Goal: Task Accomplishment & Management: Manage account settings

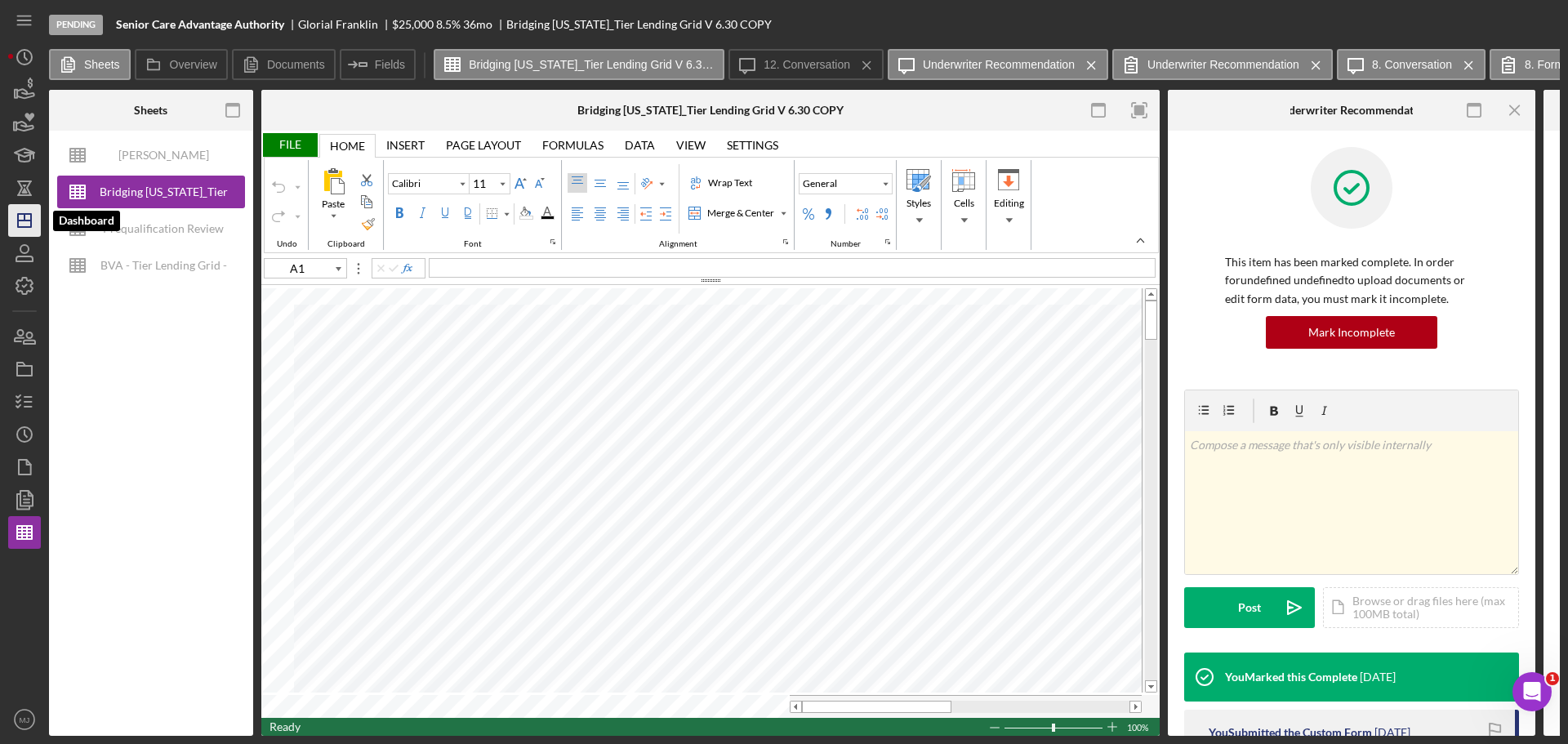
click at [17, 222] on icon "Icon/Dashboard" at bounding box center [25, 221] width 41 height 41
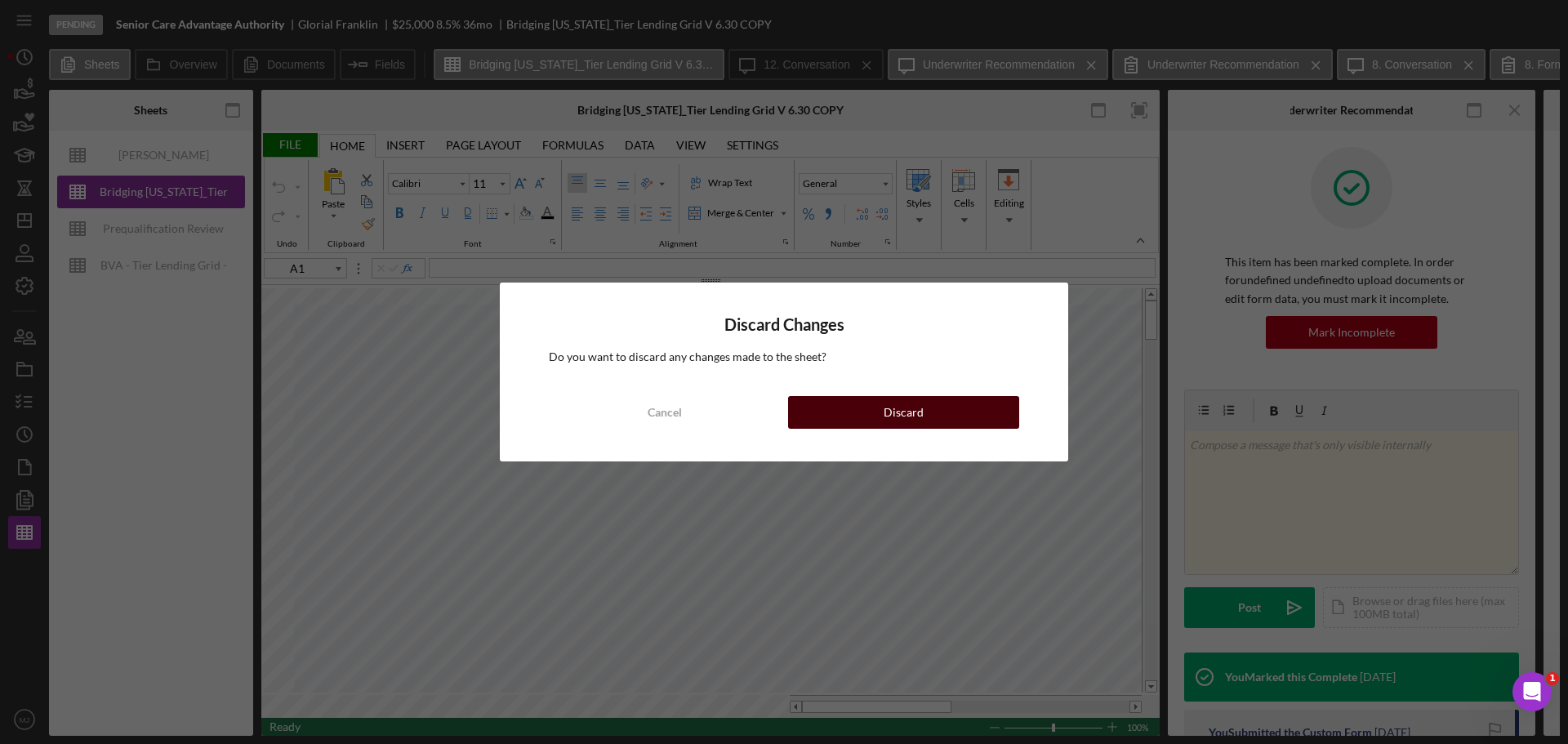
click at [909, 417] on div "Discard" at bounding box center [903, 412] width 40 height 33
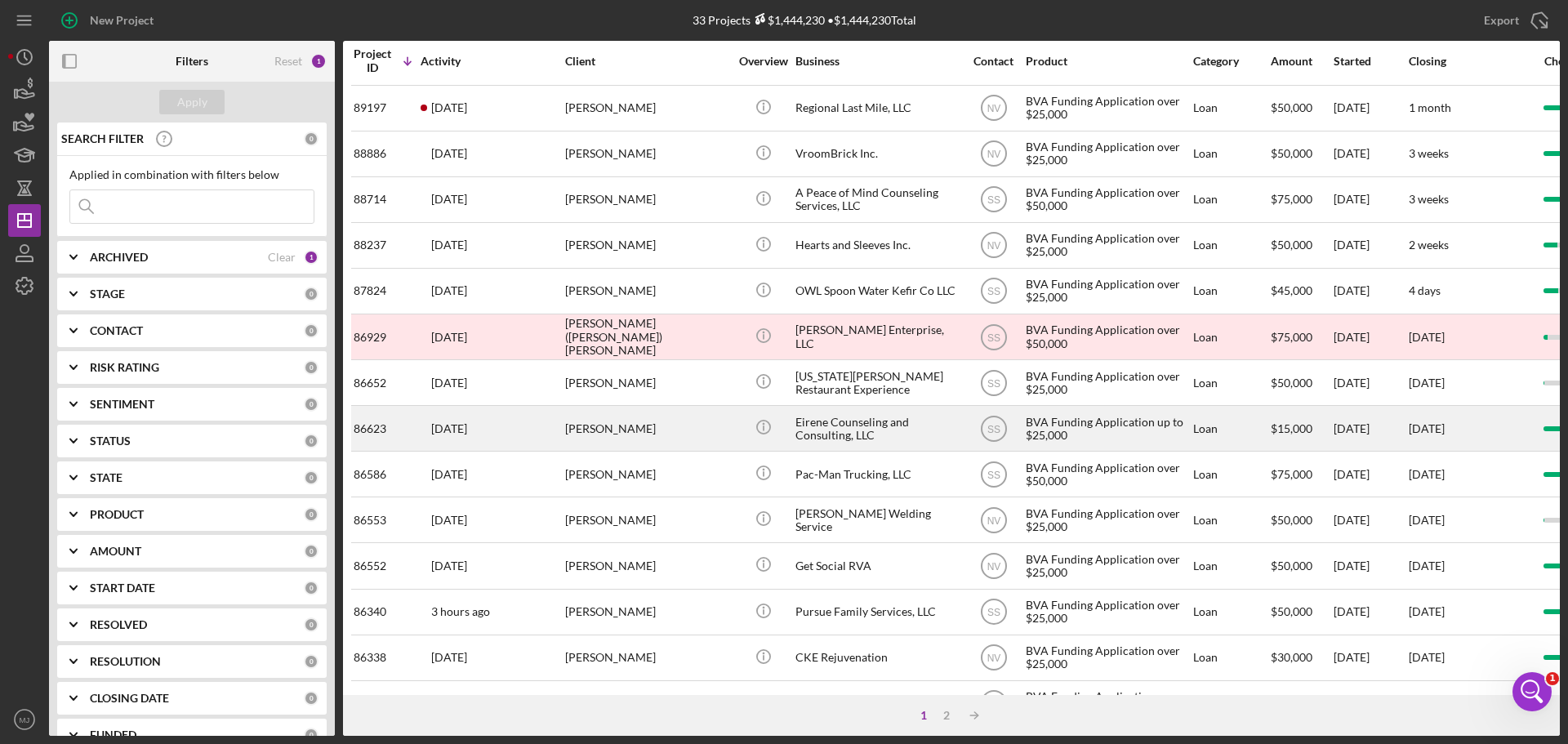
scroll to position [552, 0]
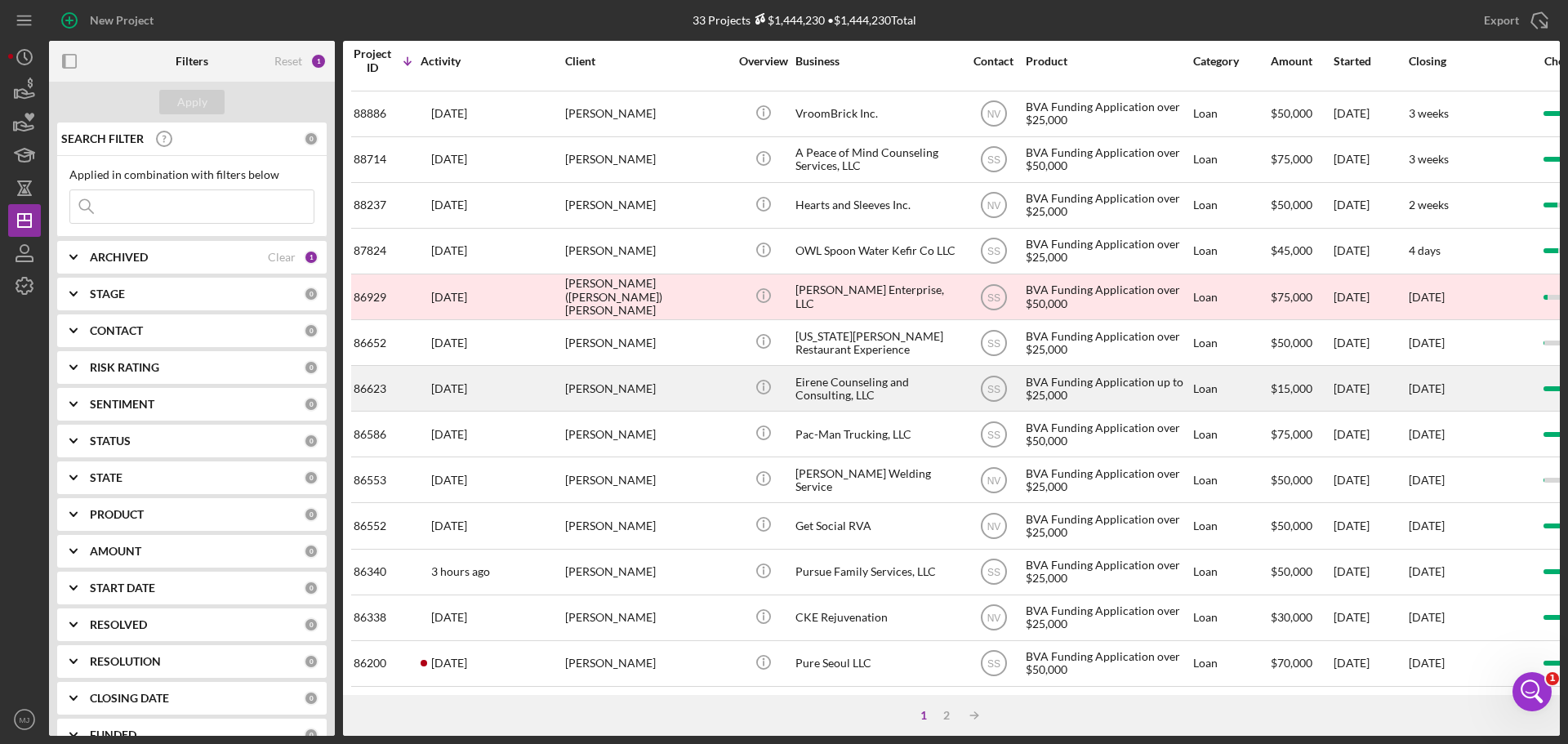
click at [858, 377] on div "Eirene Counseling and Consulting, LLC" at bounding box center [877, 387] width 163 height 43
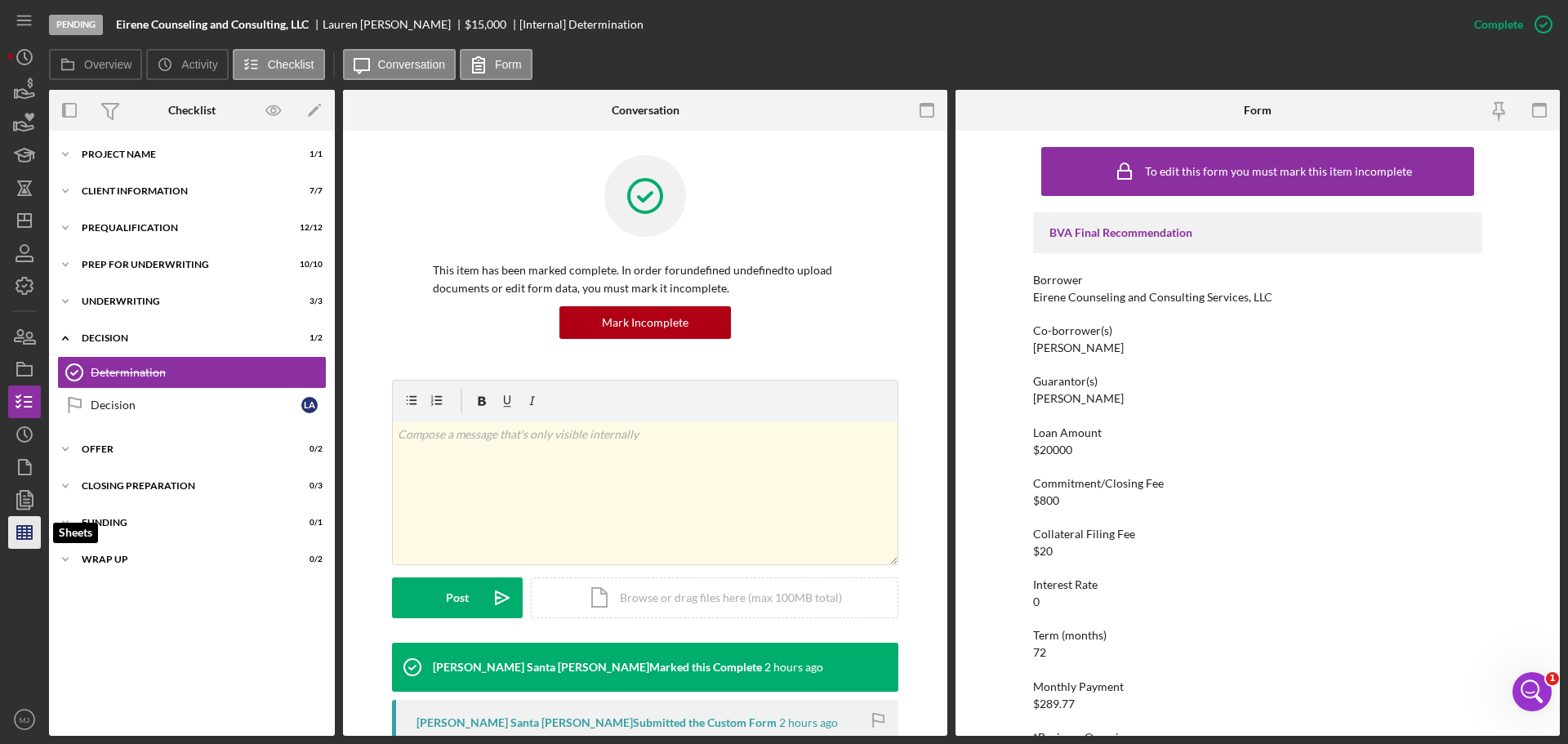
click at [28, 540] on icon "button" at bounding box center [25, 532] width 41 height 41
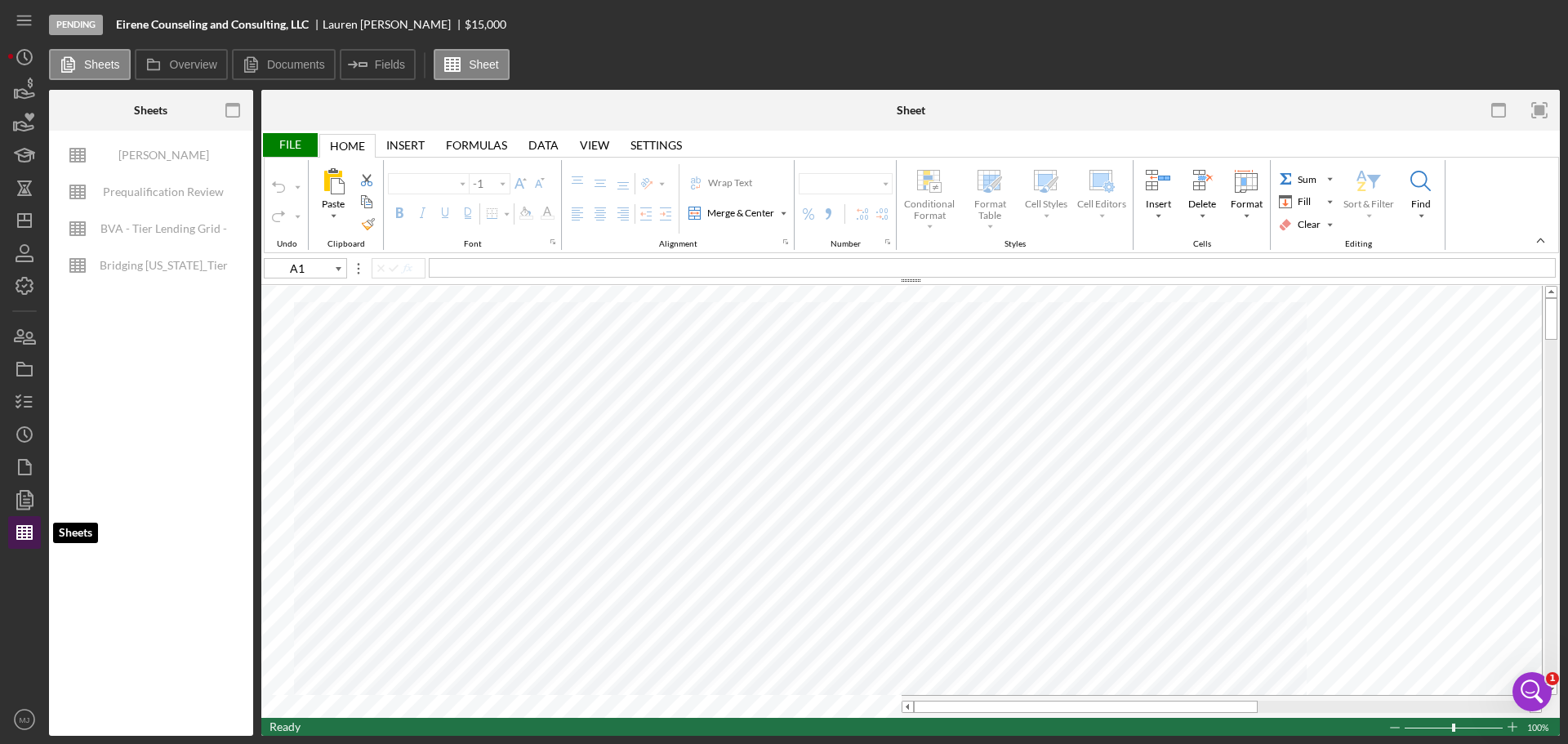
type input "Calibri"
type input "11"
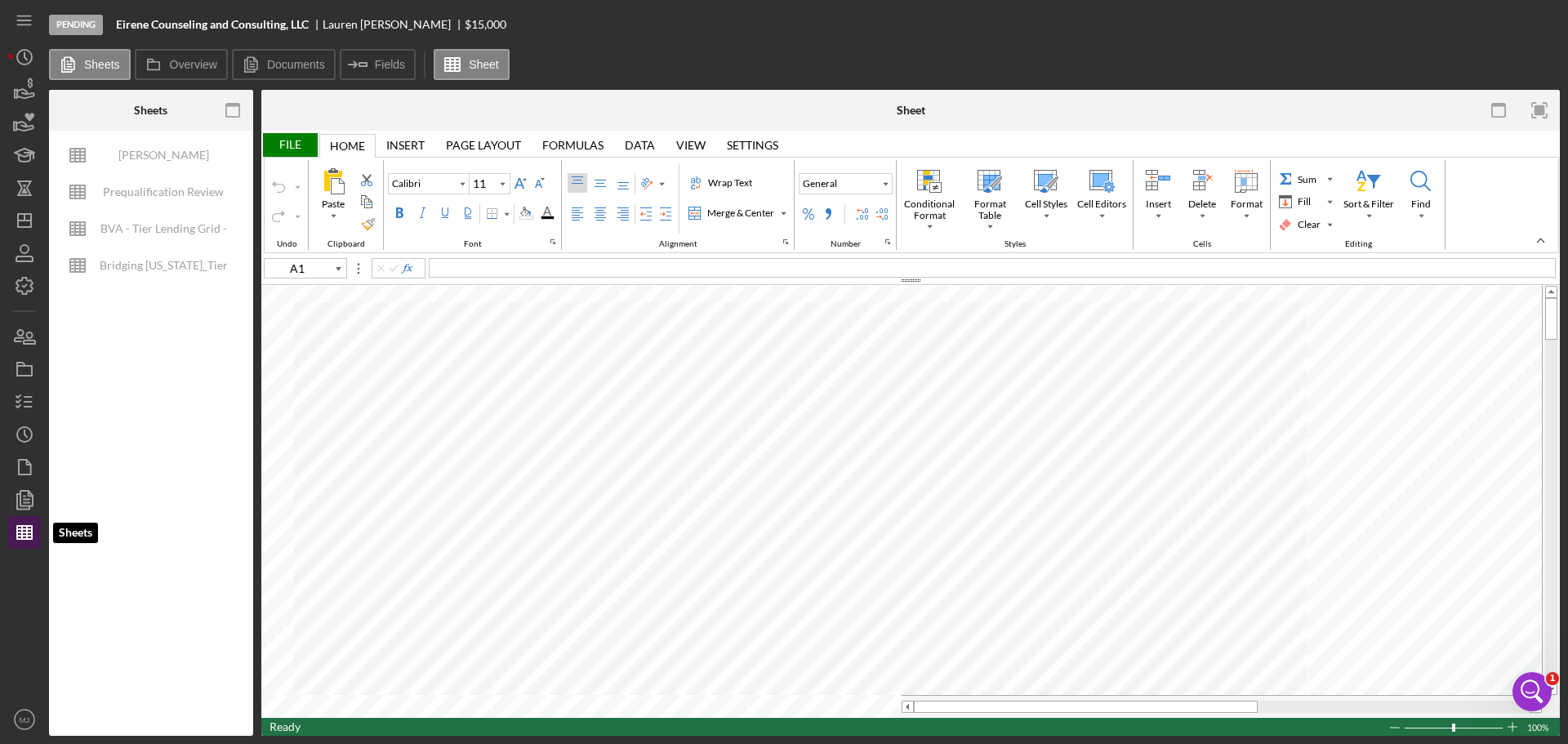
type input "Helvetica Neue"
type input "D8"
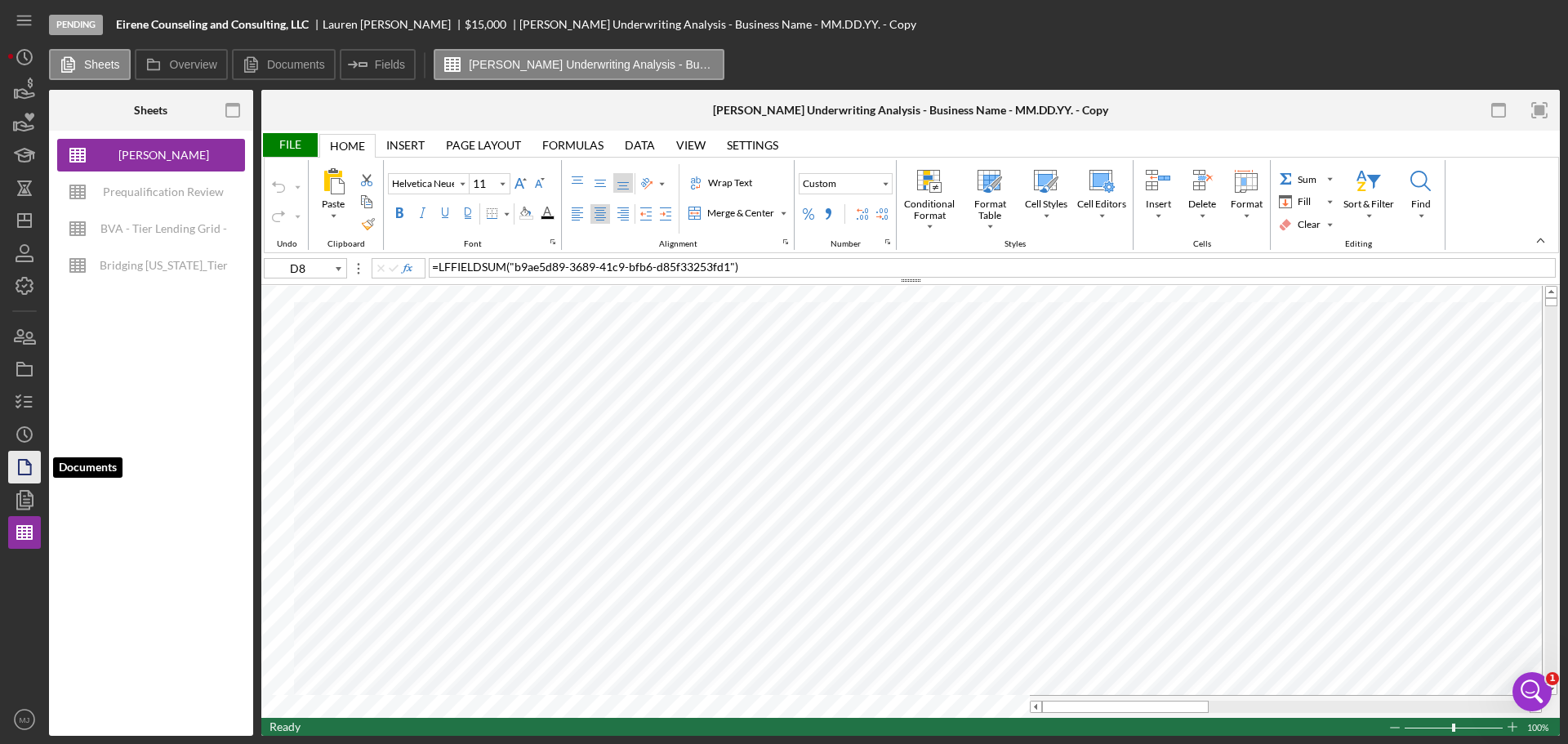
click at [27, 464] on icon "button" at bounding box center [29, 462] width 4 height 4
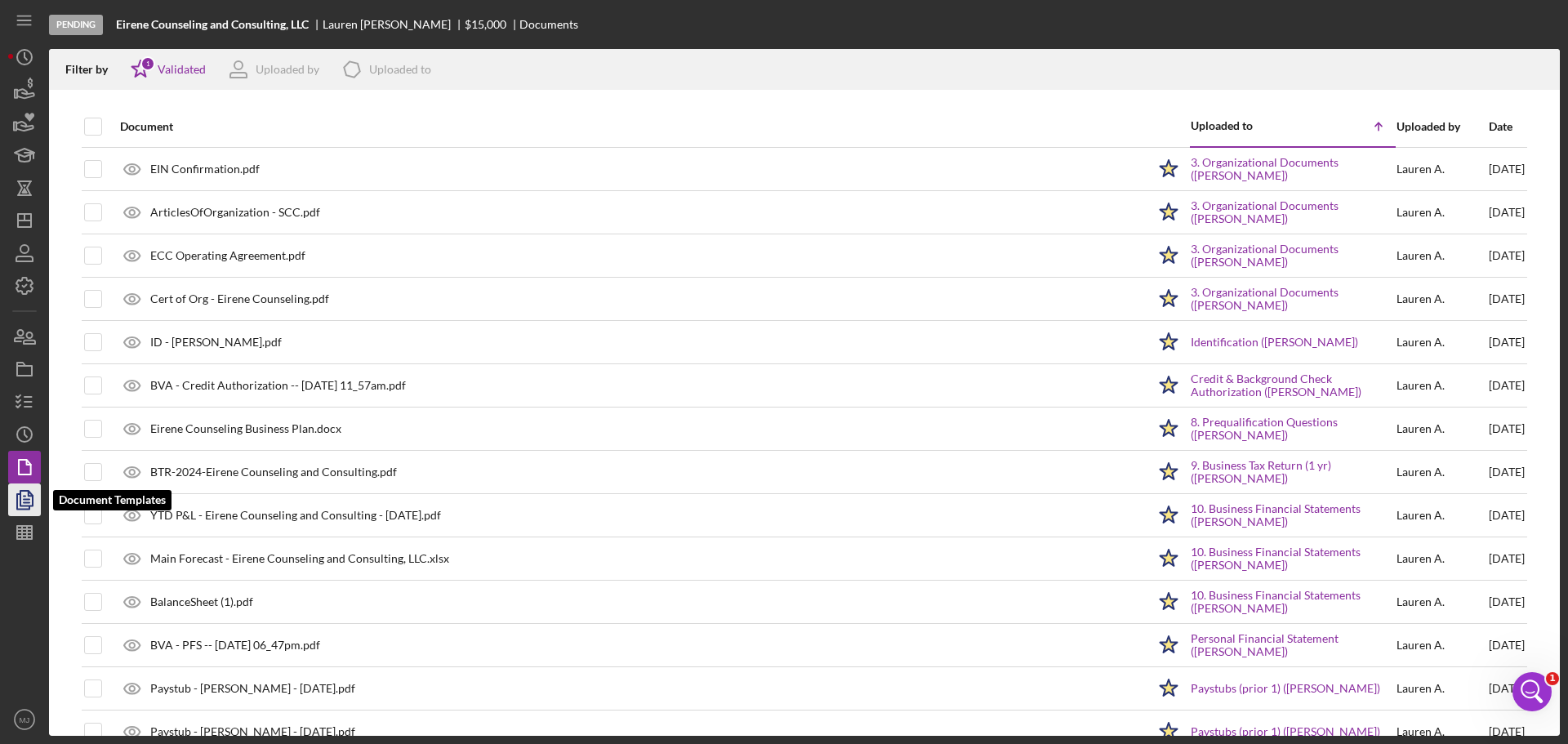
click at [28, 494] on polyline "button" at bounding box center [30, 493] width 4 height 4
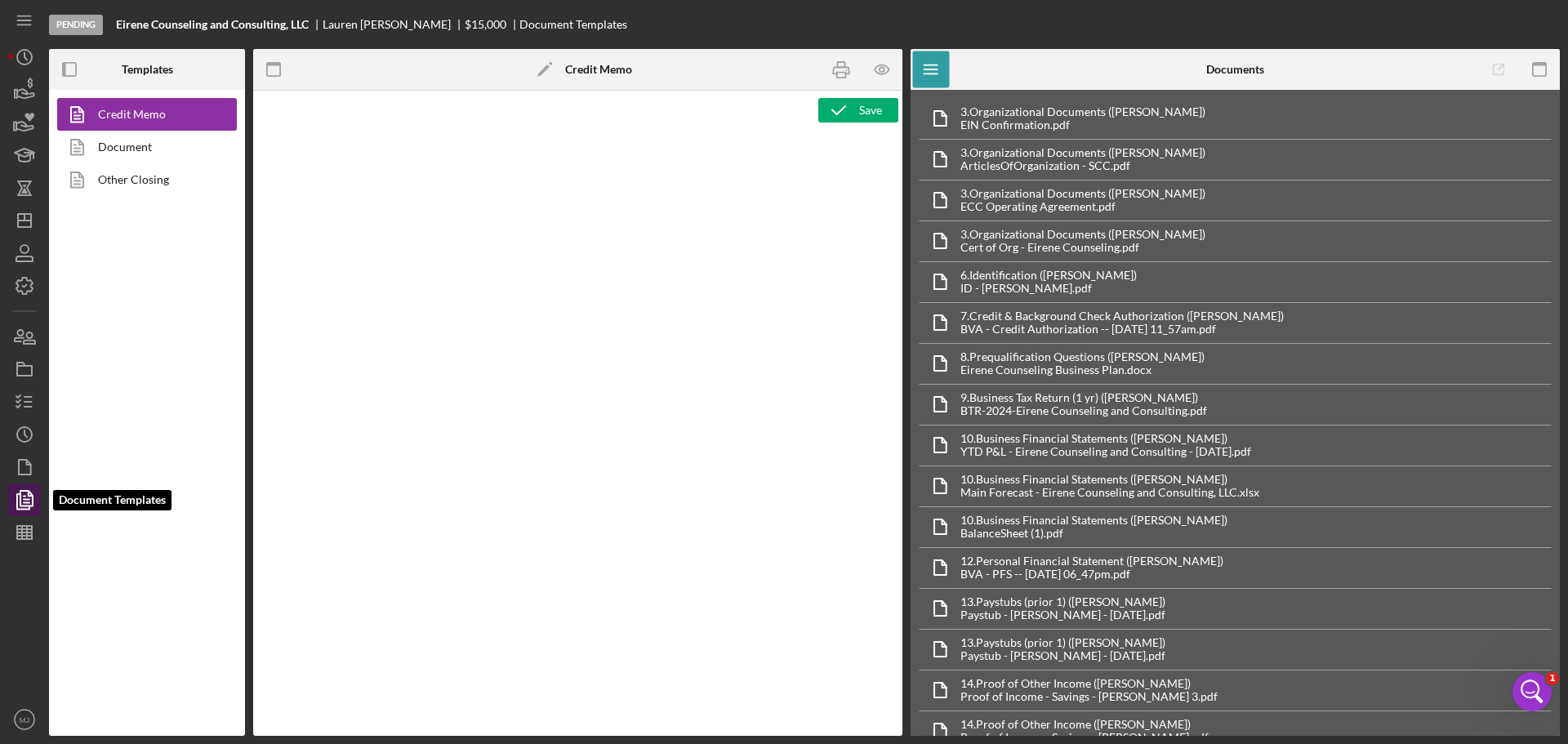
type textarea "<p>&nbsp;</p> <p><span style="text-decoration: underline;"><strong>BVA Final Re…"
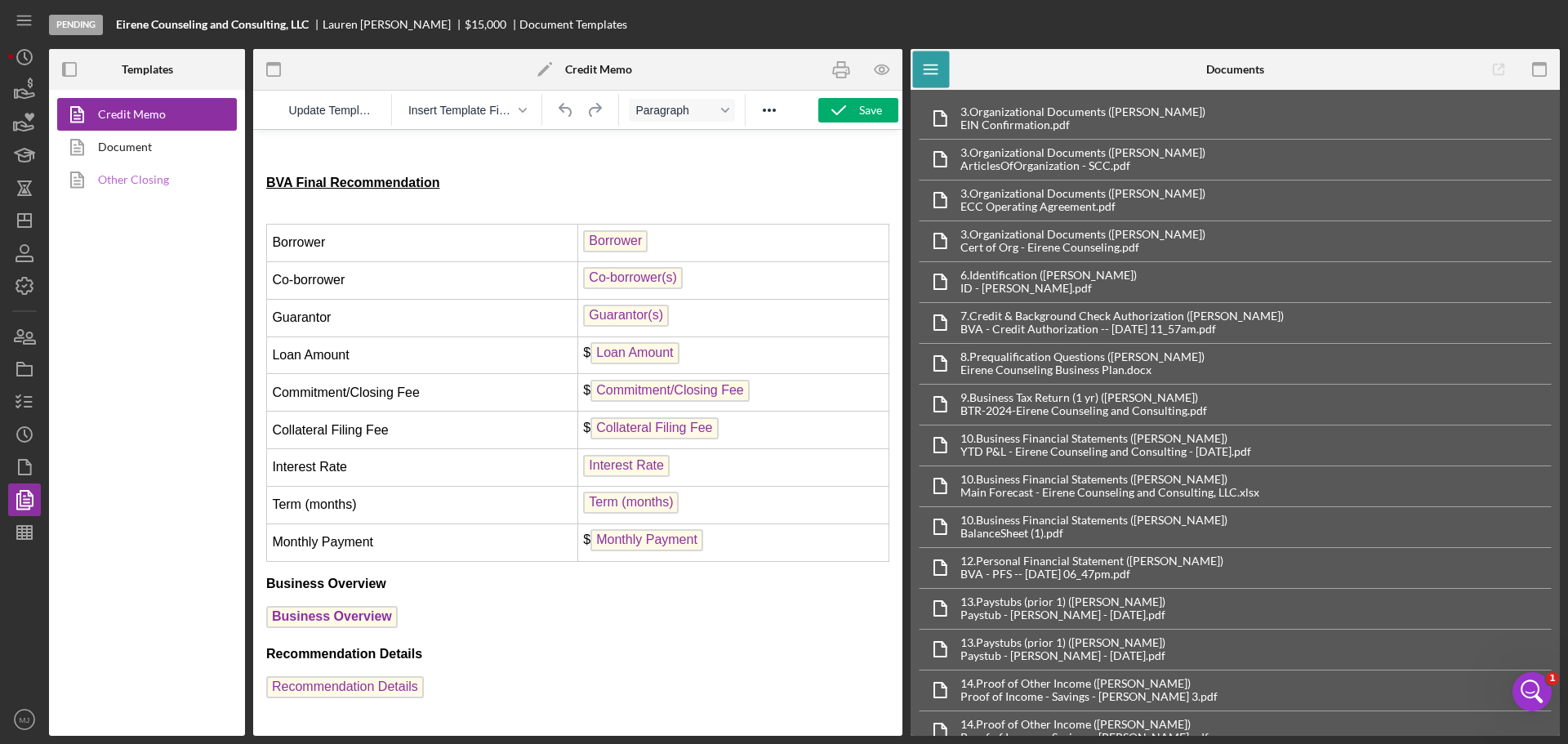
click at [141, 170] on link "Other Closing" at bounding box center [143, 179] width 171 height 33
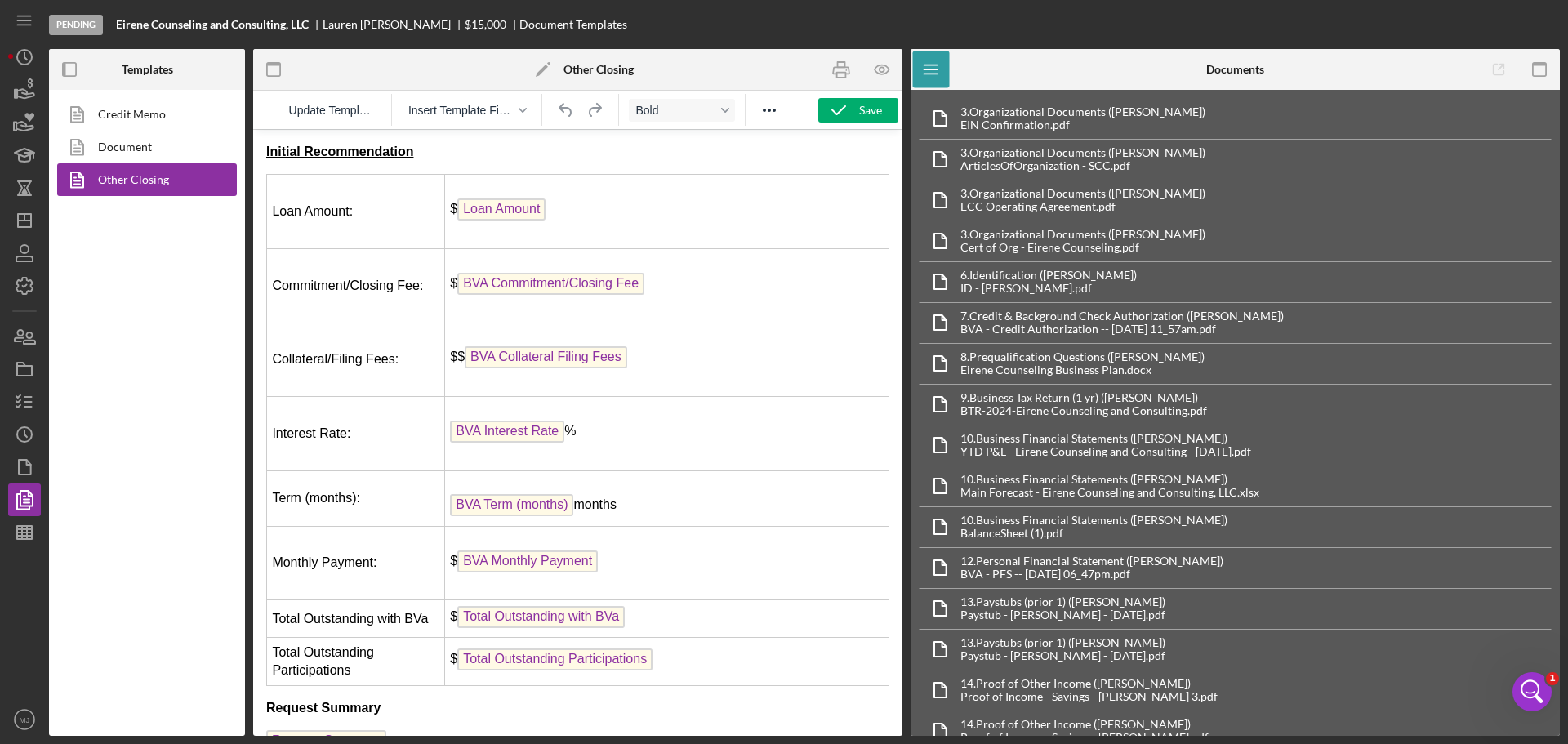
scroll to position [163, 0]
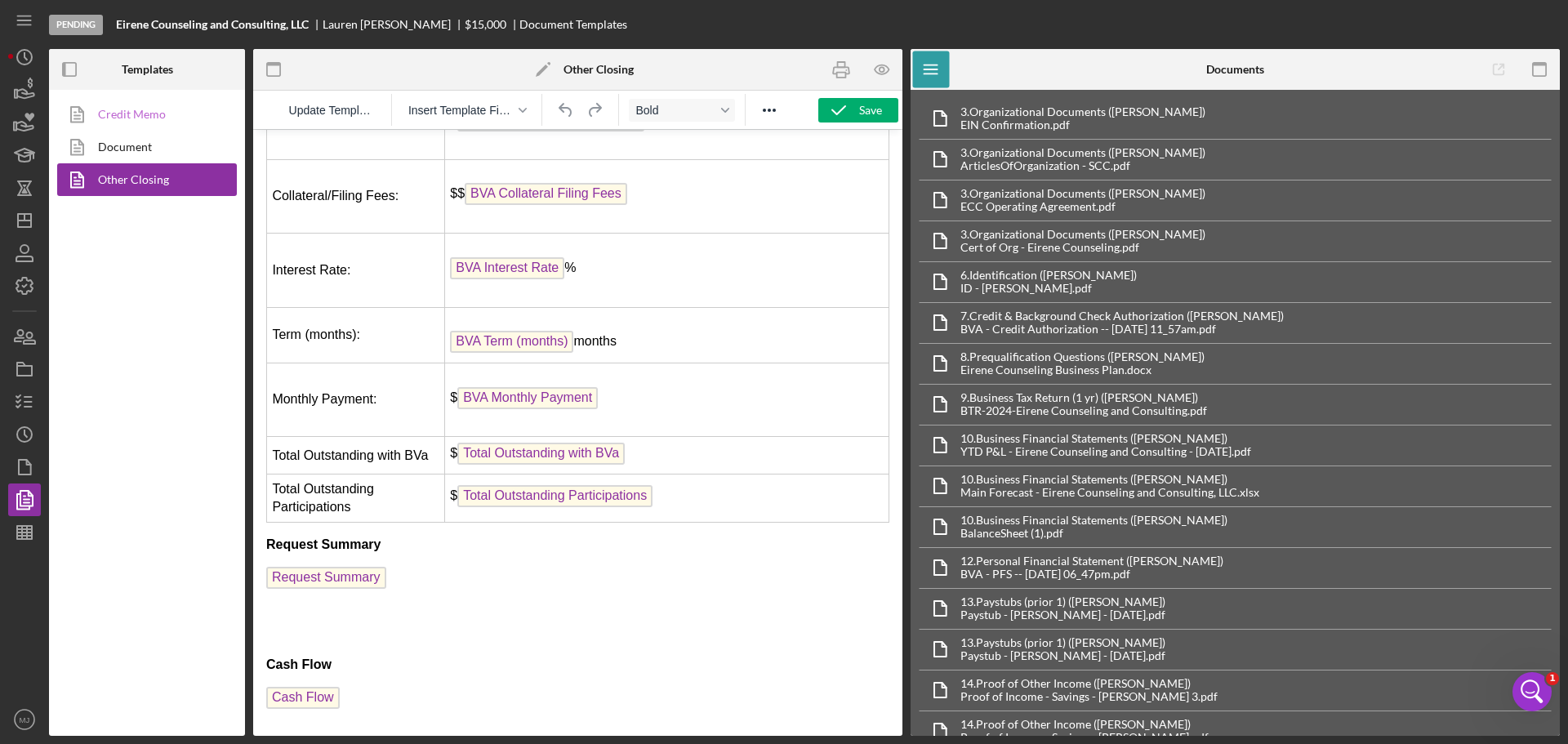
click at [146, 116] on link "Credit Memo" at bounding box center [143, 114] width 171 height 33
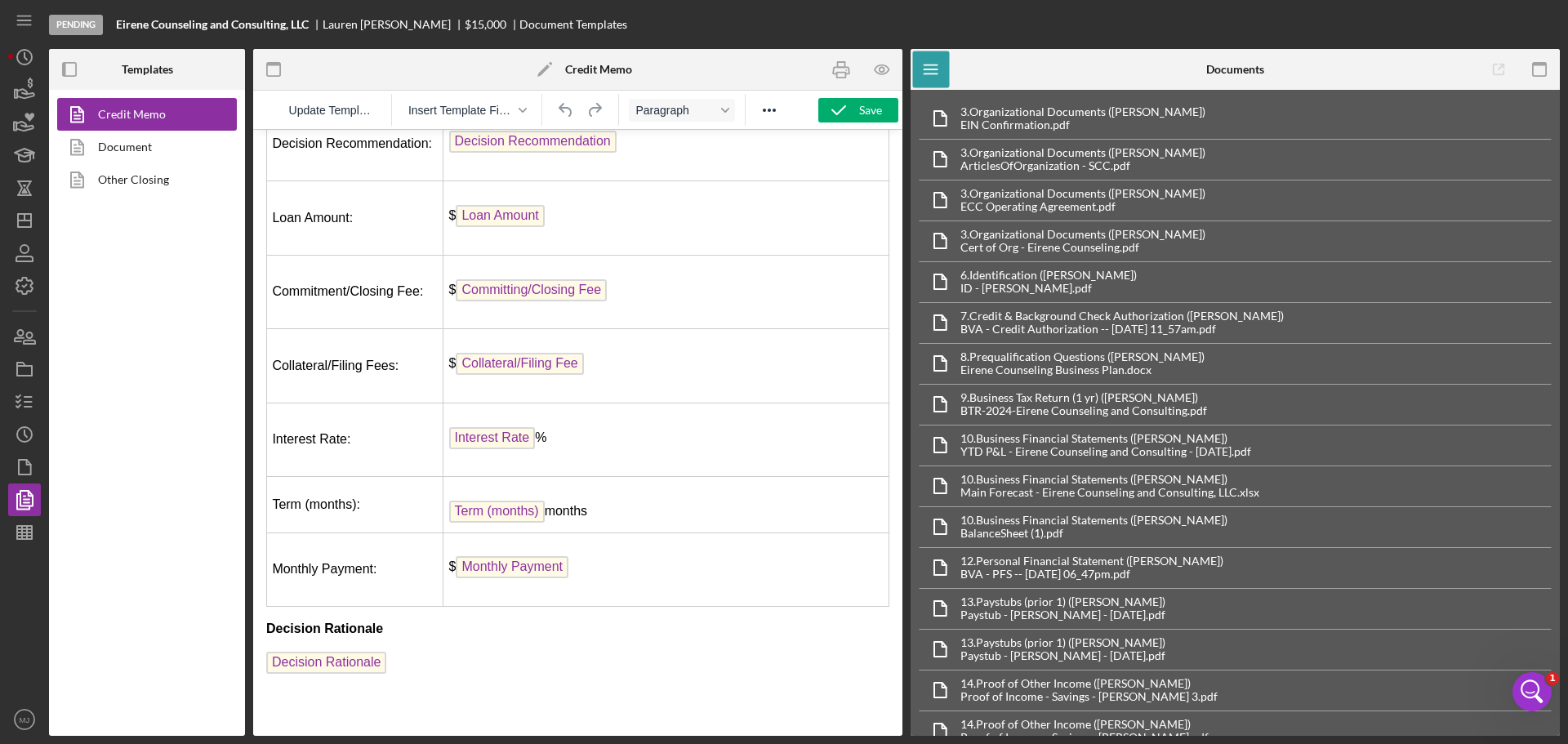
scroll to position [2035, 0]
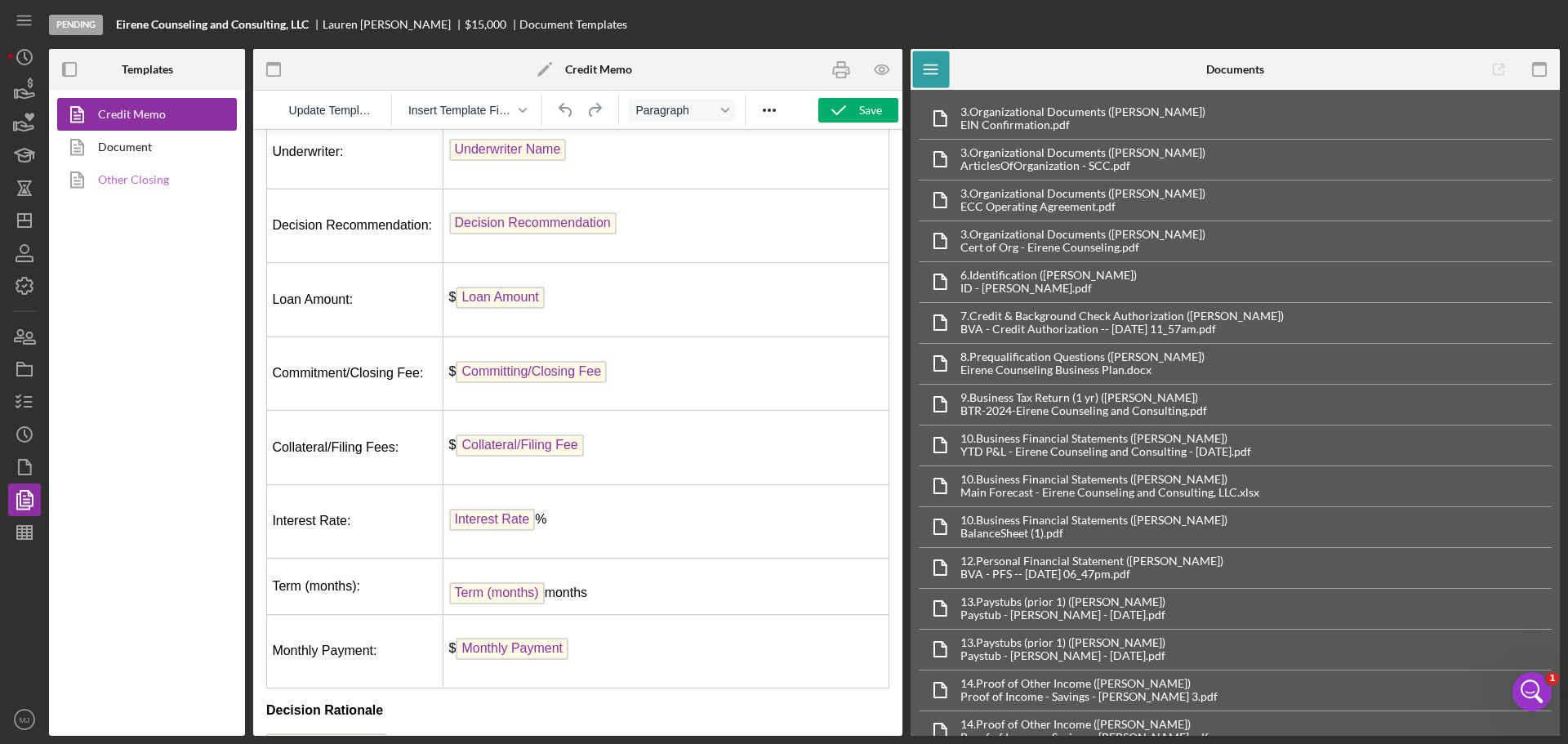
click at [123, 185] on link "Other Closing" at bounding box center [143, 179] width 171 height 33
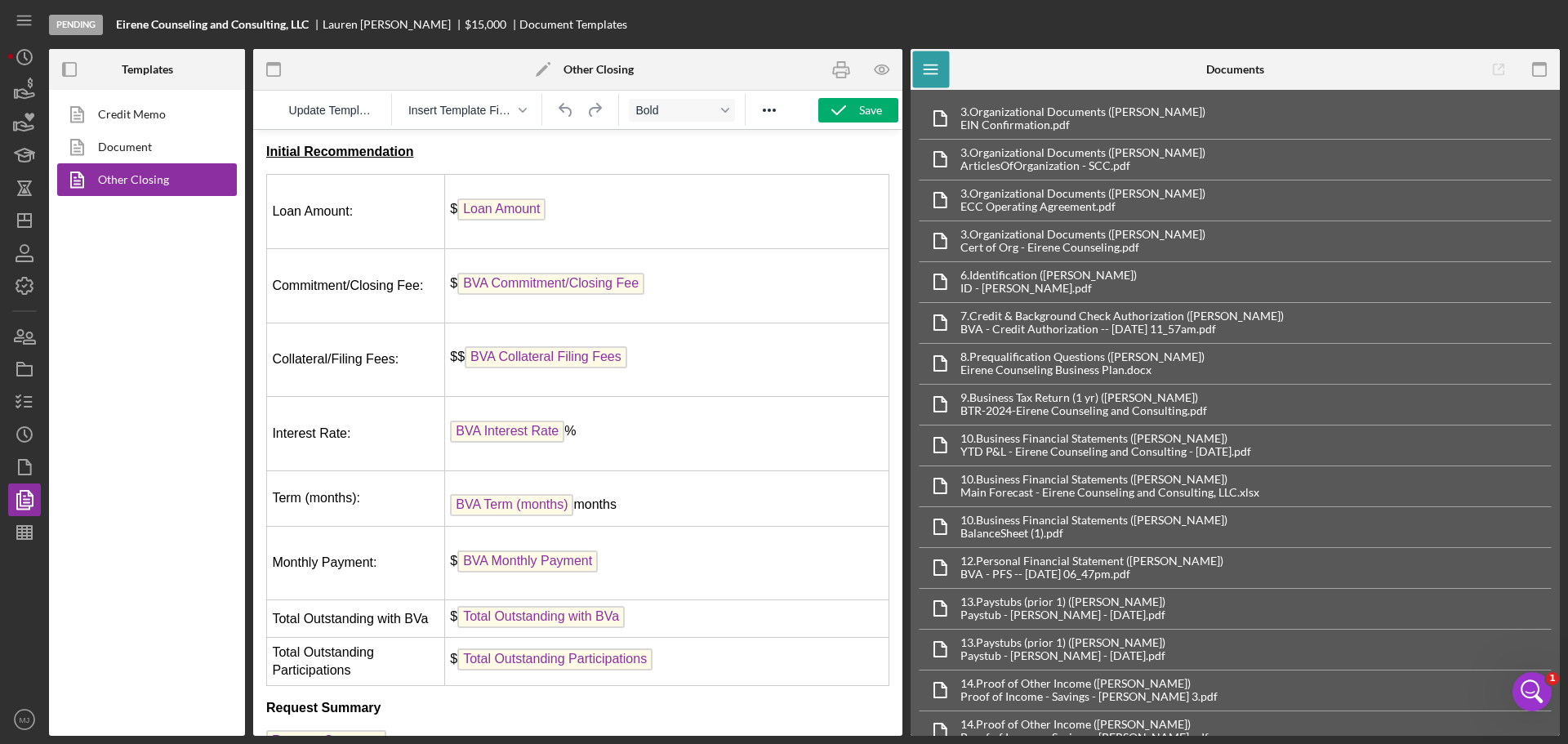
drag, startPoint x: 263, startPoint y: 153, endPoint x: 683, endPoint y: 614, distance: 623.6
click at [683, 614] on html "Initial Recommendation Loan Amount: $ Loan Amount Commitment/Closing Fee: $ BVA…" at bounding box center [577, 645] width 649 height 1031
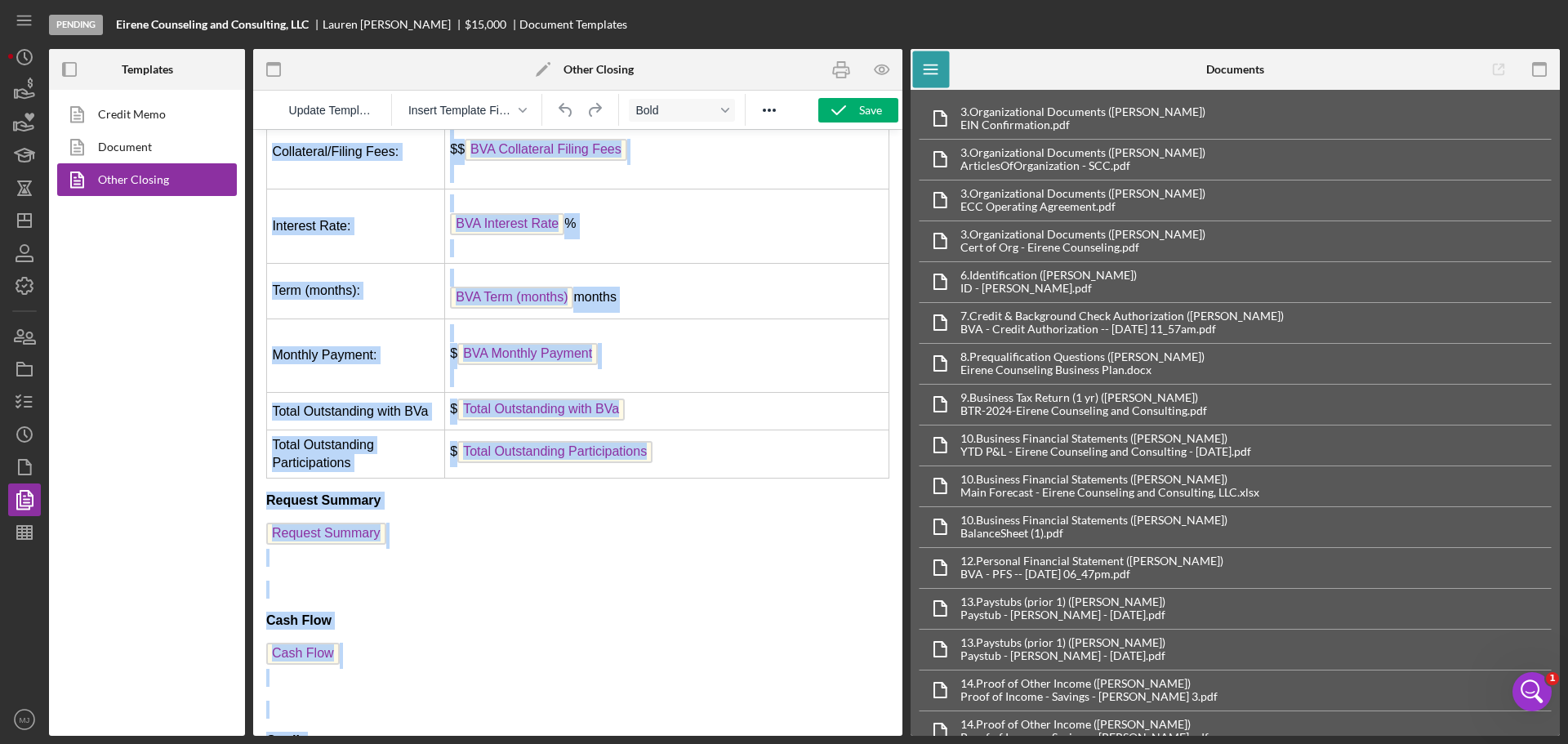
scroll to position [425, 0]
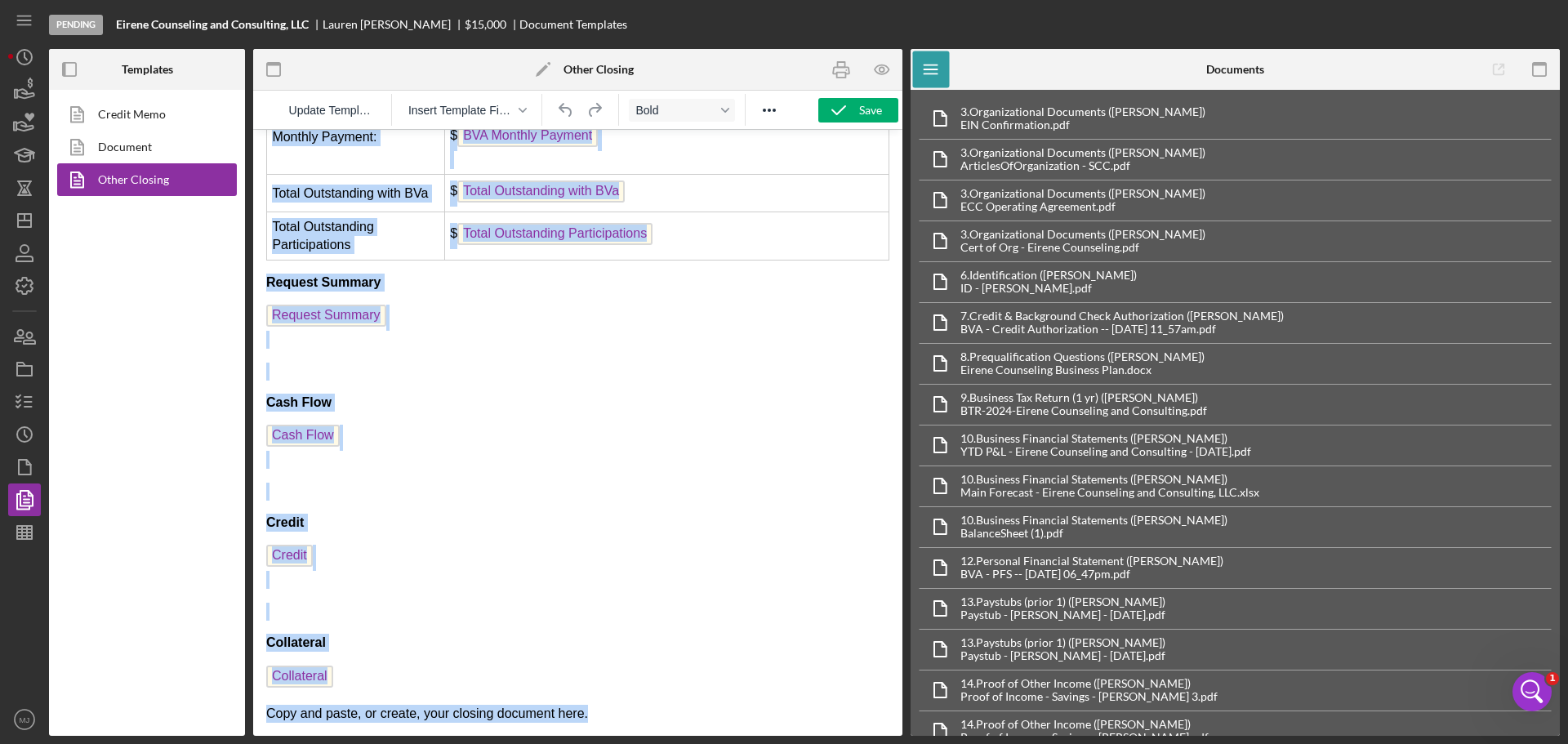
drag, startPoint x: 268, startPoint y: 149, endPoint x: 844, endPoint y: 782, distance: 855.8
click at [844, 736] on html "Initial Recommendation Loan Amount: $ Loan Amount Commitment/Closing Fee: $ BVA…" at bounding box center [577, 220] width 649 height 1031
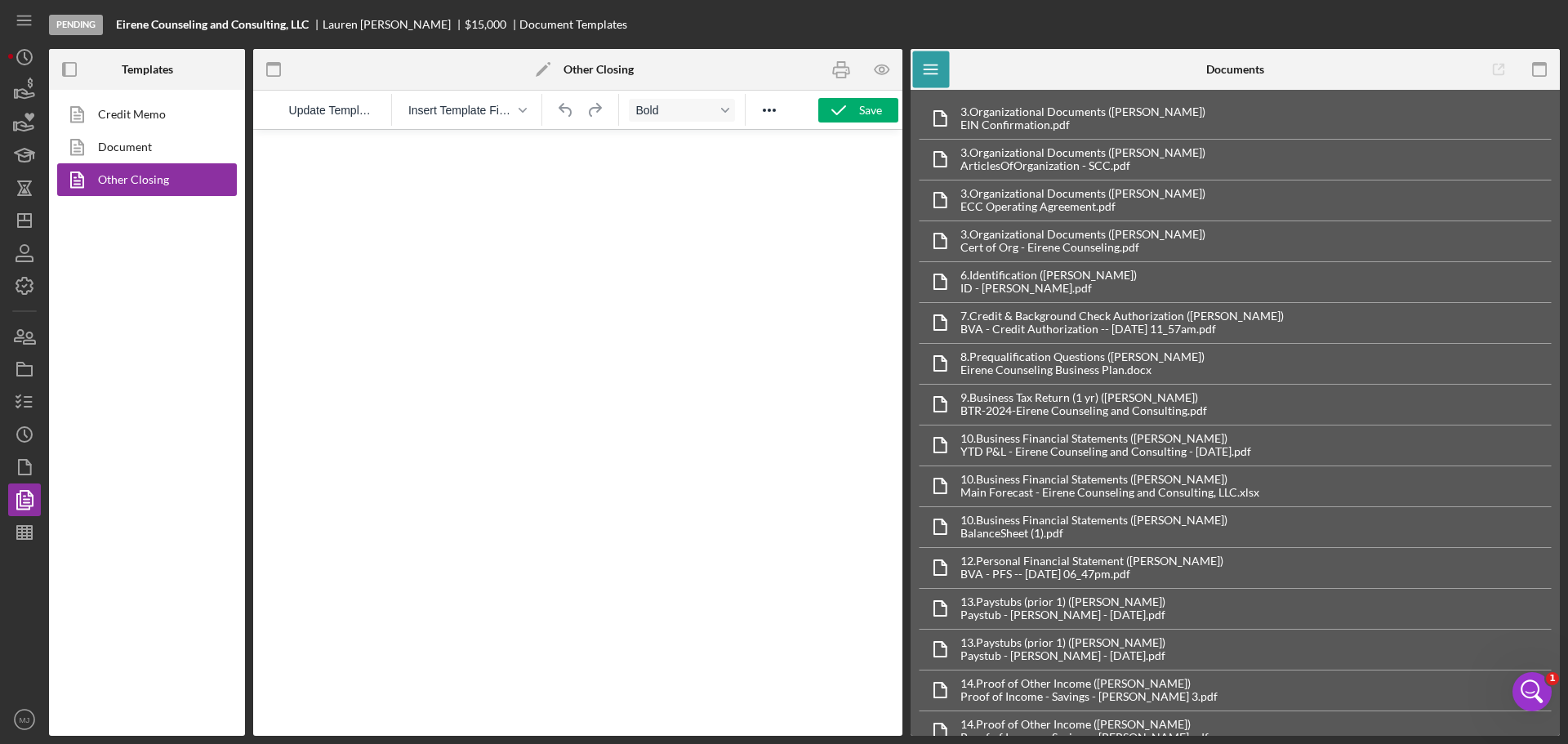
scroll to position [0, 0]
click at [847, 107] on icon "button" at bounding box center [839, 110] width 41 height 41
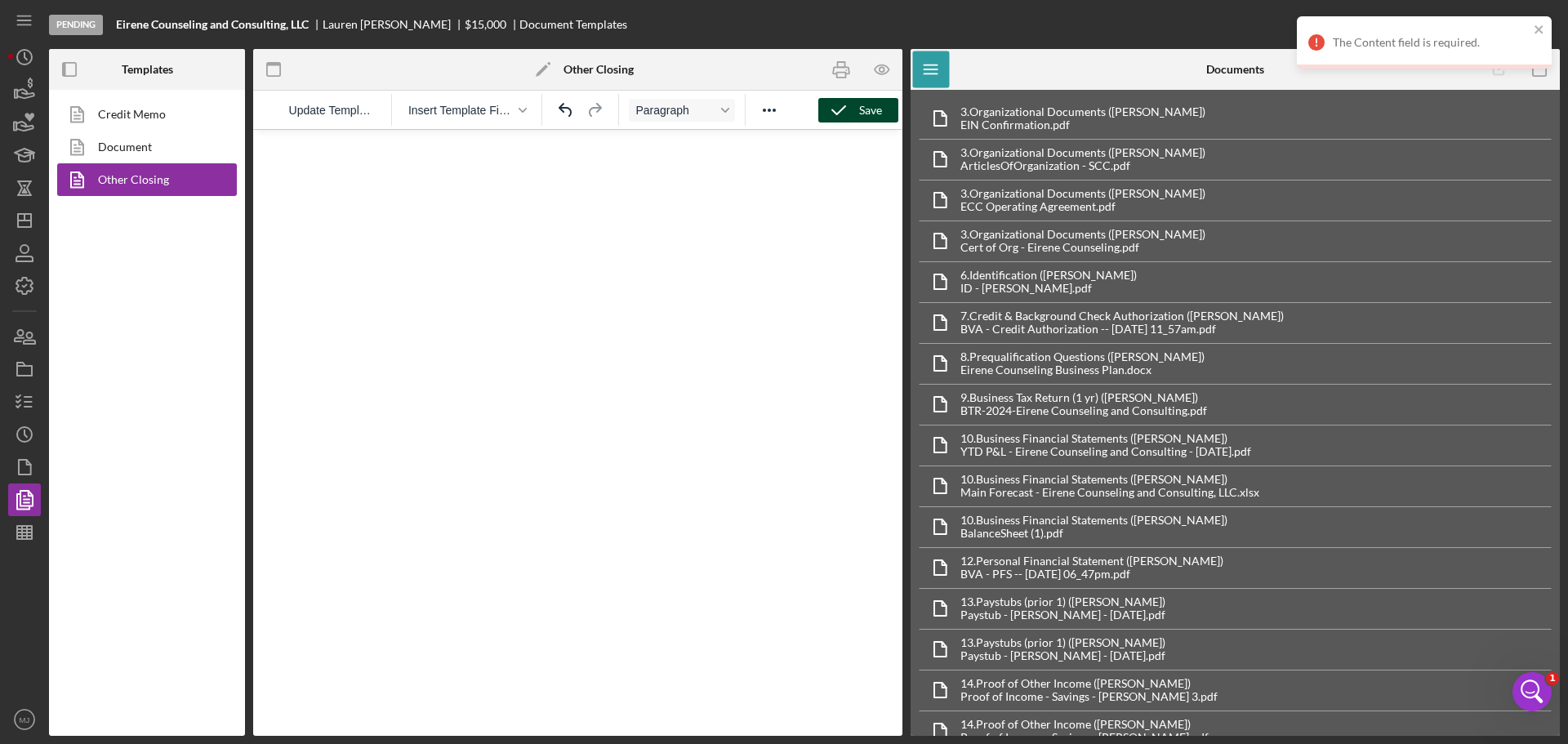
click at [467, 174] on html at bounding box center [577, 152] width 649 height 44
click at [850, 112] on icon "button" at bounding box center [839, 110] width 41 height 41
click at [22, 531] on line "button" at bounding box center [22, 532] width 0 height 13
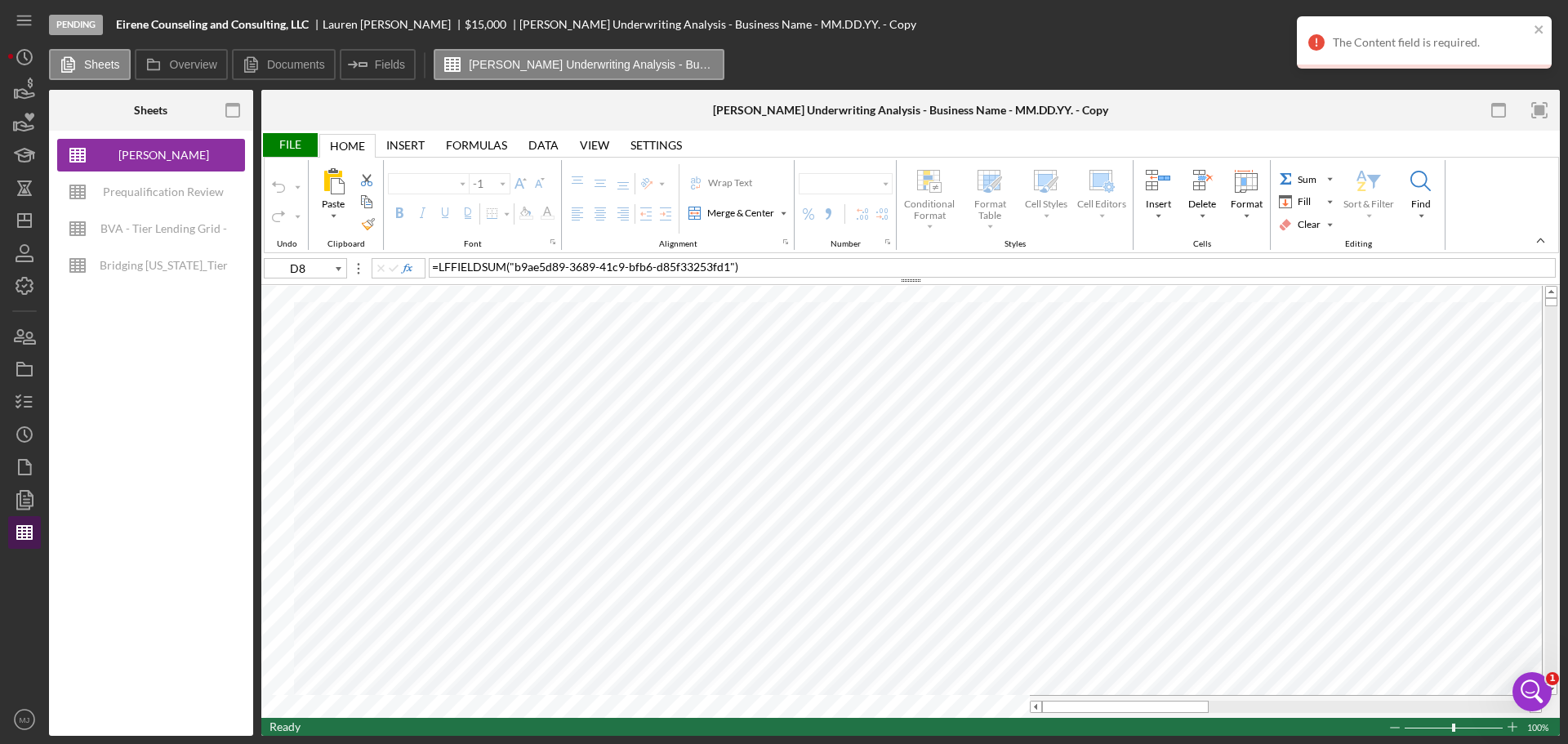
type input "Helvetica Neue"
type input "11"
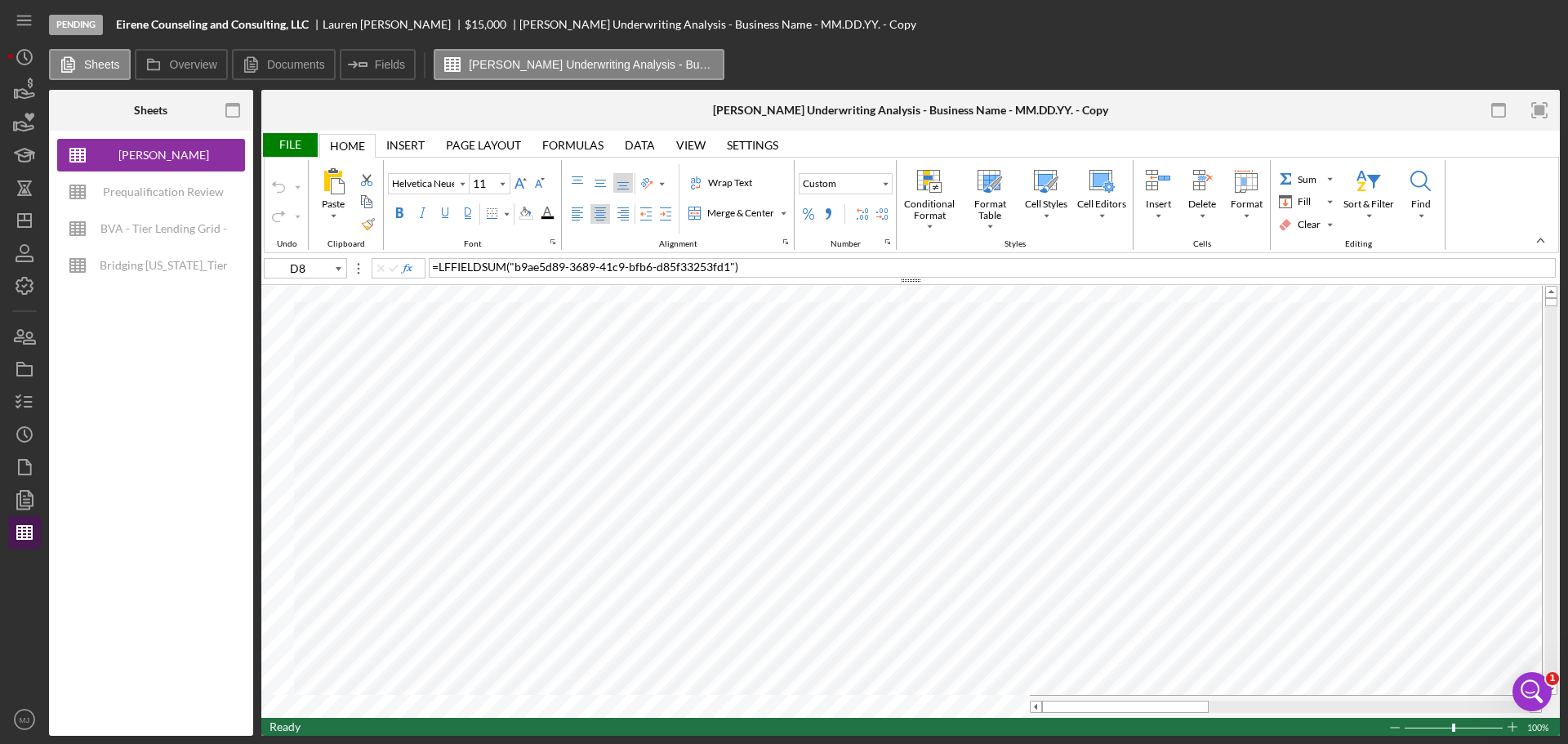
type input "A1"
type input "Calibri"
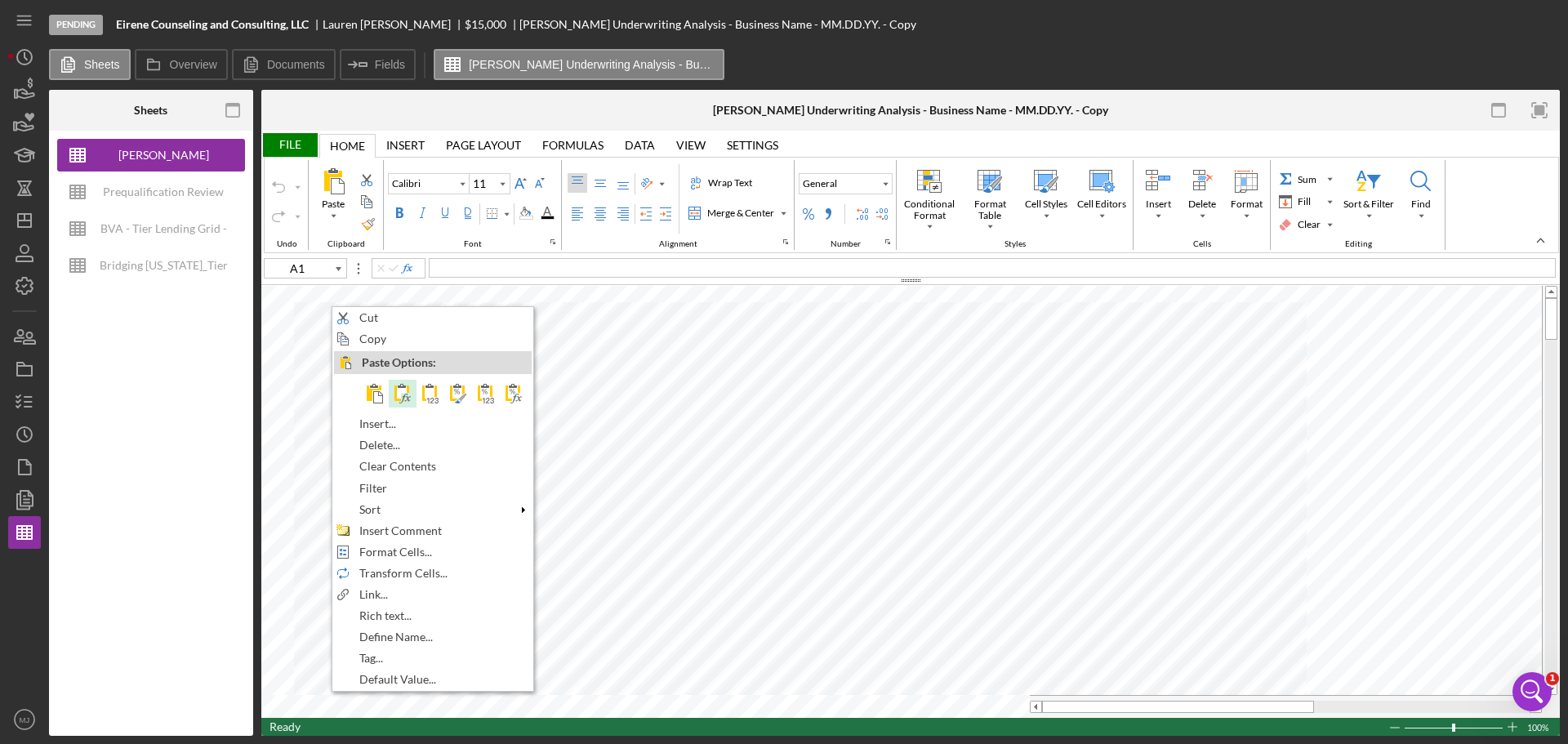
click at [399, 400] on span at bounding box center [403, 394] width 19 height 19
click at [372, 398] on span at bounding box center [377, 399] width 19 height 19
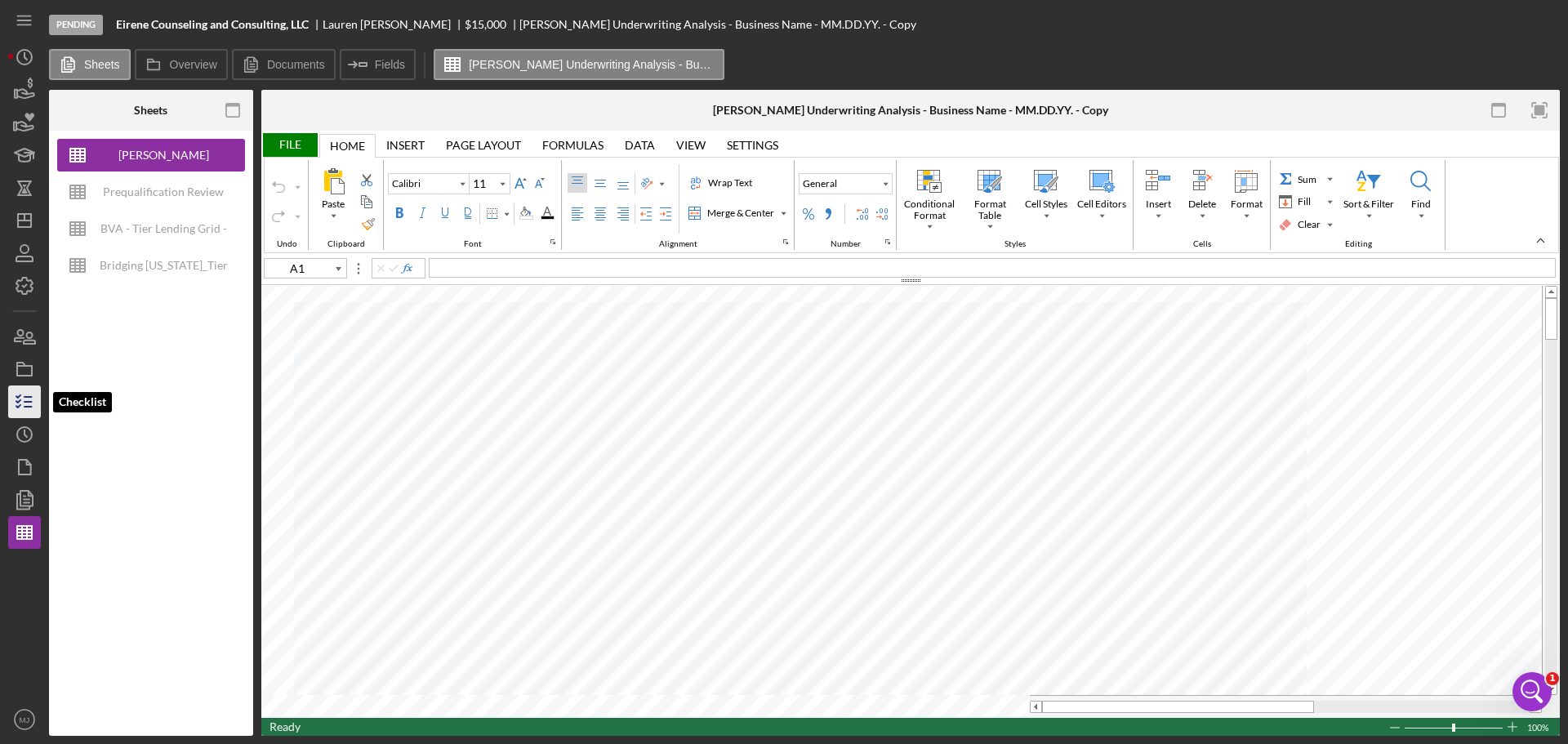
click at [27, 397] on line "button" at bounding box center [28, 397] width 7 height 0
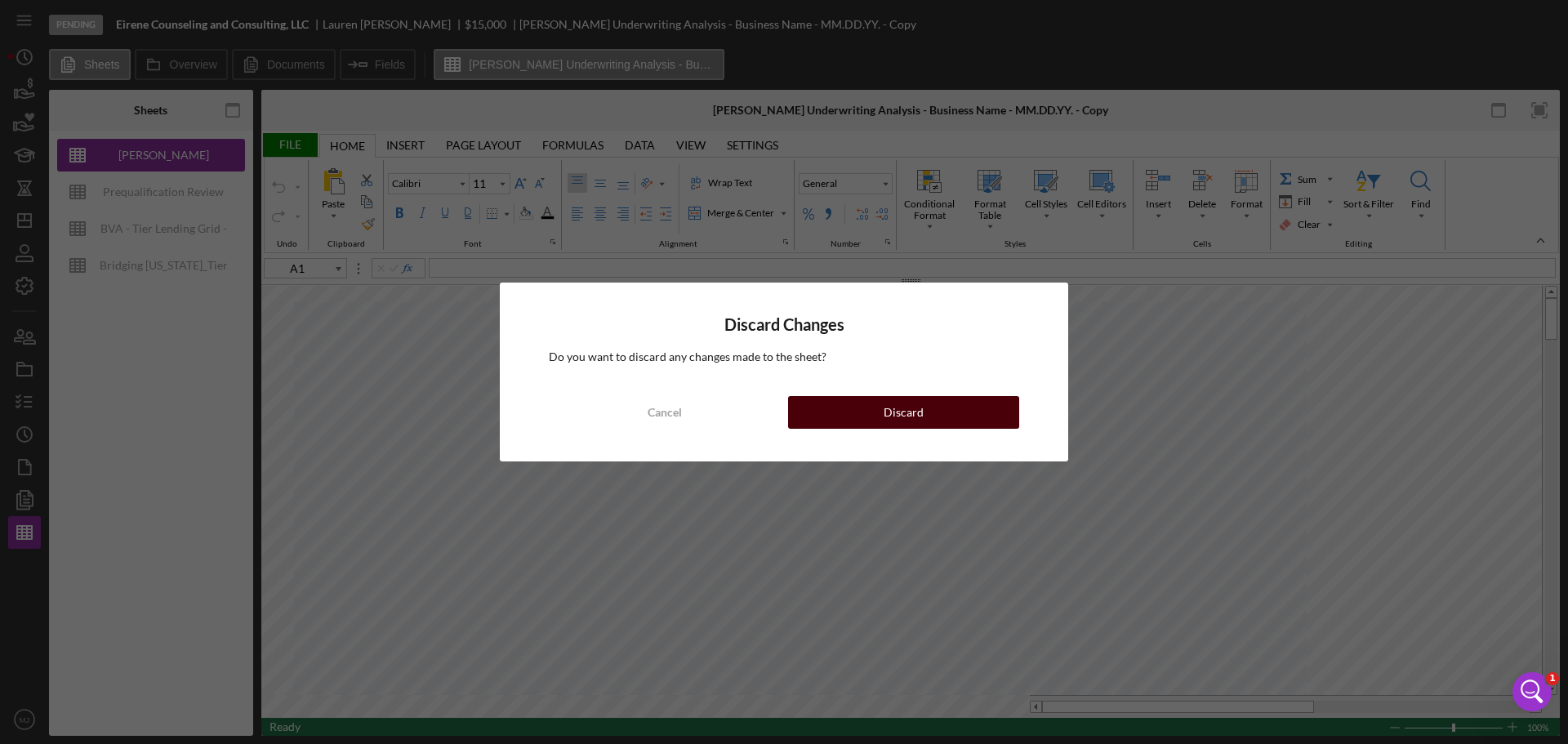
click at [867, 409] on button "Discard" at bounding box center [904, 412] width 231 height 33
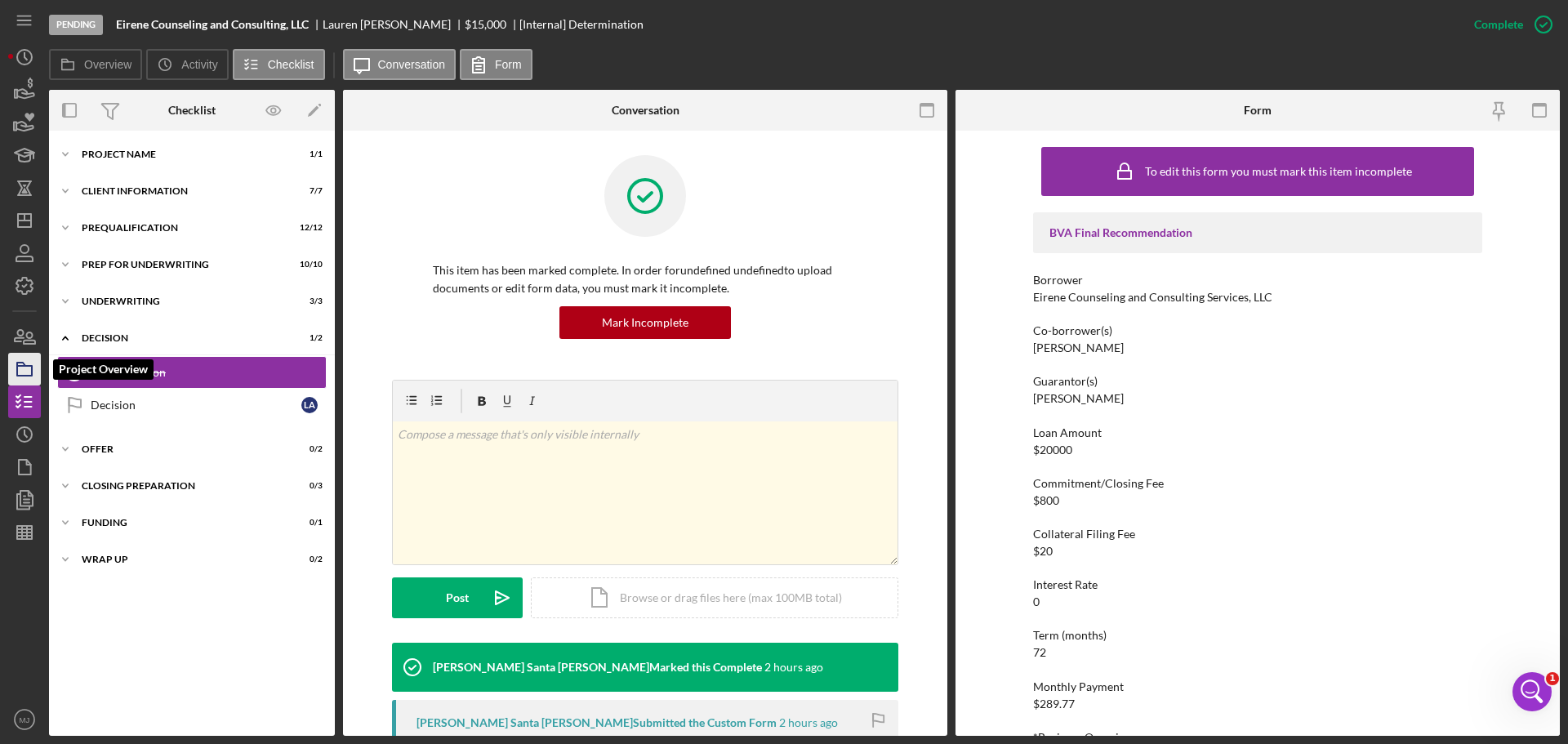
click at [28, 366] on rect "button" at bounding box center [24, 370] width 15 height 10
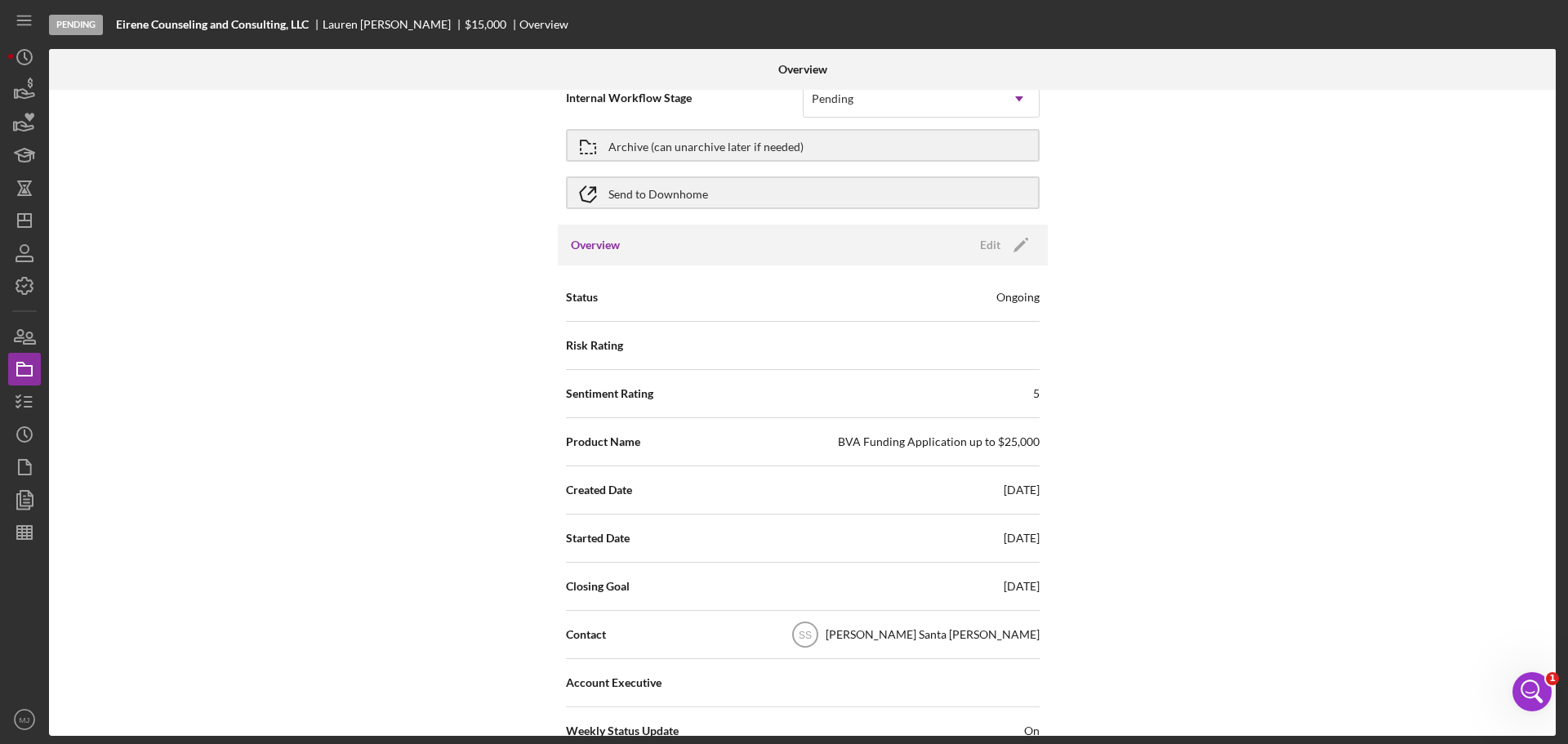
scroll to position [82, 0]
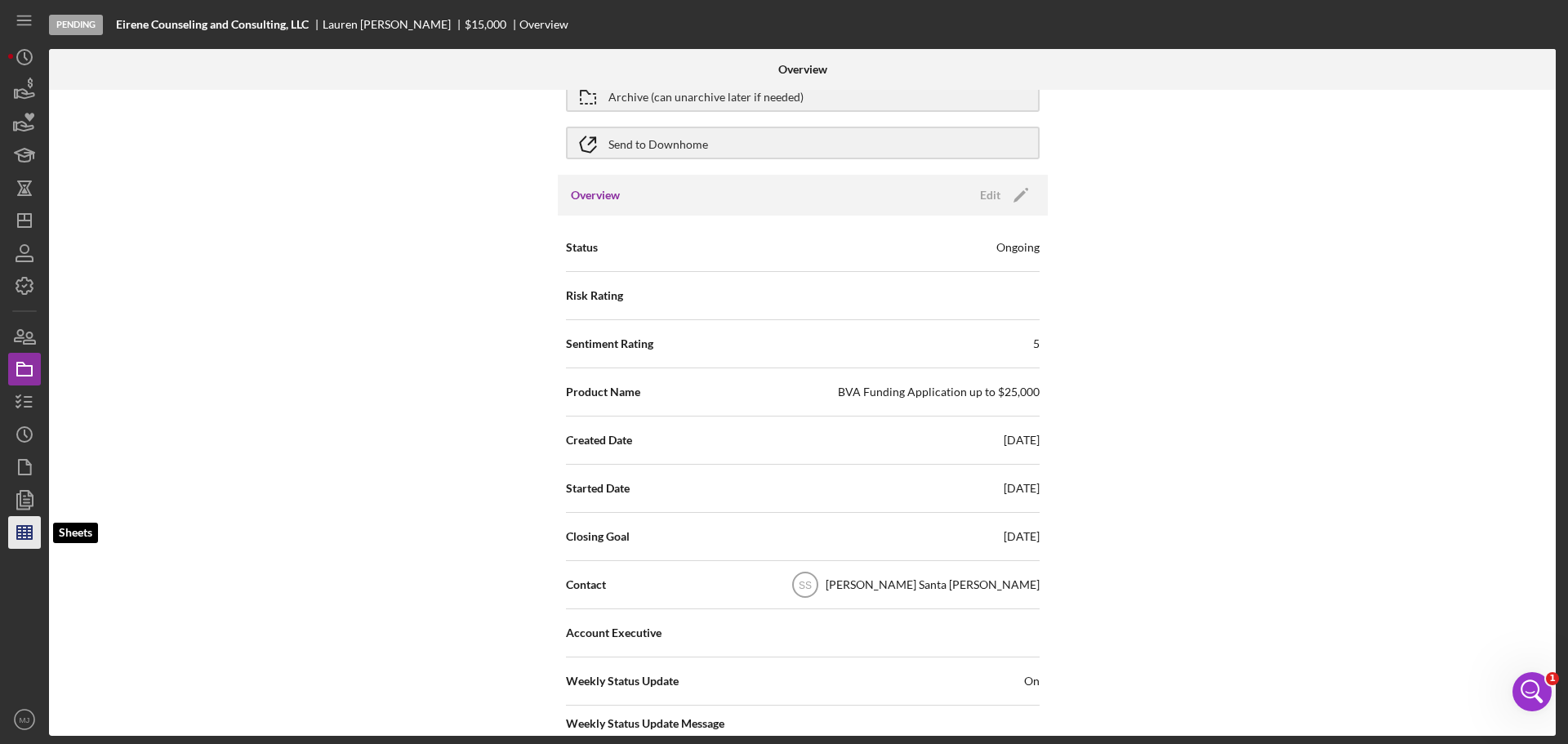
click at [19, 530] on icon "button" at bounding box center [25, 532] width 41 height 41
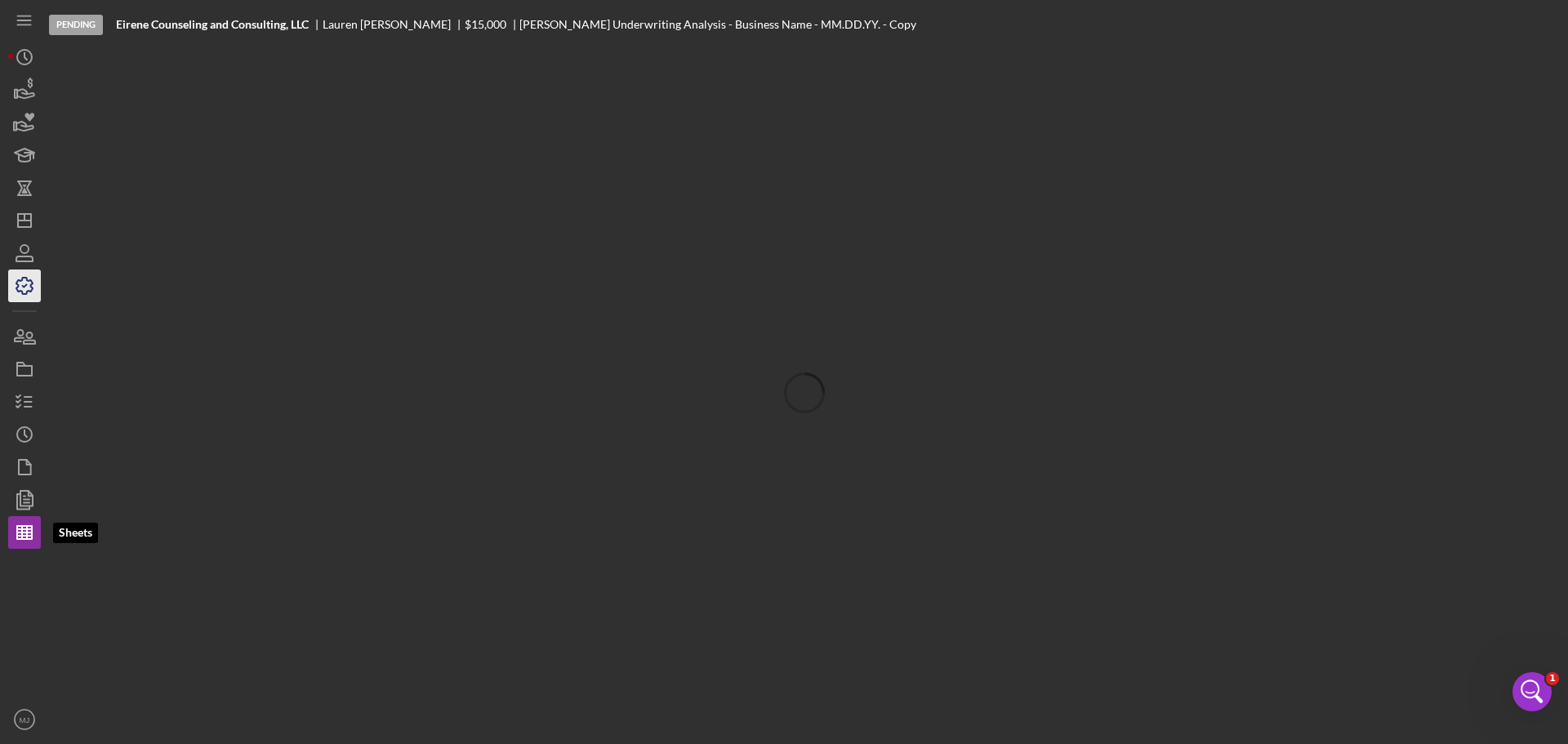
click at [22, 283] on icon "button" at bounding box center [25, 286] width 41 height 41
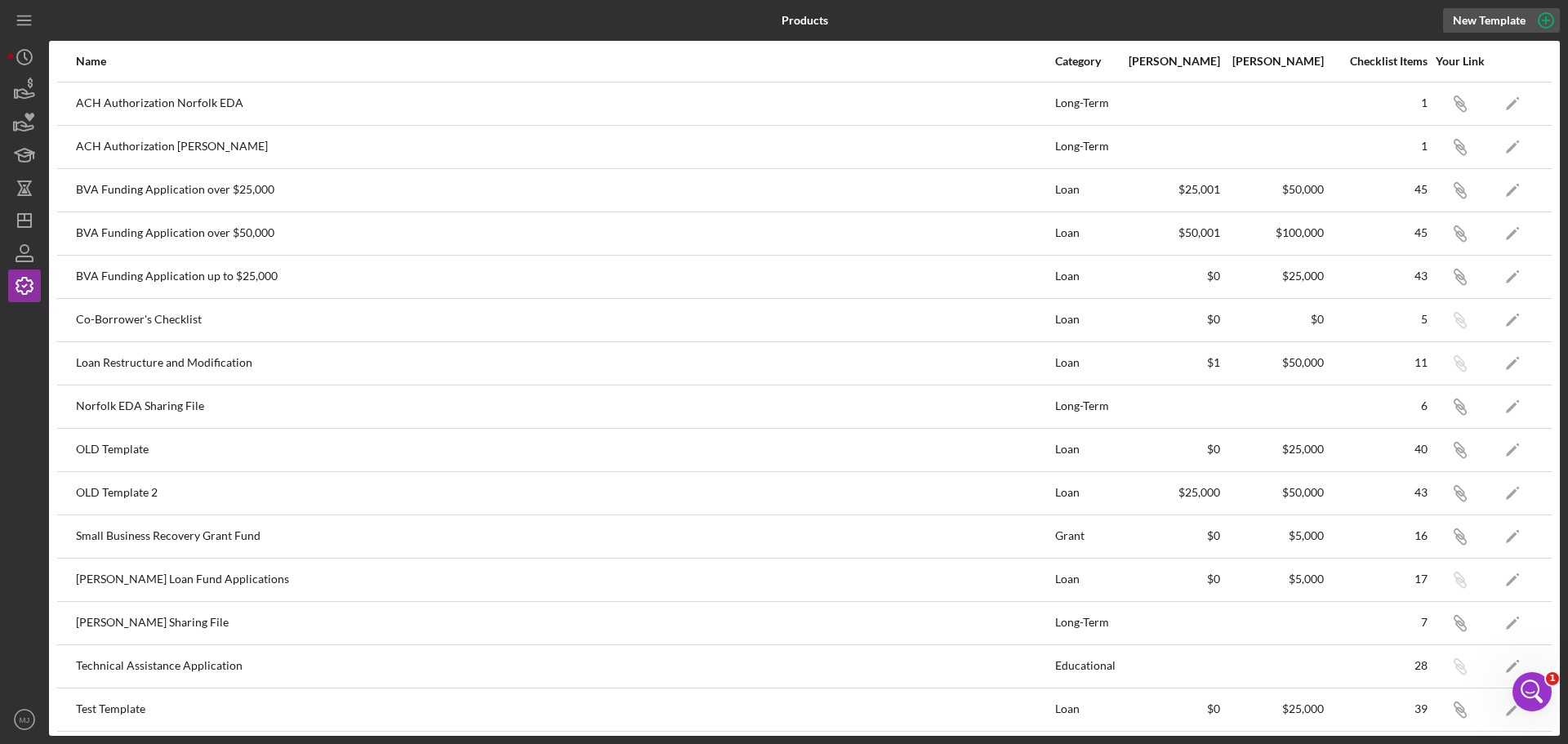
click at [1497, 14] on div "New Template" at bounding box center [1489, 20] width 72 height 25
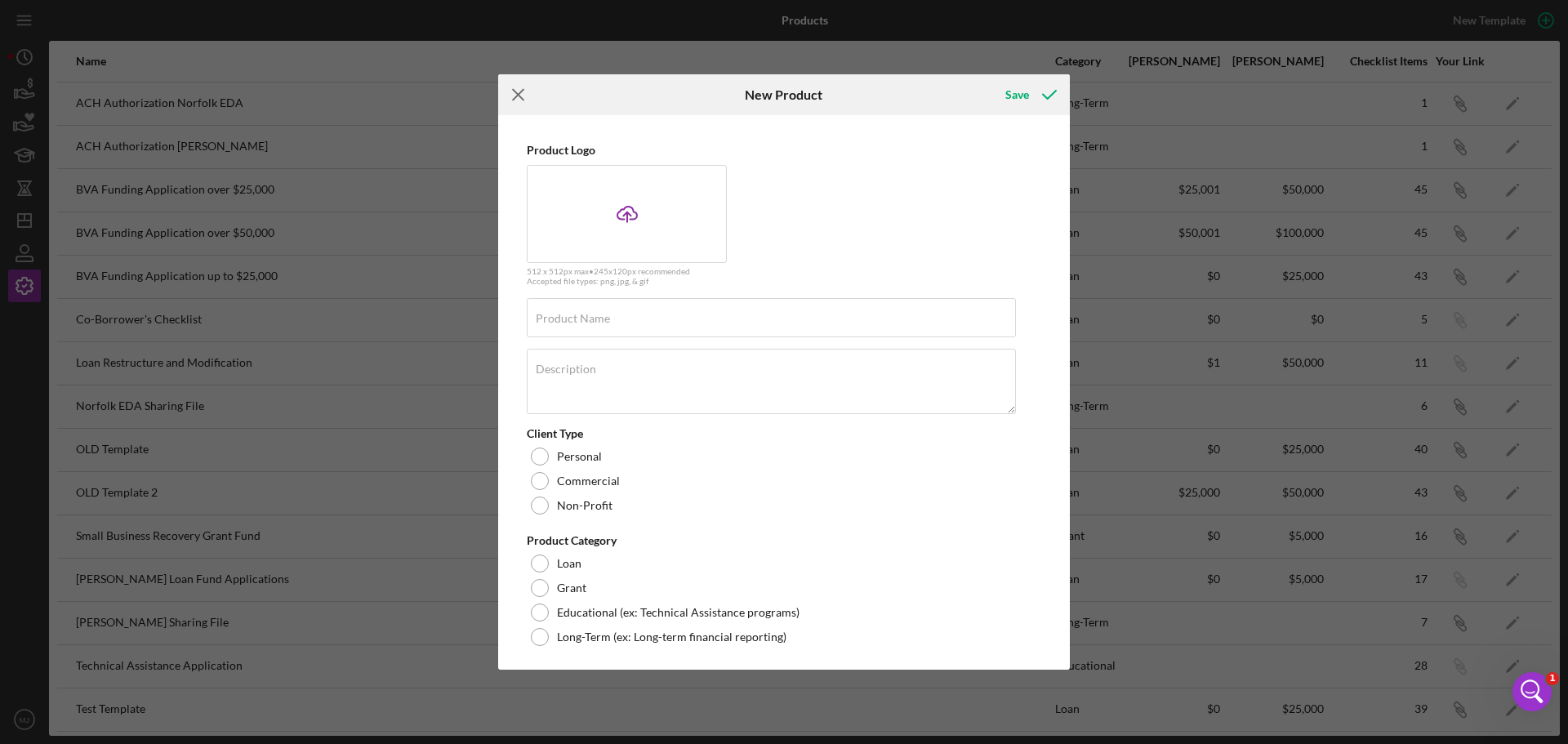
click at [512, 99] on icon "Icon/Menu Close" at bounding box center [518, 94] width 41 height 41
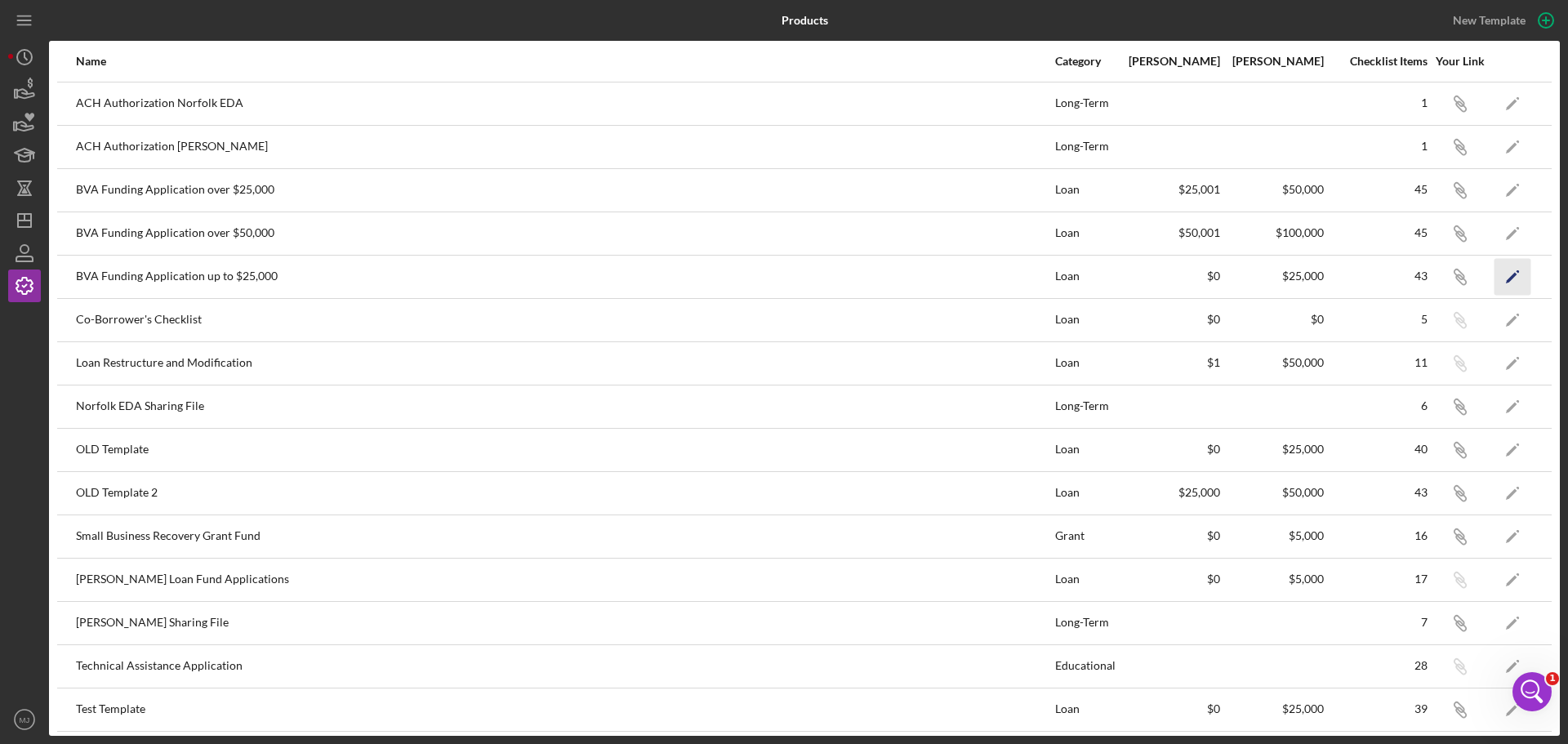
click at [1500, 282] on icon "Icon/Edit" at bounding box center [1513, 276] width 37 height 37
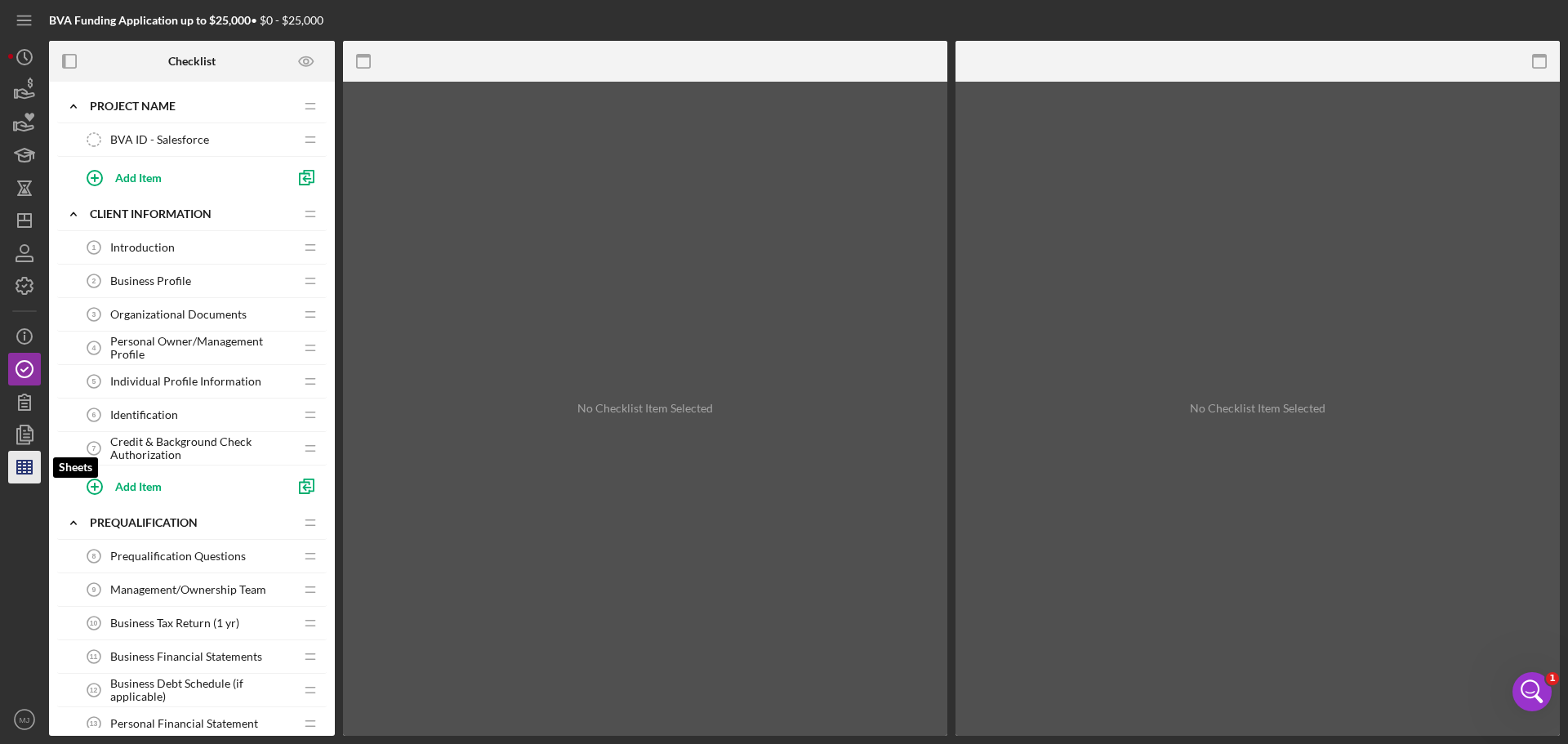
click at [18, 472] on polygon "button" at bounding box center [24, 467] width 15 height 13
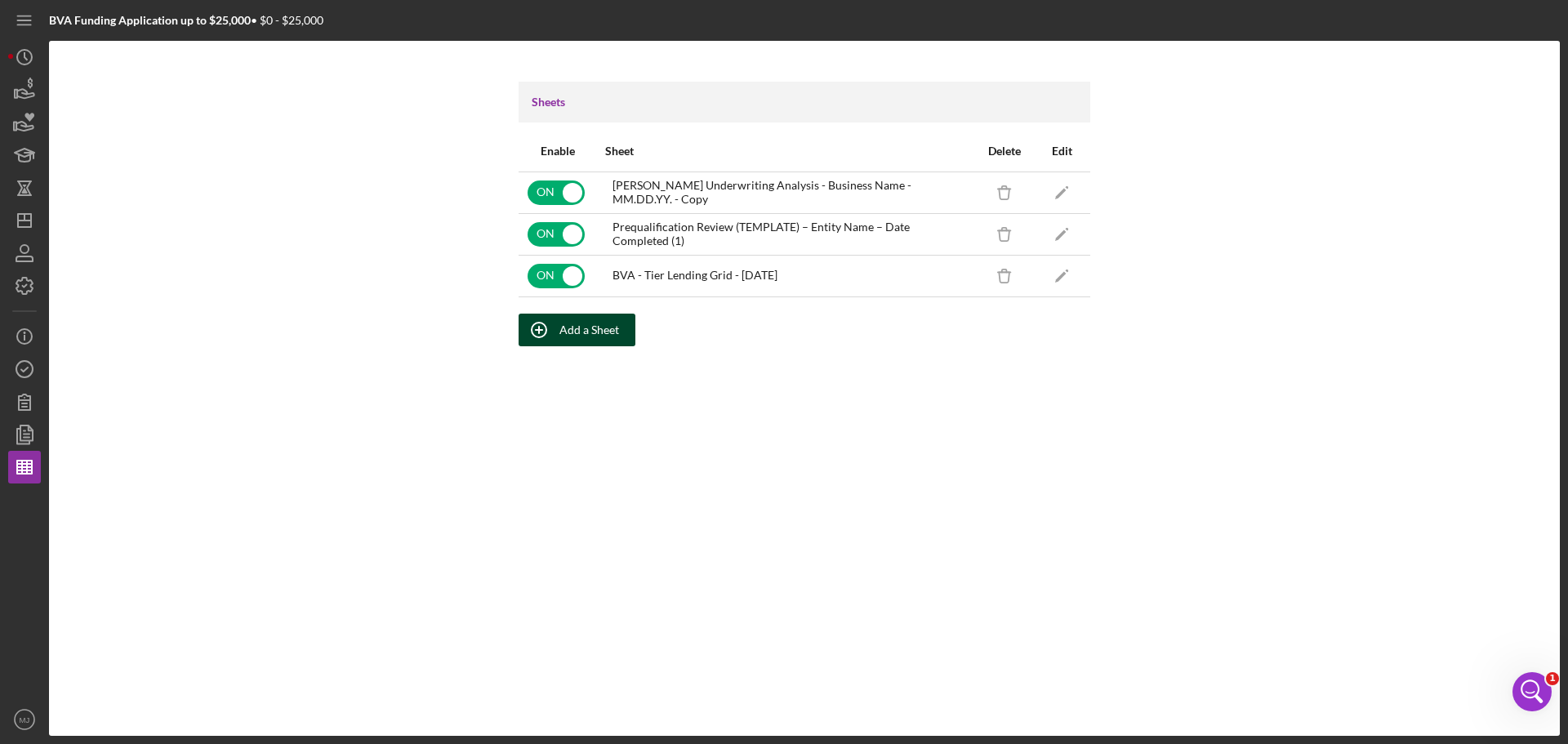
click at [575, 317] on div "Add a Sheet" at bounding box center [590, 329] width 60 height 33
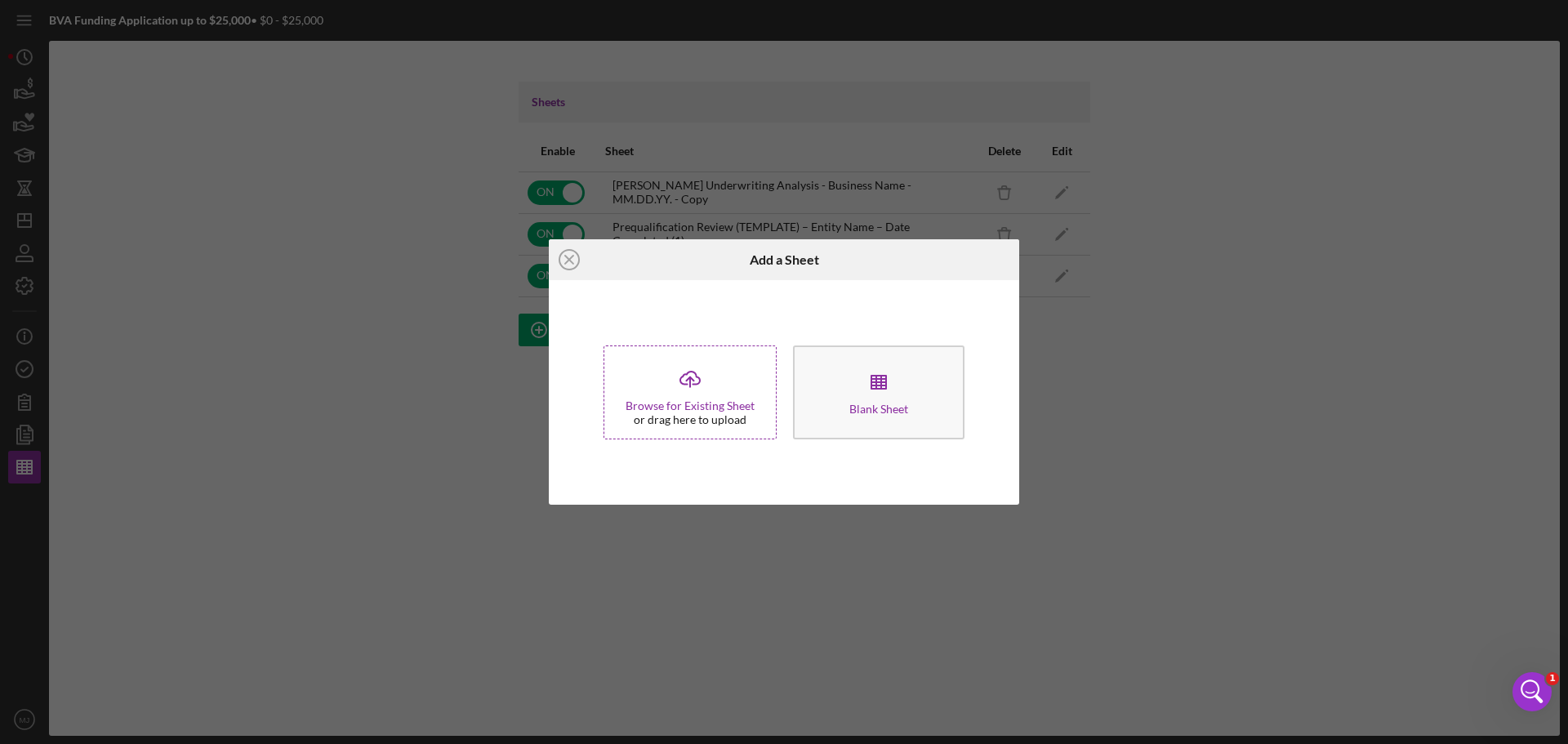
click at [693, 378] on icon "Icon/Upload" at bounding box center [690, 379] width 41 height 41
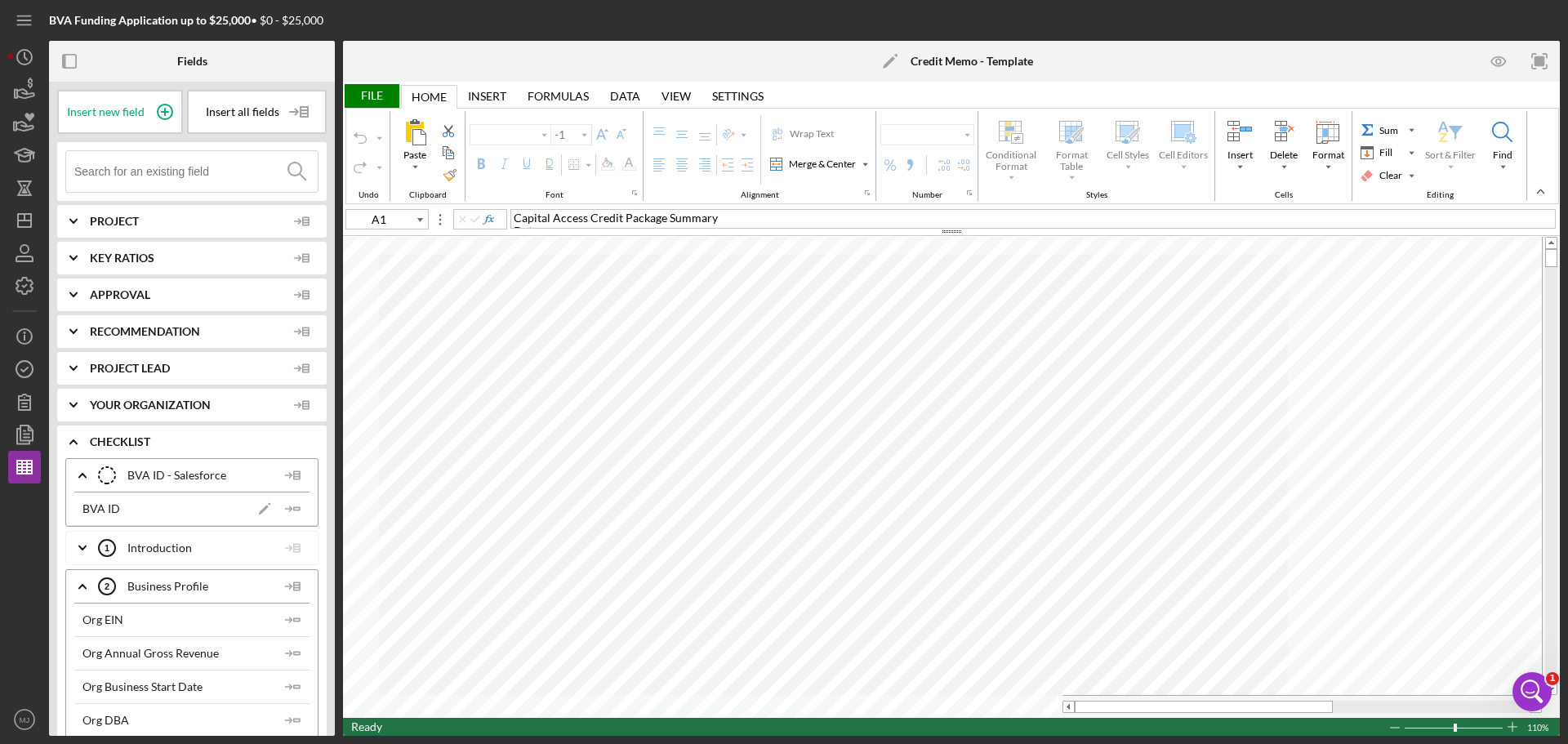
type input "Calibri"
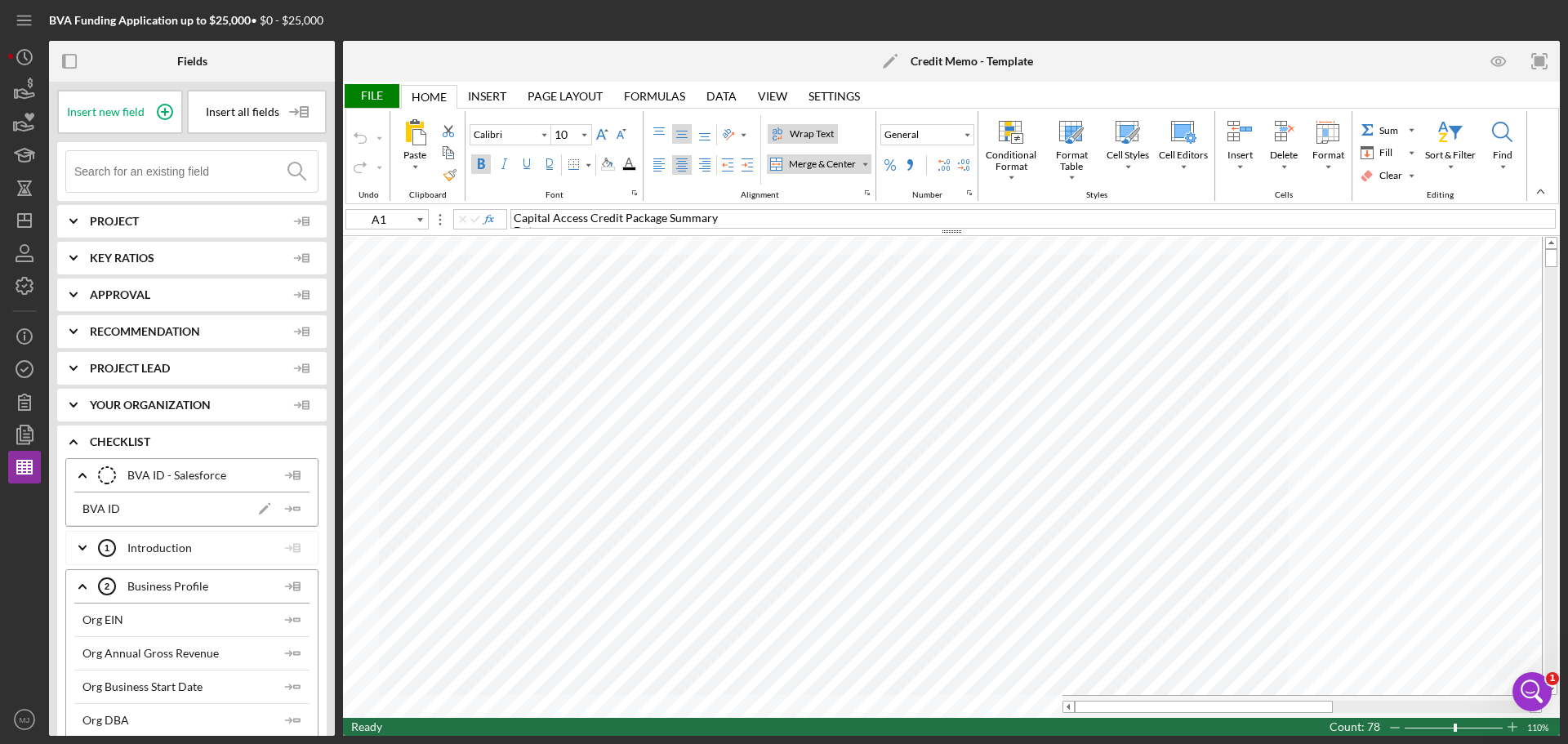
type input "11"
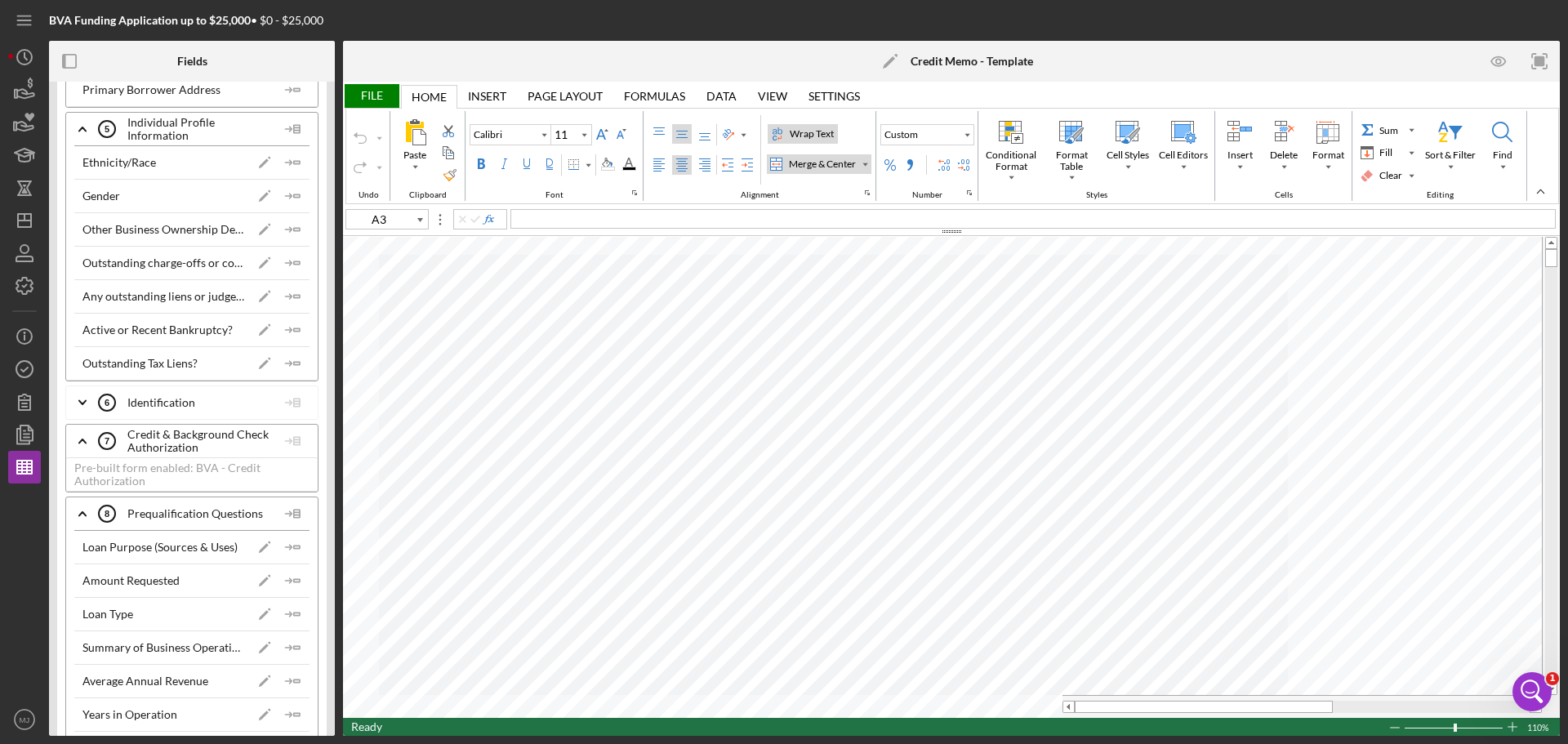
scroll to position [2531, 0]
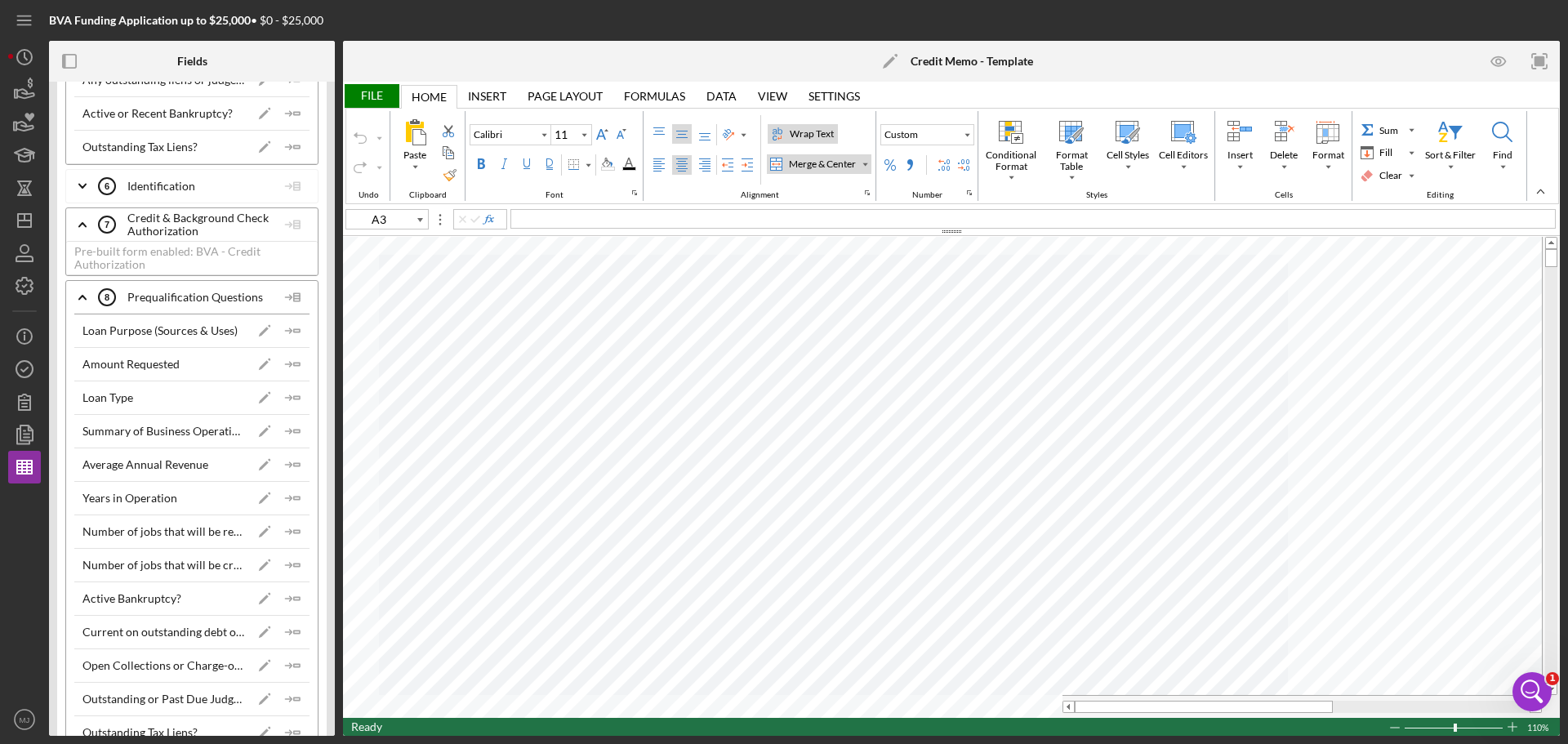
click at [171, 360] on div "Amount Requested" at bounding box center [131, 364] width 97 height 13
click at [294, 365] on polygon "button" at bounding box center [297, 364] width 5 height 3
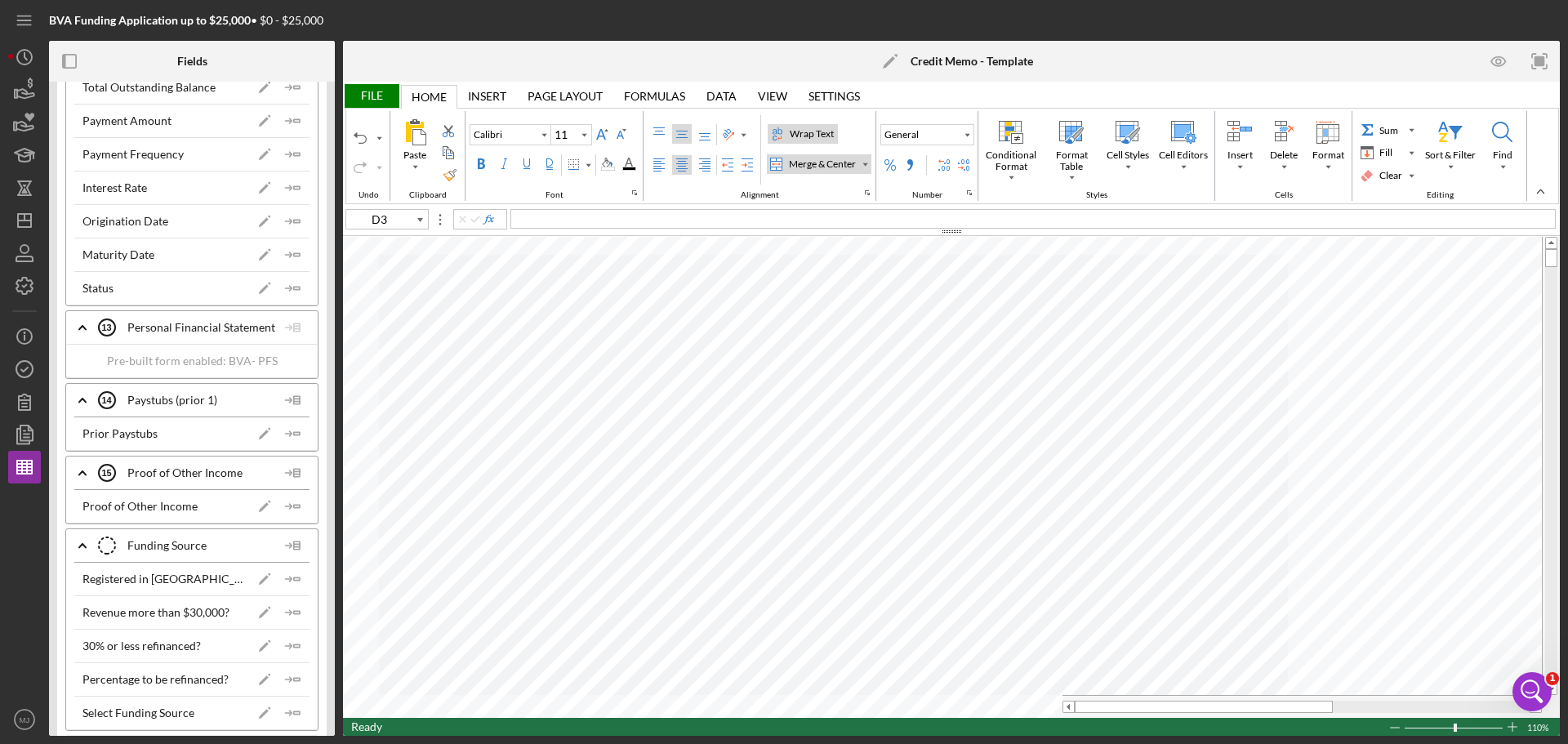
scroll to position [4490, 0]
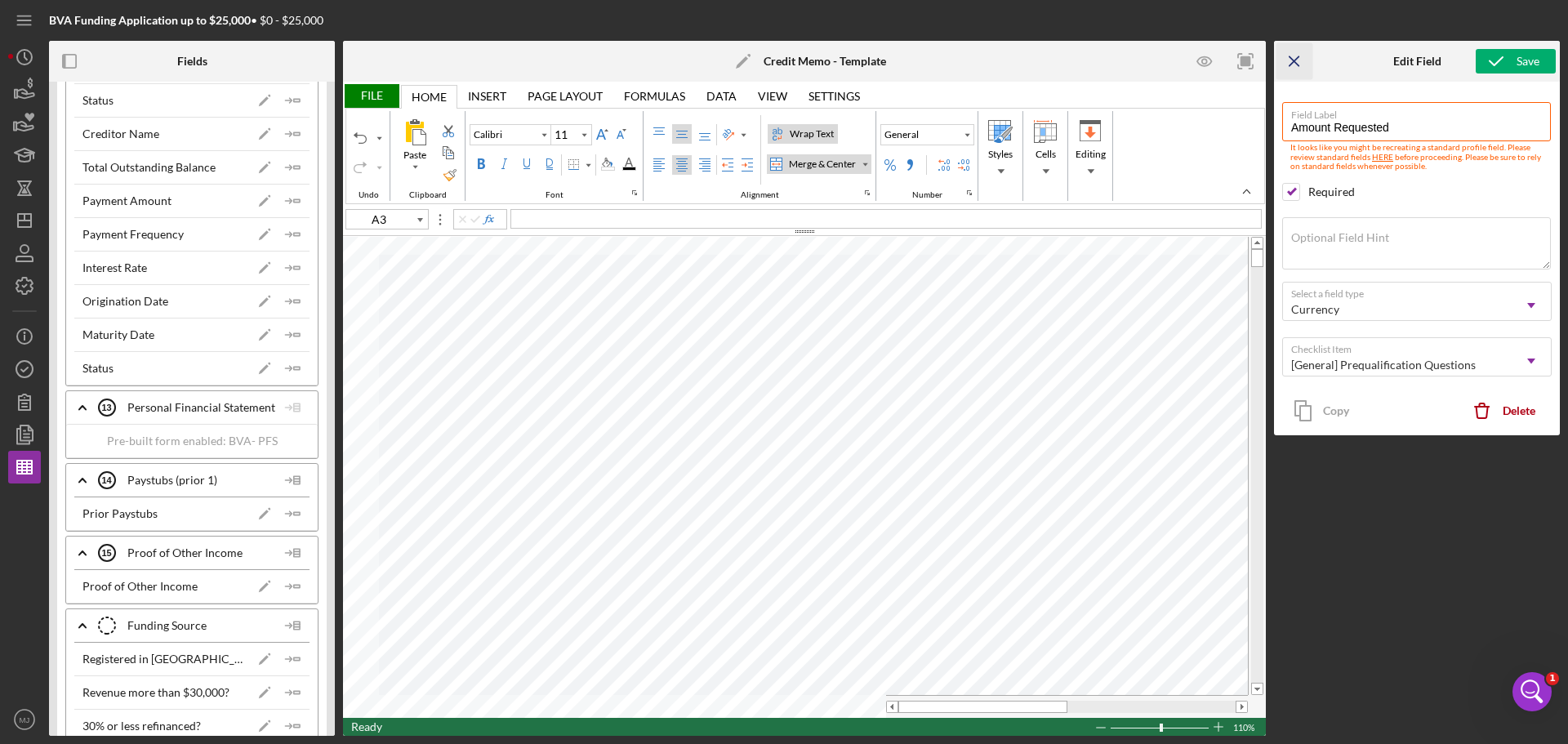
click at [1293, 65] on icon "Icon/Menu Close" at bounding box center [1295, 62] width 37 height 37
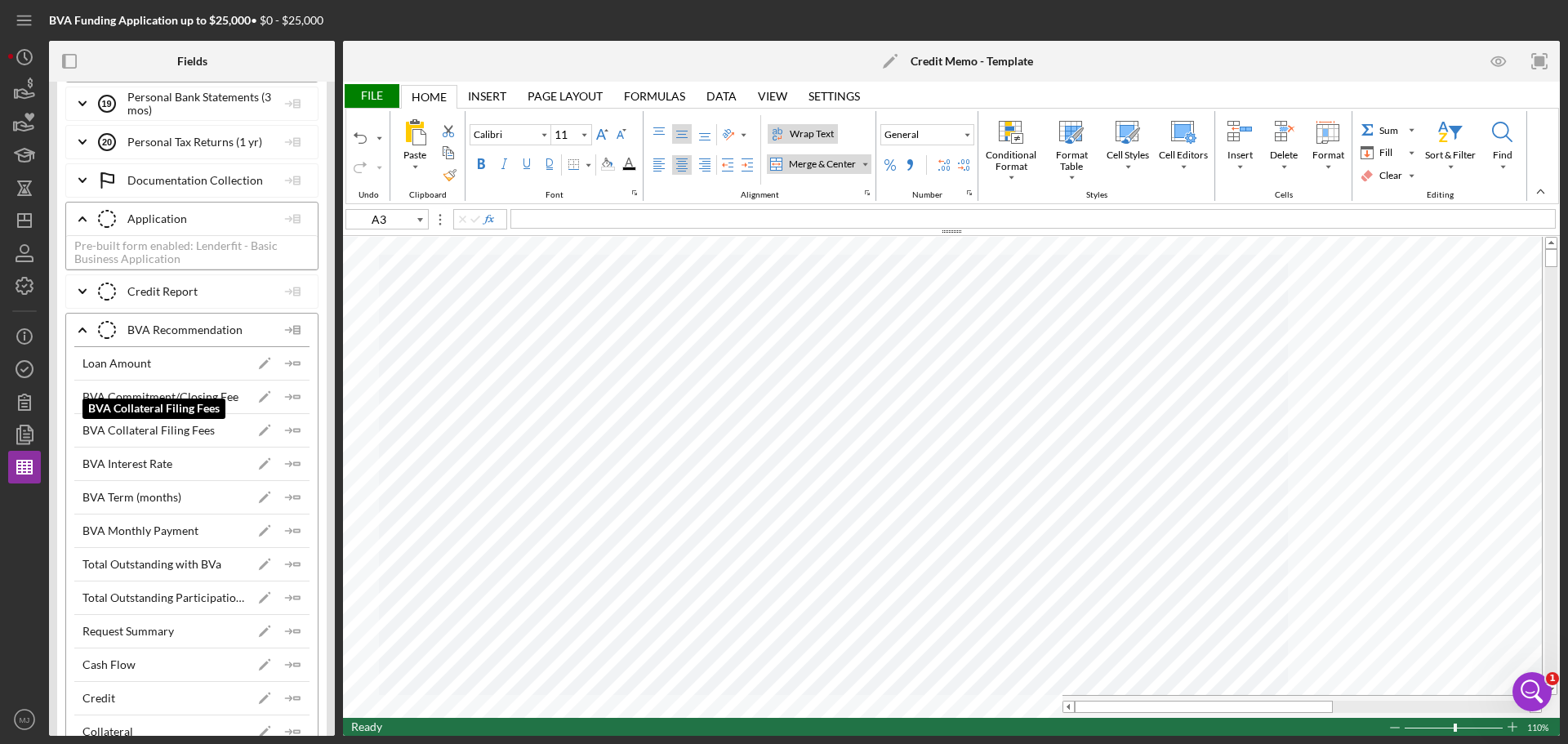
scroll to position [5633, 0]
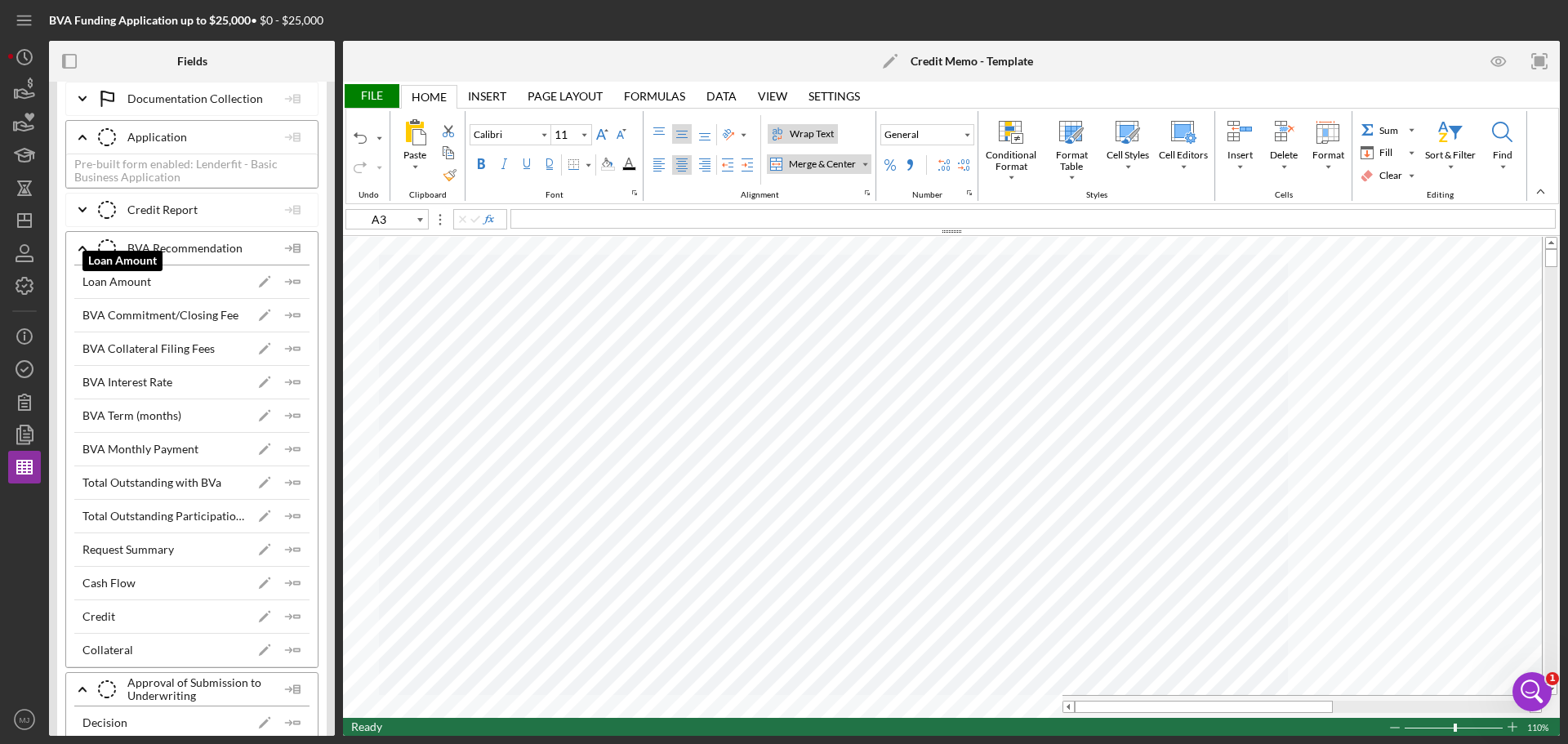
click at [177, 286] on div "Loan Amount" at bounding box center [162, 282] width 162 height 13
click at [297, 283] on icon "Icon/Insert Field" at bounding box center [293, 282] width 33 height 33
click at [291, 550] on icon "Icon/Insert Field" at bounding box center [293, 549] width 33 height 33
type input "D4"
type input "Times New Roman"
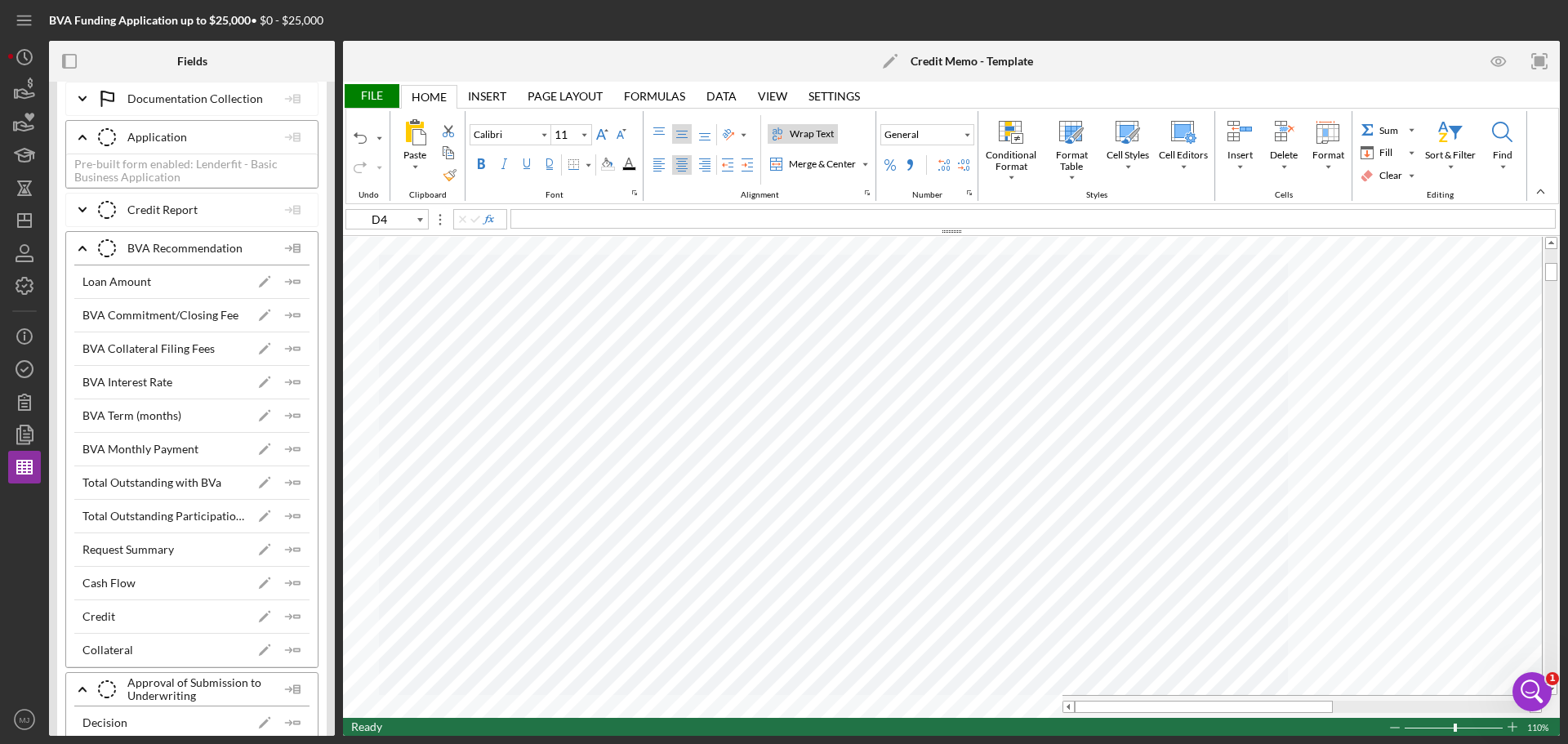
type input "10"
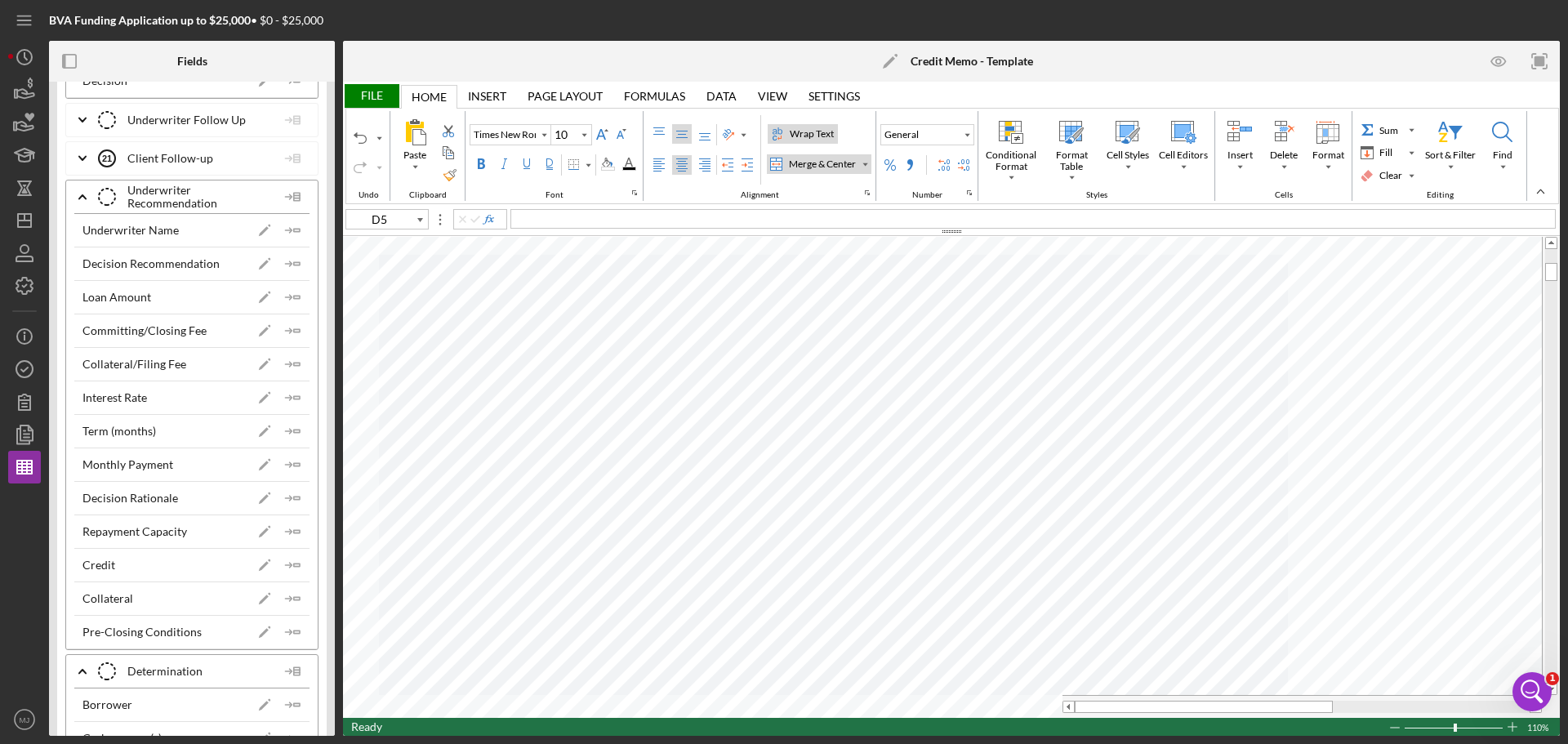
scroll to position [6286, 0]
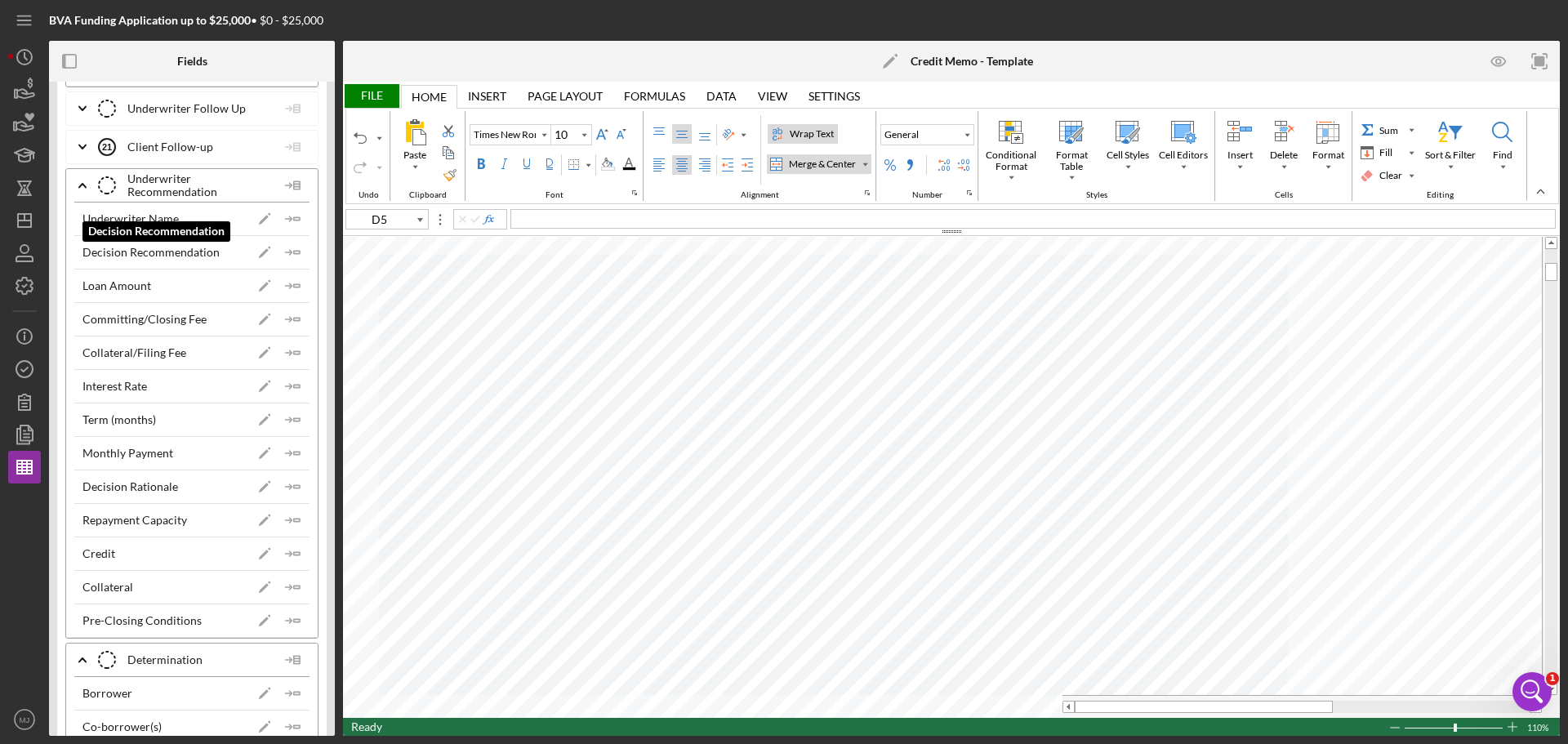
click at [180, 252] on div "Decision Recommendation" at bounding box center [150, 252] width 137 height 13
click at [297, 250] on icon "Icon/Insert Field" at bounding box center [293, 252] width 33 height 33
type input "D6"
type input "Calibri"
click at [293, 486] on icon "Icon/Insert Field" at bounding box center [293, 486] width 33 height 33
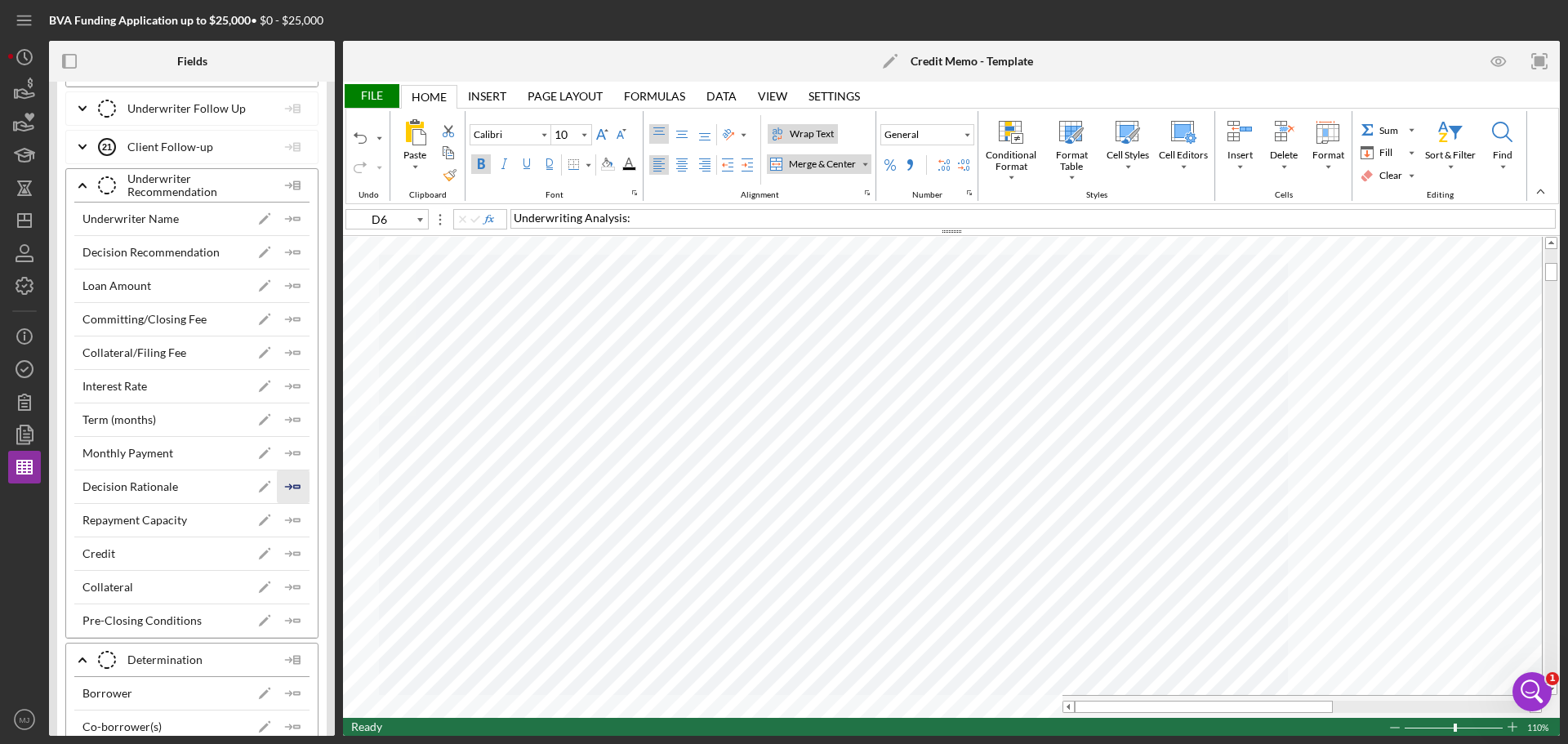
type input "A7"
type input "Segoe UI"
type input "11"
type input "Calibri"
type input "10"
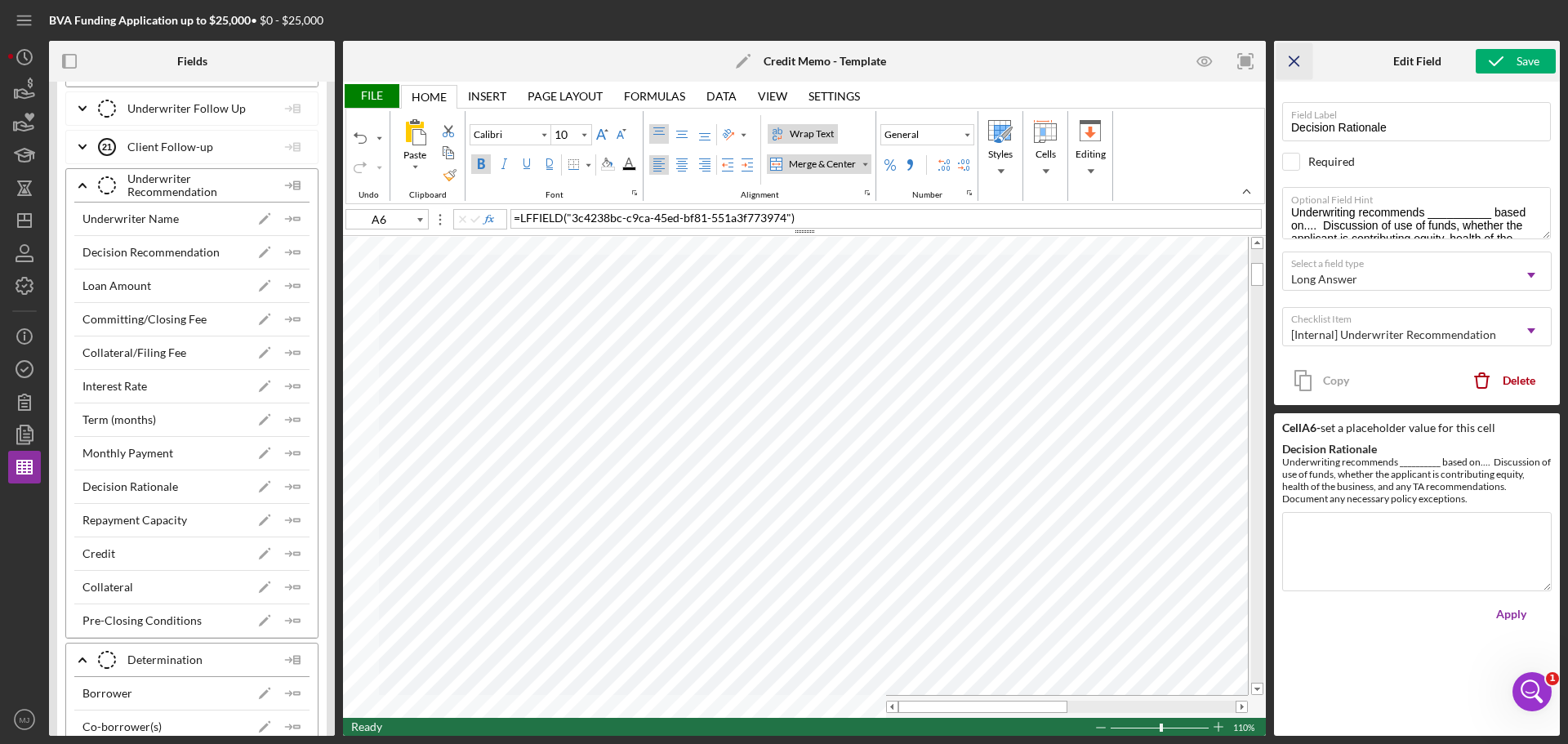
click at [1305, 68] on icon "Icon/Menu Close" at bounding box center [1295, 62] width 37 height 37
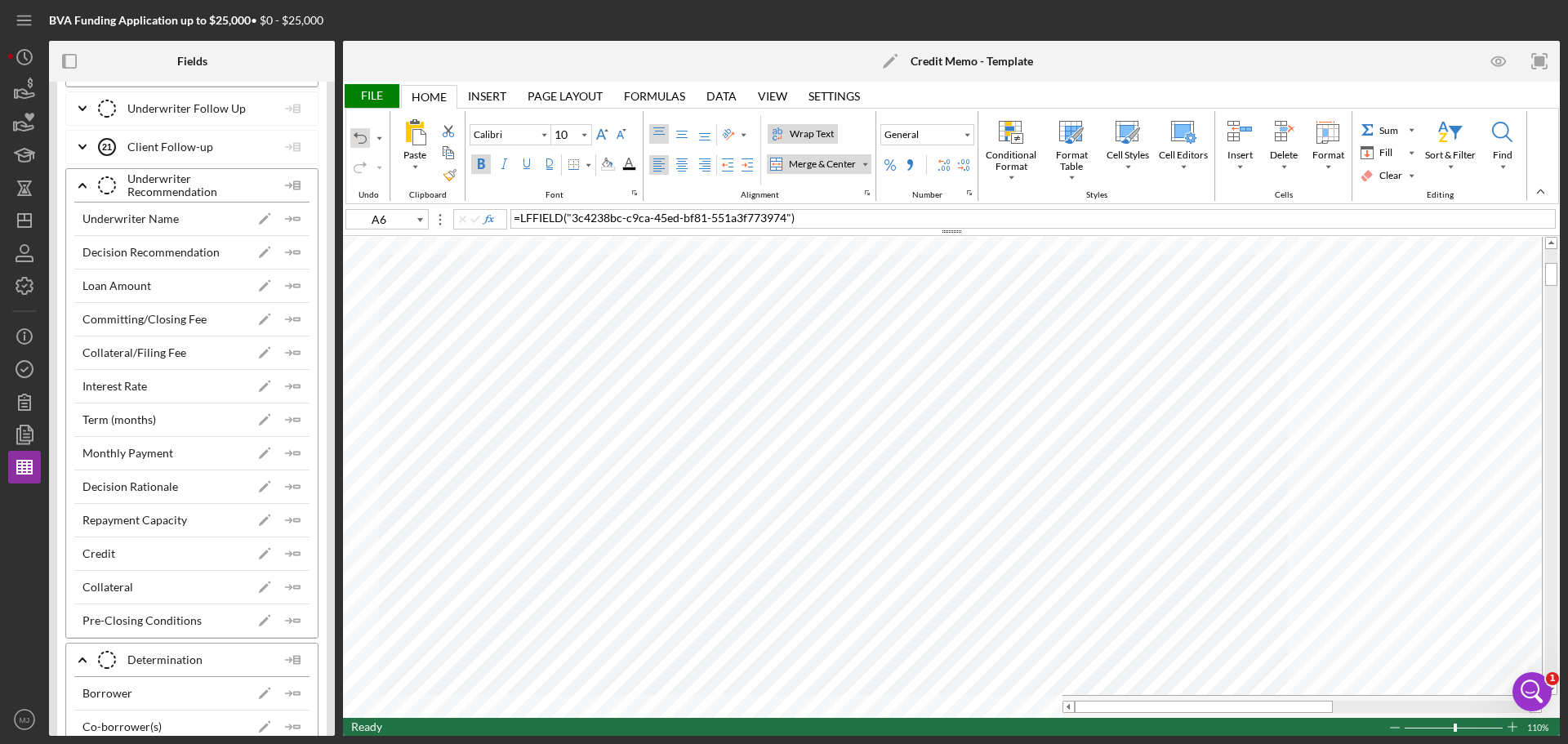
click at [363, 139] on div "Undo" at bounding box center [360, 138] width 13 height 13
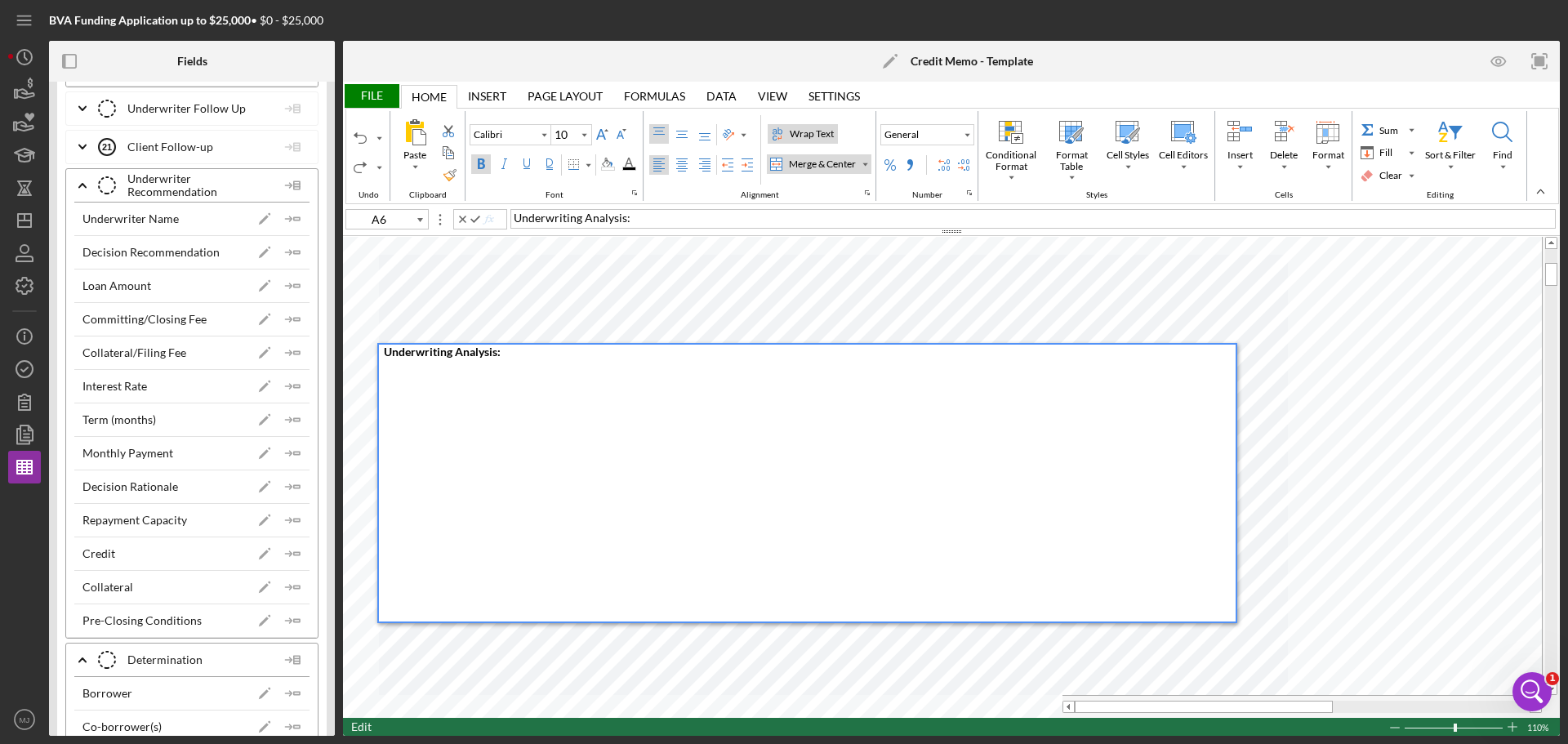
type input "A7"
type input "Segoe UI"
type input "11"
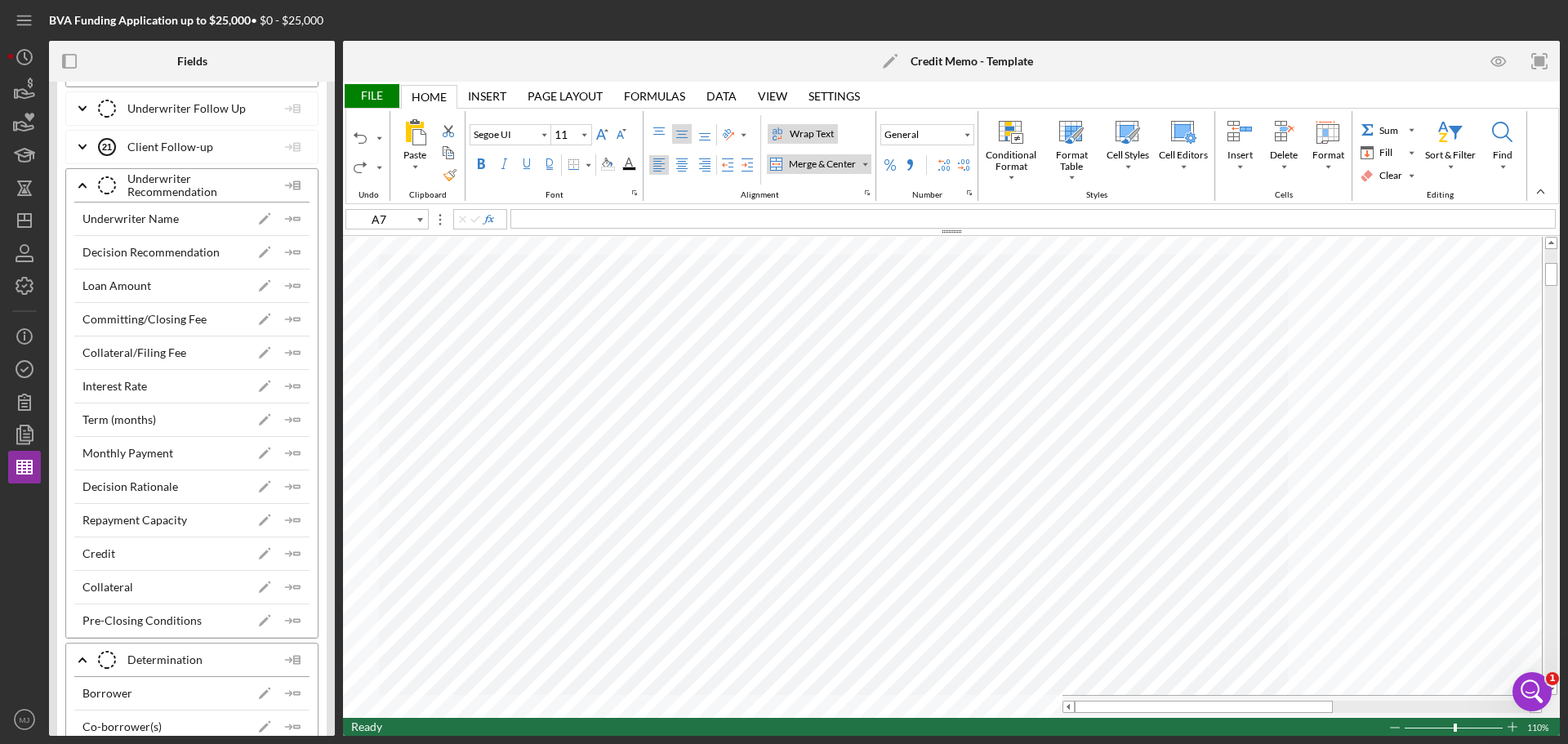
type input "Calibri"
type input "10"
click at [294, 487] on polygon "button" at bounding box center [297, 486] width 5 height 3
type input "A7"
type input "Segoe UI"
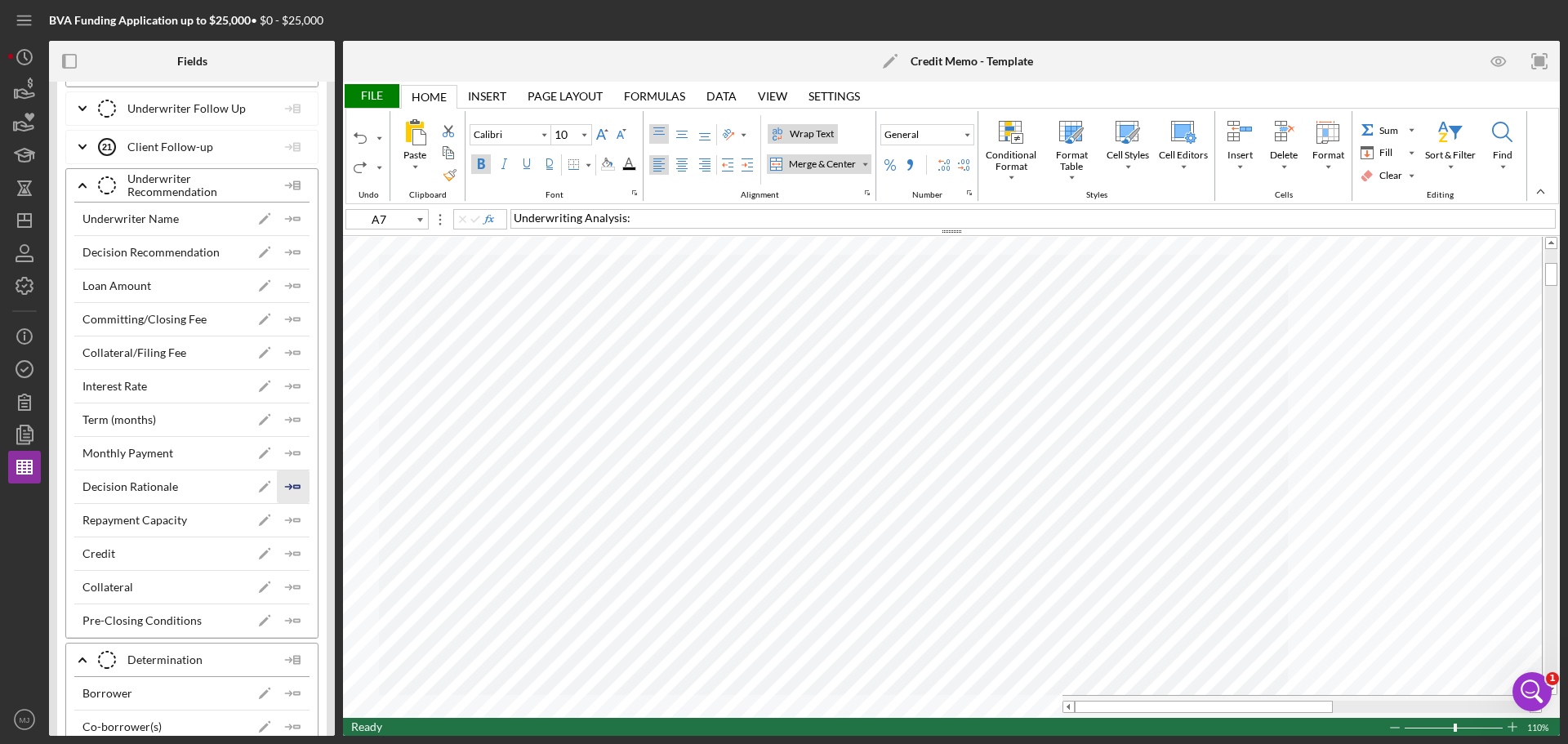
type input "11"
type input "Calibri"
type input "10"
type input "A6"
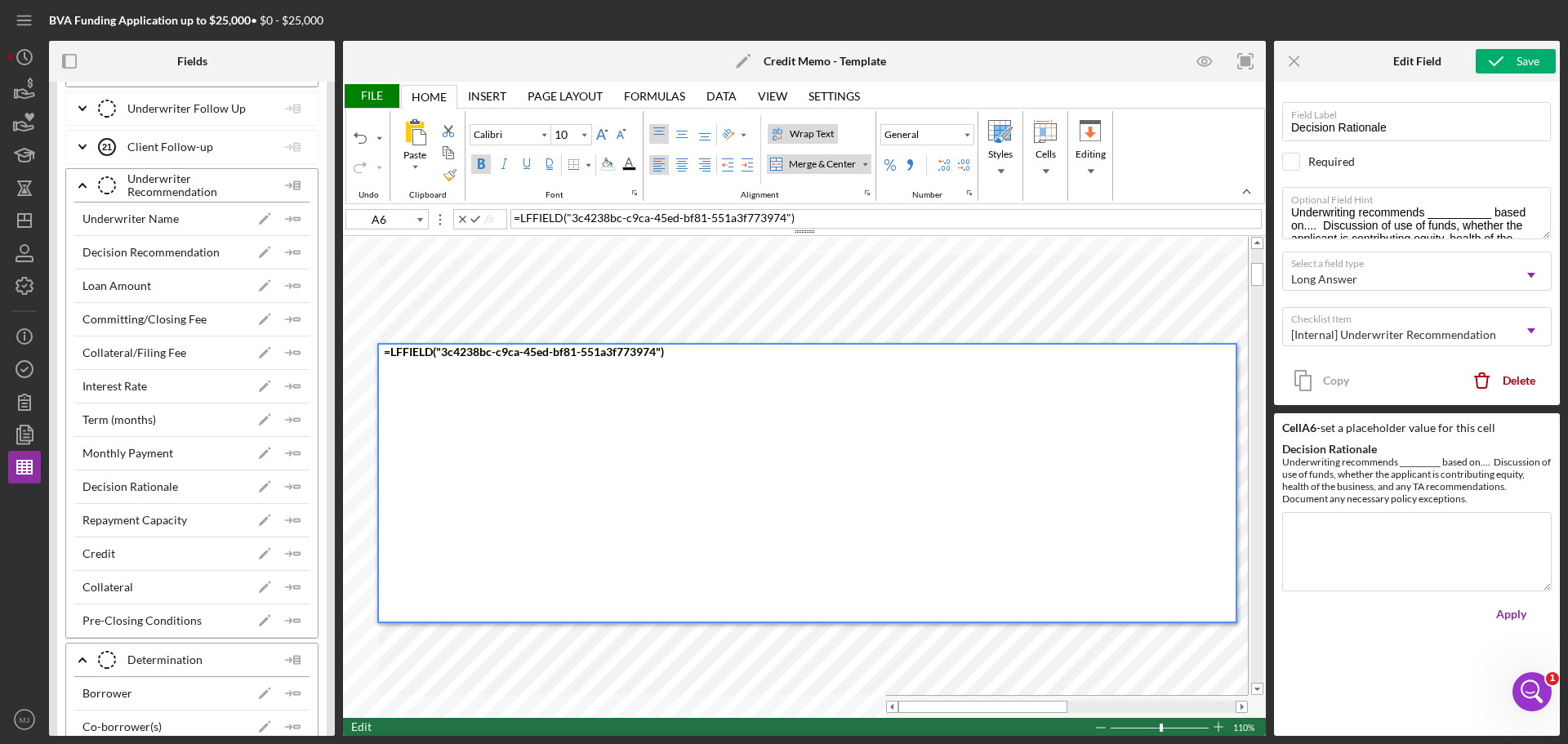
click at [508, 365] on div "= LFFIELD ( "3c4238bc-c9ca-45ed-bf81-551a3f773974" )" at bounding box center [810, 483] width 852 height 277
click at [689, 365] on div "= LFFIELD ( "3c4238bc-c9ca-45ed-bf81-551a3f773974" )" at bounding box center [810, 483] width 852 height 277
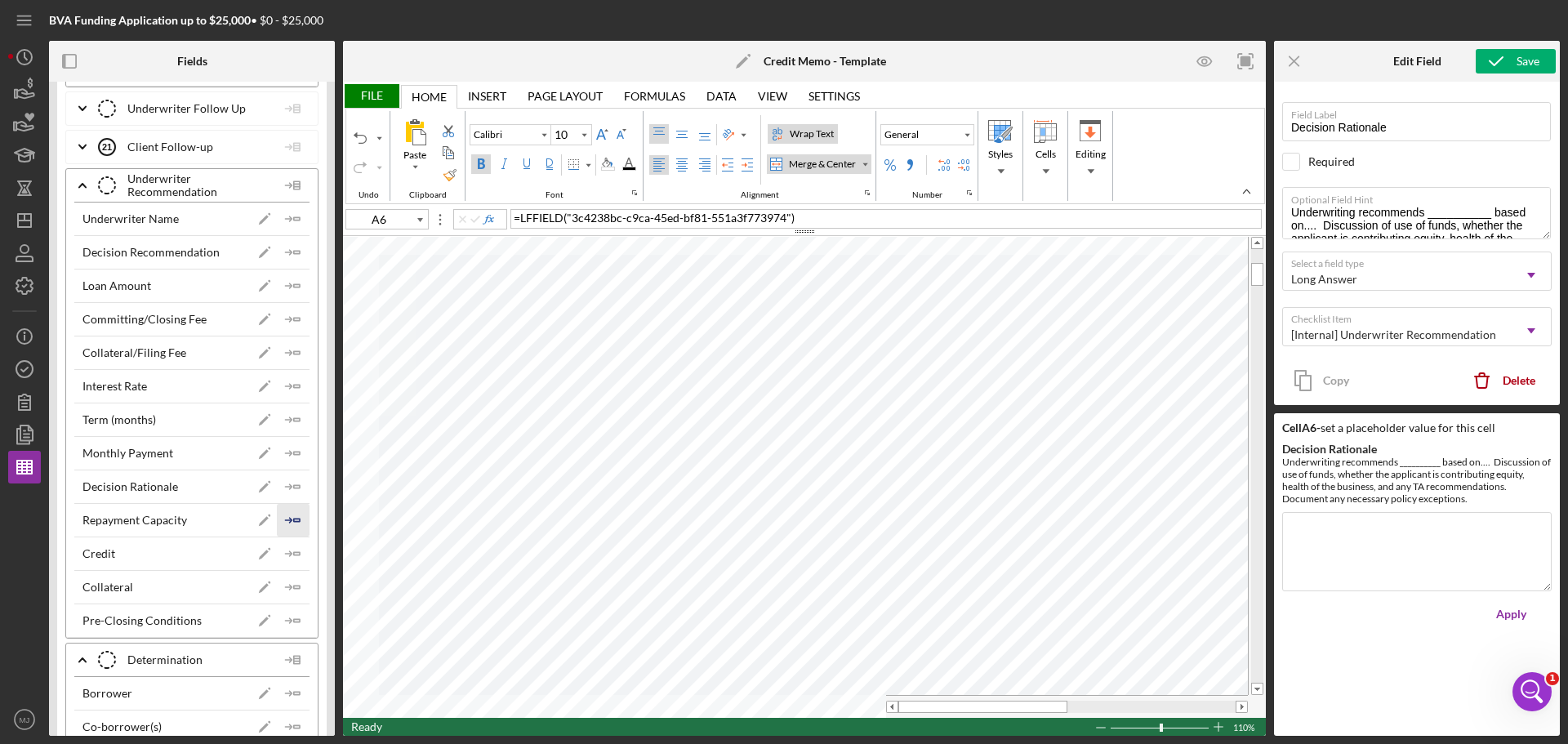
click at [282, 523] on icon "Icon/Insert Field" at bounding box center [293, 520] width 33 height 33
type input "A7"
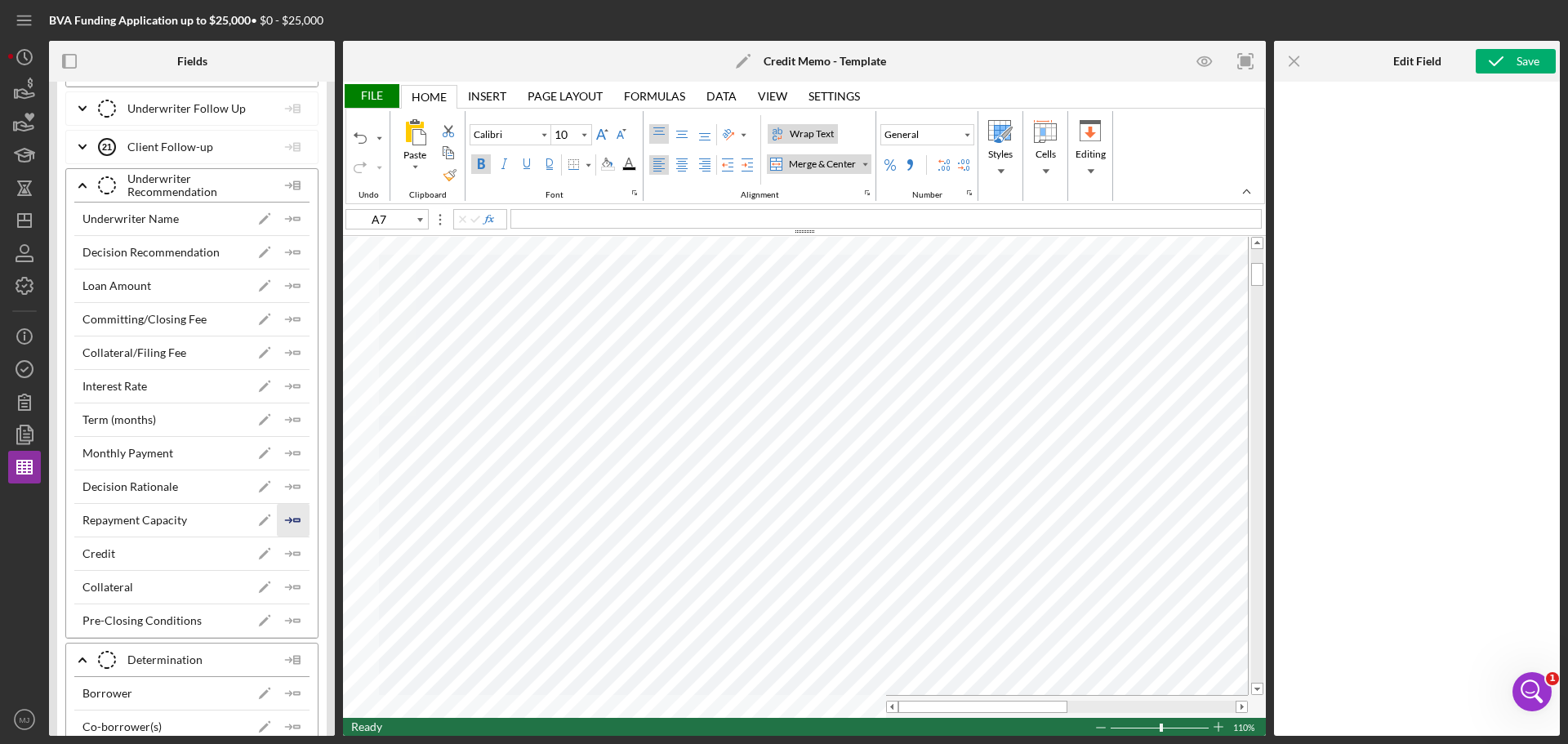
type input "Segoe UI"
type input "11"
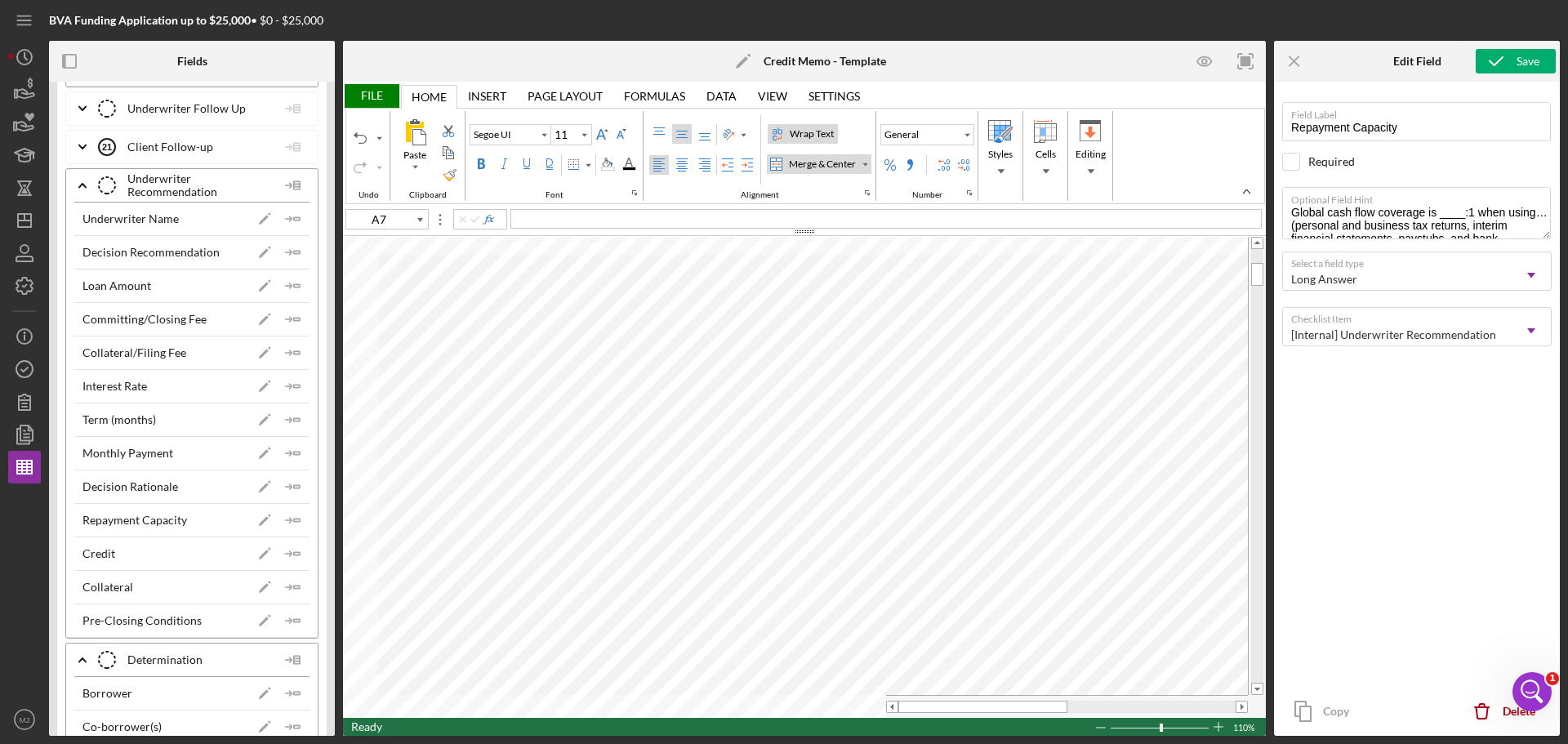
type input "Calibri"
type input "10"
type input "A6"
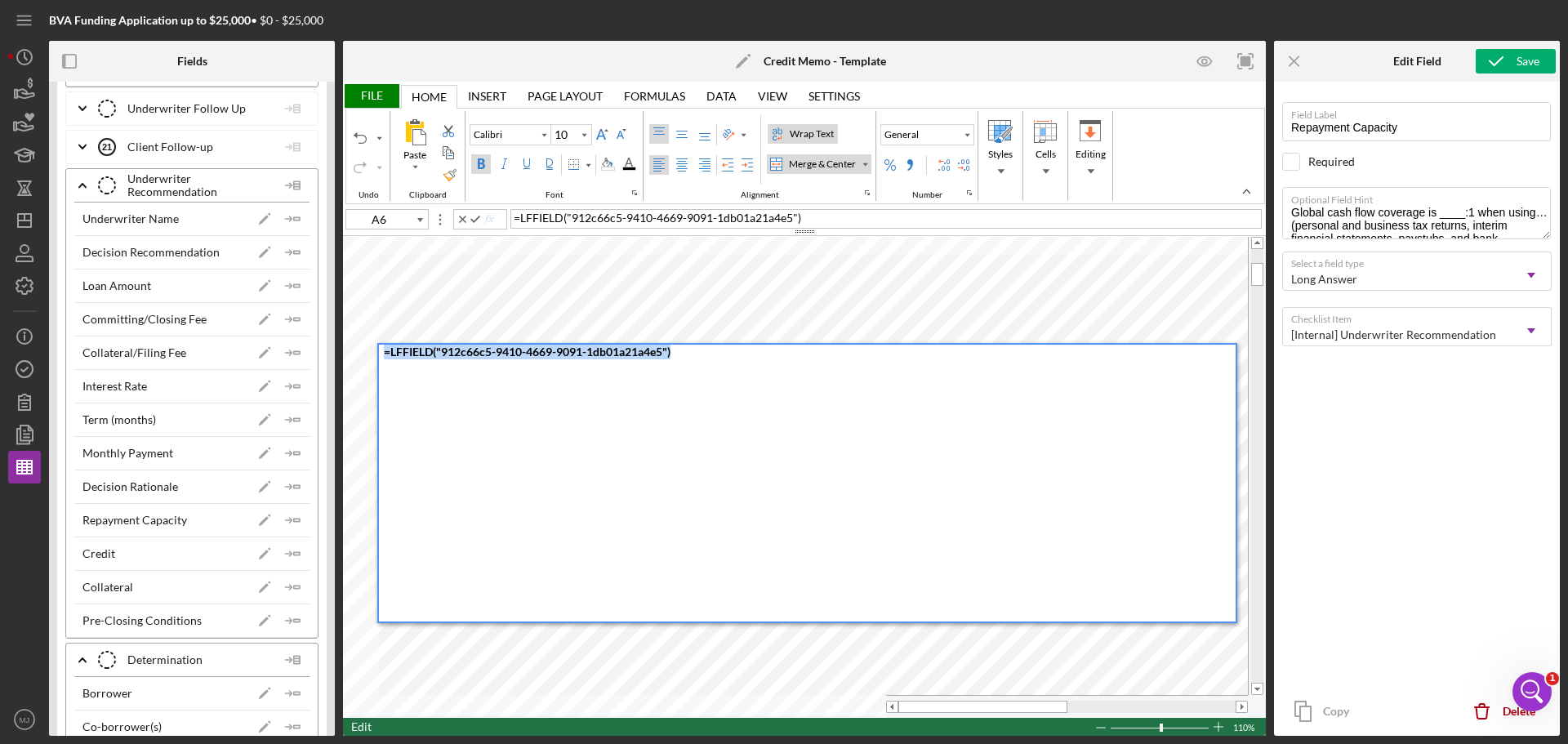
click at [355, 376] on div "Paste Cut Copy AutoFill = LFFIELD ( "912c66c5-9410-4669-9091-1db01a21a4e5" ) )" at bounding box center [804, 477] width 923 height 481
click at [290, 453] on icon "Icon/Insert Field" at bounding box center [293, 453] width 33 height 33
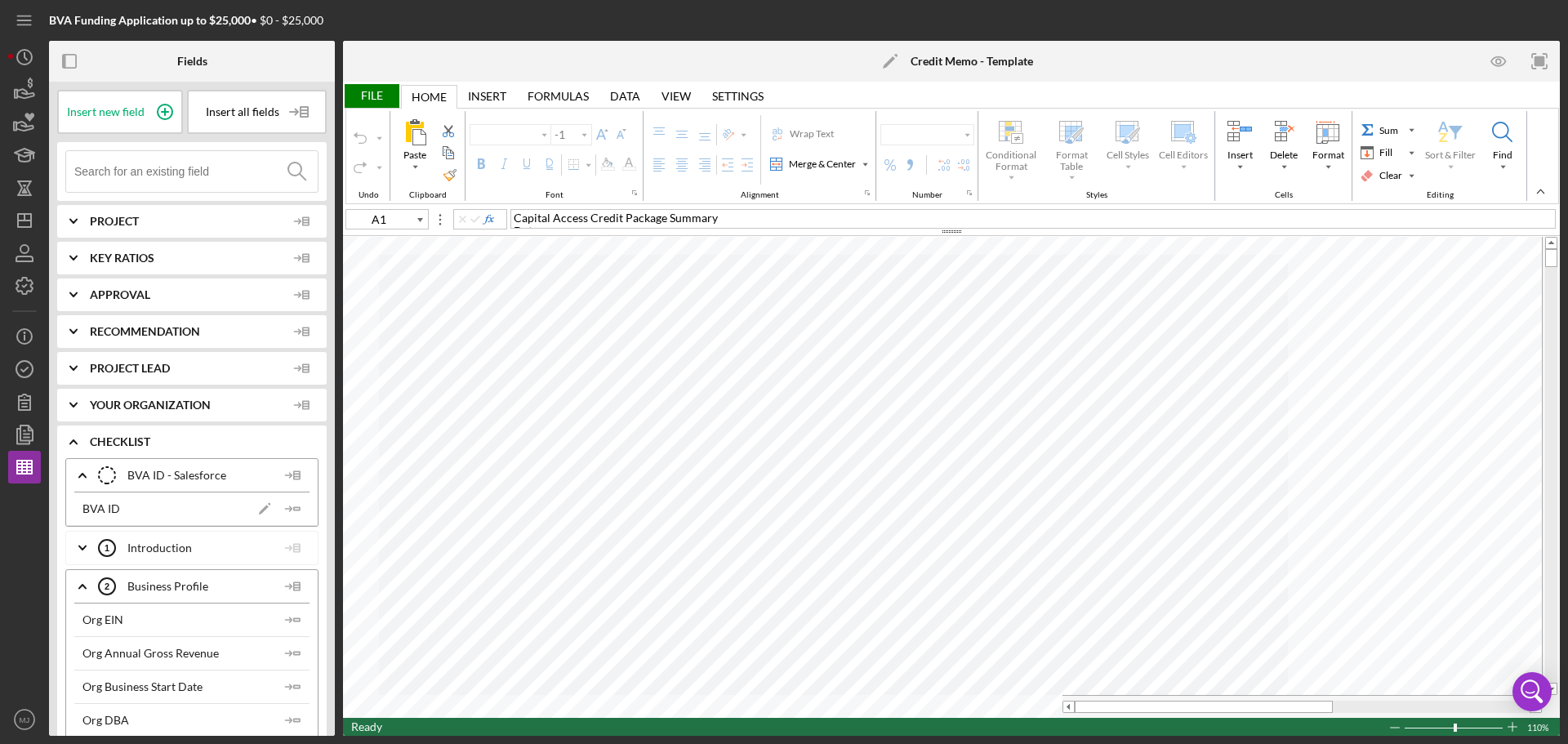
type input "Calibri"
type input "10"
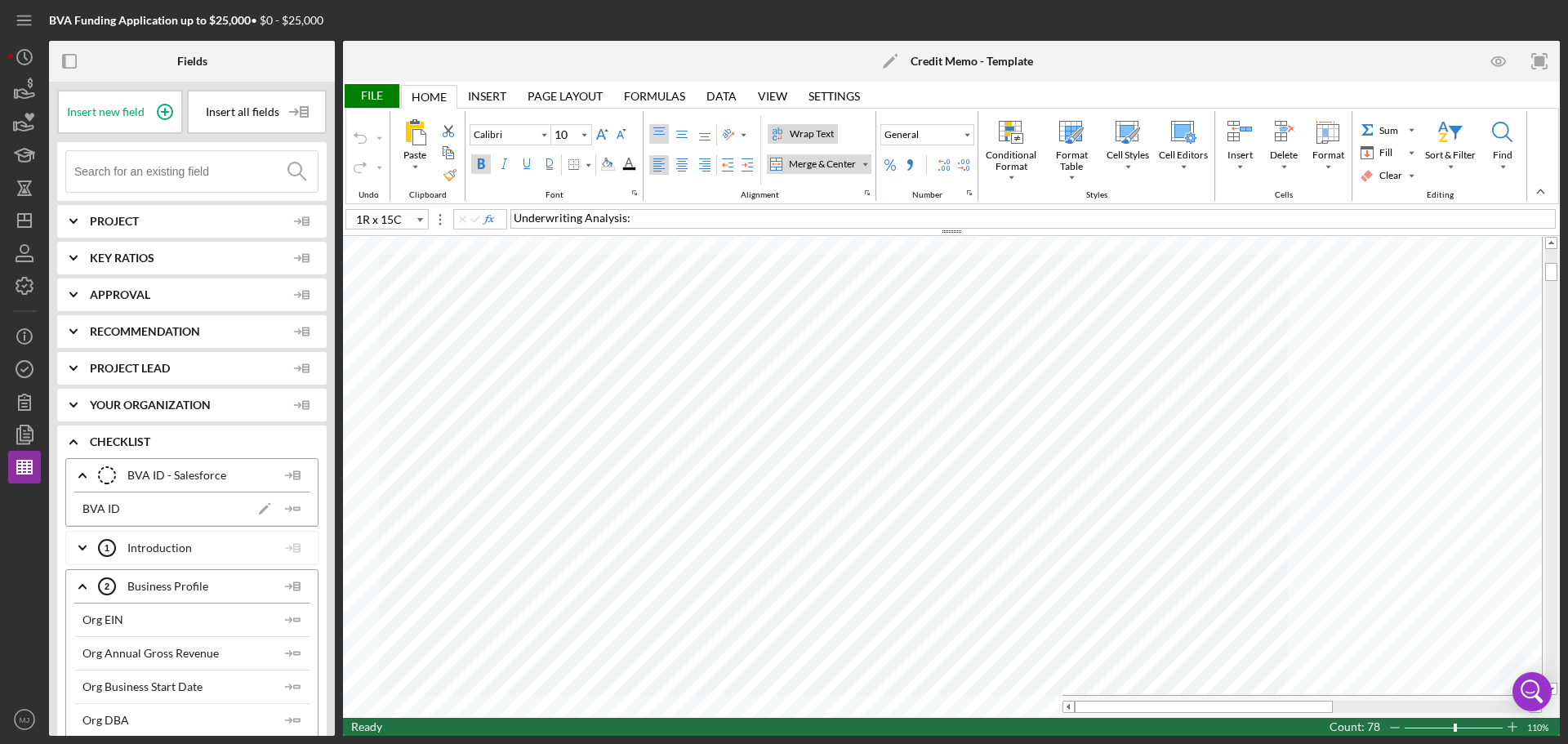
type input "A6"
type input "Times New Roman"
type input "D5"
type input "Calibri"
type input "11"
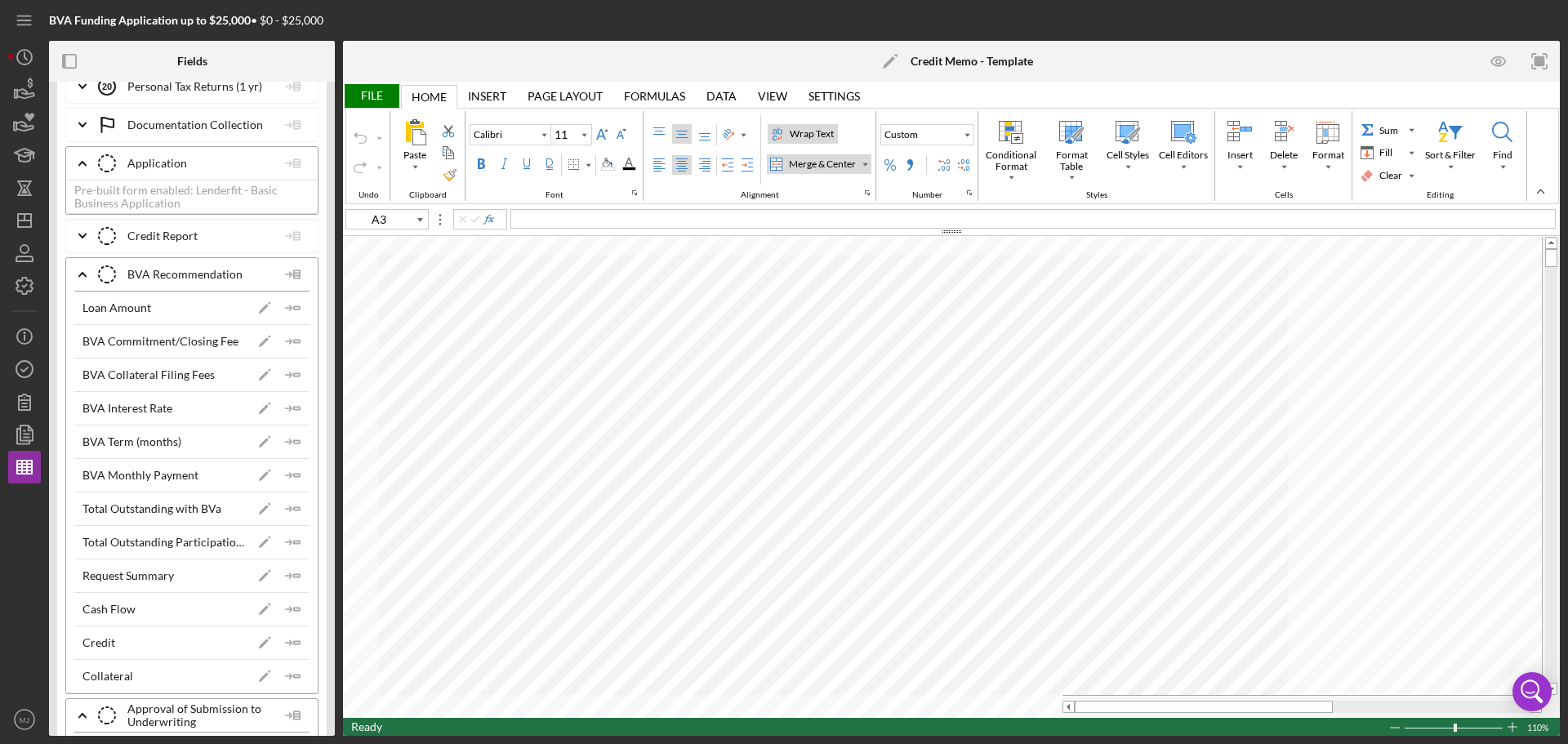
scroll to position [5633, 0]
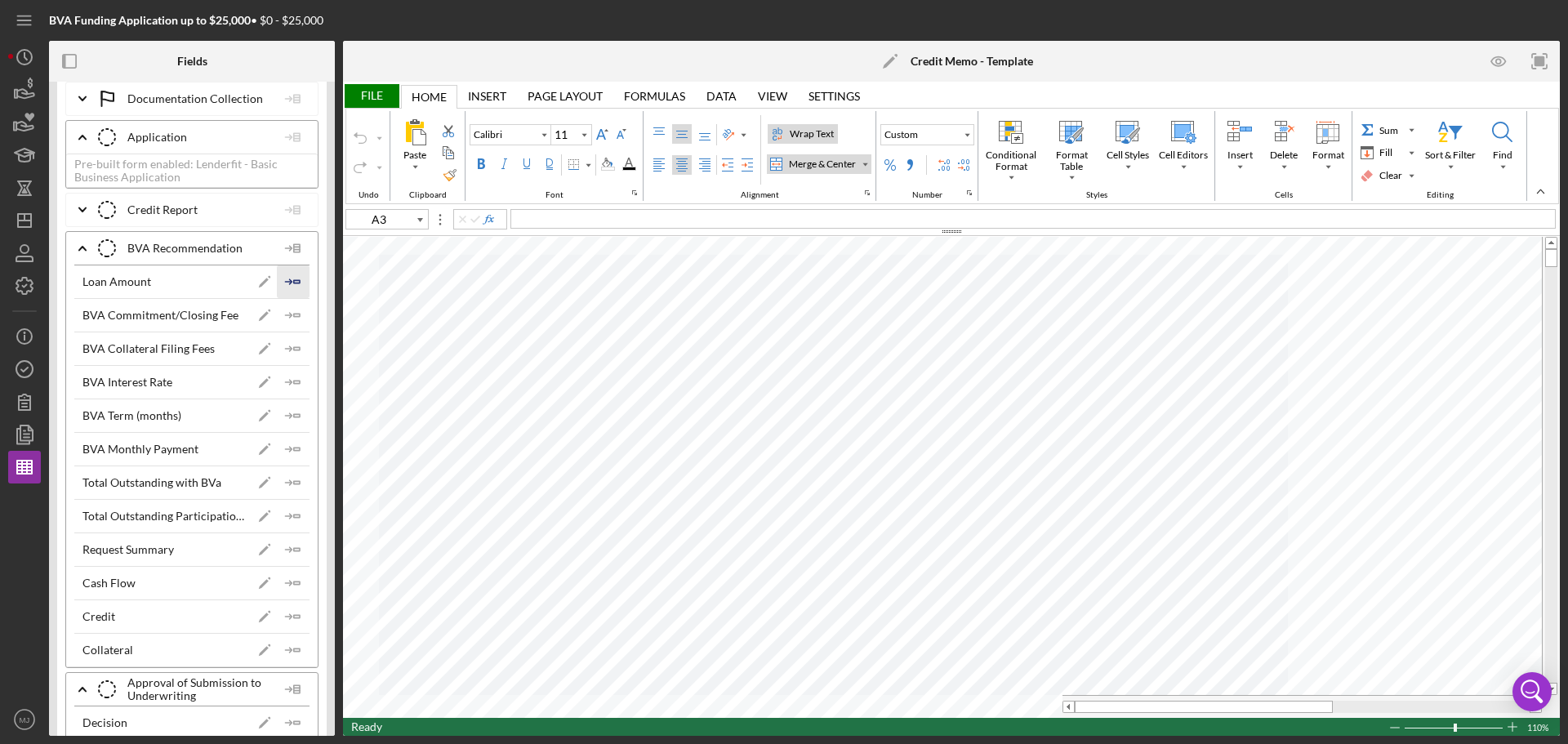
click at [283, 281] on icon "Icon/Insert Field" at bounding box center [293, 282] width 33 height 33
click at [294, 550] on polygon "button" at bounding box center [297, 549] width 5 height 3
type input "D4"
type input "10"
type input "A6"
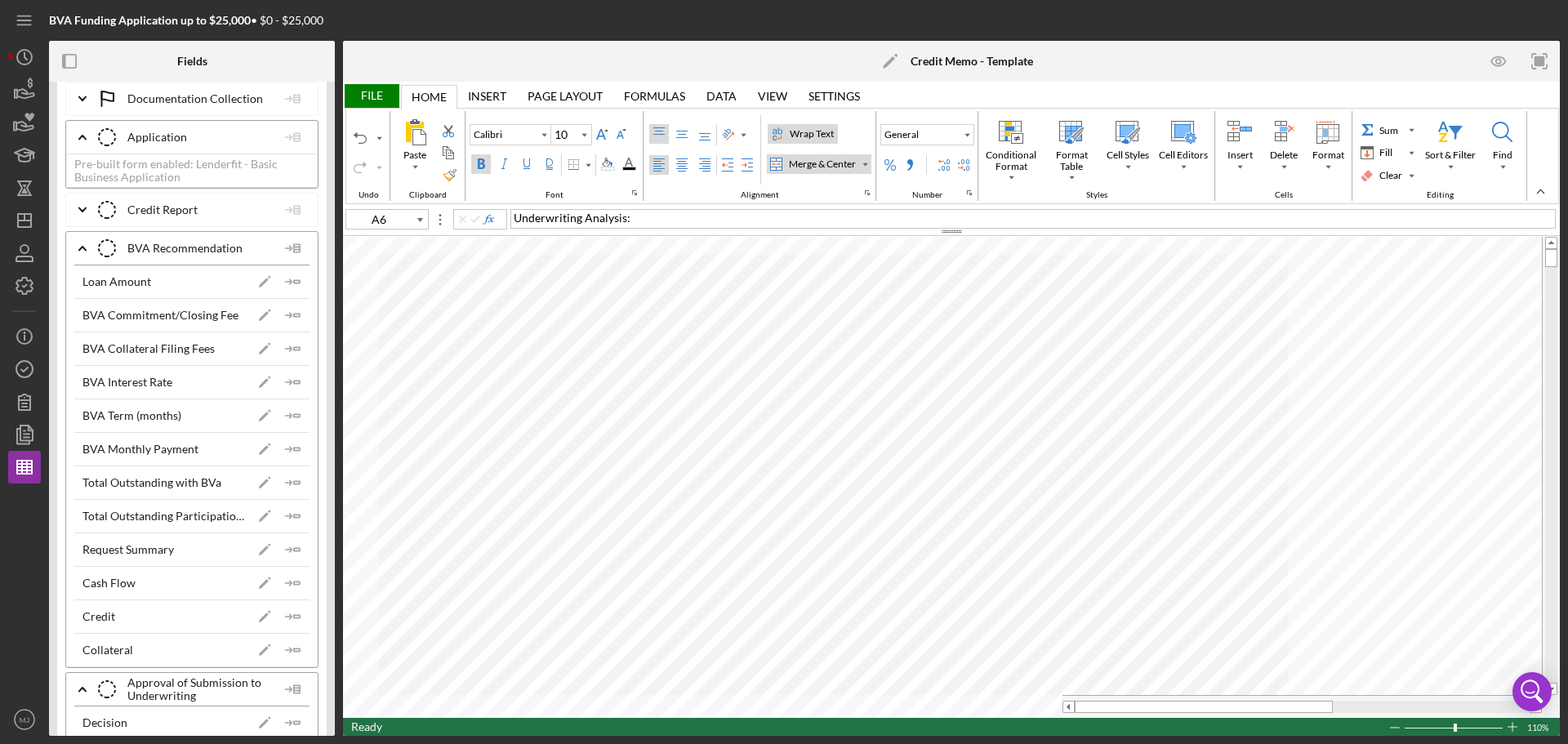
type input "Times New Roman"
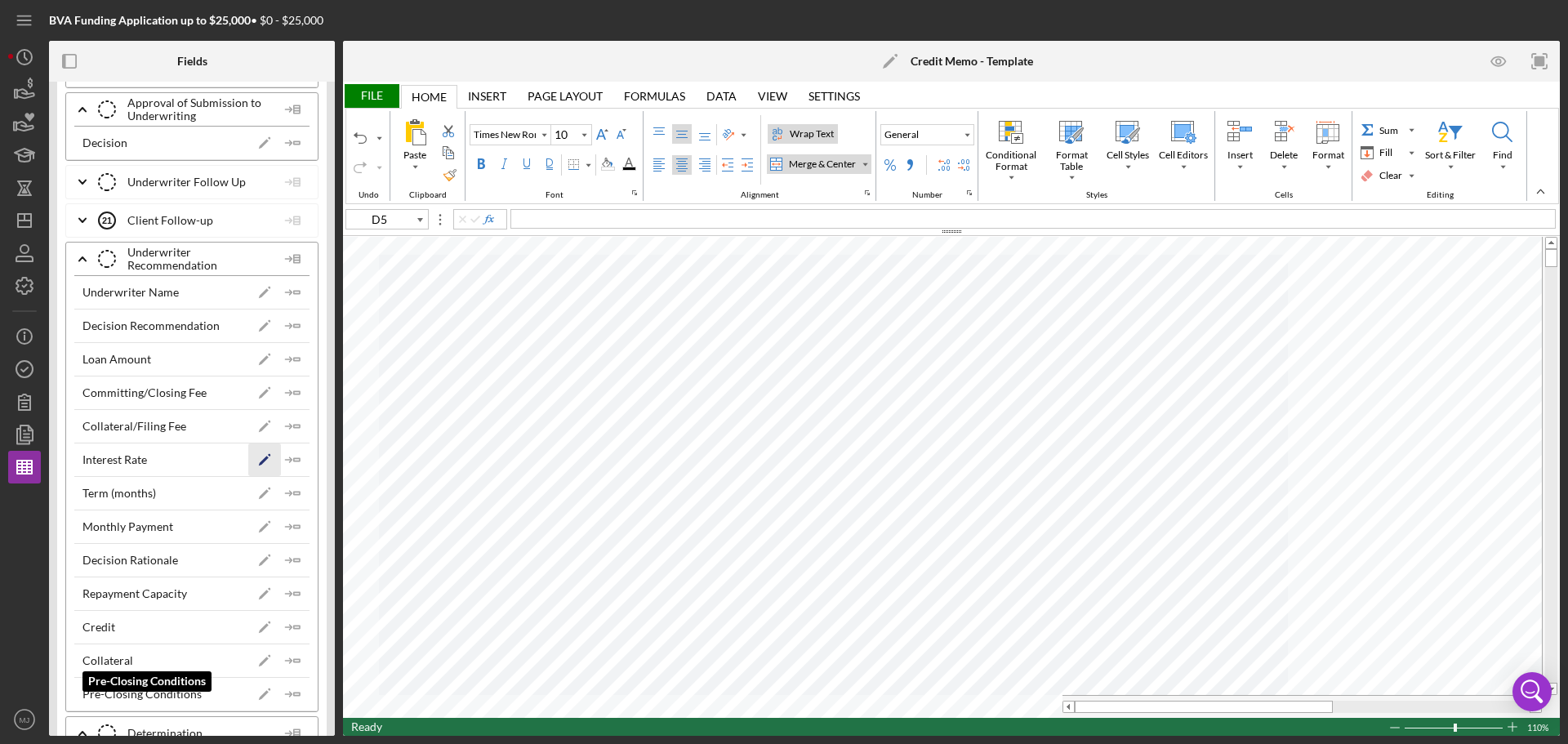
scroll to position [6205, 0]
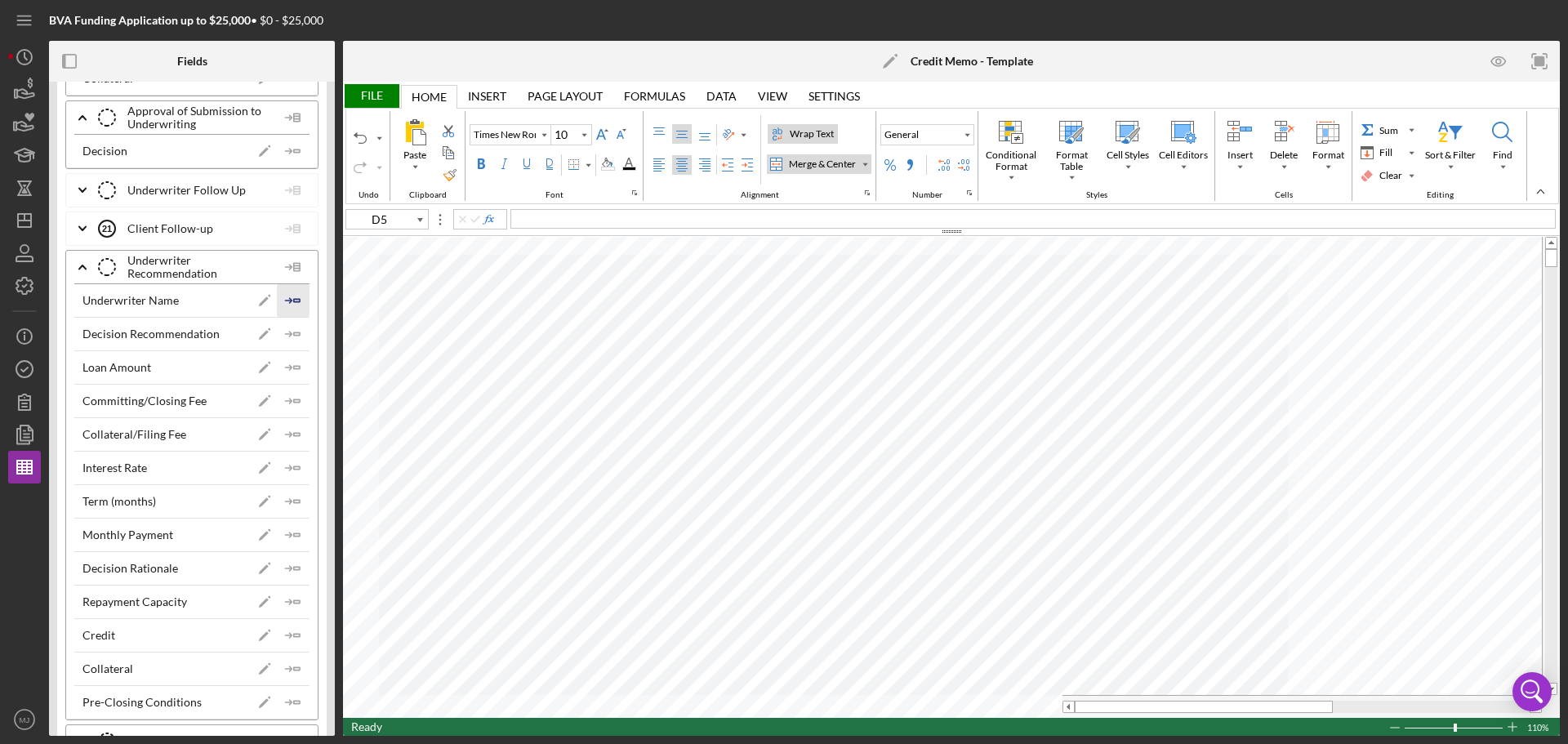
click at [294, 299] on polygon "button" at bounding box center [297, 300] width 5 height 3
type input "D6"
click at [385, 95] on div "File" at bounding box center [372, 95] width 57 height 24
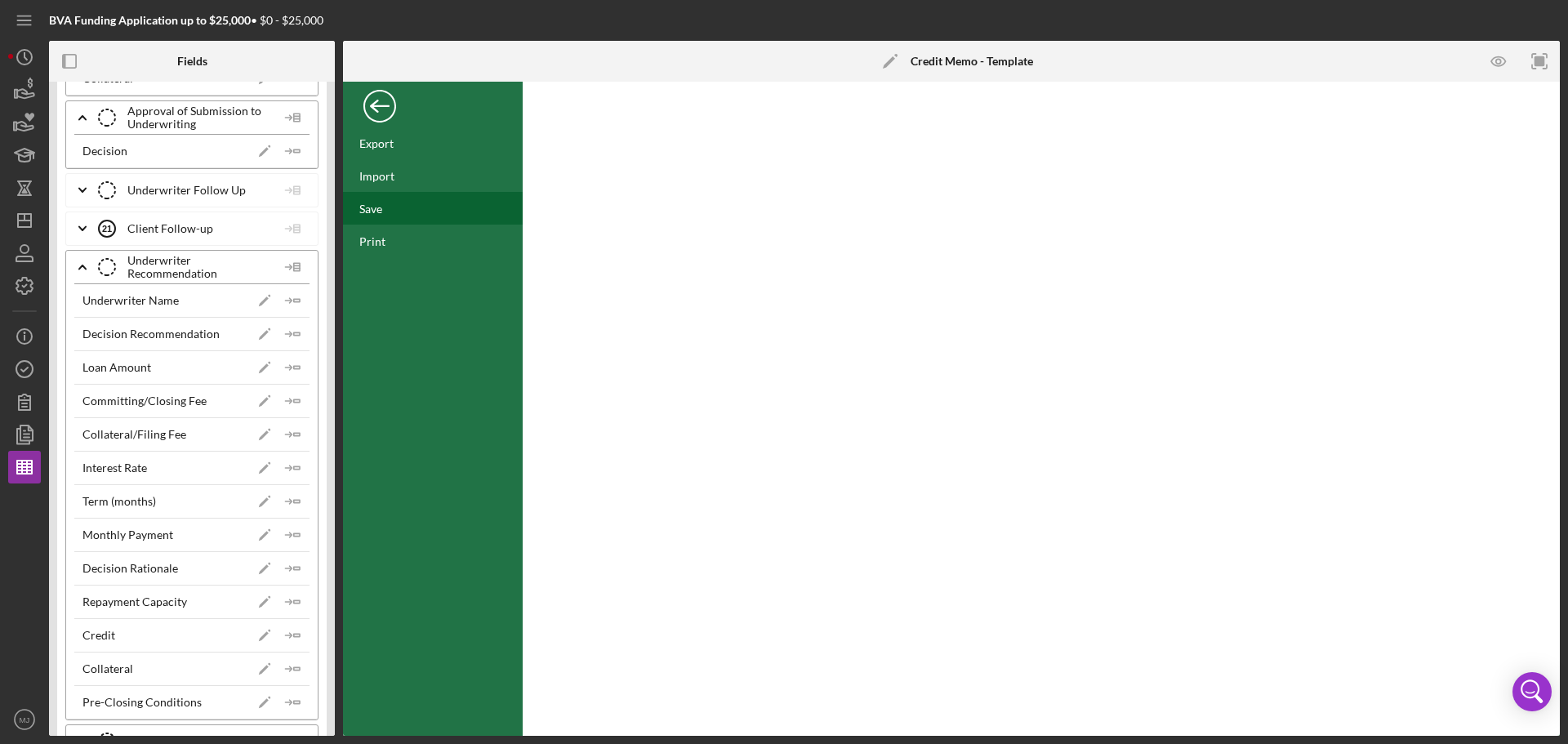
click at [378, 206] on div "Save" at bounding box center [371, 208] width 23 height 14
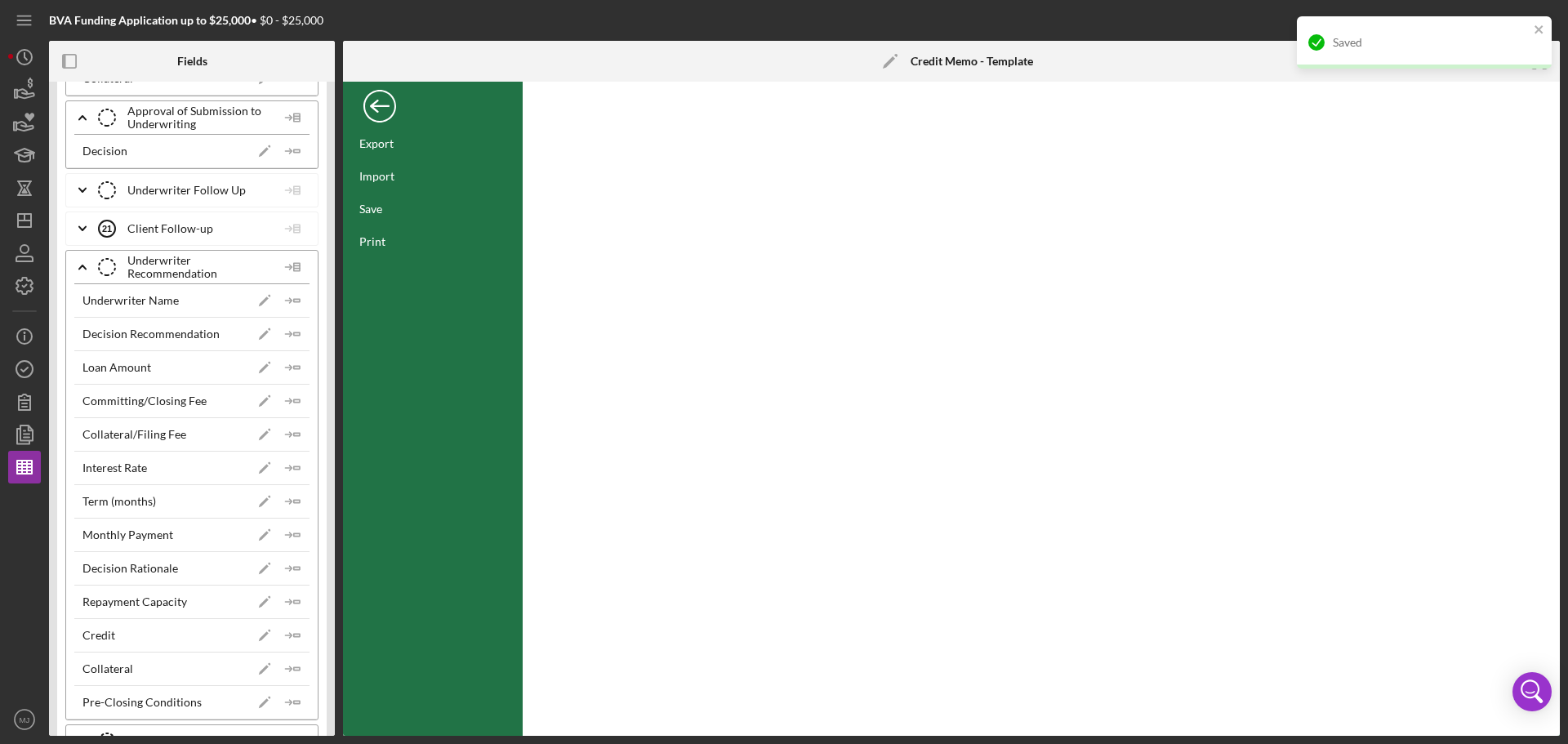
click at [377, 109] on div "Back" at bounding box center [380, 101] width 33 height 33
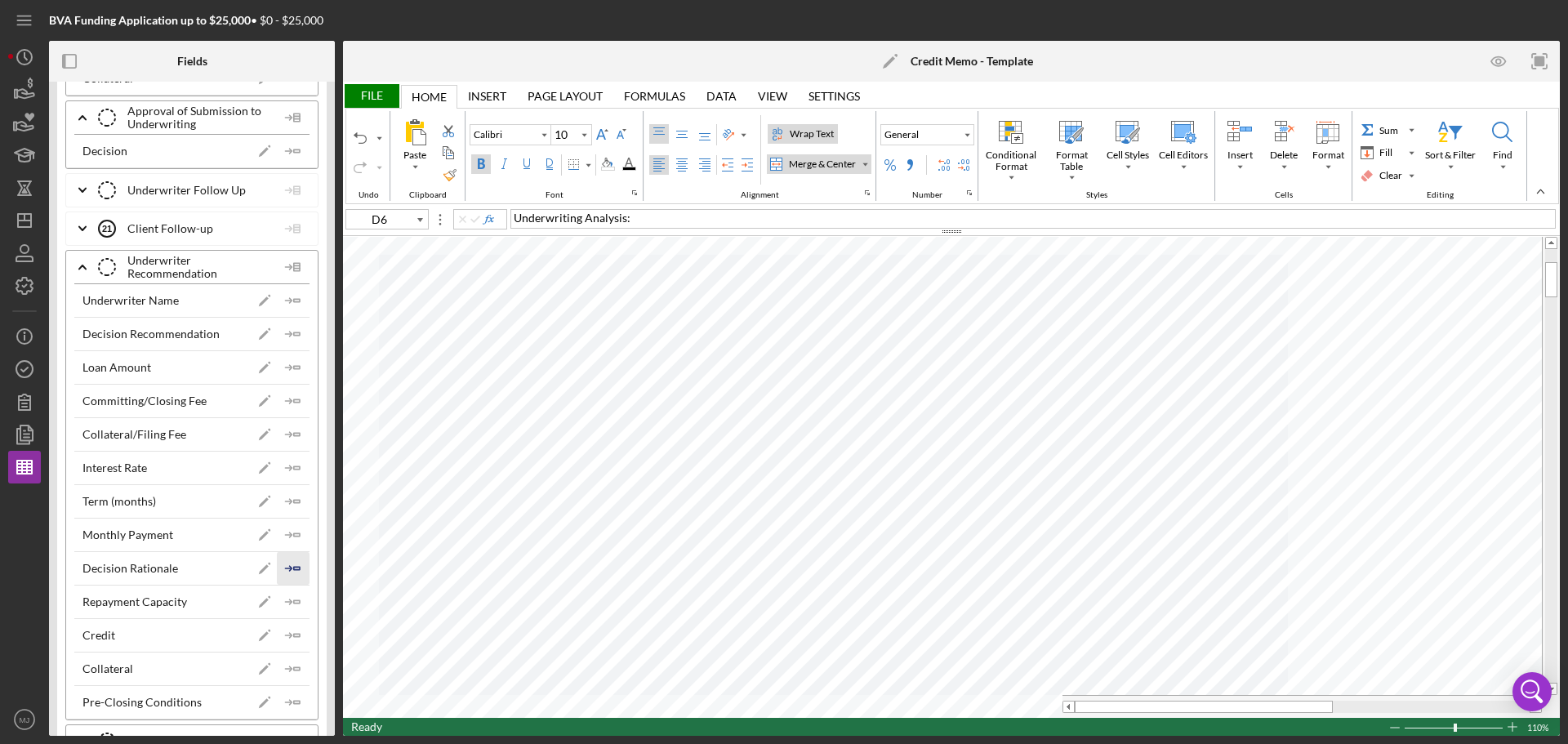
click at [283, 572] on icon "Icon/Insert Field" at bounding box center [293, 567] width 33 height 33
type input "Segoe UI"
type input "11"
type input "A7"
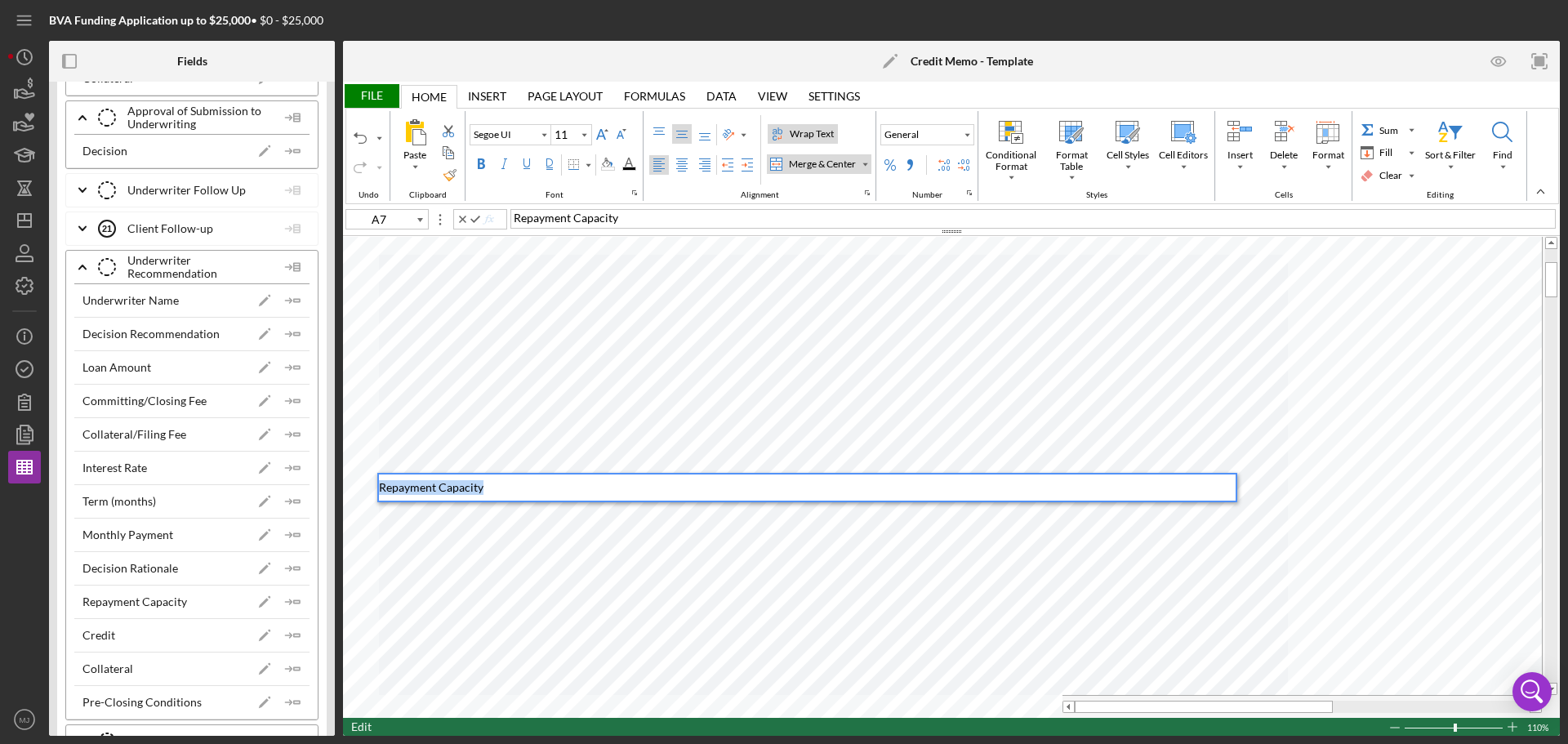
click at [376, 507] on div "Paste Cut Copy AutoFill Repayment Capacity Repayment Capacity" at bounding box center [952, 477] width 1217 height 481
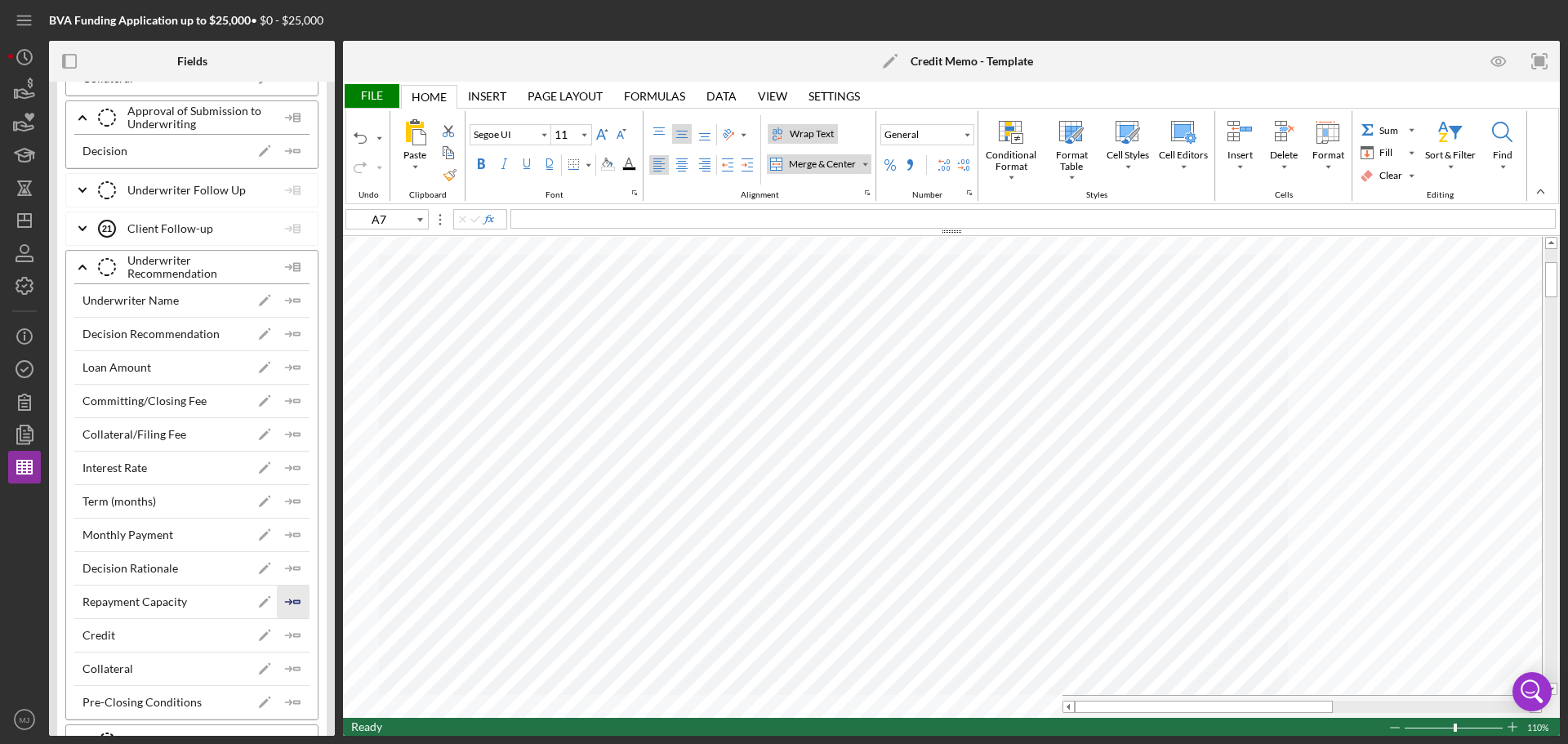
click at [284, 601] on icon "Icon/Insert Field" at bounding box center [293, 601] width 33 height 33
type input "A8"
type input "Segoe UI"
type input "A7"
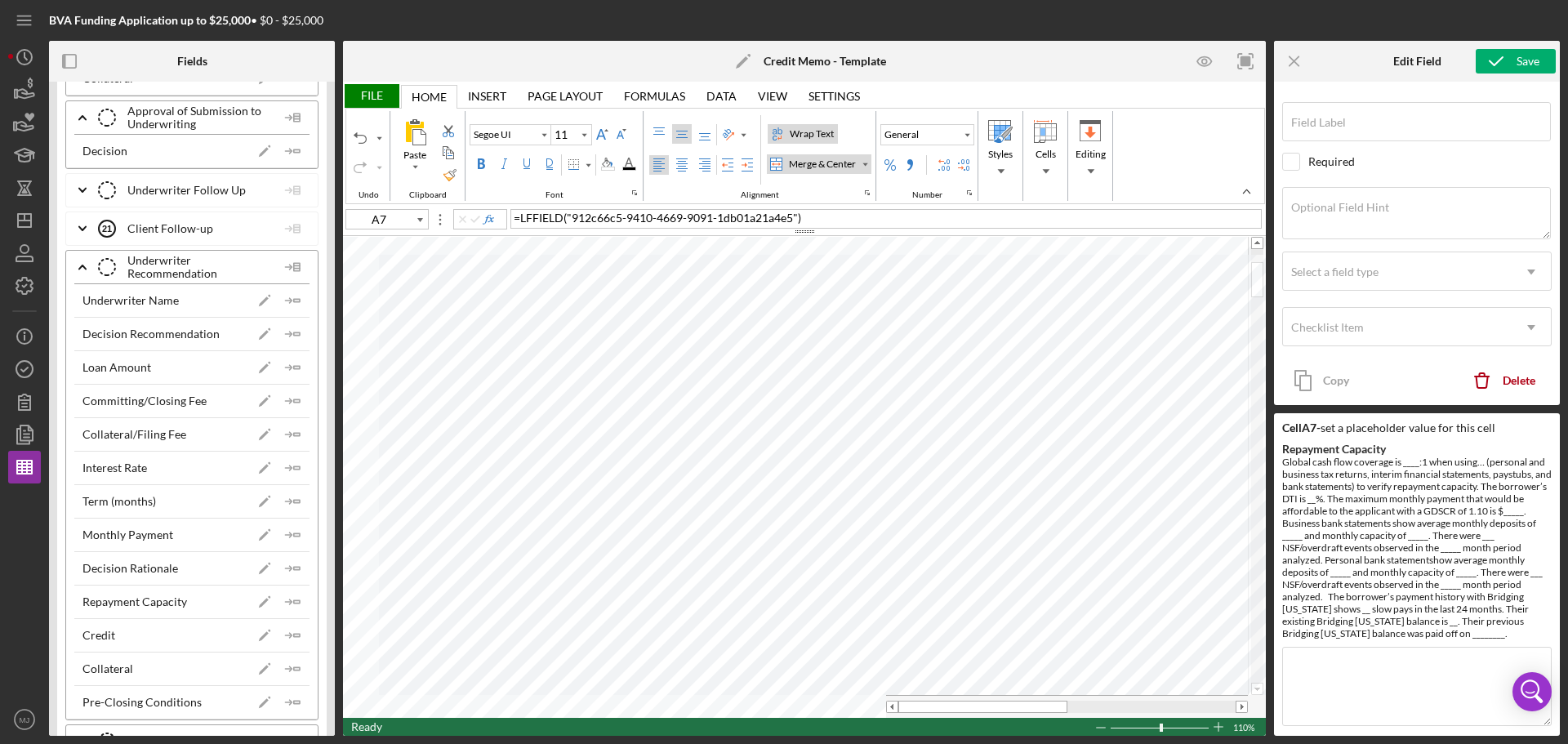
type input "Repayment Capacity"
type textarea "Global cash flow coverage is ____:1 when using… (personal and business tax retu…"
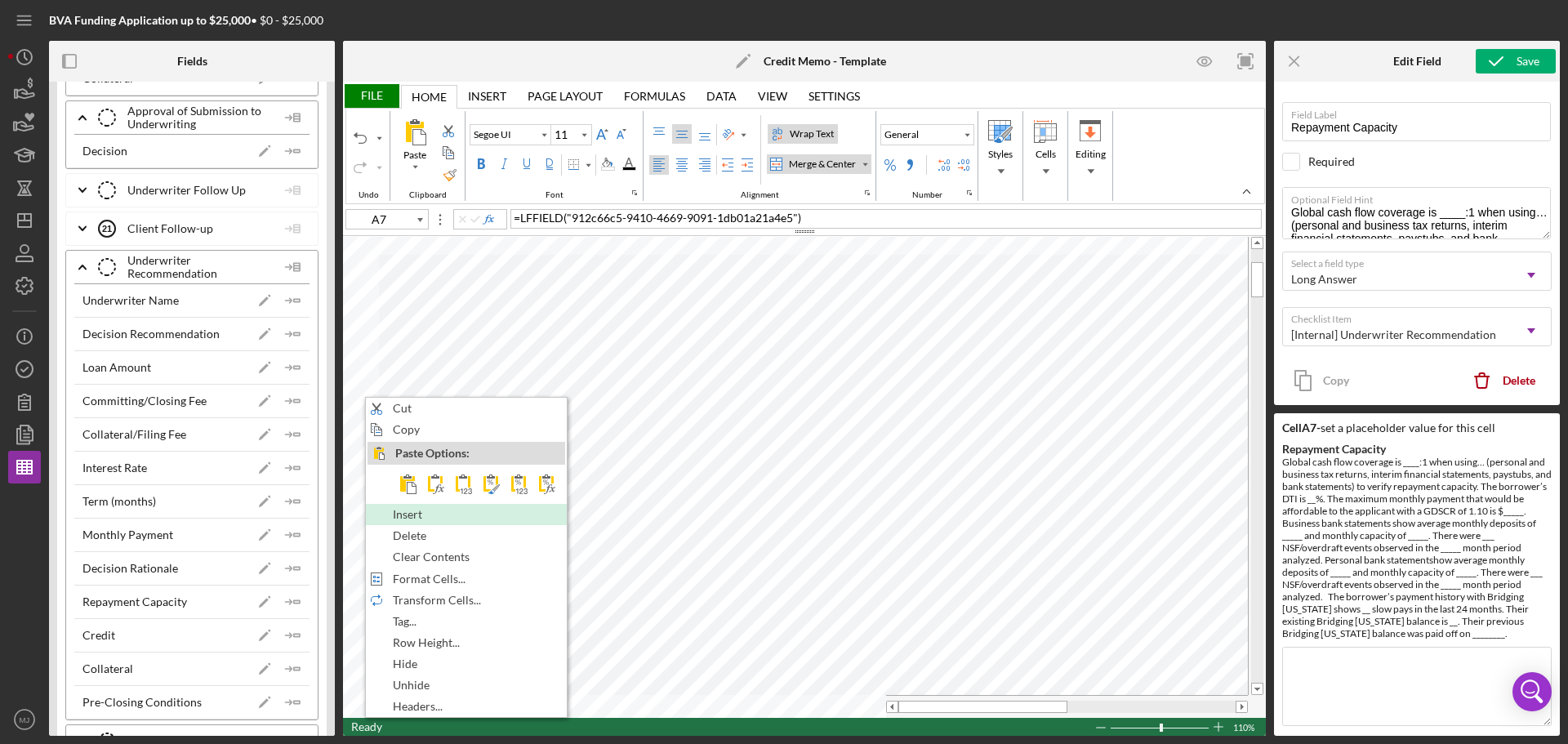
click at [409, 511] on span "Insert" at bounding box center [417, 514] width 49 height 13
type input "Times New Roman"
type input "10"
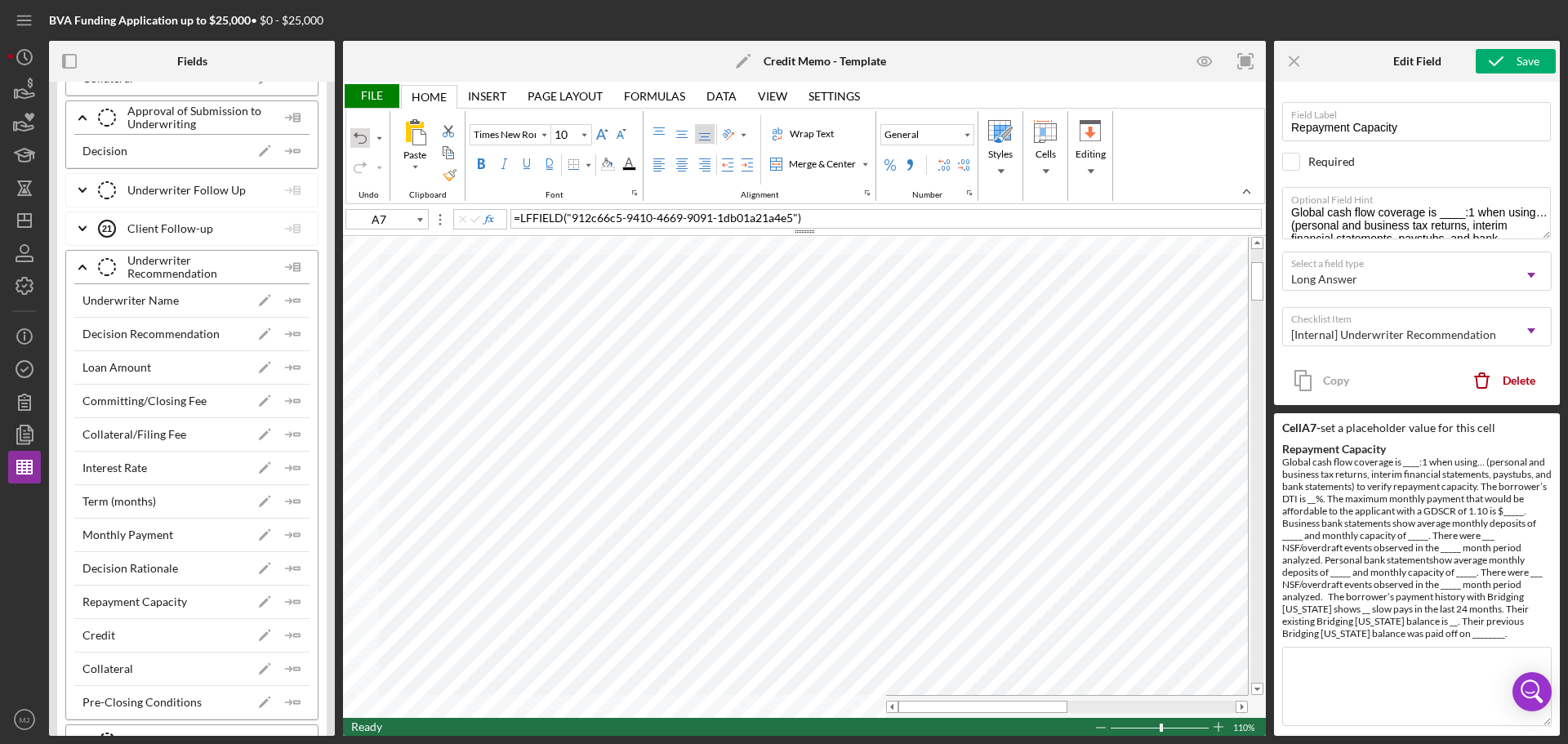
click at [361, 139] on div "Undo" at bounding box center [360, 138] width 13 height 13
type input "Segoe UI"
type input "11"
type input "A8"
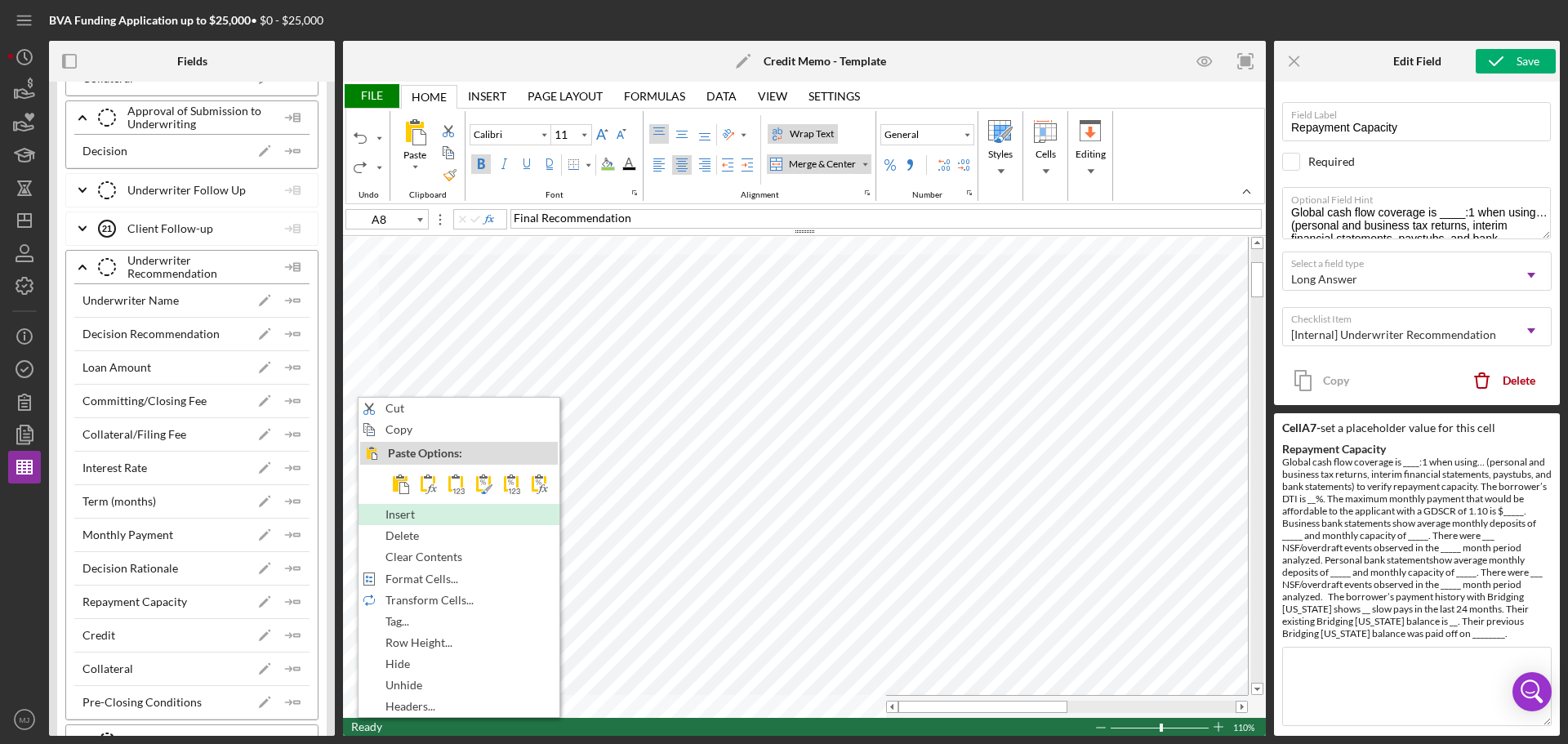
click at [398, 509] on span "Insert" at bounding box center [410, 514] width 49 height 13
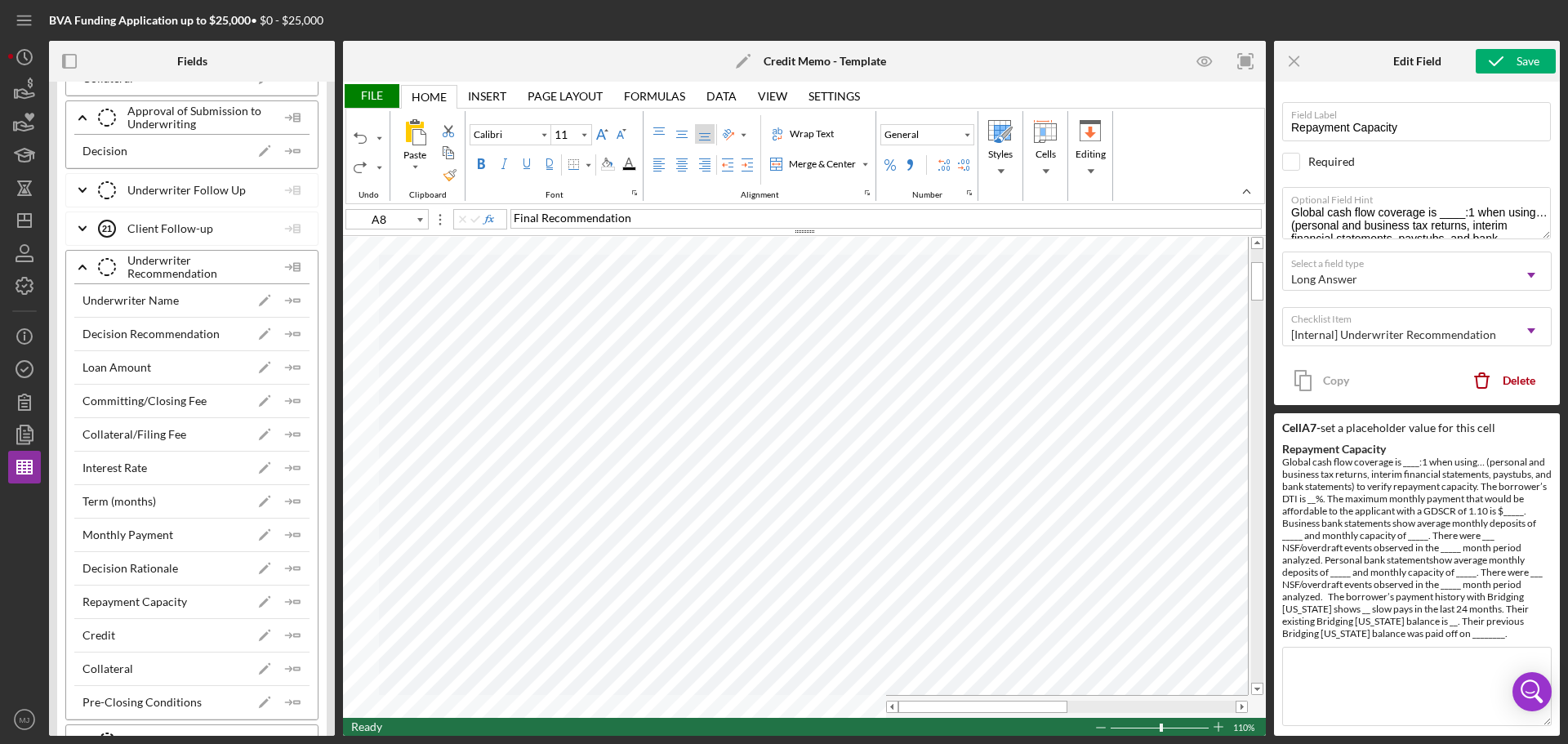
type input "Times New Roman"
type input "10"
click at [867, 162] on div "Merge & Center" at bounding box center [864, 163] width 8 height 8
click at [834, 223] on div "Merge Across" at bounding box center [828, 216] width 65 height 15
click at [288, 635] on icon "Icon/Insert Field" at bounding box center [293, 635] width 33 height 33
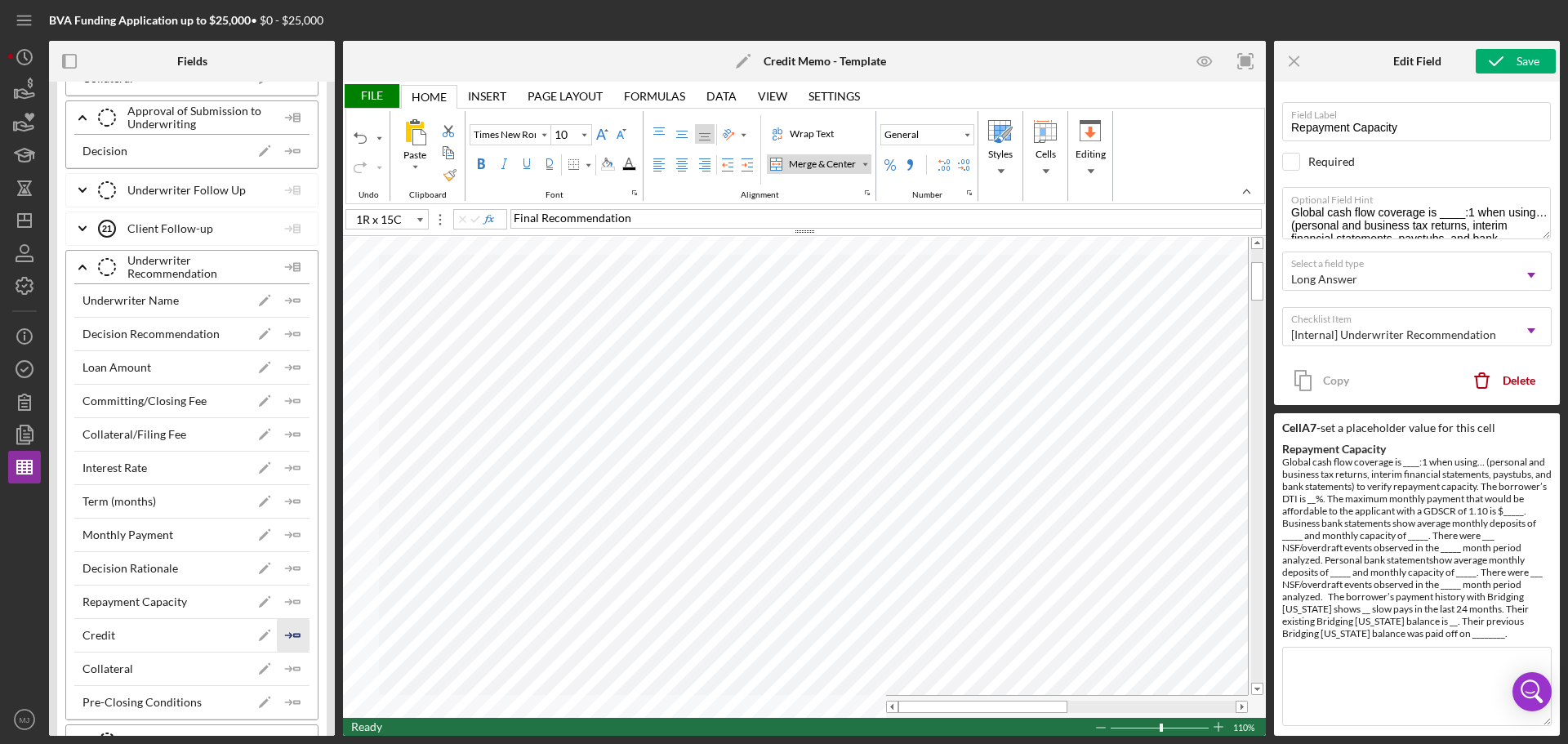
type input "A9"
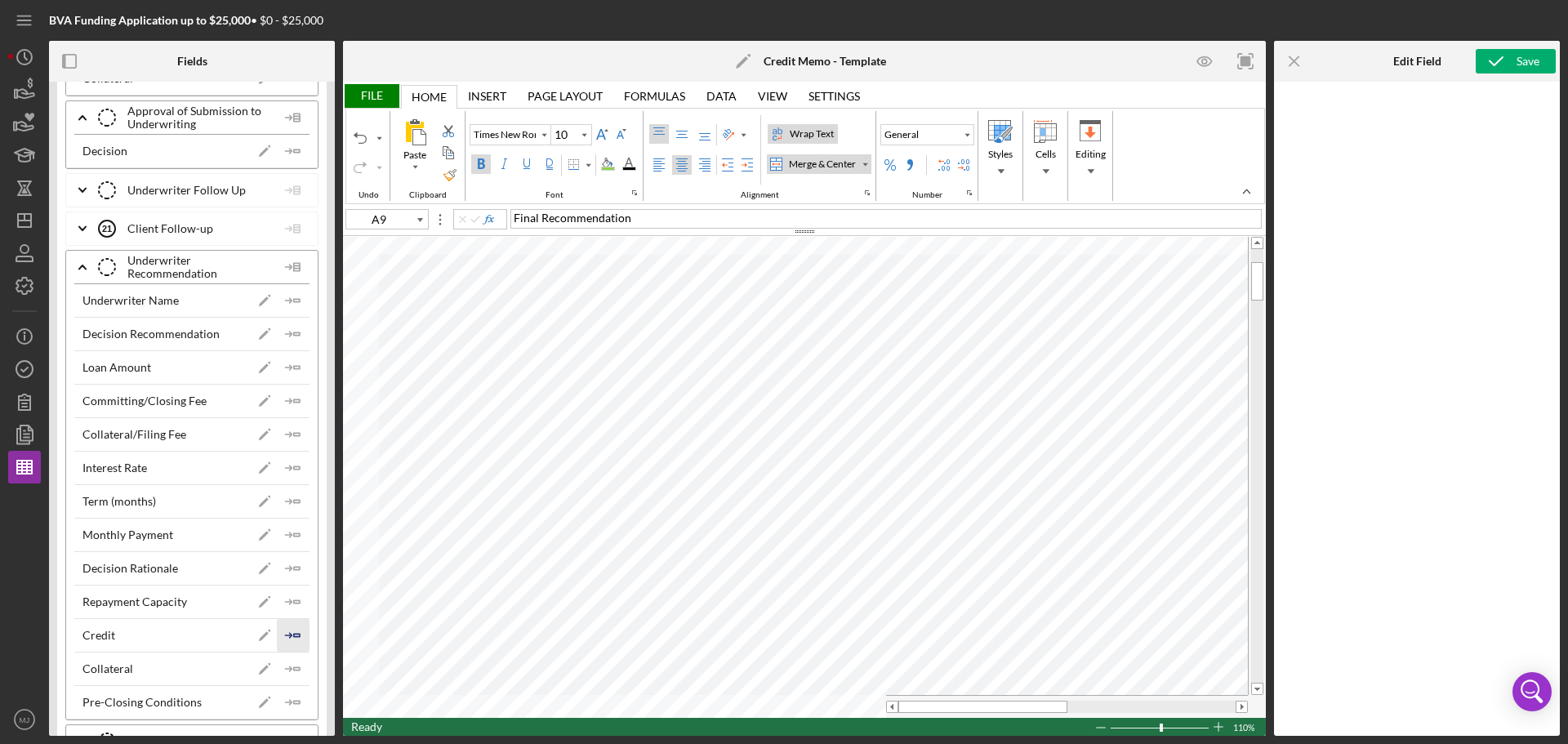
type input "Calibri"
type input "11"
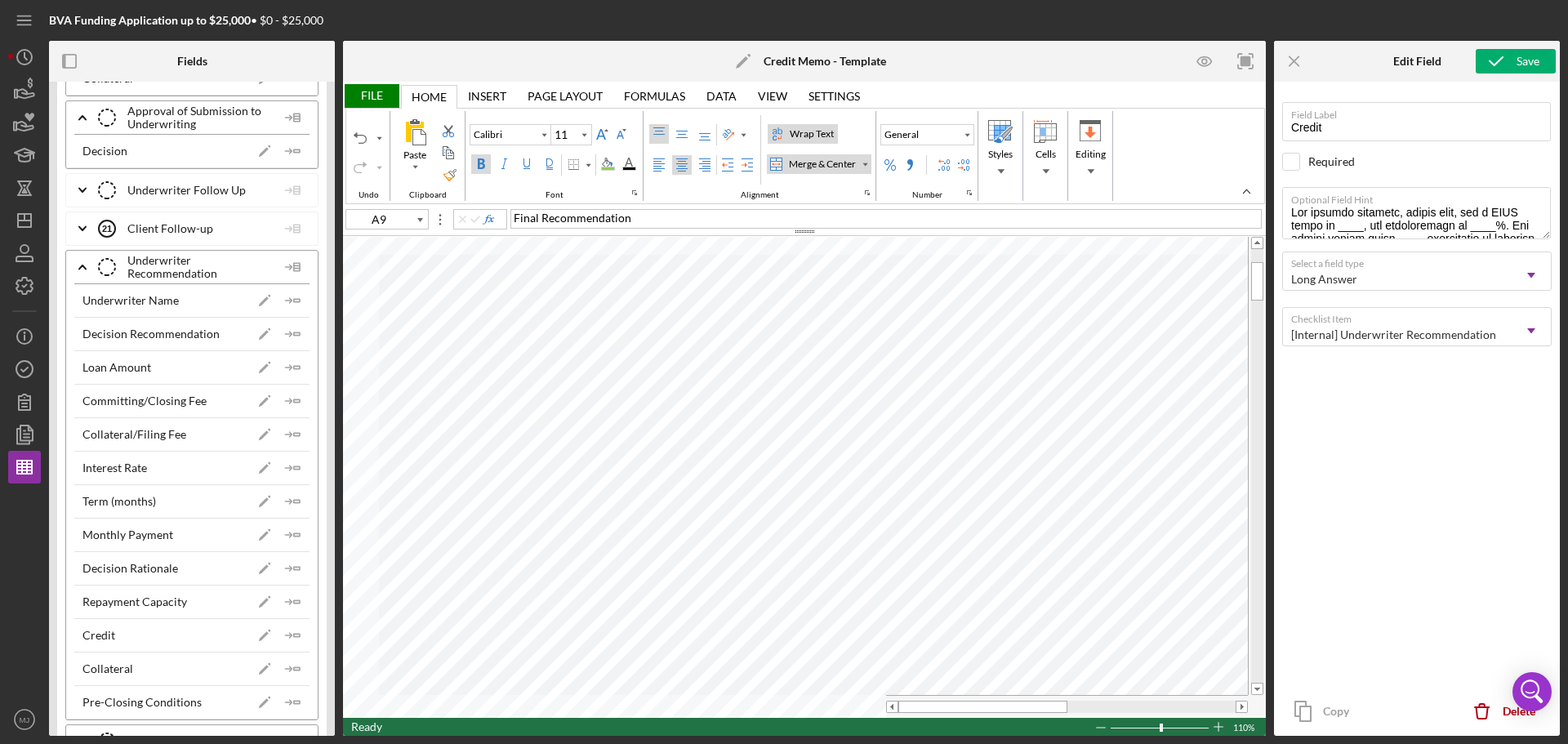
type input "Times New Roman"
type input "10"
type input "A8"
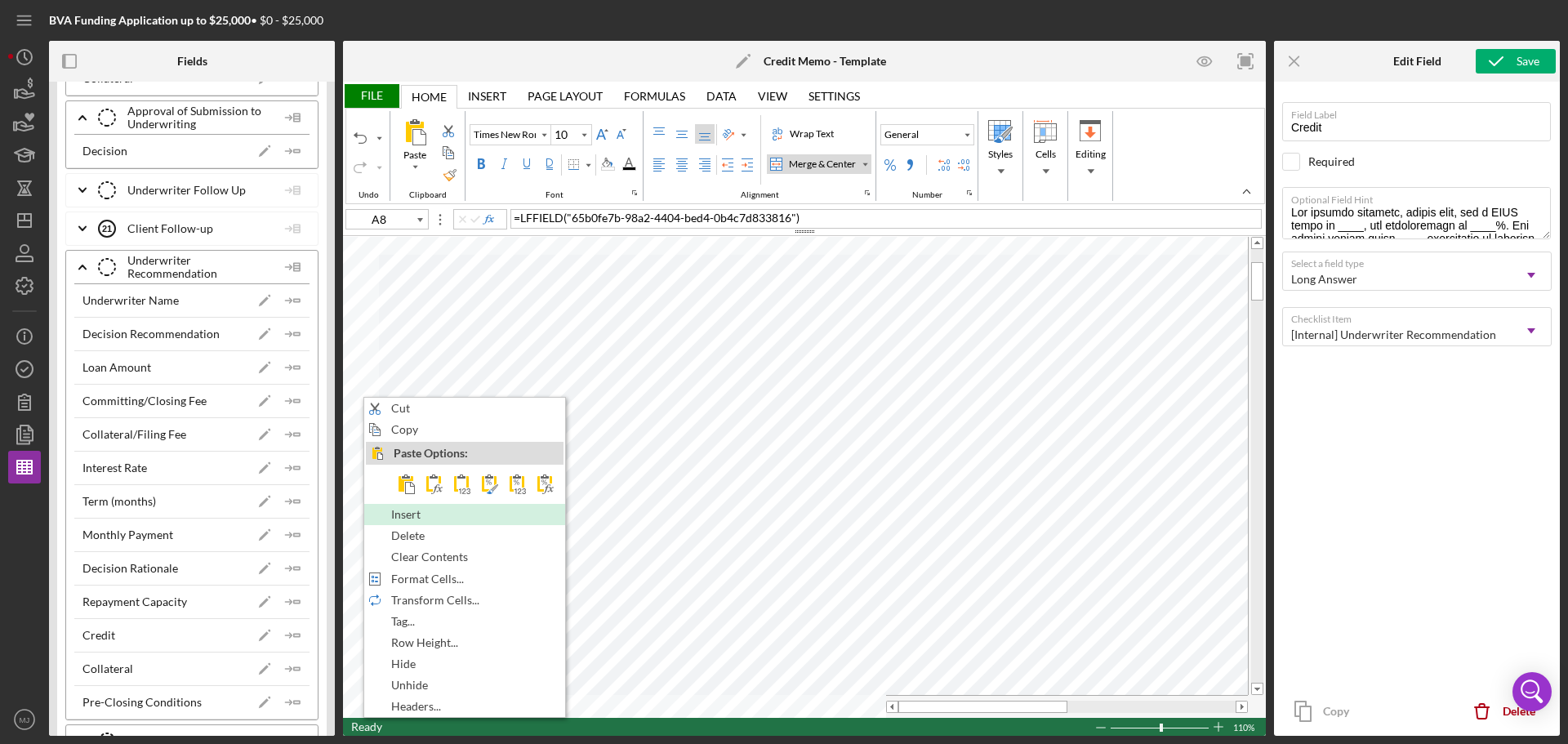
click at [422, 513] on span "Insert" at bounding box center [415, 514] width 49 height 13
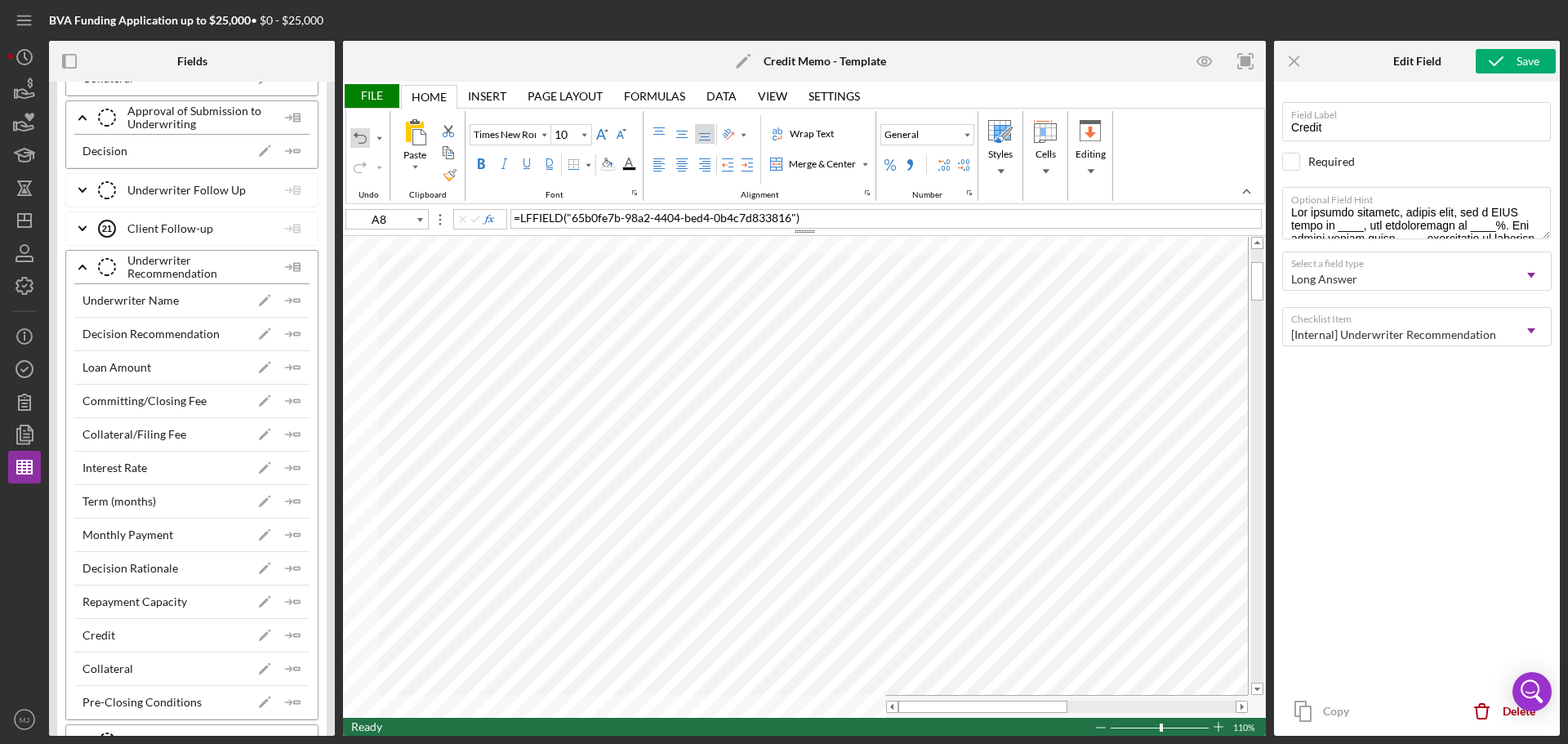
click at [369, 140] on div "Undo" at bounding box center [360, 138] width 19 height 19
type input "Calibri"
type input "11"
type input "A9"
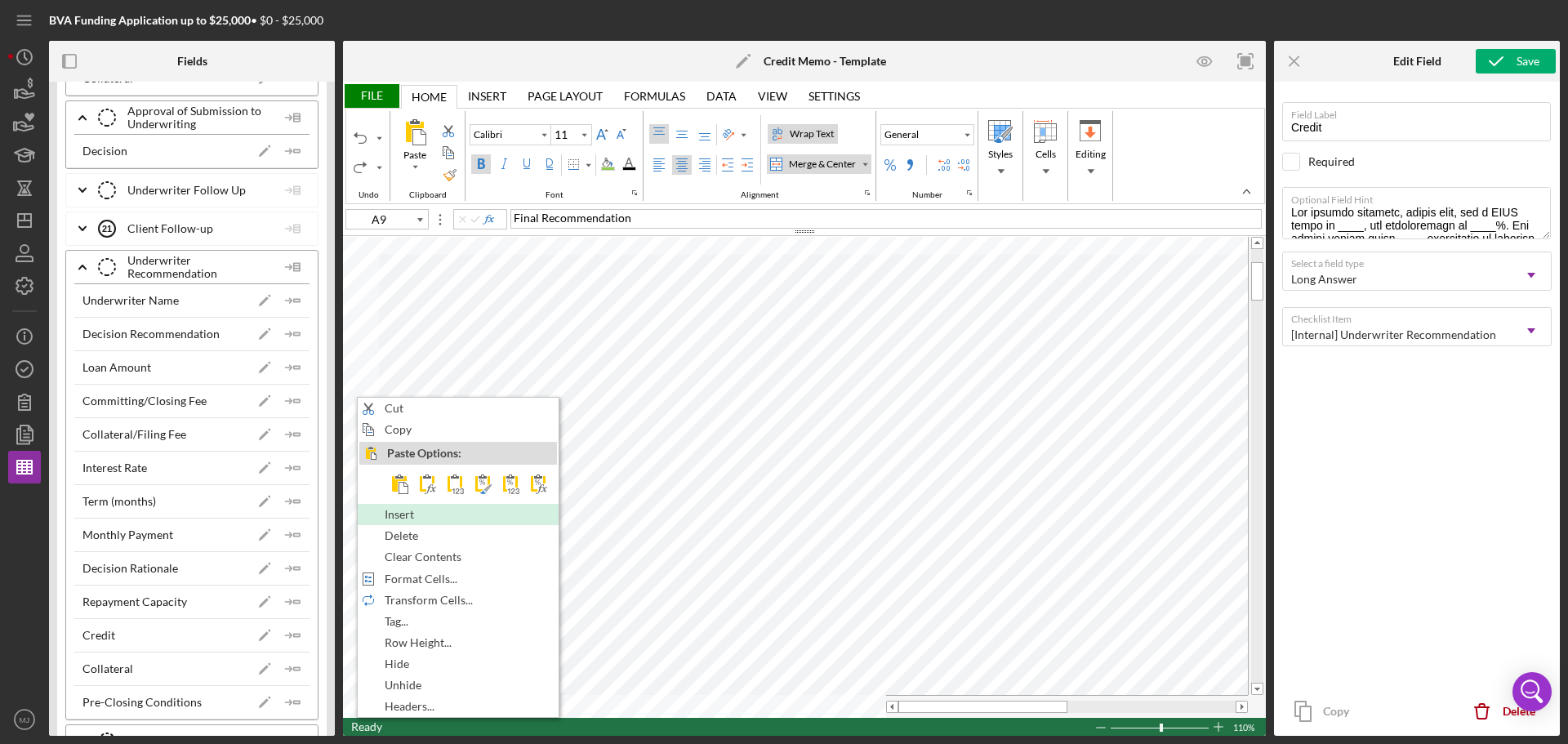
click at [413, 517] on span "Insert" at bounding box center [409, 514] width 49 height 13
type input "Times New Roman"
type input "10"
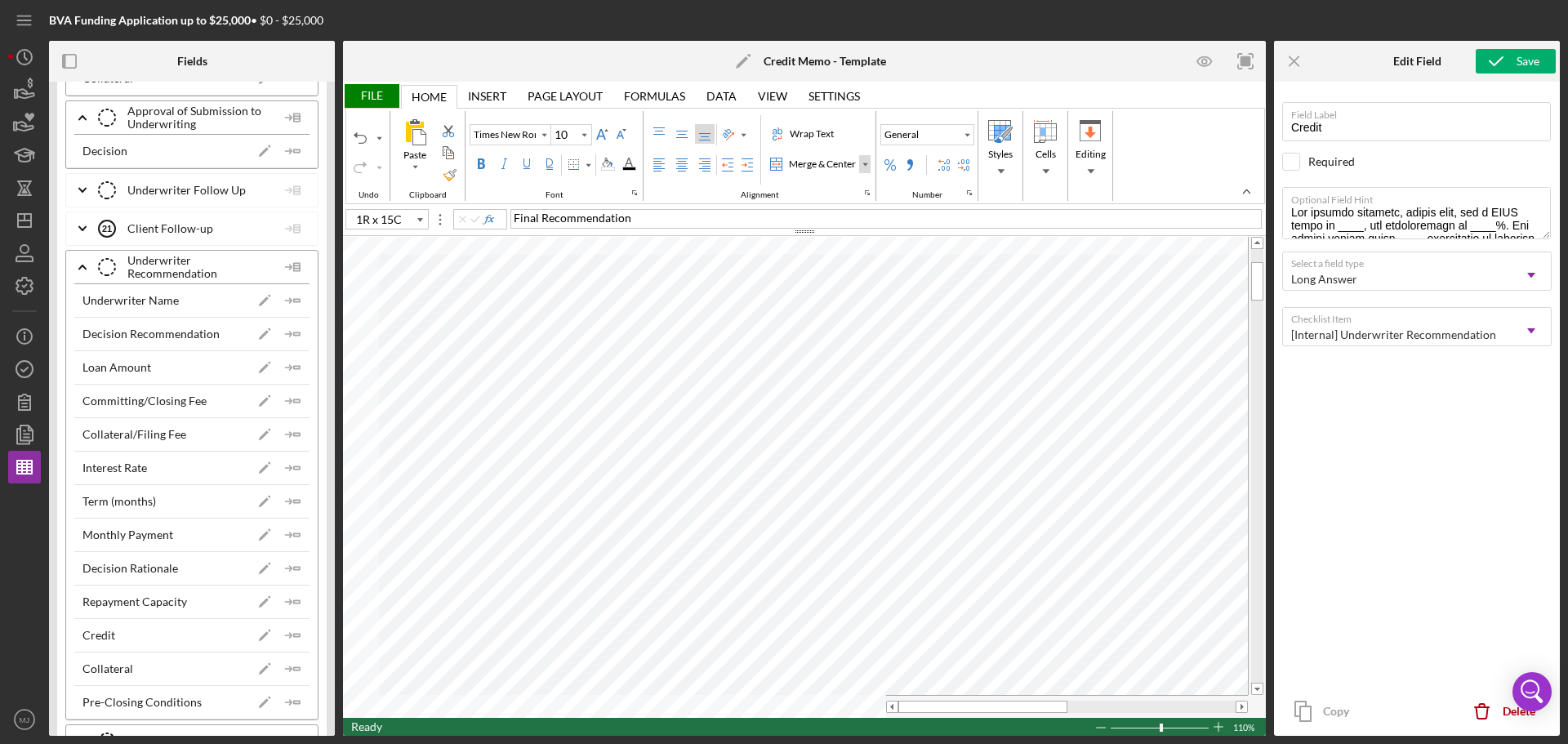
click at [869, 162] on div "Merge & Center" at bounding box center [864, 163] width 8 height 8
click at [851, 222] on div "Merge Across" at bounding box center [828, 216] width 65 height 15
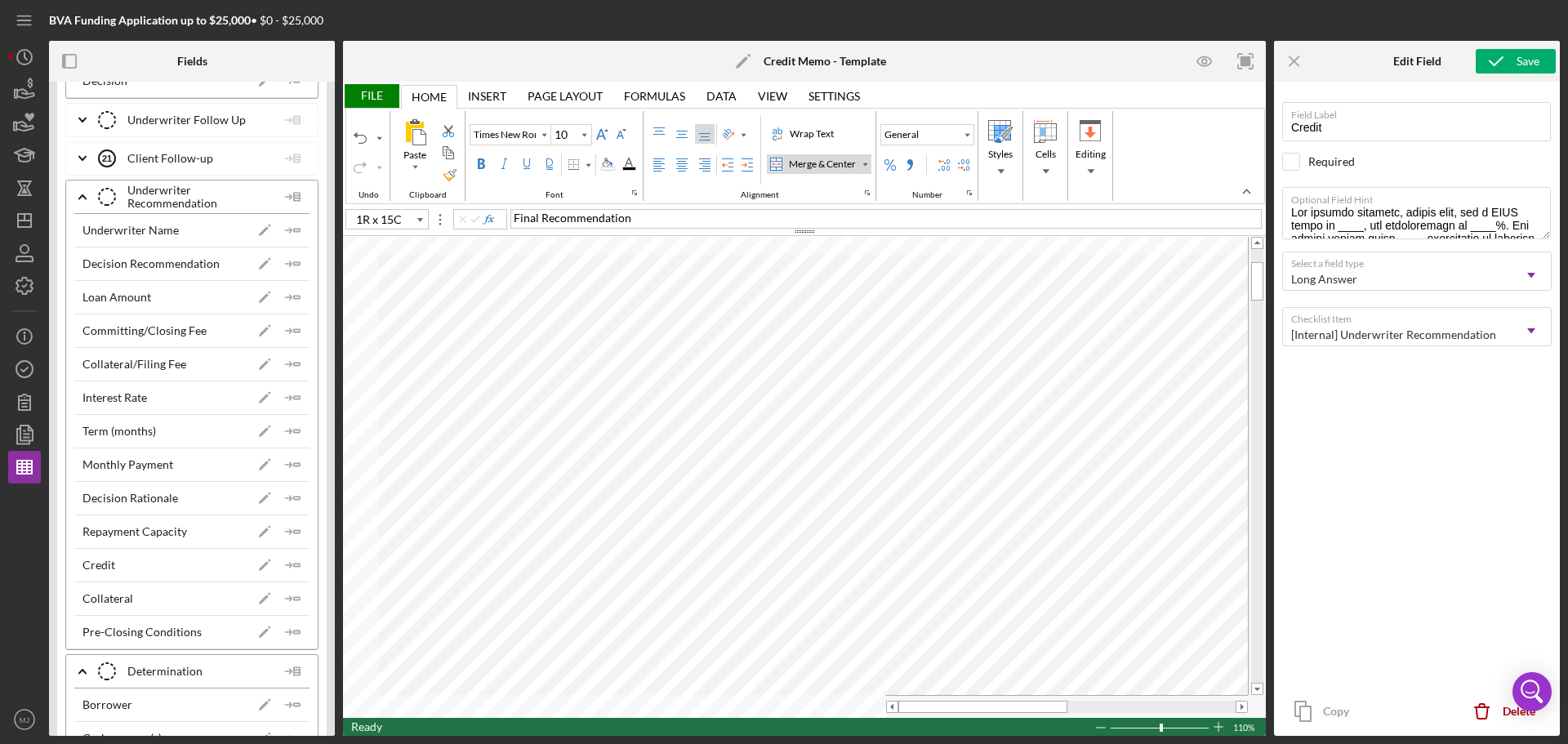
scroll to position [6369, 0]
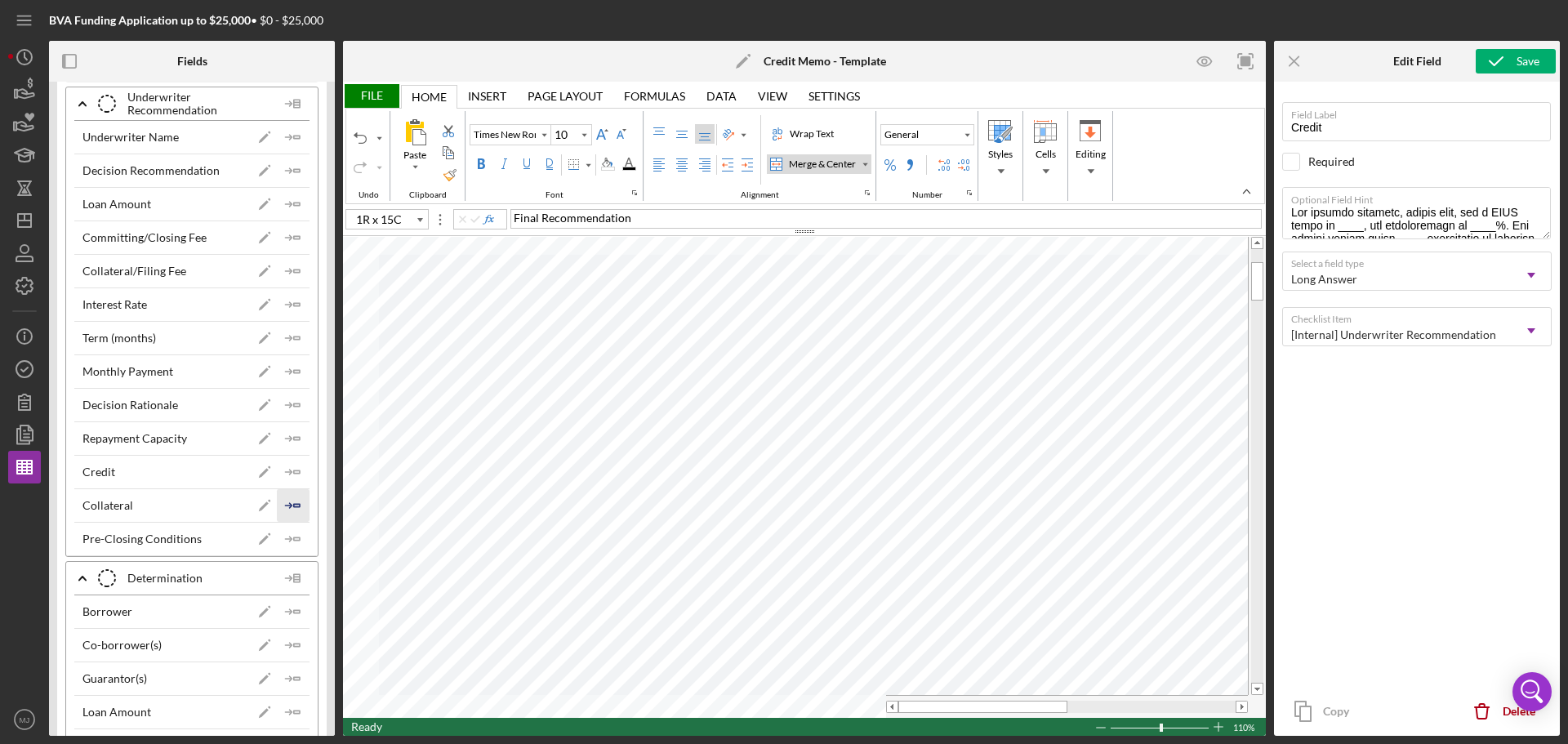
click at [299, 507] on icon "Icon/Insert Field" at bounding box center [293, 505] width 33 height 33
type input "A10"
type input "Calibri"
type input "11"
type input "A10"
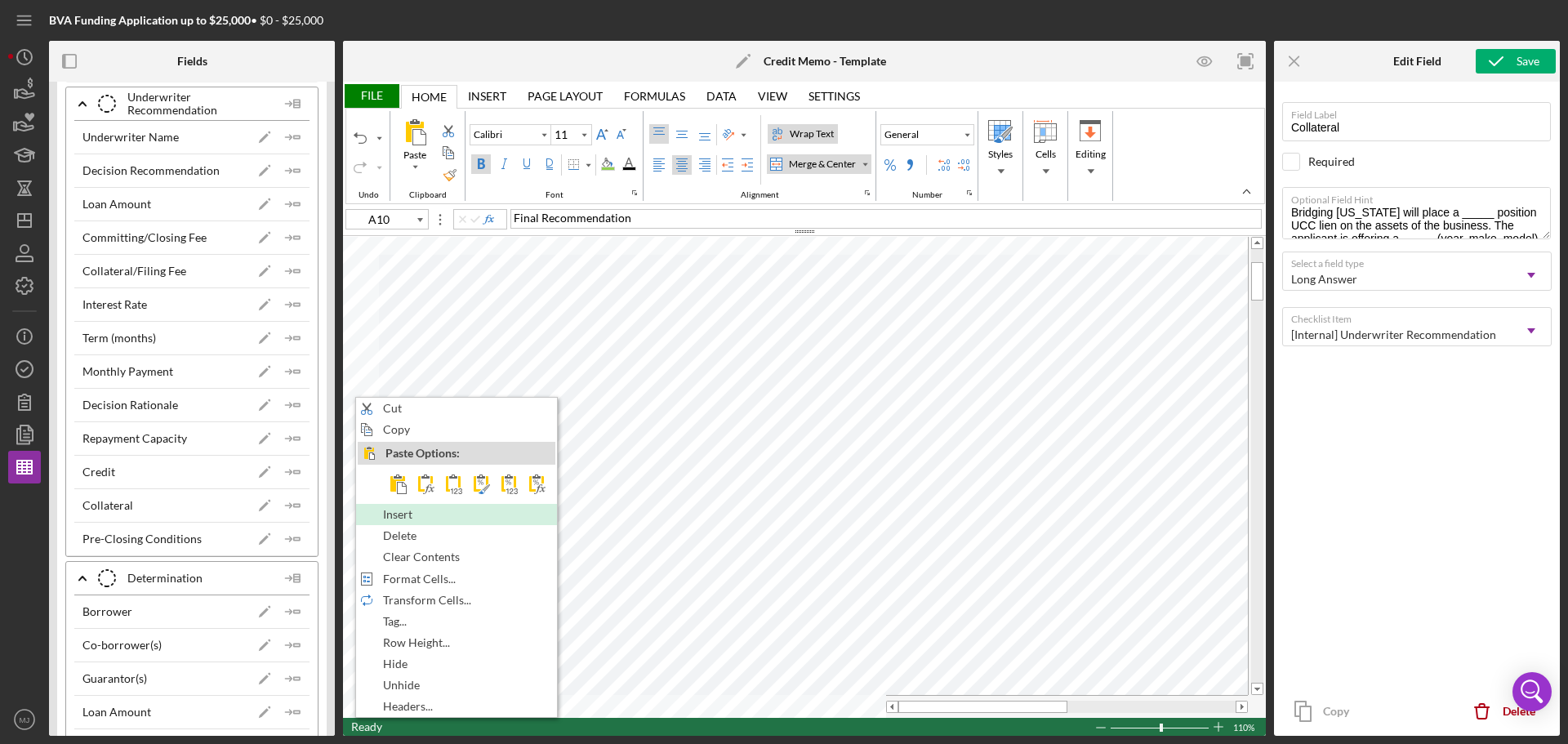
click at [388, 514] on span "Insert" at bounding box center [407, 514] width 49 height 13
type input "Times New Roman"
type input "10"
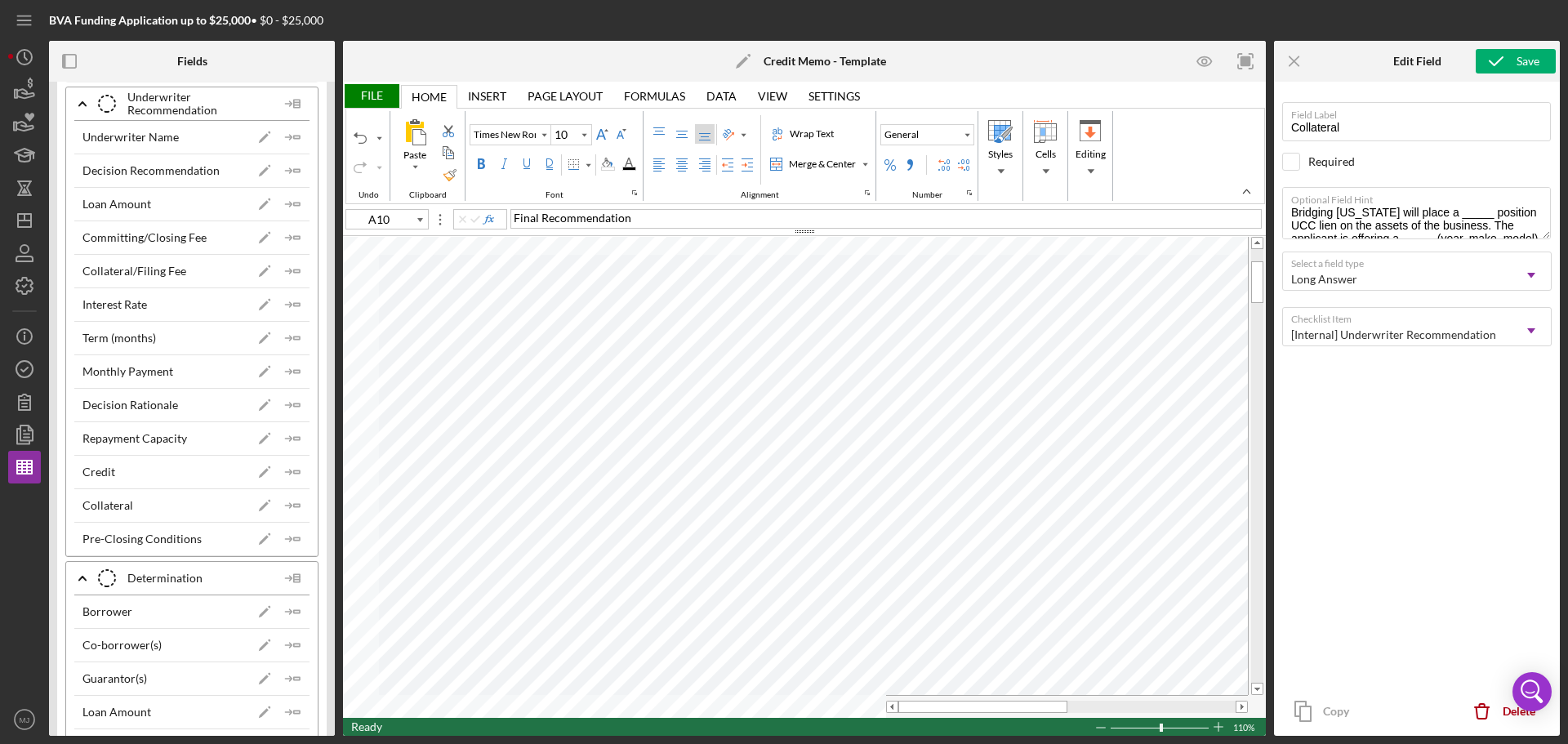
type input "1R x 15C"
click at [863, 163] on div "Merge & Center" at bounding box center [864, 163] width 8 height 8
click at [834, 219] on div "Merge Across" at bounding box center [828, 216] width 65 height 15
type input "Segoe UI"
type input "11"
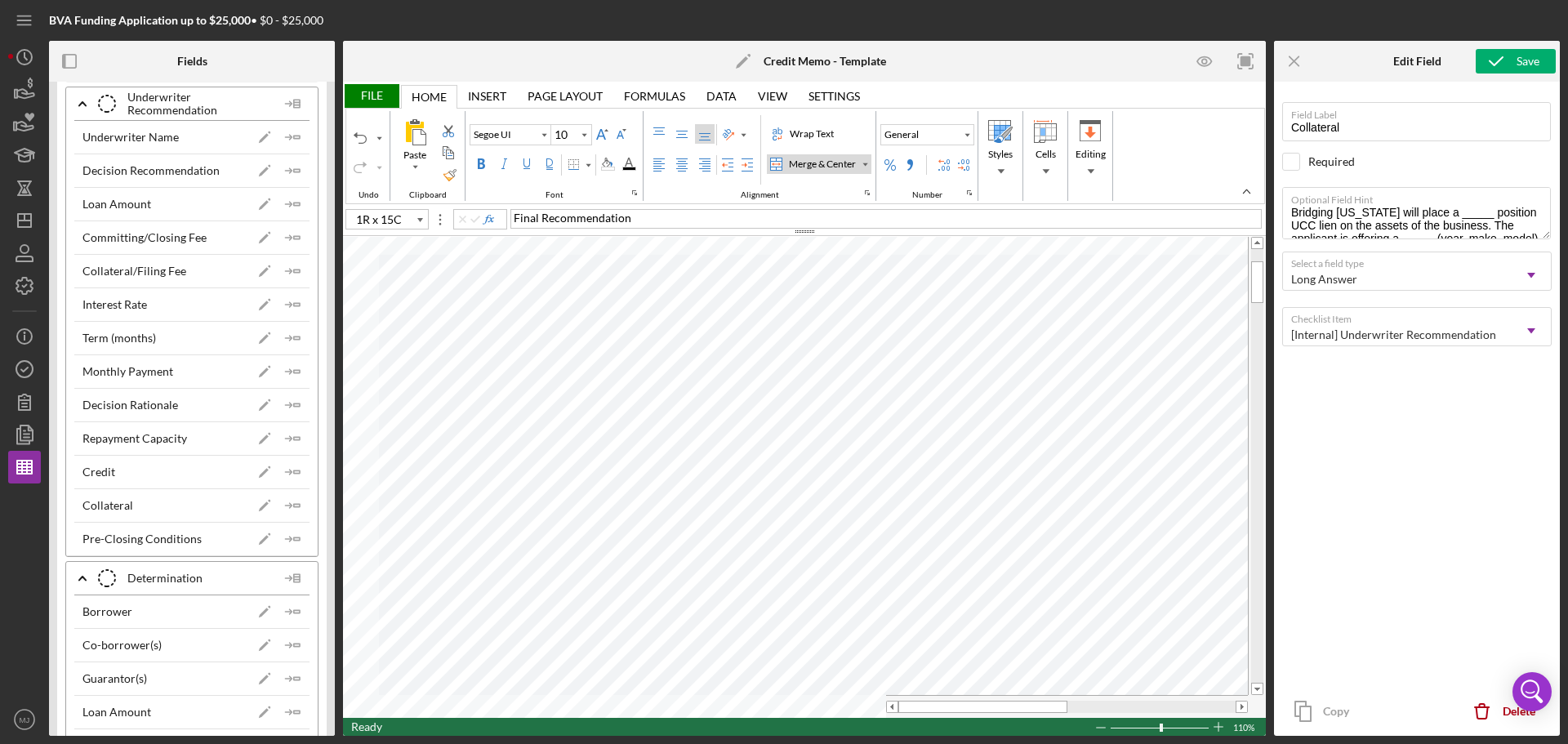
type input "A7"
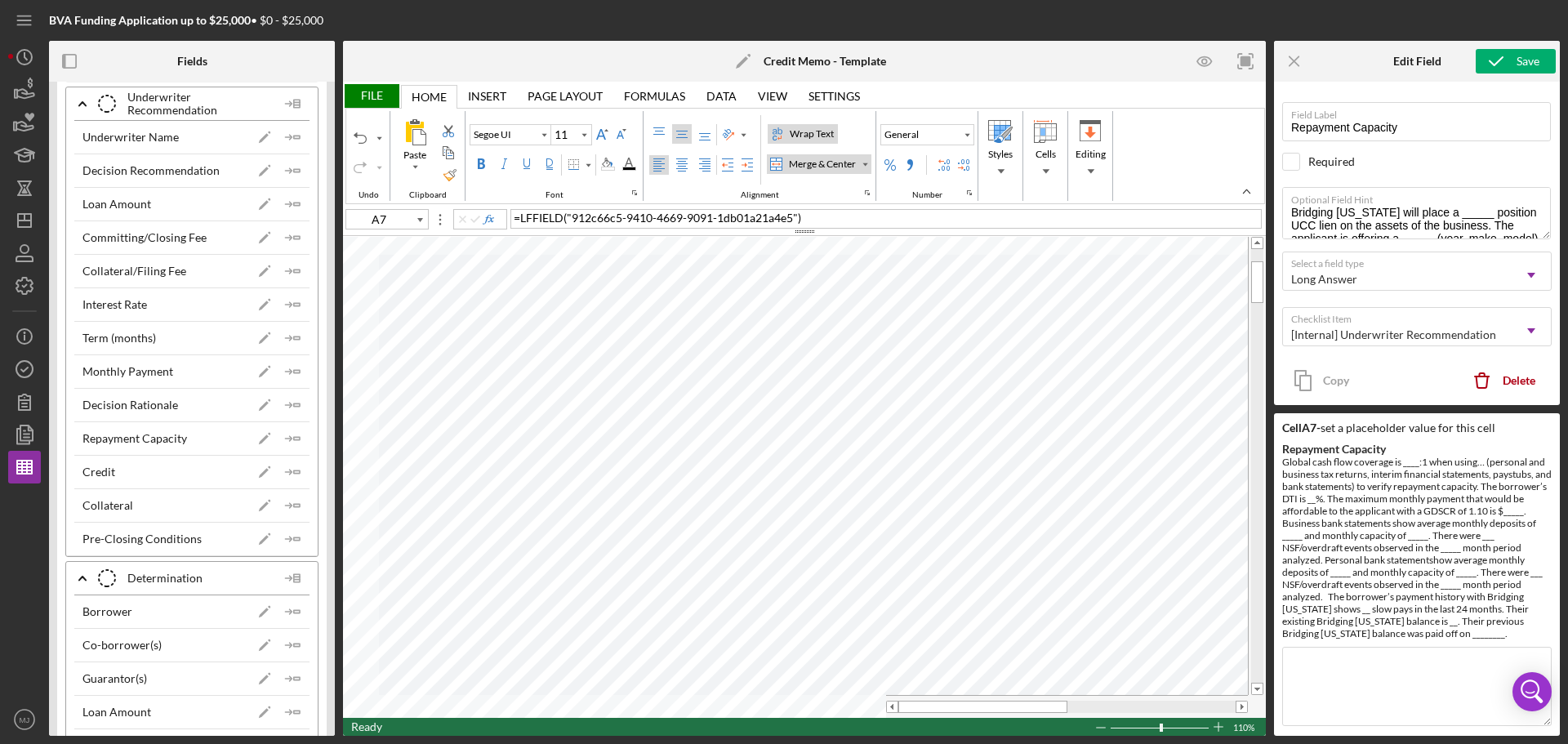
type input "Repayment Capacity"
type textarea "Global cash flow coverage is ____:1 when using… (personal and business tax retu…"
type input "Calibri"
type input "10"
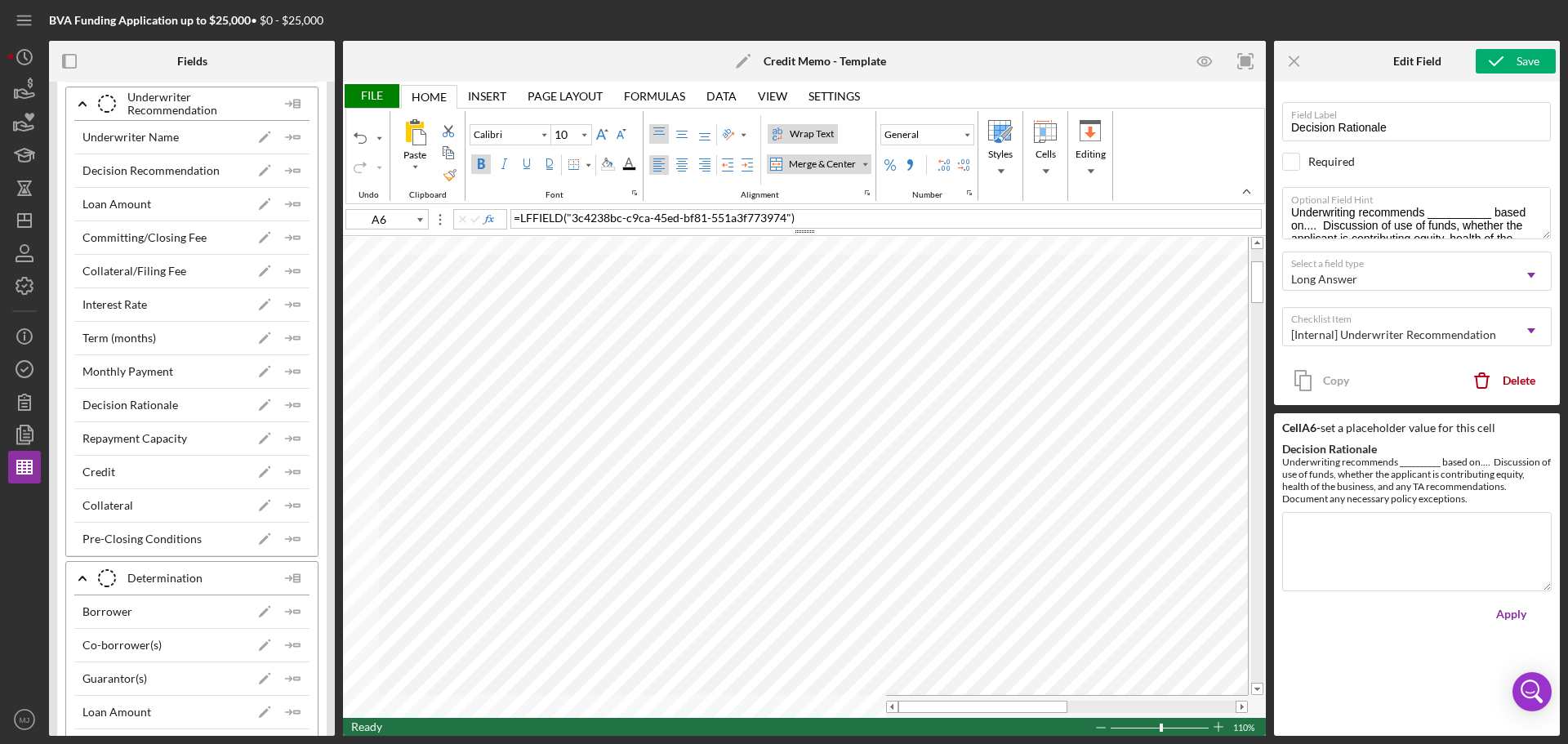
type input "4R x 15C"
type input "Collateral"
type textarea "Bridging [US_STATE] will place a _____ position UCC lien on the assets of the b…"
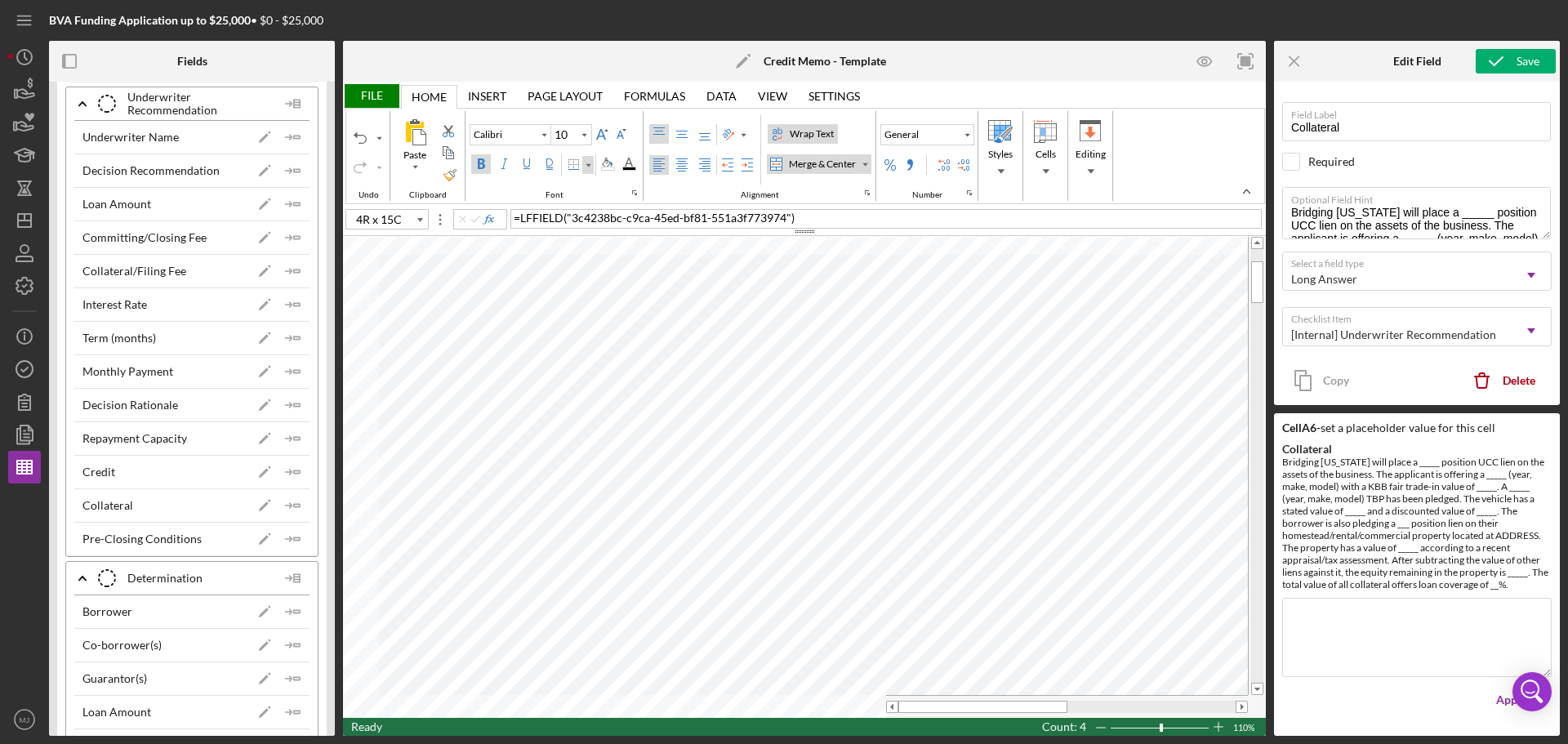
click at [590, 163] on div "Border" at bounding box center [587, 164] width 8 height 8
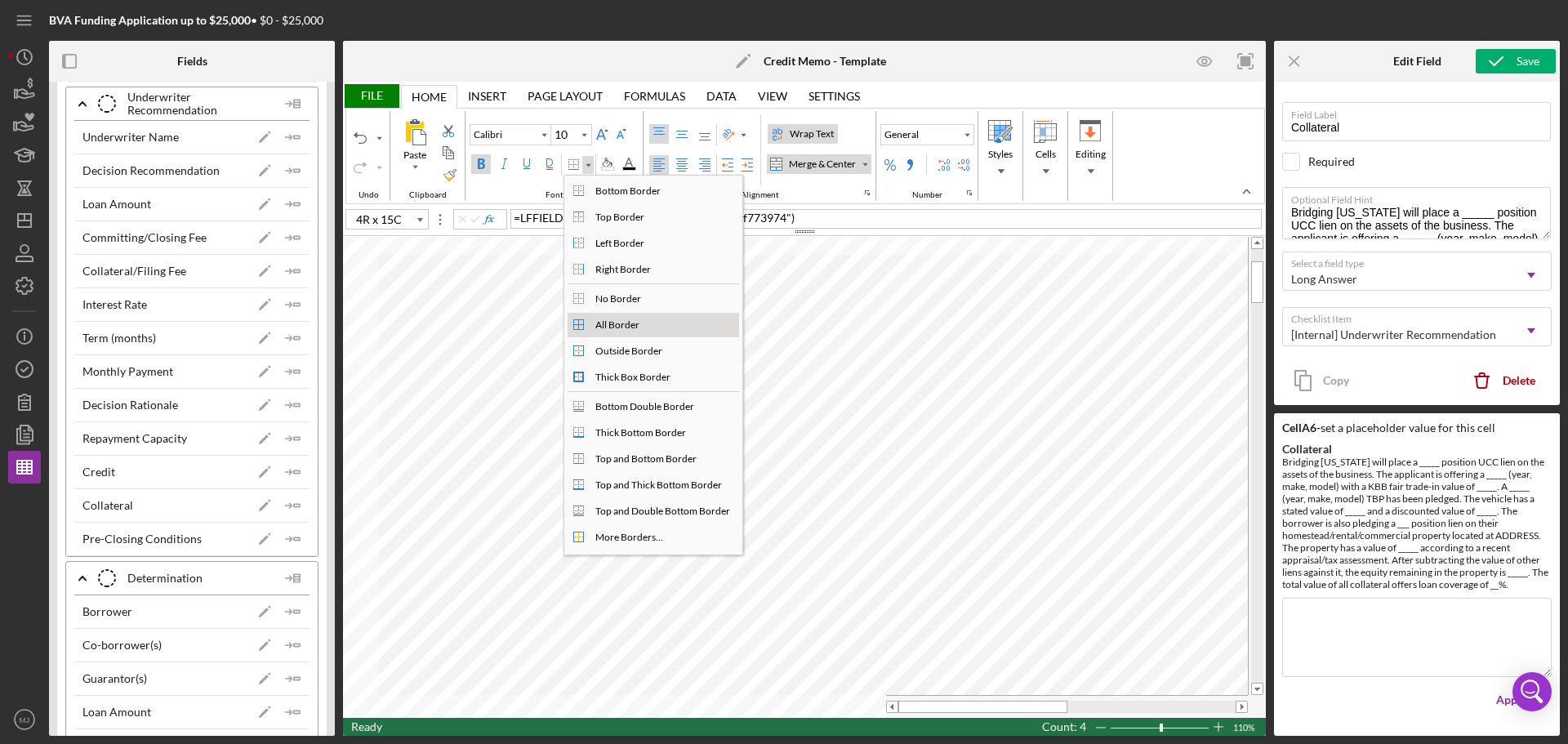
click at [599, 325] on div "All Border" at bounding box center [617, 325] width 50 height 15
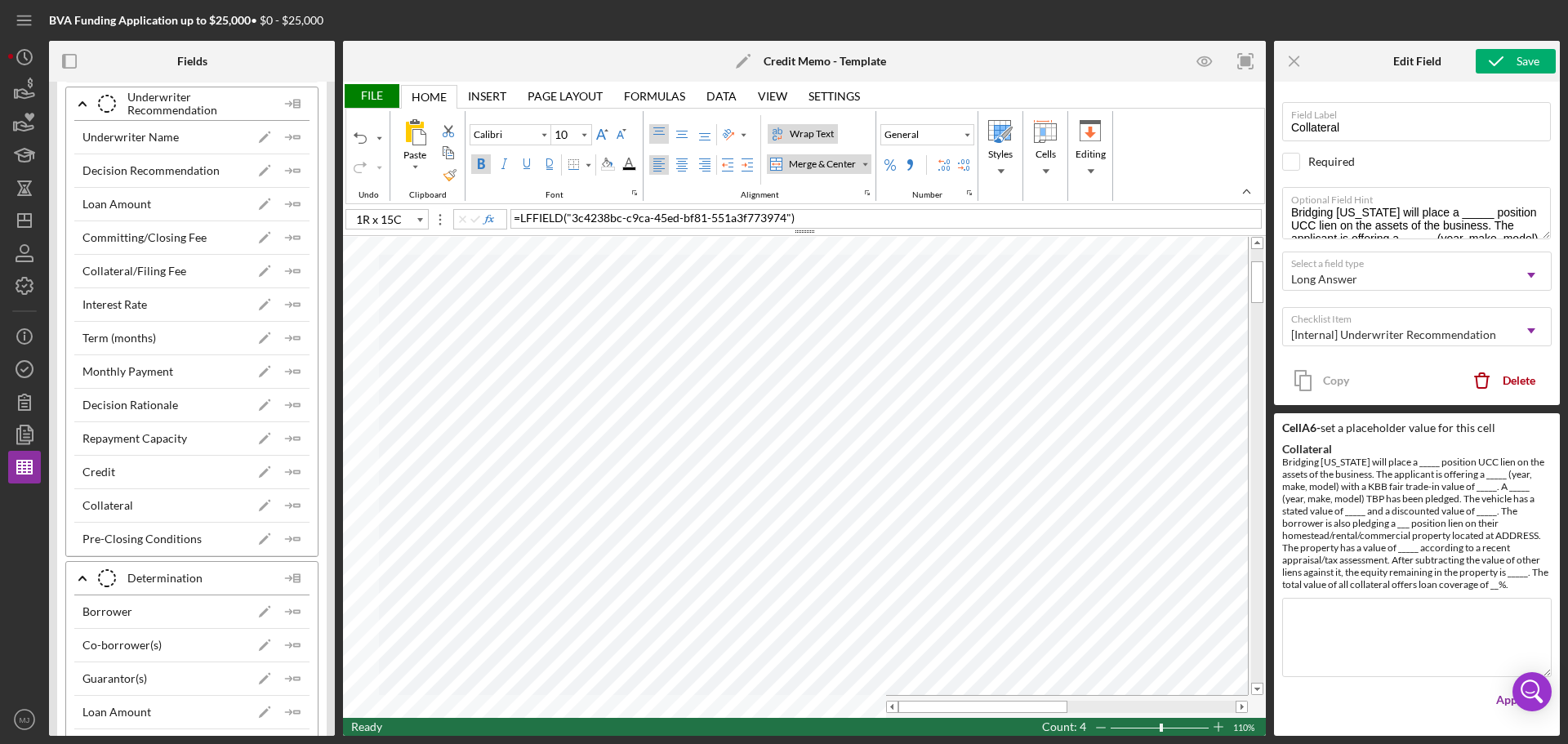
type input "A6"
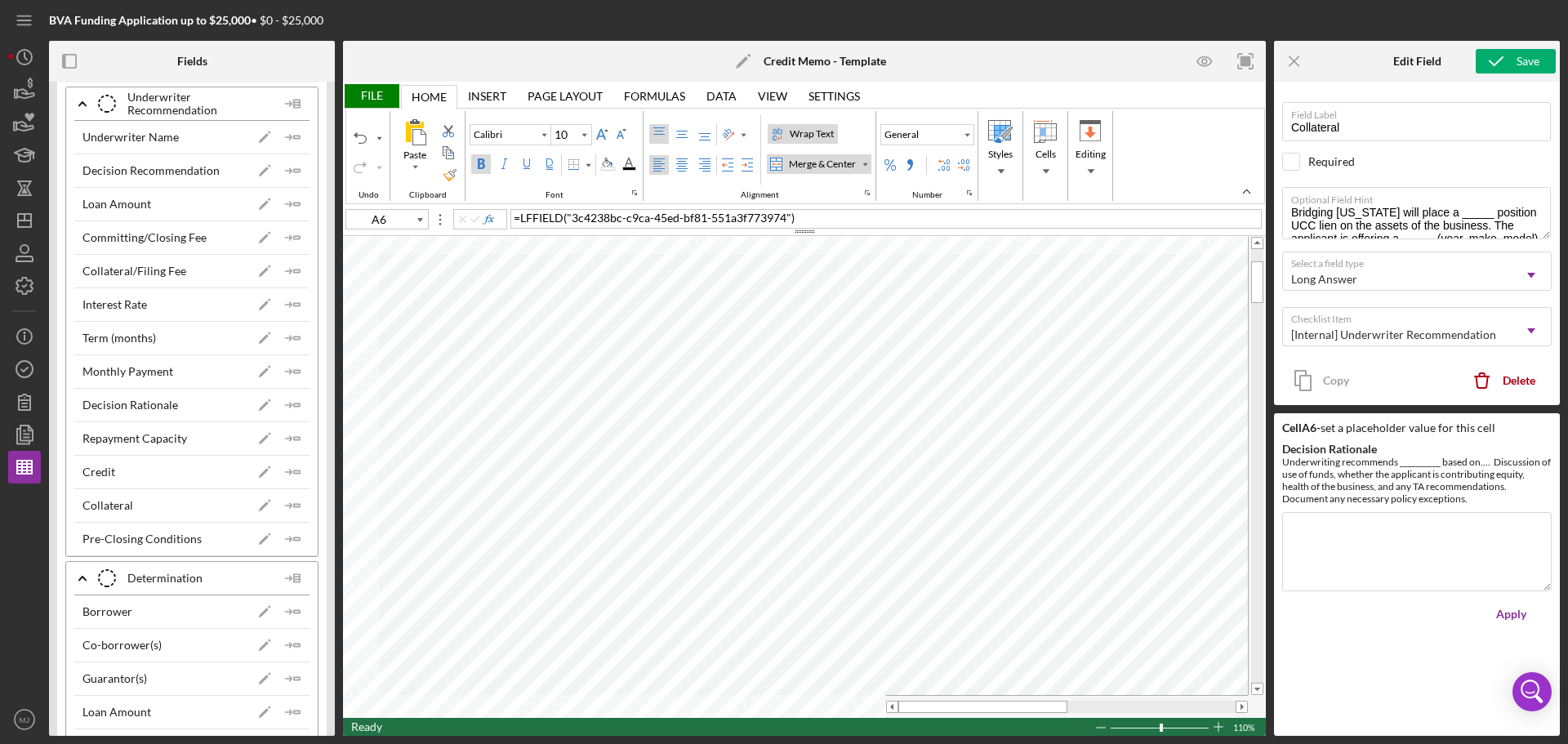
type input "Decision Rationale"
type textarea "Underwriting recommends __________ based on.... Discussion of use of funds, whe…"
click at [1299, 65] on line "button" at bounding box center [1294, 61] width 9 height 9
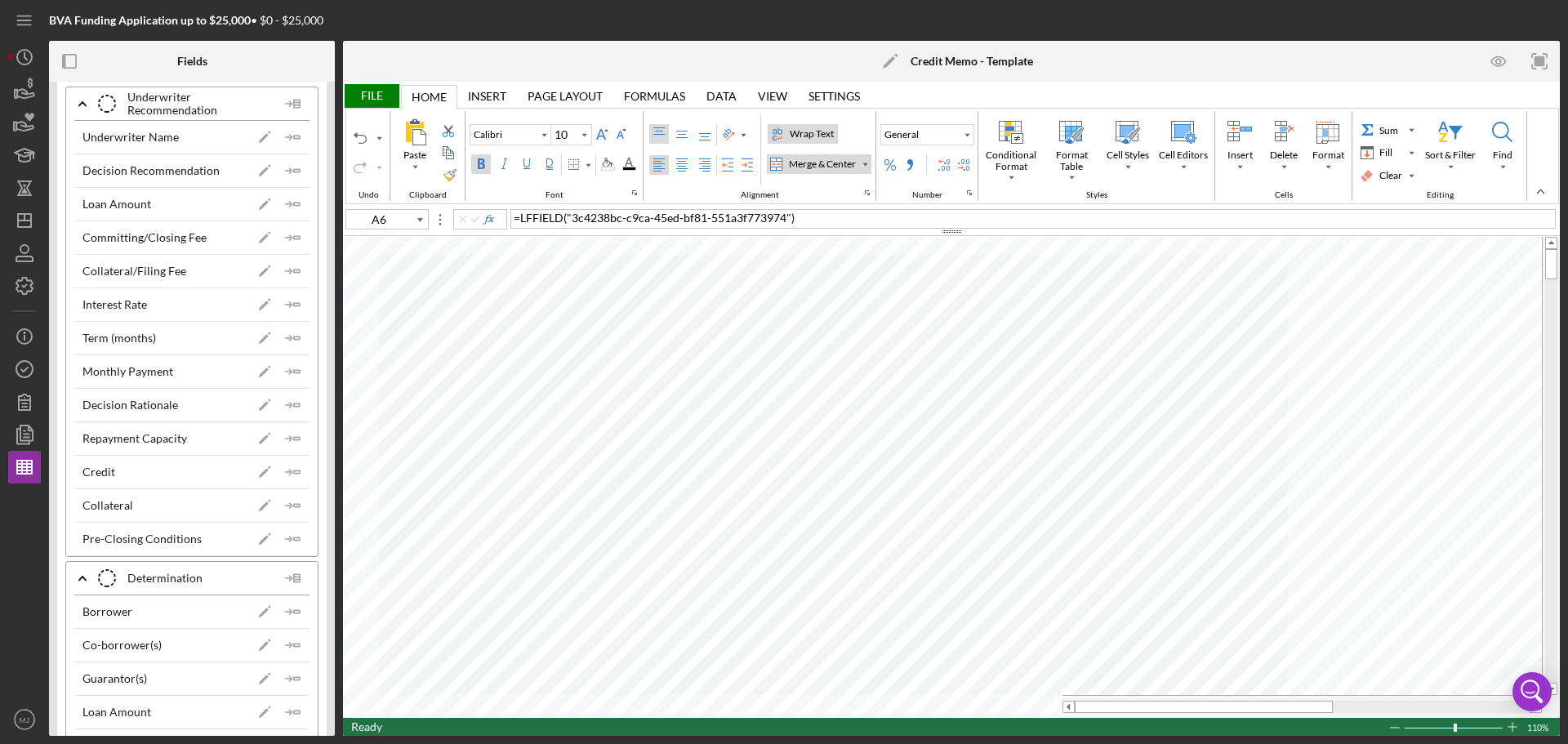
click at [375, 96] on div "File" at bounding box center [372, 95] width 57 height 24
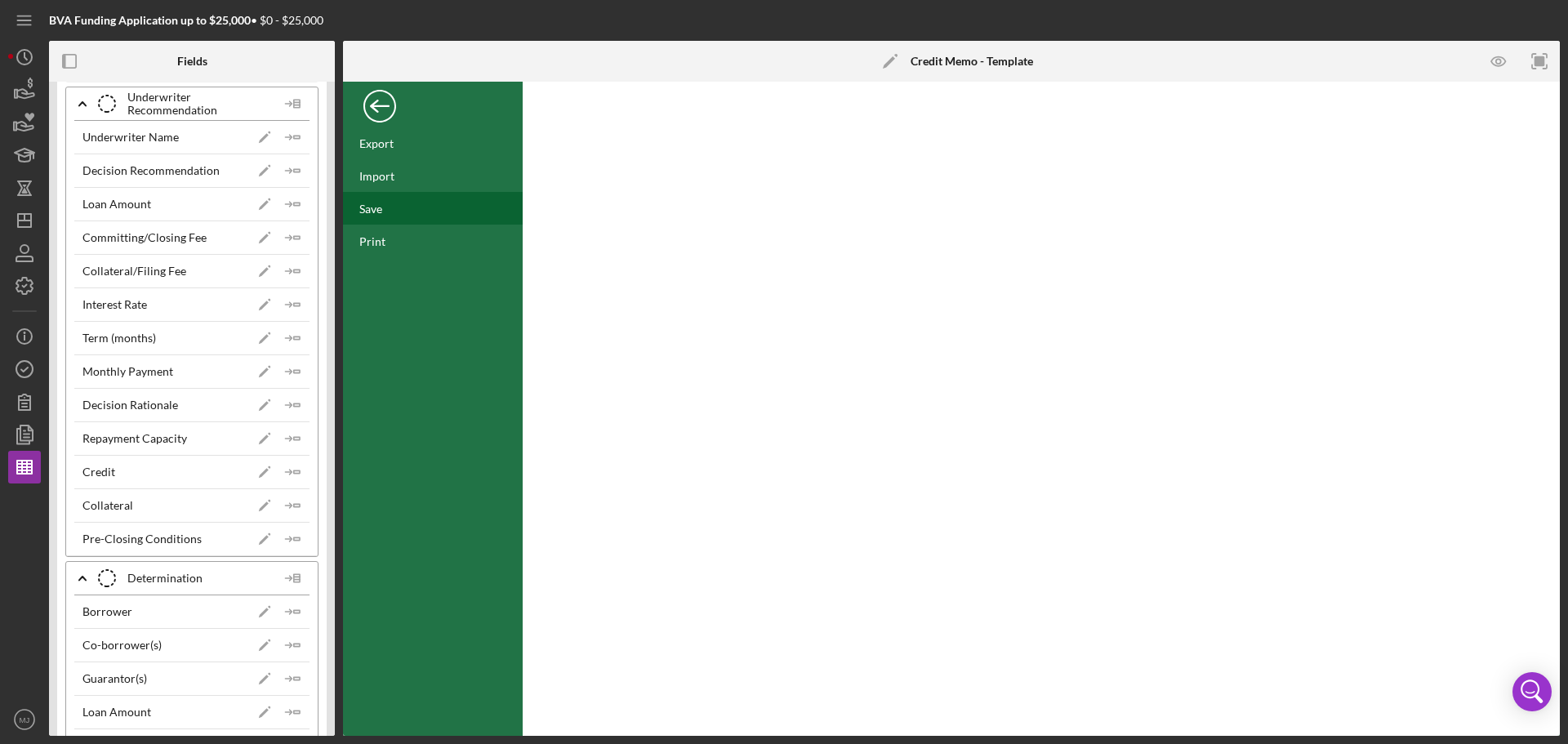
click at [377, 212] on div "Save" at bounding box center [371, 208] width 23 height 14
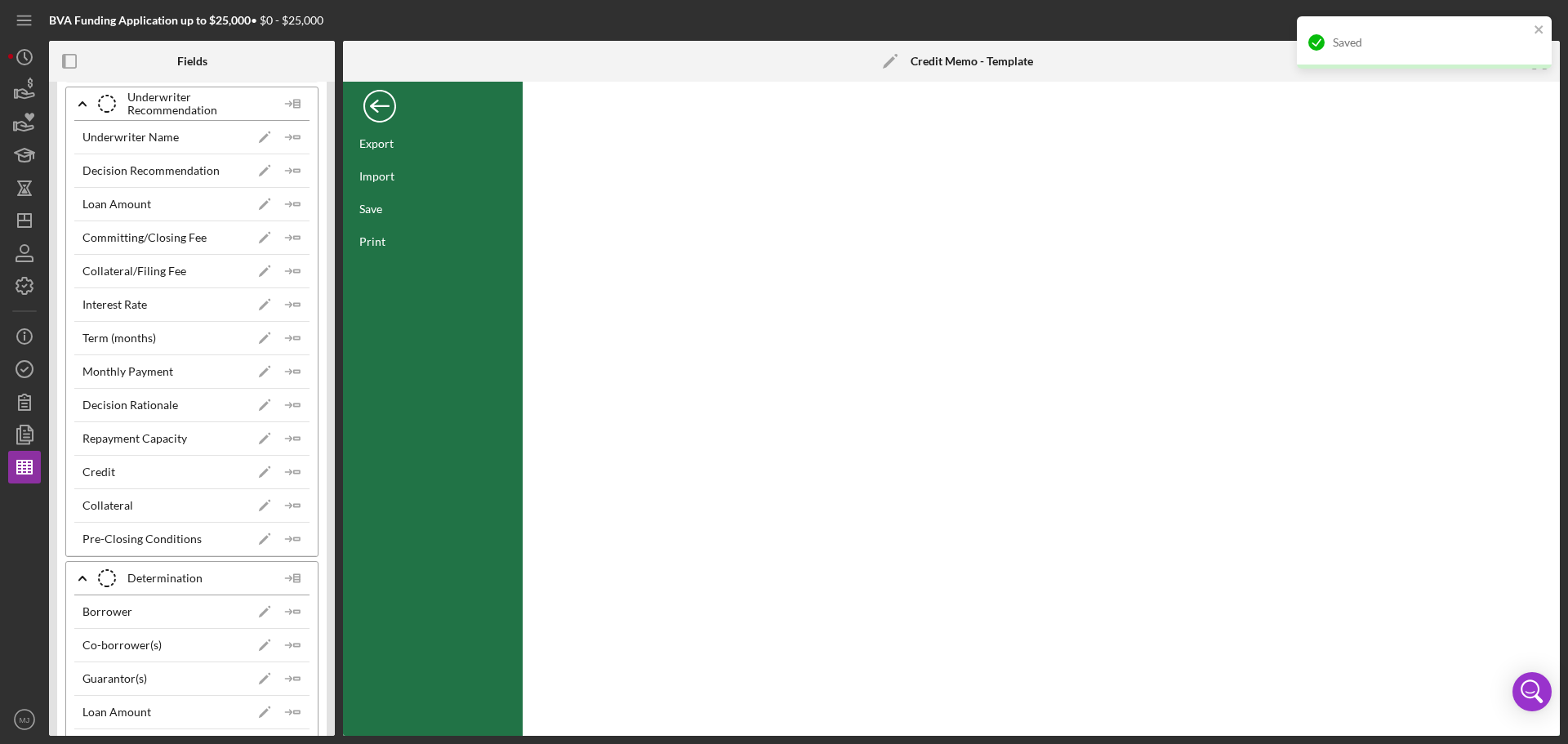
click at [374, 105] on div "Back" at bounding box center [380, 101] width 33 height 33
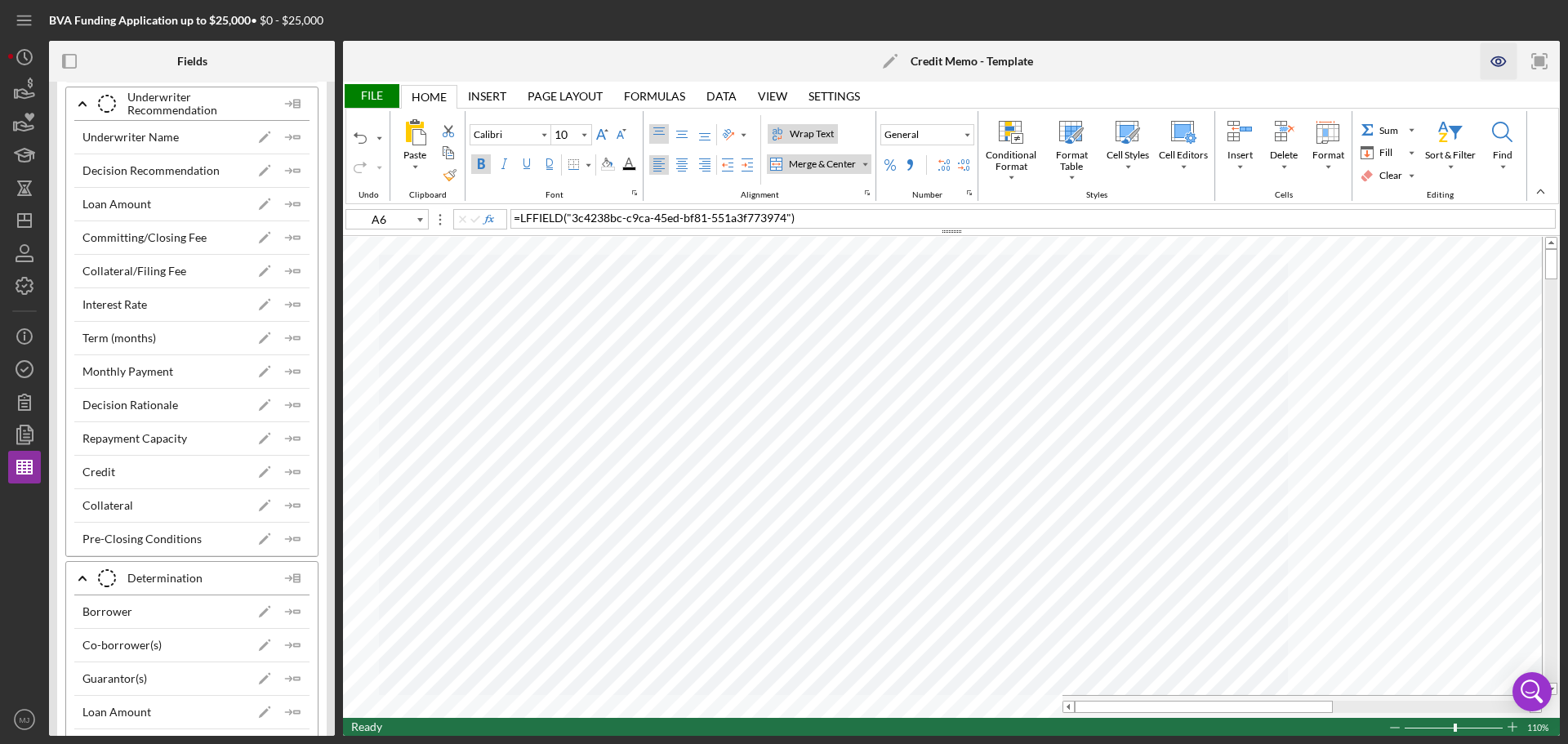
click at [1509, 60] on icon "button" at bounding box center [1499, 62] width 37 height 37
click at [1500, 61] on icon "button" at bounding box center [1499, 62] width 5 height 5
click at [1474, 64] on div at bounding box center [1357, 61] width 406 height 41
click at [1493, 64] on icon "button" at bounding box center [1498, 62] width 14 height 9
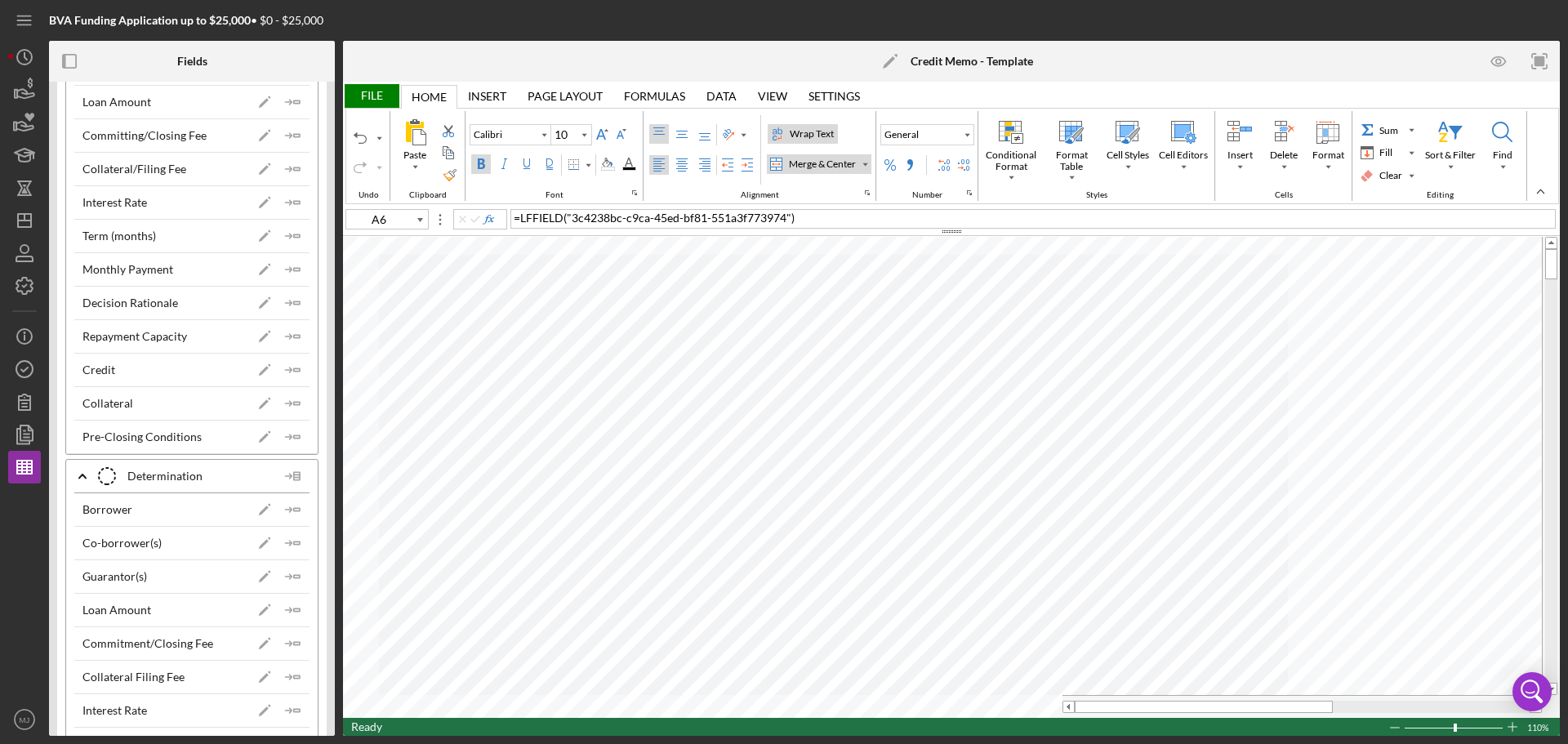
scroll to position [6695, 0]
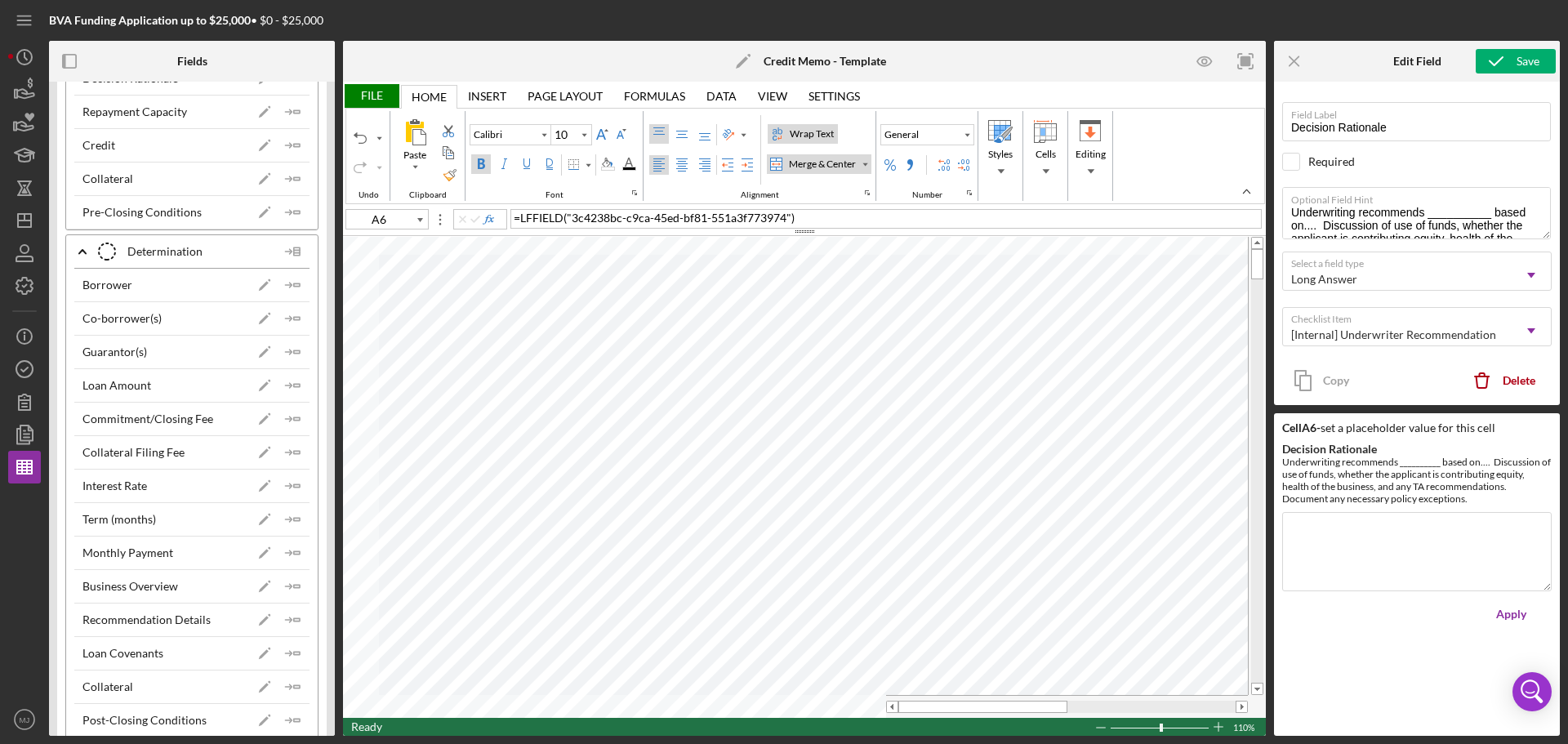
type input "Times New Roman"
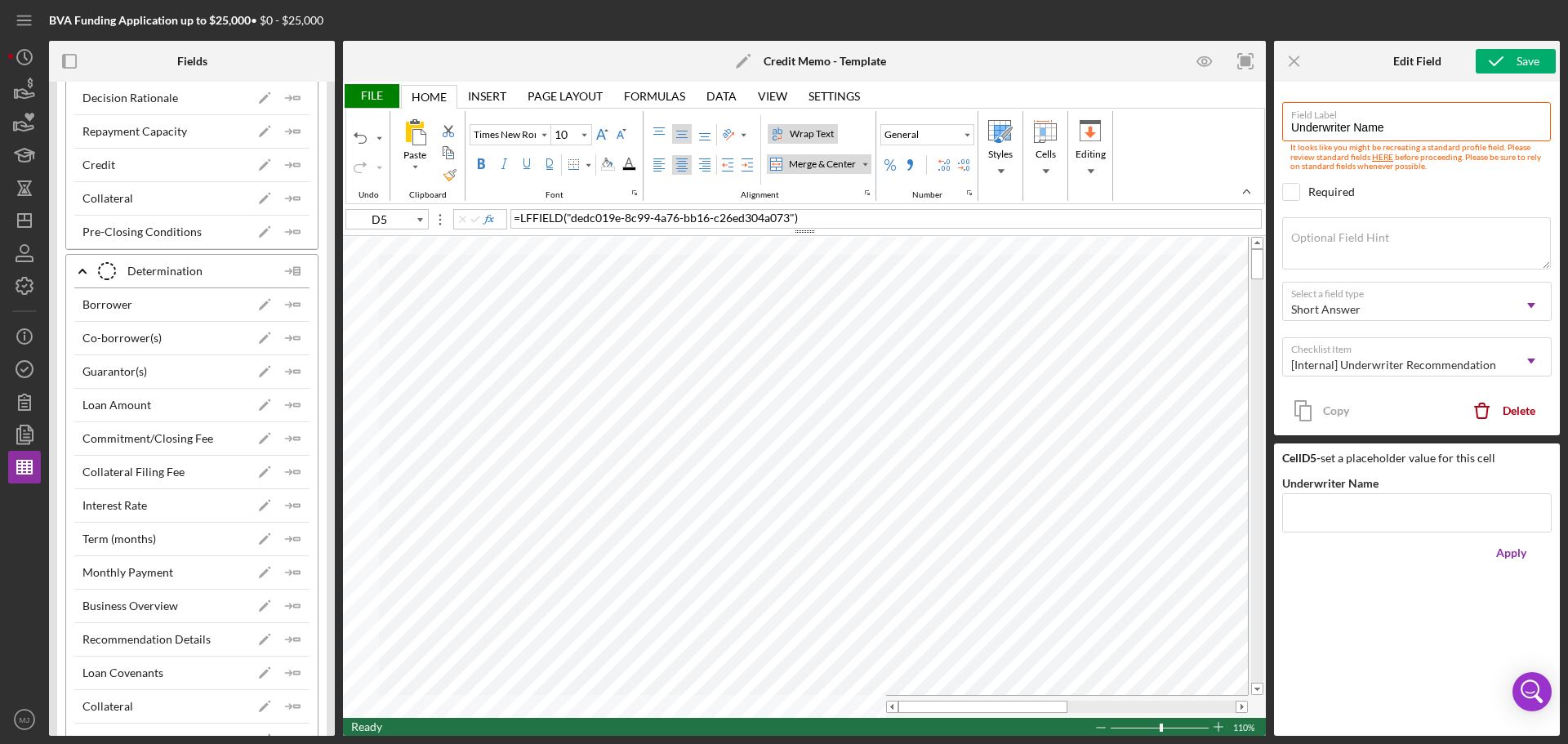
scroll to position [6267, 0]
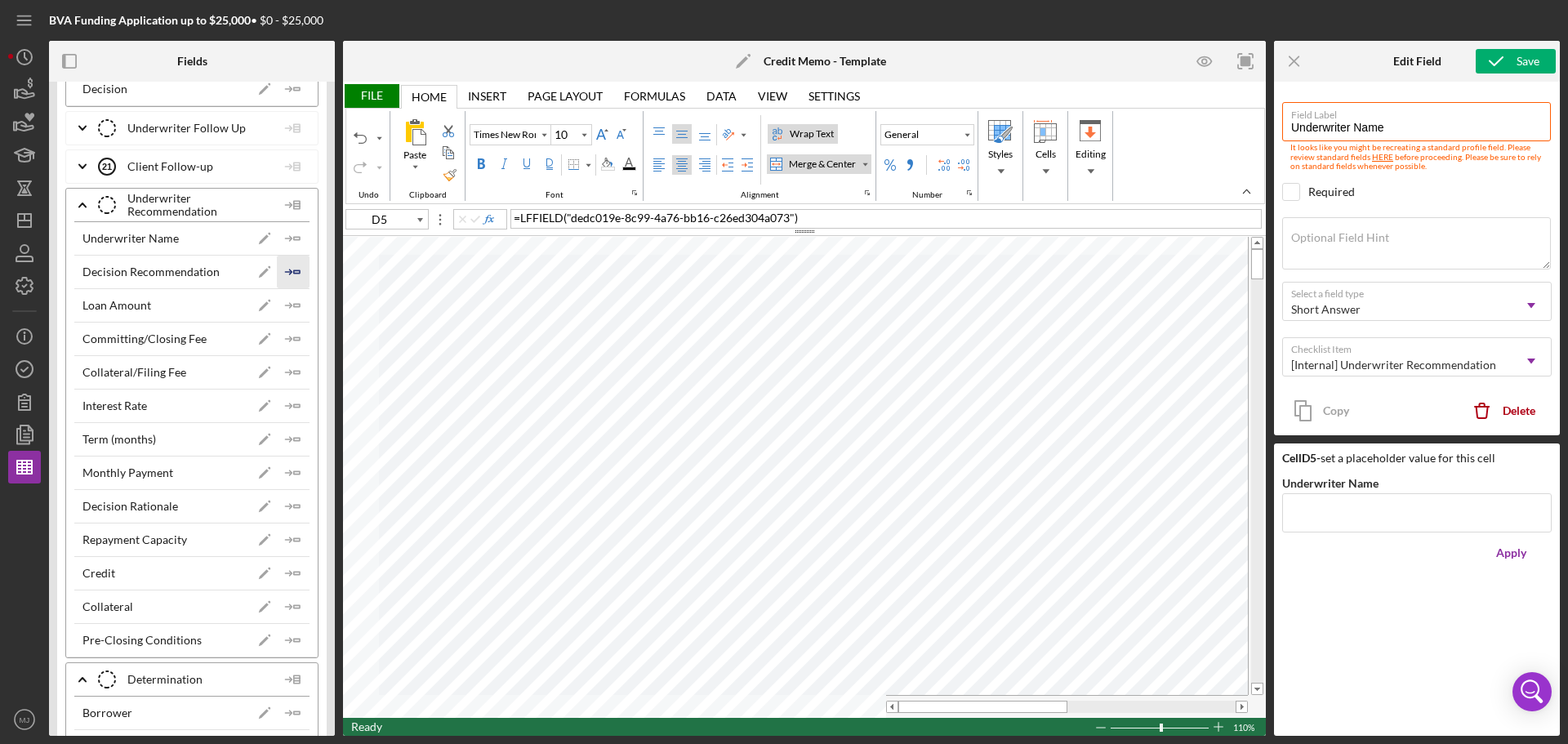
click at [285, 264] on icon "Icon/Insert Field" at bounding box center [293, 272] width 33 height 33
type input "D6"
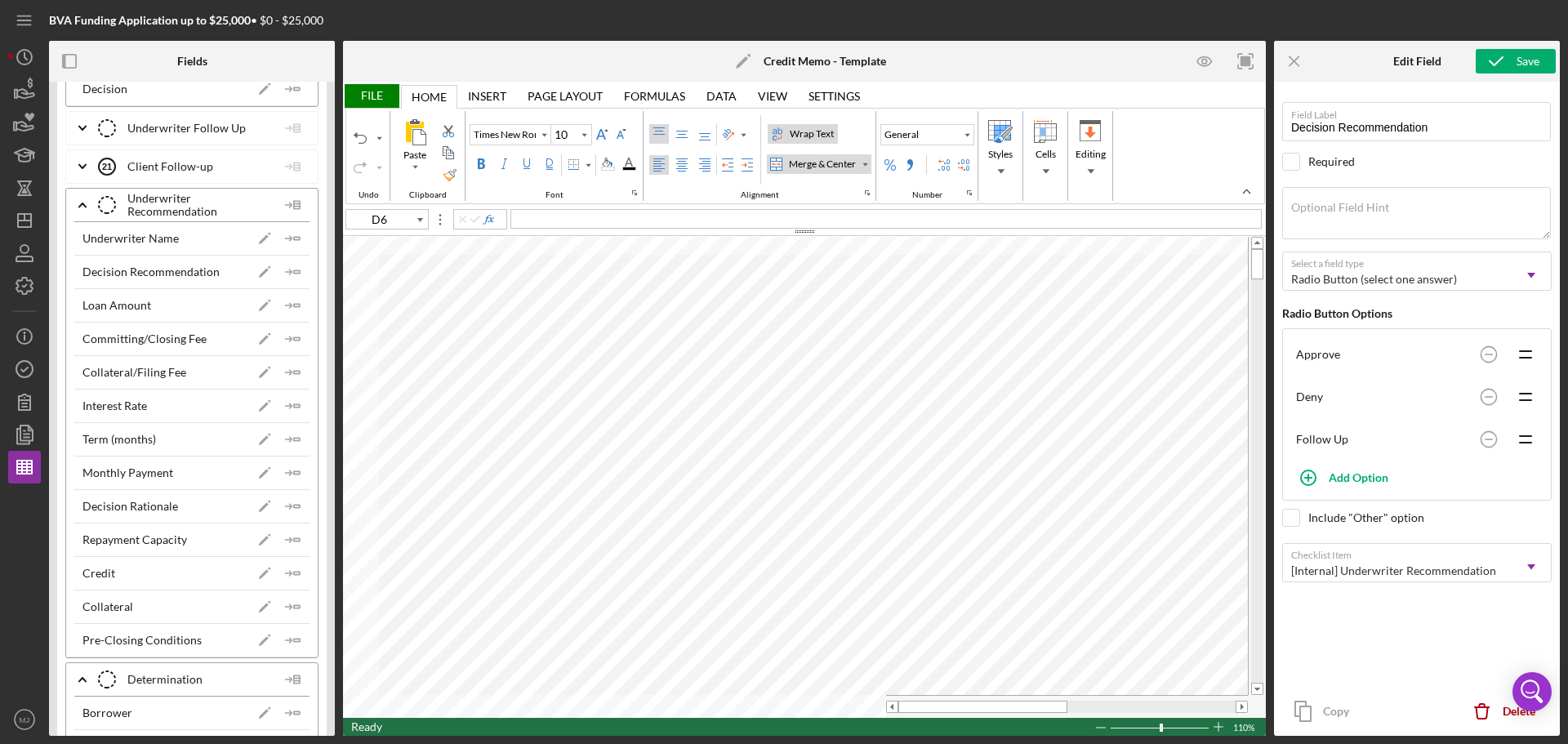
type input "Calibri"
type input "Decision Rationale"
type textarea "Underwriting recommends __________ based on.... Discussion of use of funds, whe…"
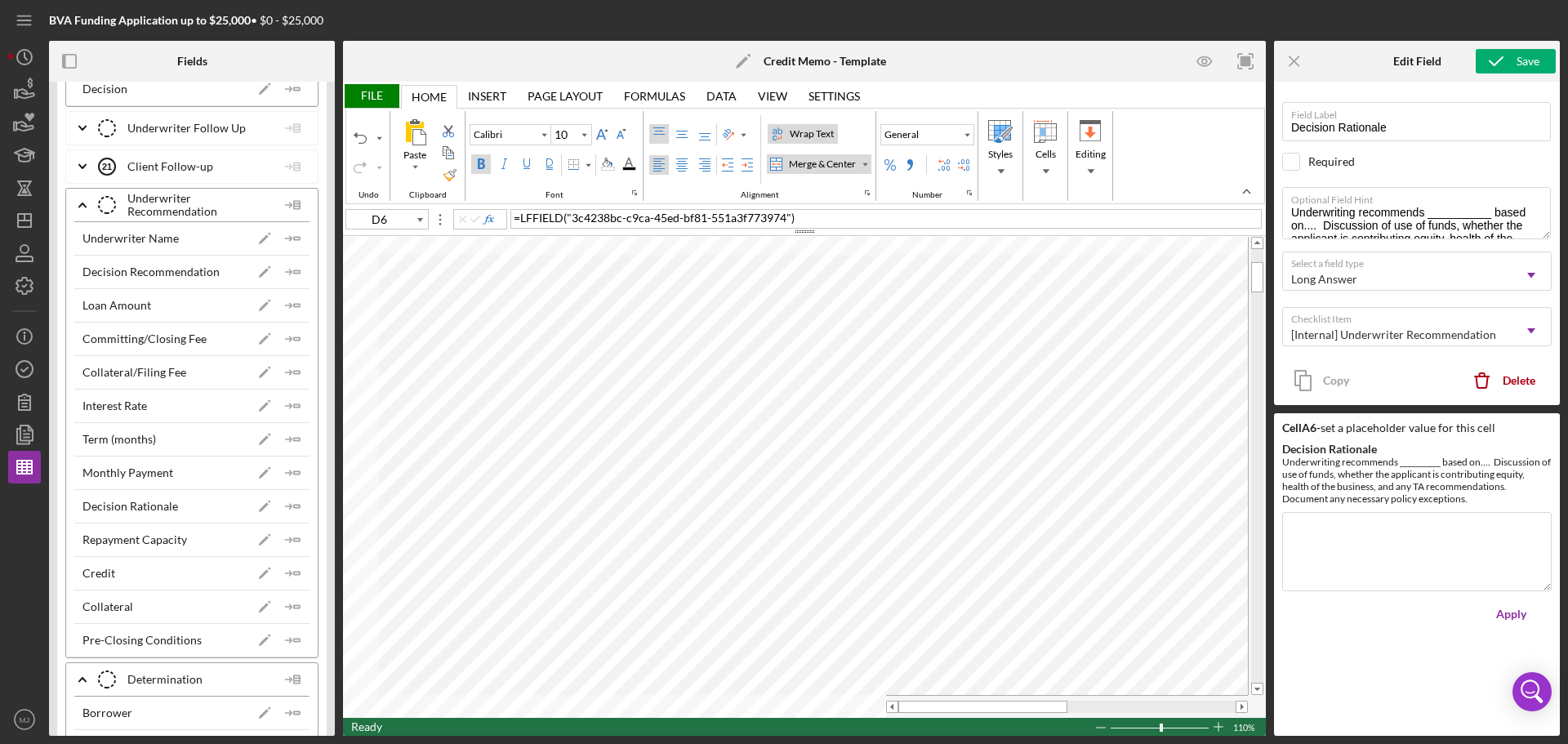
type input "Times New Roman"
type input "A8"
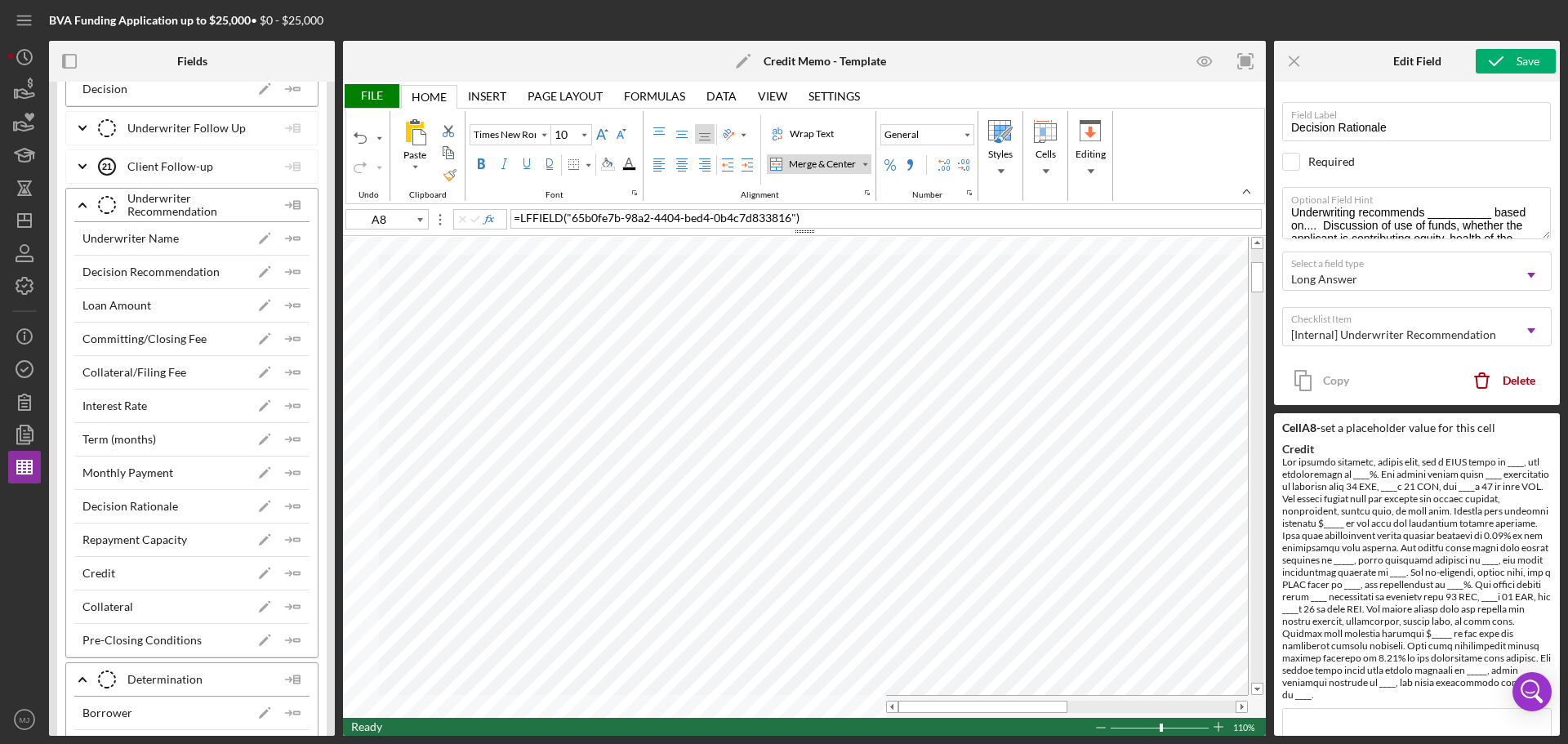
type input "Credit"
type textarea "The primary borrower, client name, has a FICO score of ____, and availability o…"
type input "A9"
type input "Collateral"
type textarea "Bridging [US_STATE] will place a _____ position UCC lien on the assets of the b…"
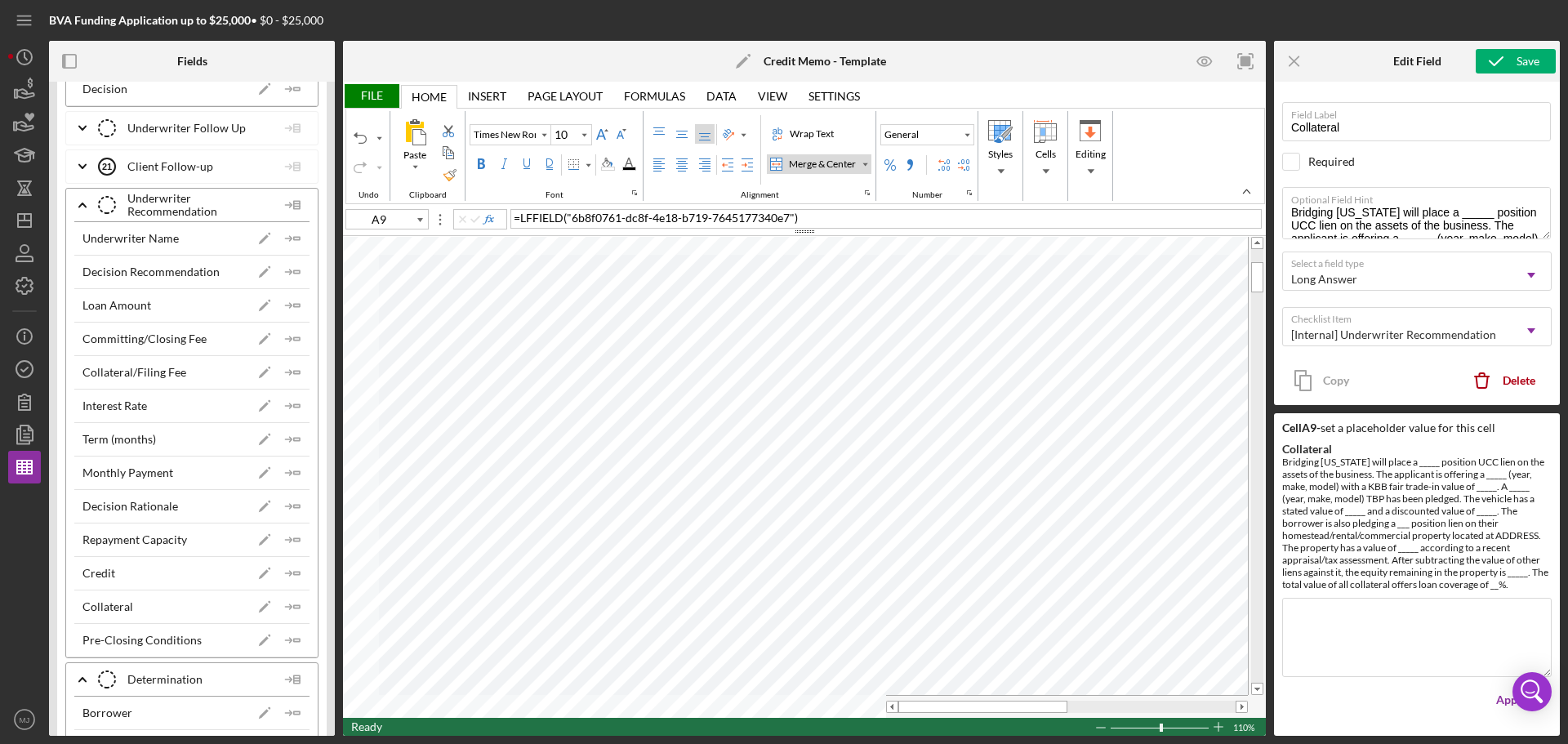
type input "Segoe UI"
type input "11"
type input "A7"
type input "Repayment Capacity"
type textarea "Global cash flow coverage is ____:1 when using… (personal and business tax retu…"
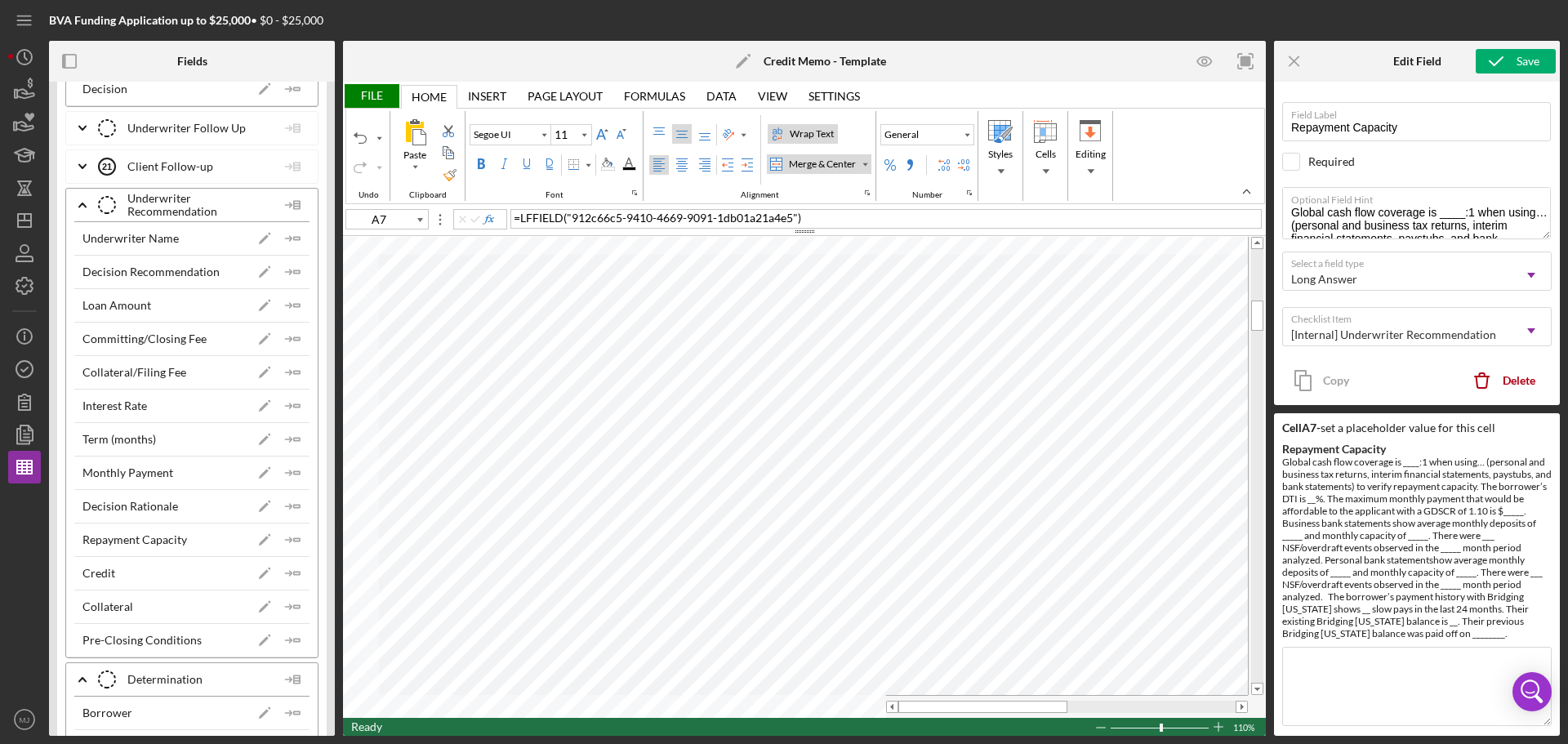
type input "Calibri"
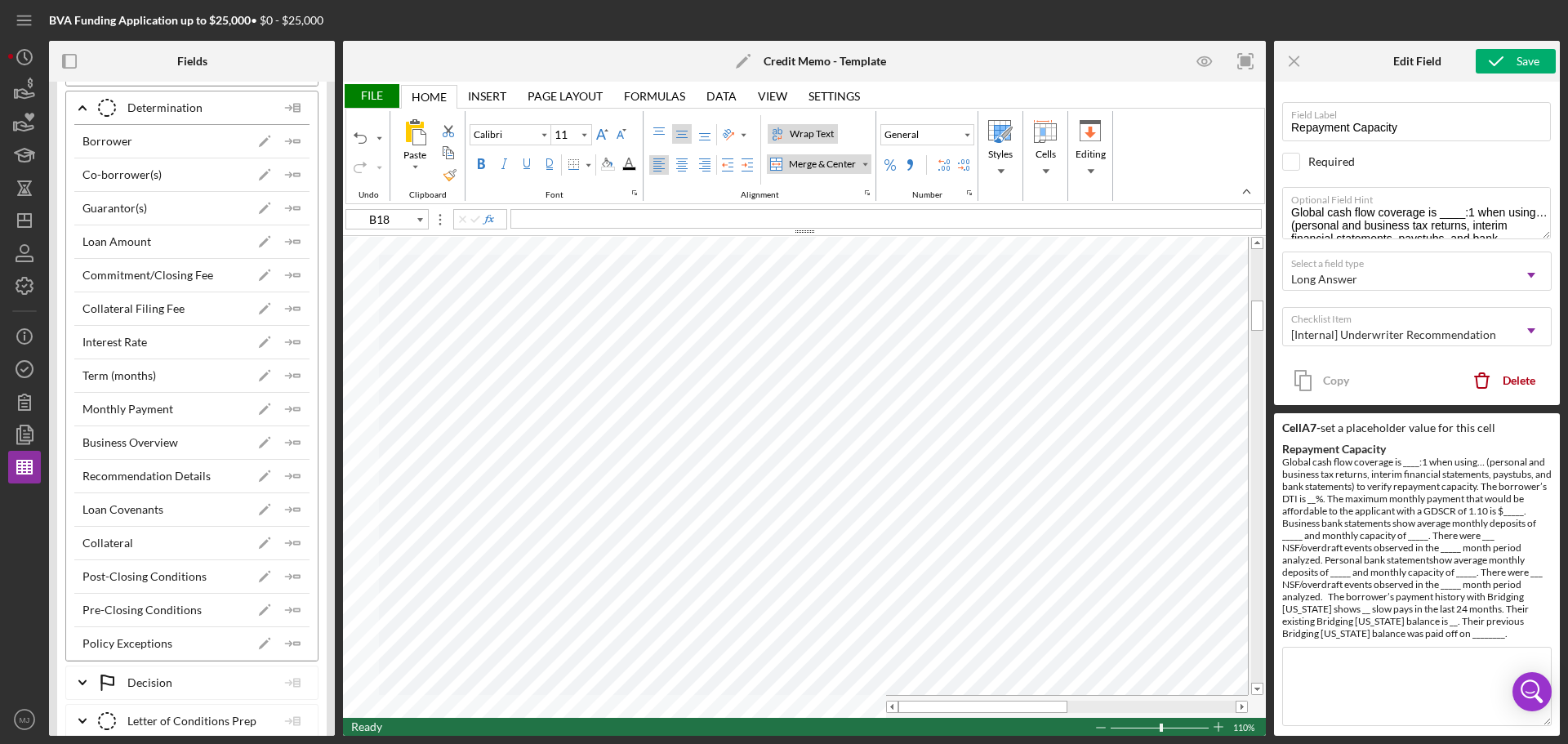
scroll to position [6757, 0]
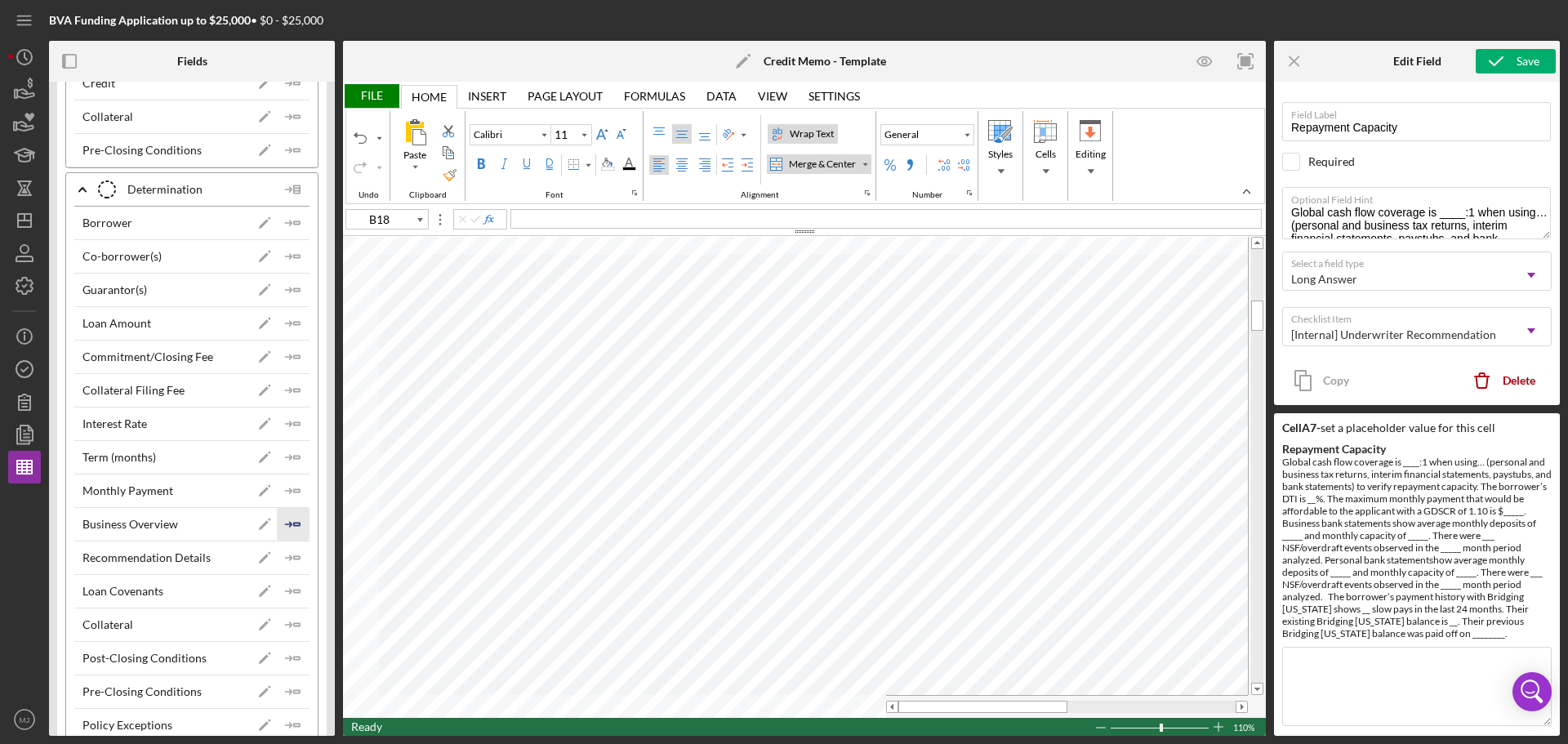
click at [285, 521] on icon "Icon/Insert Field" at bounding box center [293, 523] width 33 height 33
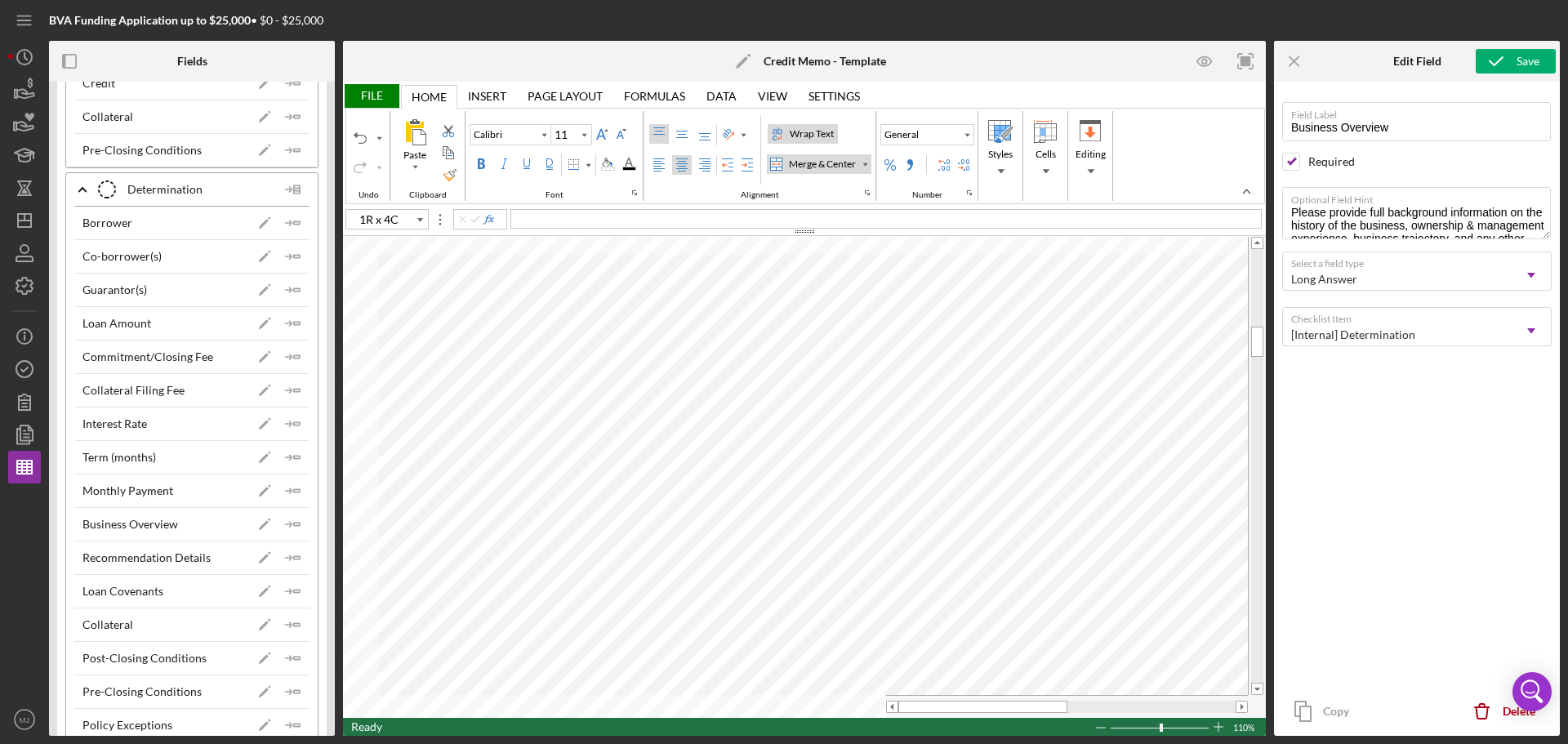
type input "C26"
type input "Times New Roman"
type input "10"
type input "L26"
type input "Calibri"
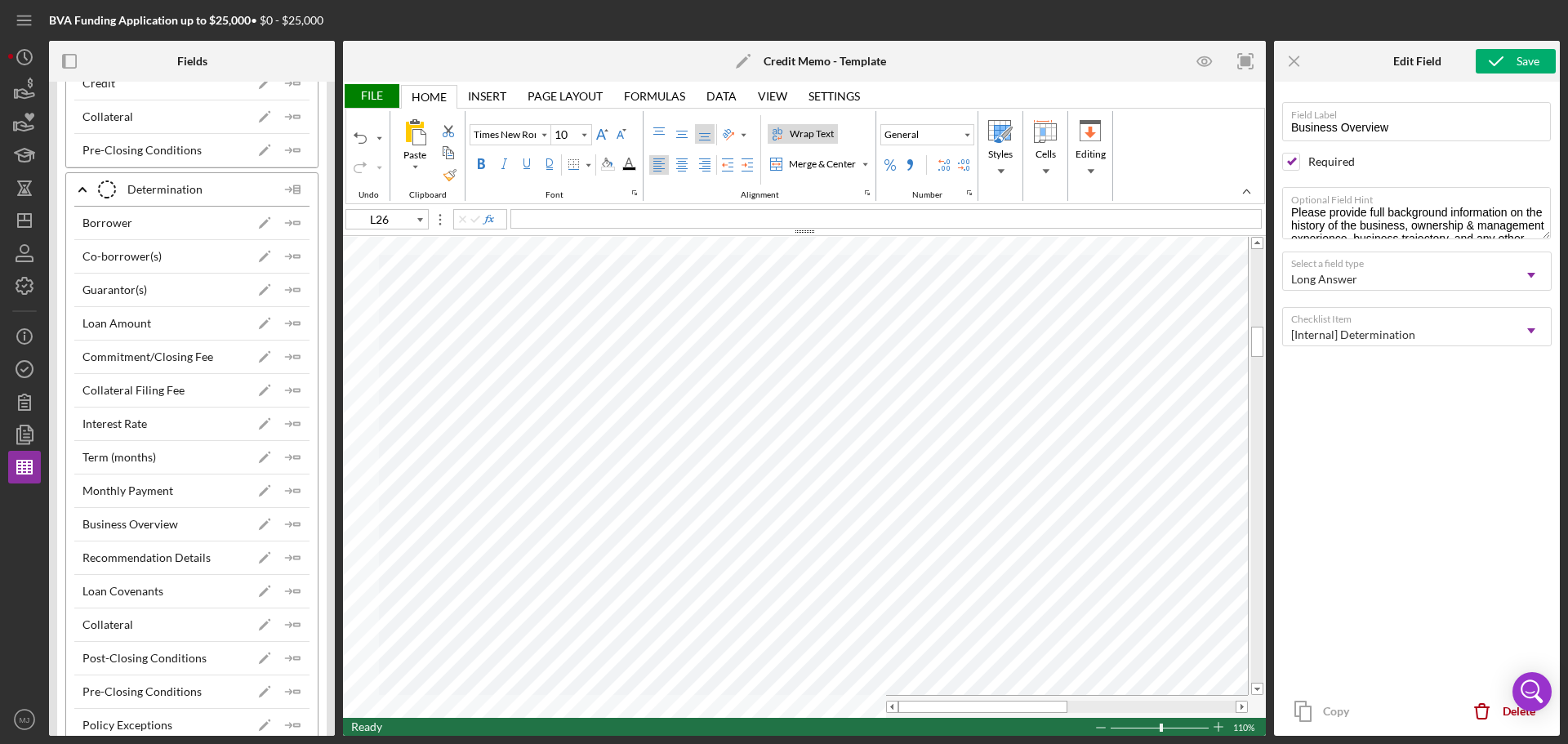
type input "11"
click at [616, 169] on div "Background Color" at bounding box center [607, 164] width 21 height 19
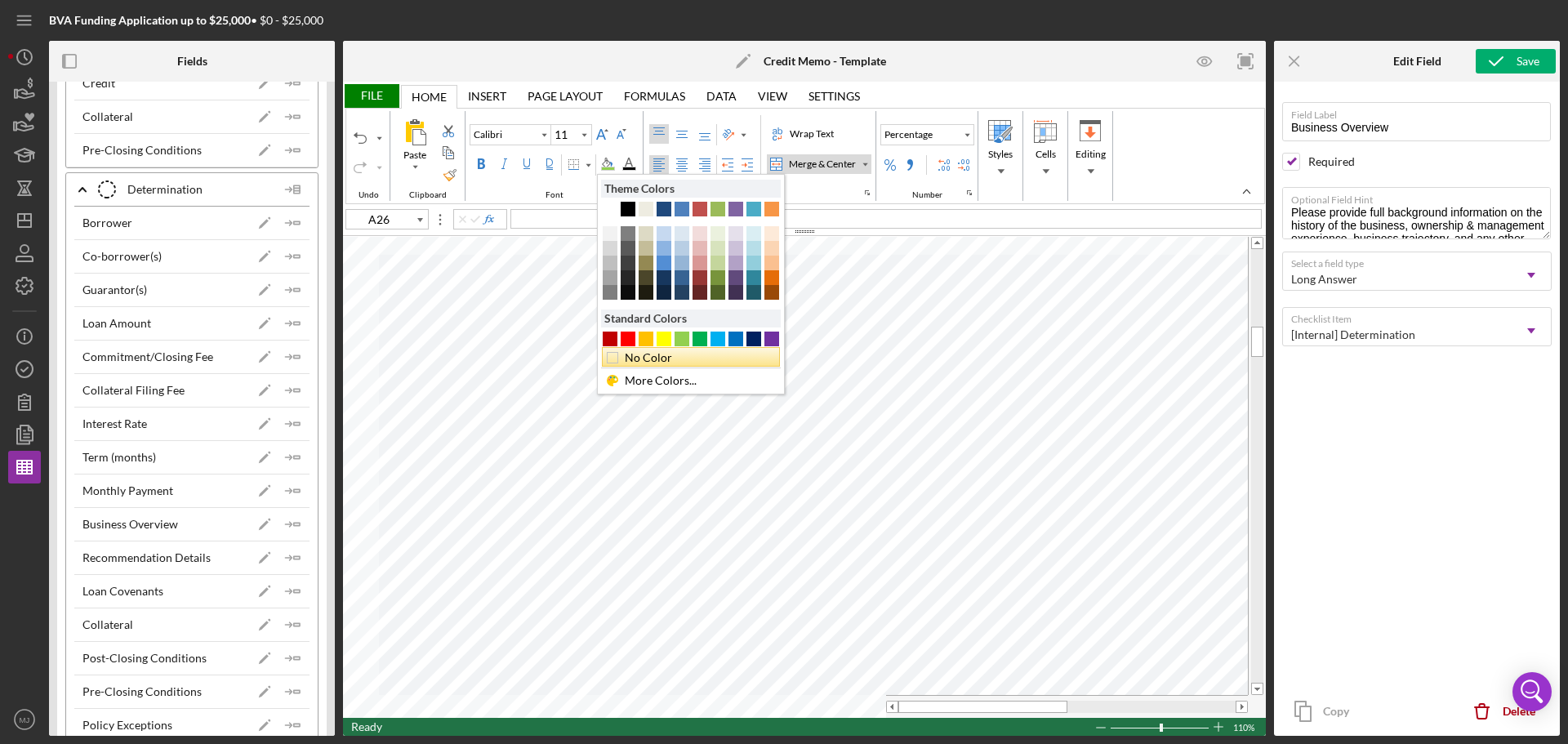
click at [633, 363] on div "No Color" at bounding box center [696, 357] width 147 height 18
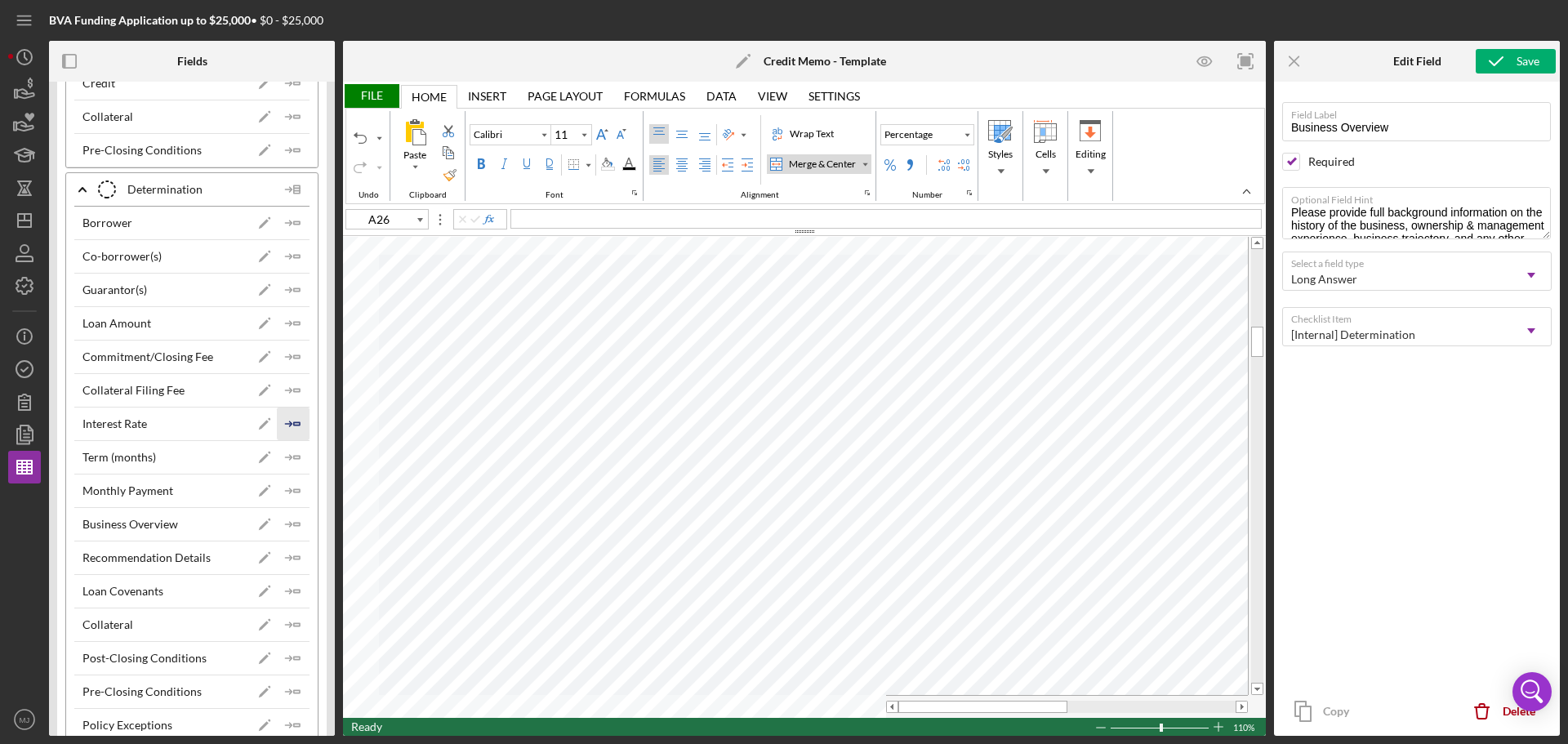
click at [294, 421] on icon "Icon/Insert Field" at bounding box center [293, 424] width 33 height 33
type input "A27"
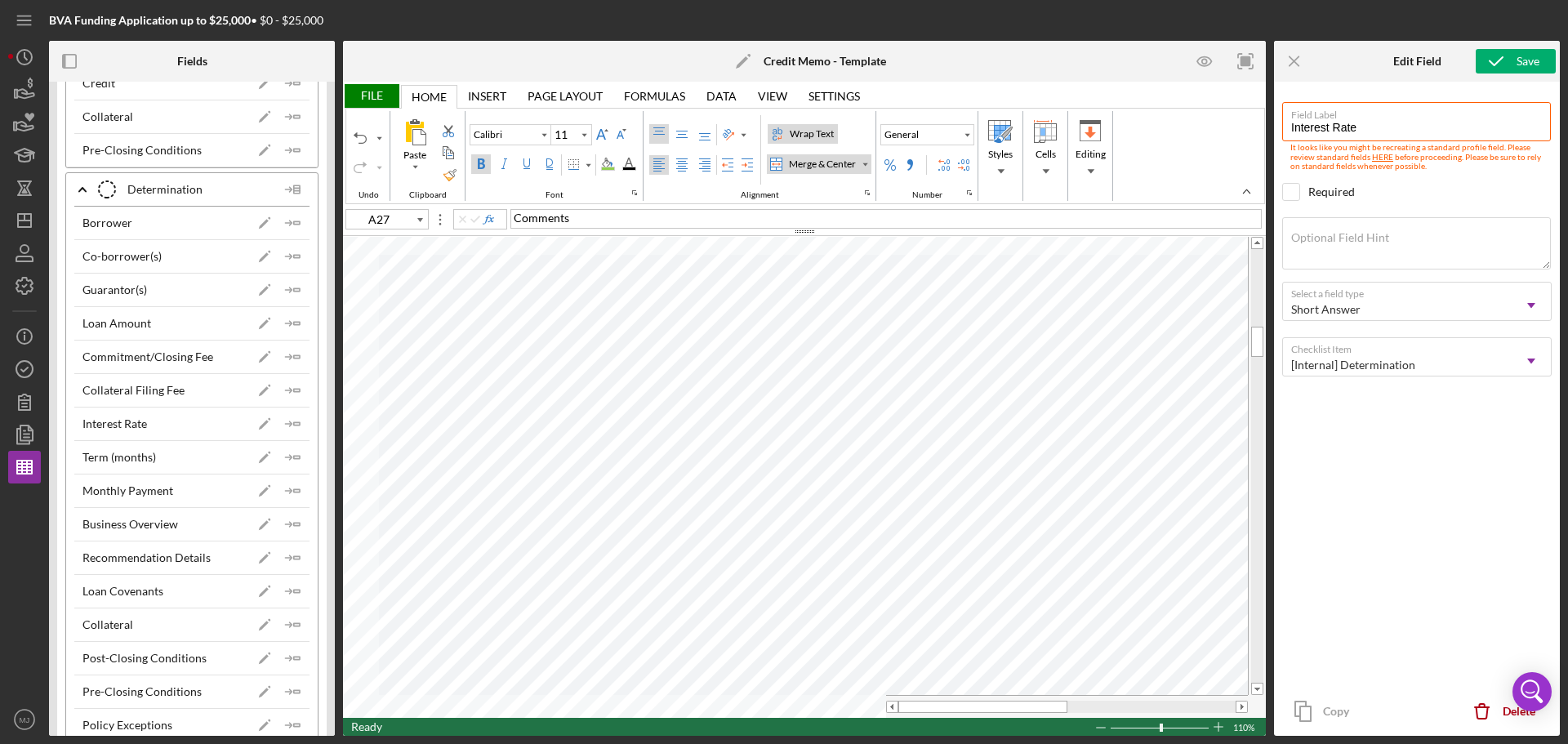
type input "Times New Roman"
type input "10"
type input "L26"
type input "Calibri"
type input "11"
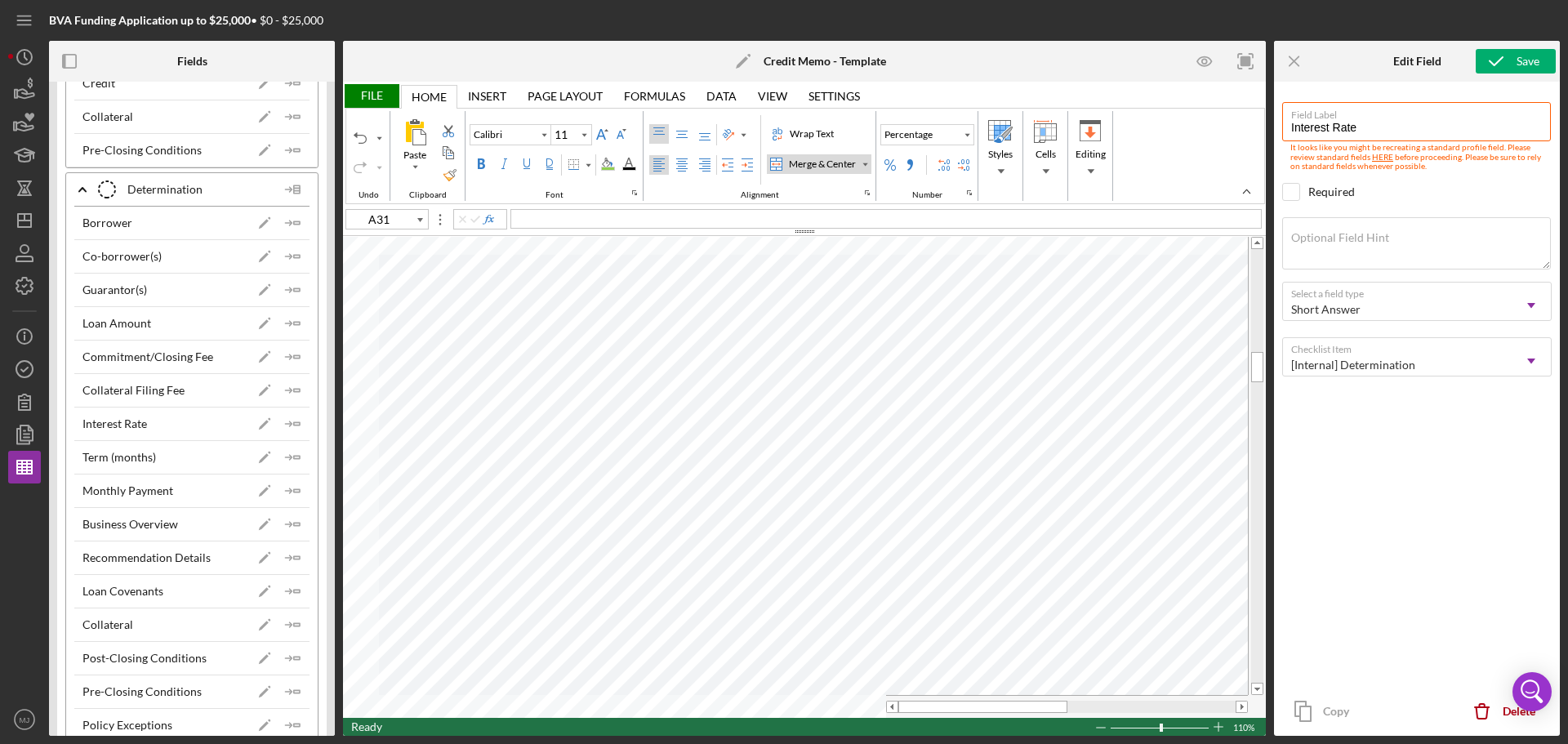
type input "C31"
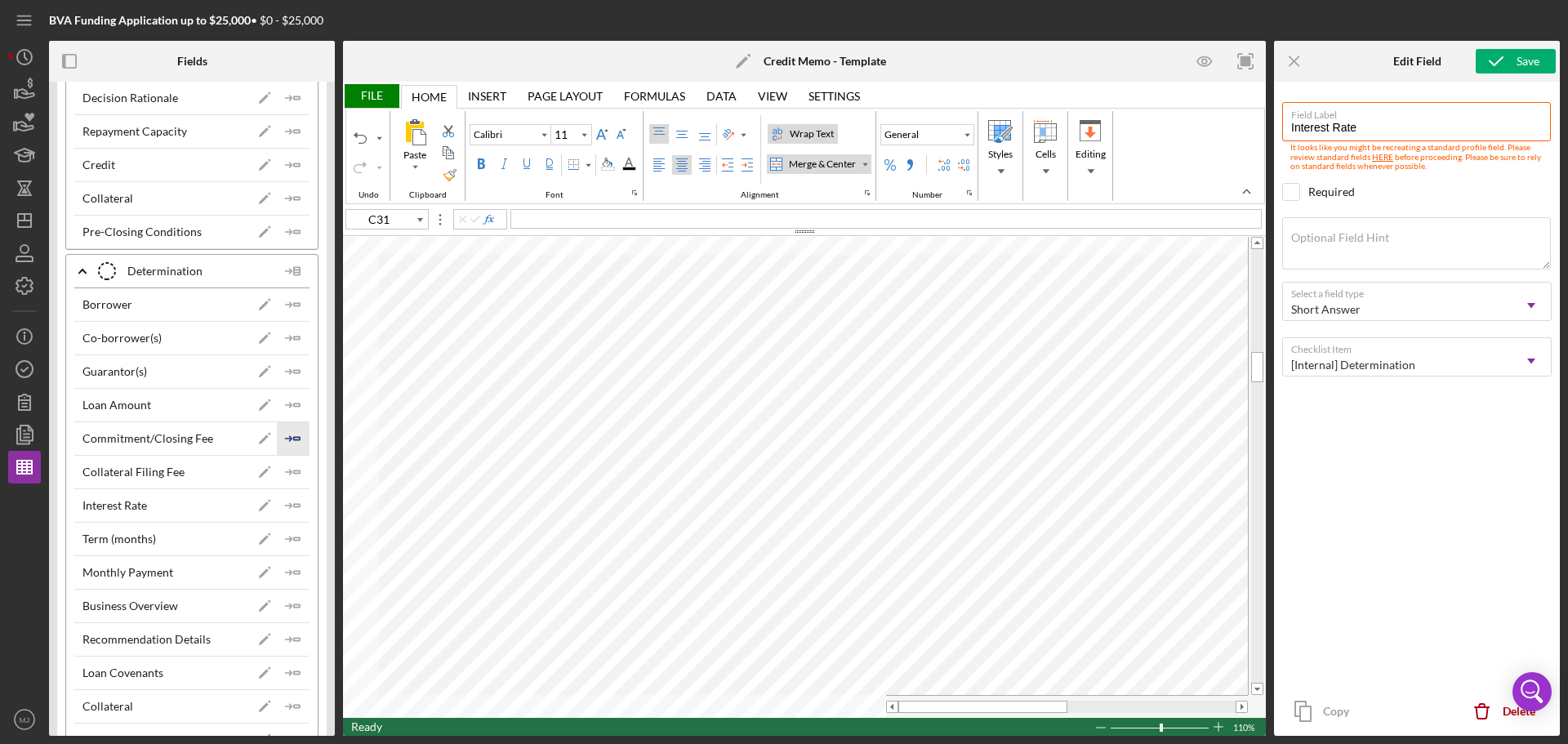
click at [278, 437] on icon "Icon/Insert Field" at bounding box center [293, 438] width 33 height 33
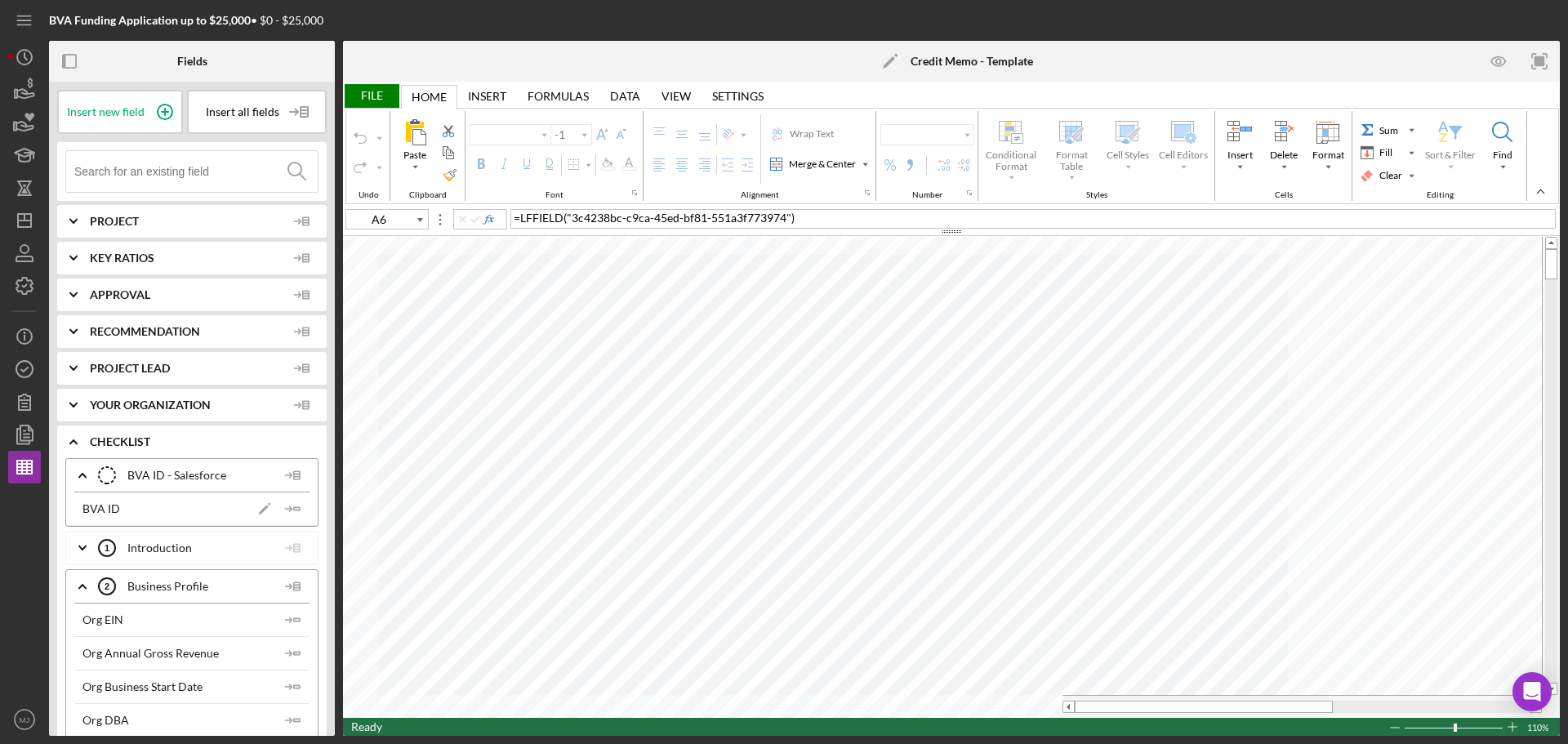
type input "Calibri"
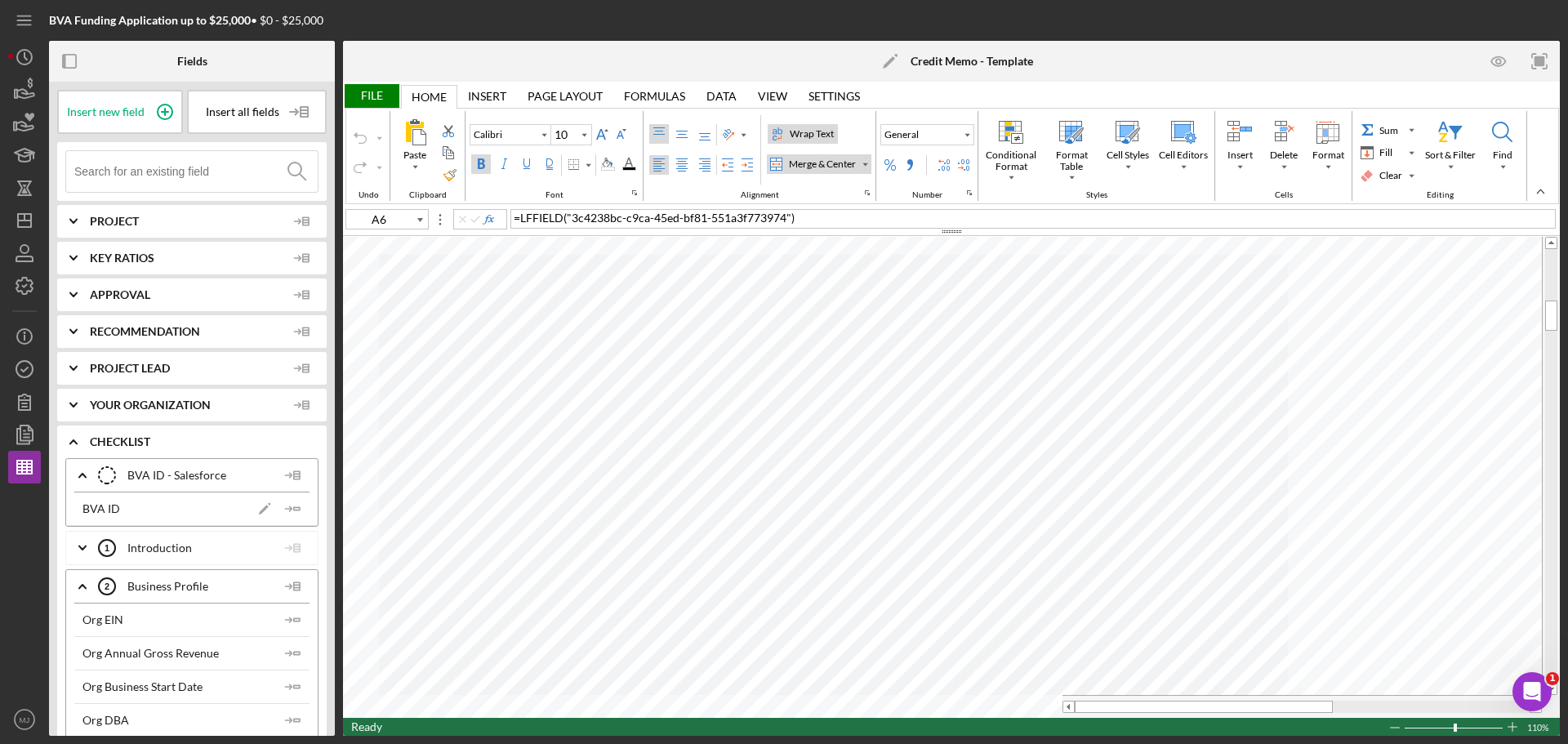
type input "11"
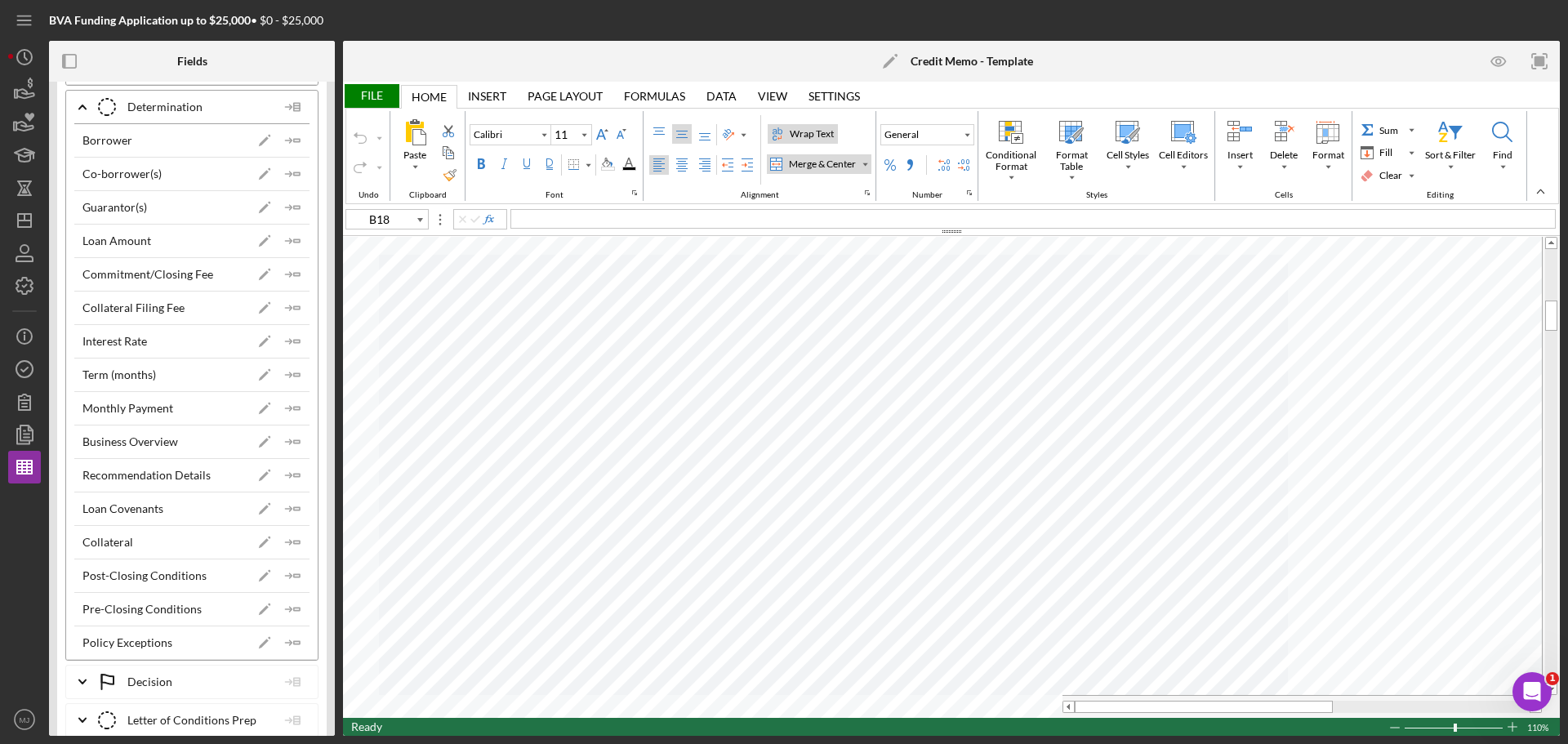
scroll to position [6839, 0]
click at [287, 441] on icon "Icon/Insert Field" at bounding box center [293, 442] width 33 height 33
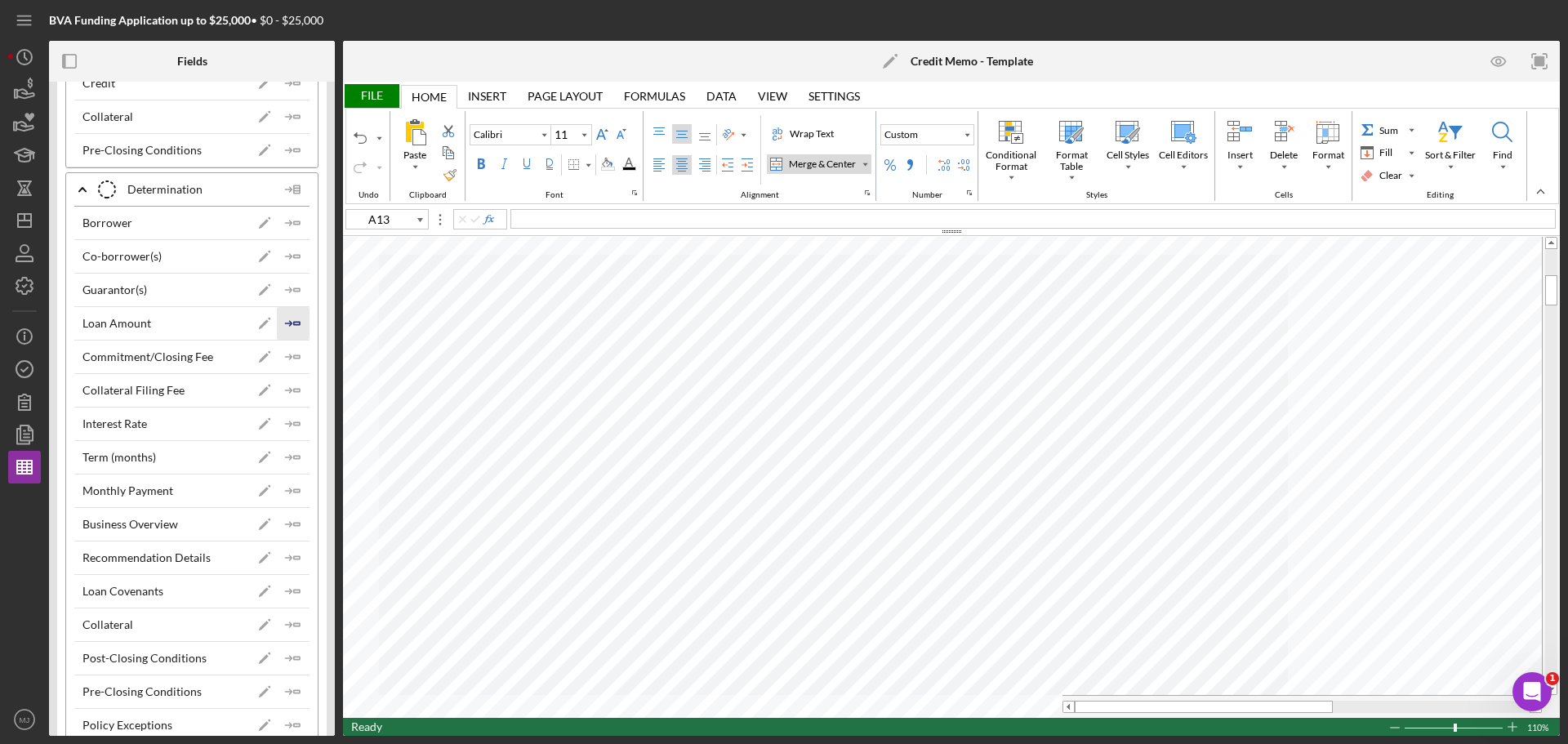
click at [298, 320] on icon "Icon/Insert Field" at bounding box center [293, 323] width 33 height 33
click at [294, 458] on polygon "button" at bounding box center [297, 456] width 5 height 3
type input "L14"
type input "Times New Roman"
type input "10"
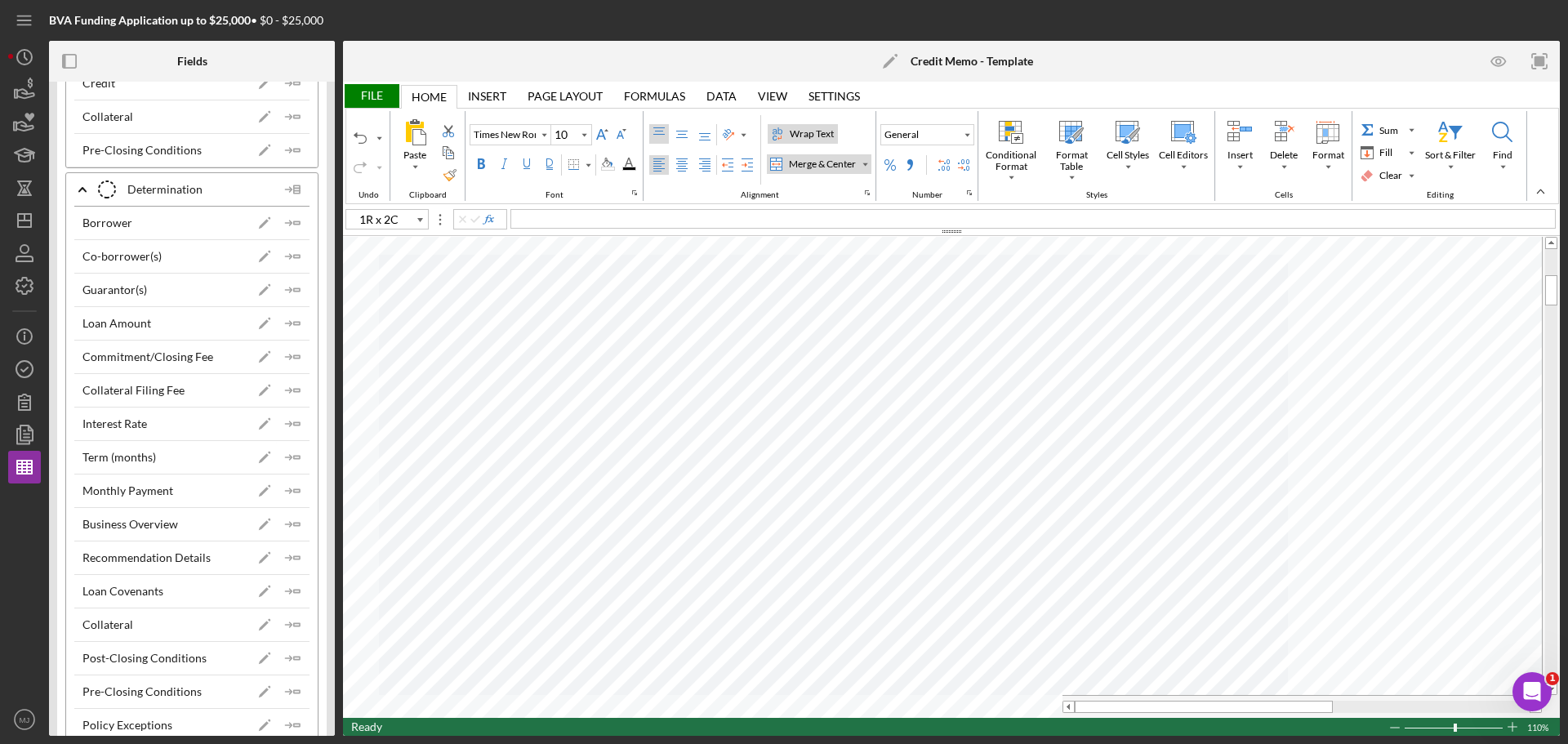
type input "M13"
type input "Calibri"
type input "11"
click at [616, 169] on div "Background Color" at bounding box center [607, 164] width 21 height 19
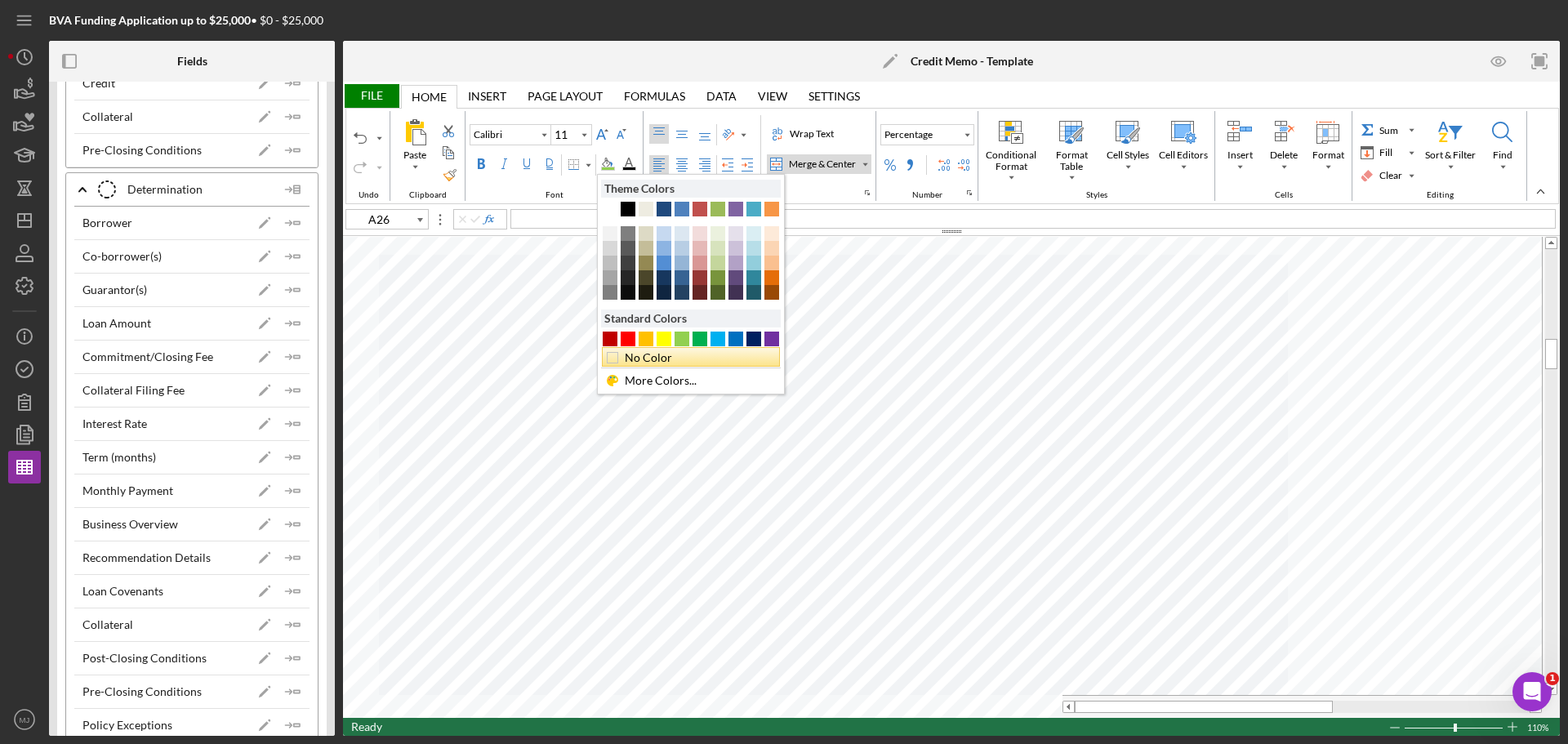
click at [624, 357] on div "No Color" at bounding box center [696, 357] width 147 height 18
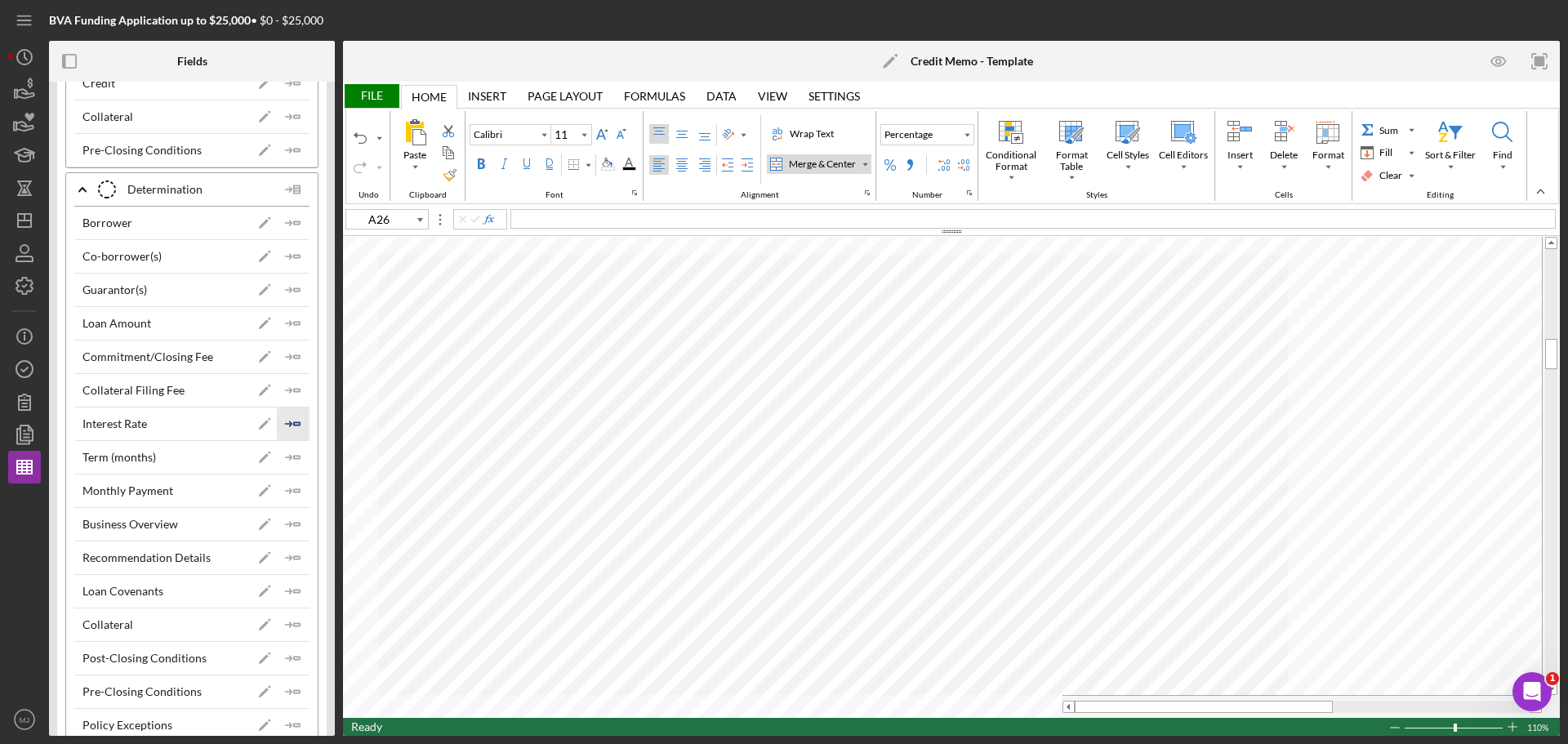
click at [283, 423] on icon "Icon/Insert Field" at bounding box center [293, 424] width 33 height 33
drag, startPoint x: 291, startPoint y: 357, endPoint x: 317, endPoint y: 366, distance: 27.5
click at [294, 357] on polygon "button" at bounding box center [297, 356] width 5 height 3
type input "G30"
type input "Times New Roman"
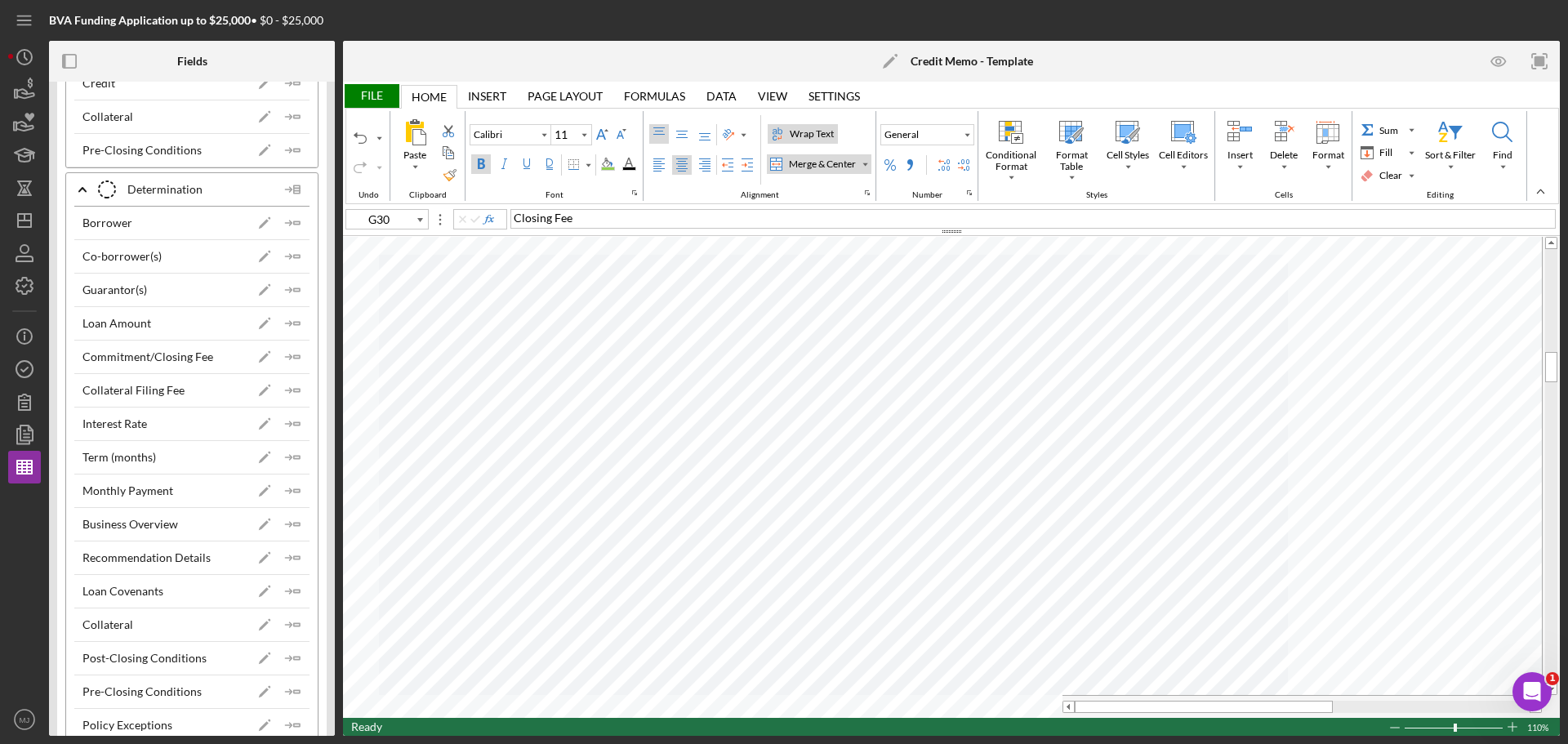
type input "10"
click at [297, 357] on icon "Icon/Insert Field" at bounding box center [293, 357] width 33 height 33
type input "G32"
type input "Calibri"
type input "11"
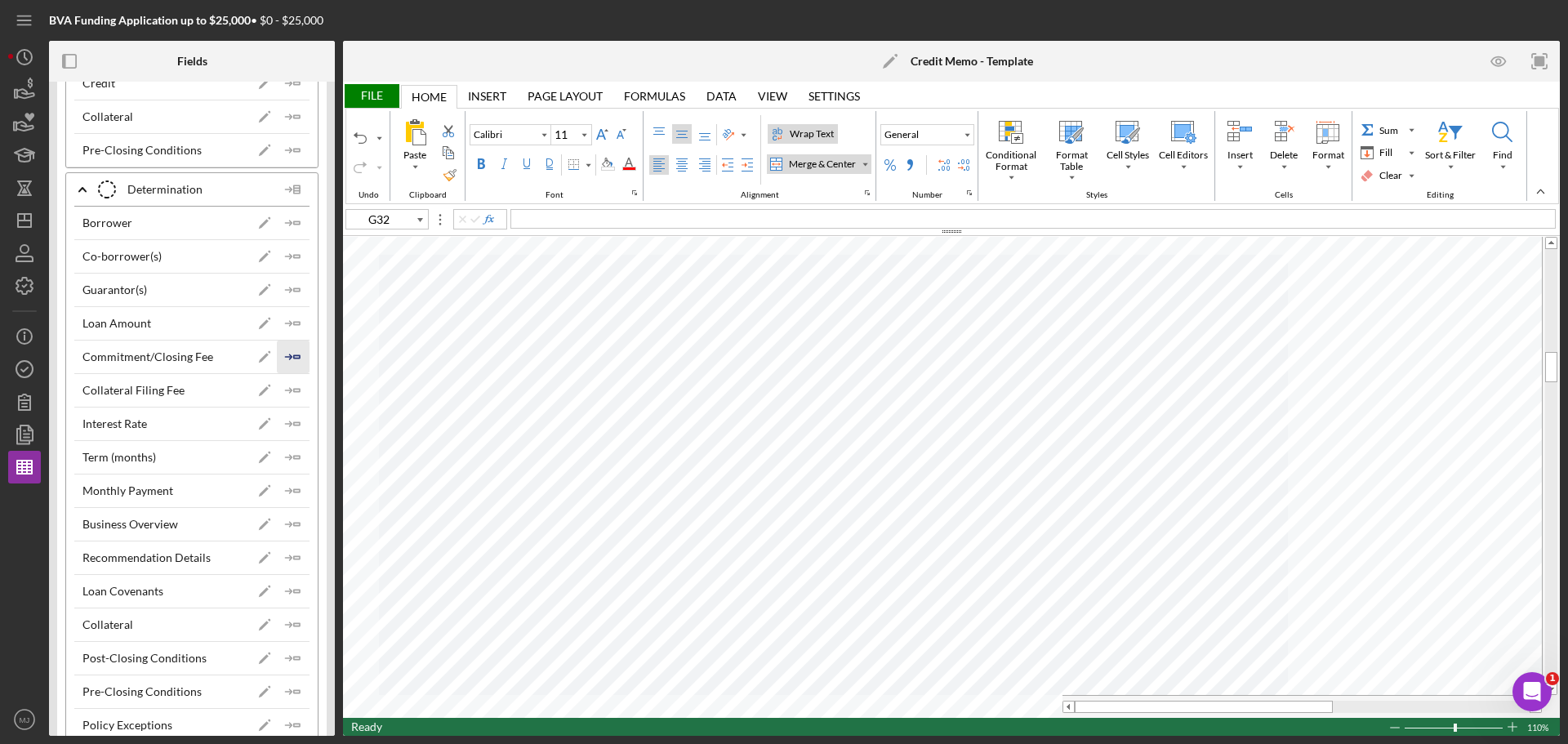
type input "Times New Roman"
type input "10"
click at [281, 394] on icon "Icon/Insert Field" at bounding box center [293, 390] width 33 height 33
type input "J32"
type input "Calibri"
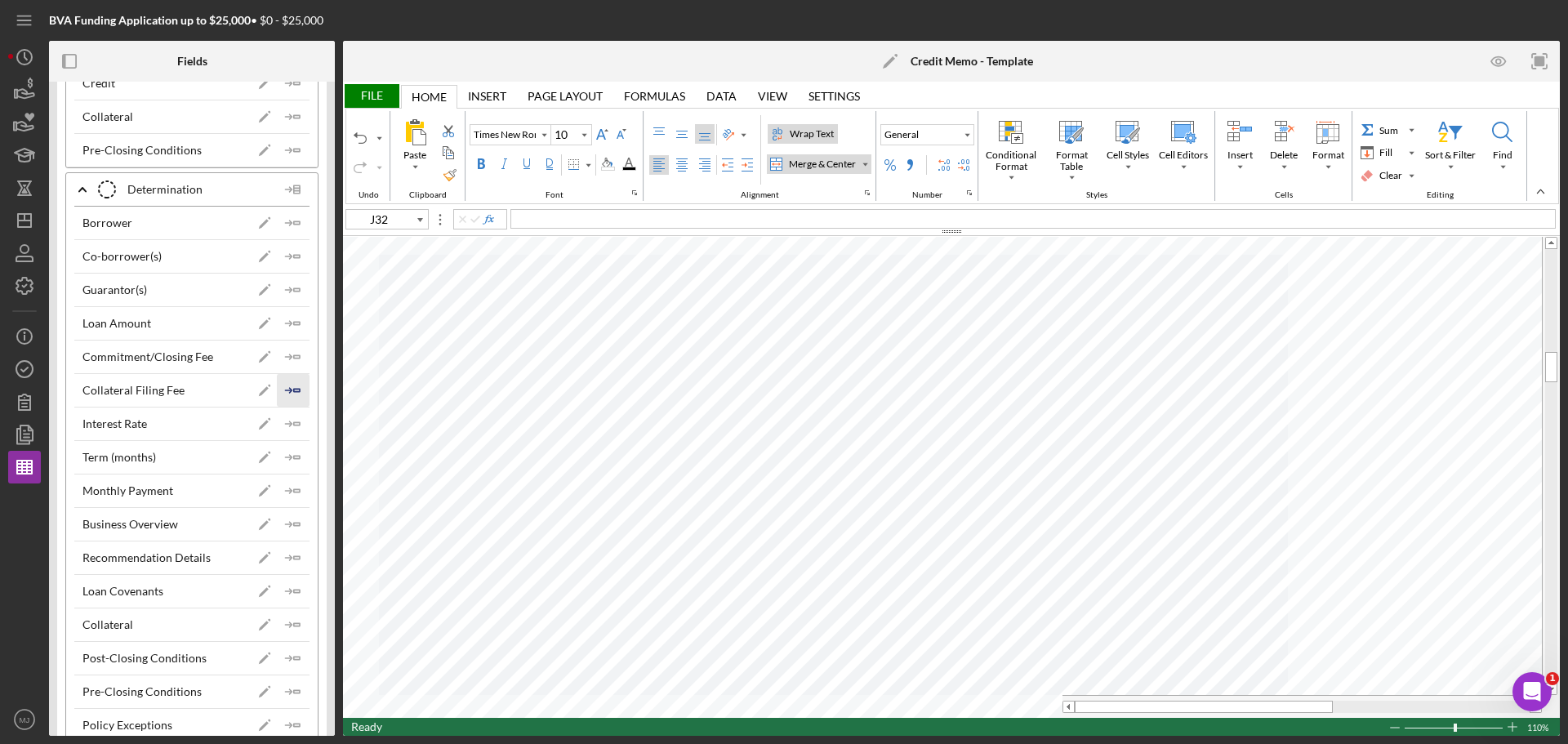
type input "11"
type input "A46"
type input "10"
click at [294, 623] on polygon "button" at bounding box center [297, 624] width 5 height 3
type input "C51"
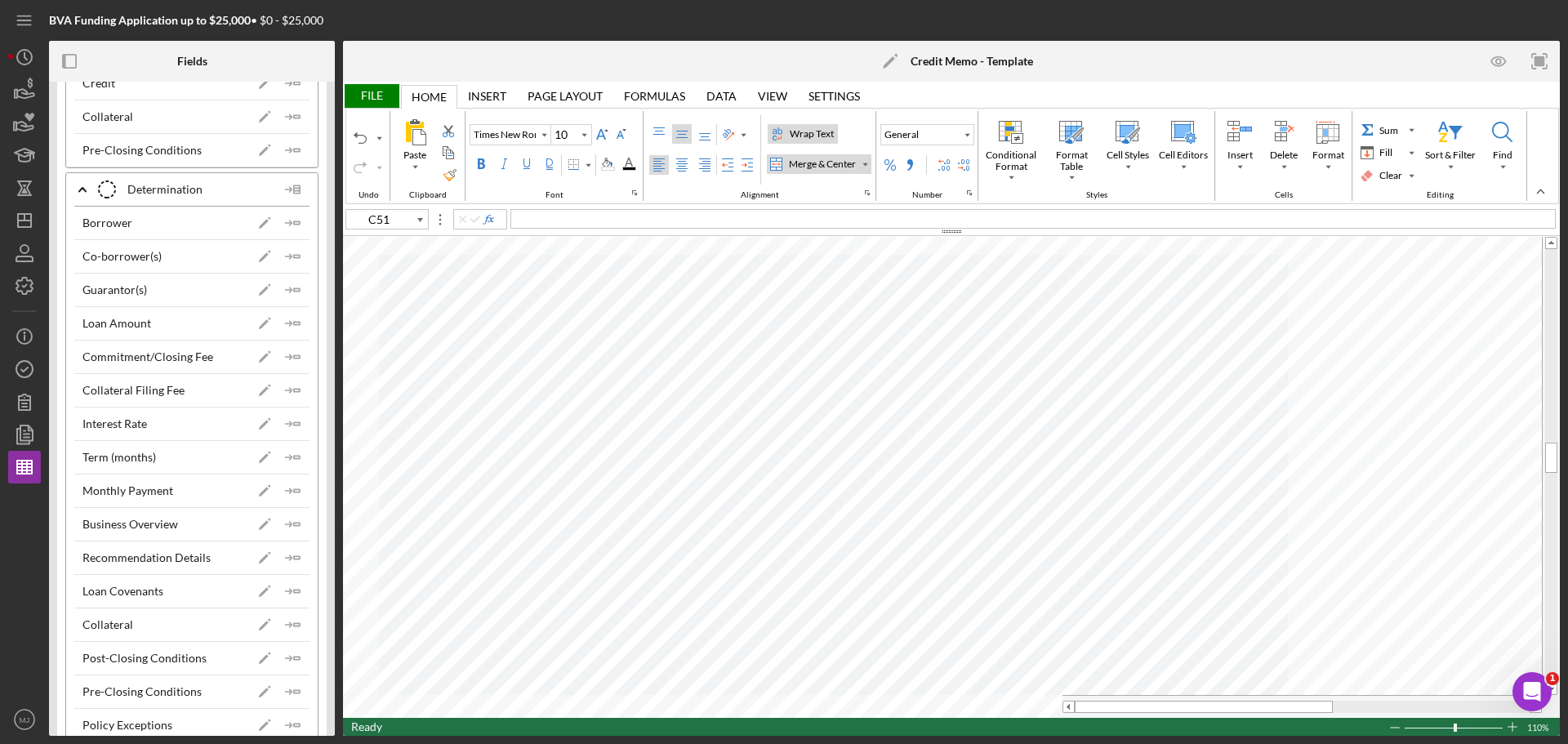
type input "Calibri"
type input "C50"
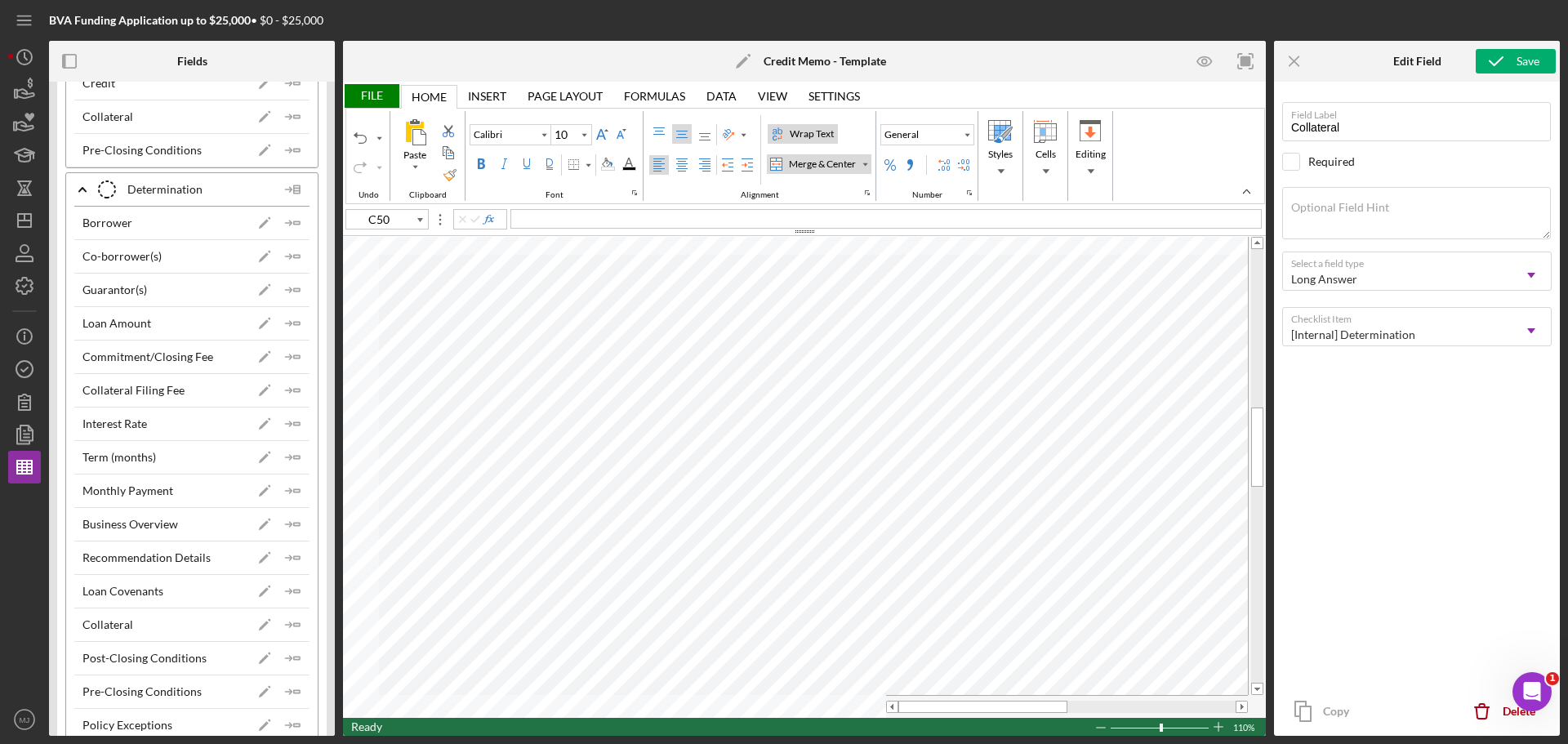
click at [373, 101] on div "File" at bounding box center [372, 95] width 57 height 24
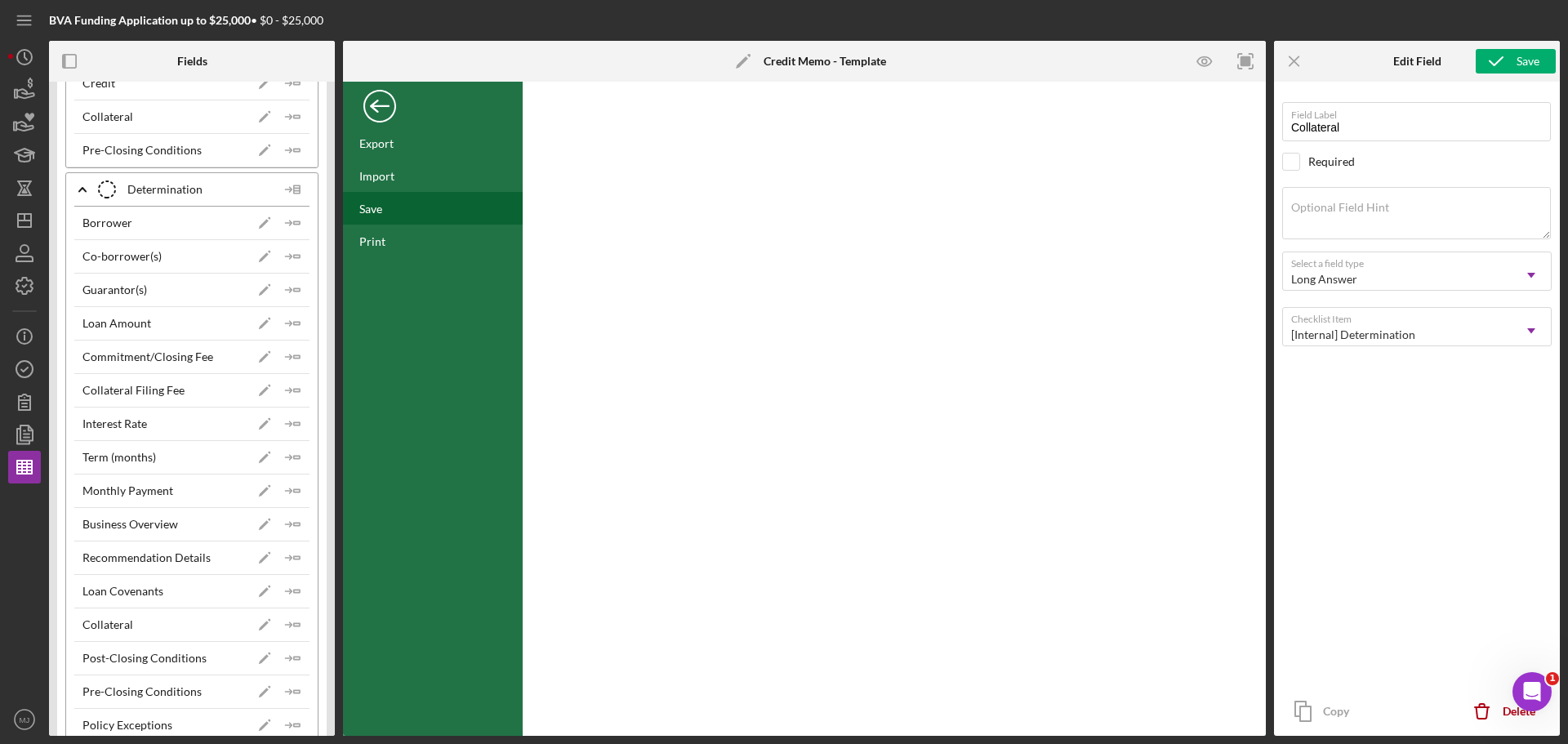
click at [393, 212] on div "Save" at bounding box center [433, 207] width 180 height 33
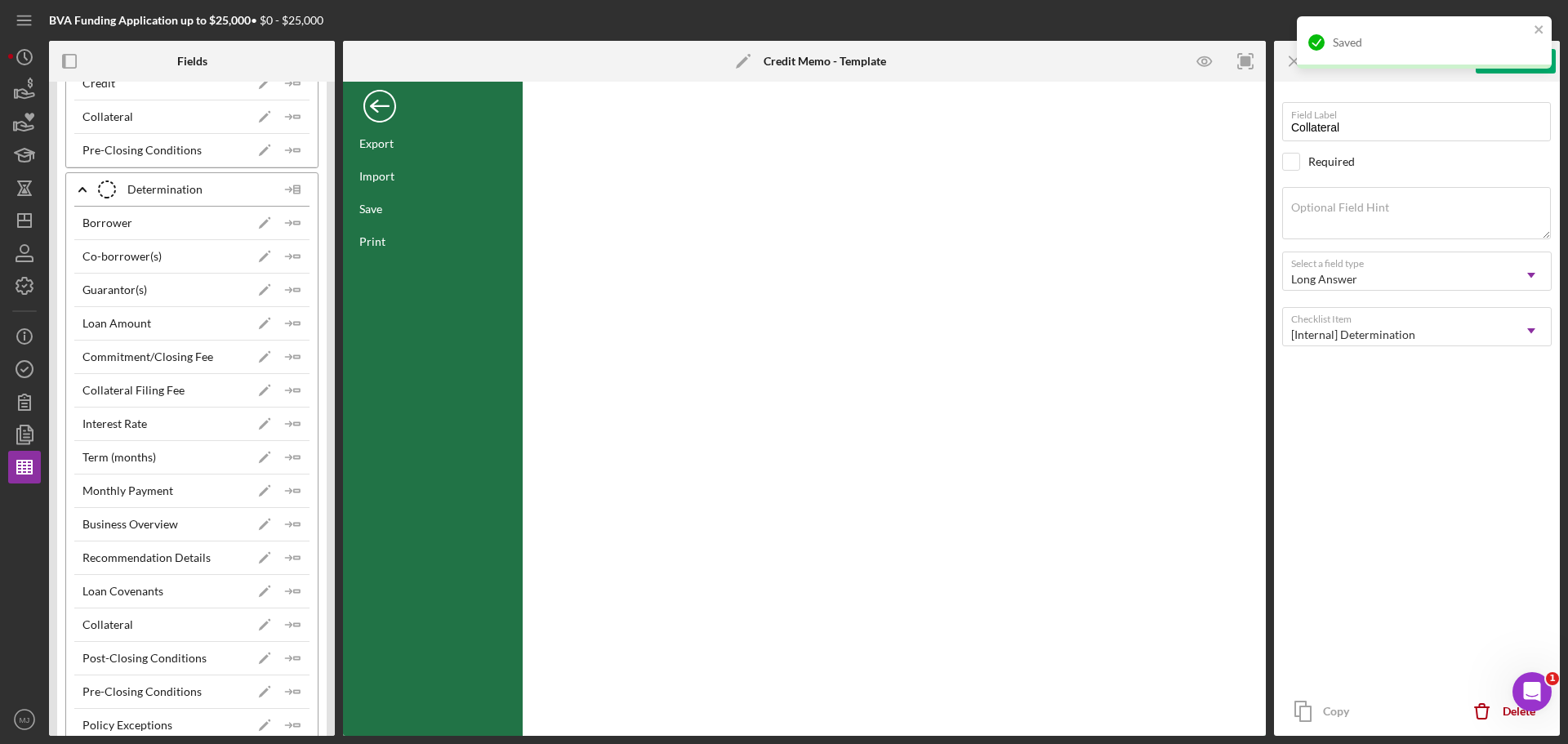
click at [383, 105] on div "Back" at bounding box center [380, 101] width 33 height 33
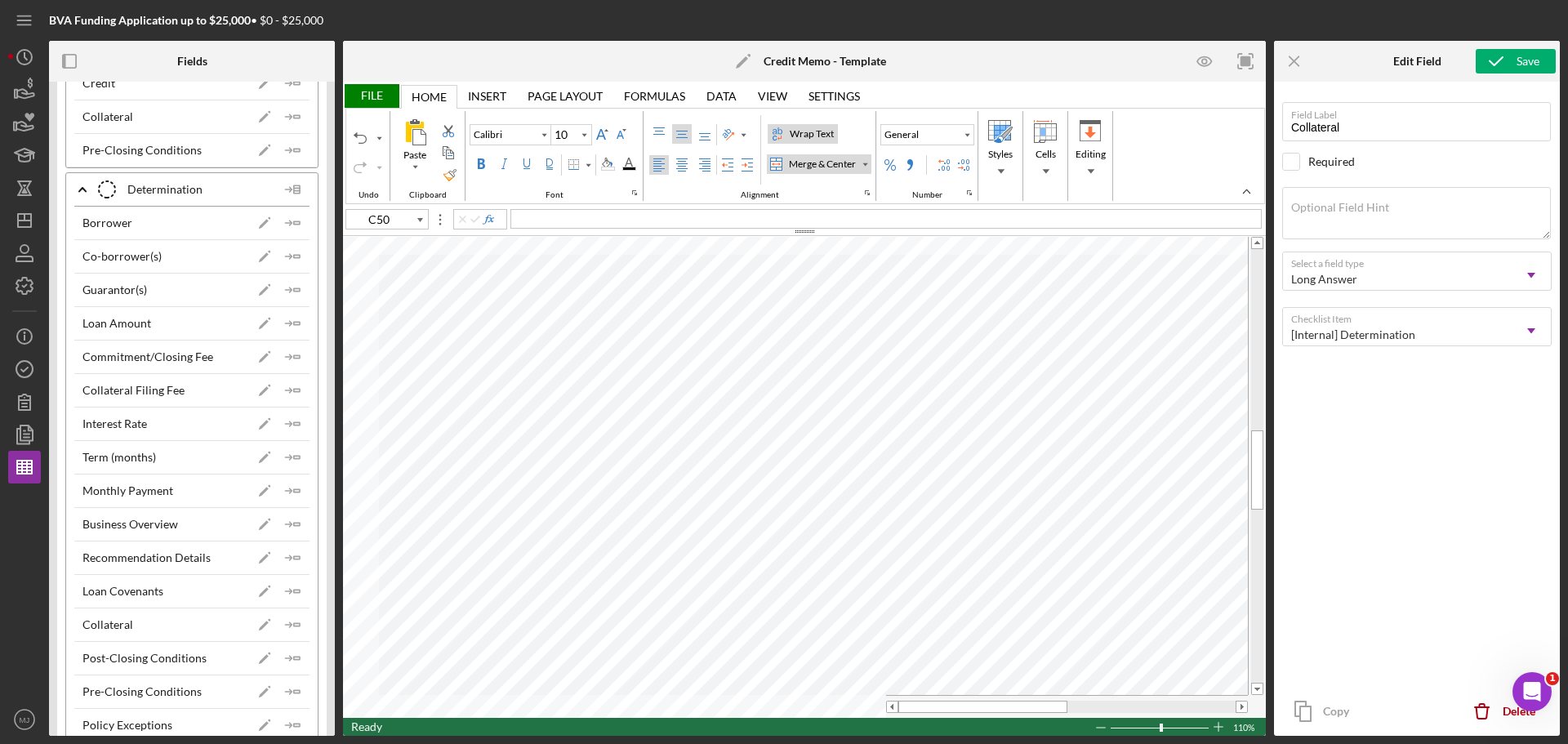
type input "11"
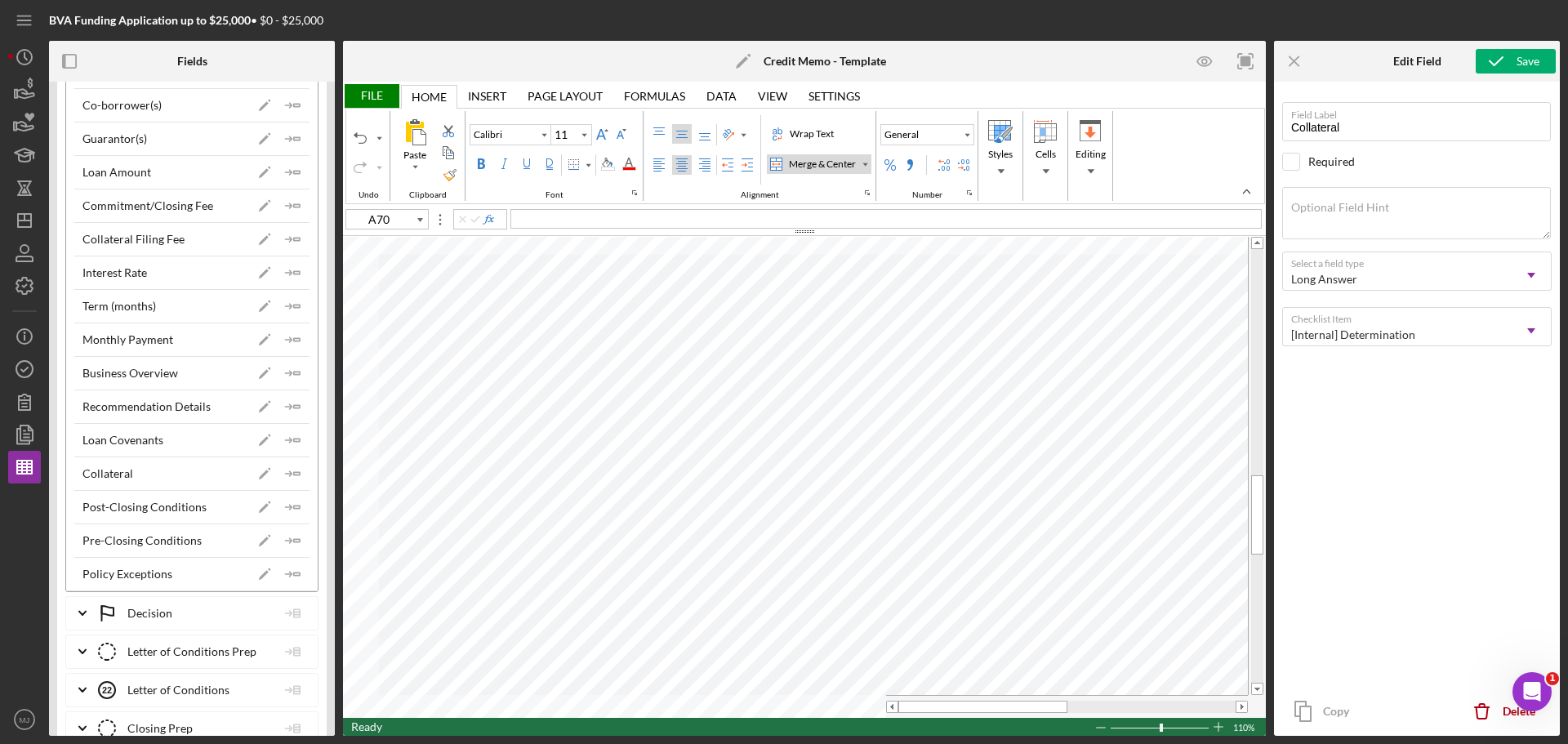
scroll to position [6920, 0]
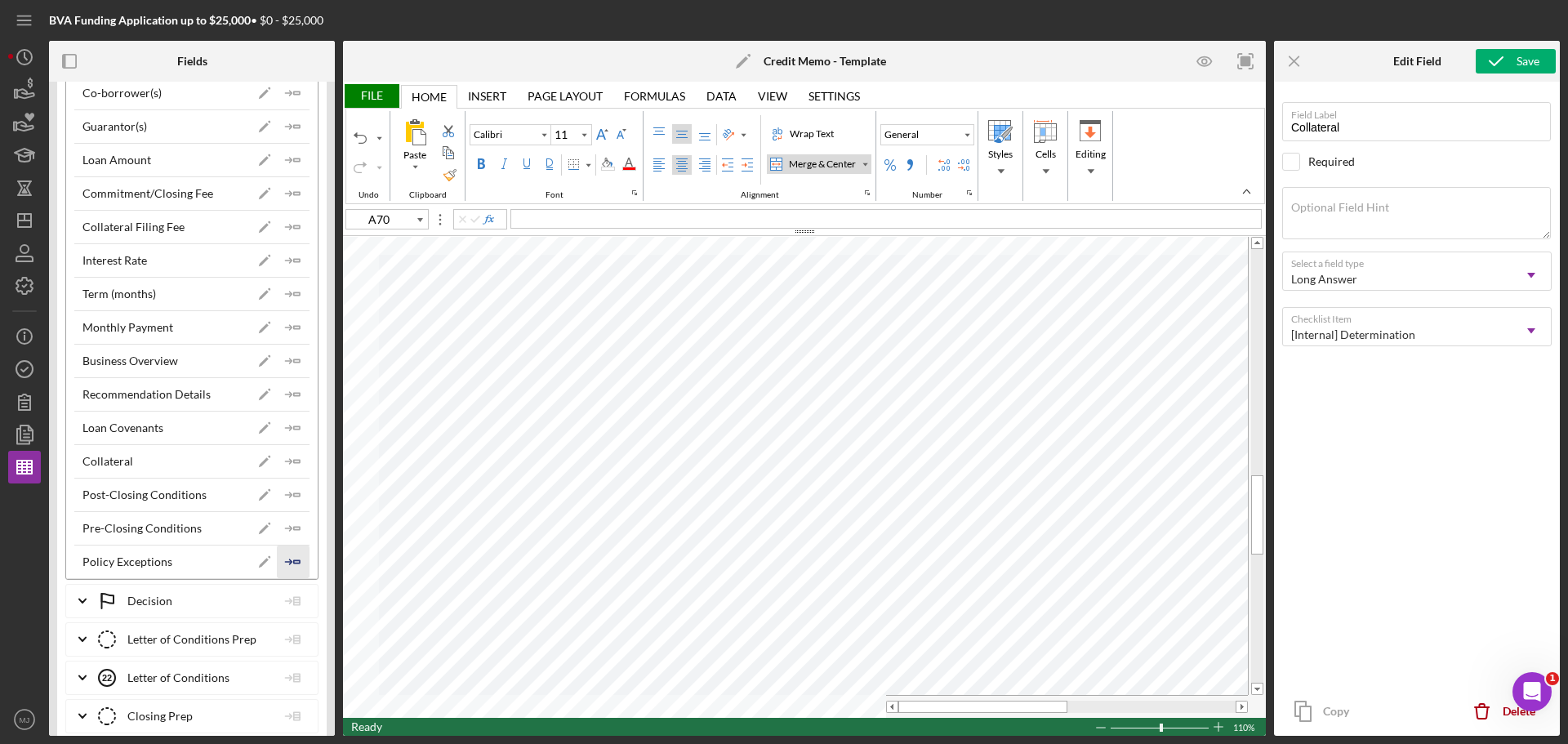
click at [294, 560] on polygon "button" at bounding box center [297, 561] width 5 height 3
click at [294, 426] on polygon "button" at bounding box center [297, 427] width 5 height 3
click at [294, 495] on polygon "button" at bounding box center [297, 494] width 5 height 3
type input "A88"
type input "11"
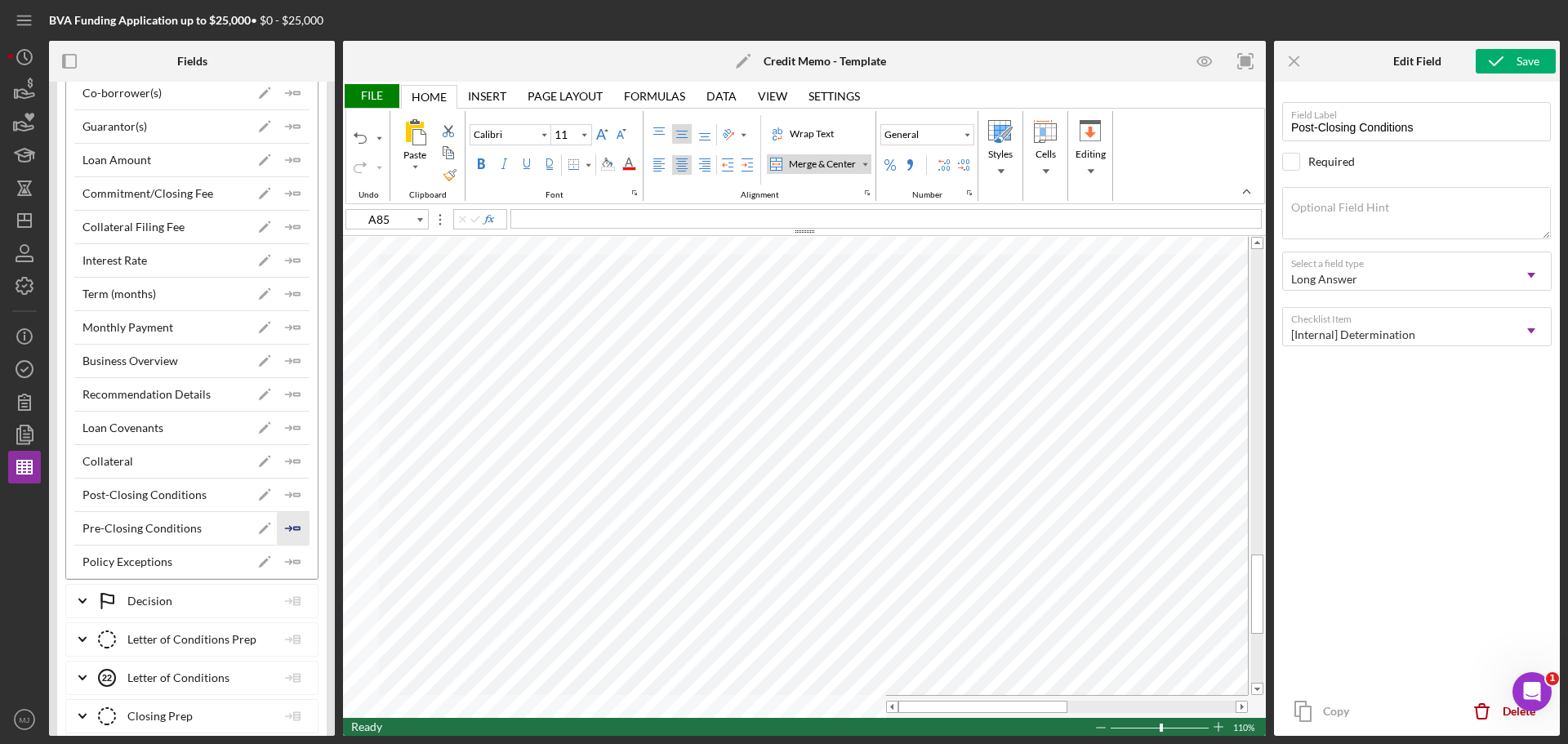
click at [291, 521] on icon "Icon/Insert Field" at bounding box center [293, 528] width 33 height 33
type input "A86"
type input "Times New Roman"
type input "10"
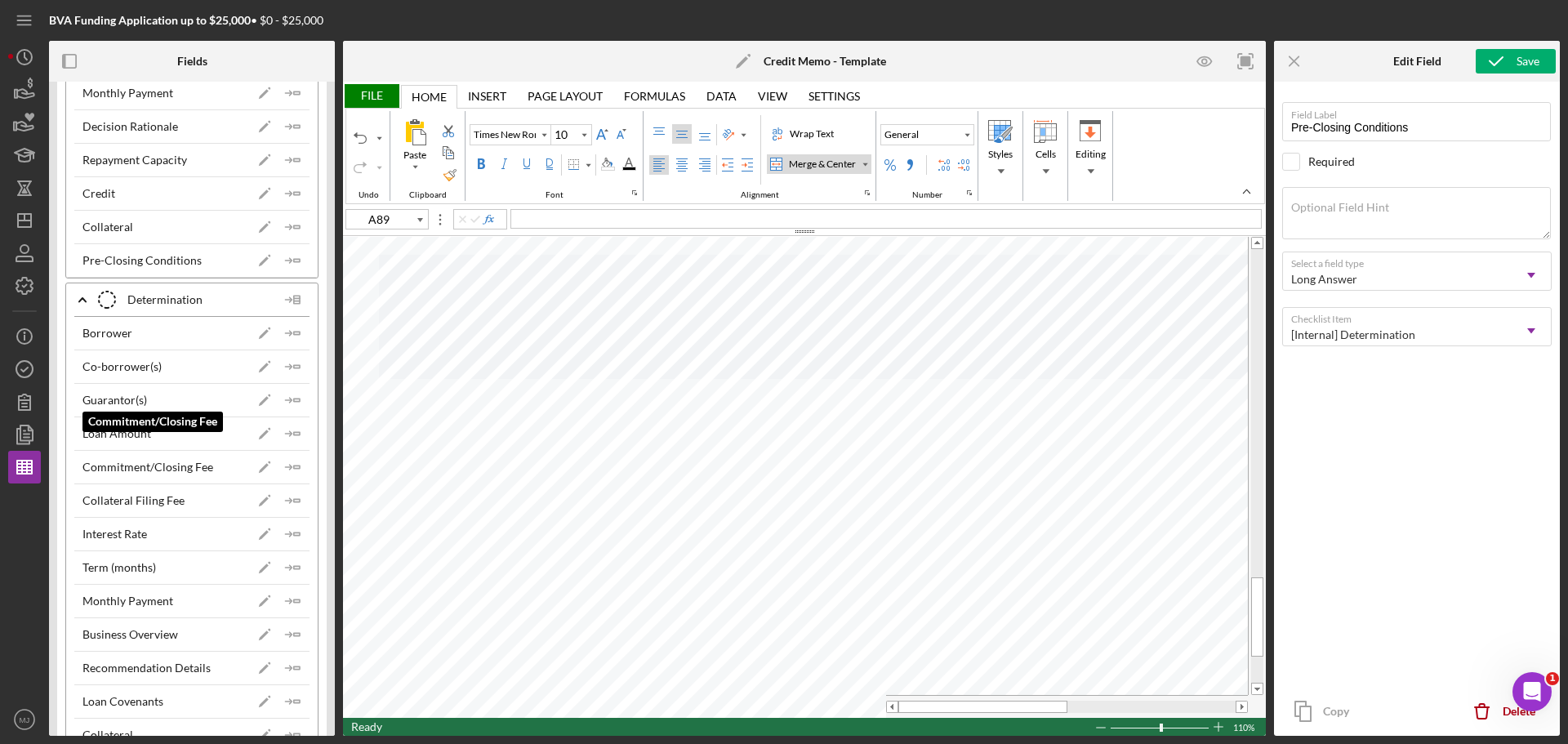
scroll to position [6676, 0]
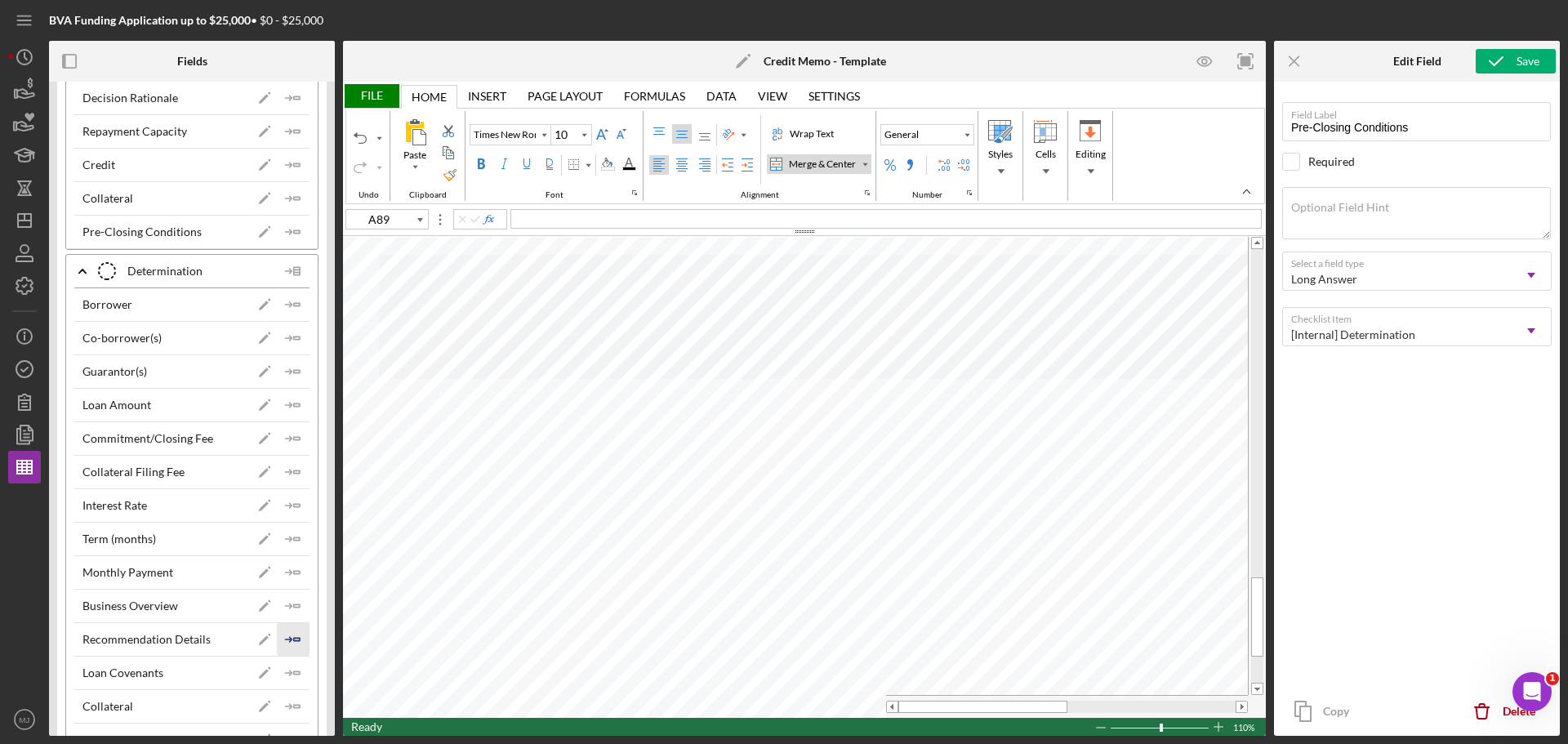
click at [296, 643] on icon "Icon/Insert Field" at bounding box center [293, 639] width 33 height 33
type input "G31"
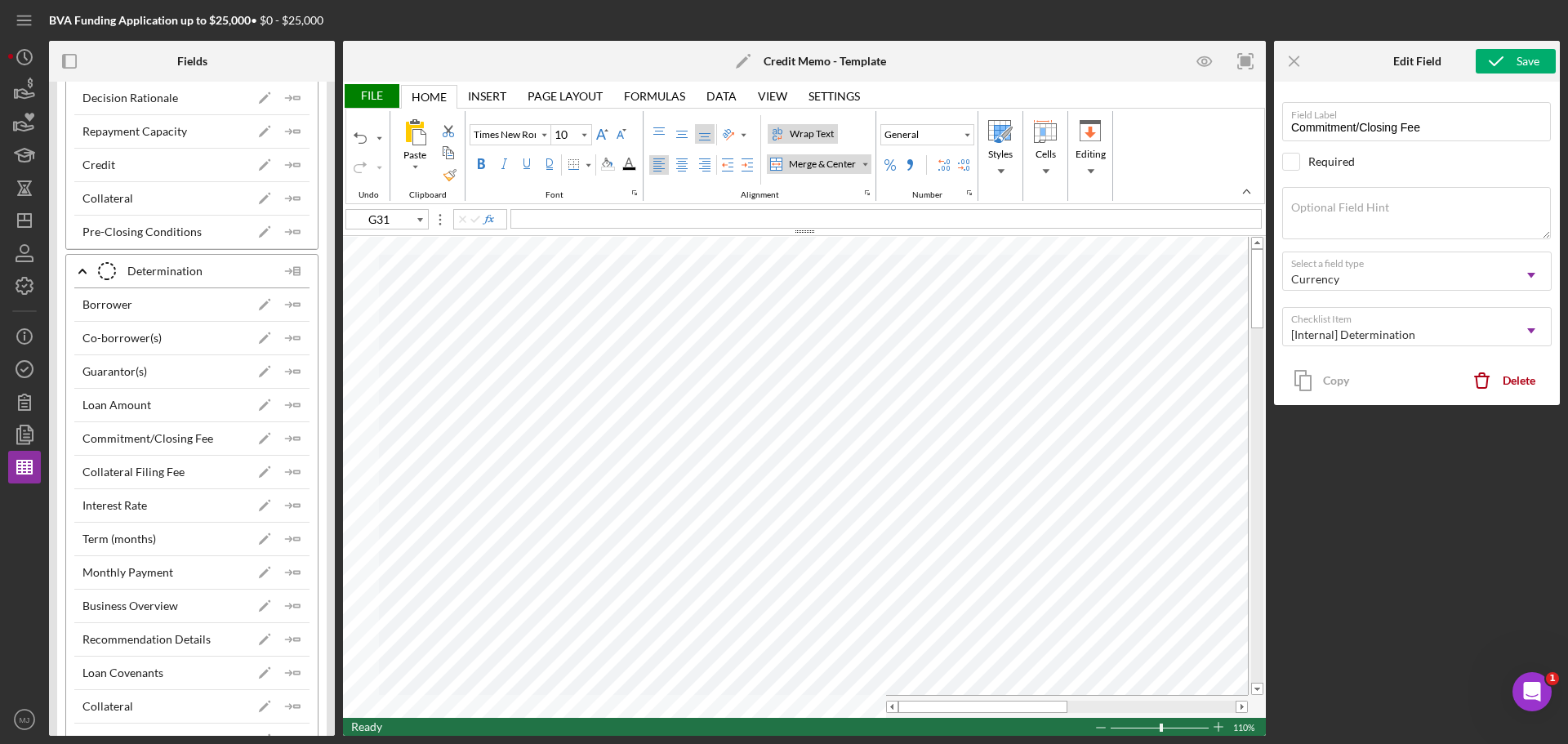
click at [366, 92] on div "File" at bounding box center [372, 95] width 57 height 24
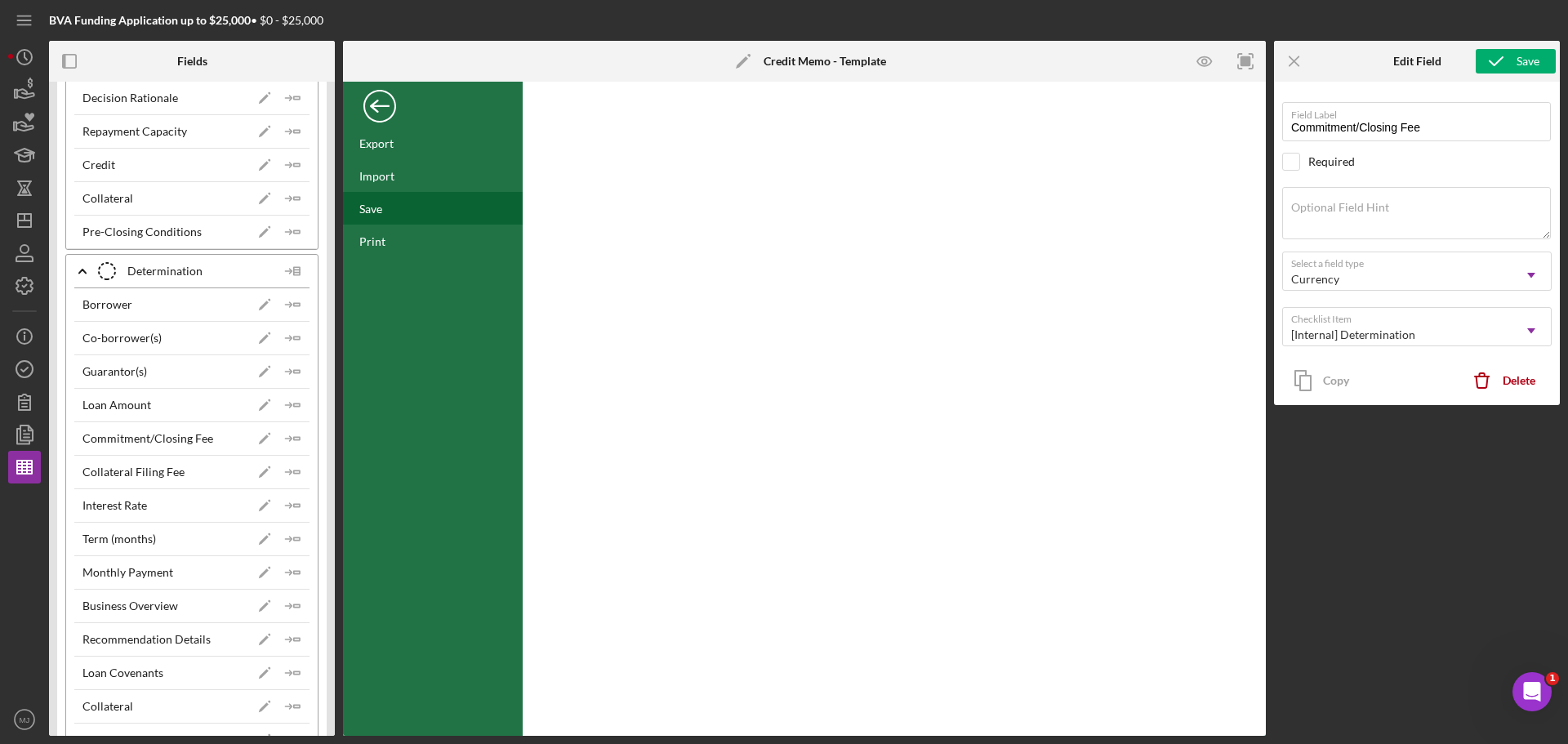
click at [386, 207] on div "Save" at bounding box center [433, 207] width 180 height 33
click at [29, 222] on icon "Icon/Dashboard" at bounding box center [25, 221] width 41 height 41
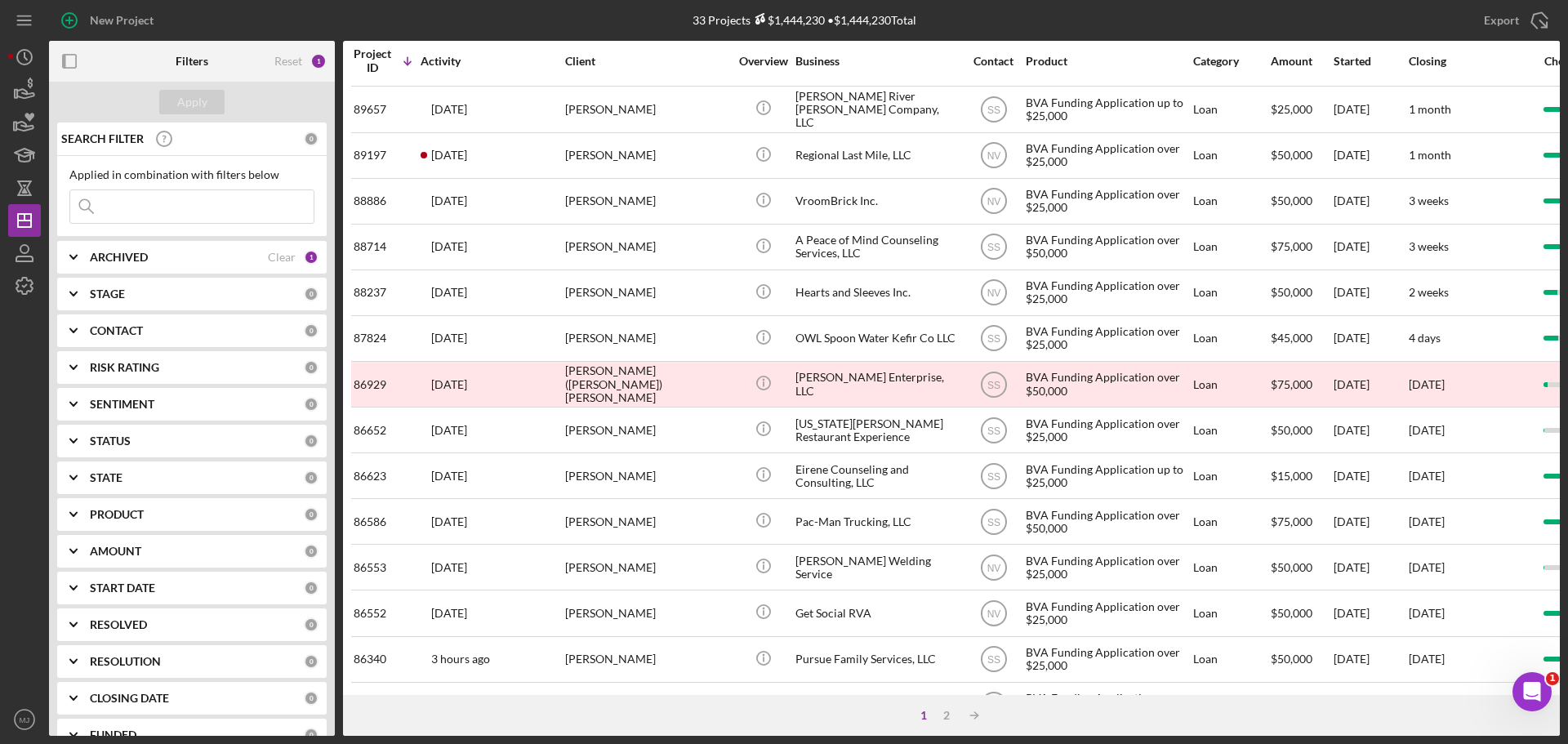
scroll to position [552, 0]
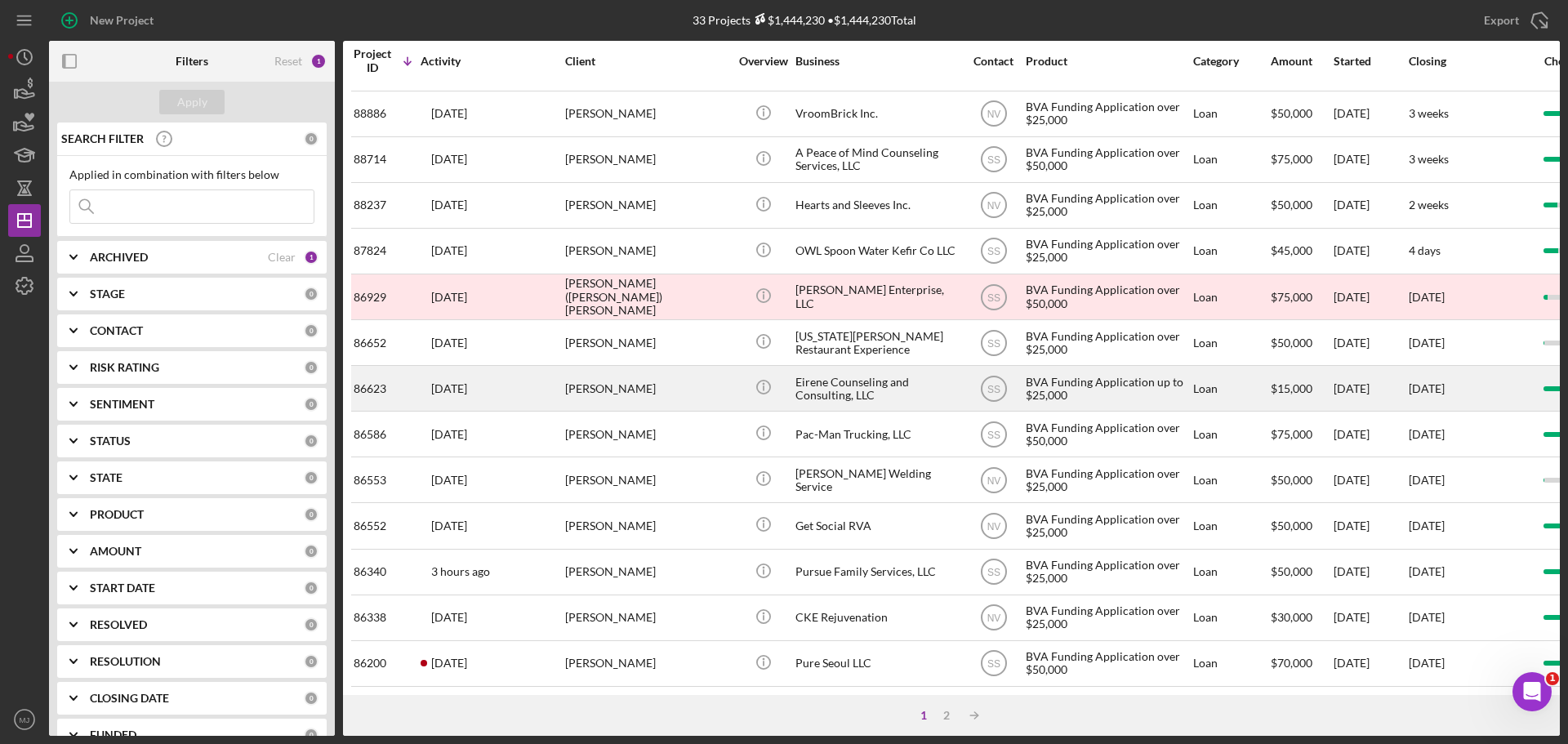
click at [850, 373] on div "Eirene Counseling and Consulting, LLC" at bounding box center [877, 387] width 163 height 43
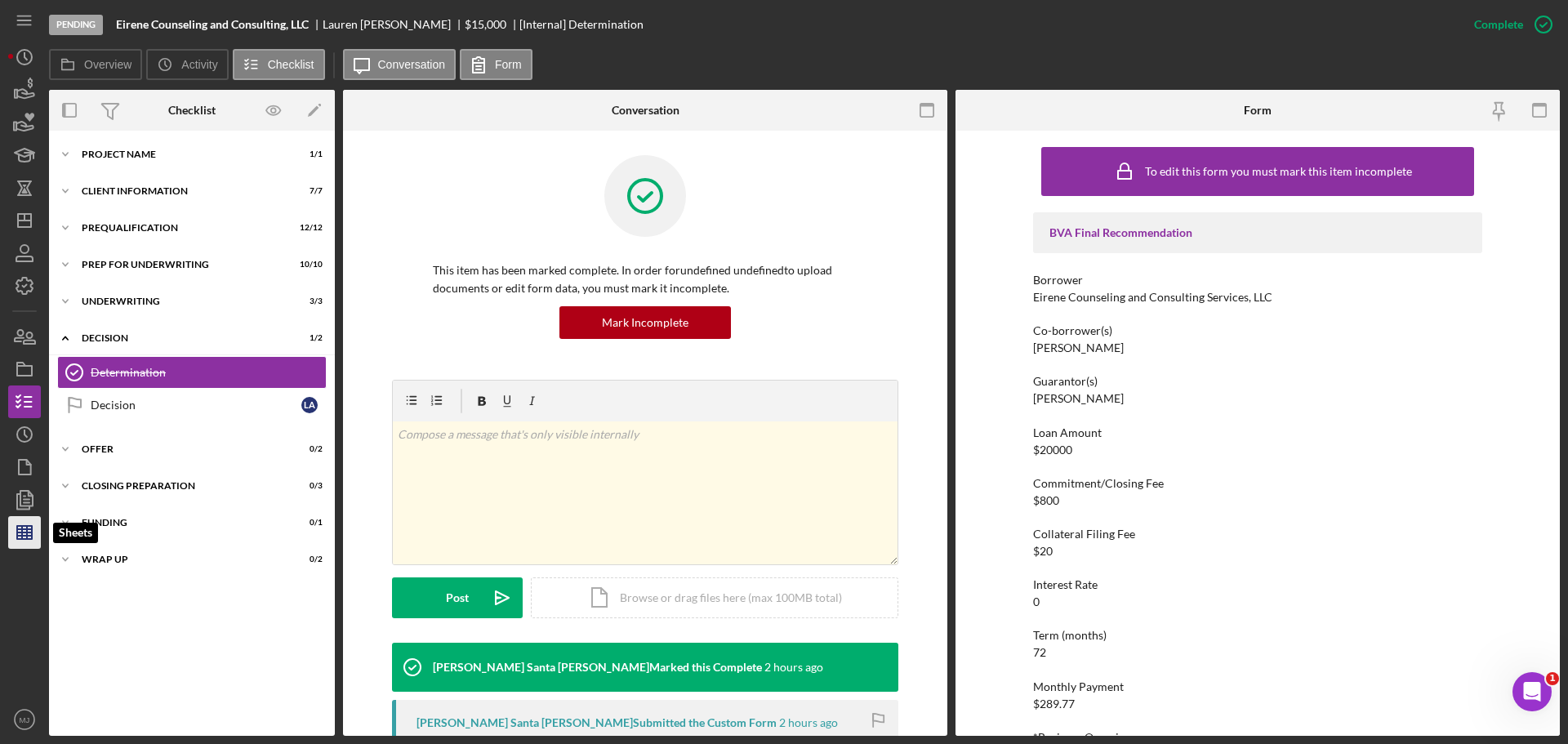
click at [22, 526] on line "button" at bounding box center [22, 532] width 0 height 13
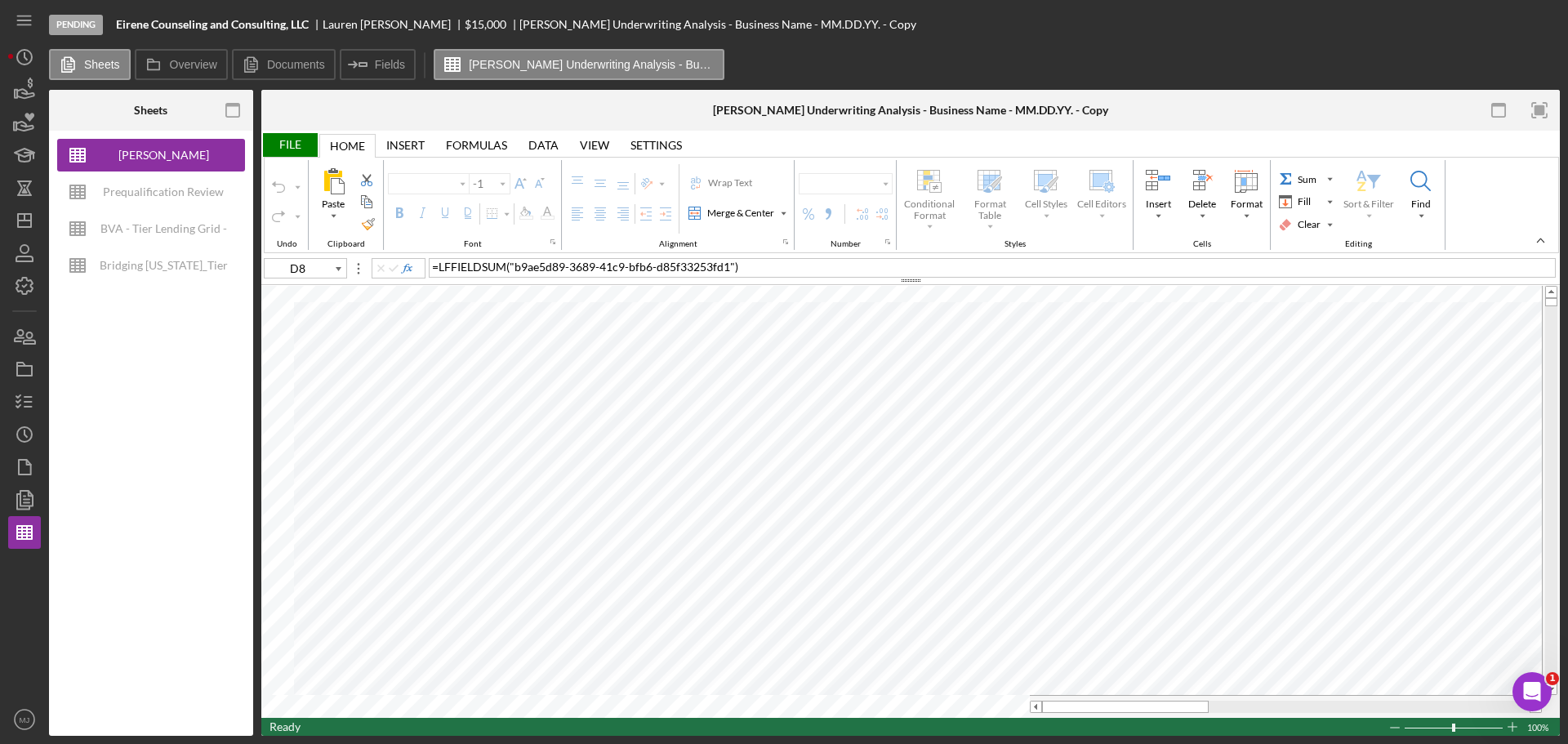
type input "Helvetica Neue"
type input "11"
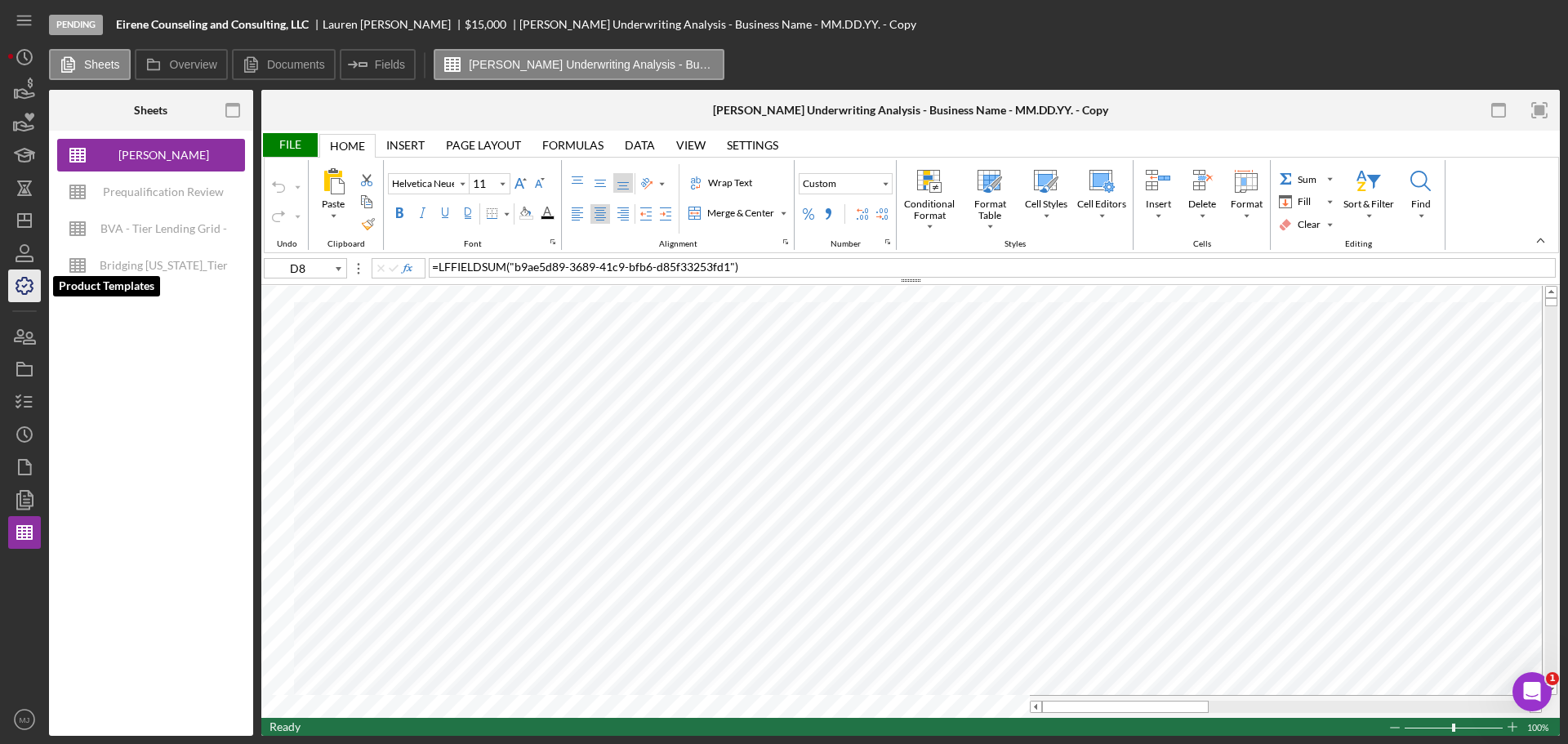
click at [24, 290] on icon "button" at bounding box center [25, 286] width 41 height 41
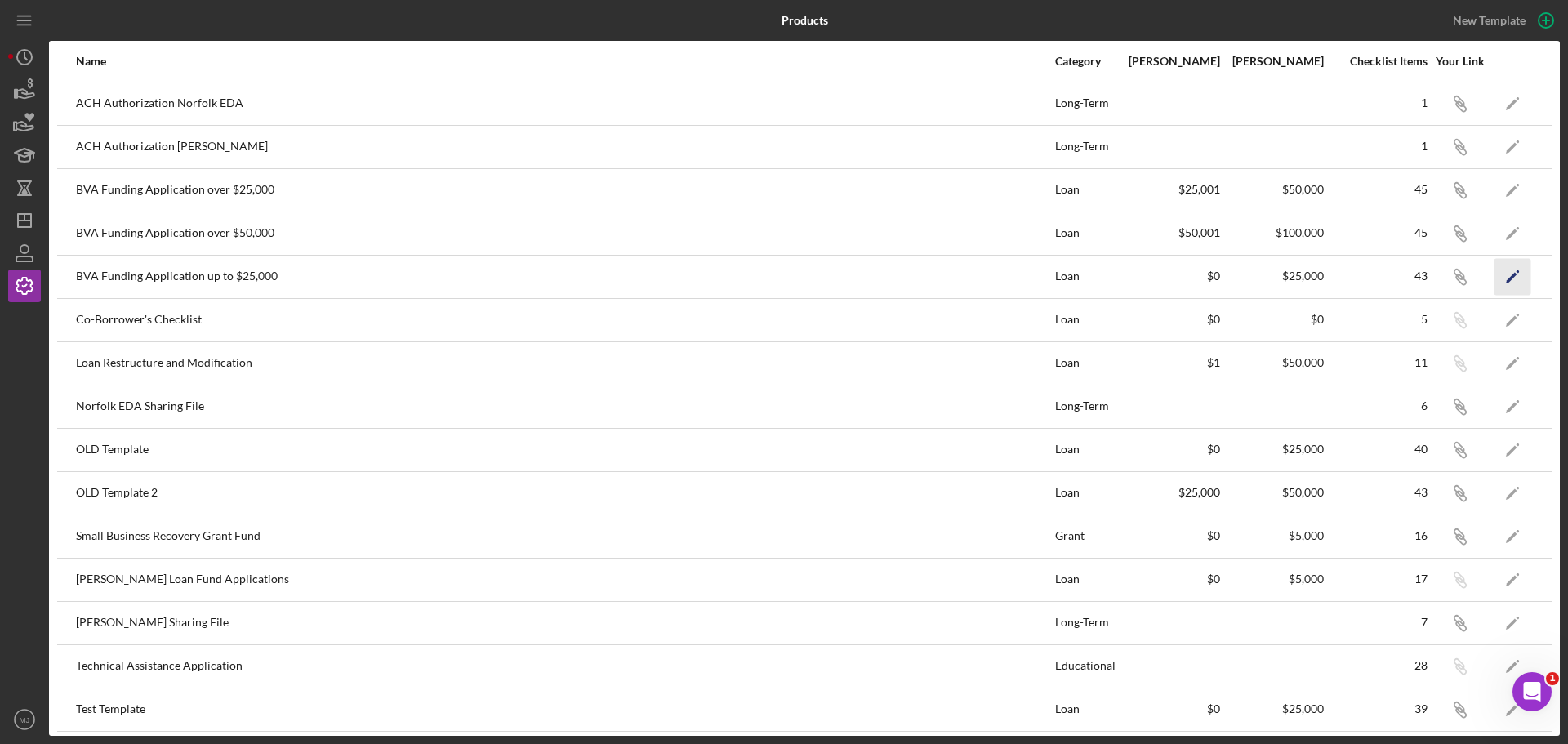
click at [1518, 280] on icon "Icon/Edit" at bounding box center [1513, 276] width 37 height 37
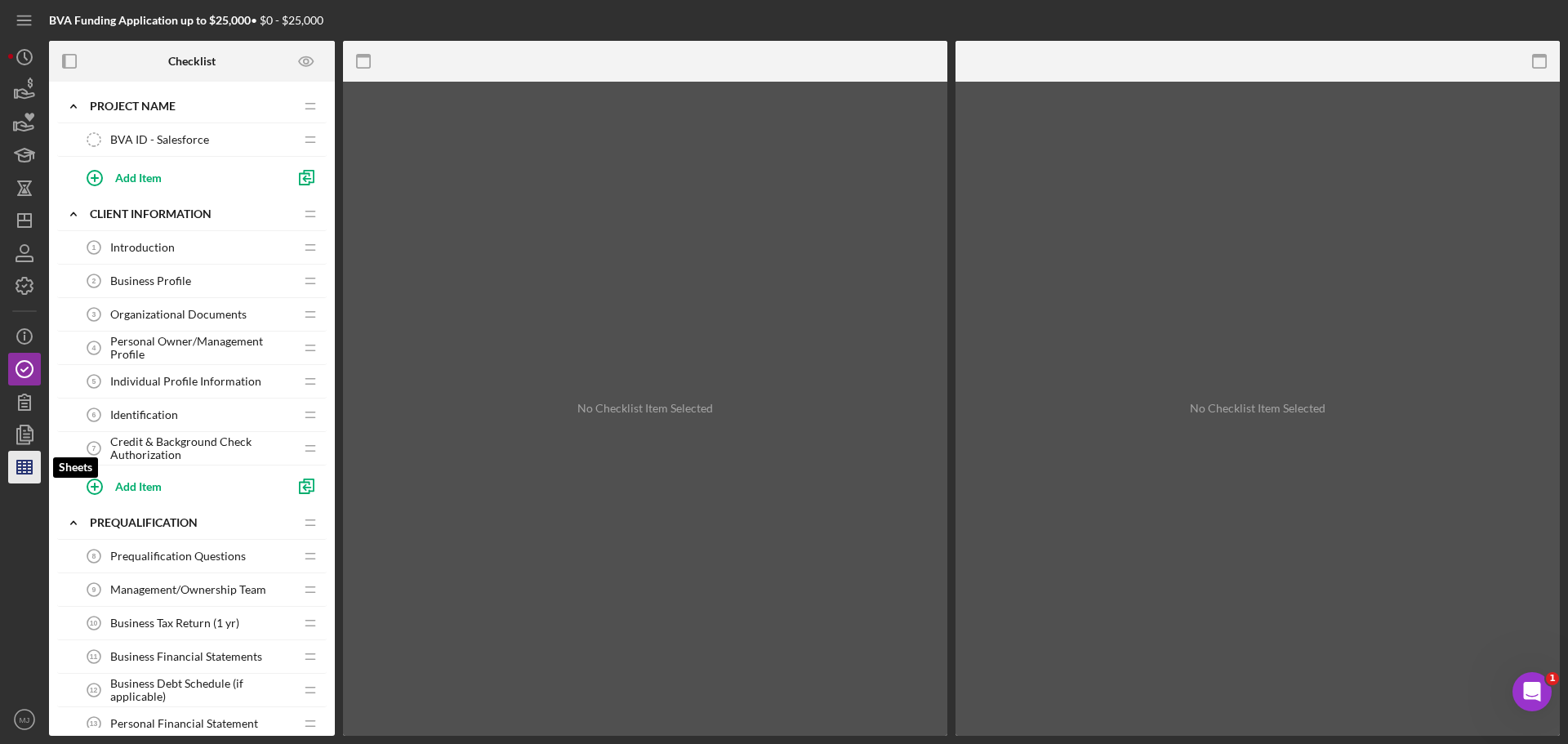
click at [27, 467] on line "button" at bounding box center [27, 467] width 0 height 13
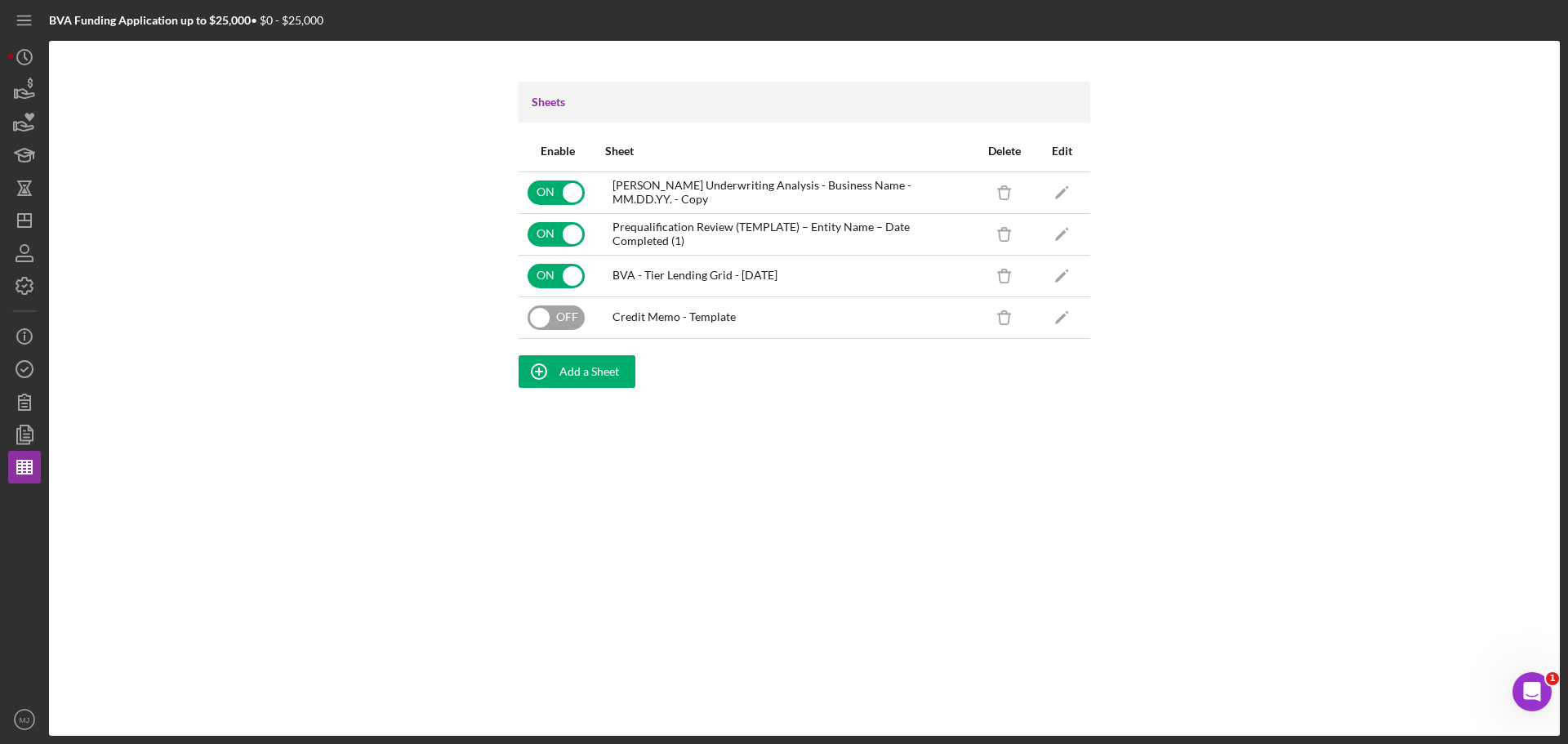
click at [568, 319] on input "checkbox" at bounding box center [556, 318] width 57 height 25
checkbox input "true"
click at [19, 231] on icon "Icon/Dashboard" at bounding box center [25, 221] width 41 height 41
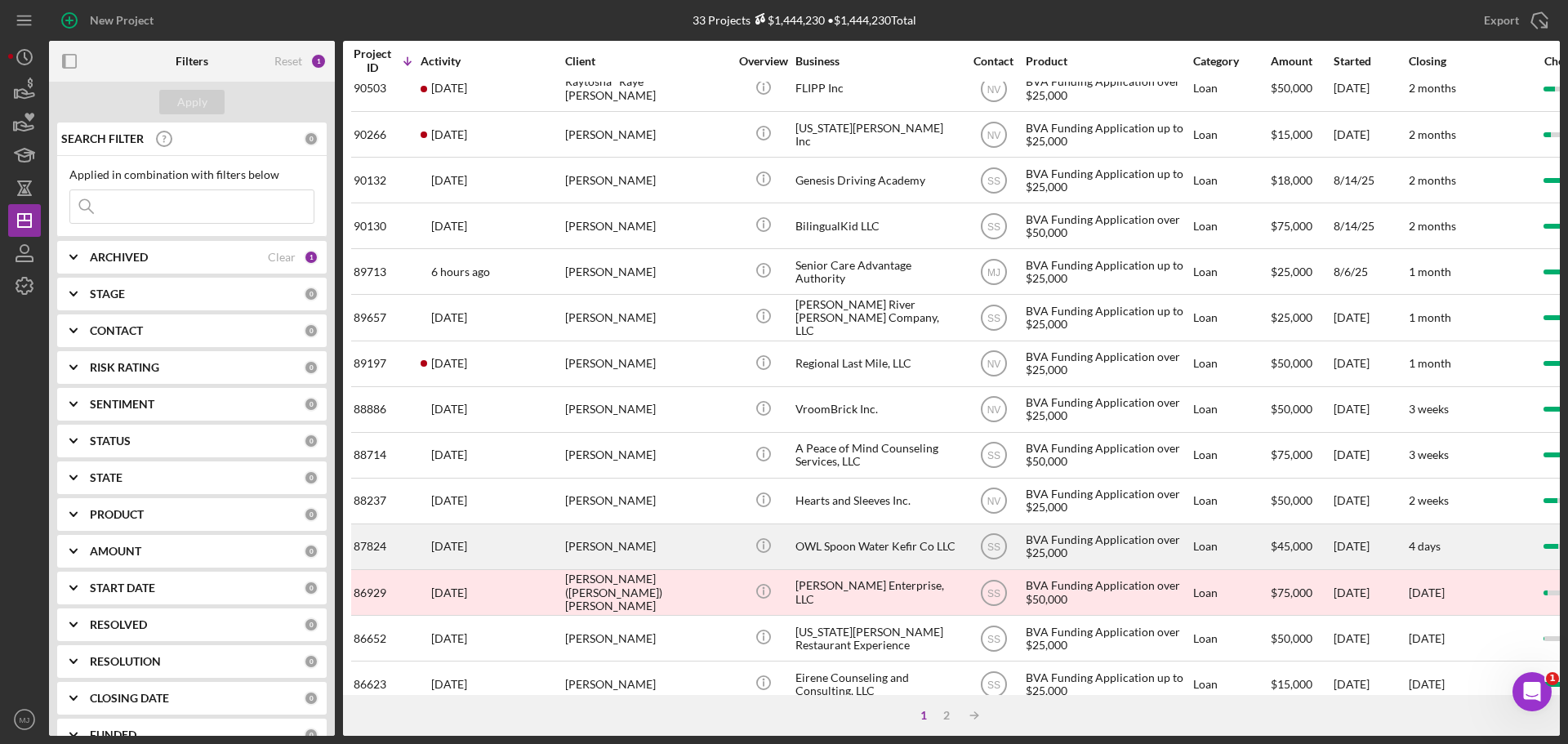
scroll to position [327, 0]
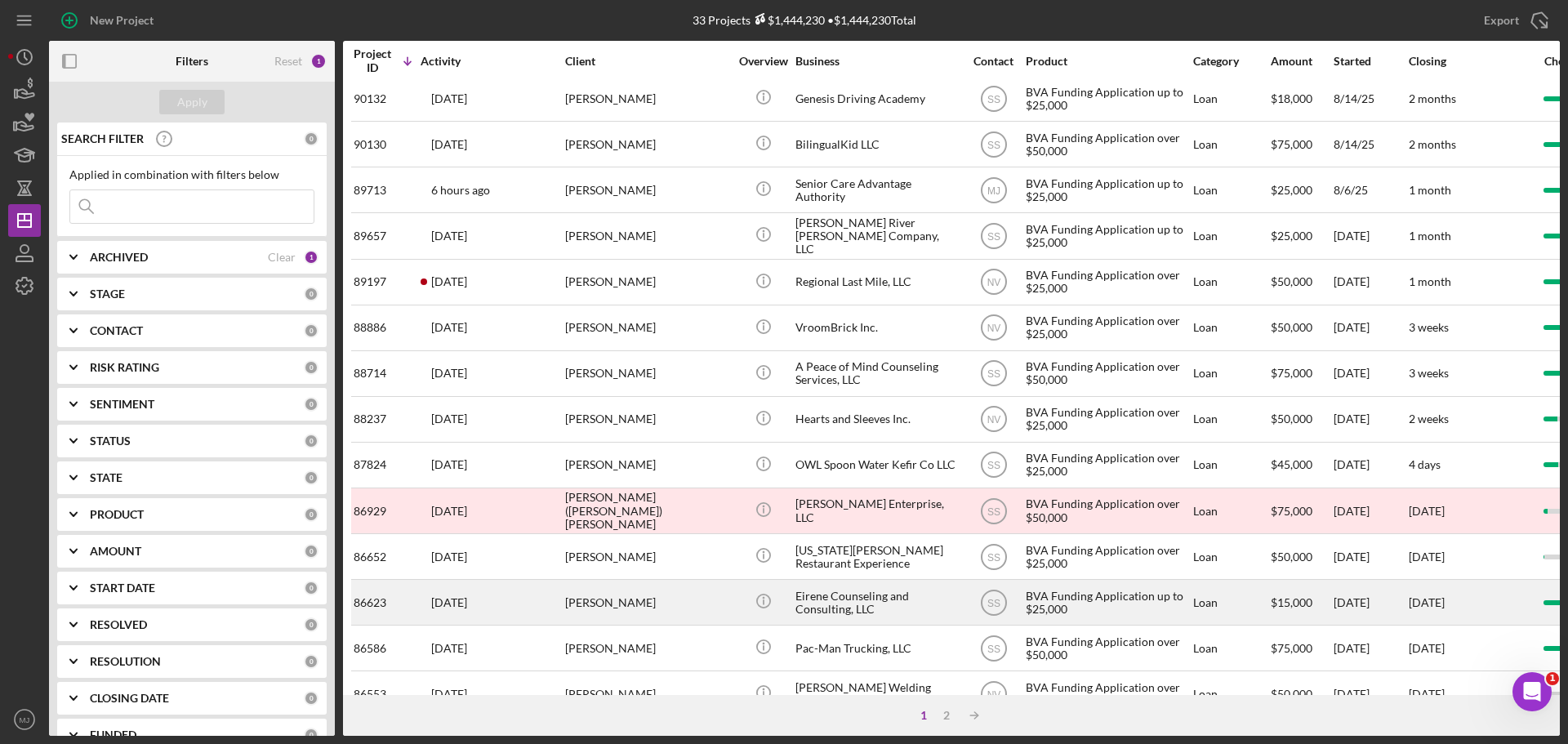
click at [856, 609] on div "Eirene Counseling and Consulting, LLC" at bounding box center [877, 602] width 163 height 43
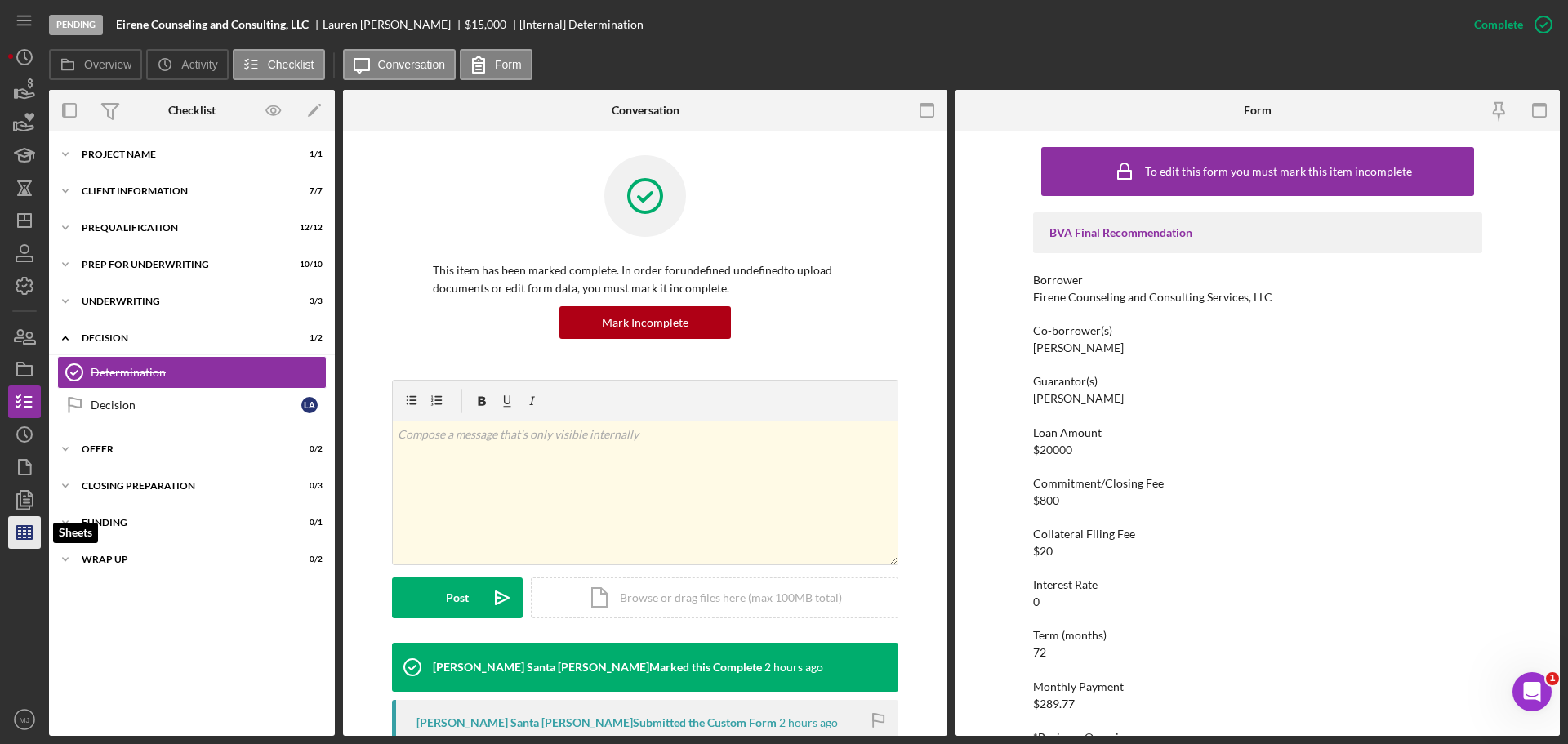
click at [26, 527] on polygon "button" at bounding box center [24, 532] width 15 height 13
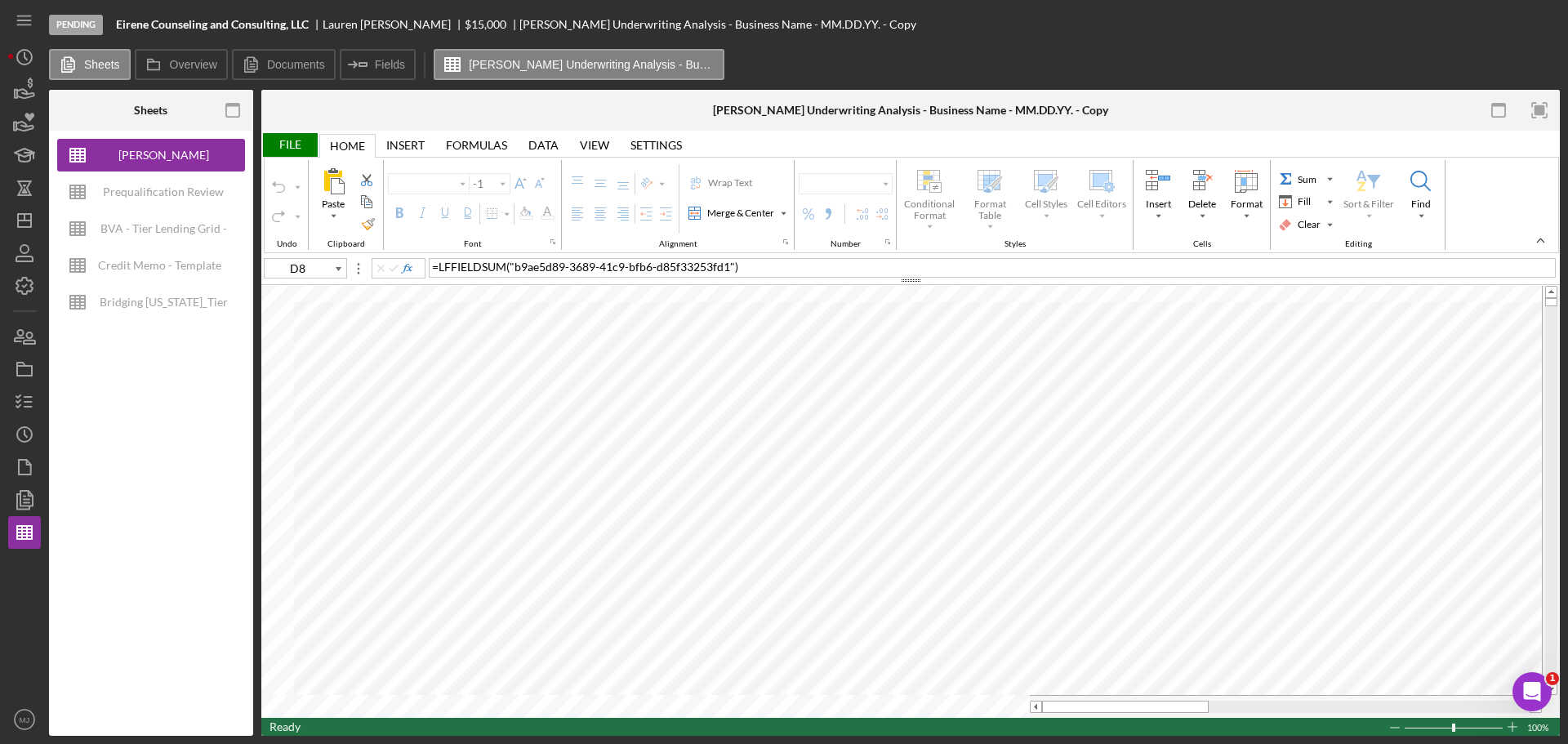
type input "Helvetica Neue"
type input "11"
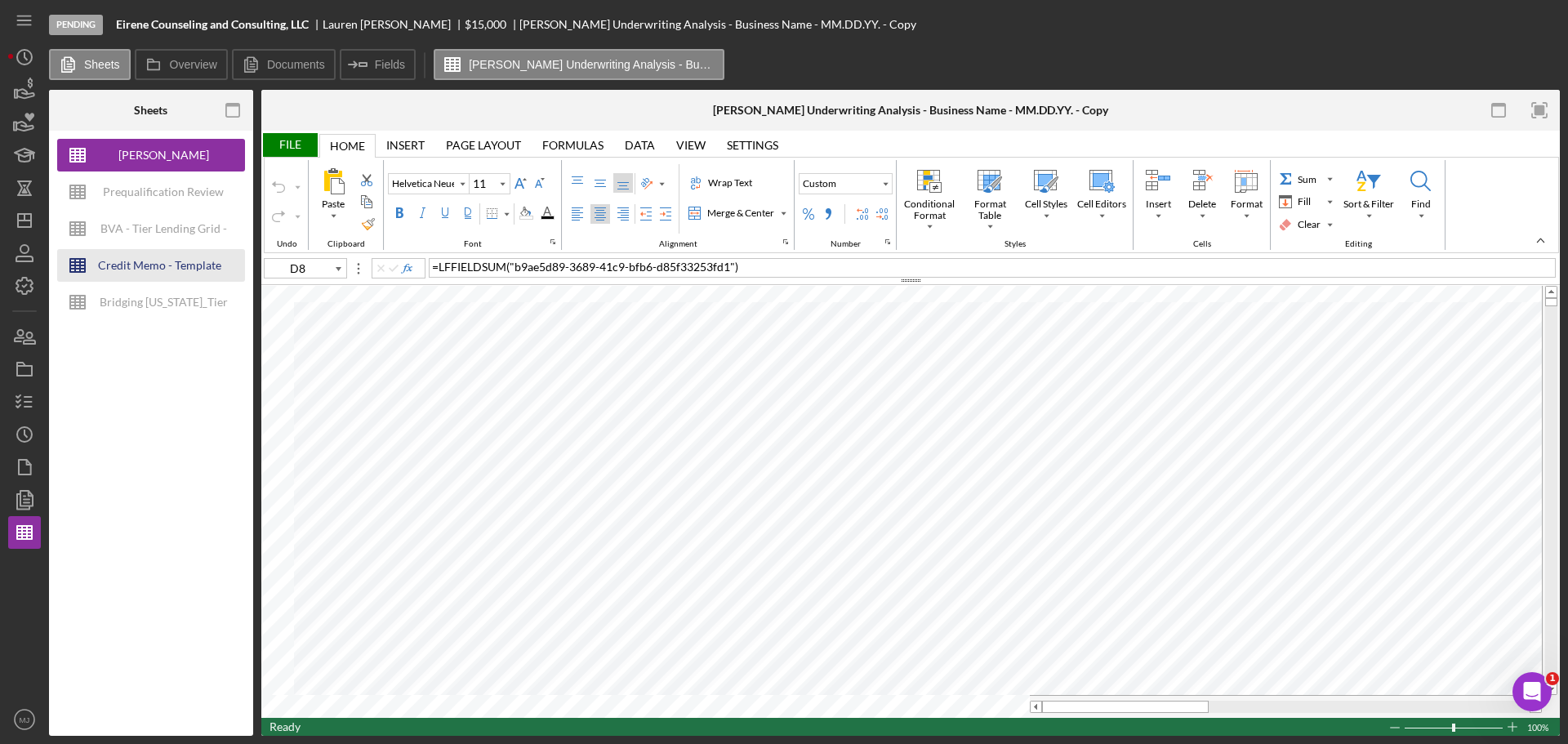
click at [156, 259] on div "Credit Memo - Template" at bounding box center [160, 265] width 124 height 33
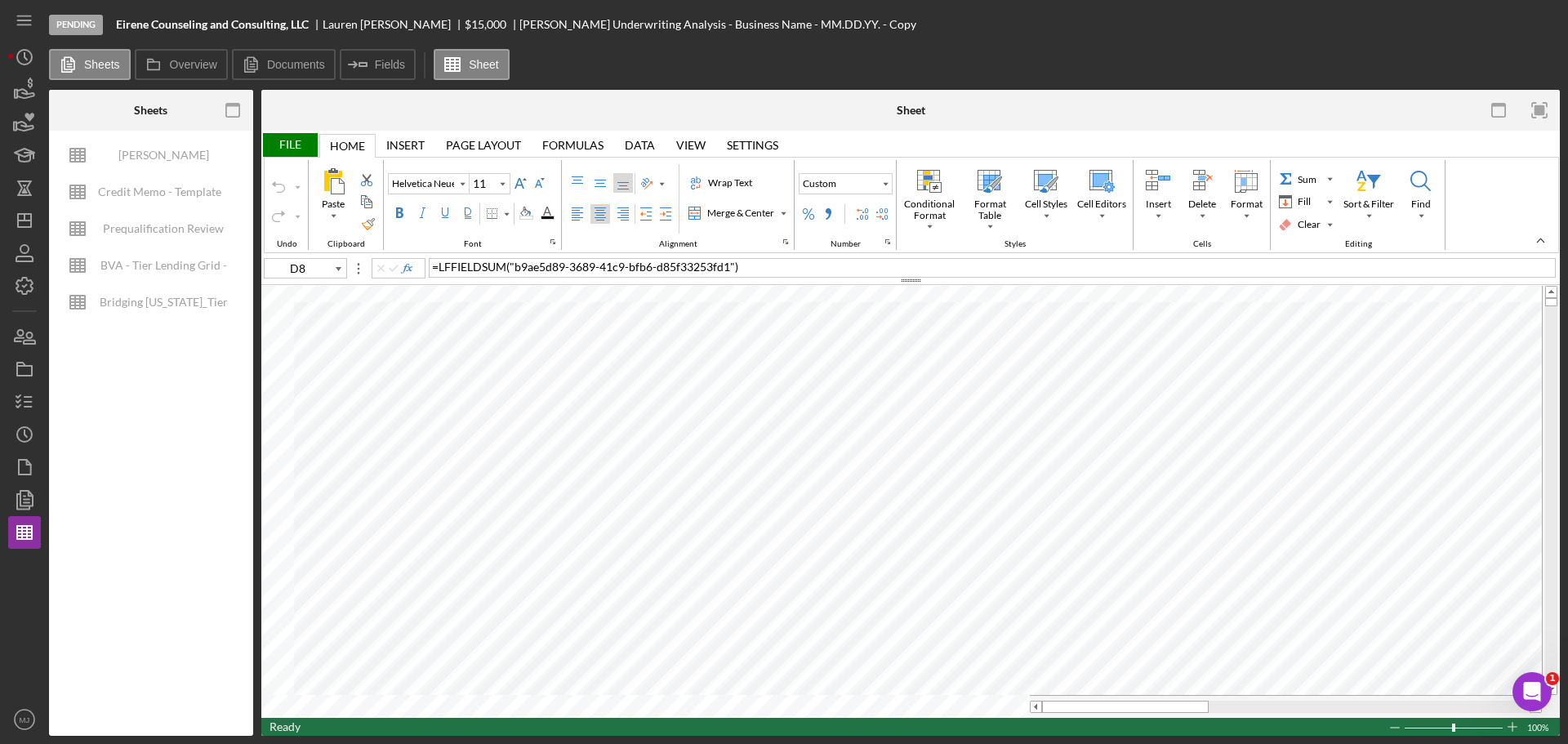
type input "Times New Roman"
type input "10"
type input "G31"
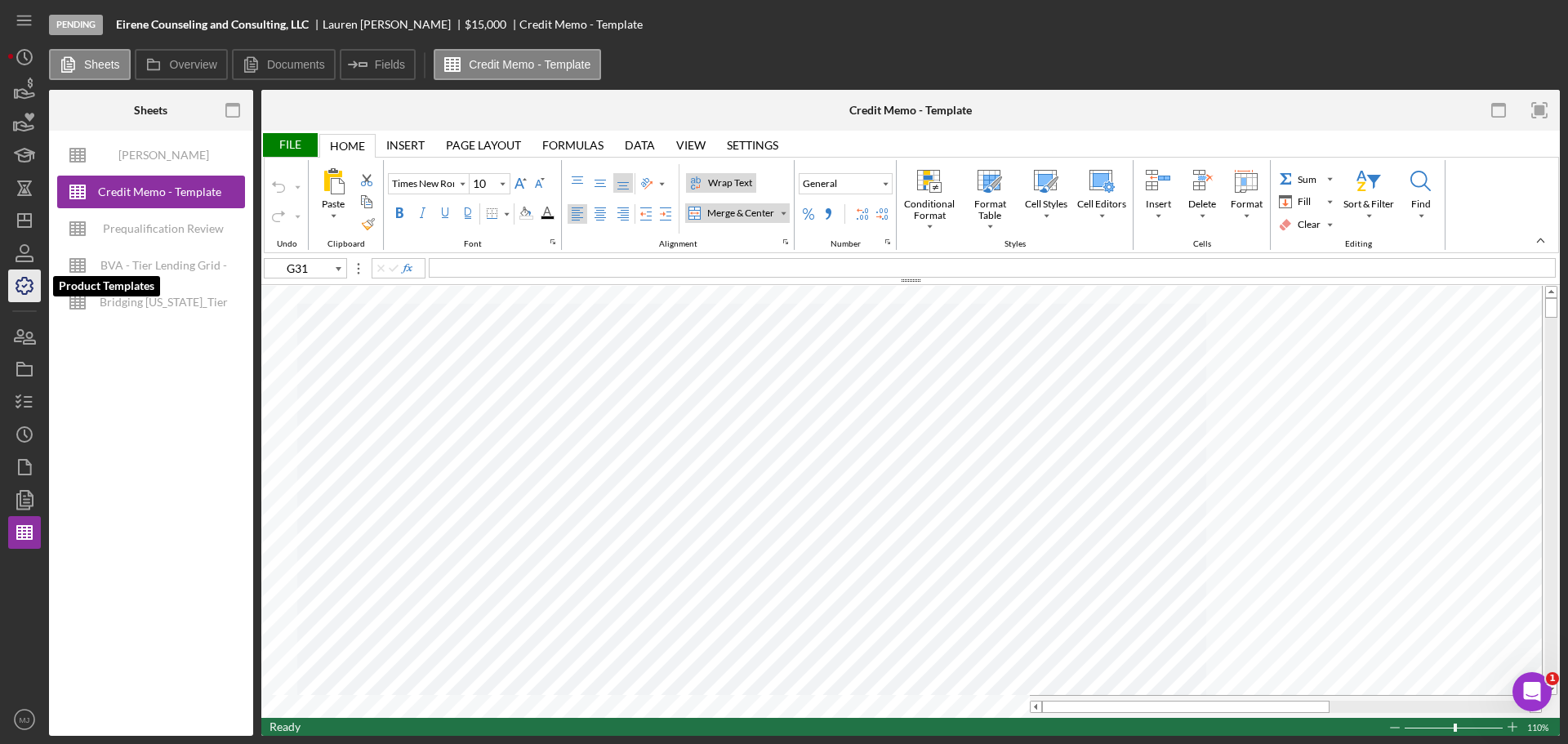
click at [28, 296] on icon "button" at bounding box center [25, 286] width 41 height 41
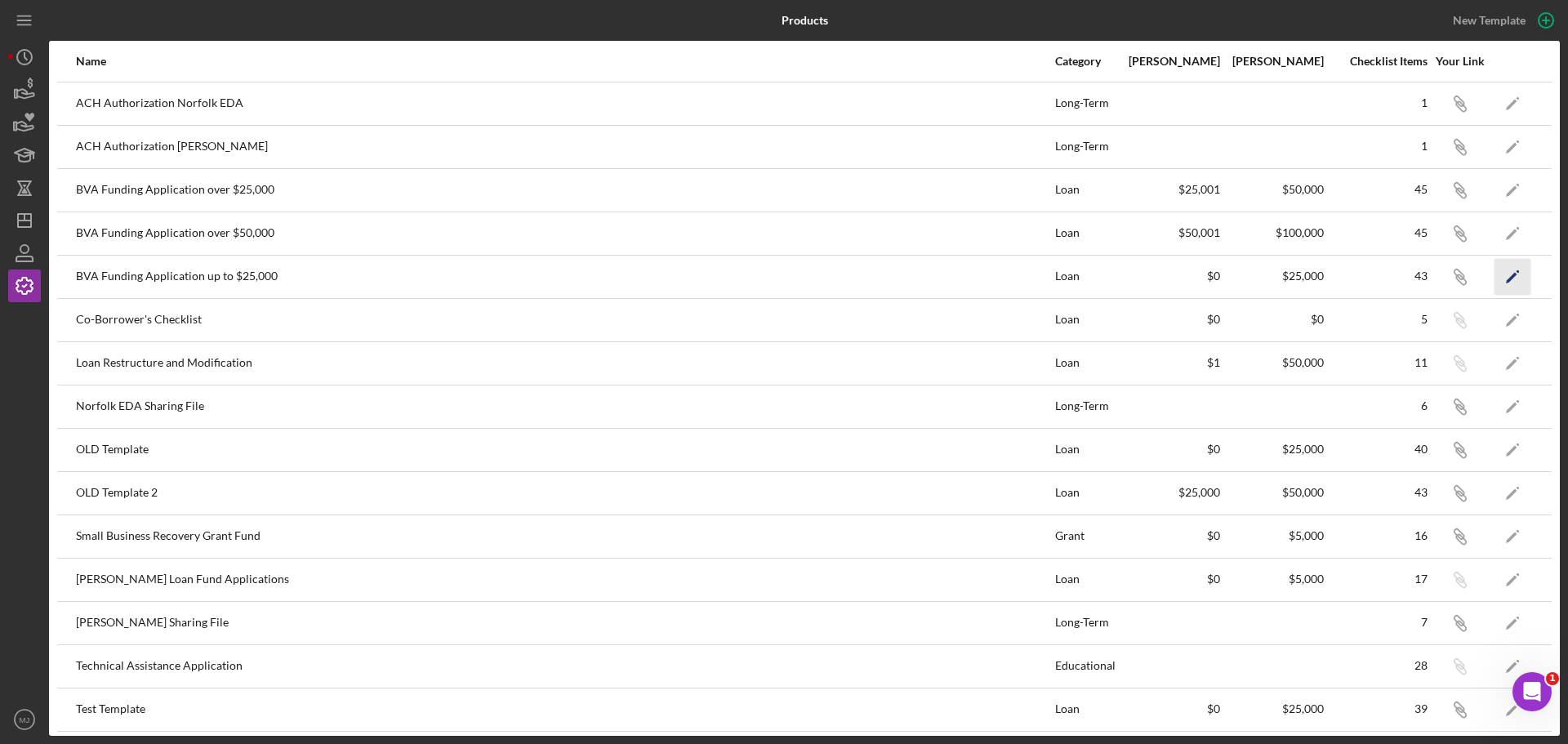
click at [1517, 272] on icon "button" at bounding box center [1519, 271] width 4 height 4
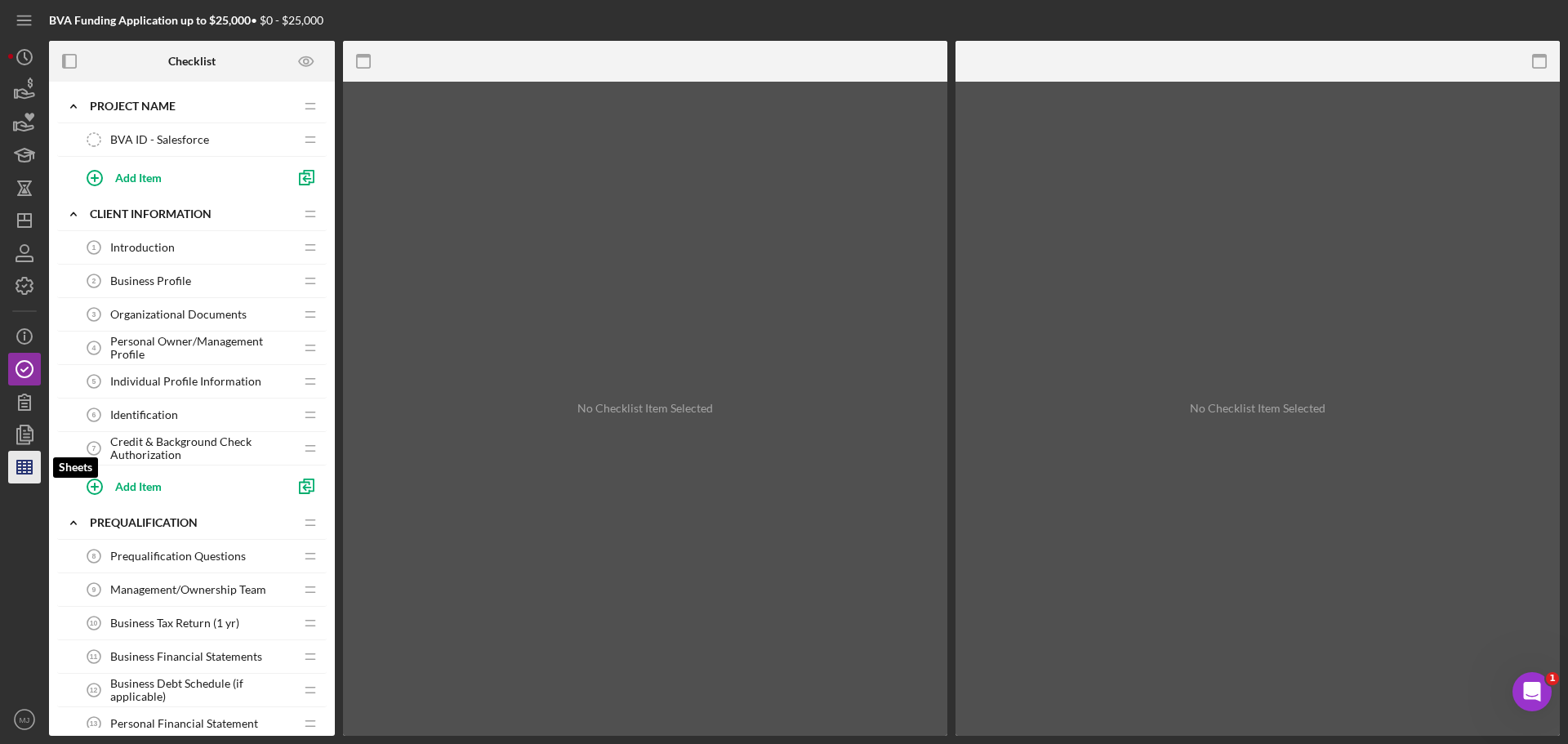
click at [20, 470] on line "button" at bounding box center [24, 470] width 15 height 0
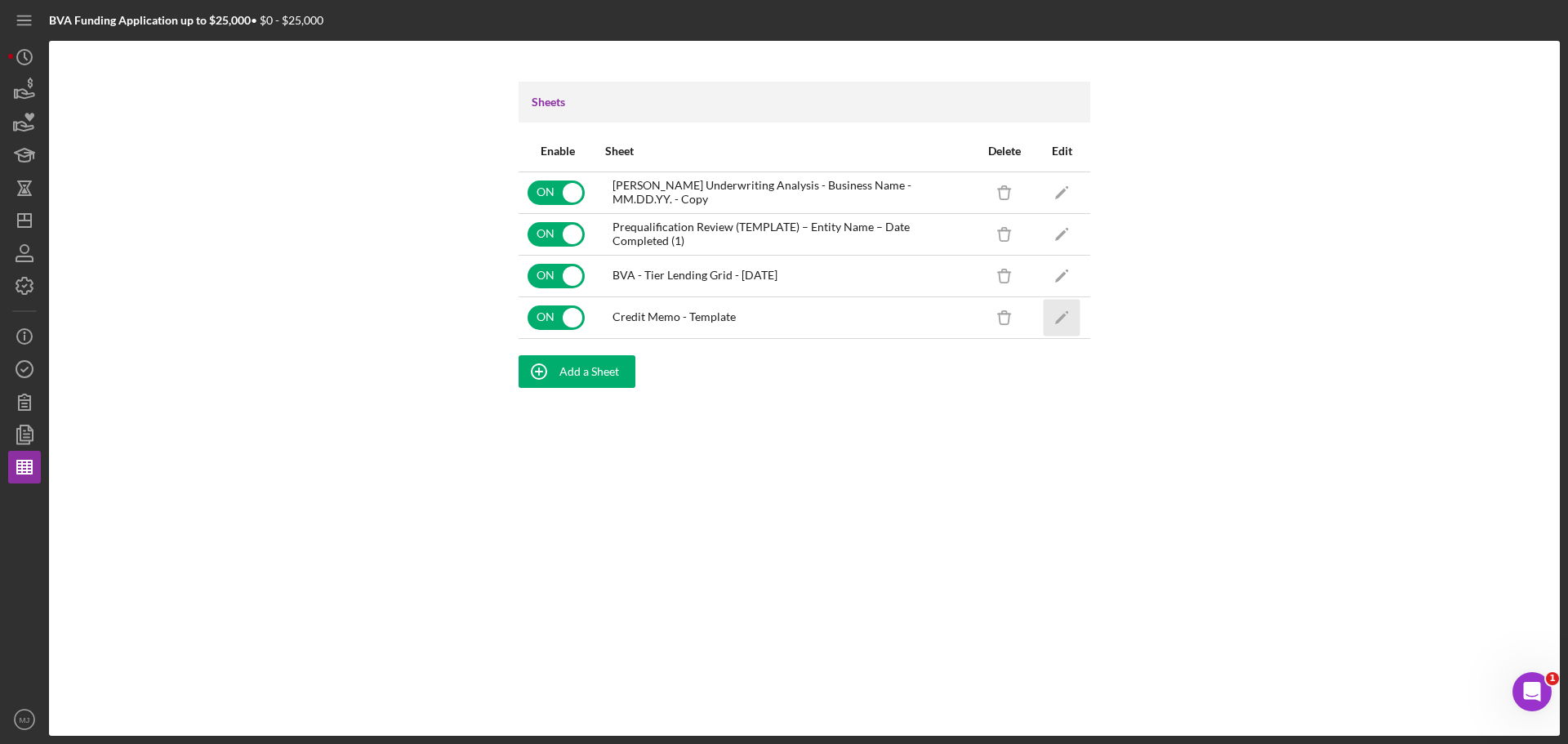
click at [1065, 318] on icon "Icon/Edit" at bounding box center [1062, 318] width 37 height 37
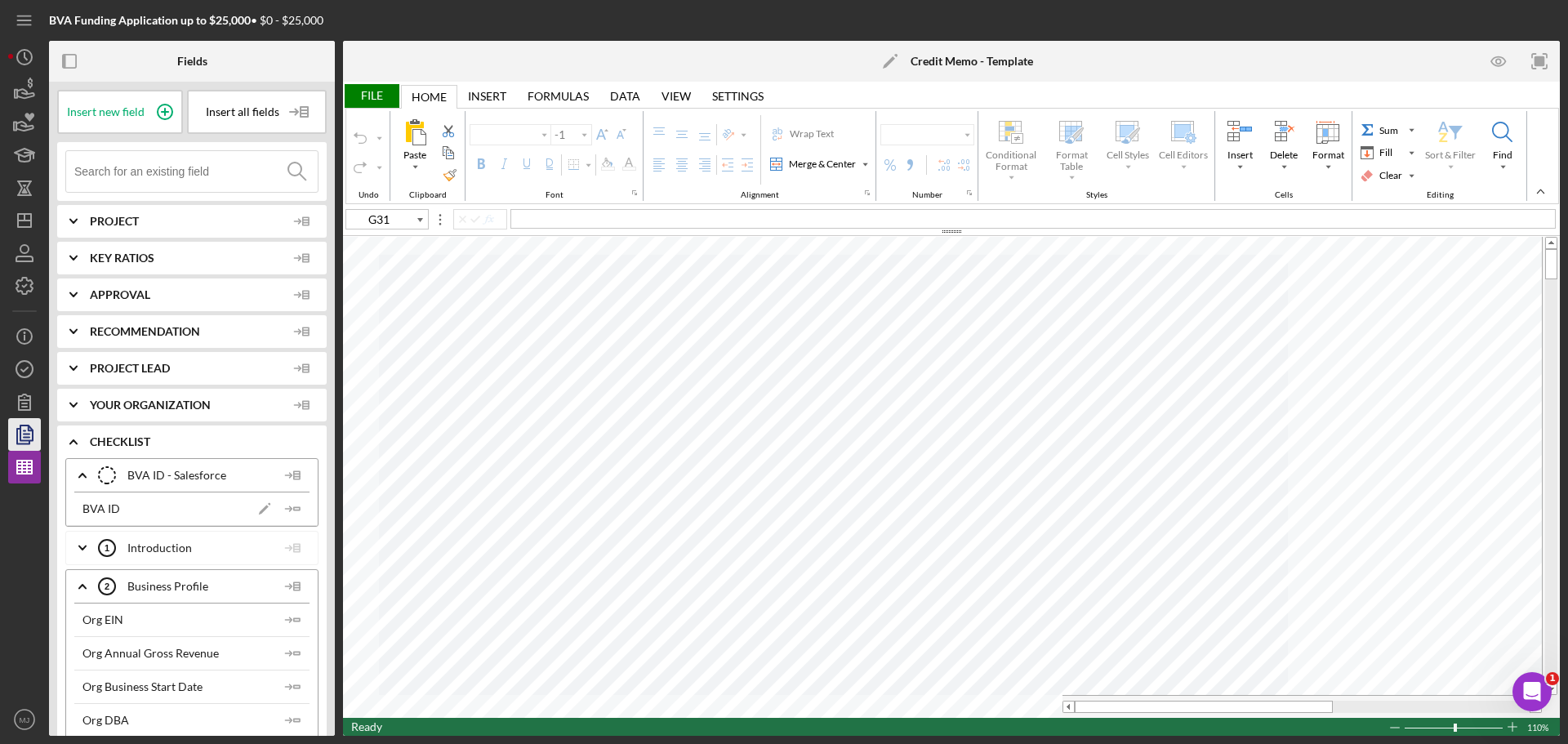
type input "Times New Roman"
type input "10"
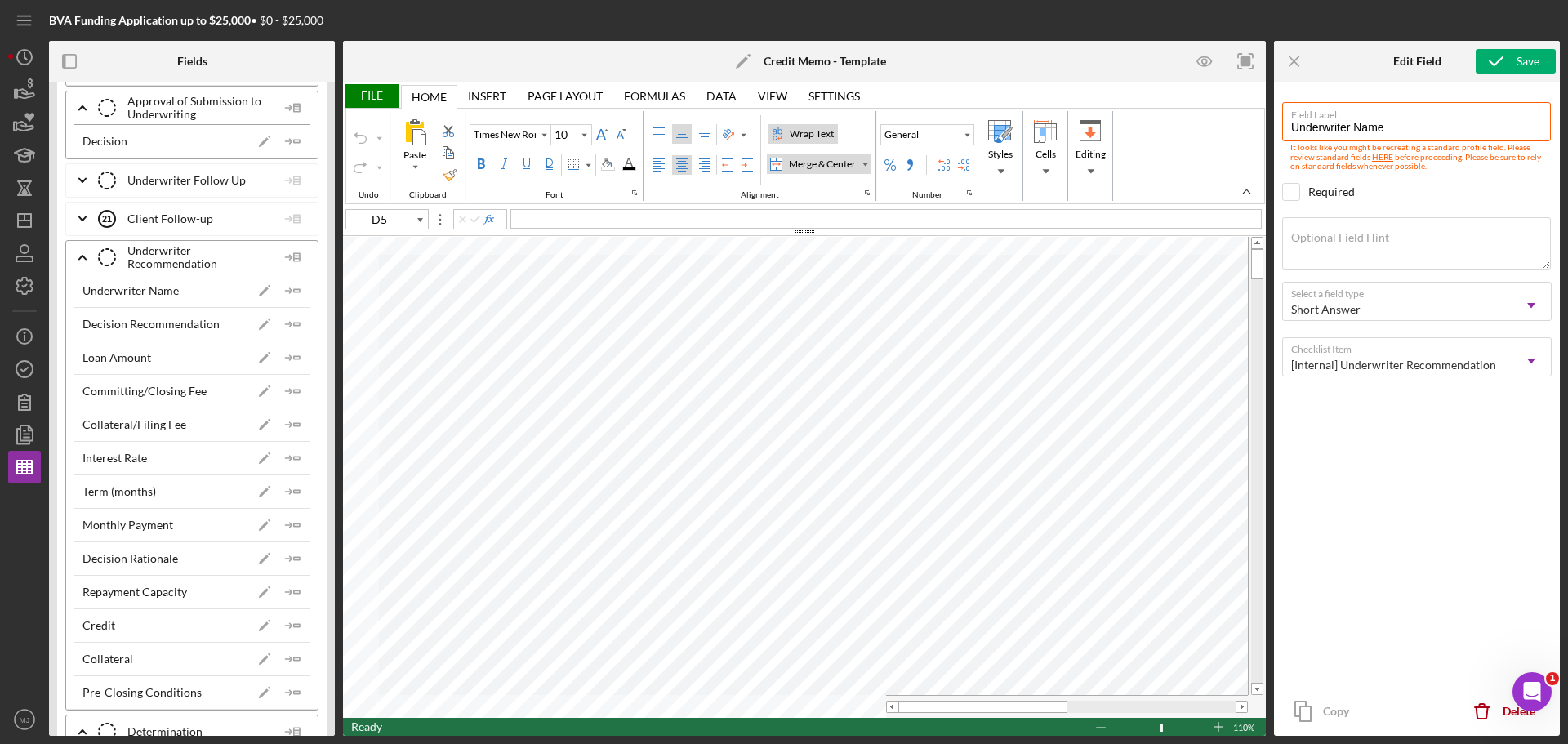
scroll to position [6205, 0]
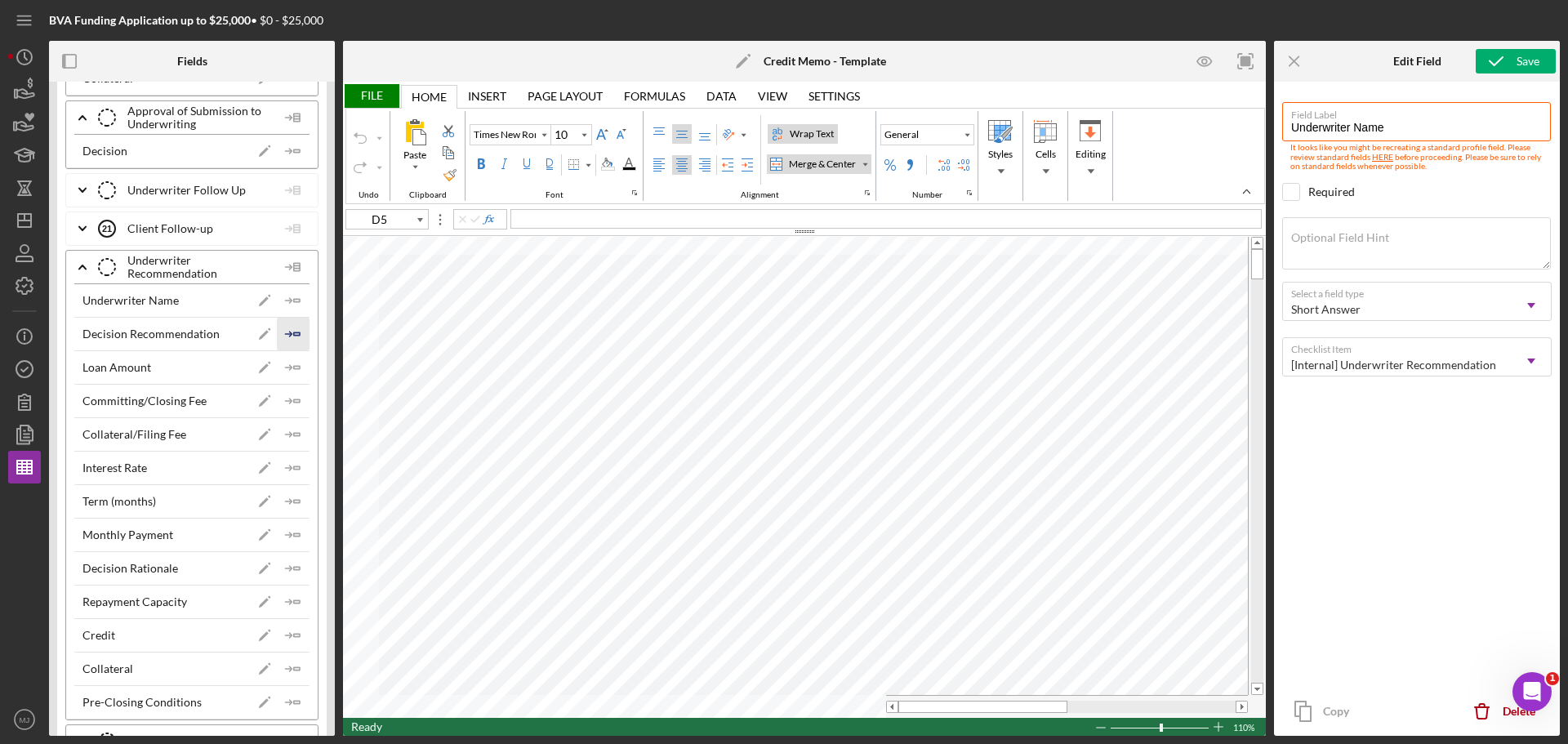
click at [289, 332] on icon "Icon/Insert Field" at bounding box center [293, 334] width 33 height 33
type input "D6"
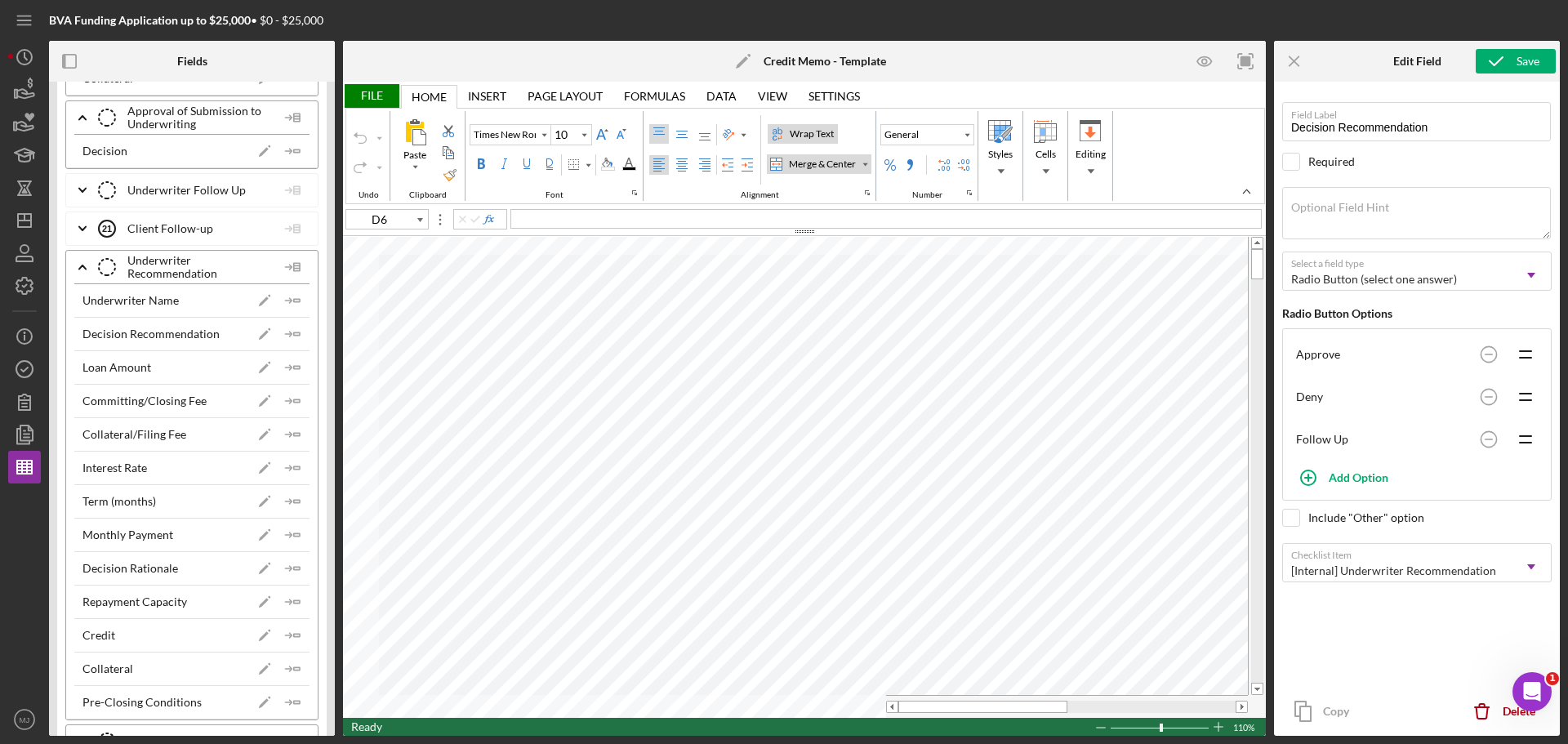
click at [378, 97] on div "File" at bounding box center [372, 95] width 57 height 24
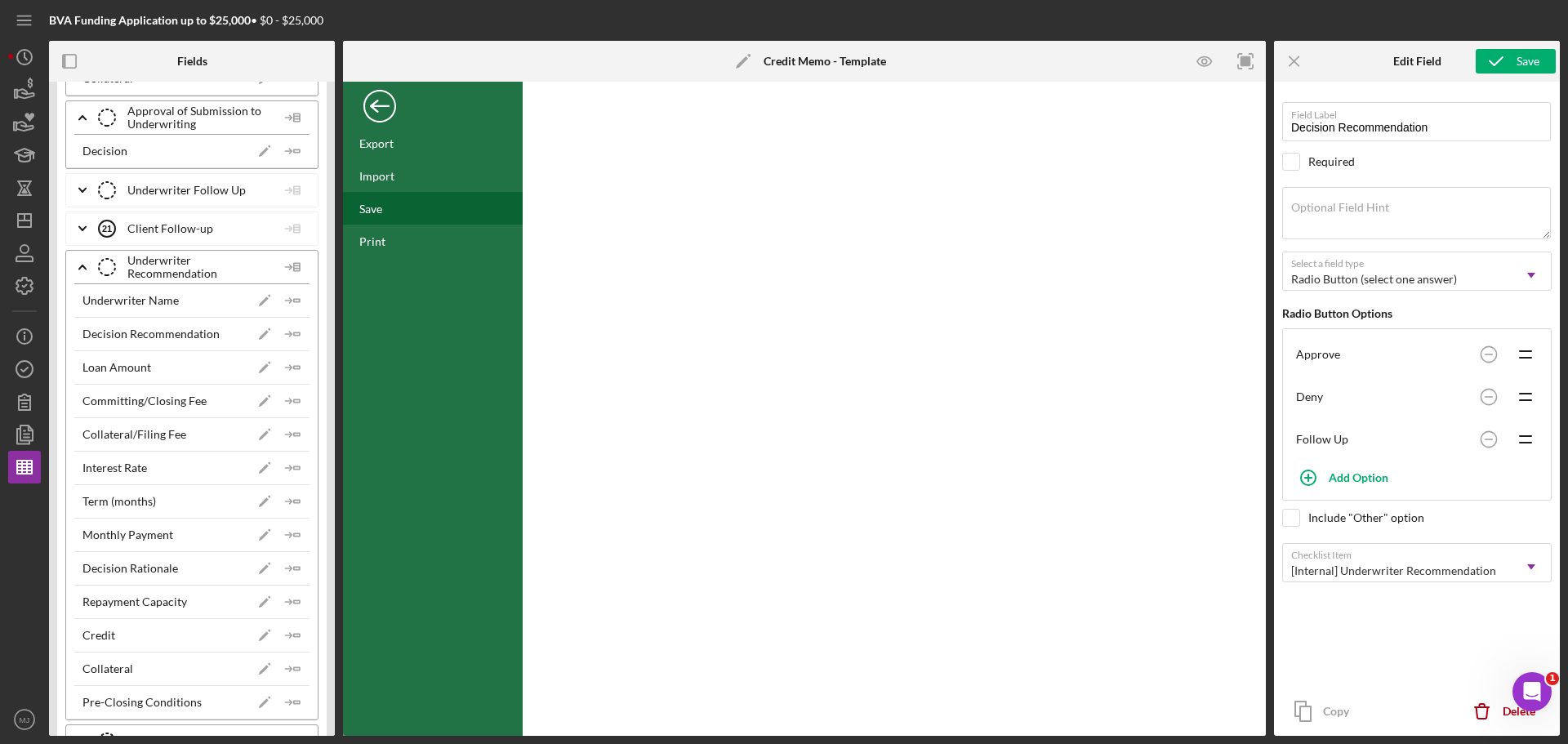
click at [379, 213] on div "Save" at bounding box center [371, 208] width 23 height 14
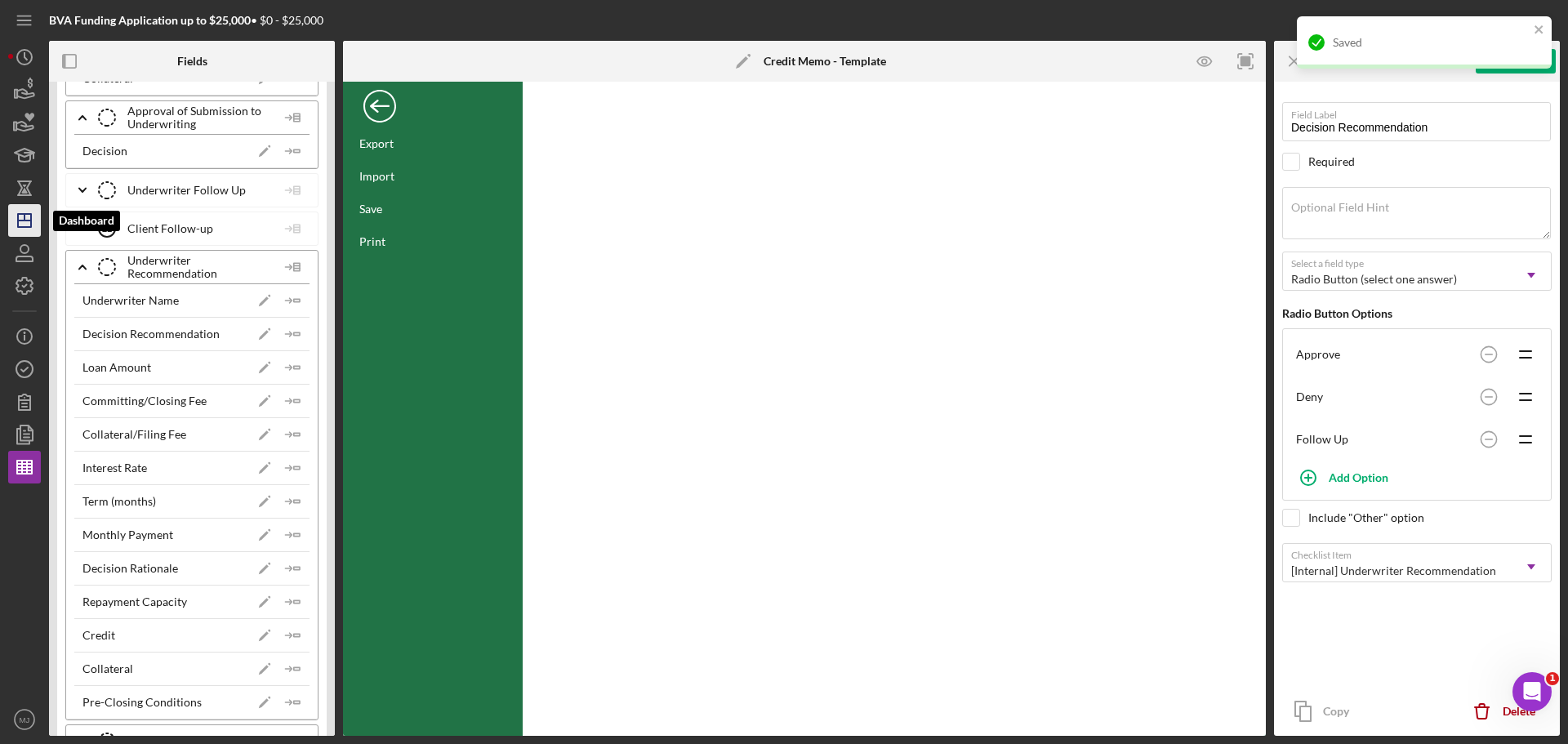
click at [27, 218] on icon "Icon/Dashboard" at bounding box center [25, 221] width 41 height 41
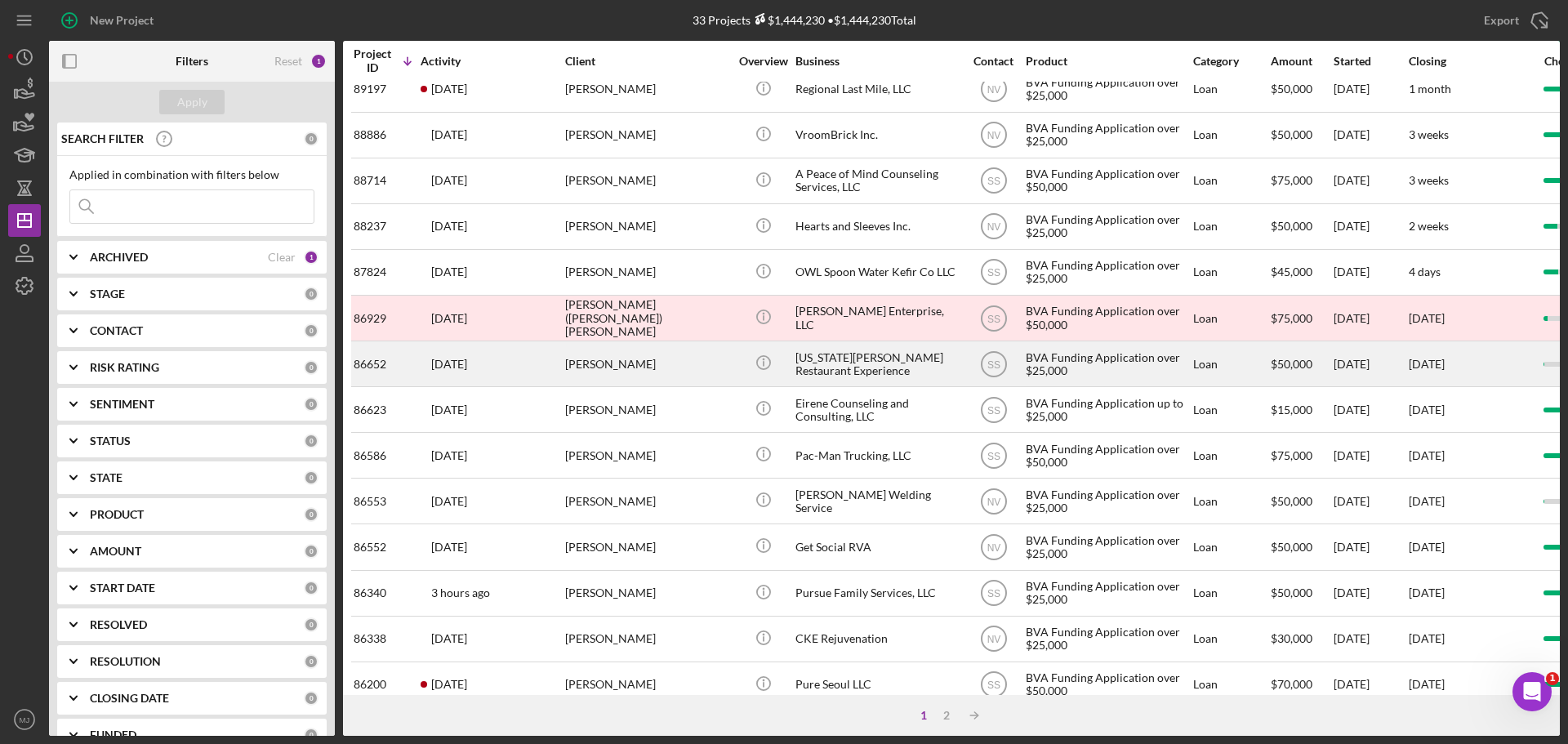
scroll to position [552, 0]
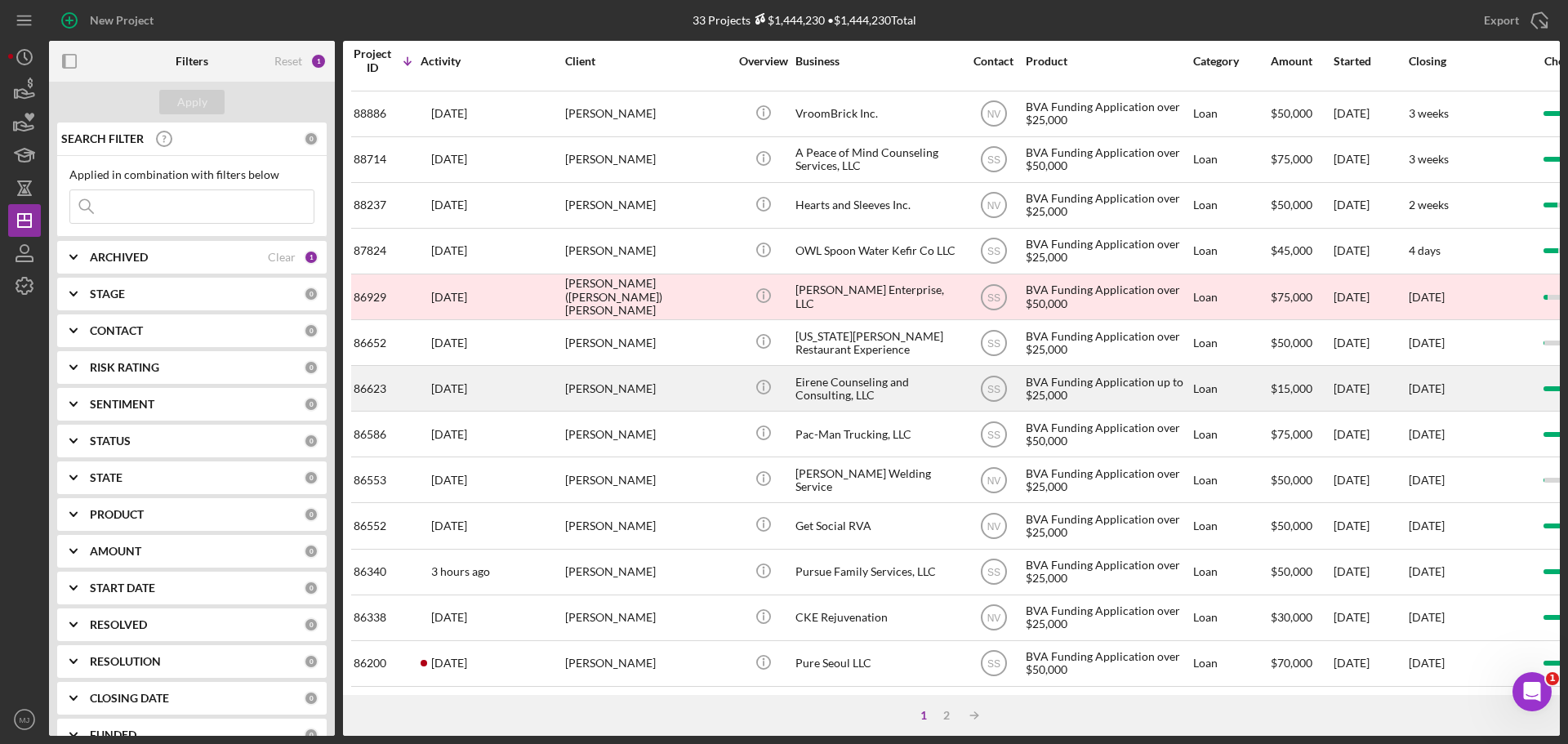
click at [850, 380] on div "Eirene Counseling and Consulting, LLC" at bounding box center [877, 387] width 163 height 43
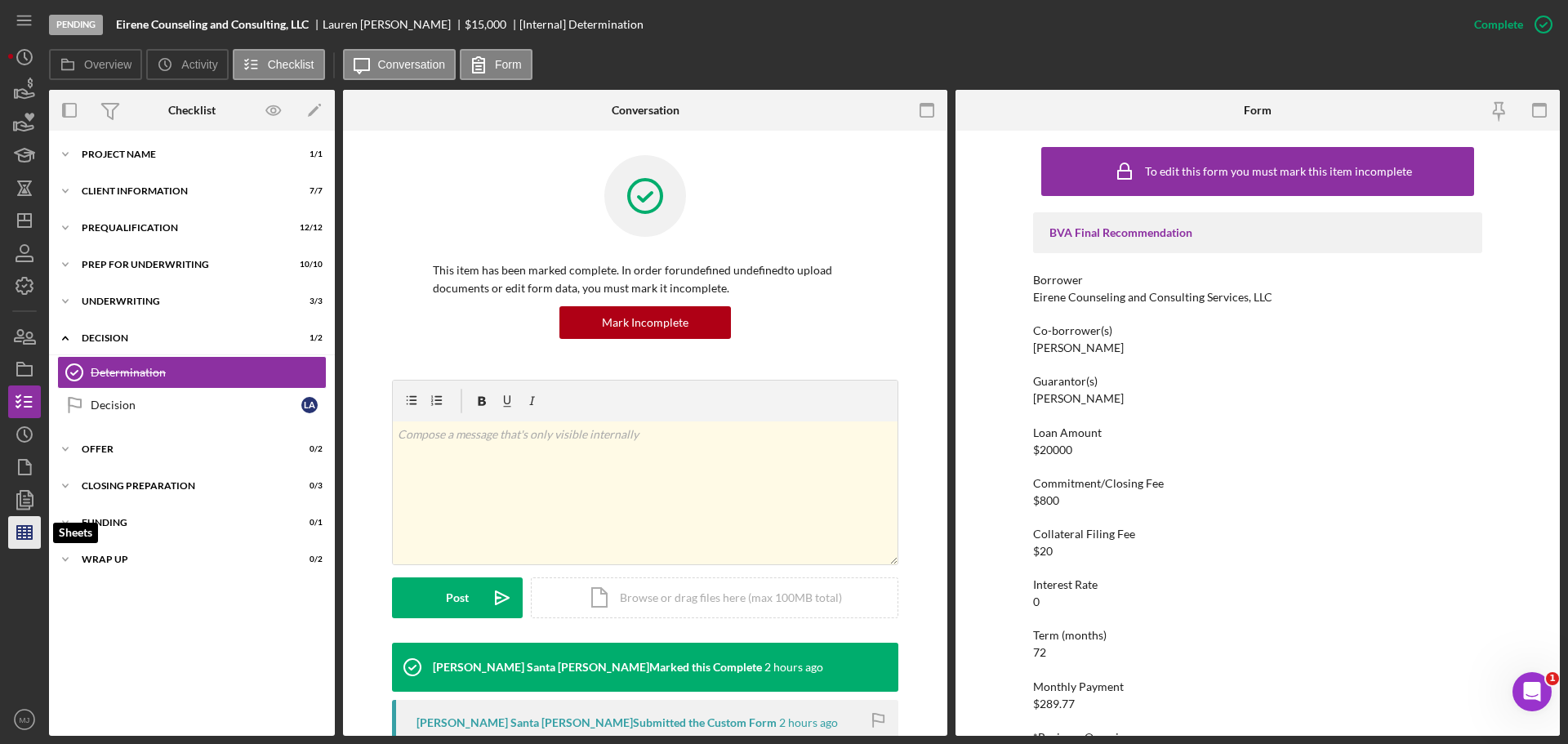
click at [27, 530] on line "button" at bounding box center [27, 532] width 0 height 13
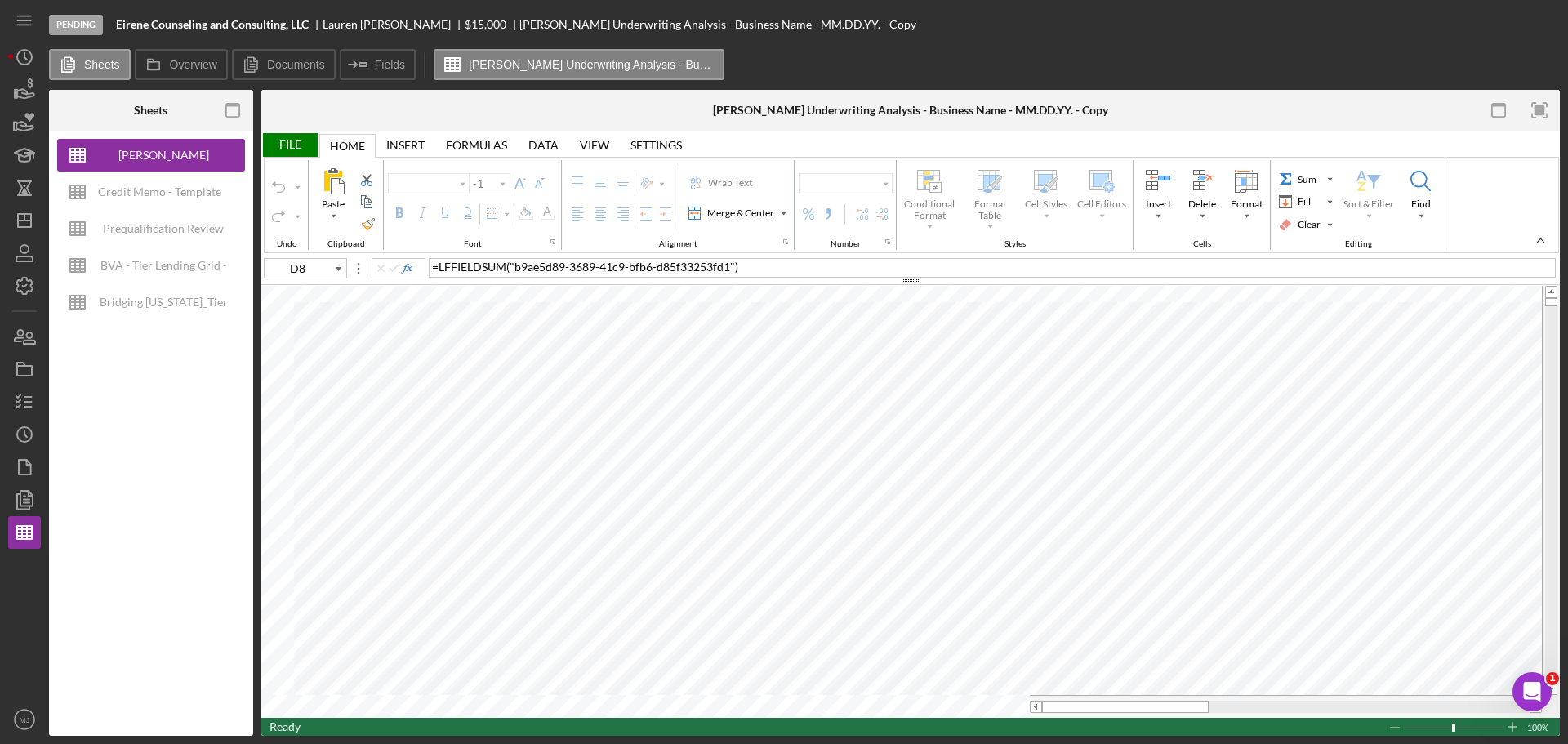
type input "Helvetica Neue"
type input "11"
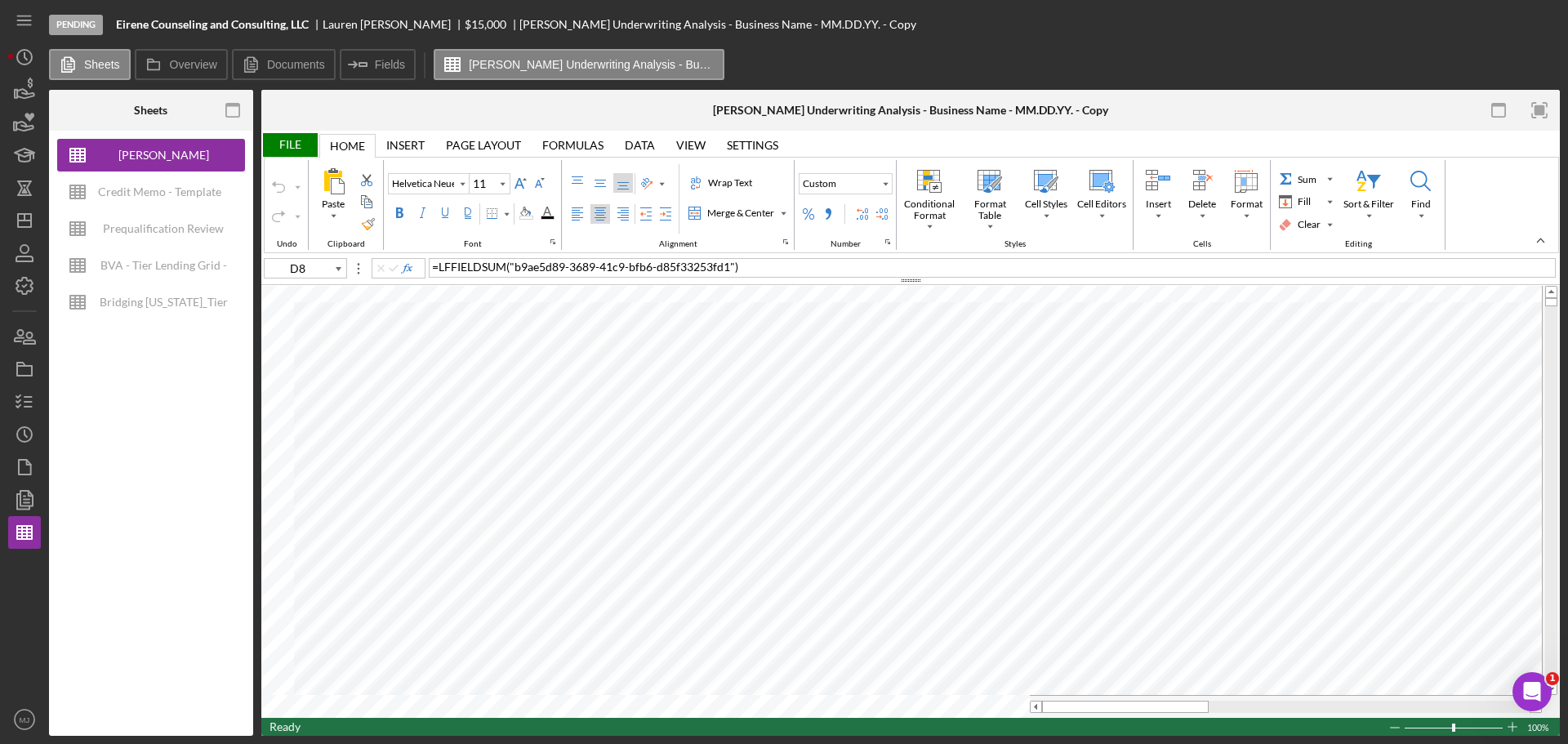
click at [155, 202] on div "Credit Memo - Template" at bounding box center [160, 192] width 124 height 33
type input "Times New Roman"
type input "10"
type input "G31"
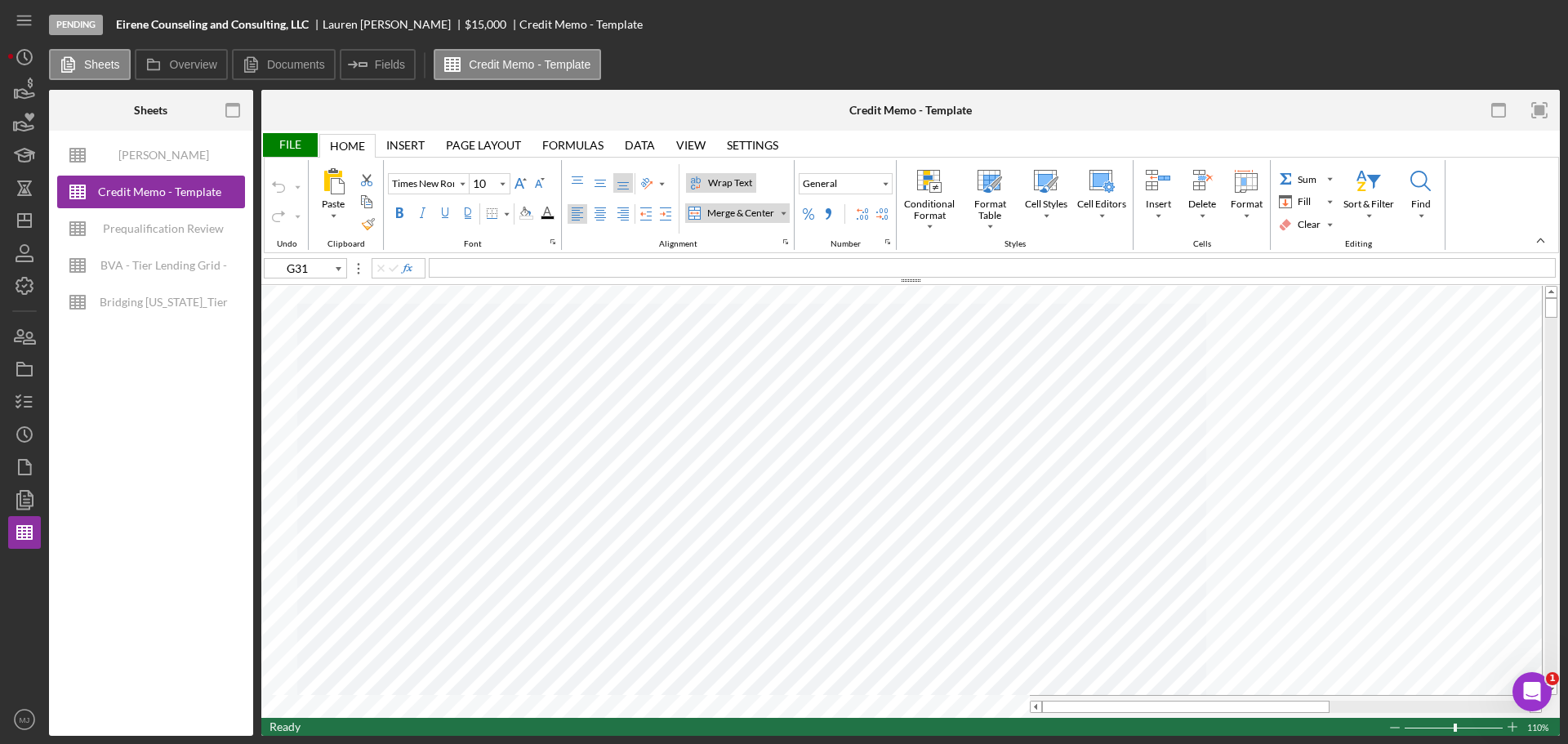
type input "Calibri"
type input "11"
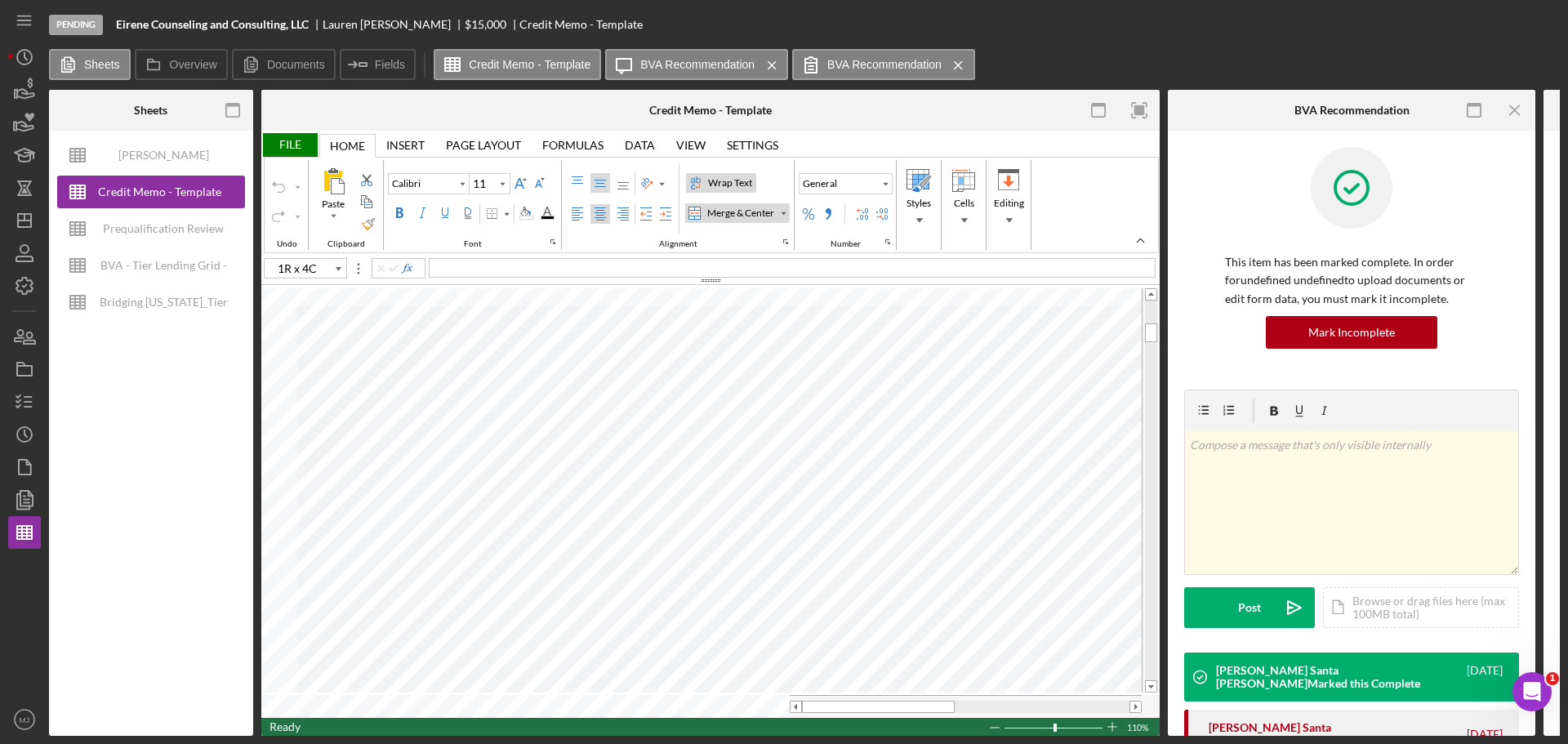
type input "C13"
type input "G13"
type input "L13"
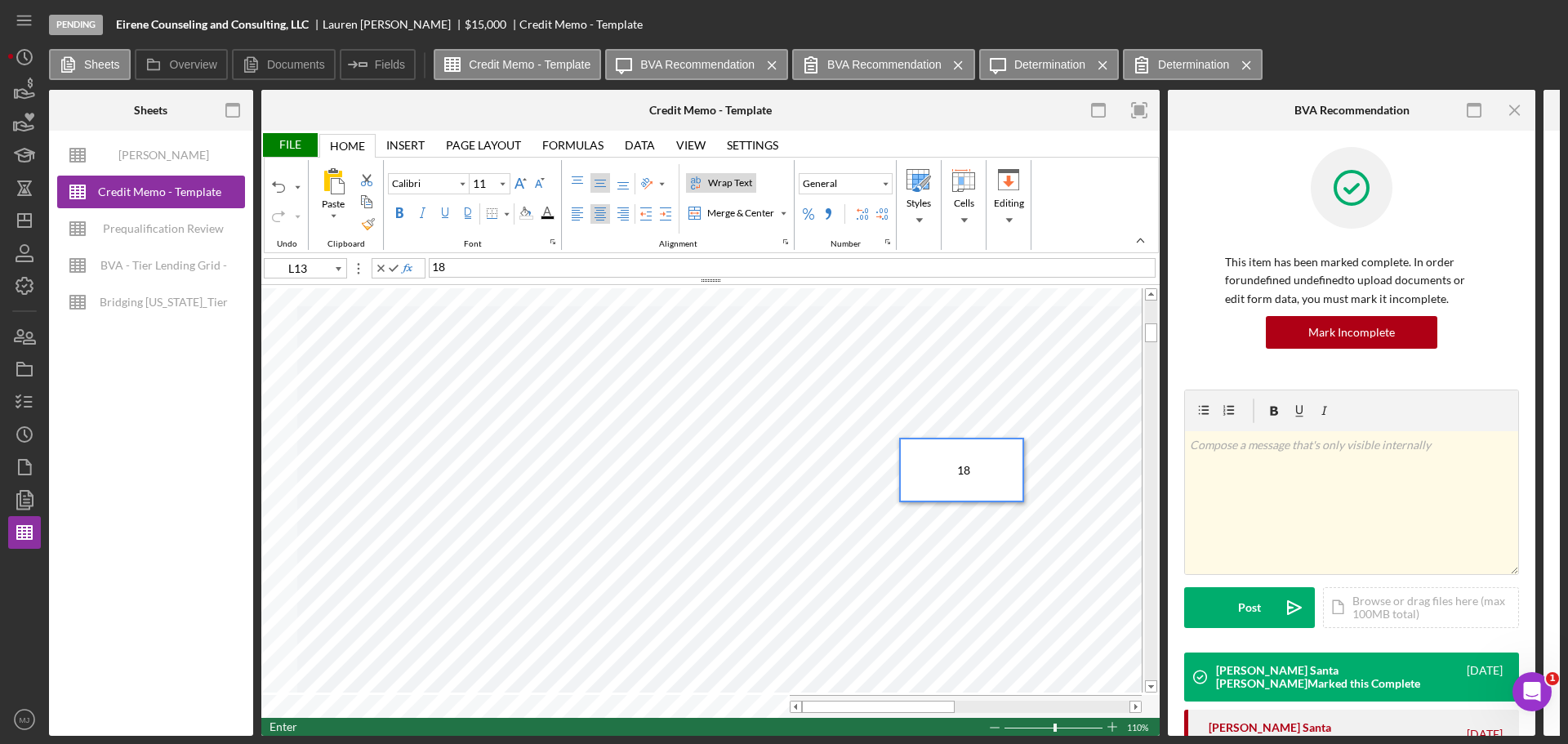
type input "J13"
type input "Times New Roman"
type input "10"
type input "M13"
type input "Calibri"
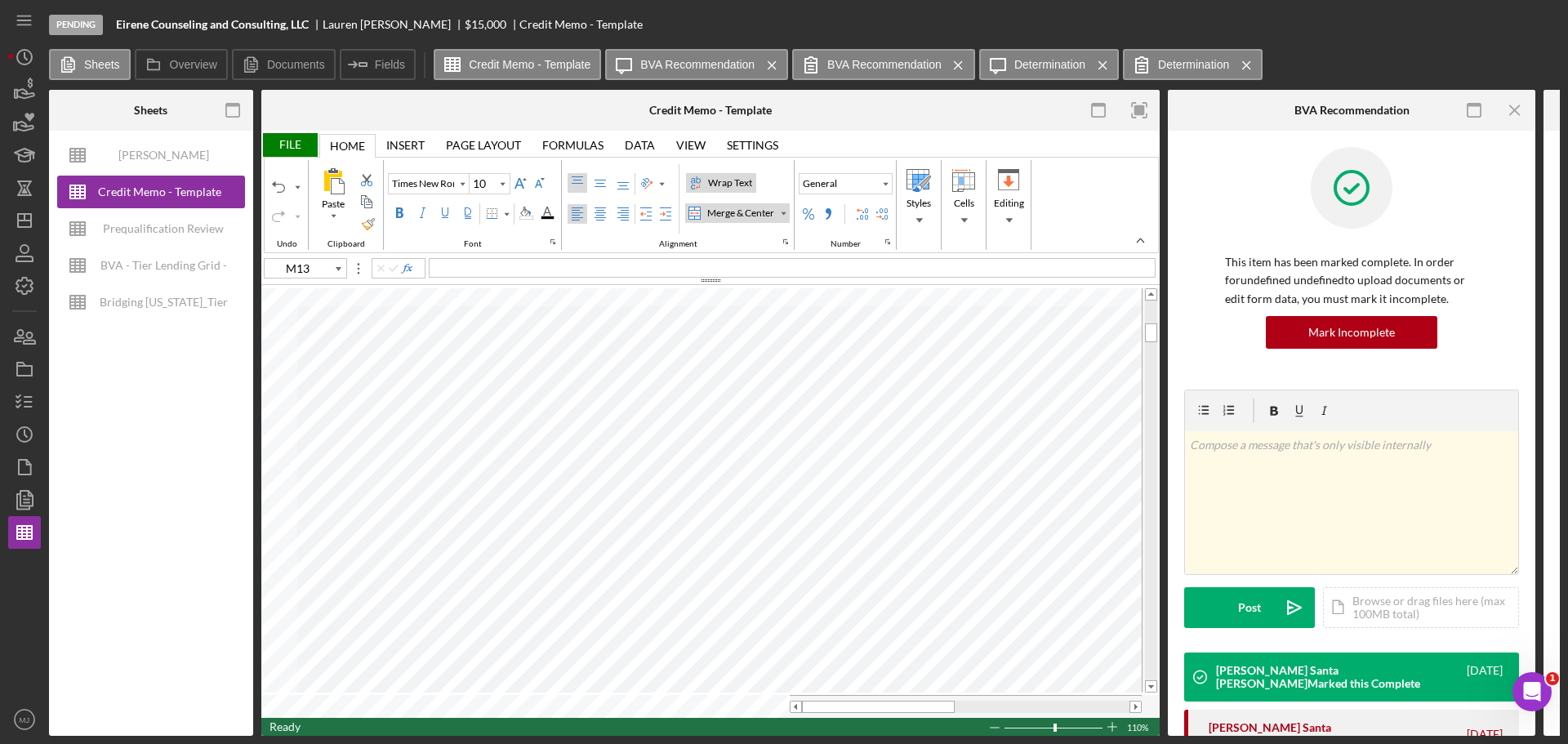
type input "11"
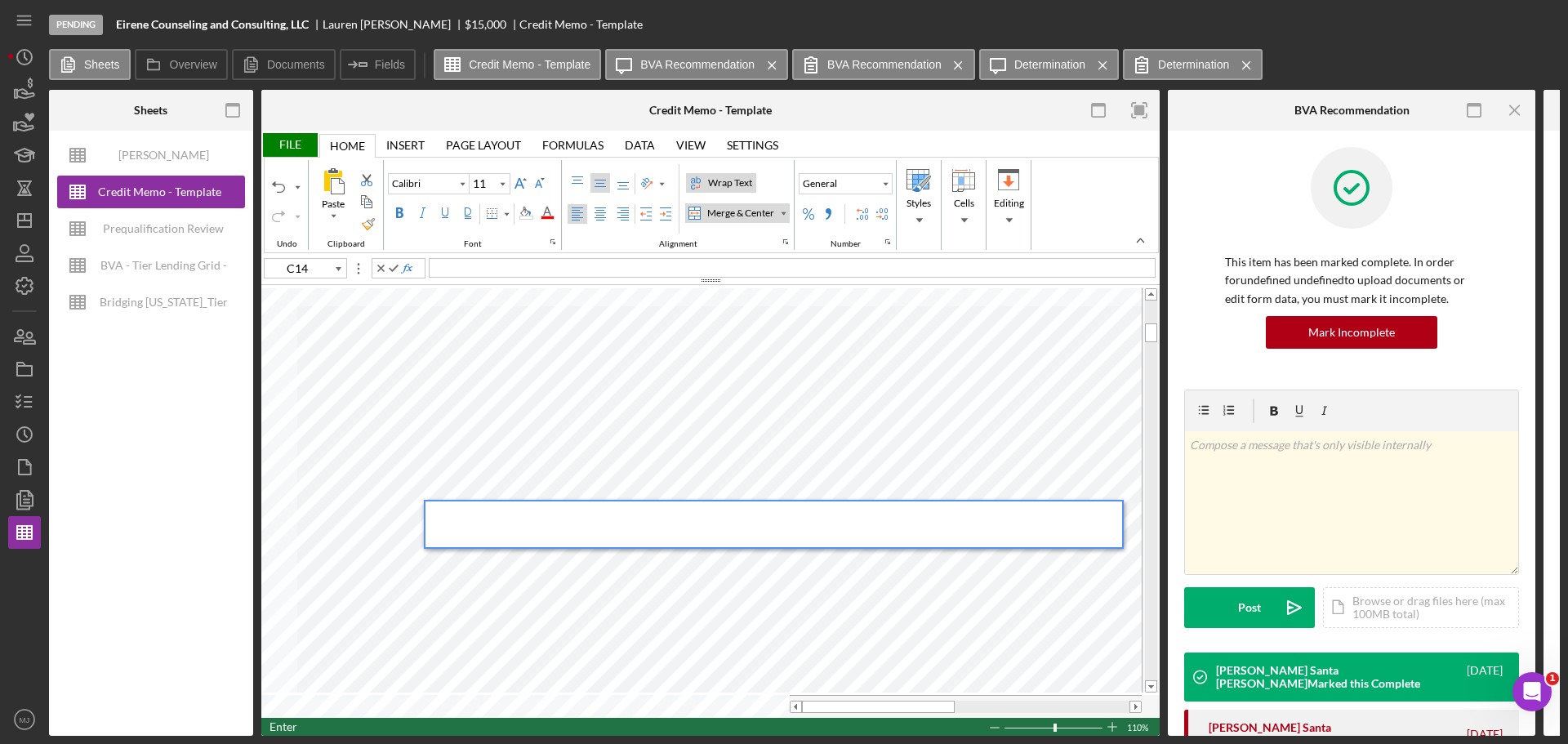
type input "I15"
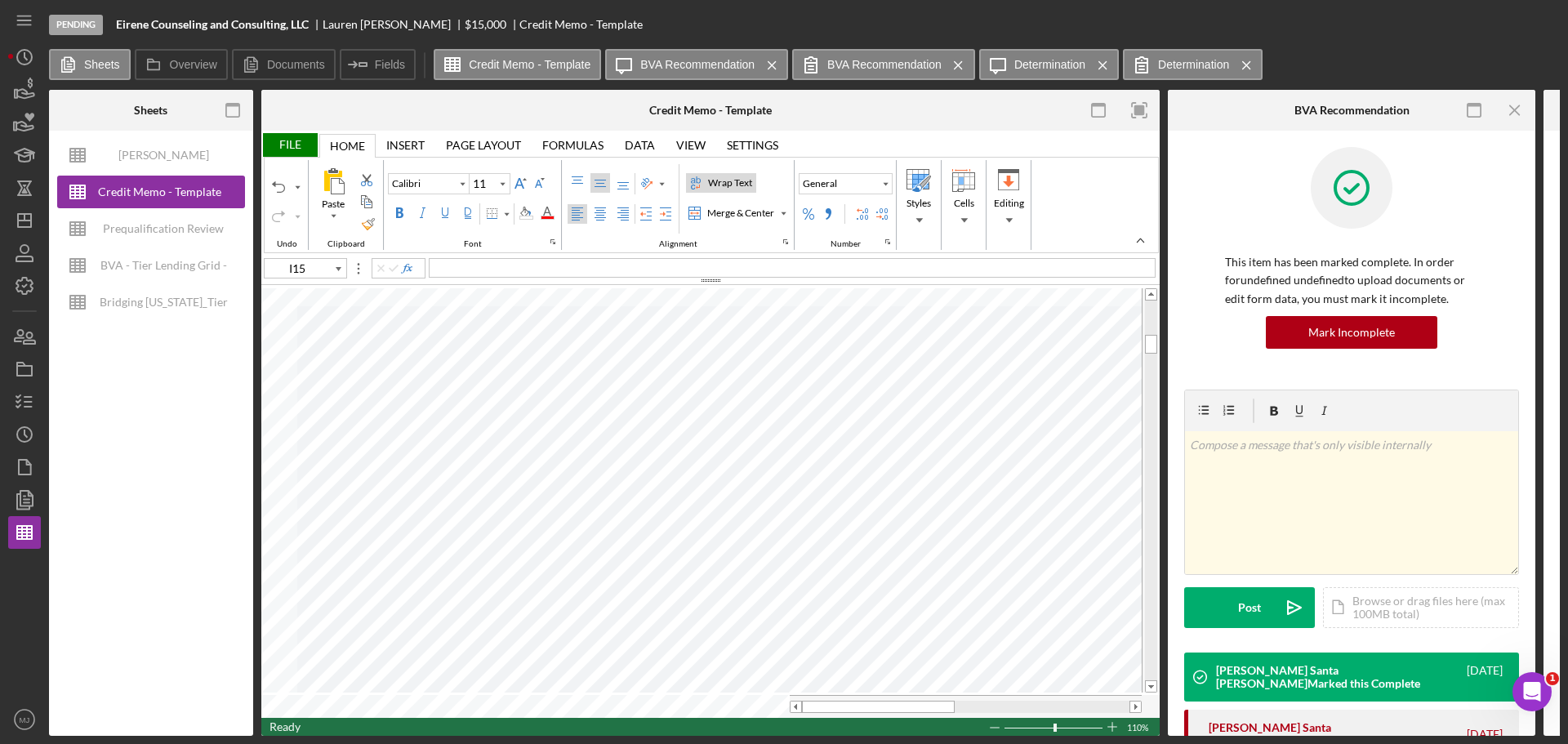
type input "Times New Roman"
type input "10"
type input "M13"
type input "Calibri"
type input "11"
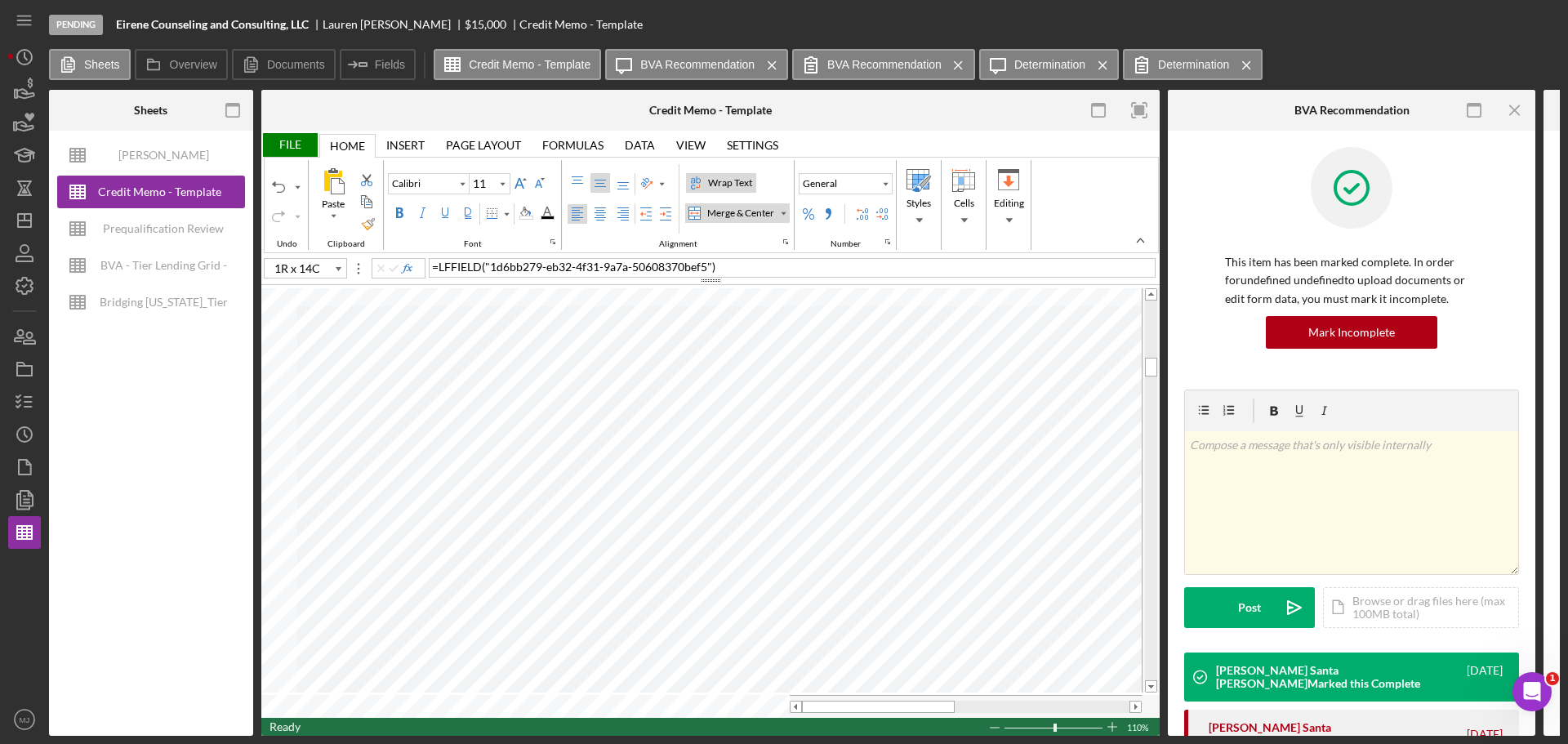
type input "B18"
click at [289, 147] on div "File" at bounding box center [290, 145] width 57 height 24
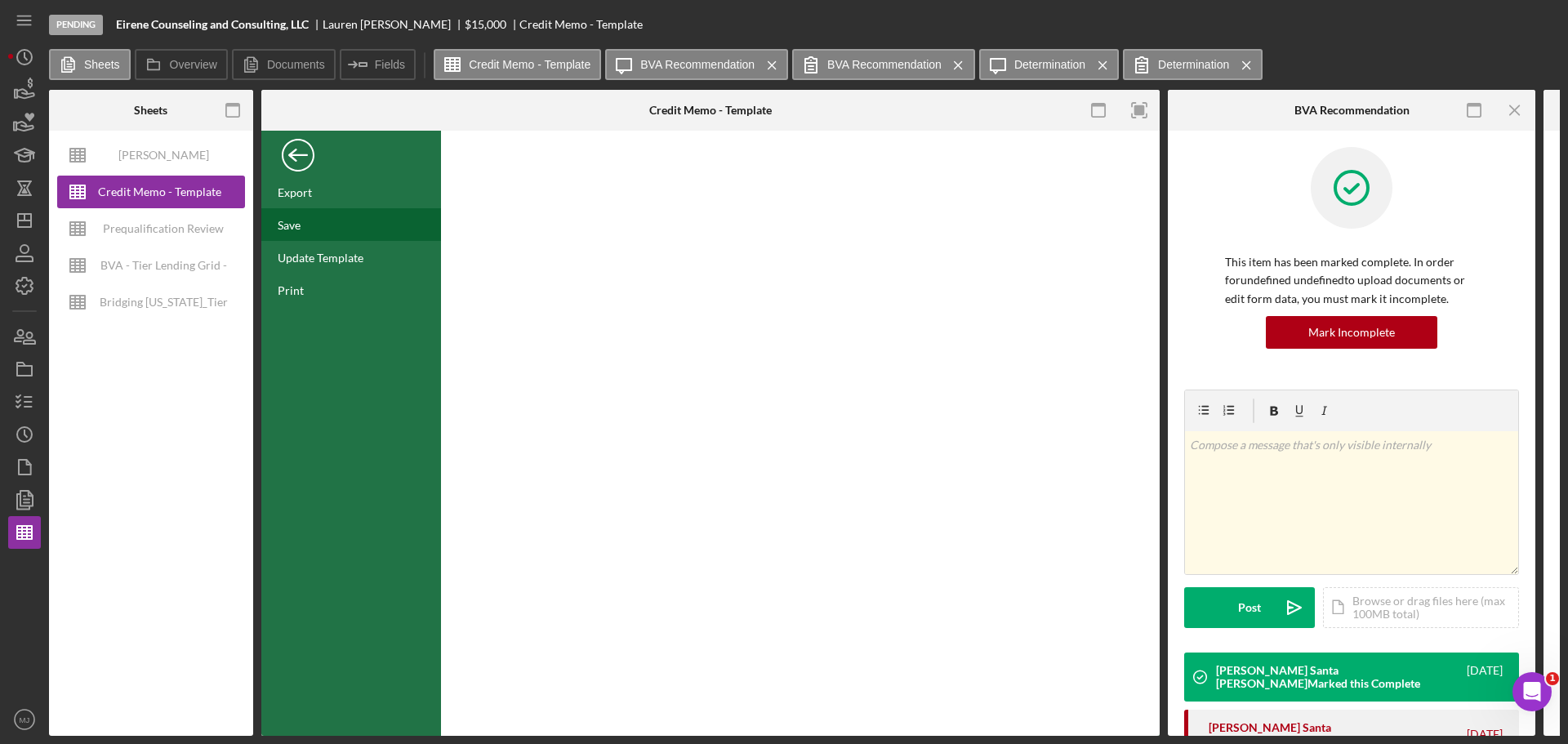
click at [296, 226] on div "Save" at bounding box center [290, 225] width 23 height 14
click at [300, 156] on div "Back" at bounding box center [298, 151] width 33 height 33
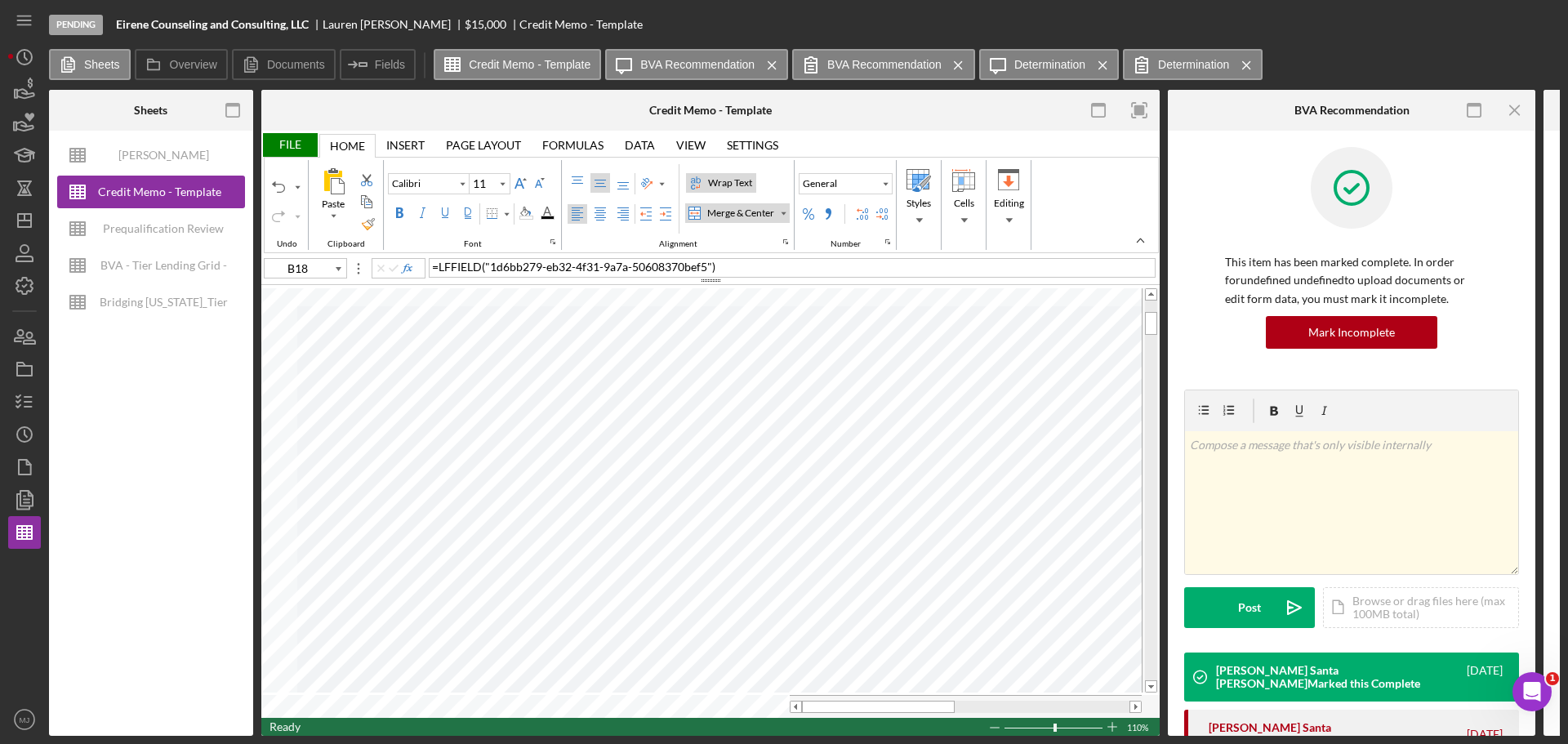
type input "Segoe UI"
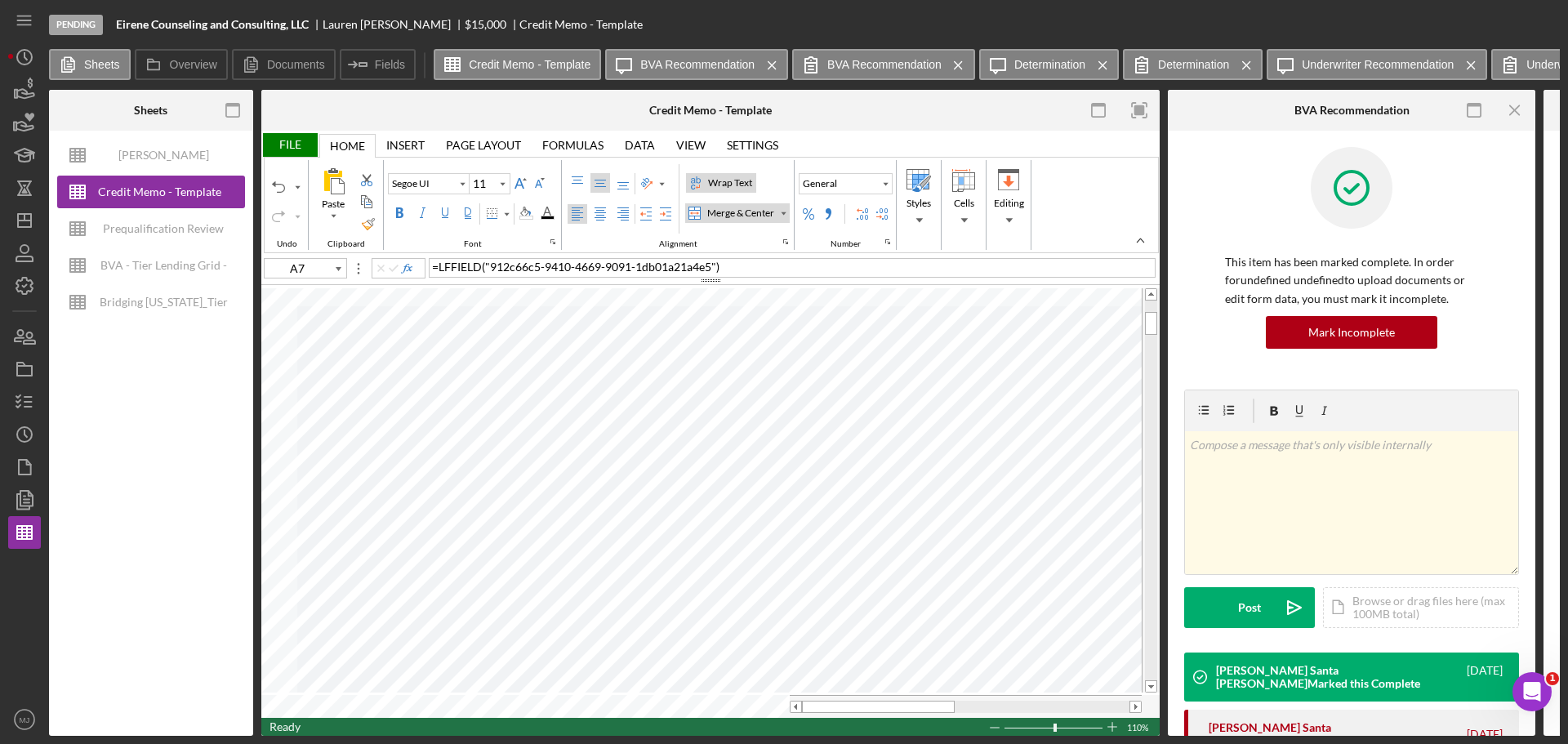
type input "3R x 15C"
click at [298, 695] on table at bounding box center [711, 501] width 899 height 432
type input "Times New Roman"
type input "10"
type input "A9"
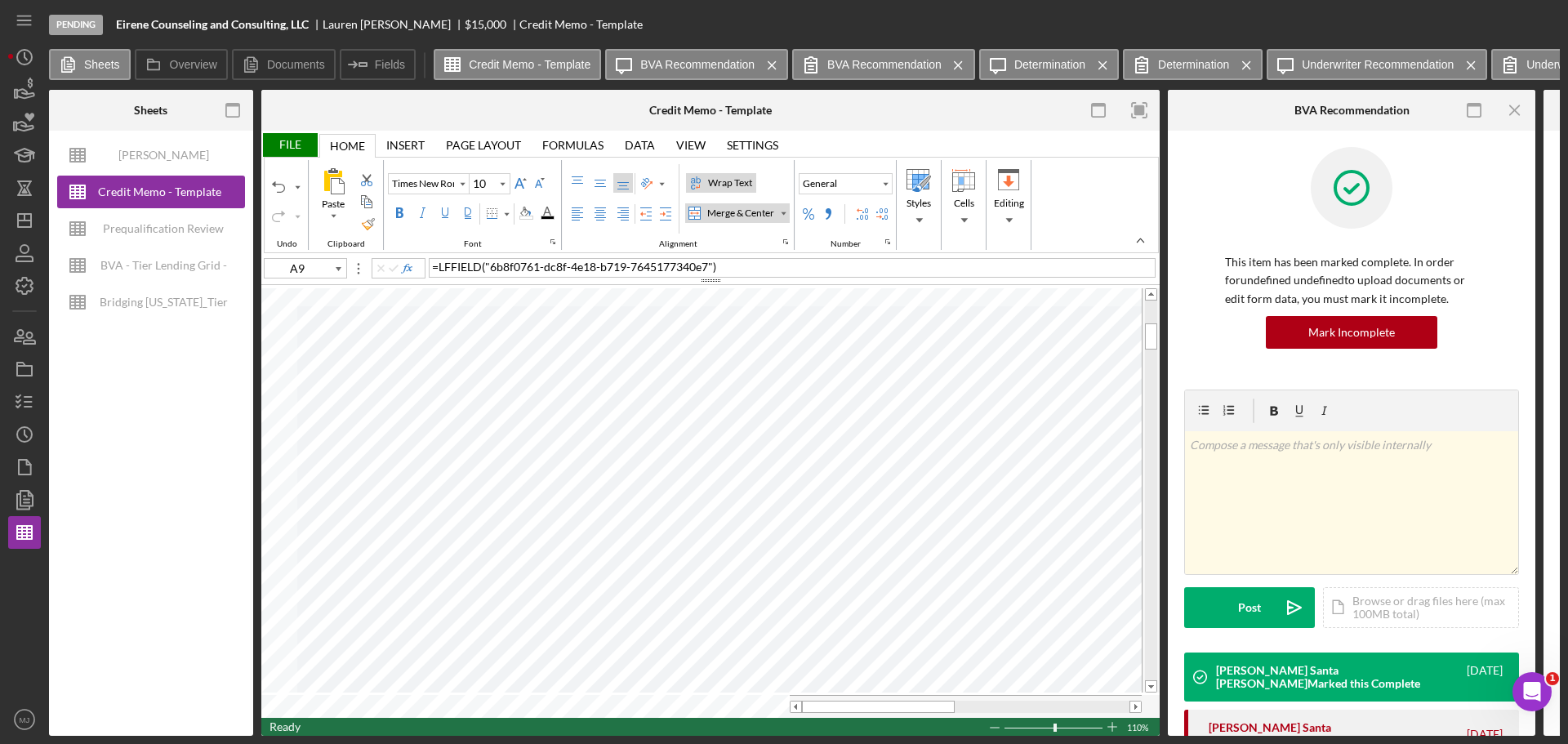
click at [743, 178] on div "Wrap Text" at bounding box center [729, 183] width 50 height 15
type input "Segoe UI"
type input "11"
click at [729, 180] on div "Wrap Text" at bounding box center [729, 183] width 50 height 15
click at [725, 181] on div "Wrap Text" at bounding box center [729, 183] width 50 height 15
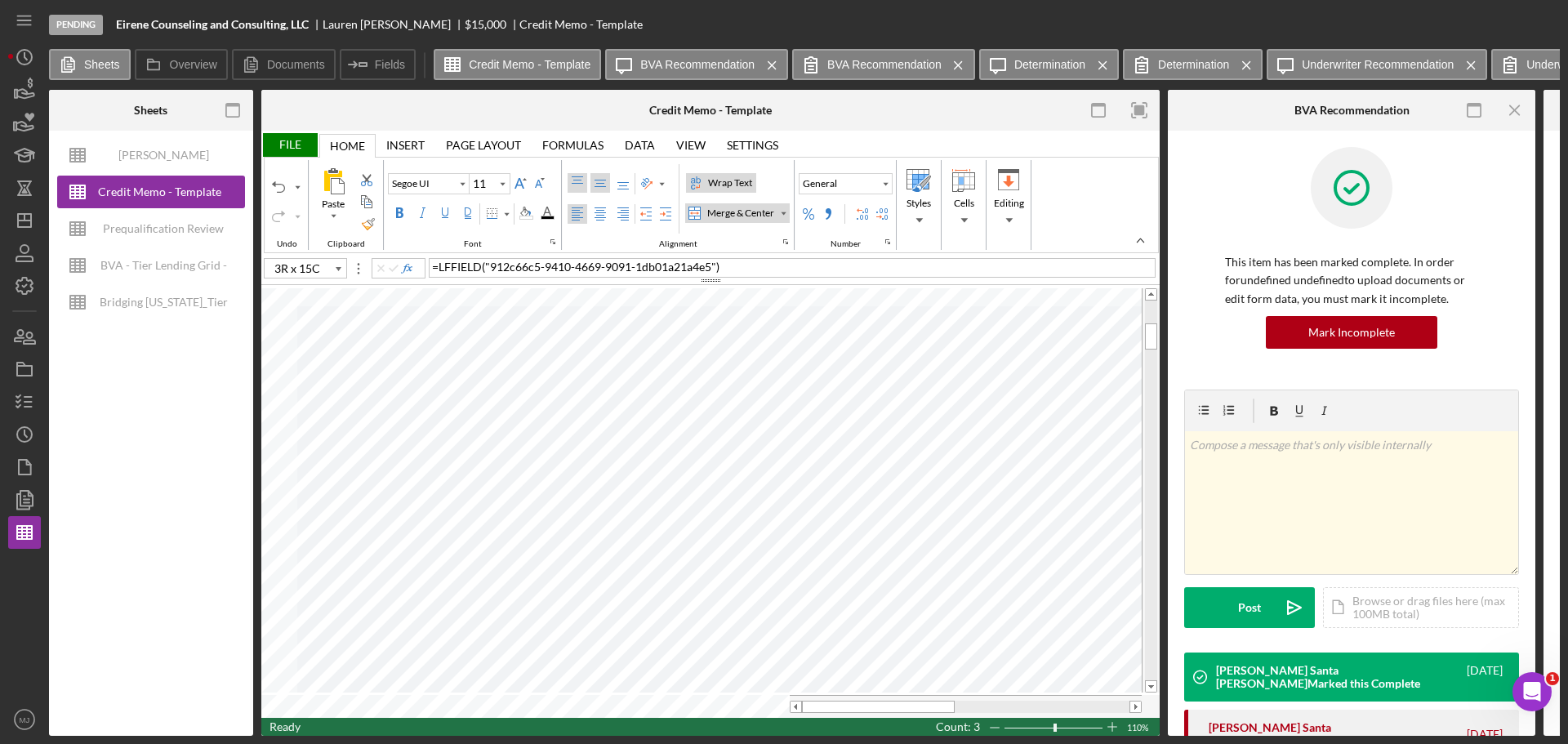
click at [583, 174] on label "Top Align" at bounding box center [577, 183] width 19 height 19
click at [579, 219] on div "Left Align" at bounding box center [577, 214] width 13 height 13
type input "A9"
type input "Times New Roman"
type input "10"
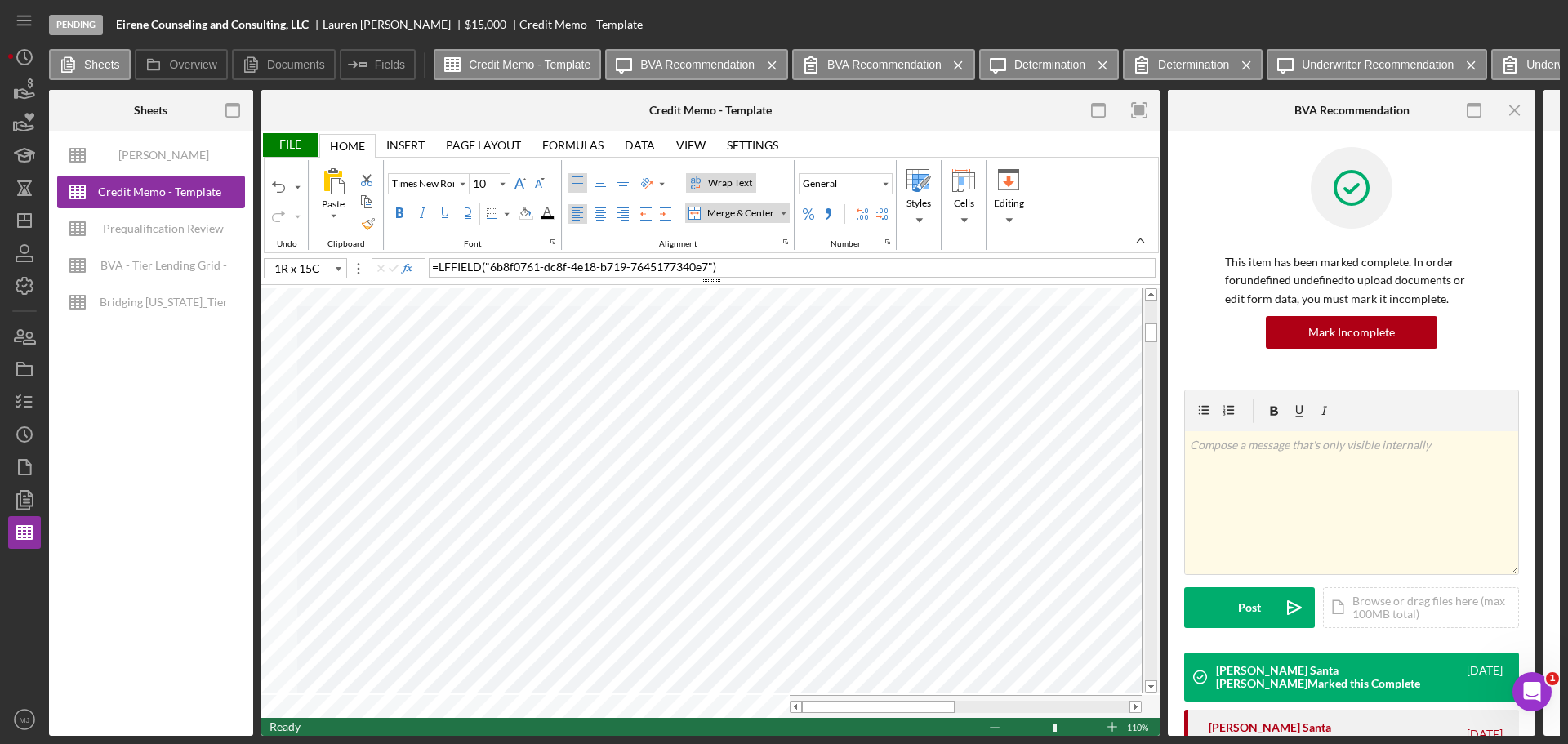
type input "A8"
type input "Segoe UI"
type input "11"
type input "A7"
type input "Times New Roman"
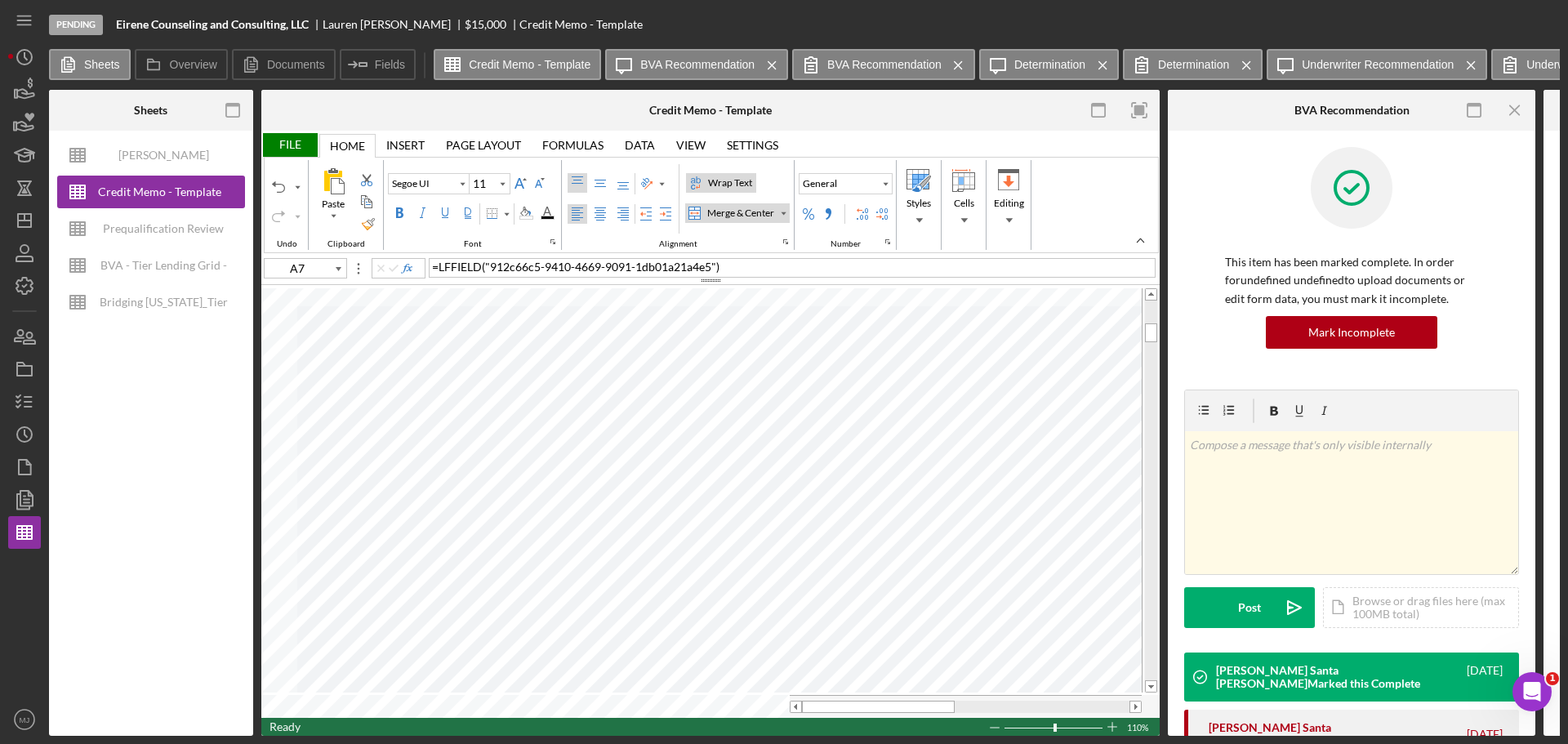
type input "10"
type input "A9"
type input "Calibri"
type input "11"
type input "C31"
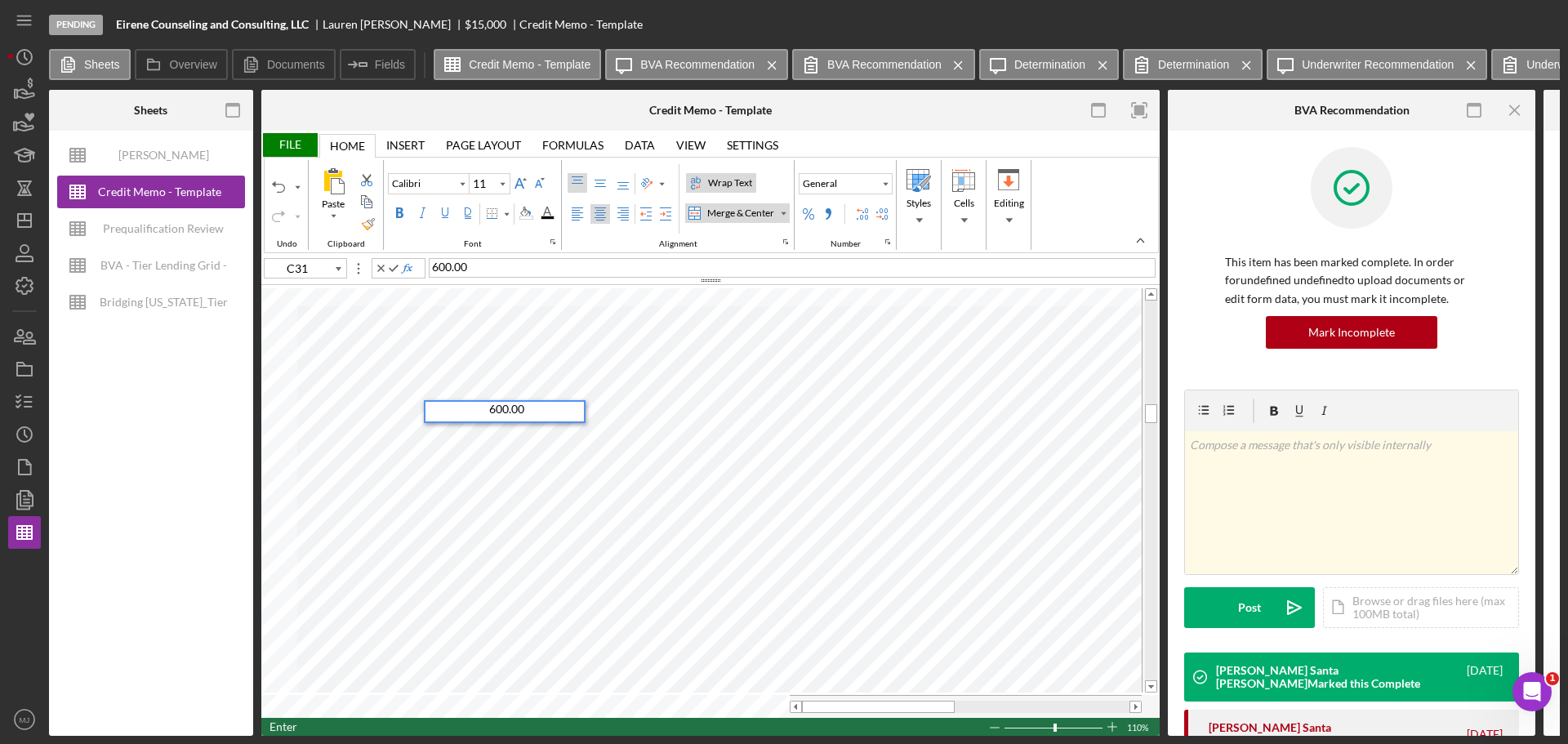
type input "G30"
type input "Times New Roman"
type input "10"
type input "G31"
type input "J31"
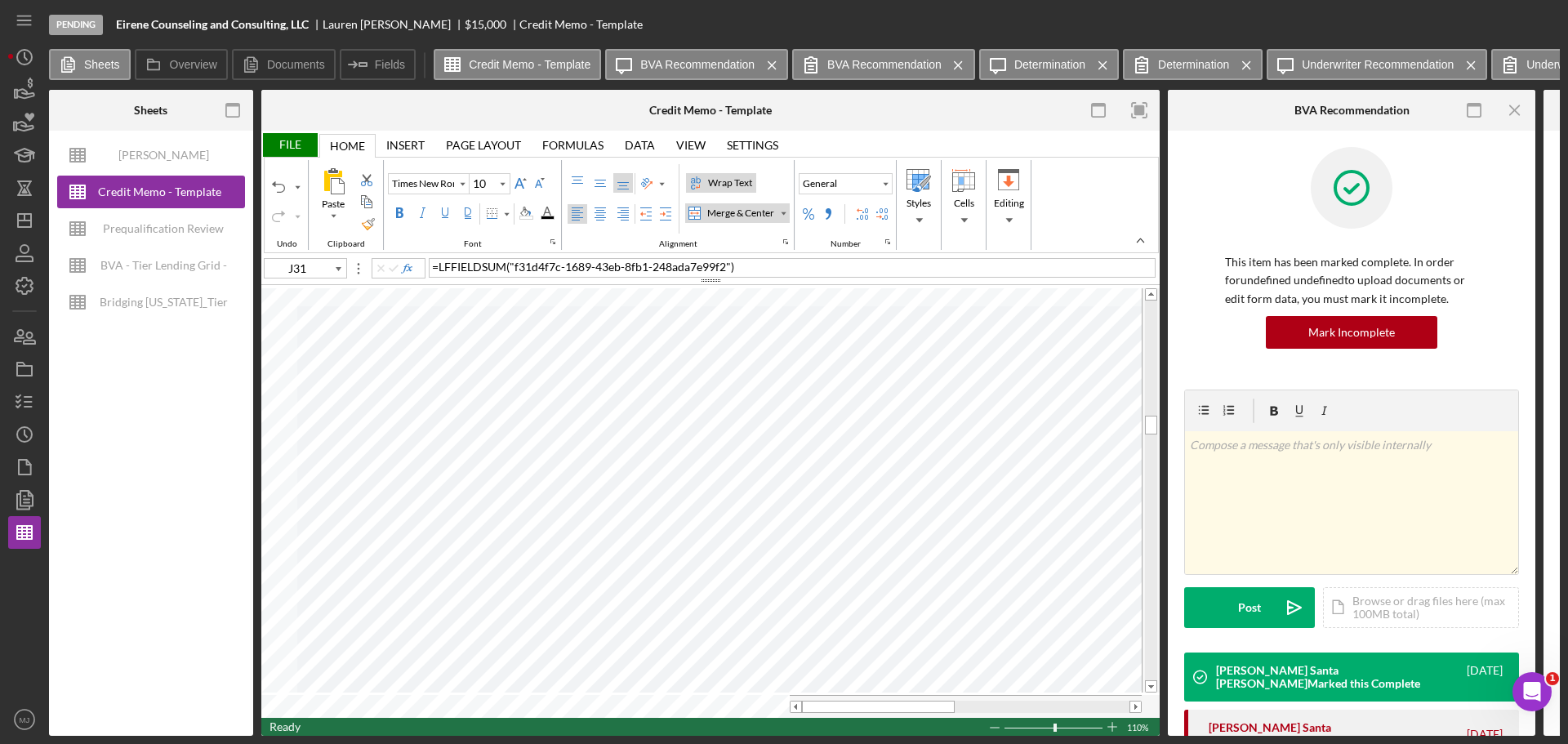
type input "Calibri"
type input "11"
type input "C36"
type input "C37"
type input "Times New Roman"
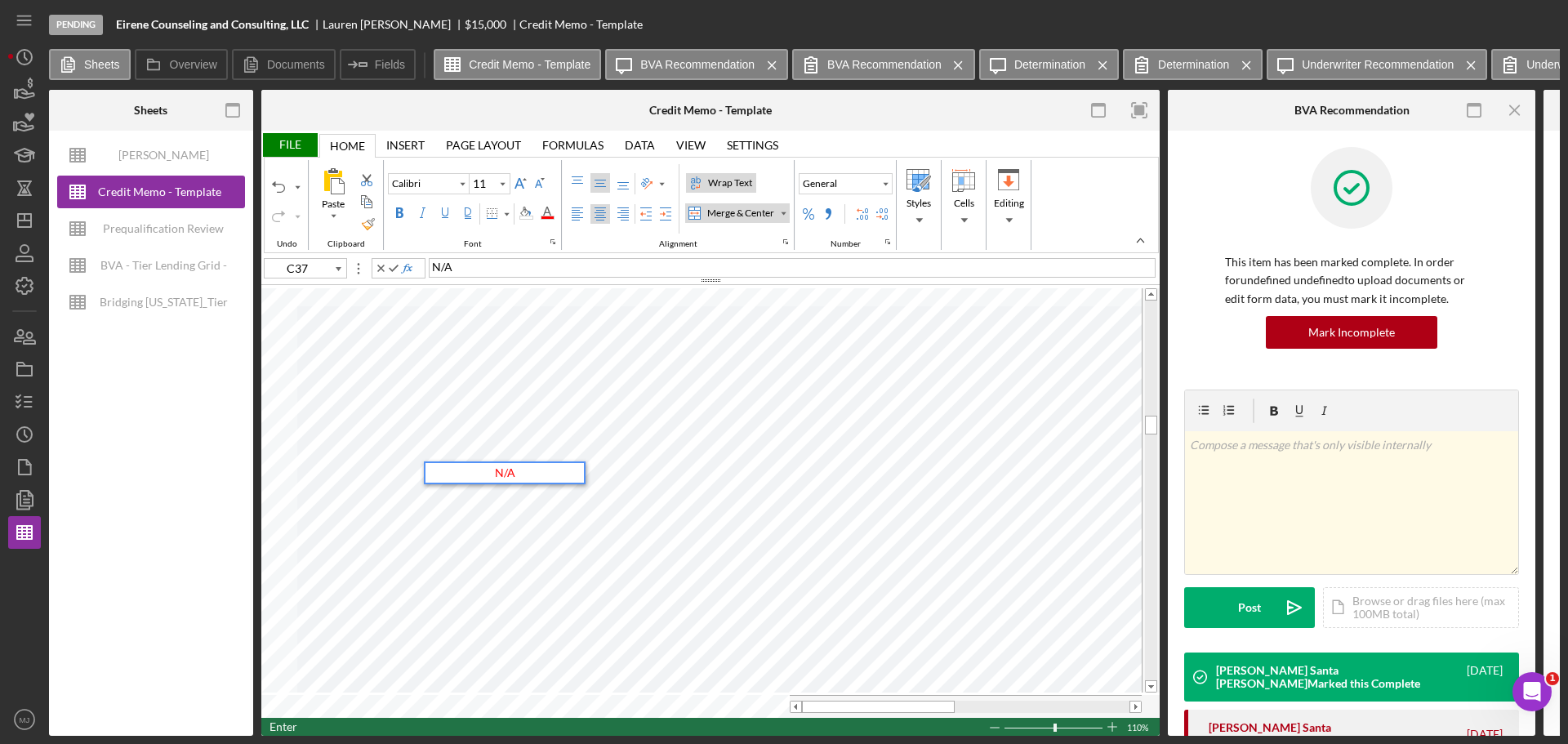
type input "10"
type input "G36"
type input "J36"
click at [300, 147] on div "File" at bounding box center [290, 145] width 57 height 24
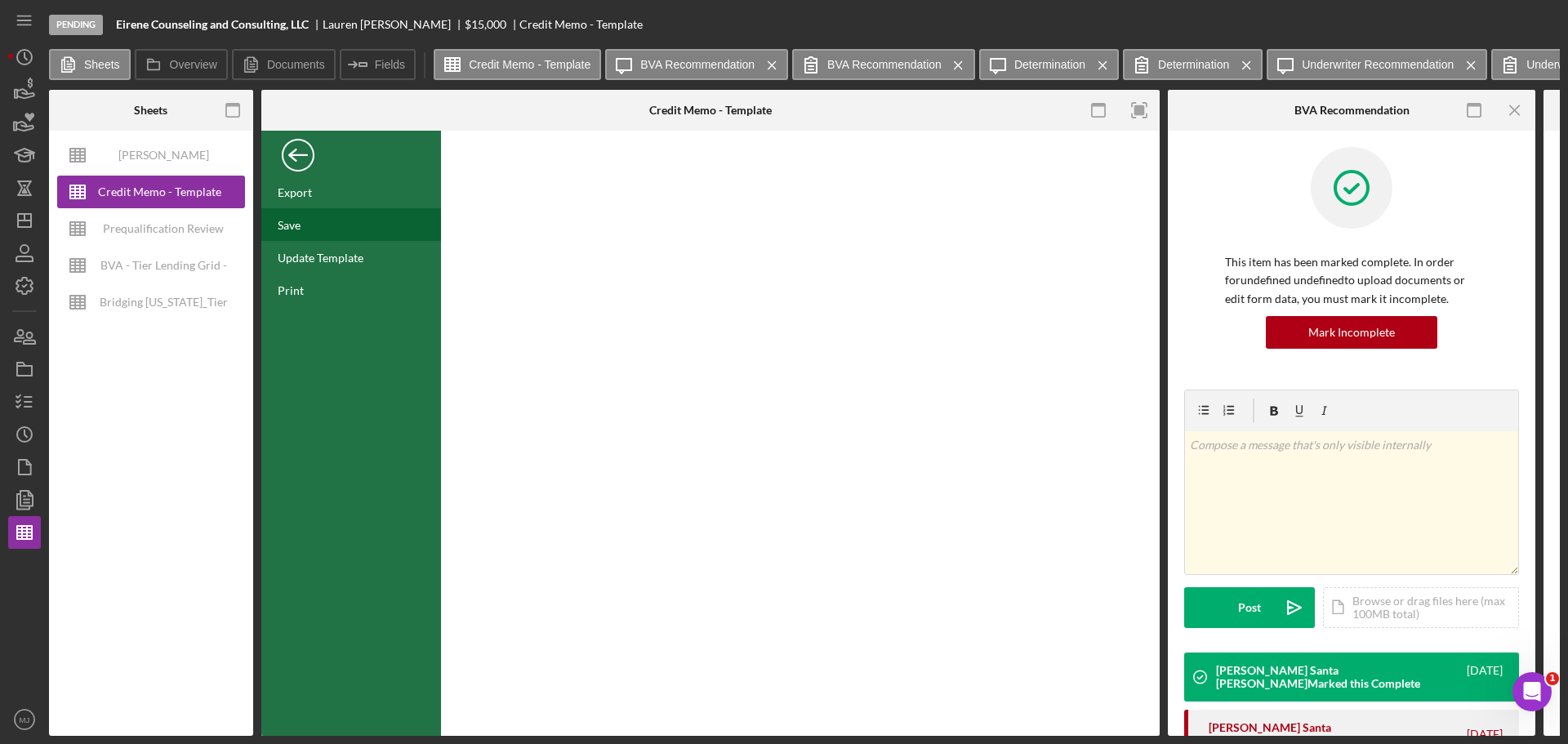
click at [298, 223] on div "Save" at bounding box center [290, 225] width 23 height 14
click at [297, 162] on div "Back" at bounding box center [298, 151] width 33 height 33
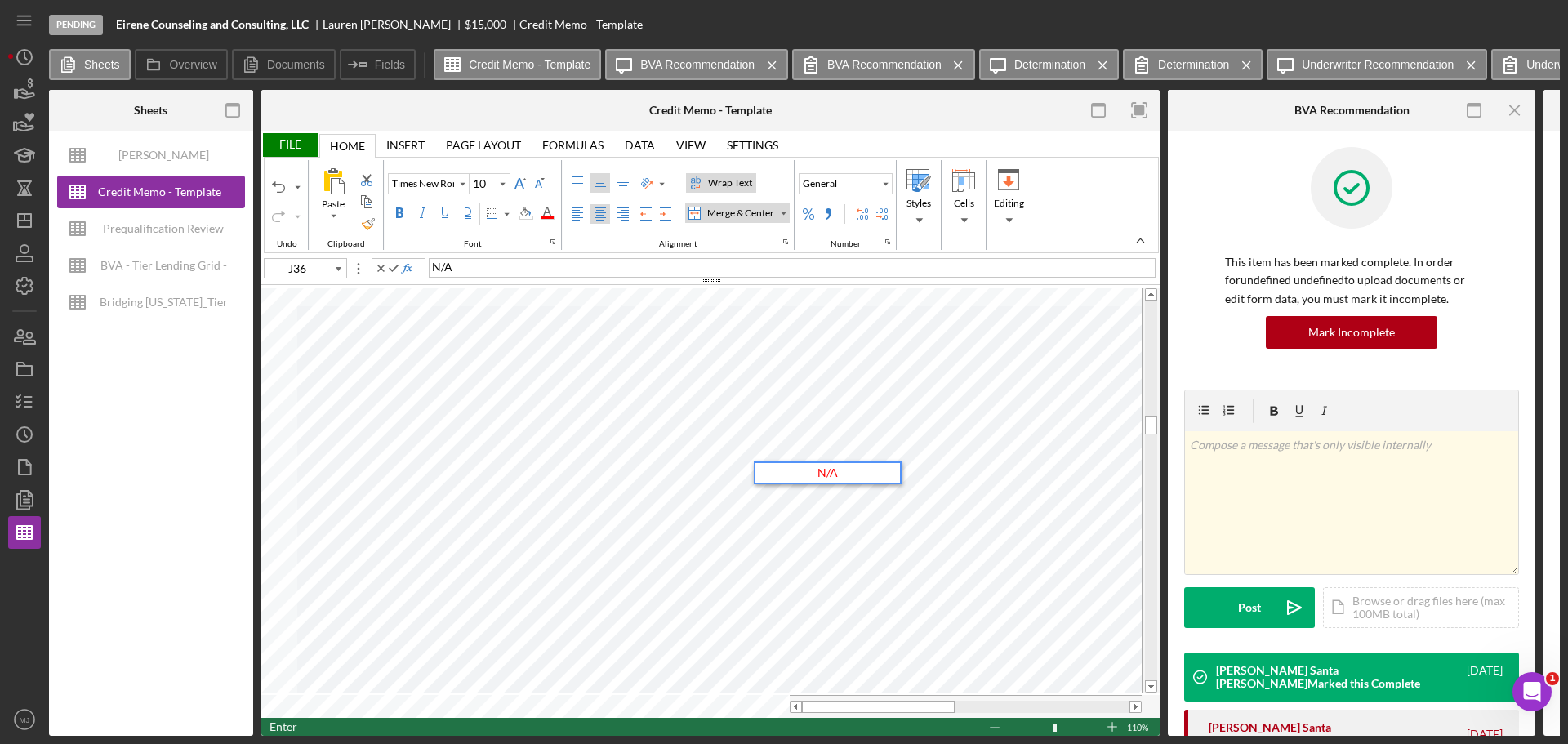
type input "L36"
type input "Calibri"
type input "11"
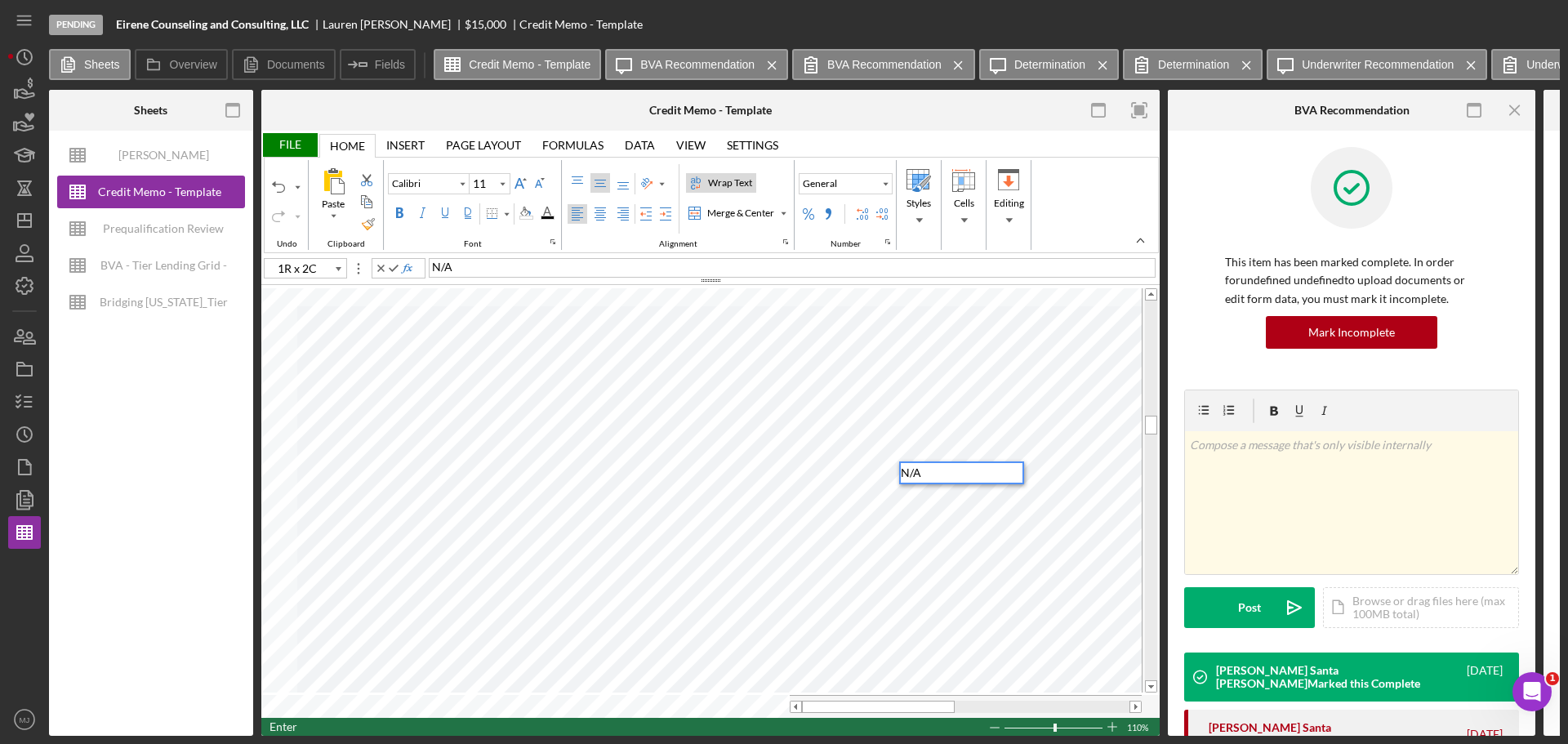
type input "M36"
click at [1046, 475] on div "289.77" at bounding box center [1073, 473] width 99 height 19
type input "C31"
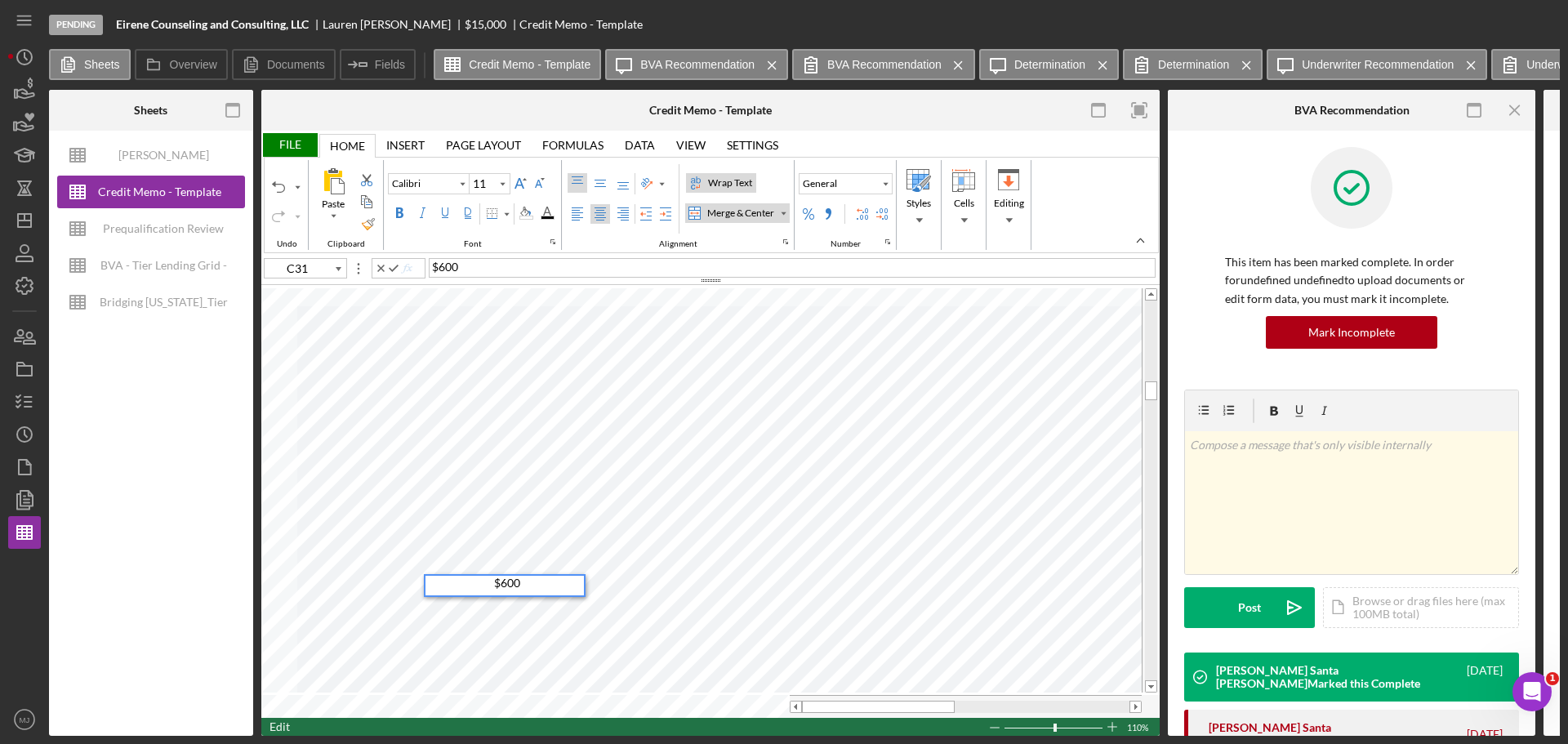
type input "Times New Roman"
type input "10"
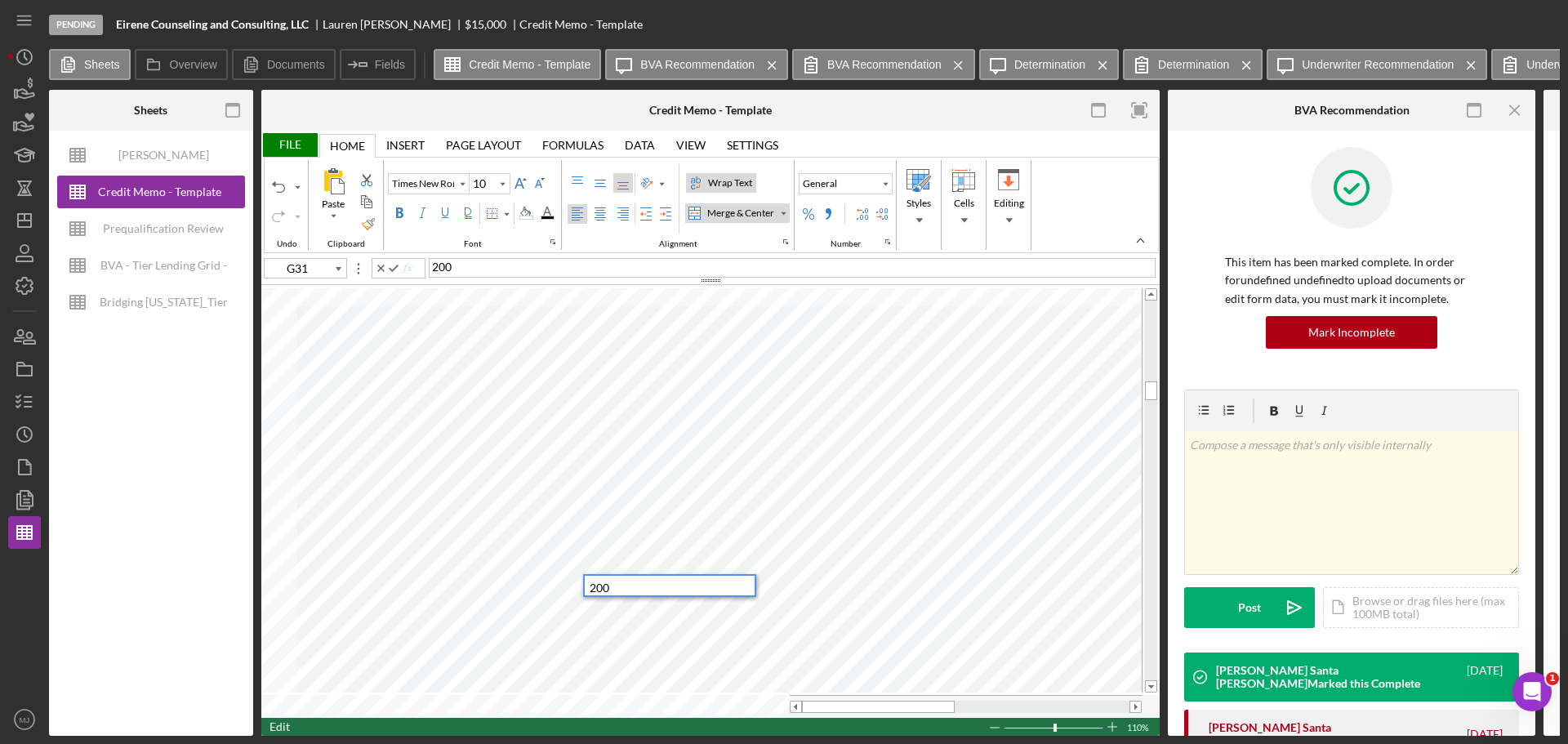
click at [591, 583] on span "200" at bounding box center [599, 588] width 19 height 14
type input "C31"
type input "Calibri"
type input "11"
type input "1R x 9C"
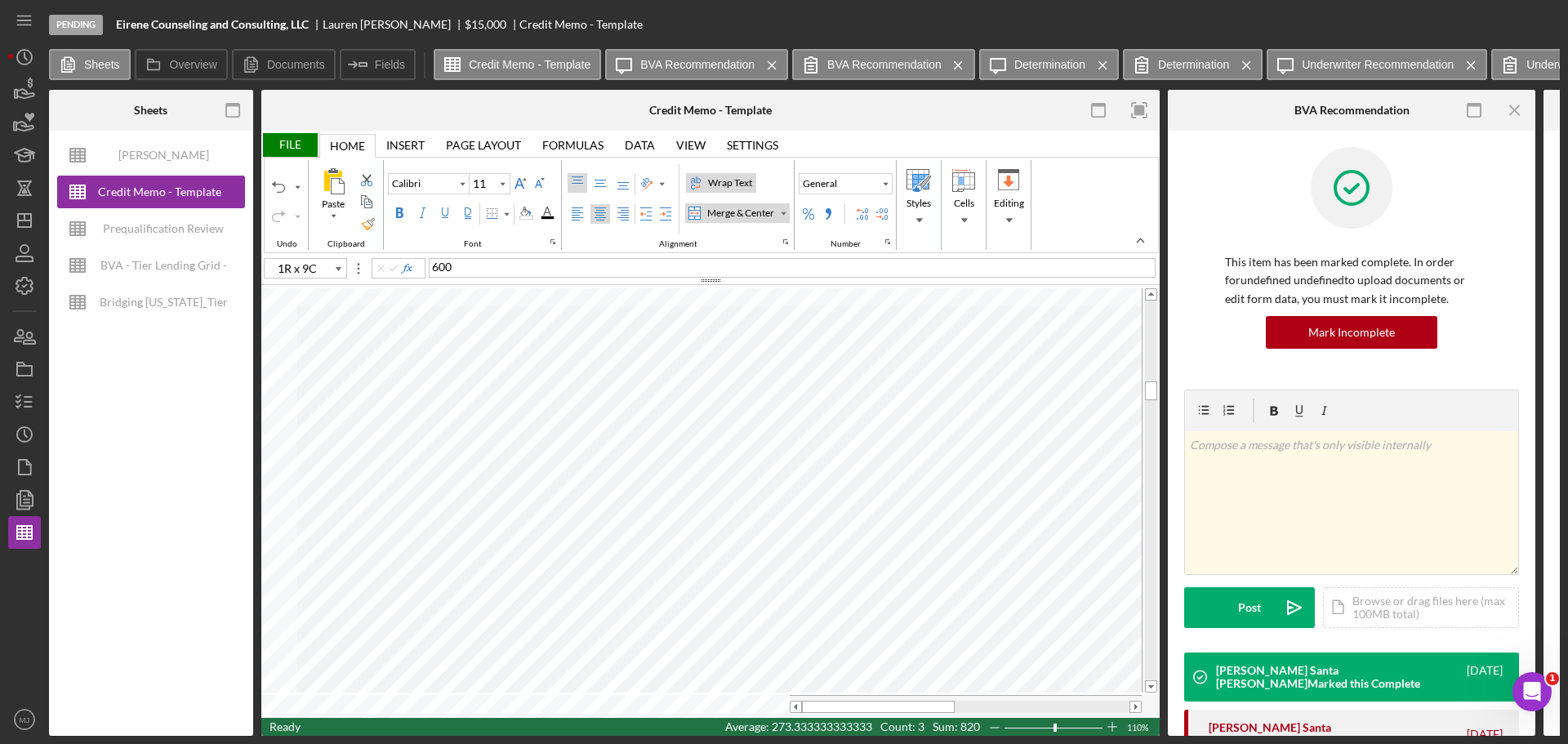
click at [894, 185] on div "General" at bounding box center [846, 199] width 97 height 76
click at [888, 183] on div "Number Format" at bounding box center [885, 184] width 8 height 8
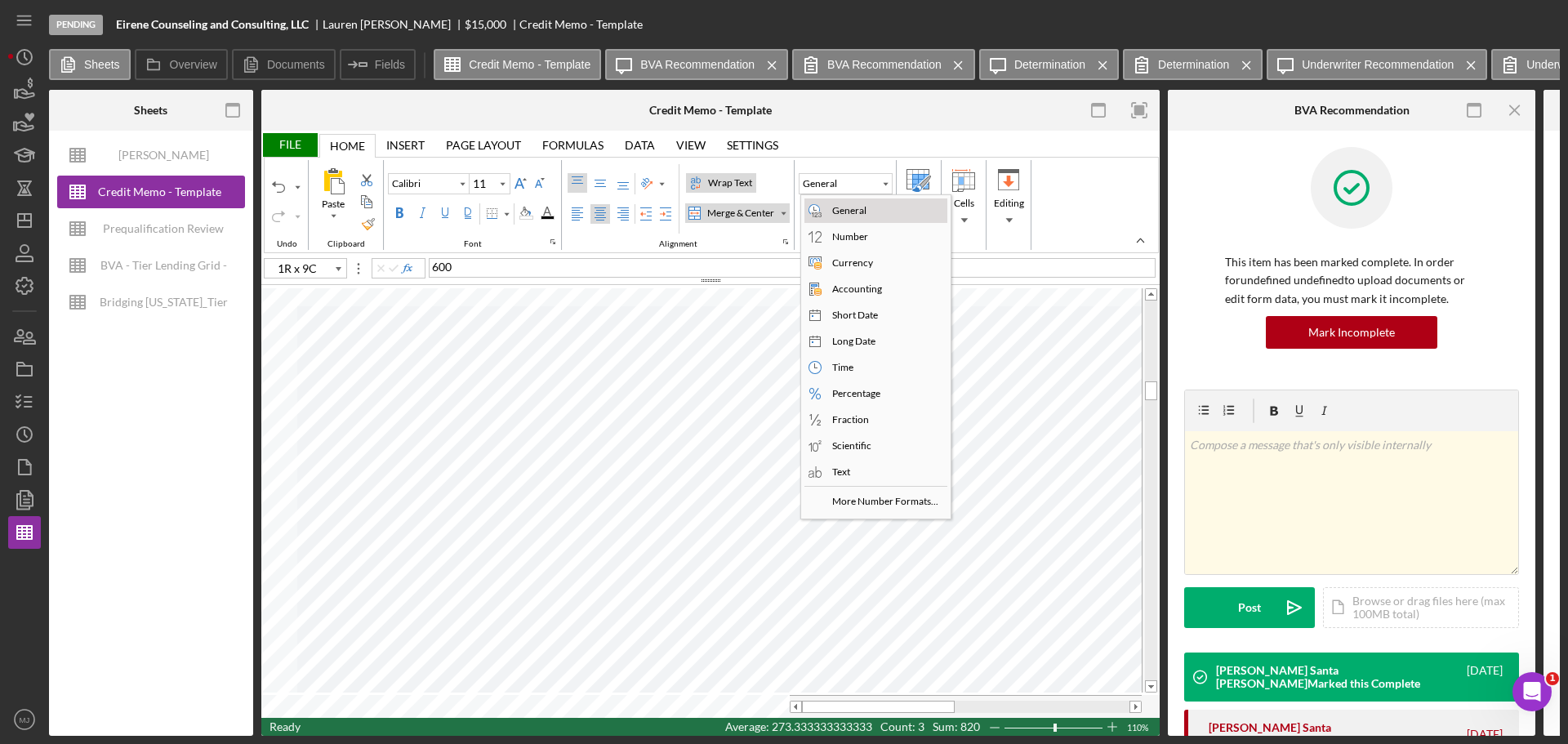
click at [856, 266] on div "Currency" at bounding box center [853, 263] width 48 height 15
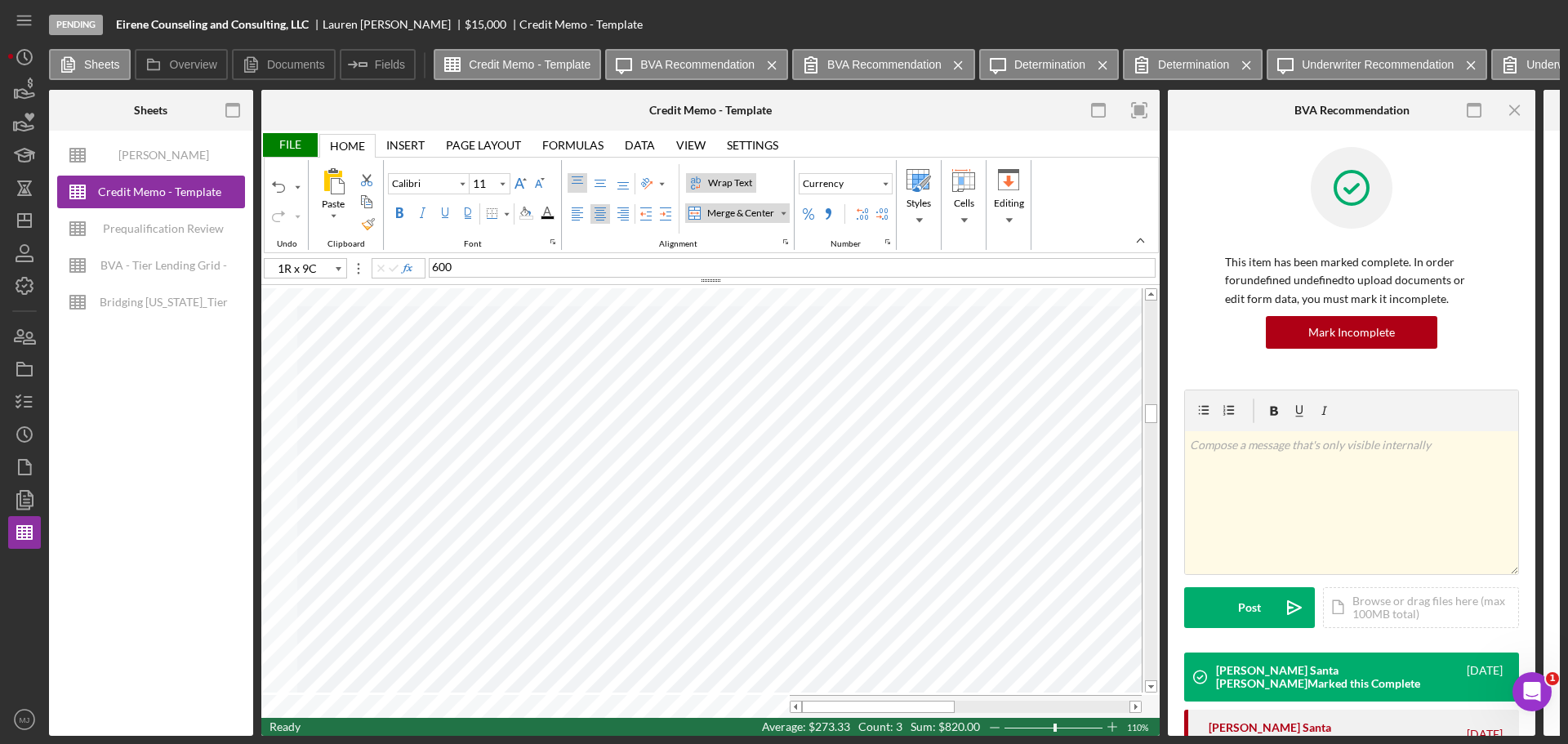
type input "Times New Roman"
type input "10"
type input "C37"
type input "Calibri"
type input "11"
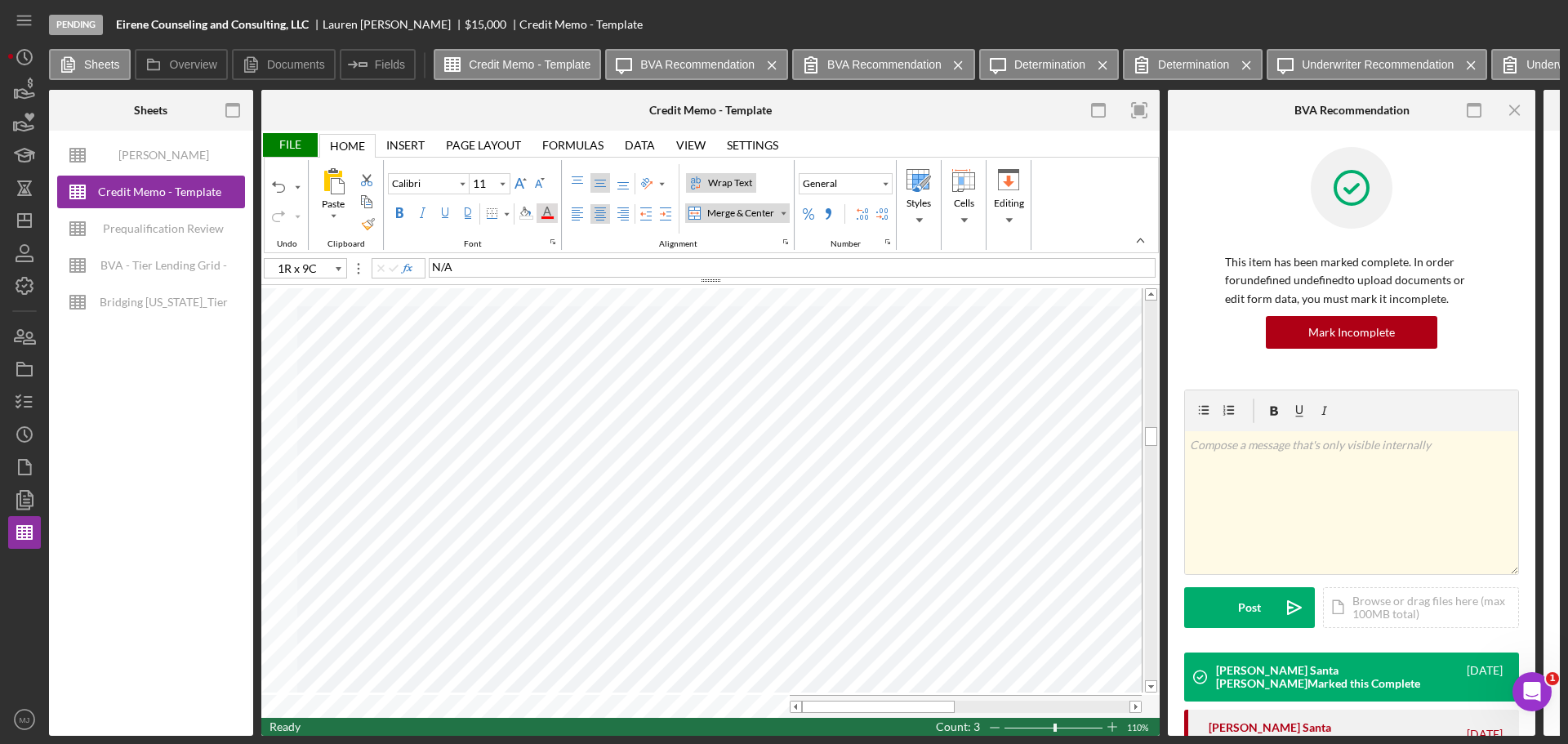
click at [551, 214] on div "Font Color" at bounding box center [547, 213] width 13 height 13
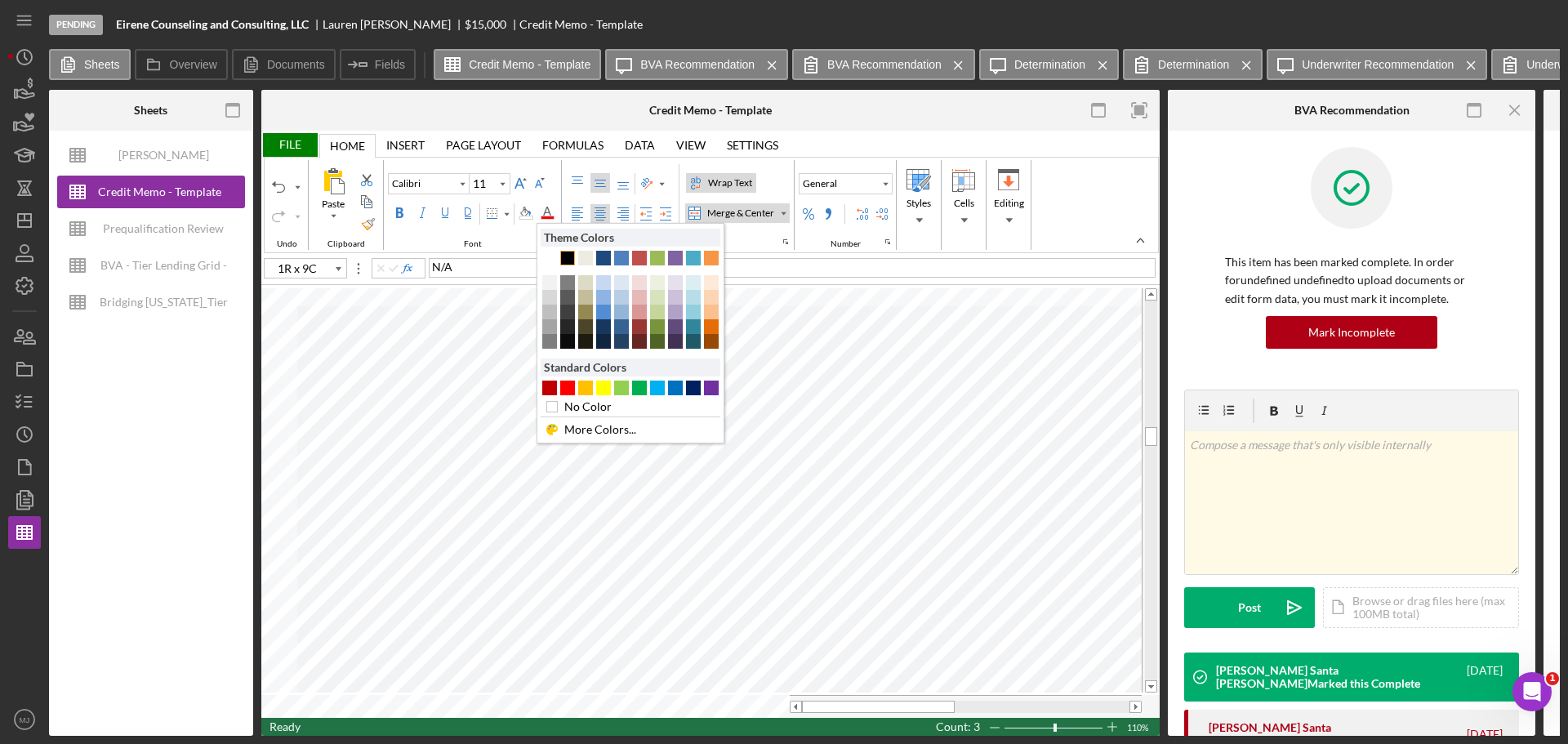
click at [564, 259] on div "Text 1" at bounding box center [568, 258] width 15 height 15
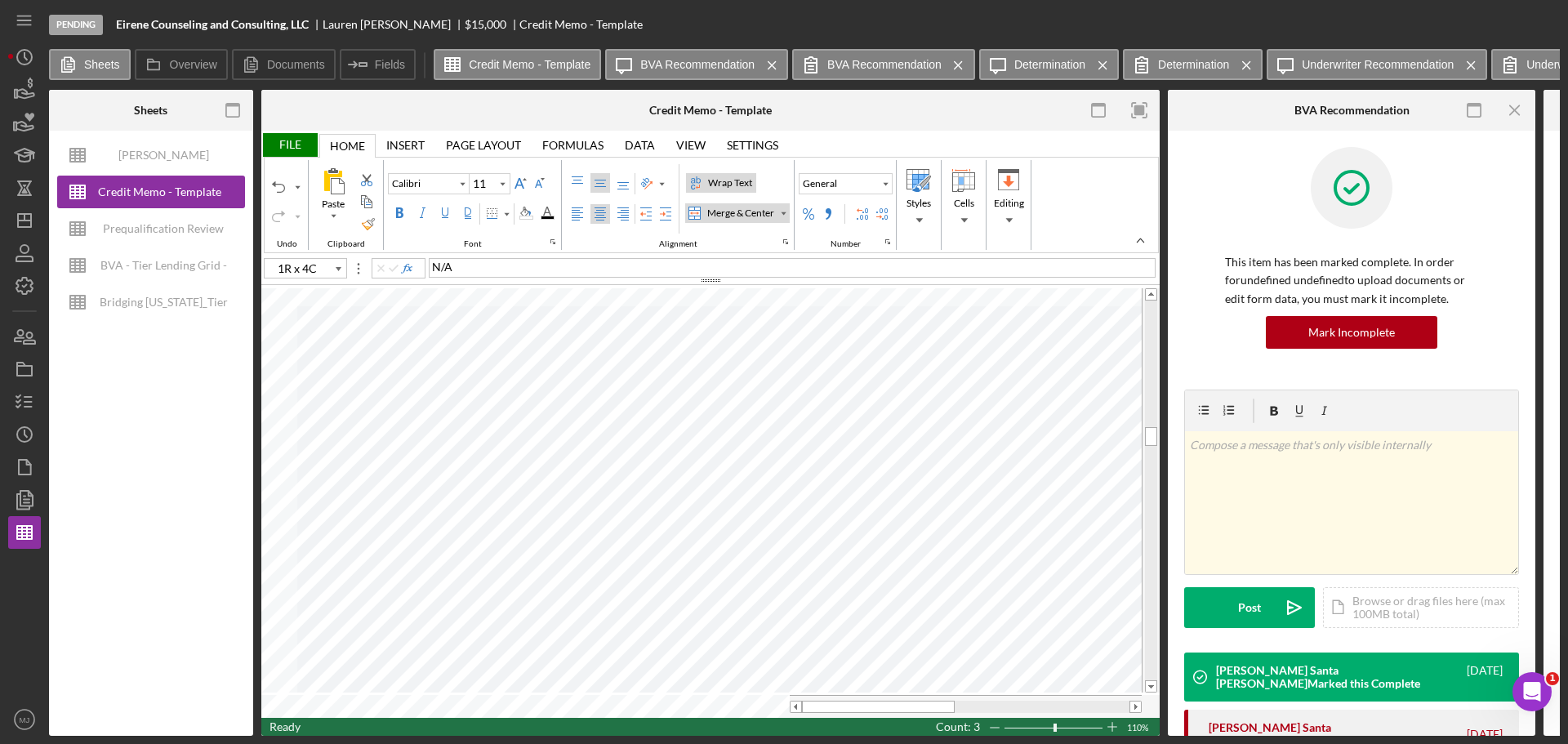
type input "C41"
type input "Times New Roman"
type input "10"
type input "1R x 3C"
click at [782, 212] on div "Merge & Center" at bounding box center [783, 213] width 8 height 8
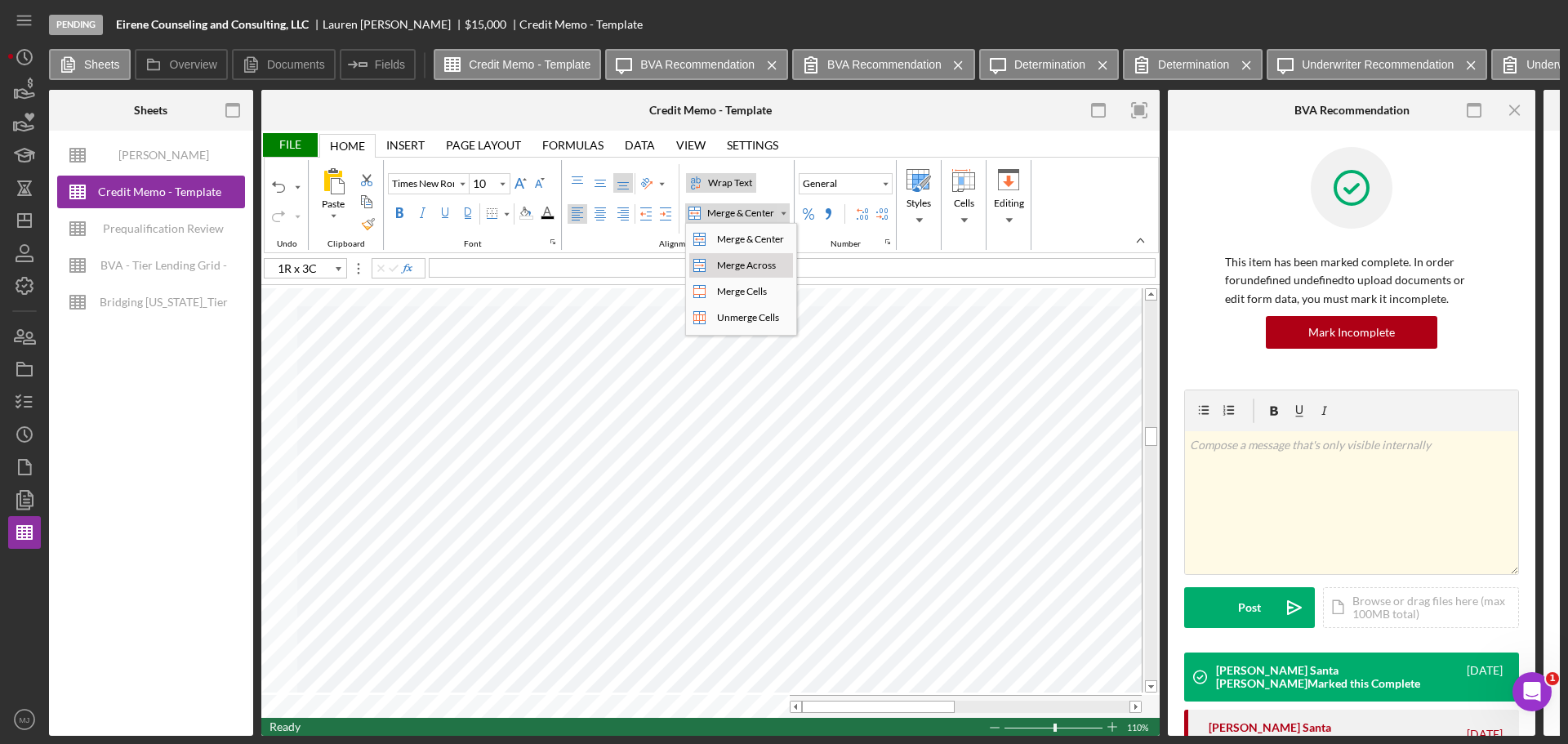
click at [759, 266] on div "Merge Across" at bounding box center [747, 265] width 65 height 15
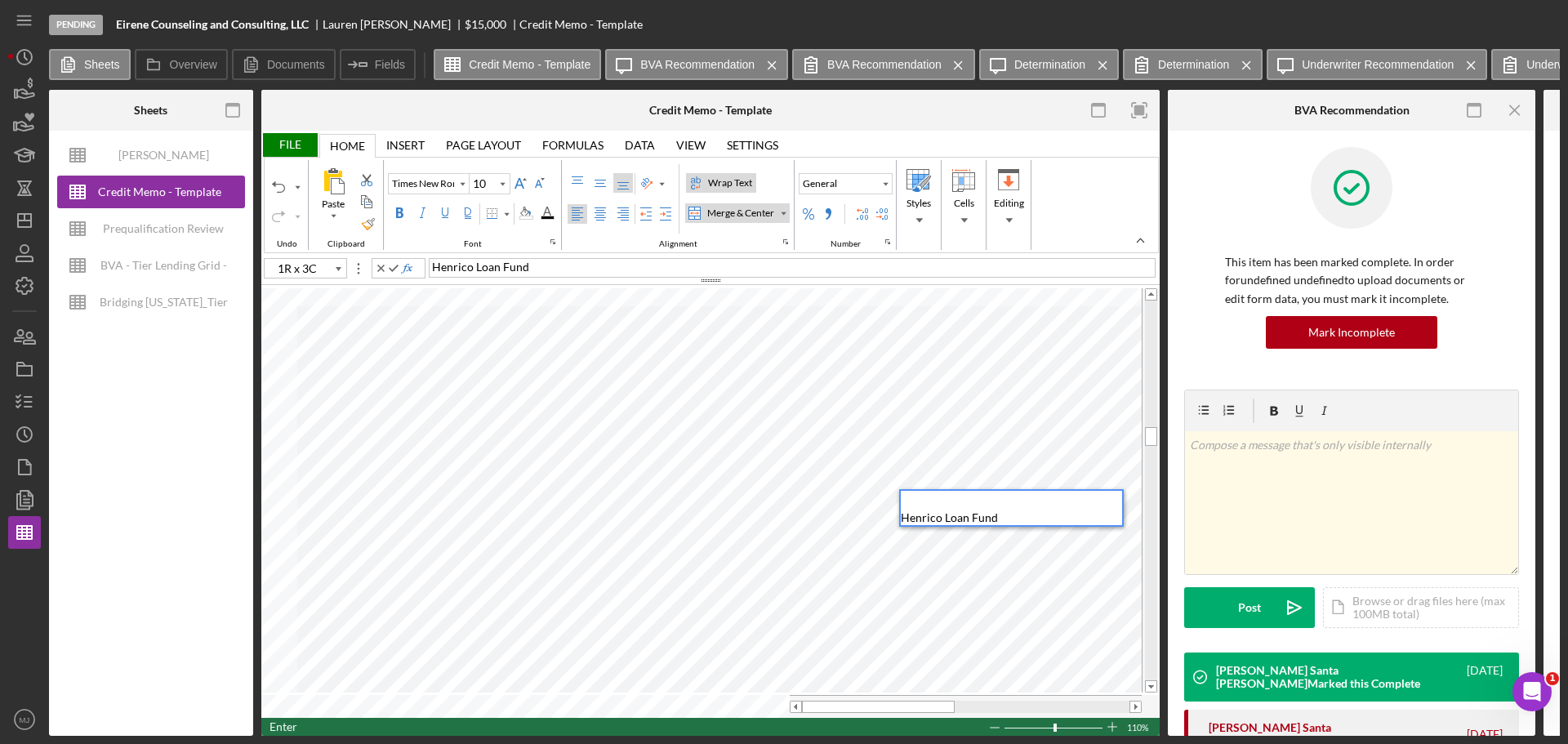
type input "Calibri"
type input "11"
type input "C42"
type input "Times New Roman"
type input "10"
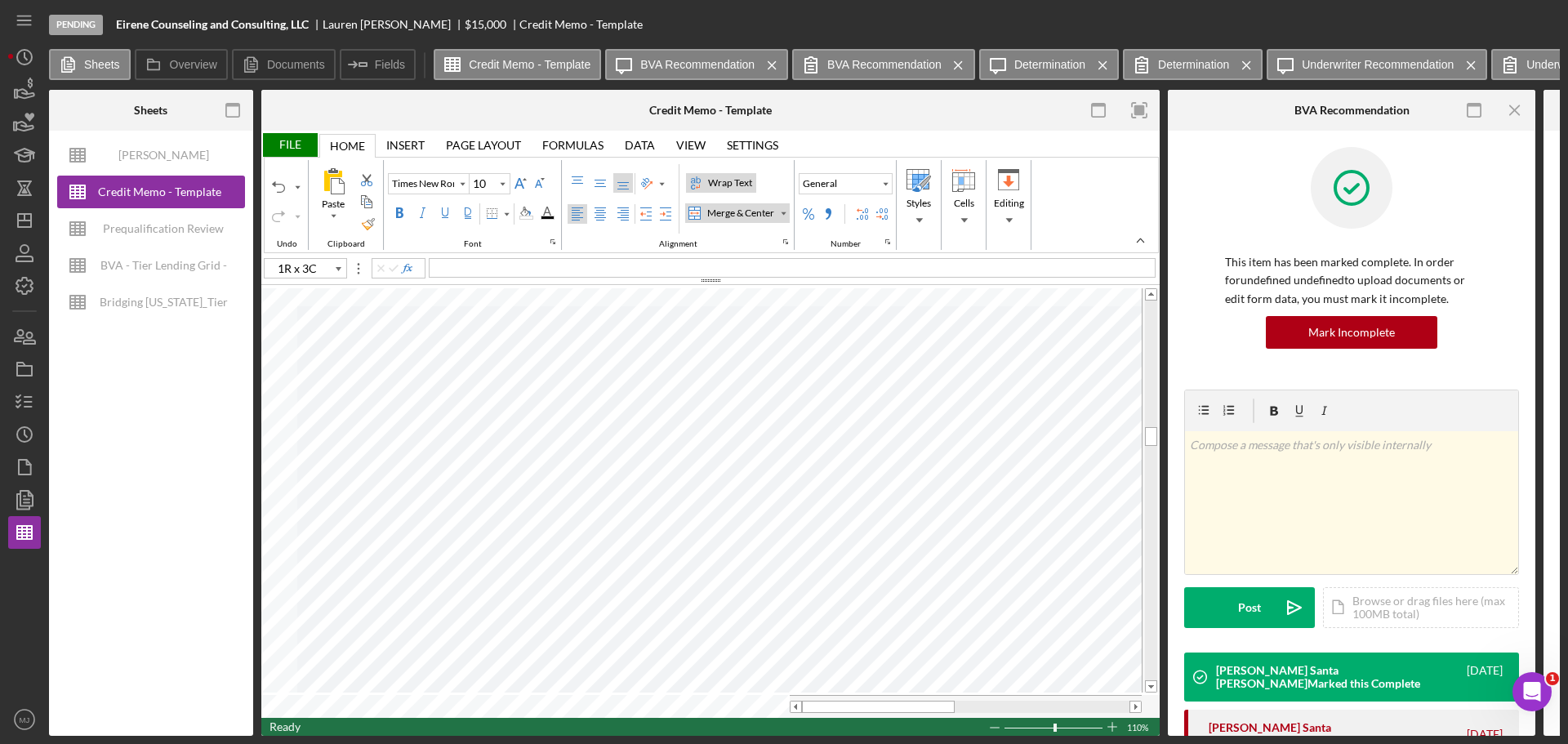
type input "G41"
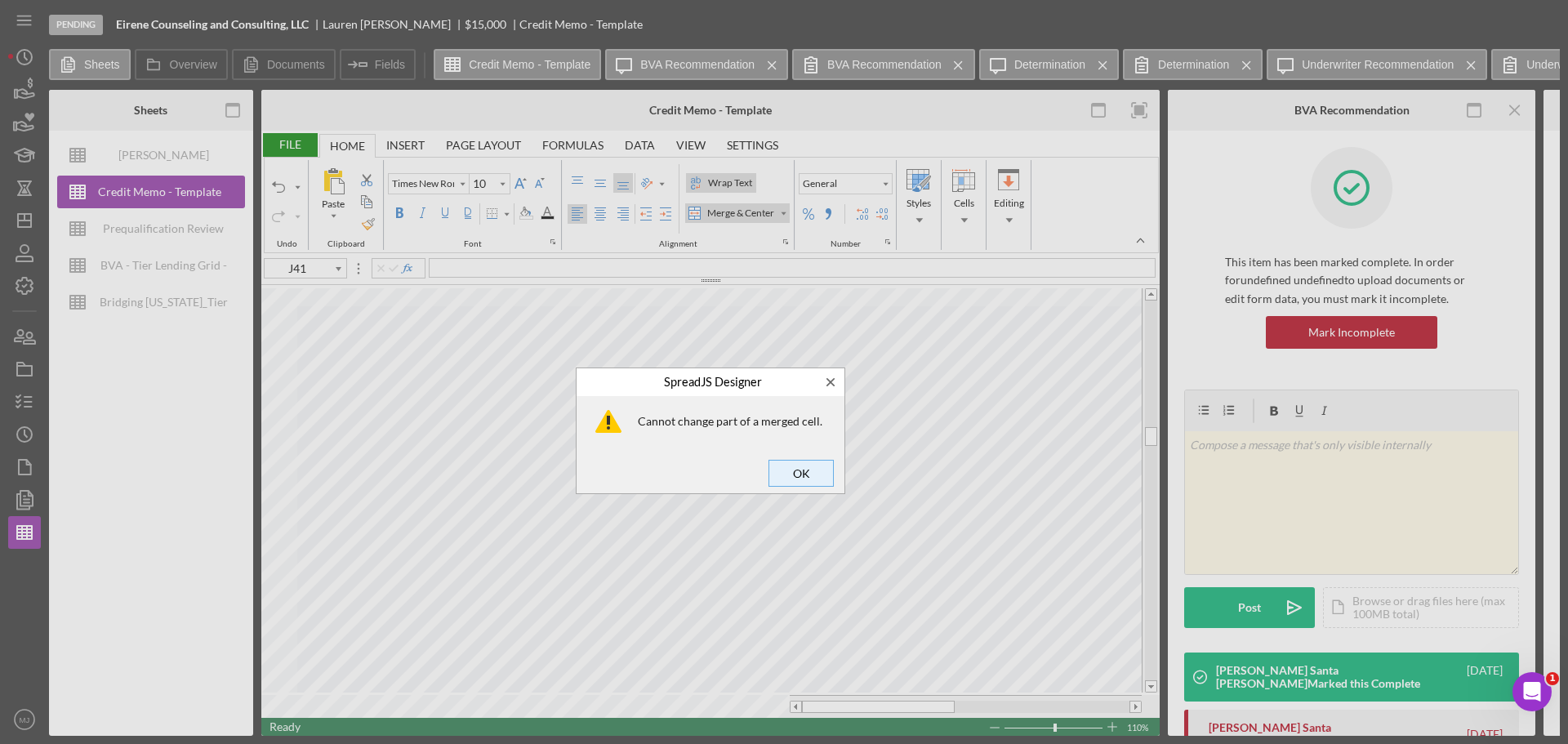
click at [807, 476] on span "OK" at bounding box center [801, 473] width 54 height 23
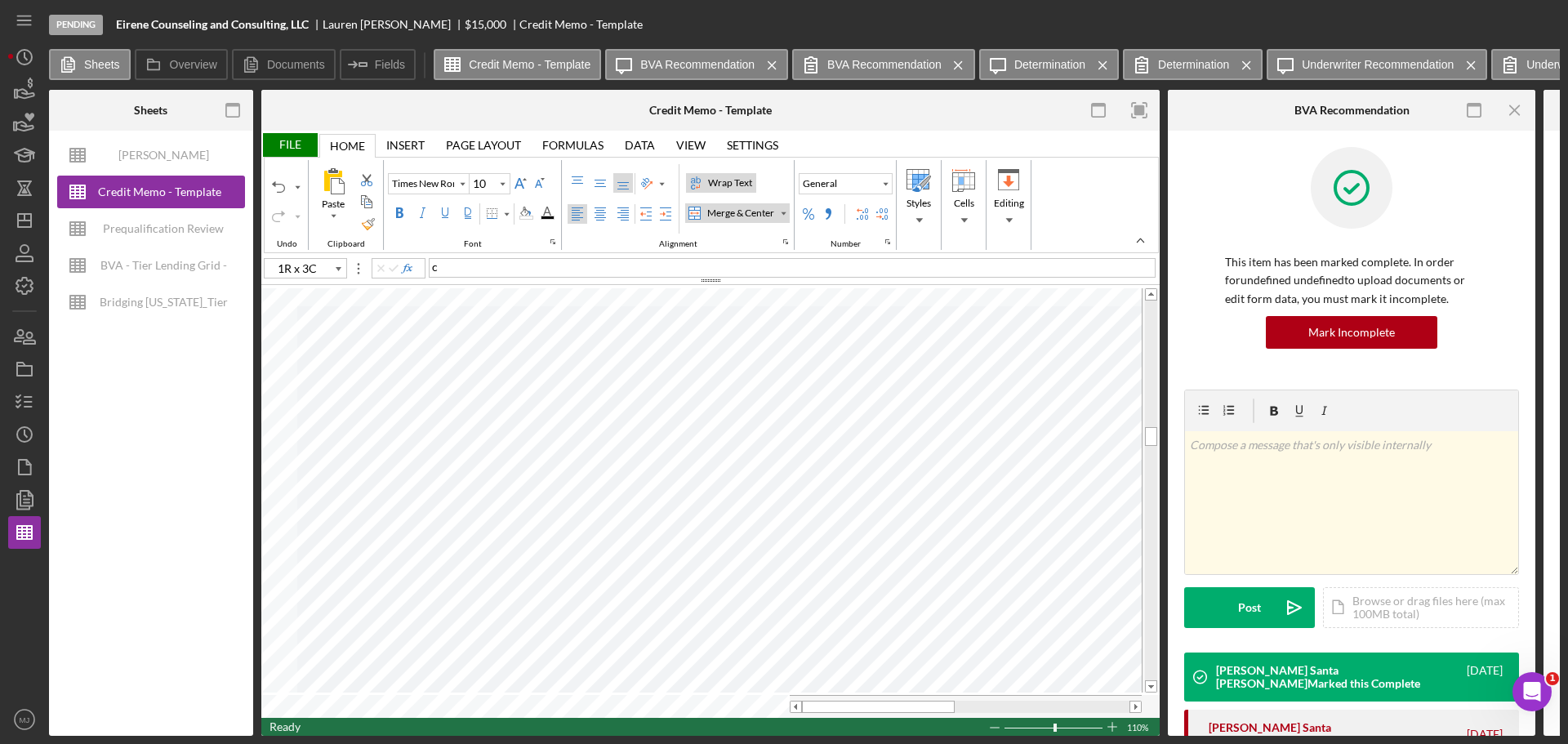
type input "G41"
type input "J41"
type input "Calibri"
type input "11"
click at [758, 213] on div "Merge & Center" at bounding box center [740, 213] width 73 height 15
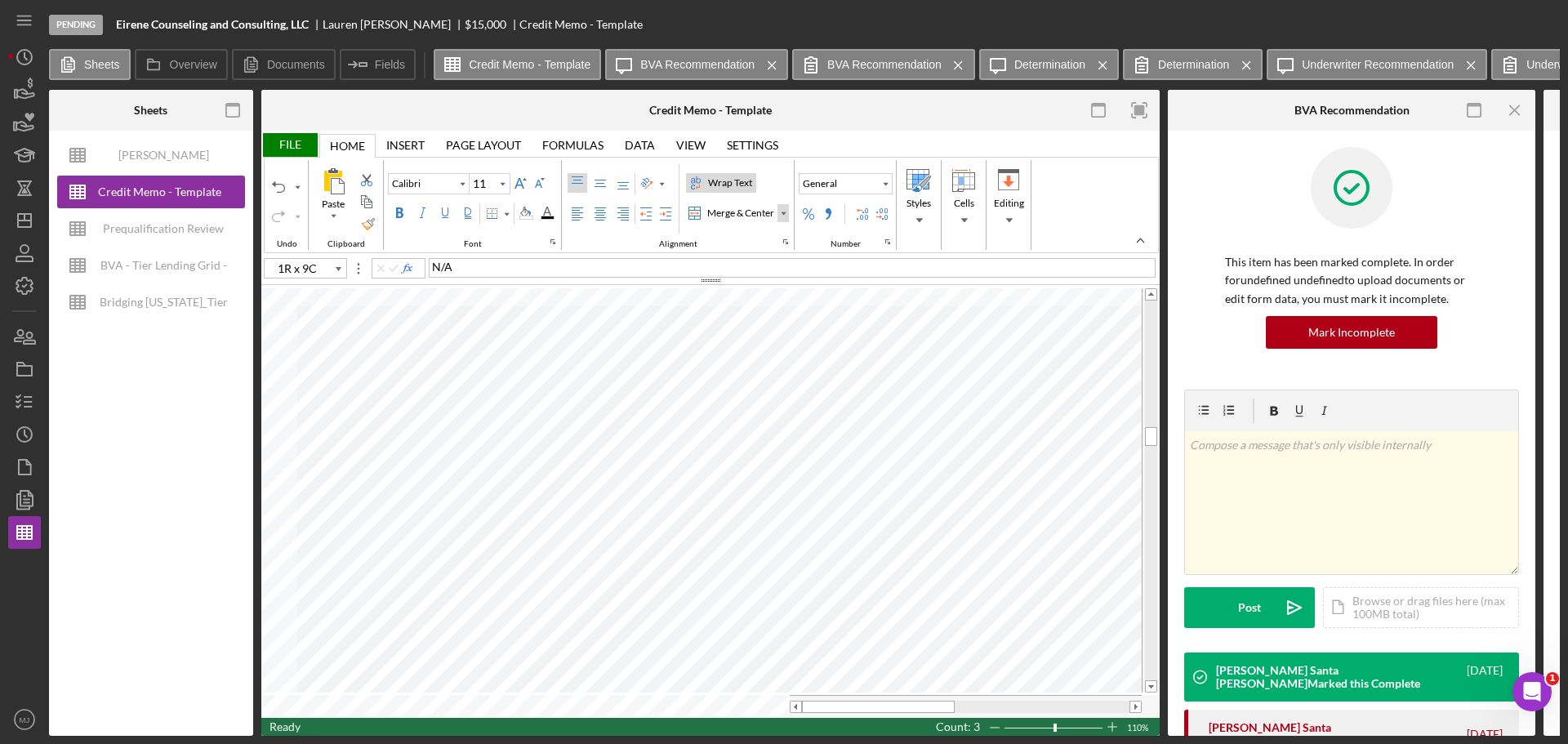
click at [782, 213] on div "Merge & Center" at bounding box center [783, 213] width 8 height 8
click at [757, 327] on div "Unmerge Cells" at bounding box center [750, 318] width 82 height 19
click at [782, 214] on div "Merge & Center" at bounding box center [783, 213] width 8 height 8
click at [747, 325] on div "Unmerge Cells" at bounding box center [750, 318] width 82 height 19
click at [268, 183] on div "Undo" at bounding box center [278, 202] width 21 height 76
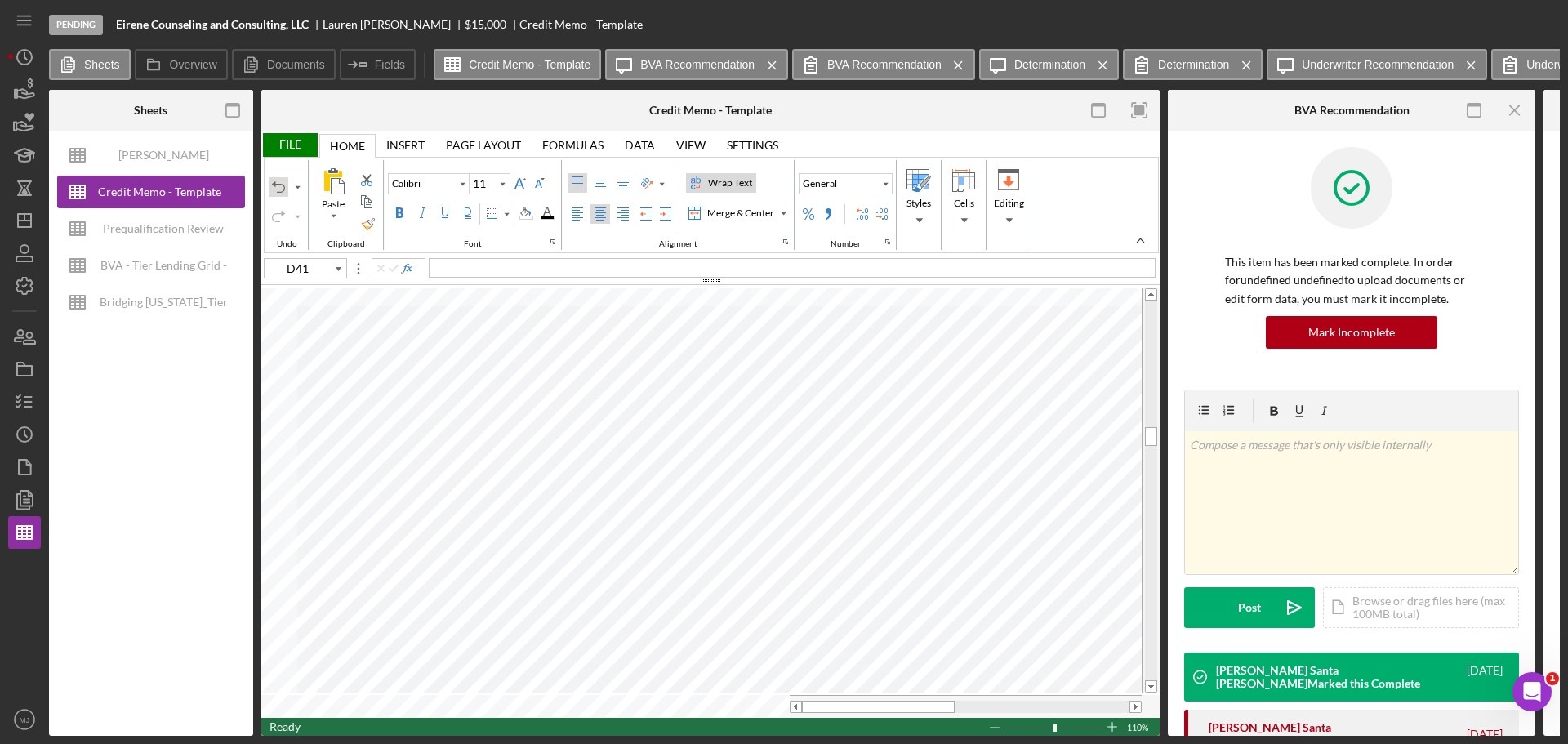
click at [278, 184] on div "Undo" at bounding box center [278, 186] width 13 height 13
type input "C41"
click at [278, 184] on div "Undo" at bounding box center [278, 186] width 13 height 13
click at [602, 183] on div "Middle Align" at bounding box center [600, 183] width 13 height 13
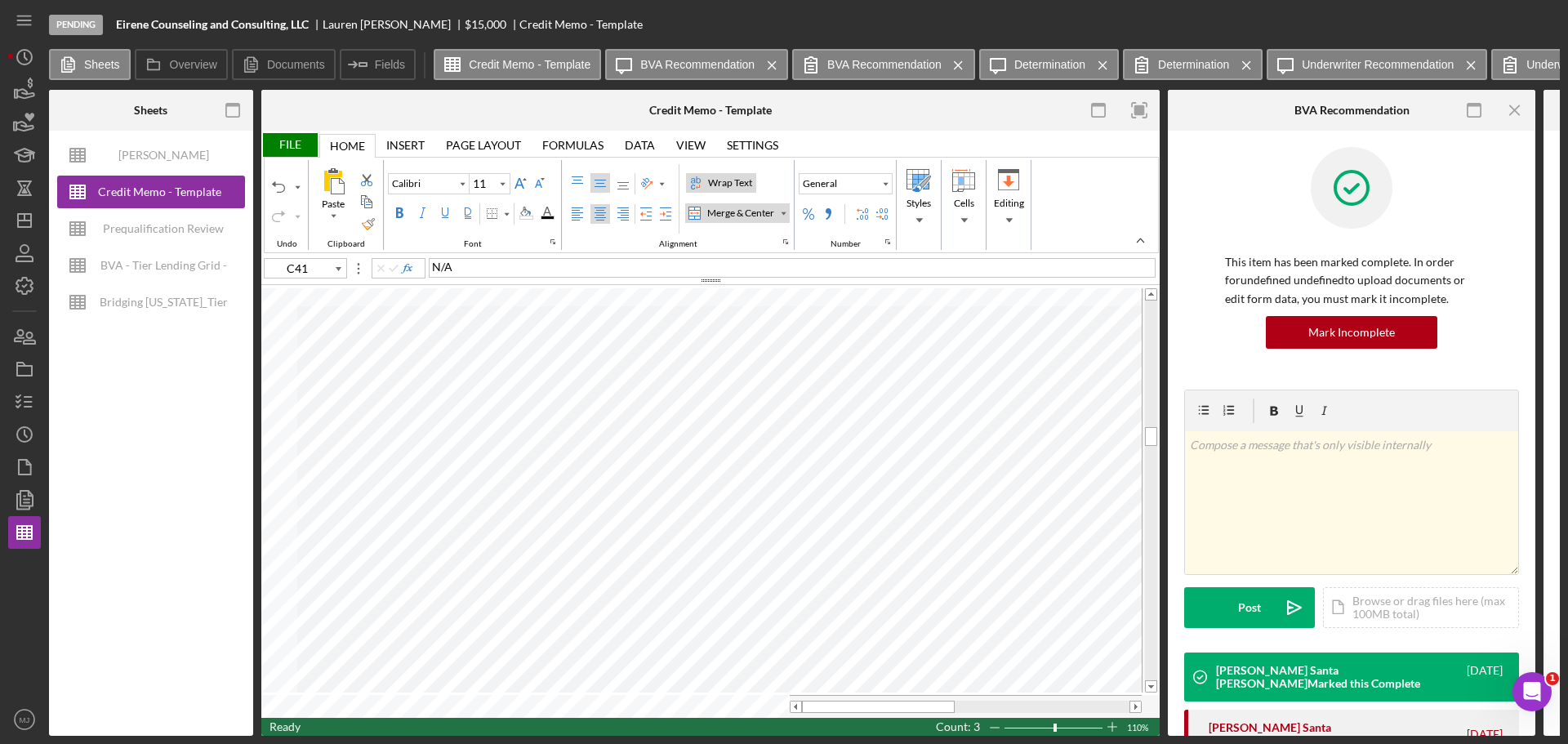
click at [601, 210] on div "Center Align" at bounding box center [600, 214] width 13 height 13
type input "Times New Roman"
type input "10"
type input "L41"
click at [287, 133] on div "File" at bounding box center [290, 145] width 57 height 24
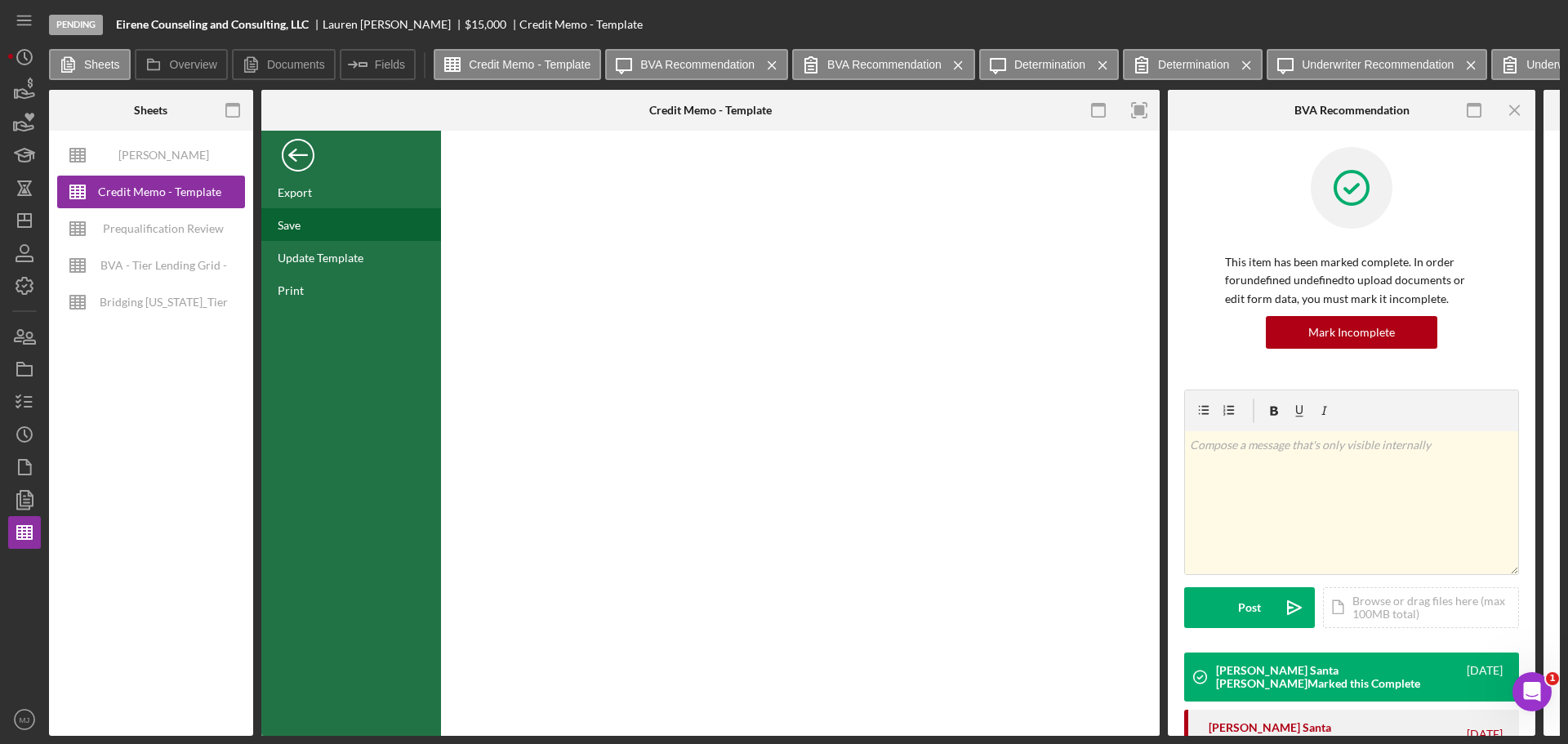
click at [292, 227] on div "Save" at bounding box center [290, 225] width 23 height 14
click at [299, 162] on div "Back" at bounding box center [298, 151] width 33 height 33
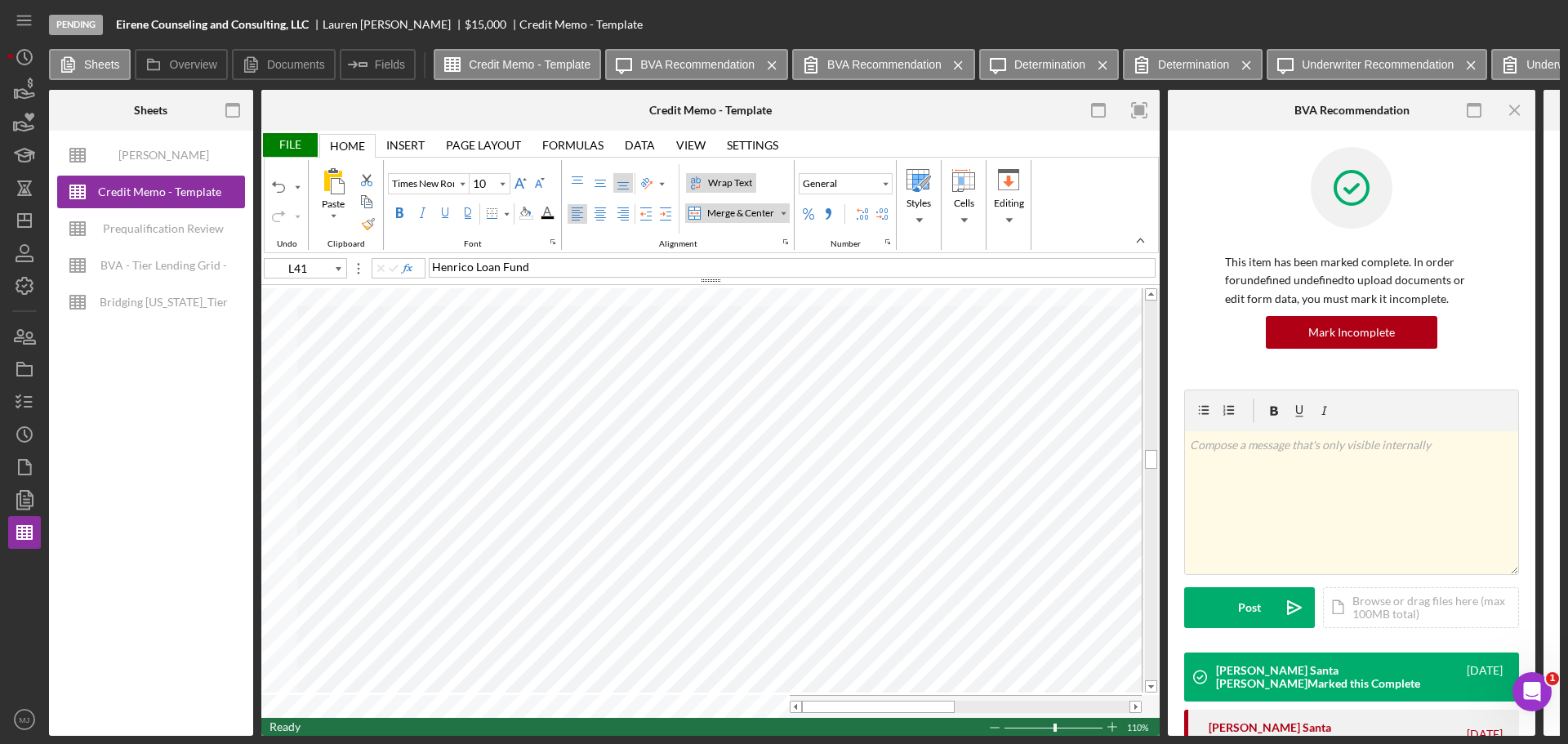
click at [296, 148] on div "File" at bounding box center [290, 145] width 57 height 24
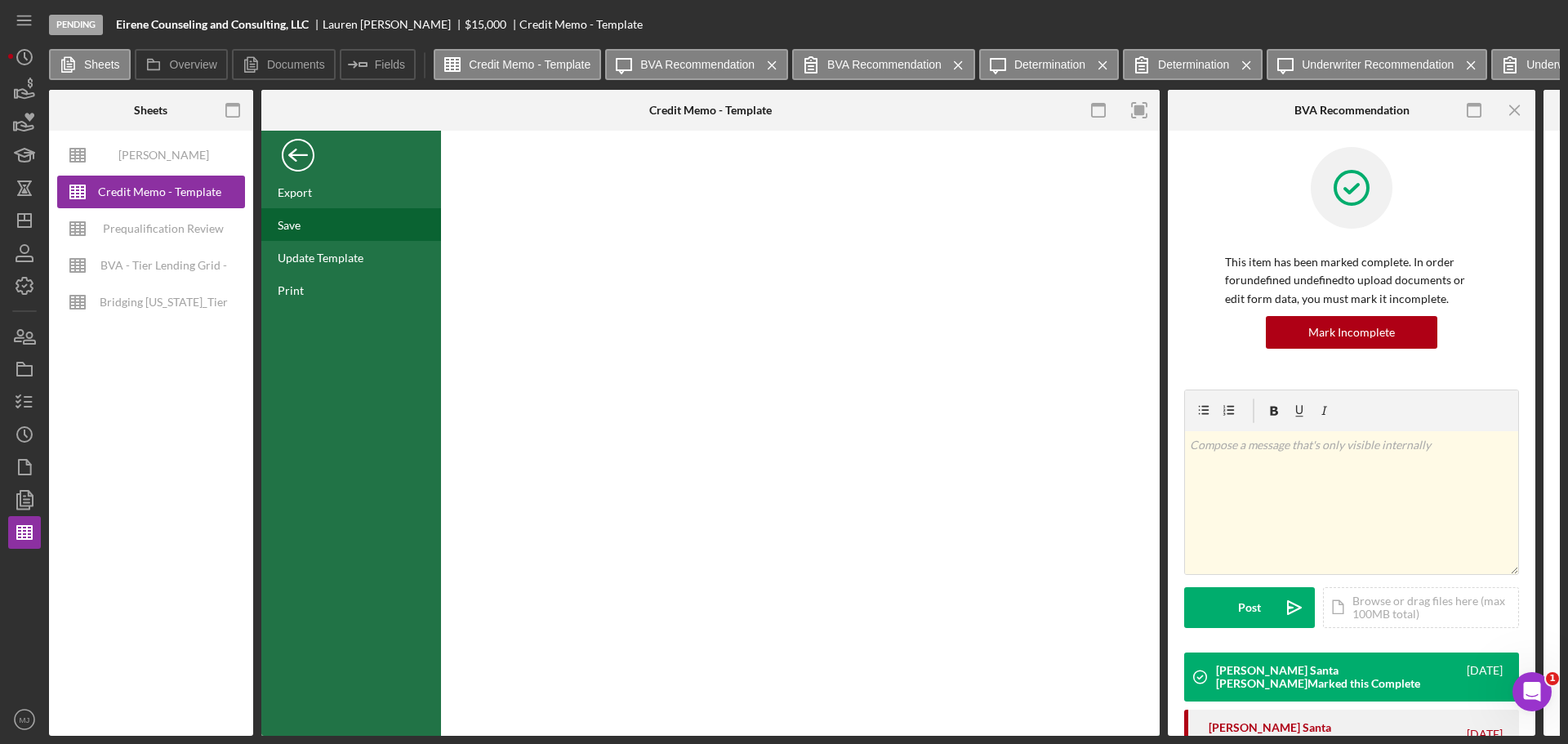
click at [303, 228] on div "Save" at bounding box center [351, 224] width 180 height 33
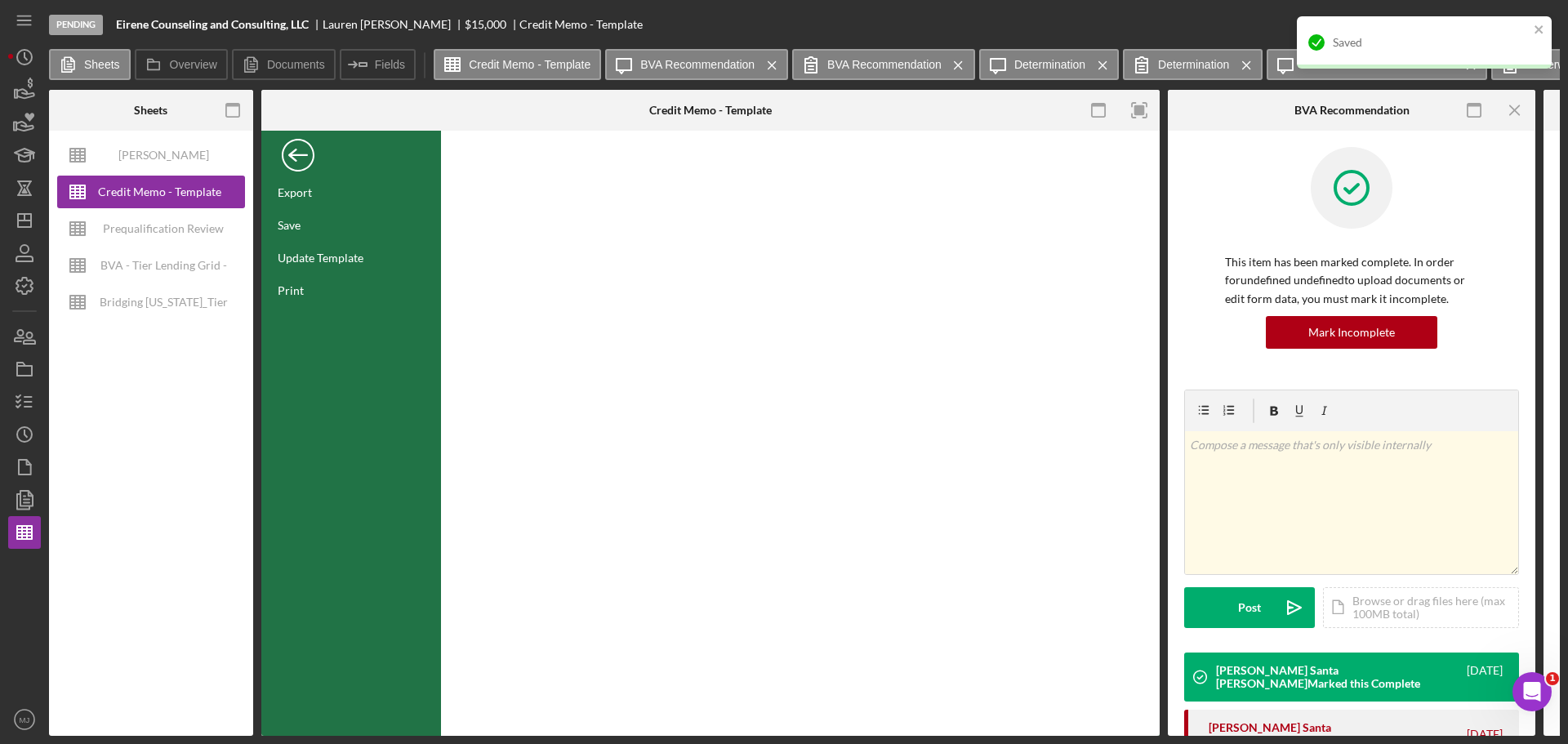
click at [303, 154] on div "Back" at bounding box center [298, 151] width 33 height 33
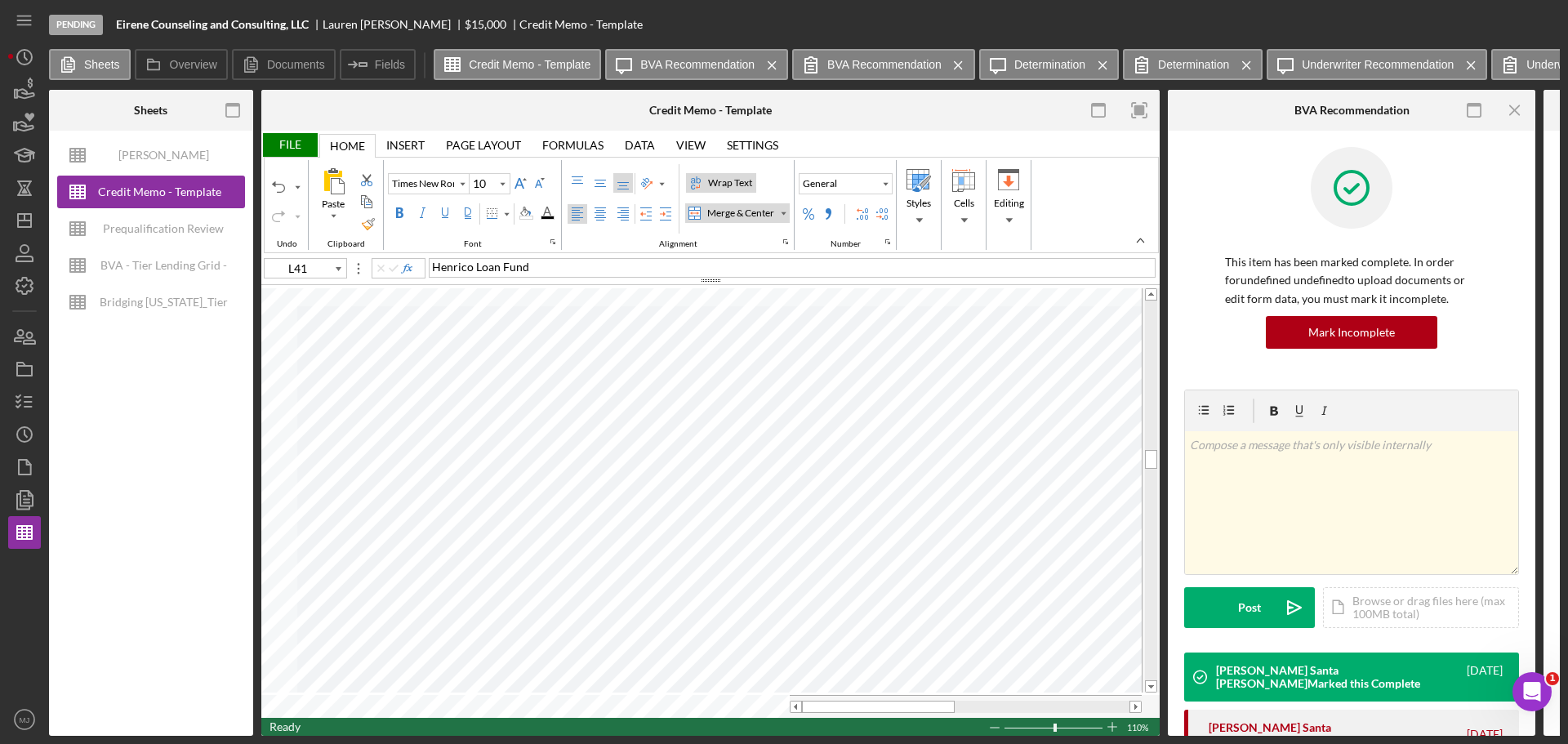
type input "Calibri"
type input "11"
type input "C42"
type input "Times New Roman"
type input "10"
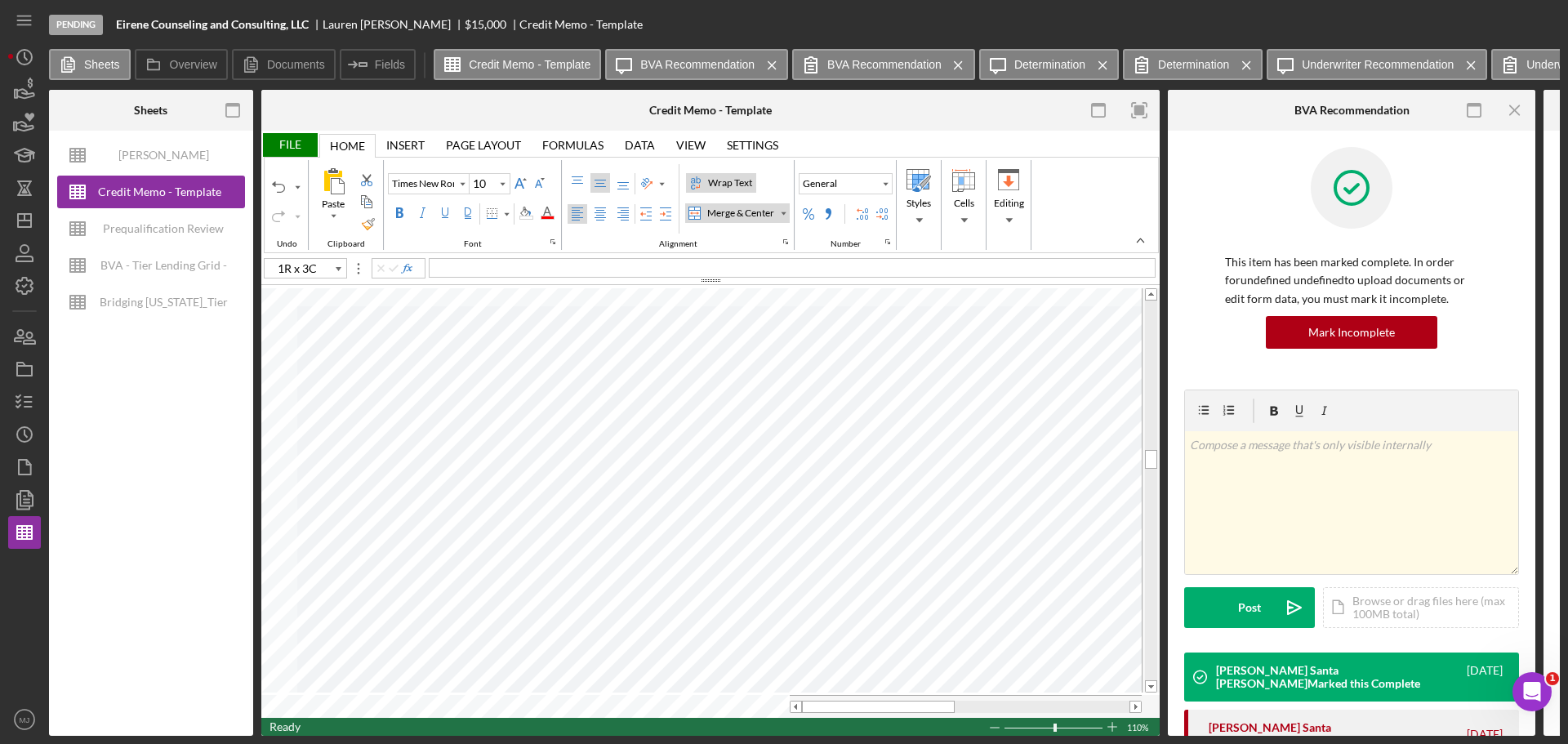
type input "L41"
click at [600, 210] on div "Center Align" at bounding box center [600, 214] width 13 height 13
click at [595, 184] on div "Middle Align" at bounding box center [600, 183] width 13 height 13
type input "Calibri"
type input "11"
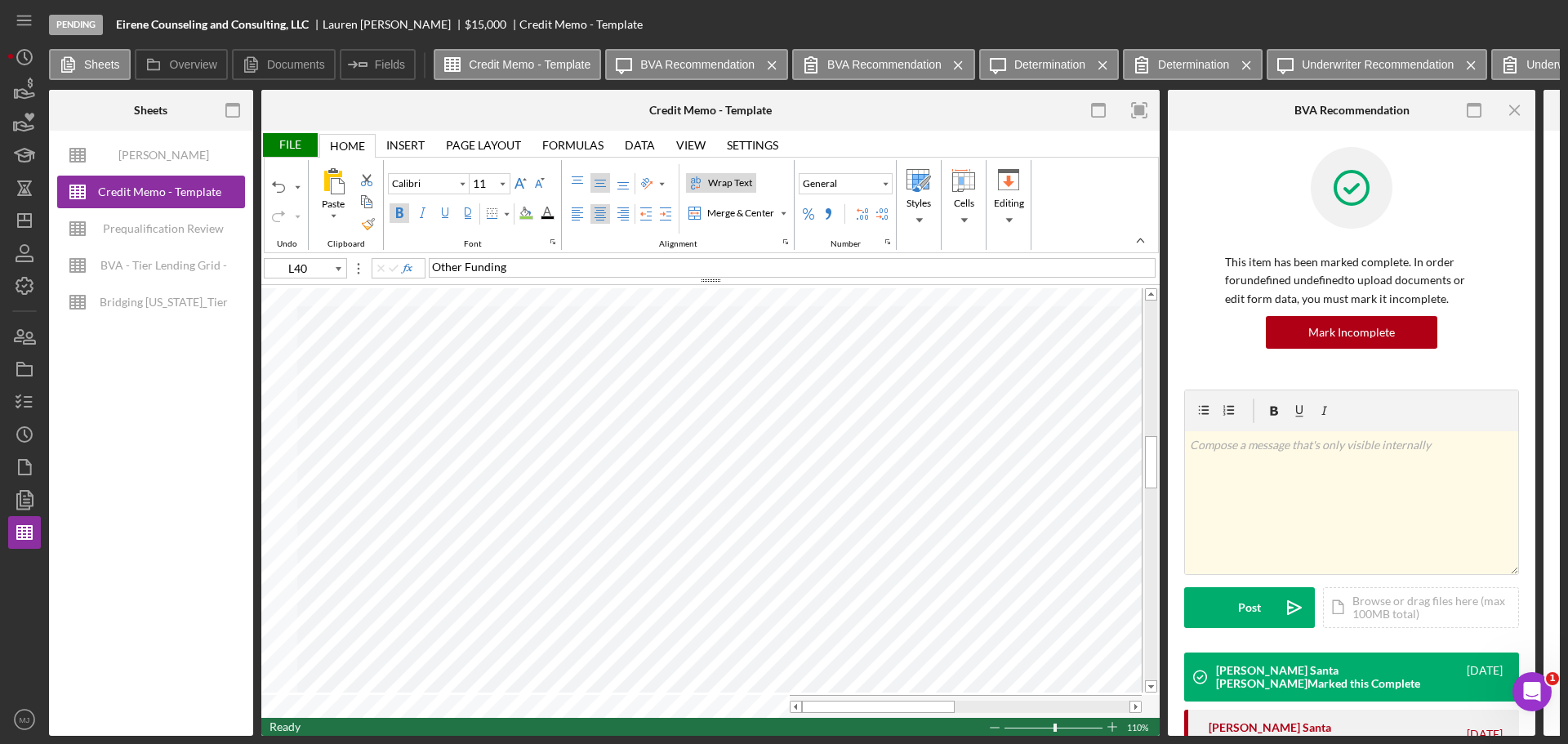
click at [305, 145] on div "File" at bounding box center [290, 145] width 57 height 24
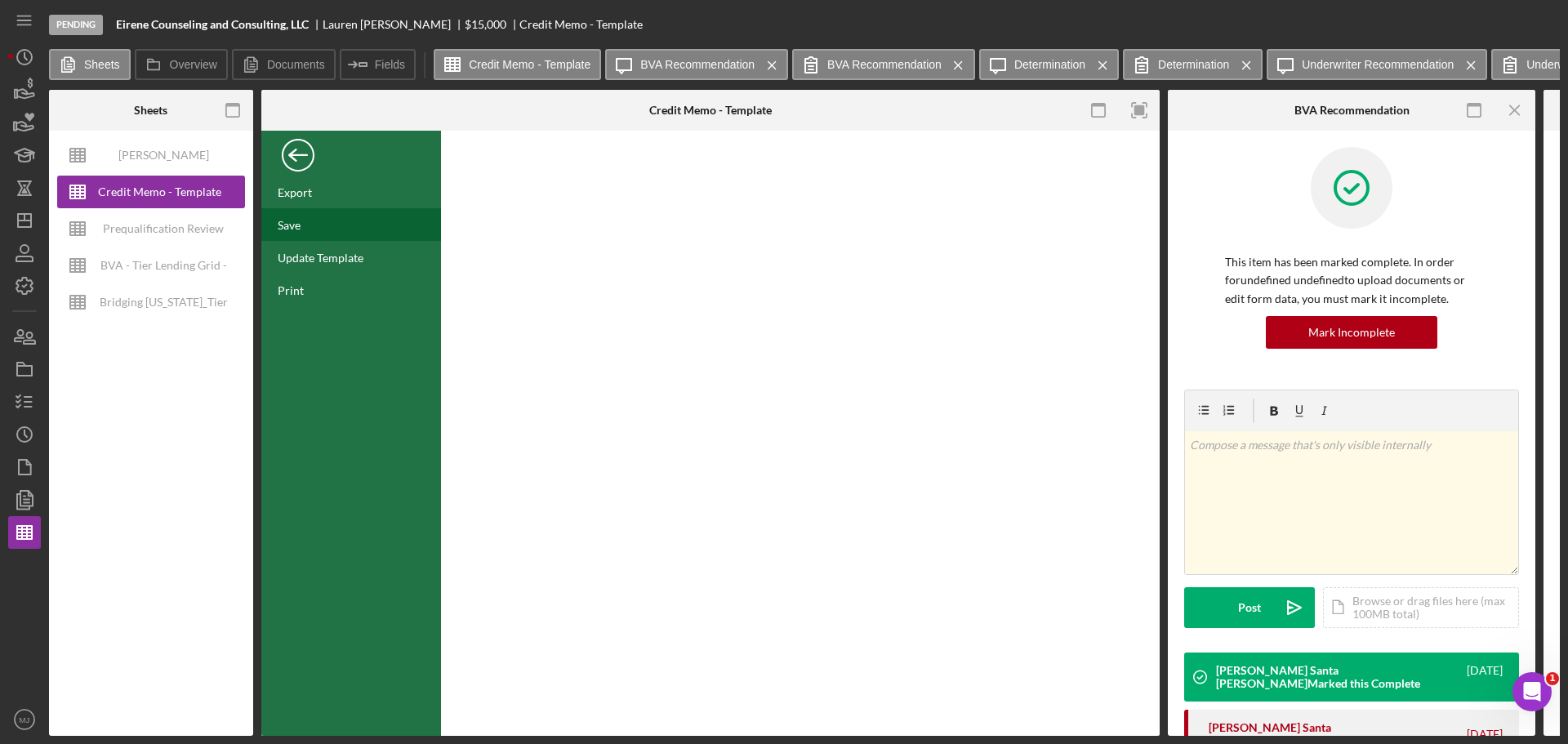
click at [312, 234] on div "Save" at bounding box center [351, 224] width 180 height 33
click at [298, 158] on div "Back" at bounding box center [298, 151] width 33 height 33
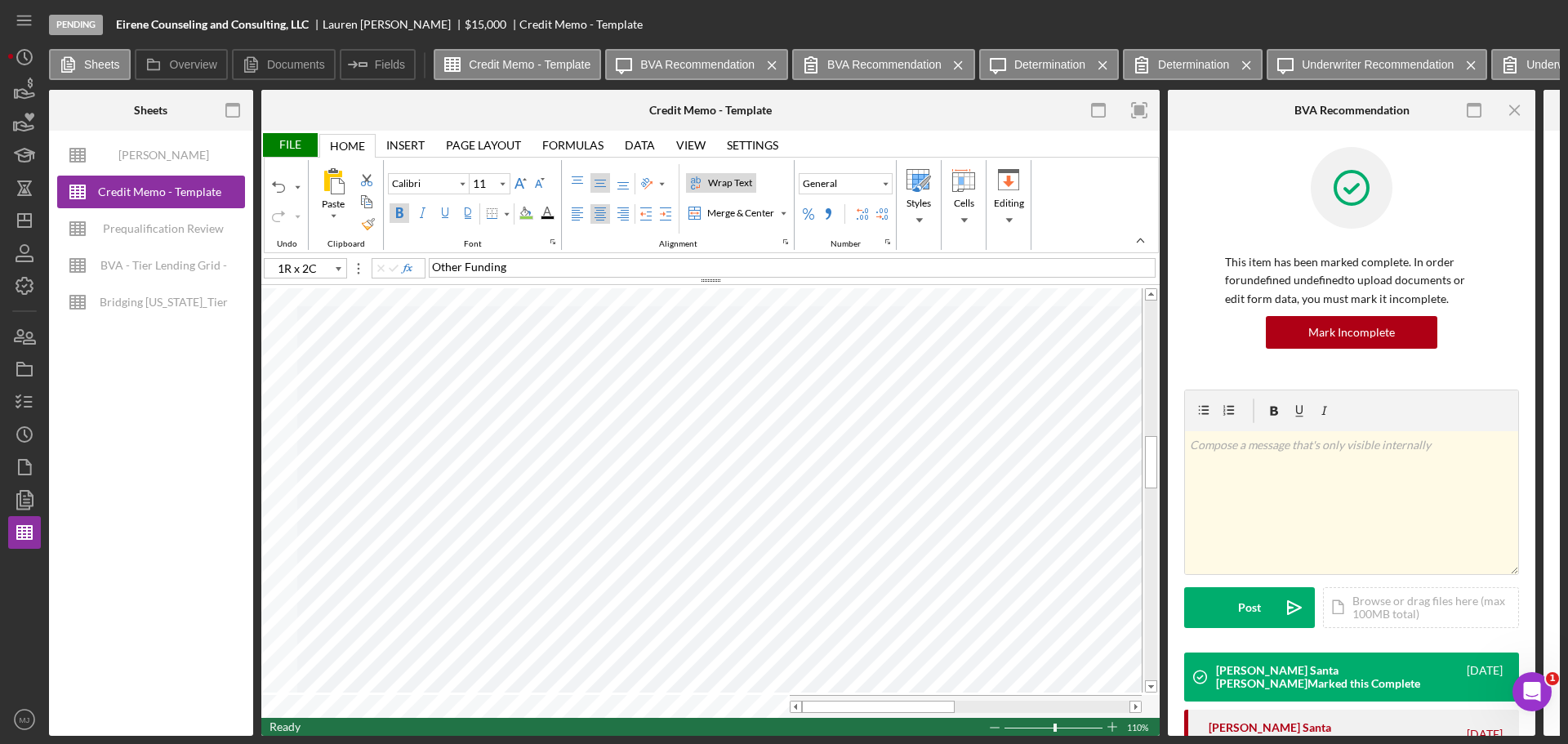
type input "A40"
type input "A41"
type input "Times New Roman"
type input "10"
type input "L41"
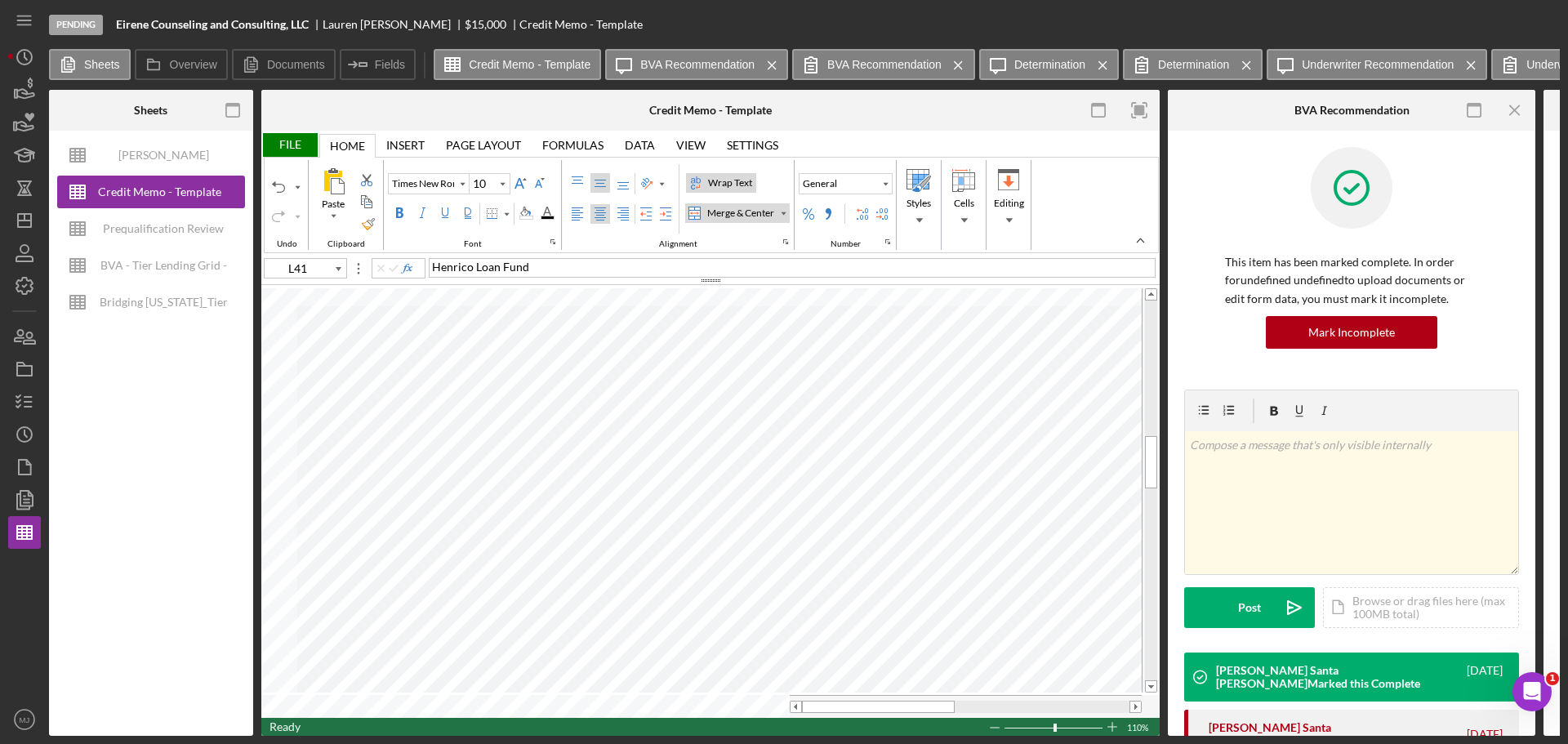
type input "Calibri"
type input "11"
type input "A41"
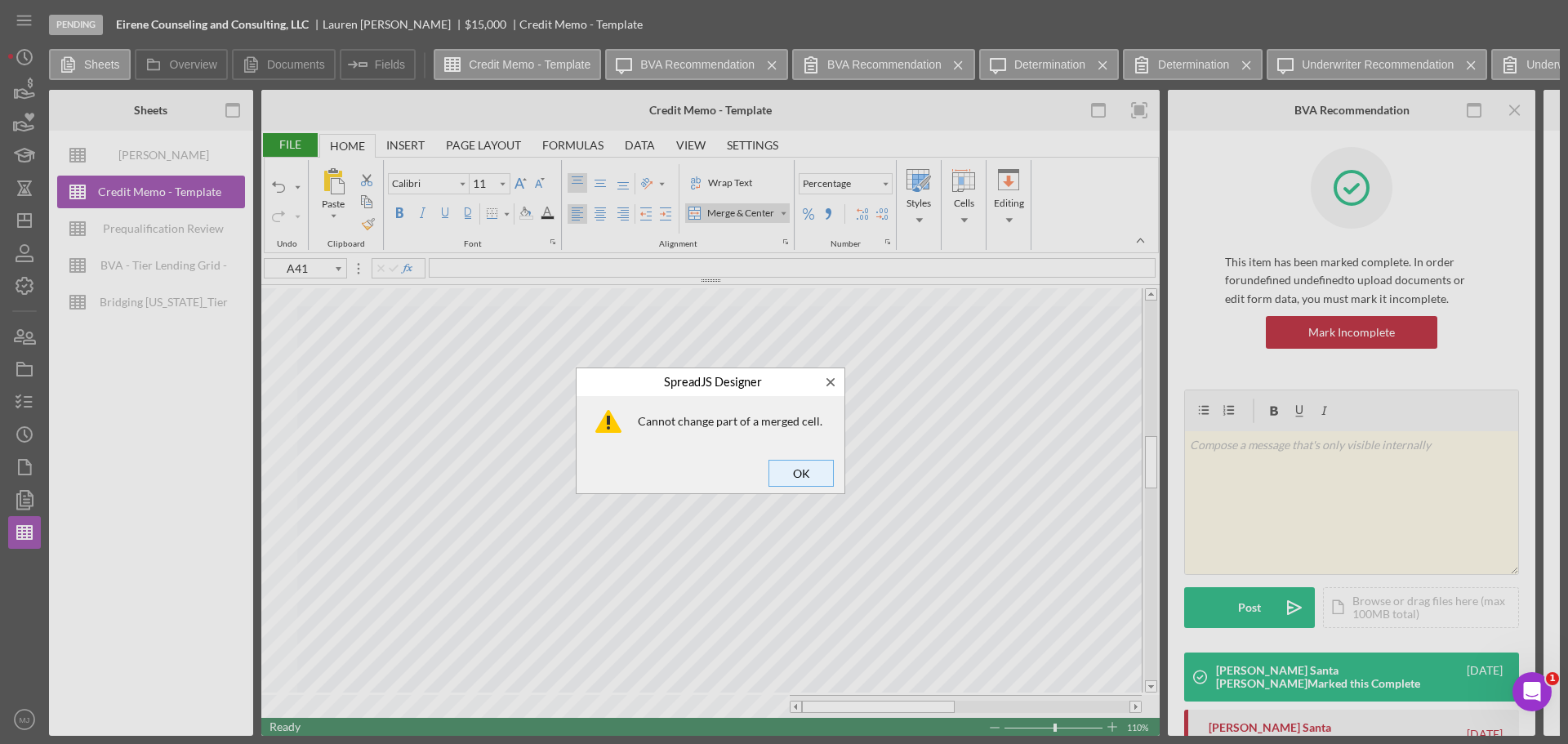
click at [796, 463] on span "OK" at bounding box center [801, 473] width 54 height 23
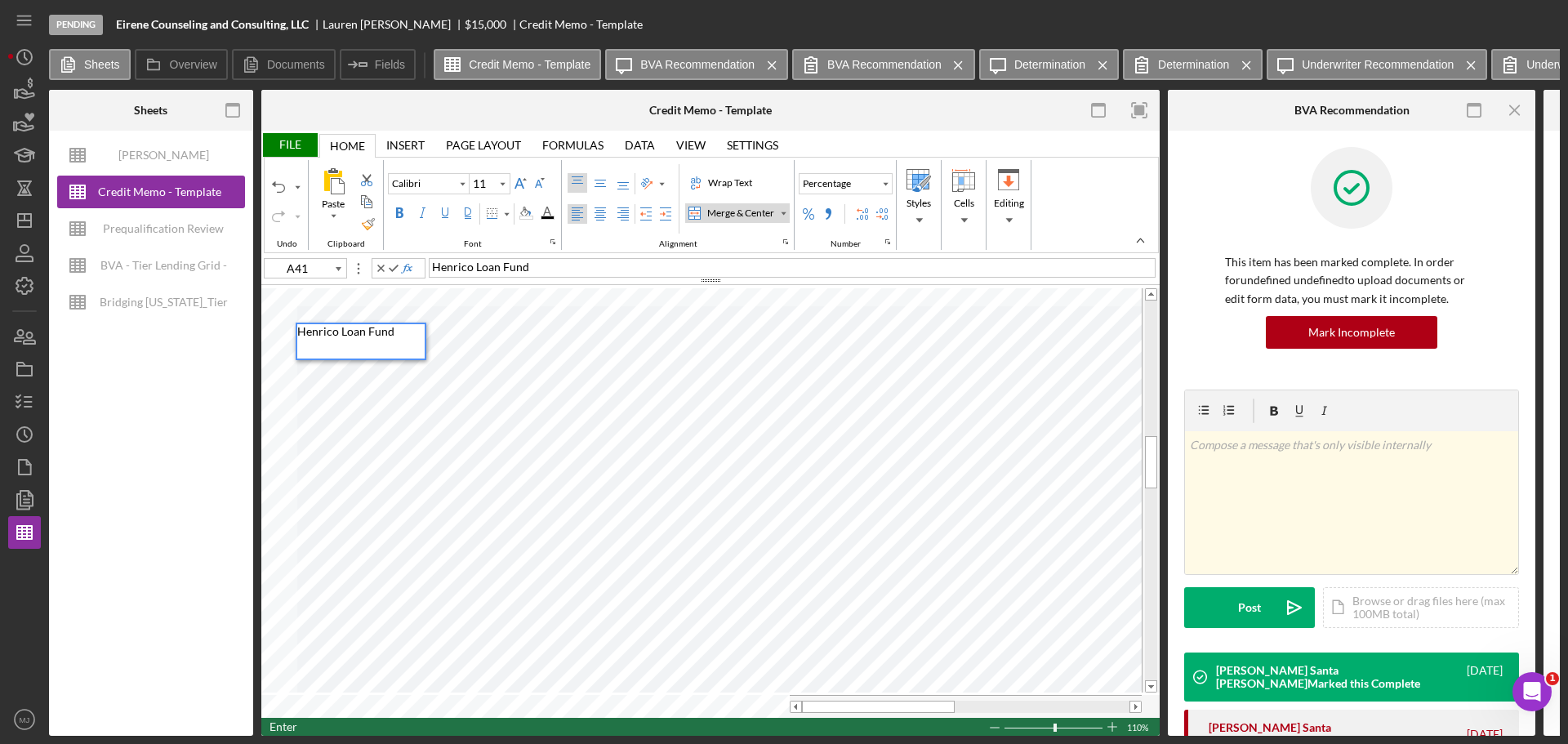
type input "Times New Roman"
type input "10"
type input "L41"
type input "Calibri"
type input "11"
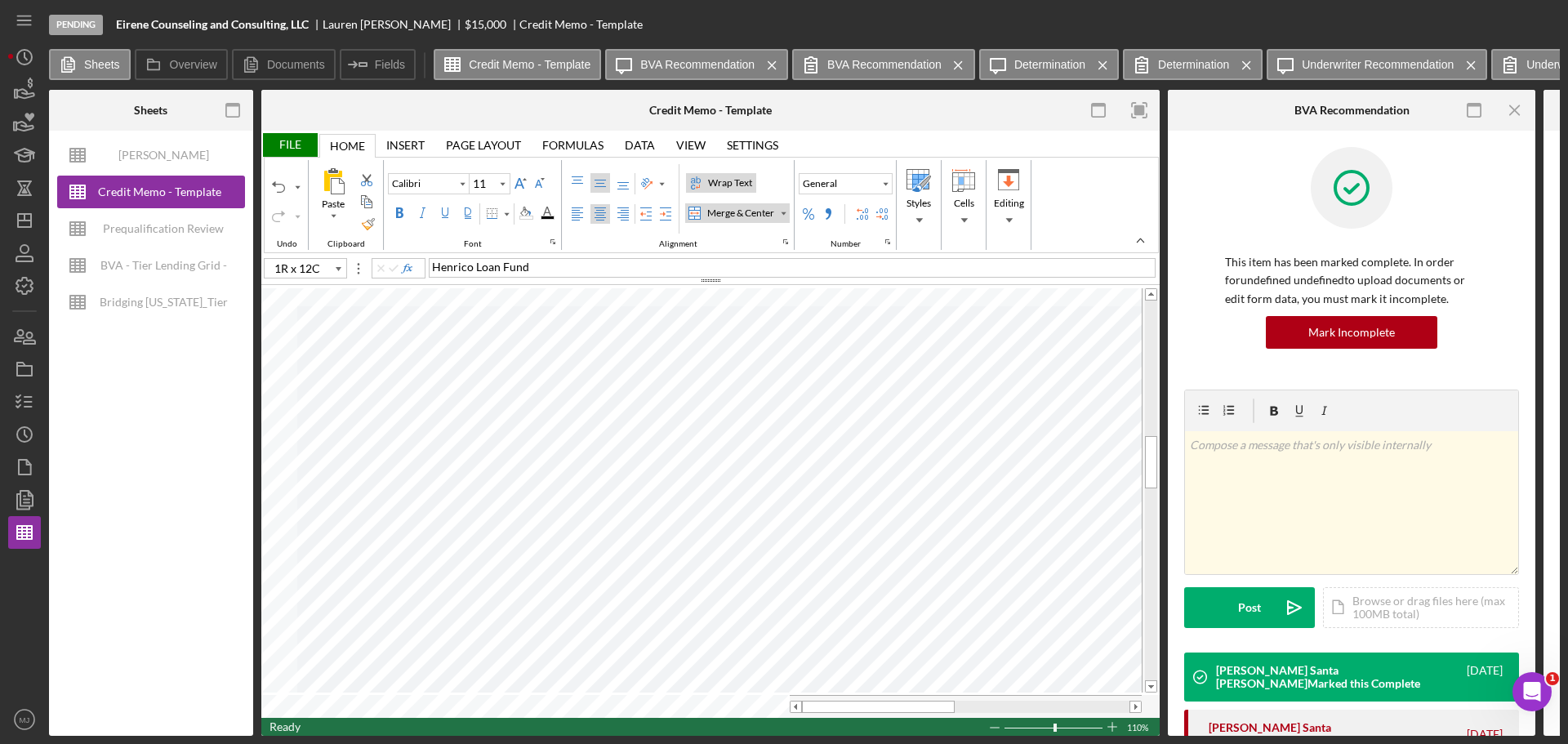
type input "C42"
type input "Times New Roman"
type input "10"
type input "L41"
type input "Calibri"
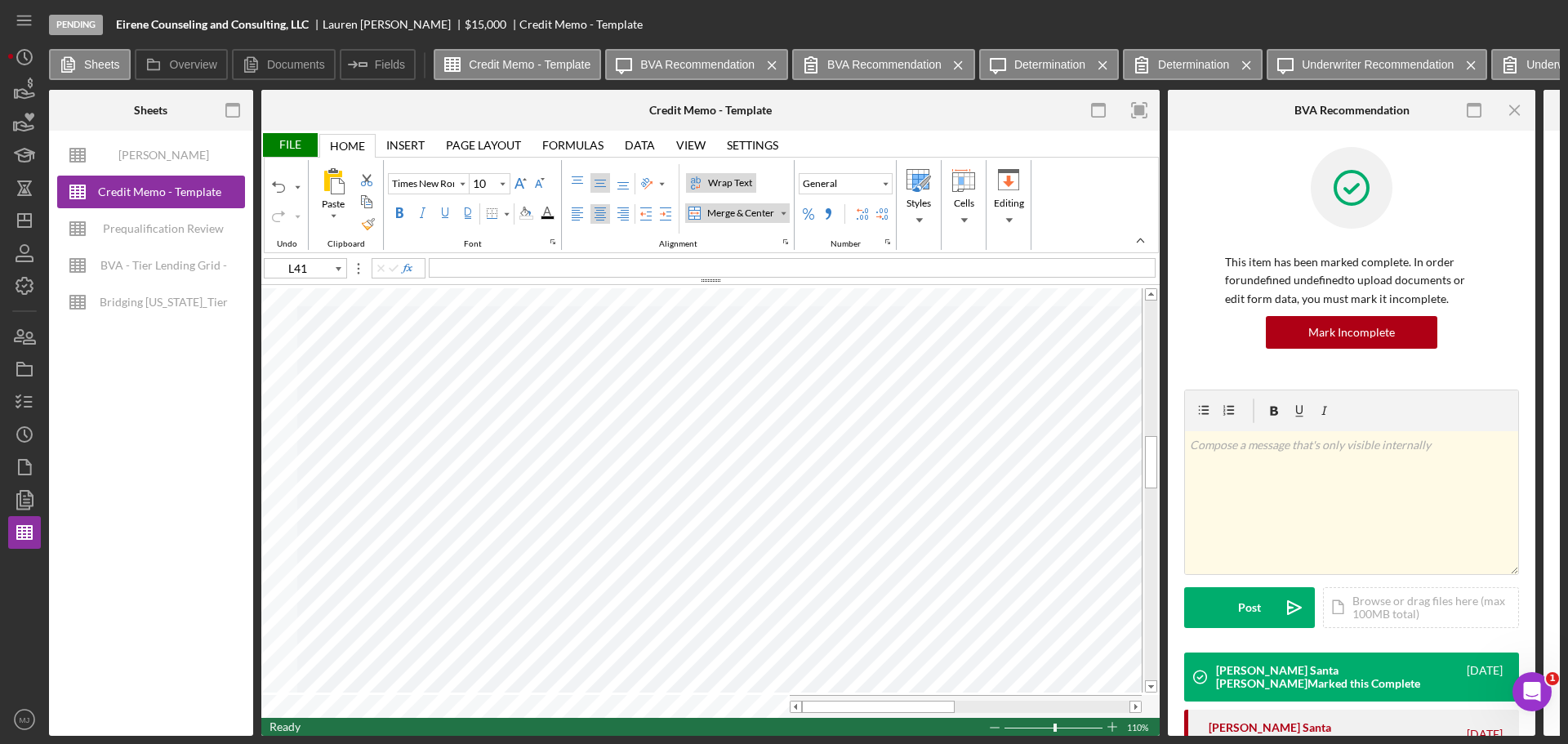
type input "11"
type input "C42"
type input "Times New Roman"
type input "10"
type input "L41"
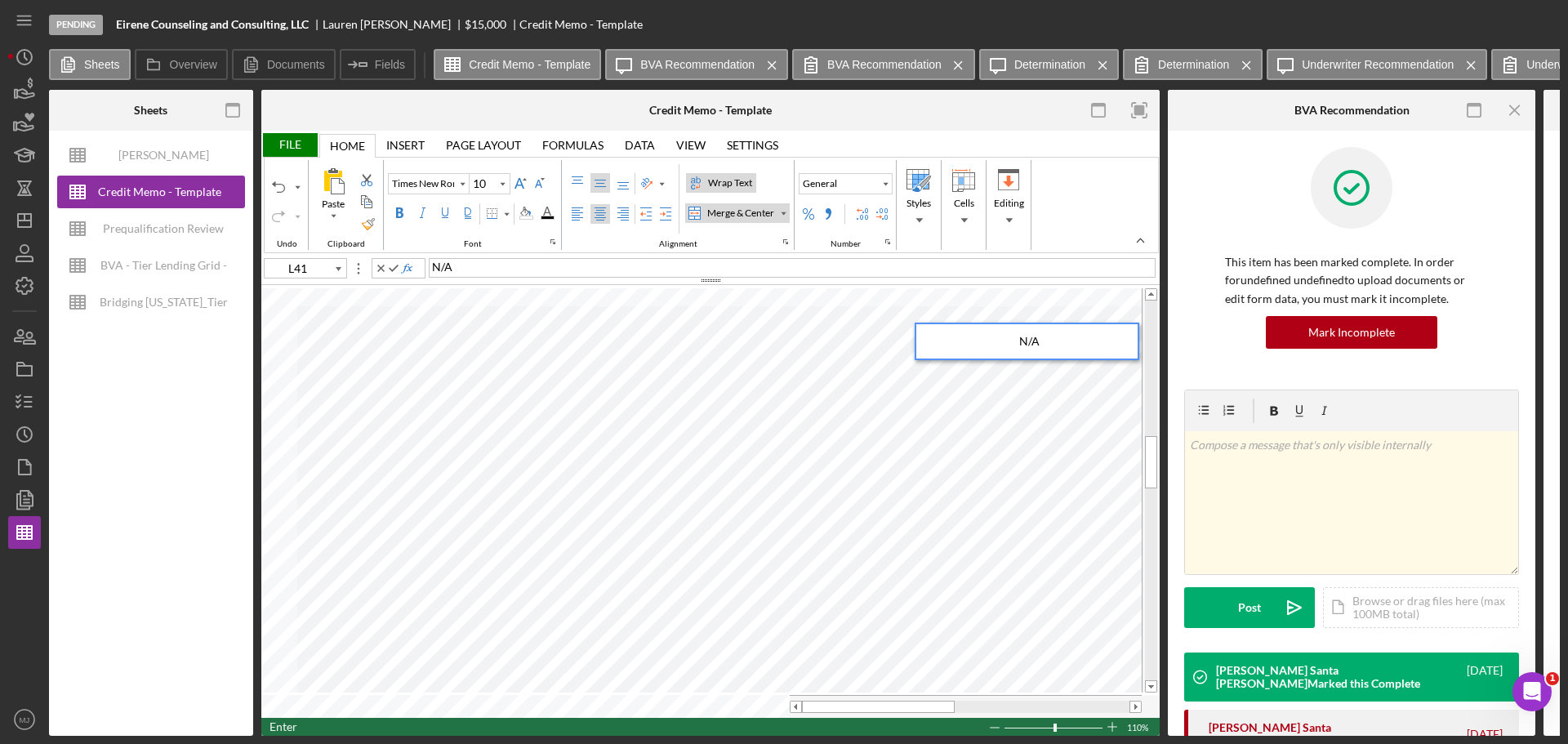
type input "K43"
type input "Calibri"
type input "11"
click at [597, 184] on div "Middle Align" at bounding box center [600, 183] width 13 height 13
click at [597, 214] on div "Center Align" at bounding box center [600, 214] width 13 height 13
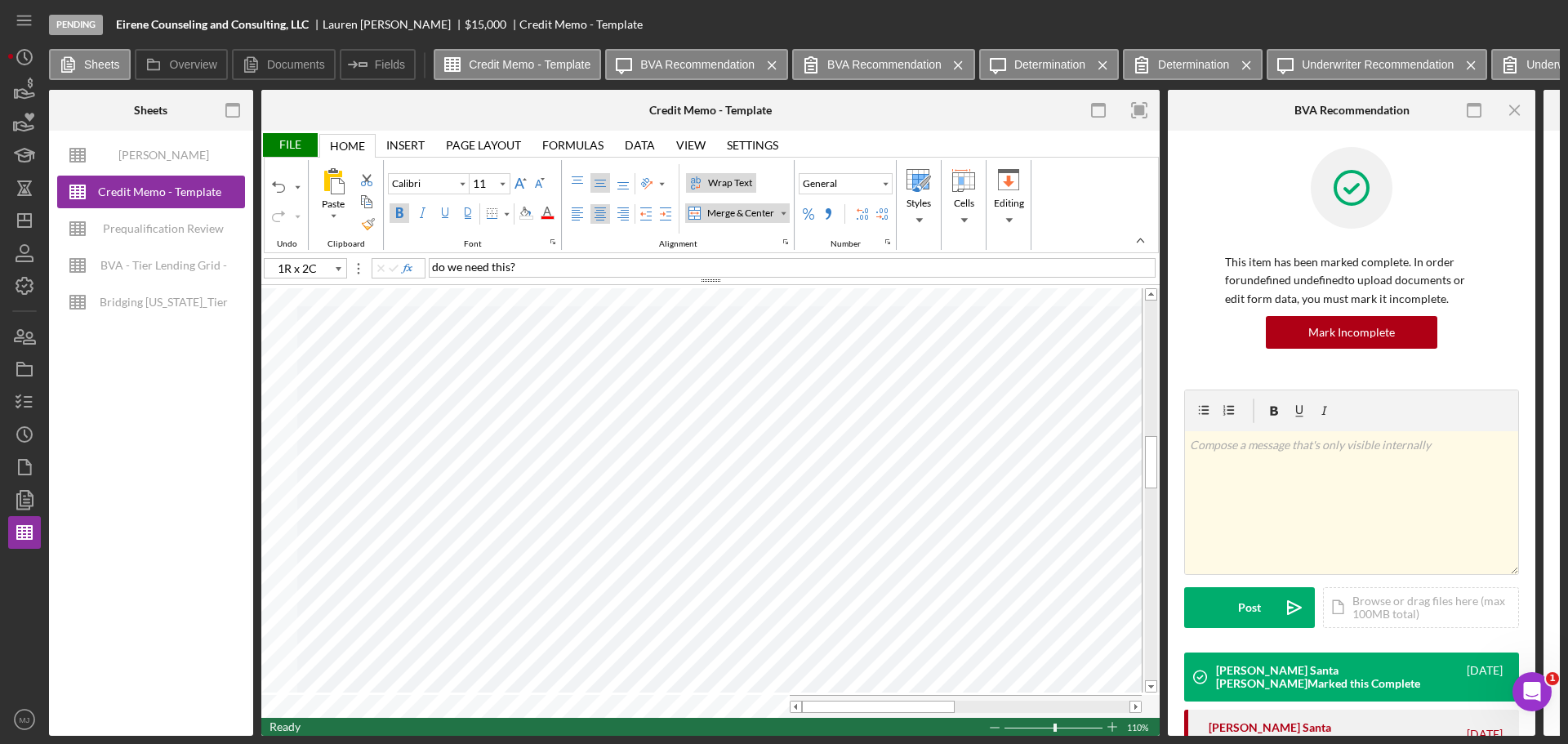
type input "I46"
type input "10"
type input "C50"
type input "11"
type input "I46"
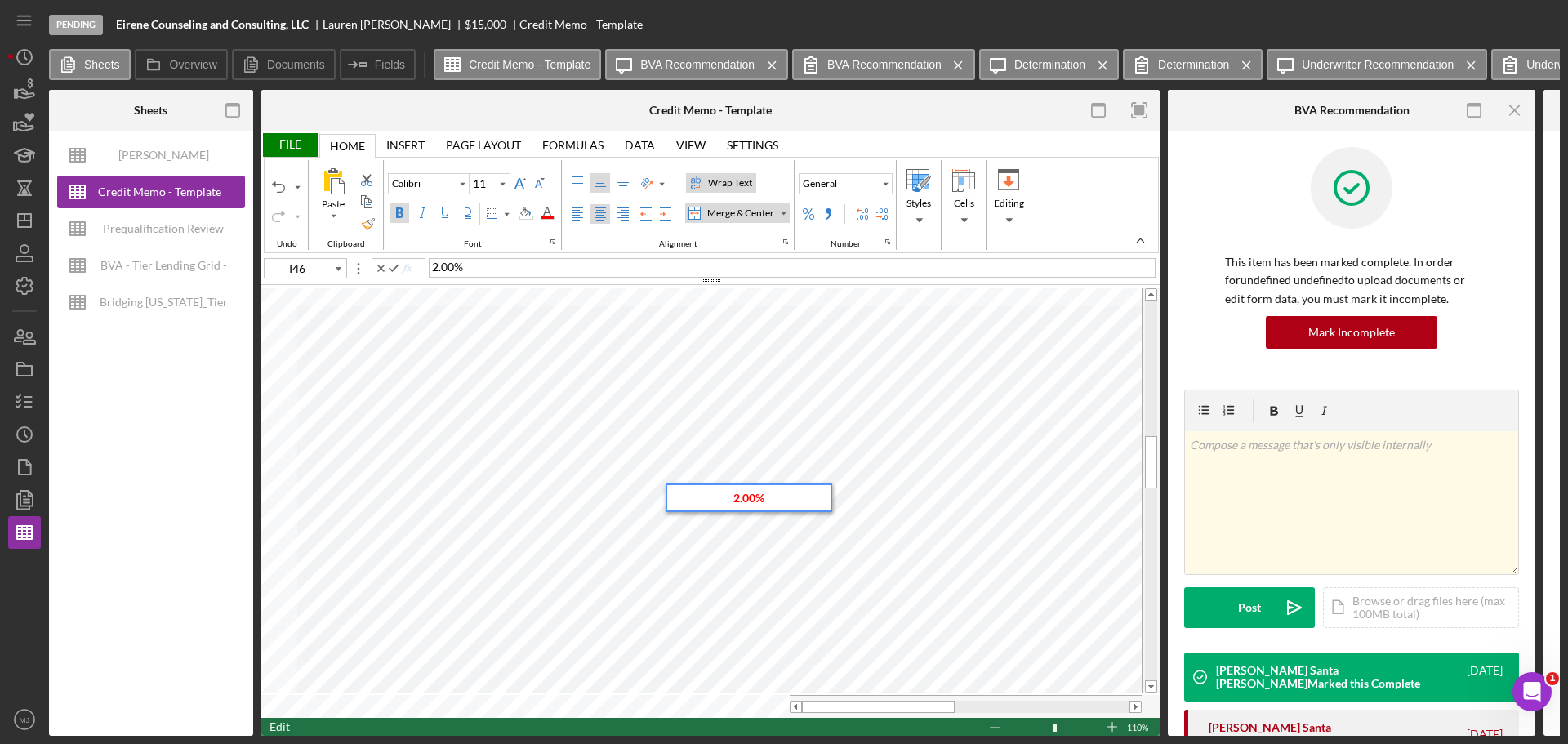
type input "K46"
drag, startPoint x: 631, startPoint y: 505, endPoint x: 362, endPoint y: 473, distance: 270.9
click at [362, 473] on div "Type (Max LTV)" at bounding box center [361, 474] width 127 height 19
click at [406, 473] on div "Type (Max LTV)" at bounding box center [361, 474] width 127 height 19
drag, startPoint x: 406, startPoint y: 473, endPoint x: 351, endPoint y: 473, distance: 55.0
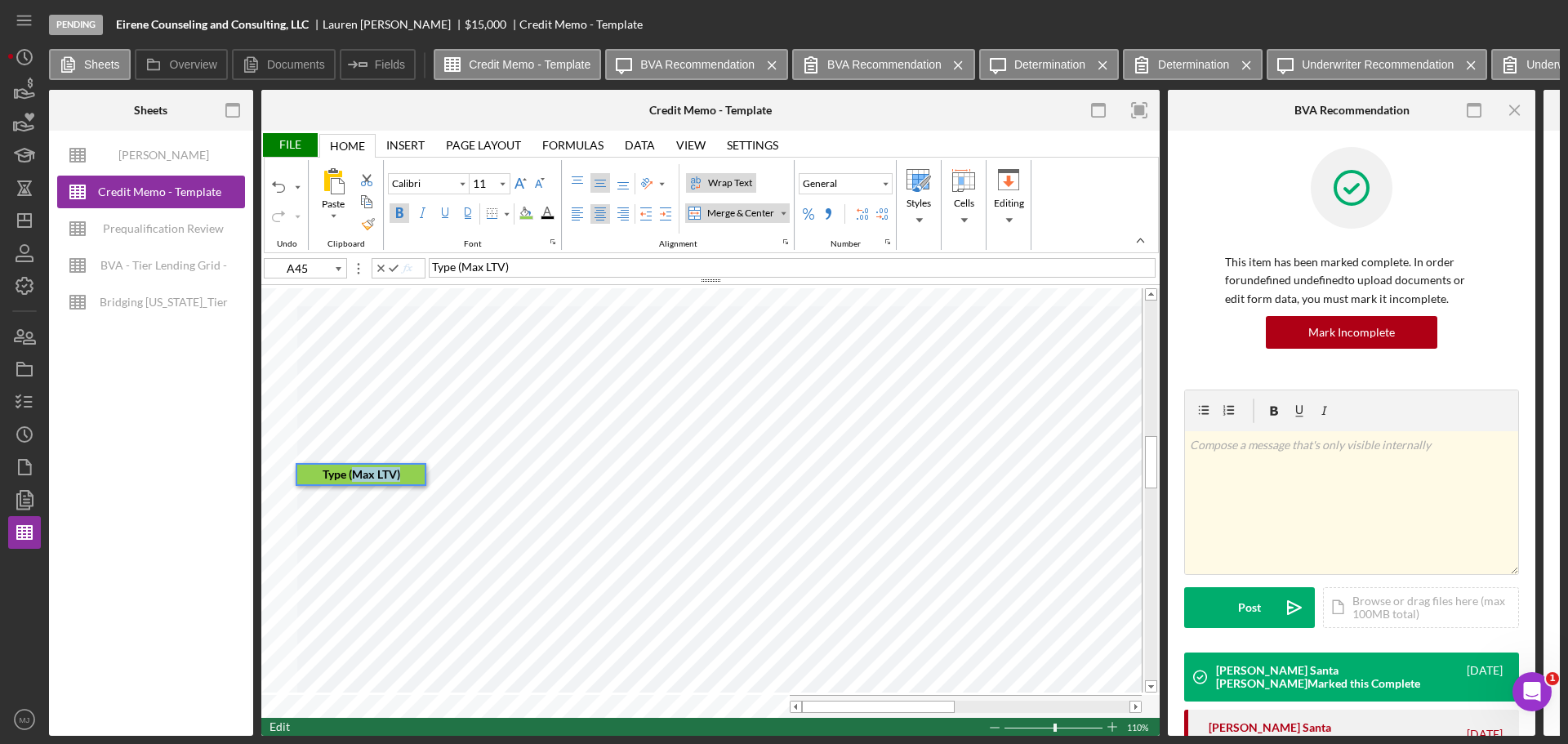
click at [351, 473] on div "Type (Max LTV)" at bounding box center [361, 474] width 127 height 19
click at [897, 180] on div "General Number" at bounding box center [846, 205] width 102 height 90
click at [889, 181] on div "Number Format" at bounding box center [885, 184] width 8 height 8
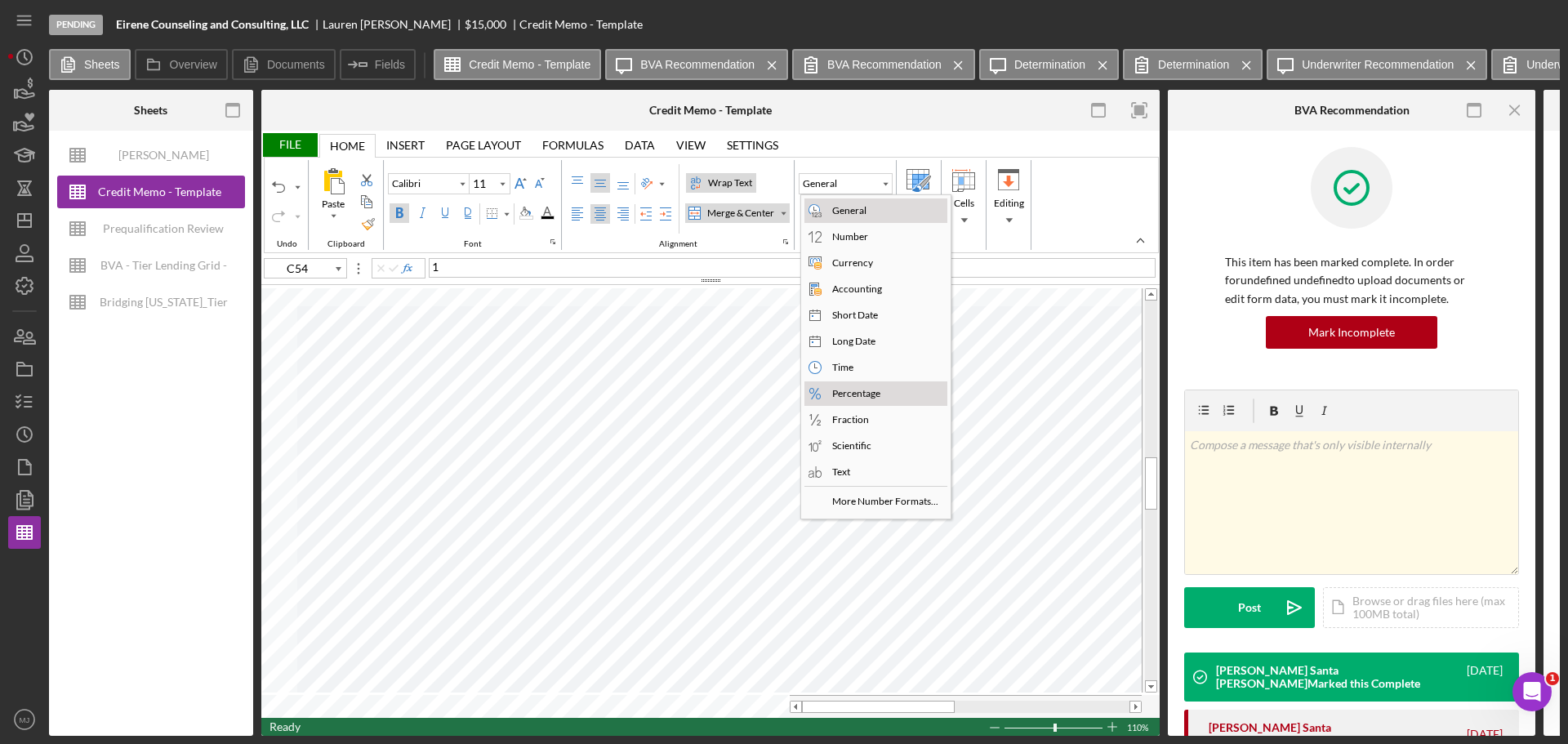
click at [853, 390] on div "Percentage" at bounding box center [856, 394] width 55 height 15
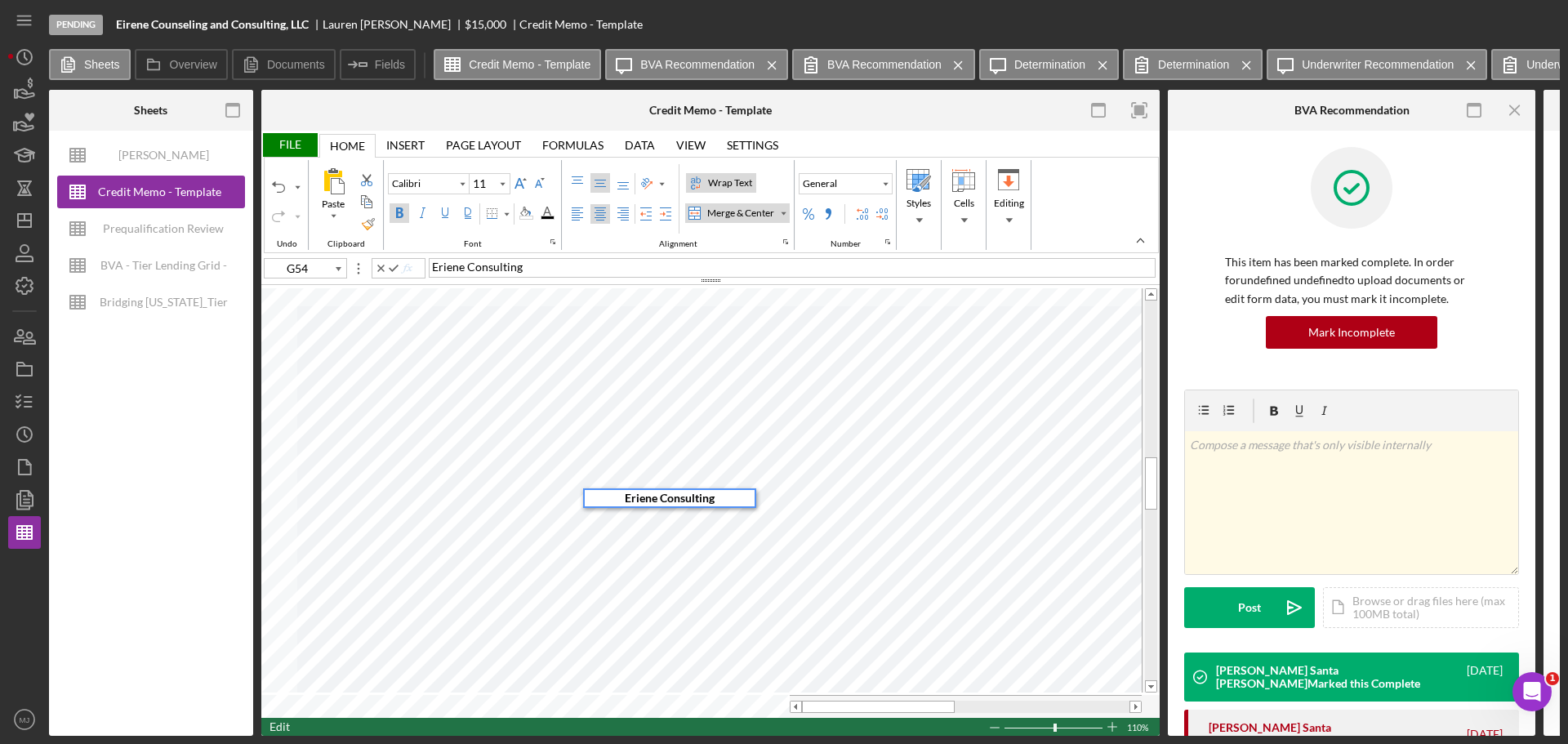
click at [635, 498] on span "Eriene Consulting" at bounding box center [670, 498] width 90 height 14
click at [736, 180] on div "Wrap Text" at bounding box center [729, 183] width 50 height 15
click at [576, 182] on div "Top Align" at bounding box center [577, 183] width 13 height 13
click at [577, 218] on div "Left Align" at bounding box center [577, 214] width 13 height 13
click at [300, 690] on table at bounding box center [711, 501] width 899 height 432
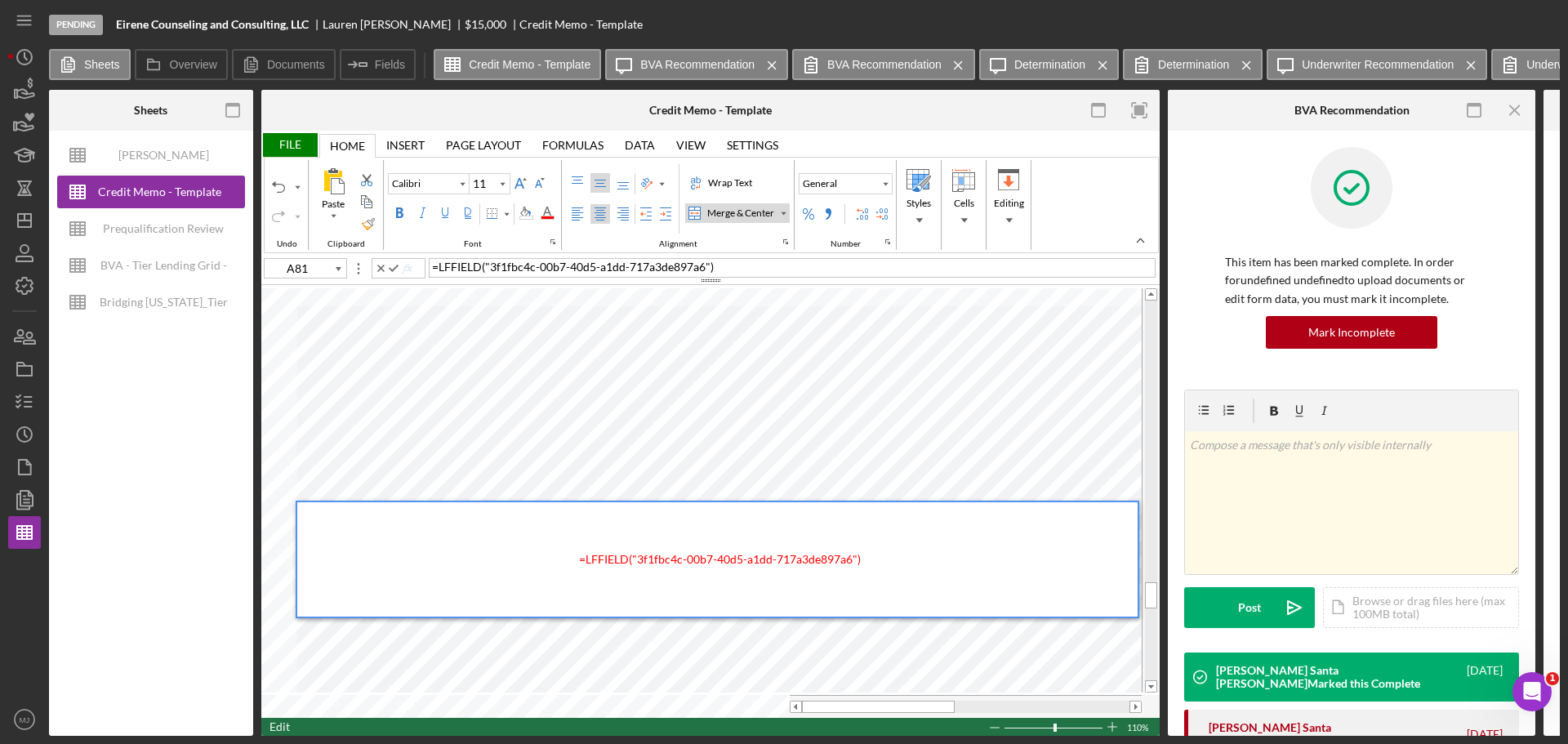
click at [568, 533] on div "= LFFIELD ( "3f1fbc4c-00b7-40d5-a1dd-717a3de897a6" )" at bounding box center [720, 560] width 835 height 115
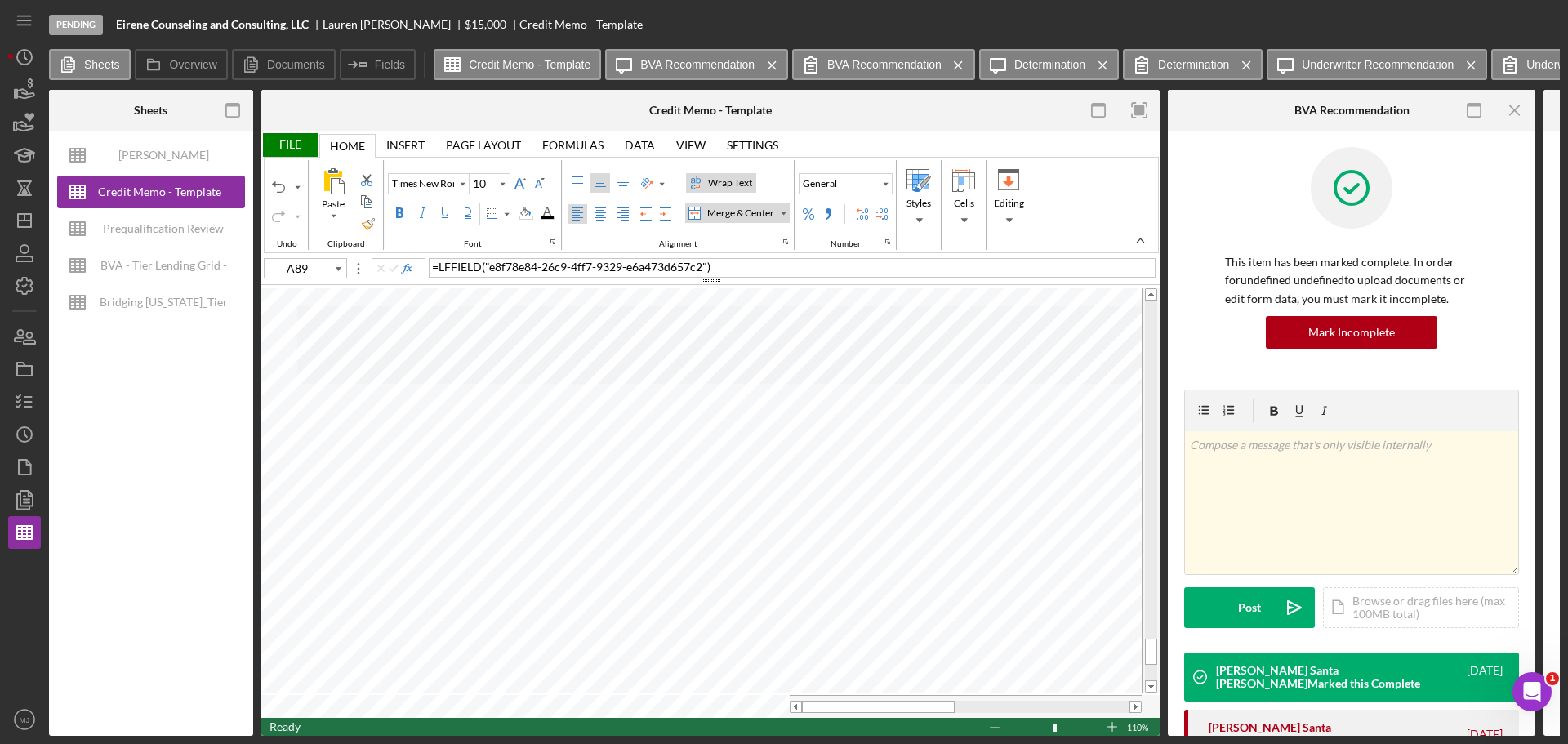
click at [731, 177] on div "Wrap Text" at bounding box center [729, 183] width 50 height 15
click at [293, 143] on div "File" at bounding box center [290, 145] width 57 height 24
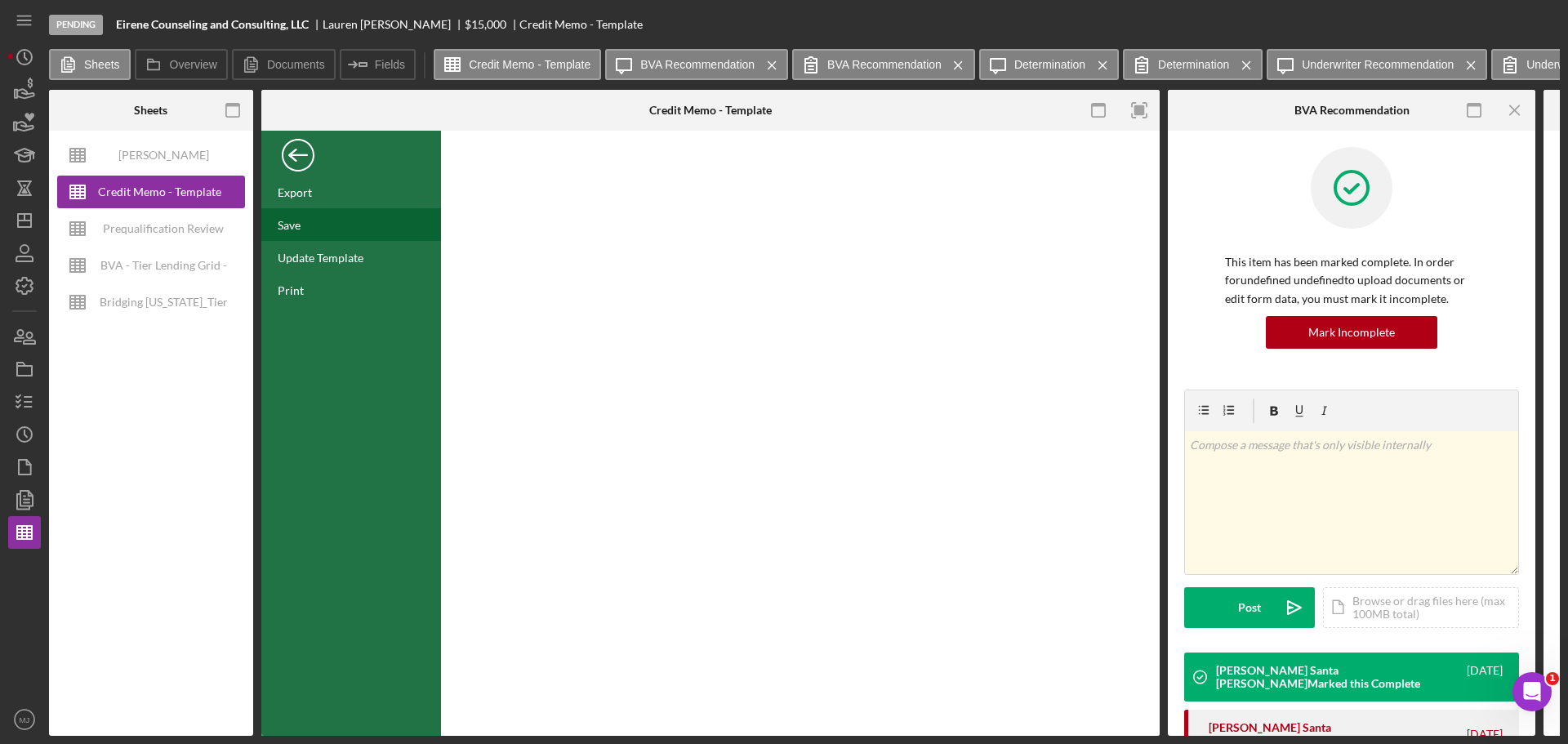
click at [293, 233] on div "Save" at bounding box center [351, 224] width 180 height 33
click at [298, 155] on div "Back" at bounding box center [298, 151] width 33 height 33
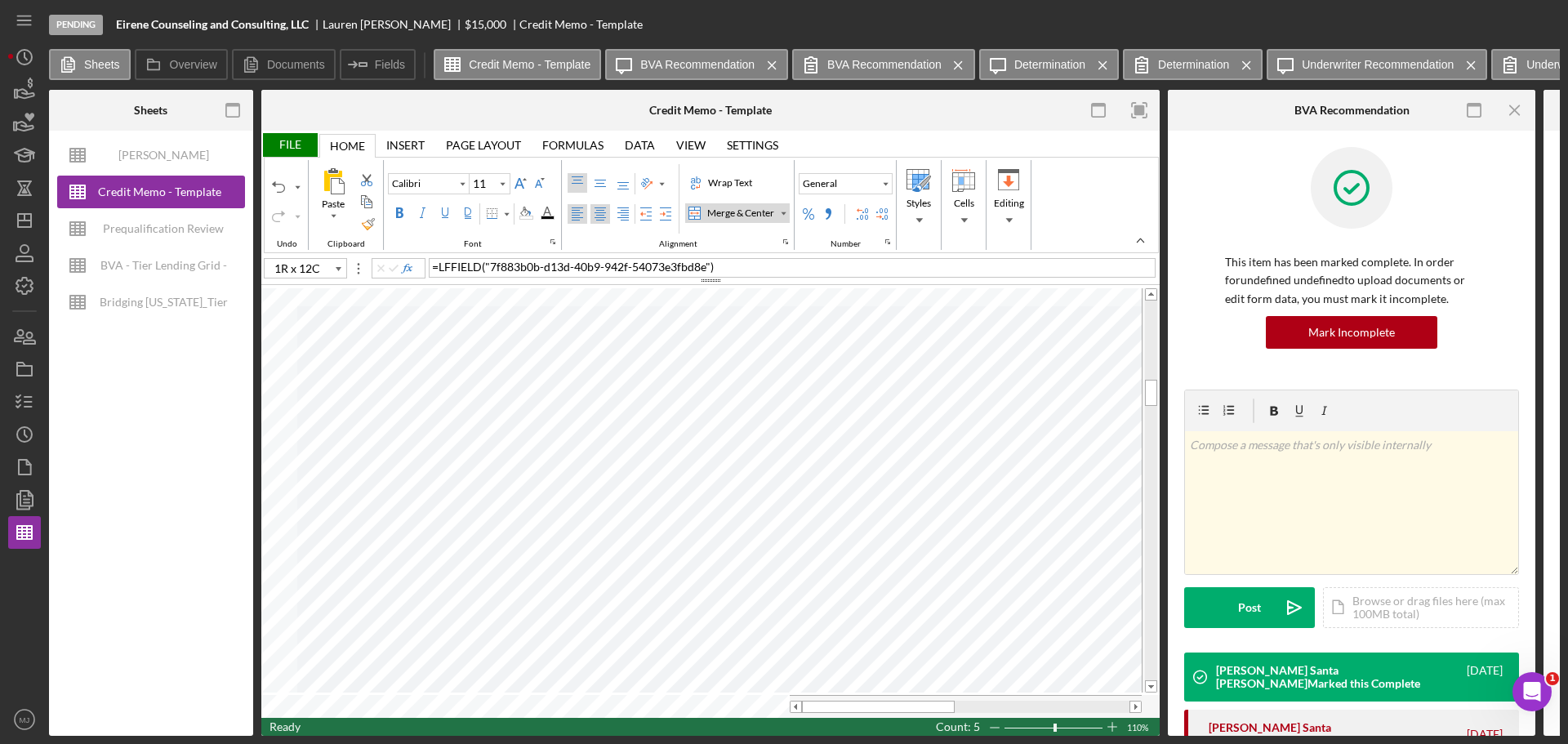
click at [601, 217] on div "Center Align" at bounding box center [600, 214] width 13 height 13
click at [601, 171] on div "Alignment" at bounding box center [621, 200] width 113 height 72
click at [598, 182] on div "Middle Align" at bounding box center [600, 183] width 13 height 13
click at [603, 224] on div "Alignment" at bounding box center [621, 200] width 113 height 72
click at [602, 219] on div "Center Align" at bounding box center [600, 214] width 13 height 13
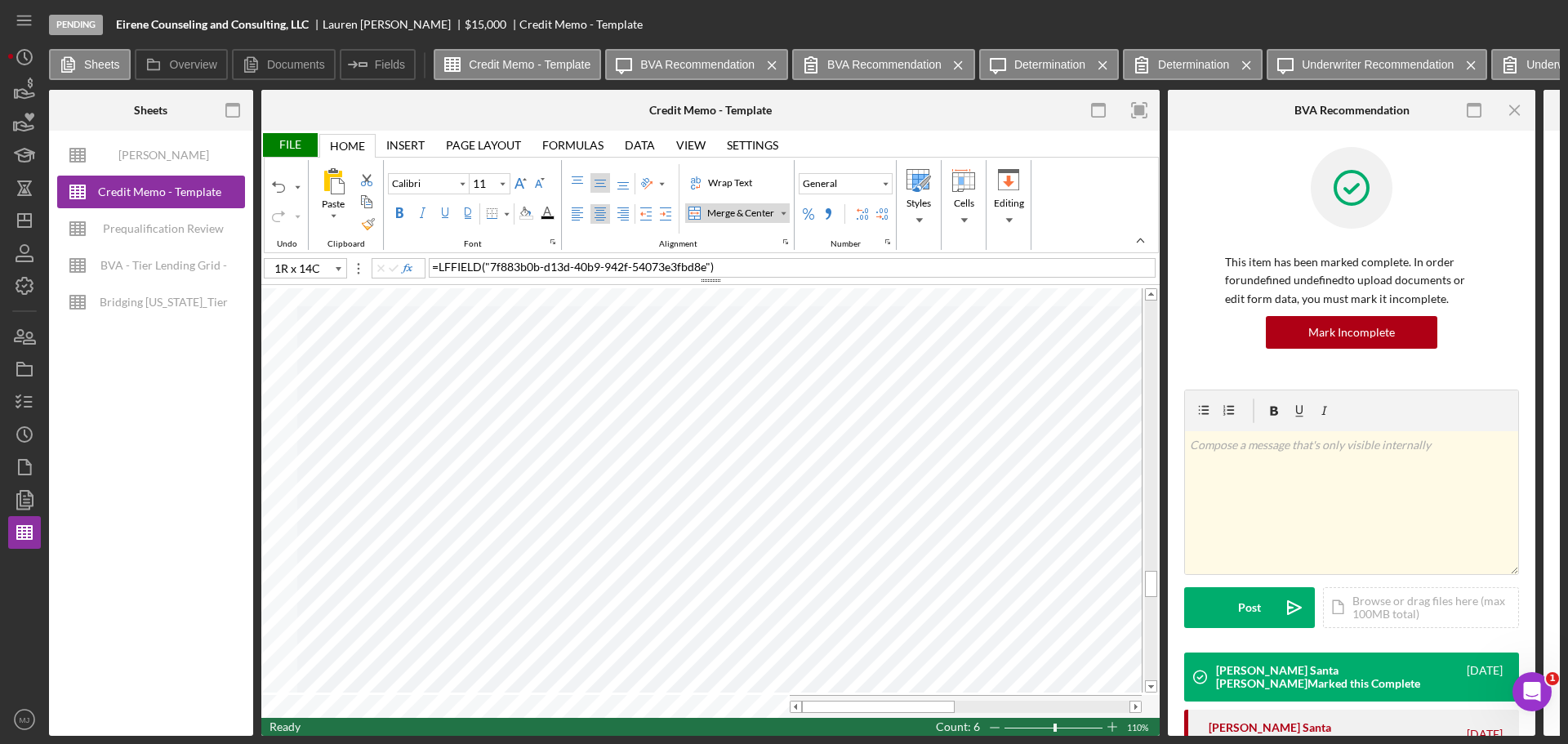
click at [296, 148] on div "File" at bounding box center [290, 145] width 57 height 24
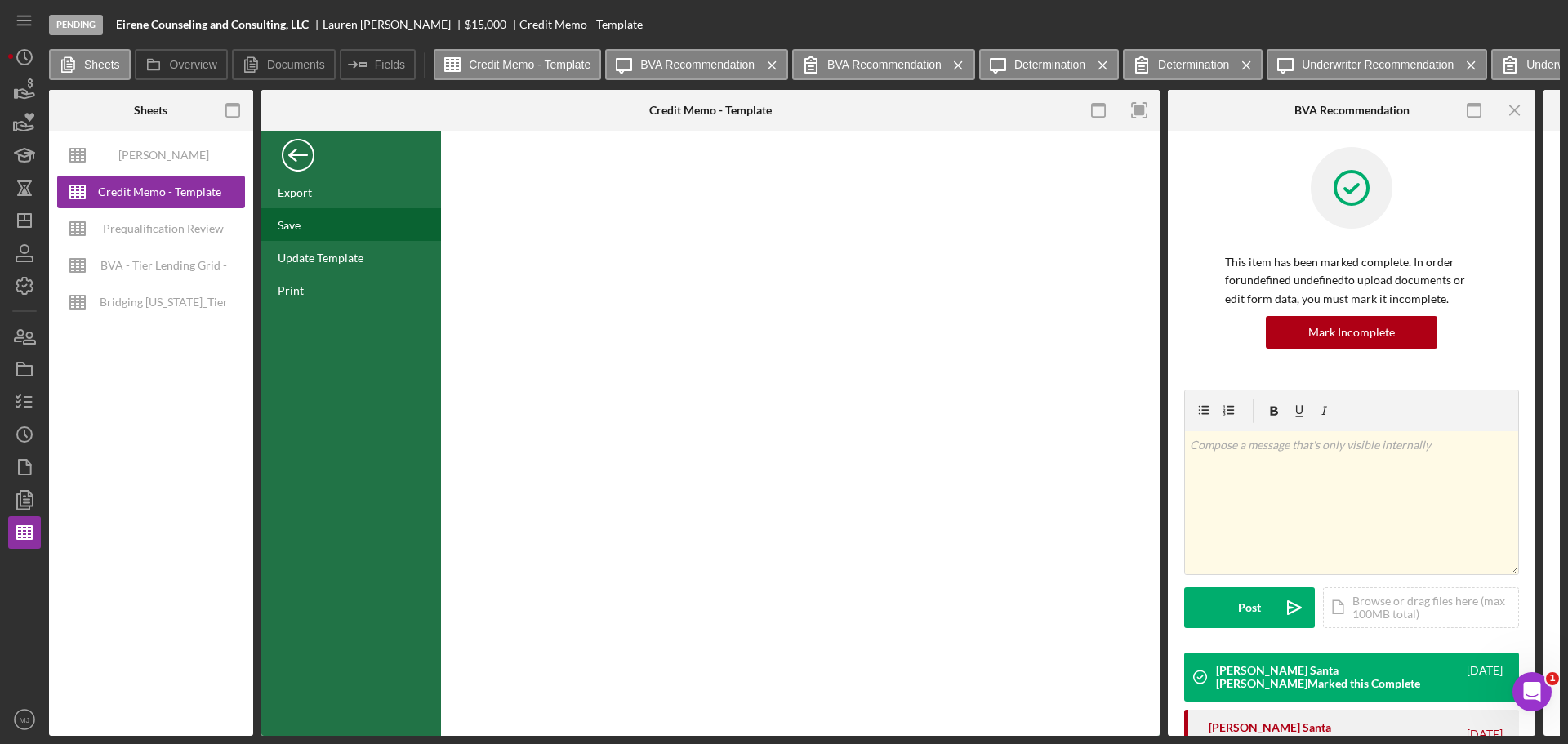
click at [297, 233] on div "Save" at bounding box center [351, 224] width 180 height 33
click at [308, 158] on div "Back" at bounding box center [298, 151] width 33 height 33
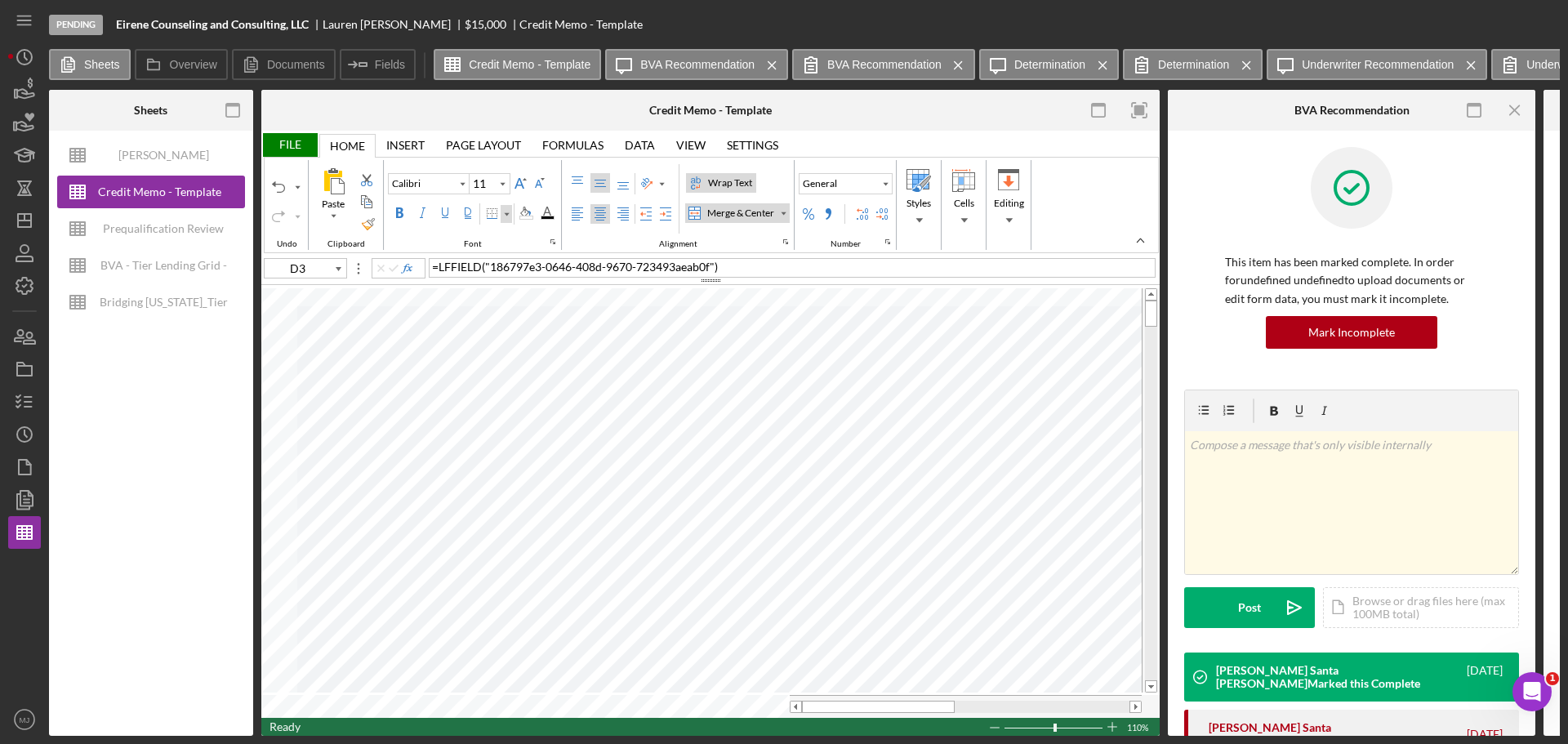
click at [507, 210] on div "Border" at bounding box center [506, 214] width 8 height 8
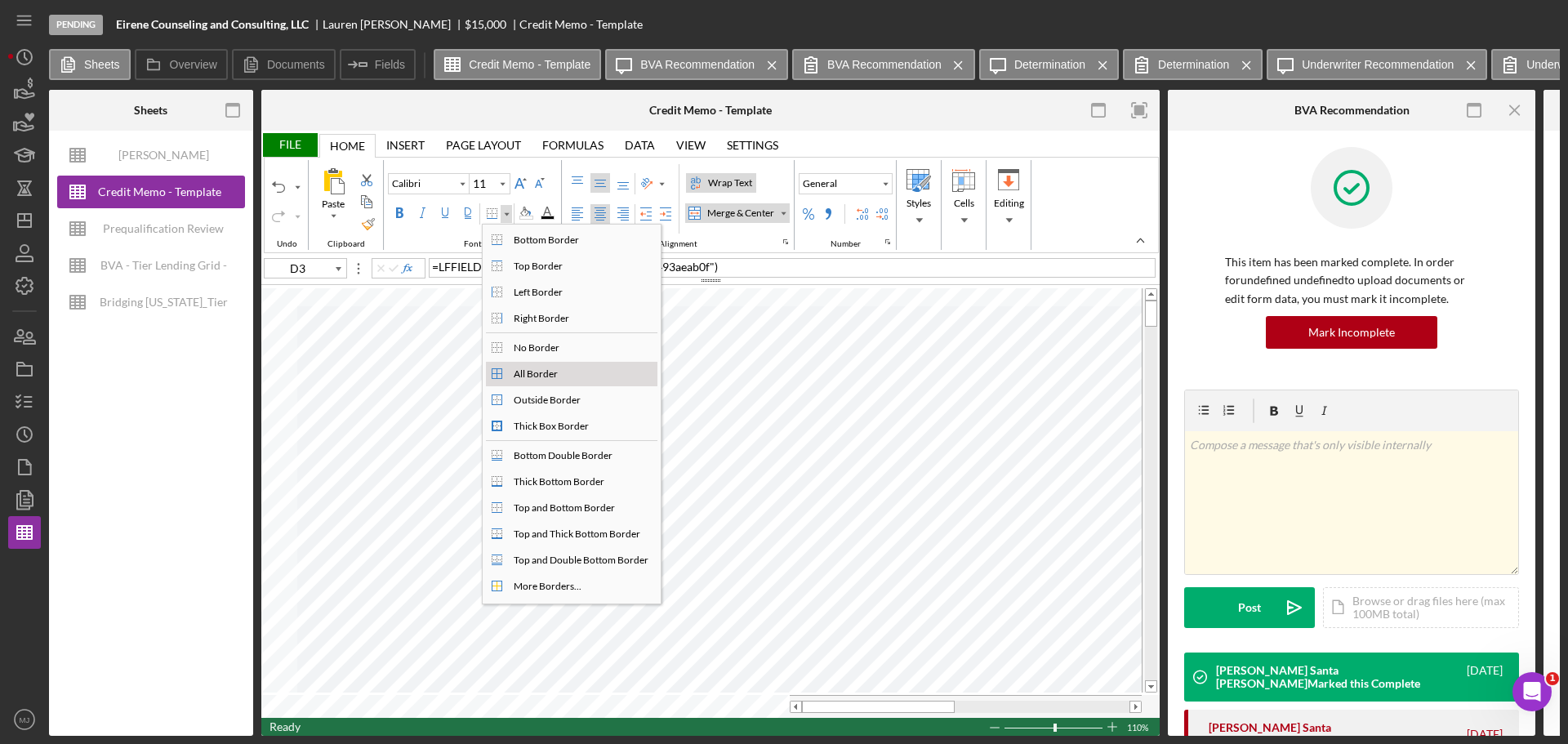
click at [531, 376] on div "All Border" at bounding box center [535, 373] width 50 height 15
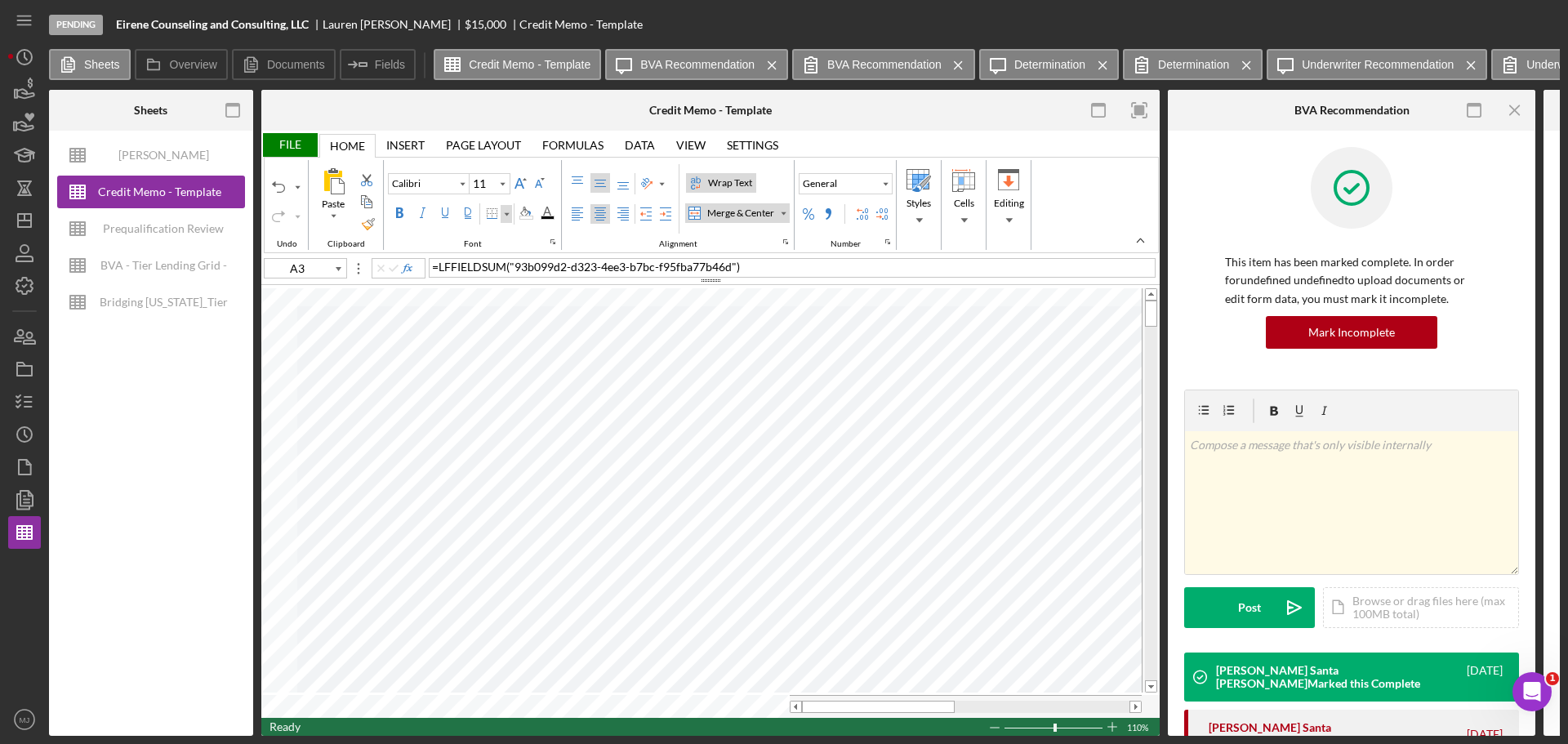
click at [508, 213] on div "Border" at bounding box center [506, 214] width 8 height 8
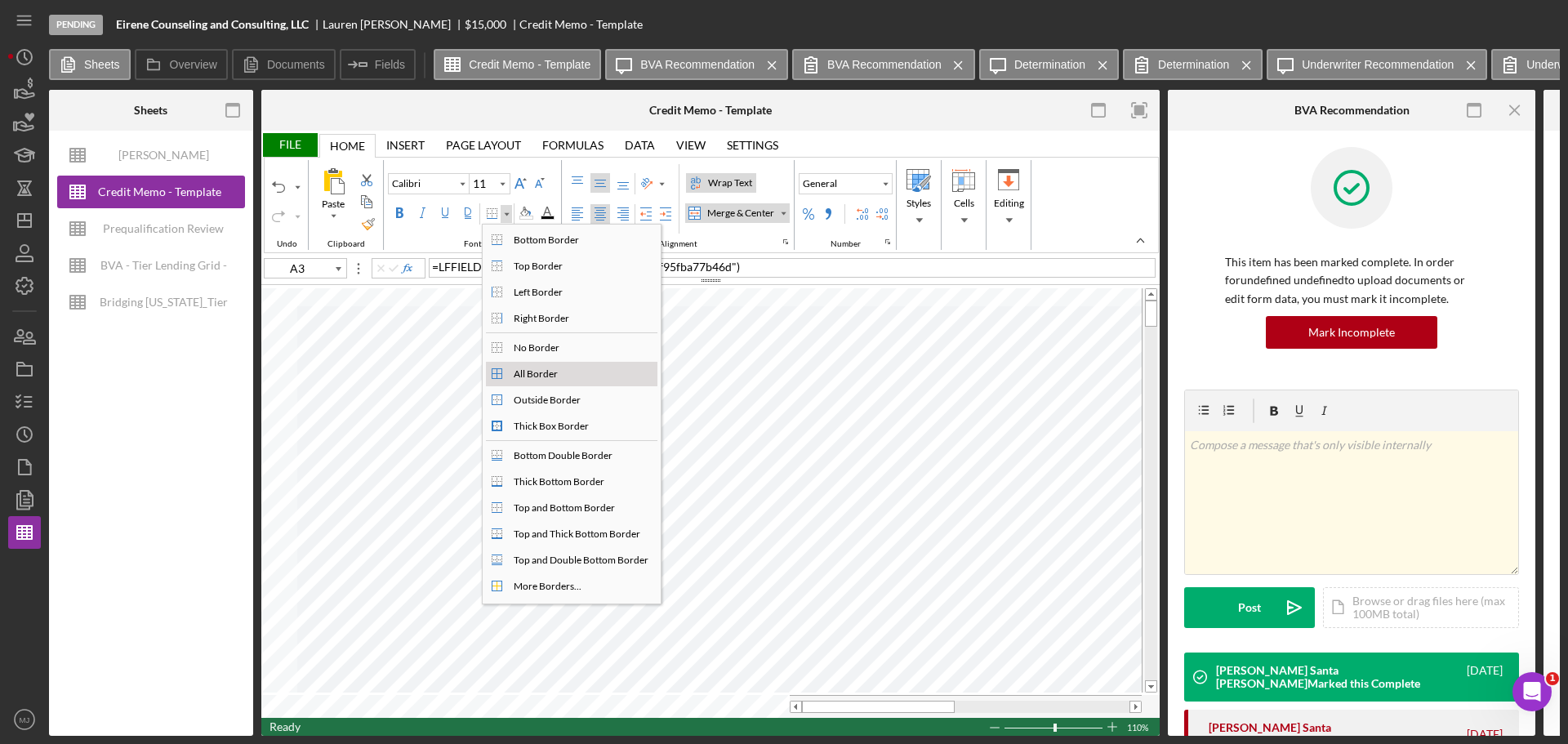
click at [531, 376] on div "All Border" at bounding box center [535, 373] width 50 height 15
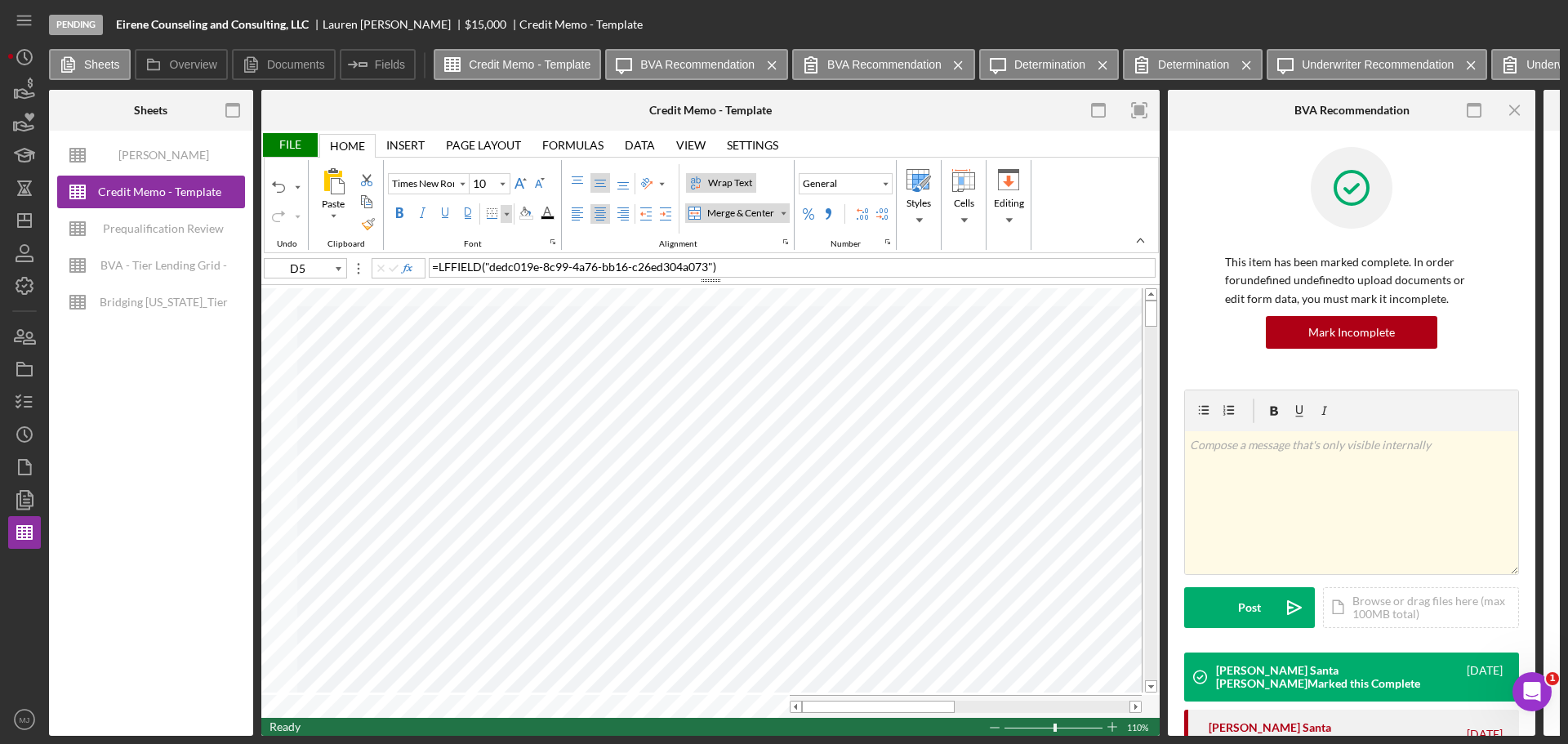
click at [510, 211] on div "Border" at bounding box center [506, 214] width 11 height 18
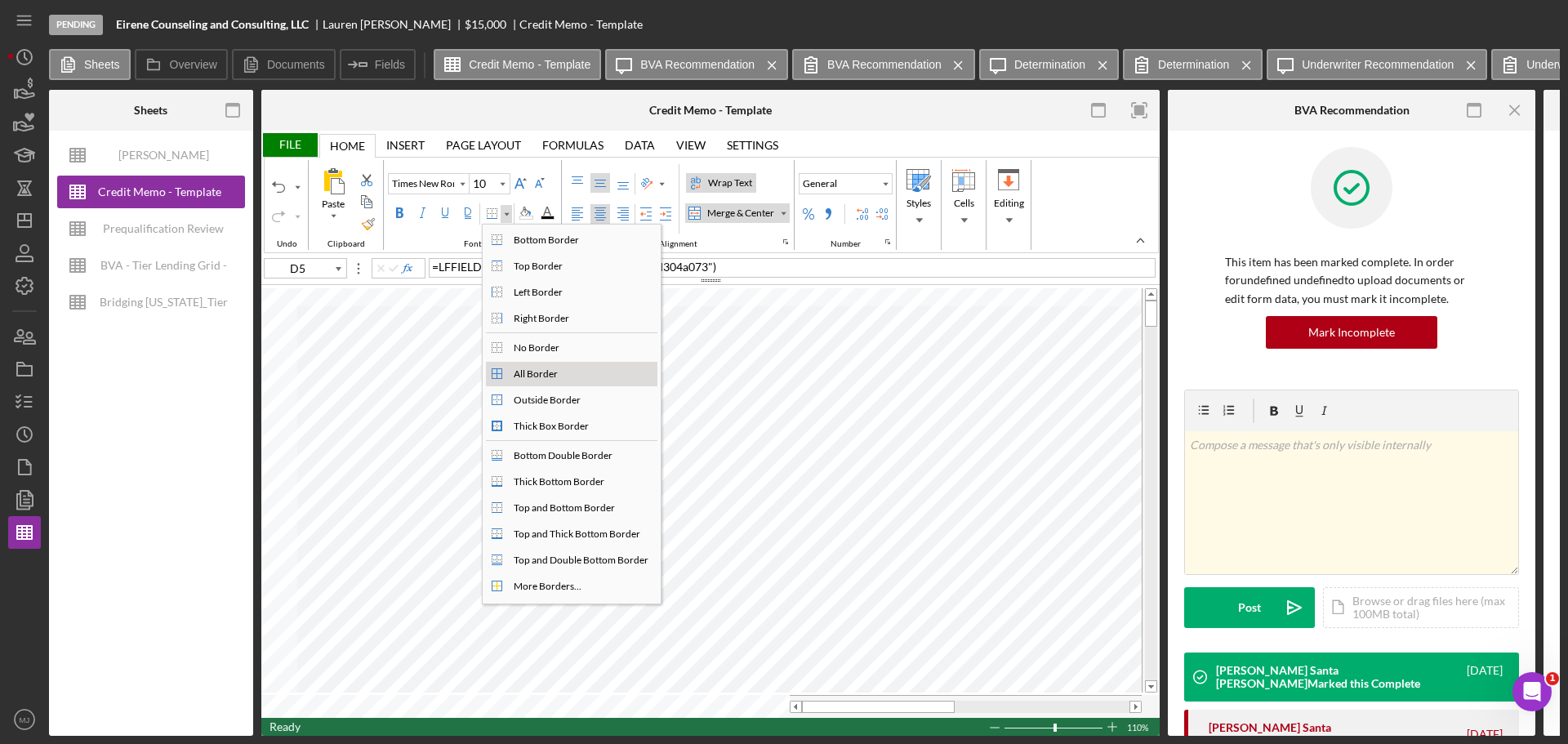
click at [536, 375] on div "All Border" at bounding box center [535, 373] width 50 height 15
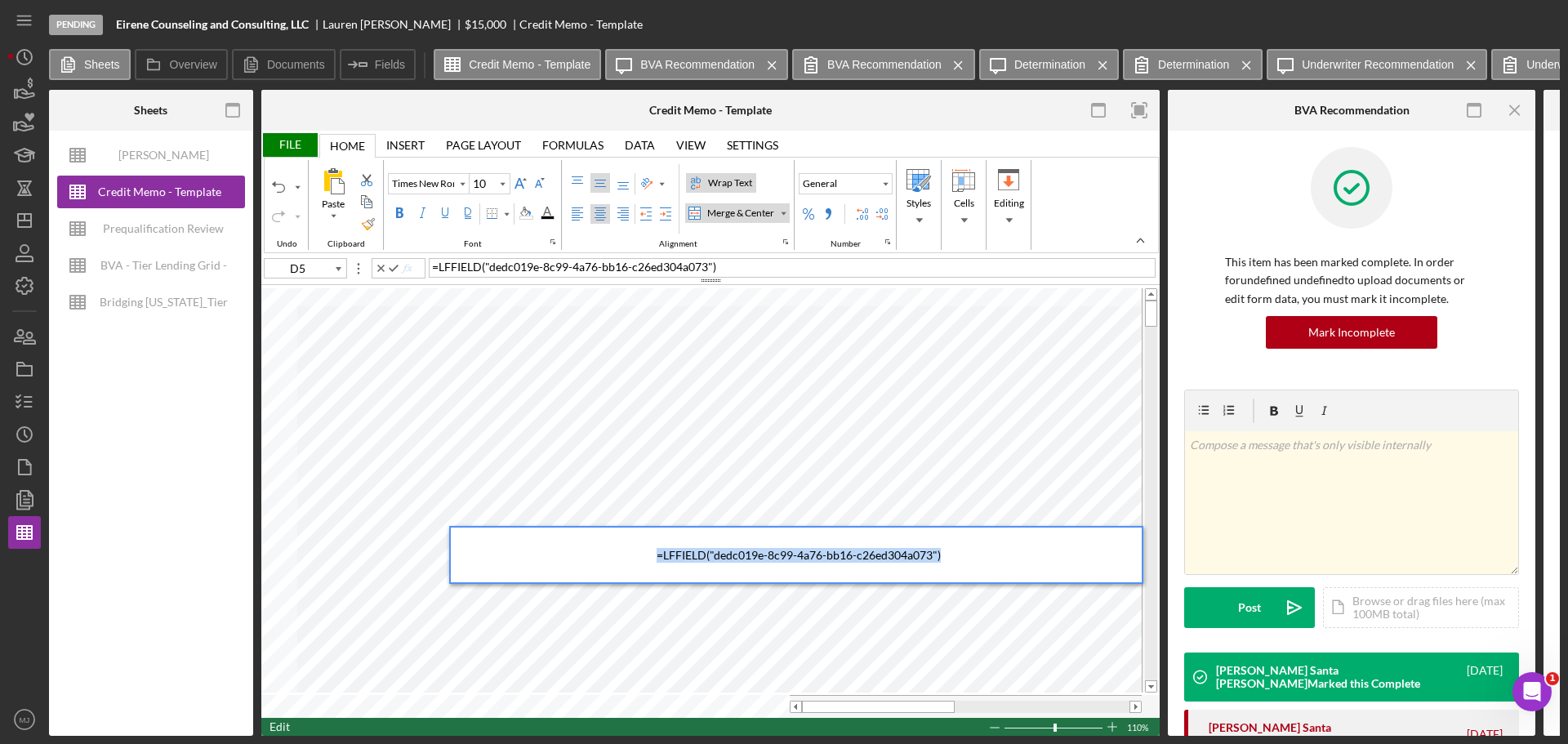
drag, startPoint x: 965, startPoint y: 560, endPoint x: 645, endPoint y: 561, distance: 320.0
click at [645, 561] on div "= LFFIELD ( "dedc019e-8c99-4a76-bb16-c26ed304a073" )" at bounding box center [798, 555] width 686 height 55
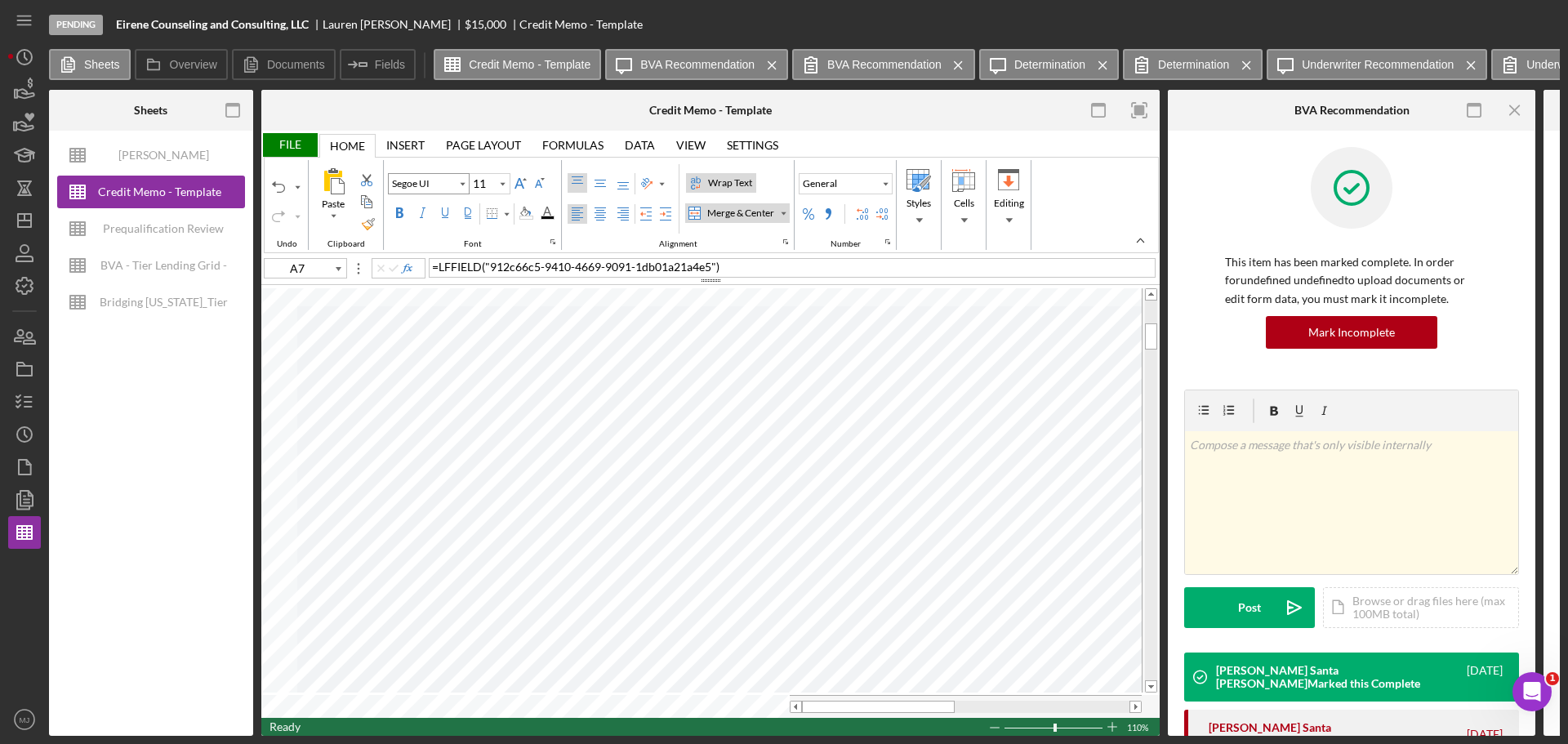
click at [441, 173] on button "Segoe UI" at bounding box center [428, 184] width 82 height 21
click at [441, 182] on input "Segoe UI" at bounding box center [421, 184] width 65 height 11
drag, startPoint x: 441, startPoint y: 182, endPoint x: 348, endPoint y: 194, distance: 93.8
click at [348, 194] on div "Undo Paste Clipboard Segoe UI 11 Font Wrap Text Merge & Center Alignment Genera…" at bounding box center [648, 205] width 767 height 90
click at [441, 183] on input "Times" at bounding box center [421, 184] width 65 height 11
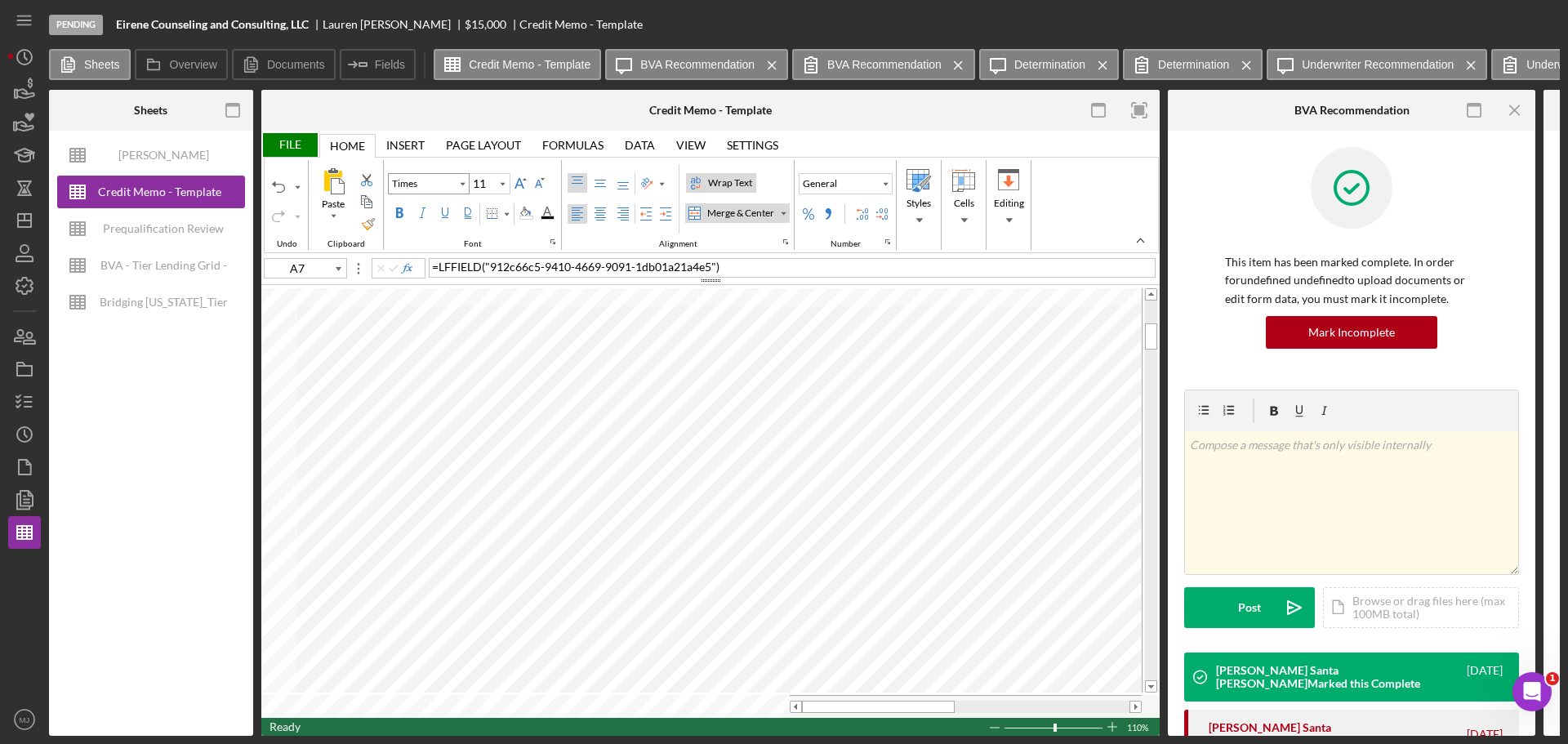
click at [388, 173] on button "Times" at bounding box center [428, 184] width 82 height 21
click at [388, 173] on button "Times New" at bounding box center [428, 184] width 82 height 21
click at [486, 187] on input "11" at bounding box center [482, 184] width 26 height 19
click at [424, 174] on button "Calibri" at bounding box center [428, 184] width 82 height 21
click at [423, 190] on button "Calibri" at bounding box center [428, 184] width 82 height 21
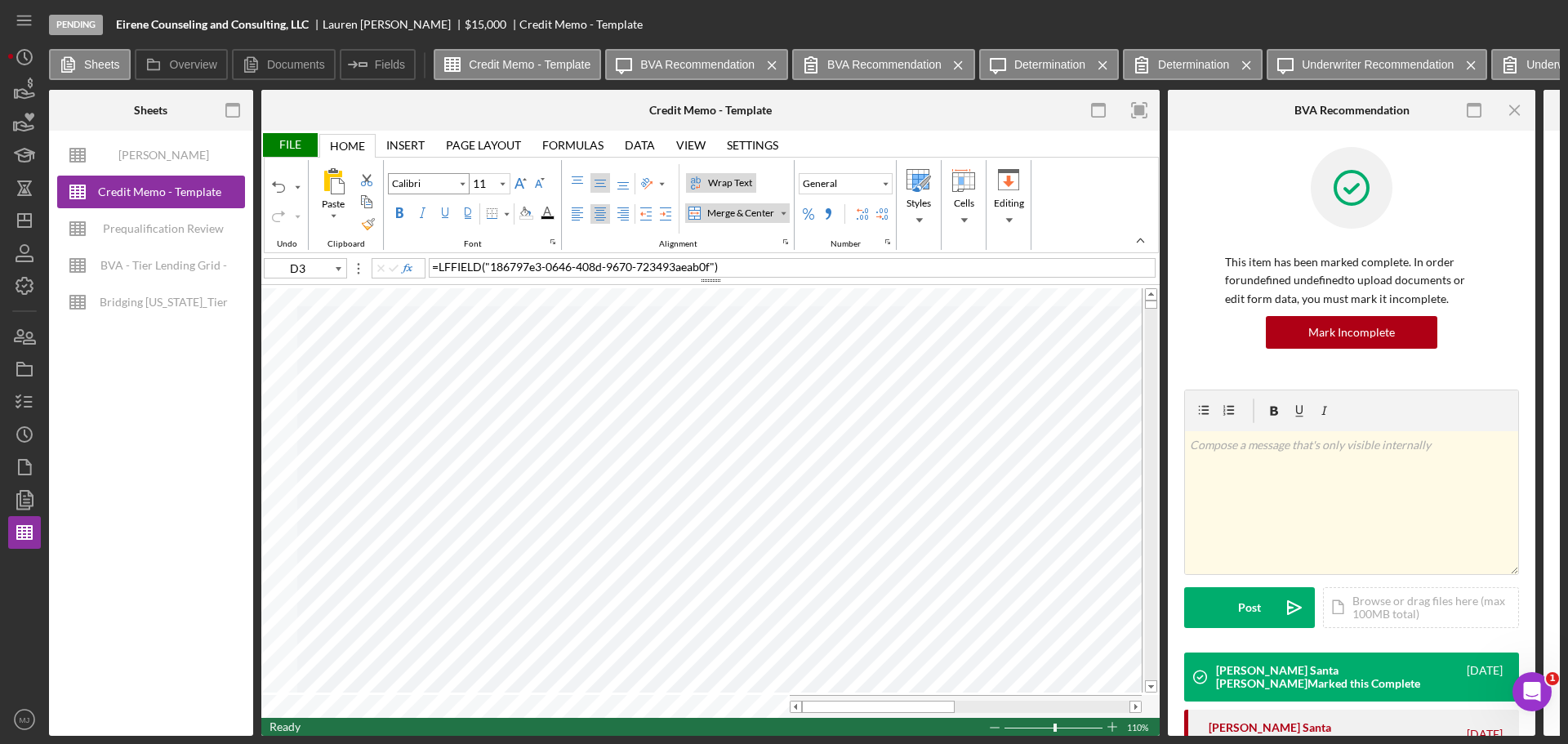
click at [422, 189] on input "Calibri" at bounding box center [421, 184] width 65 height 11
click at [388, 173] on button "times" at bounding box center [428, 184] width 82 height 21
click at [388, 173] on button "times new" at bounding box center [428, 184] width 82 height 21
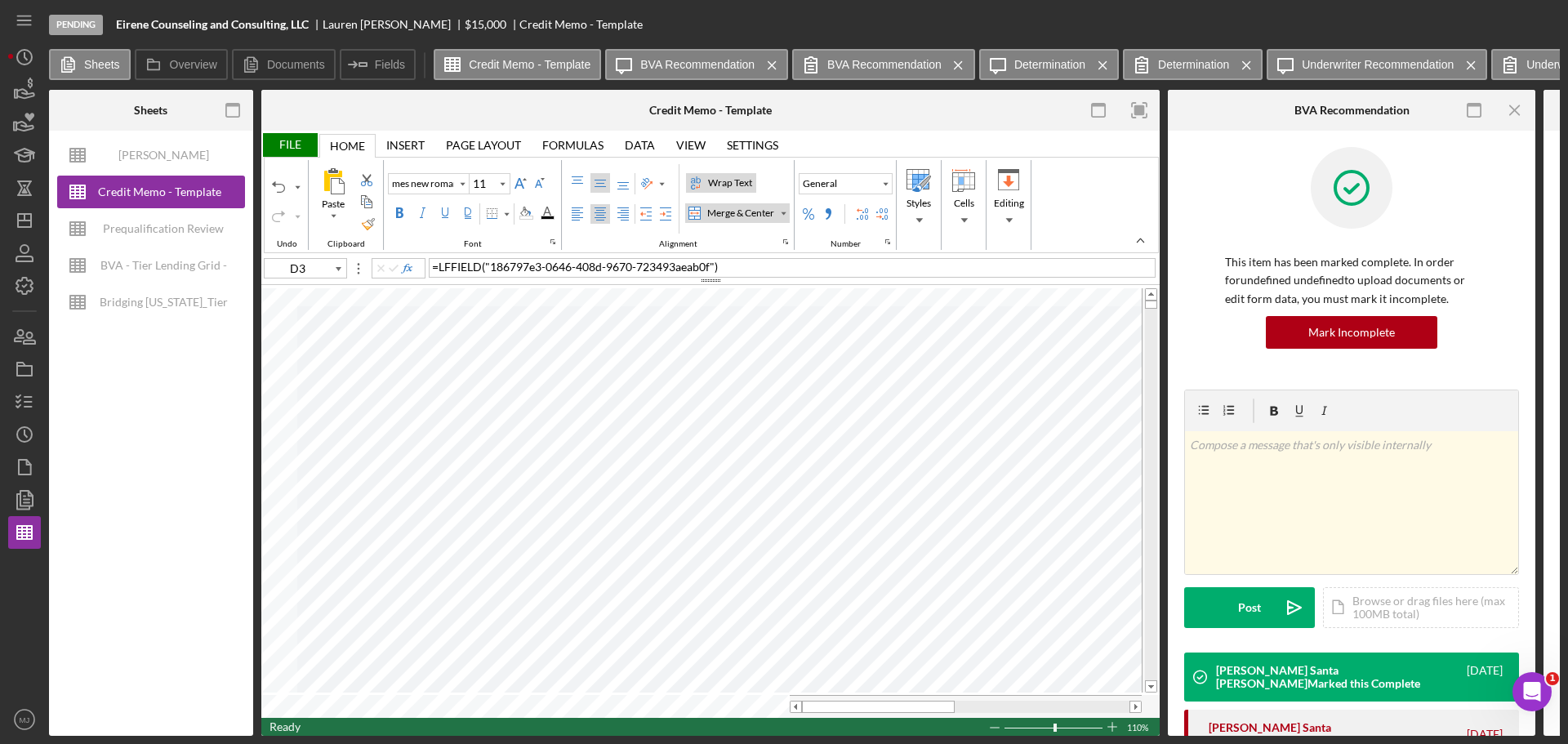
scroll to position [0, 11]
click at [489, 180] on input "11" at bounding box center [482, 184] width 26 height 19
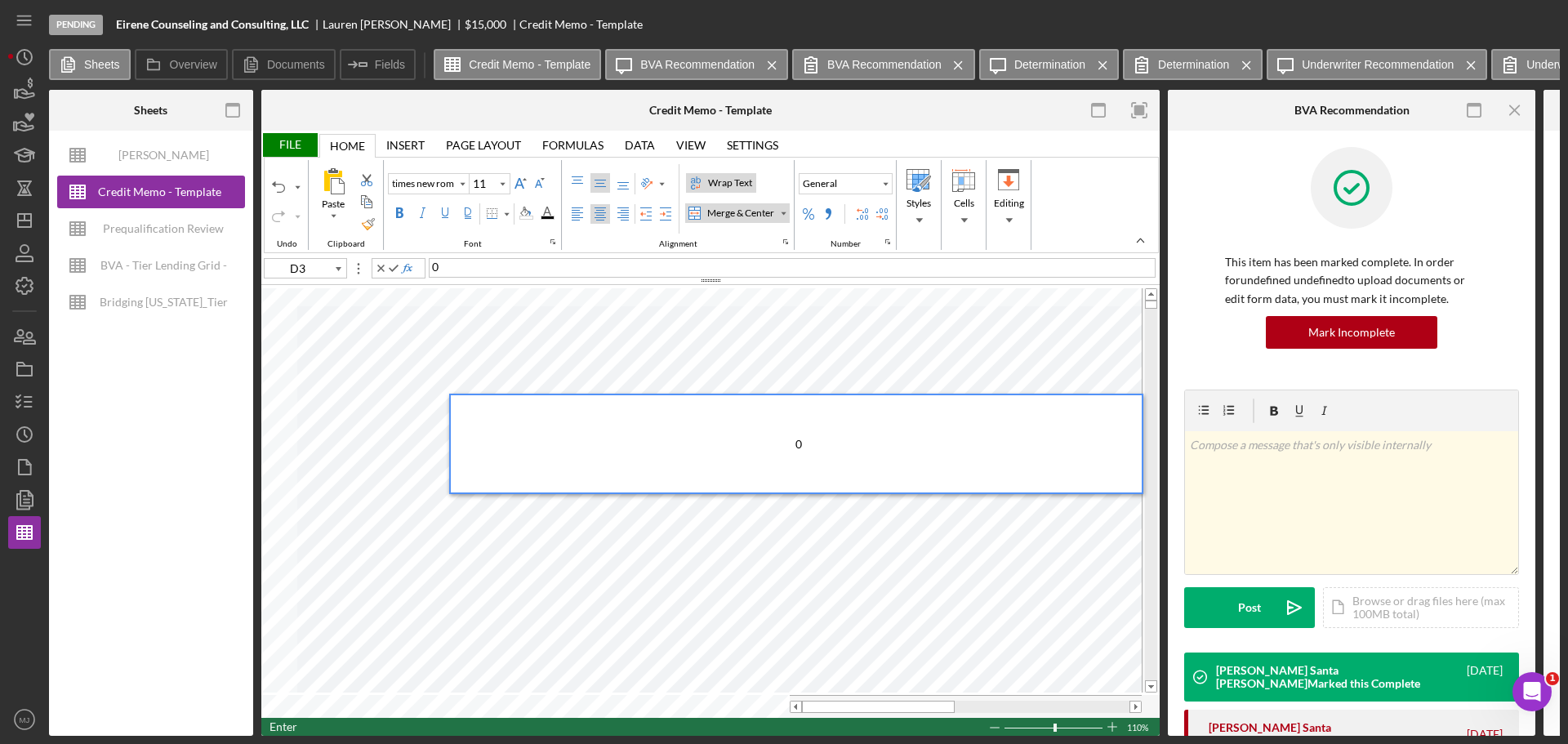
click at [621, 473] on div "0" at bounding box center [798, 444] width 686 height 97
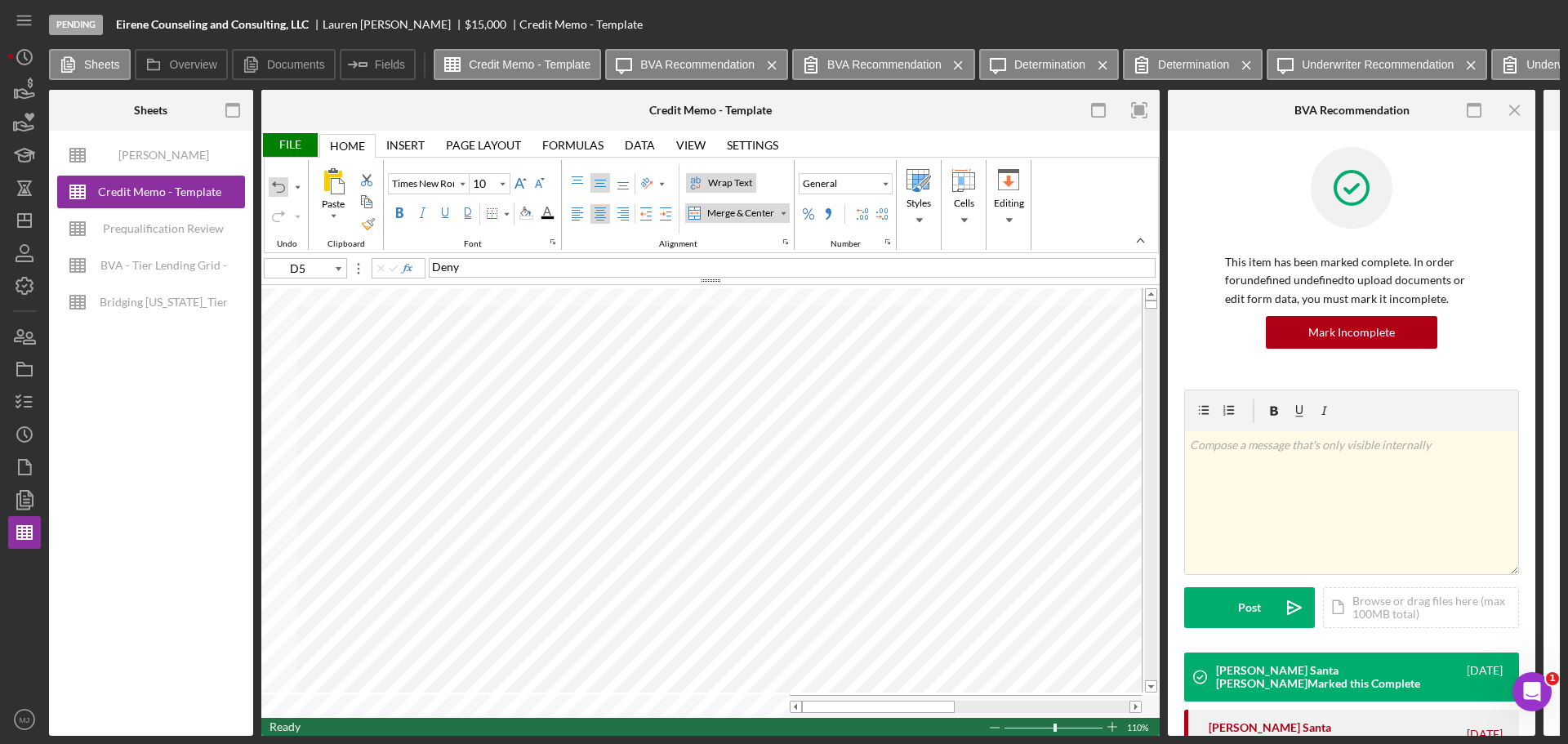
click at [278, 185] on div "Undo" at bounding box center [278, 186] width 13 height 13
click at [471, 181] on input "11" at bounding box center [482, 184] width 26 height 19
click at [475, 183] on input "11" at bounding box center [482, 184] width 26 height 19
drag, startPoint x: 928, startPoint y: 695, endPoint x: 969, endPoint y: 692, distance: 41.1
click at [969, 692] on table at bounding box center [711, 501] width 899 height 432
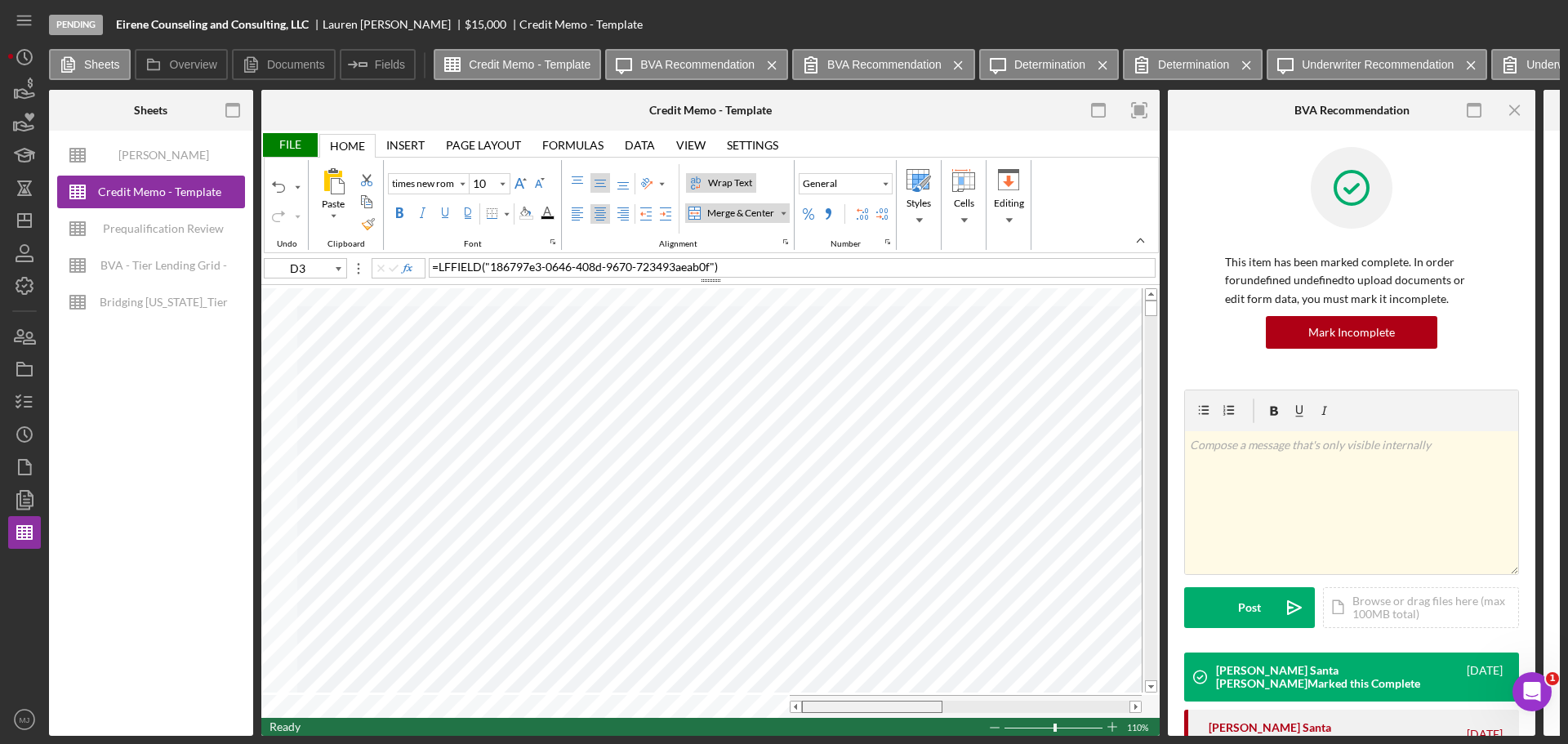
click at [768, 712] on tr at bounding box center [701, 706] width 880 height 23
click at [894, 187] on div "General" at bounding box center [846, 199] width 97 height 76
click at [886, 187] on div "Number Format" at bounding box center [885, 184] width 8 height 8
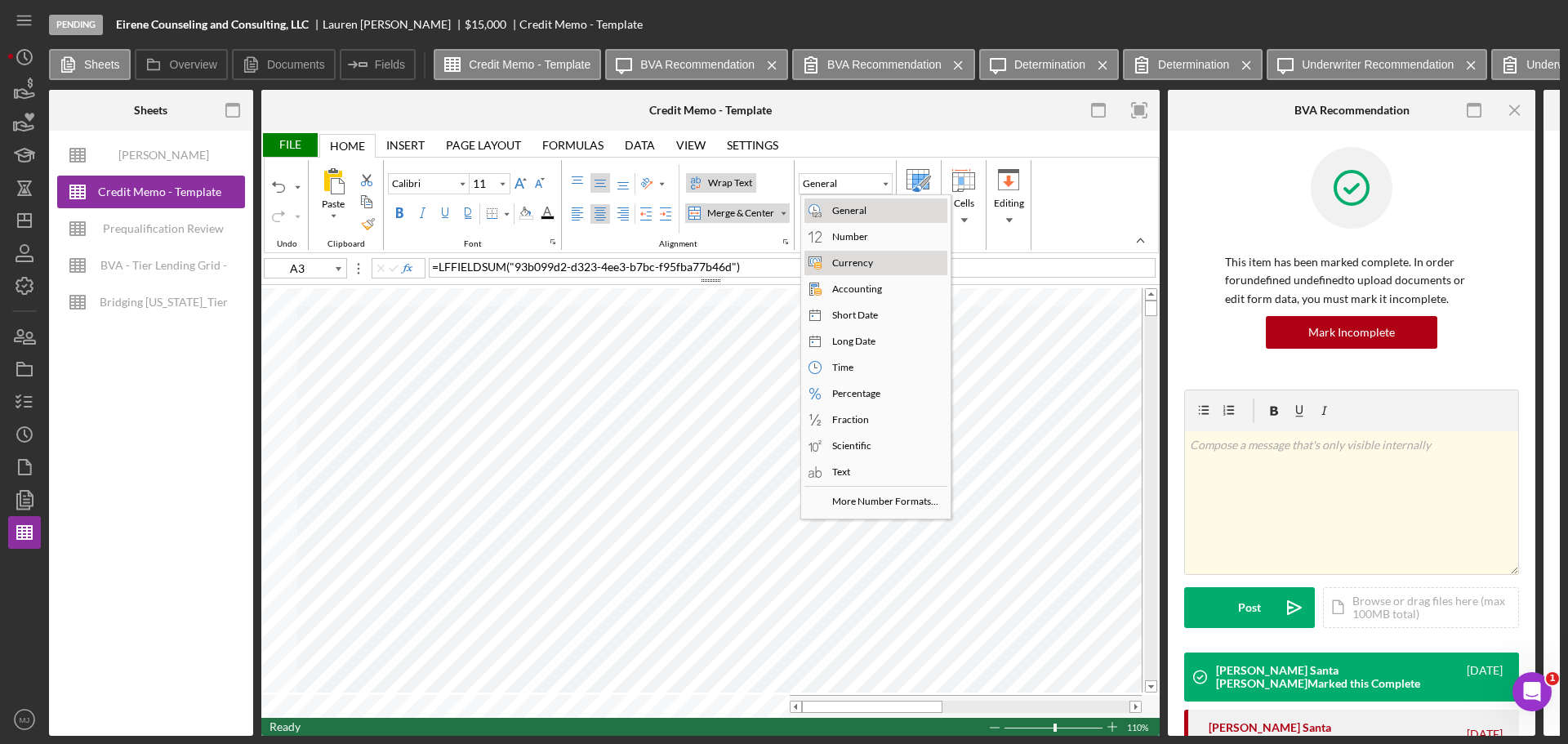
click at [858, 268] on div "Currency" at bounding box center [853, 263] width 48 height 15
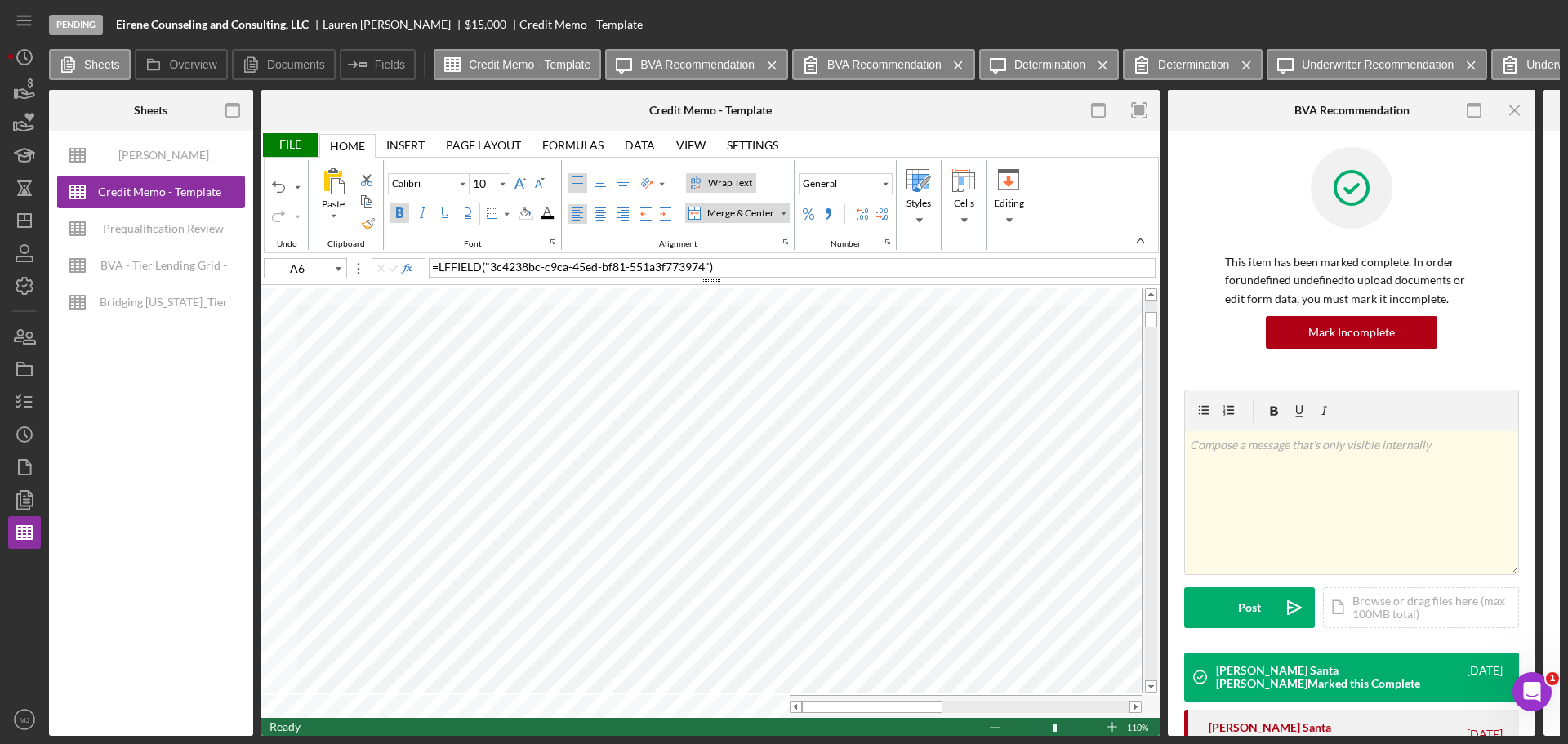
click at [406, 213] on label "Bold" at bounding box center [399, 213] width 19 height 19
click at [294, 154] on div "File" at bounding box center [290, 145] width 57 height 24
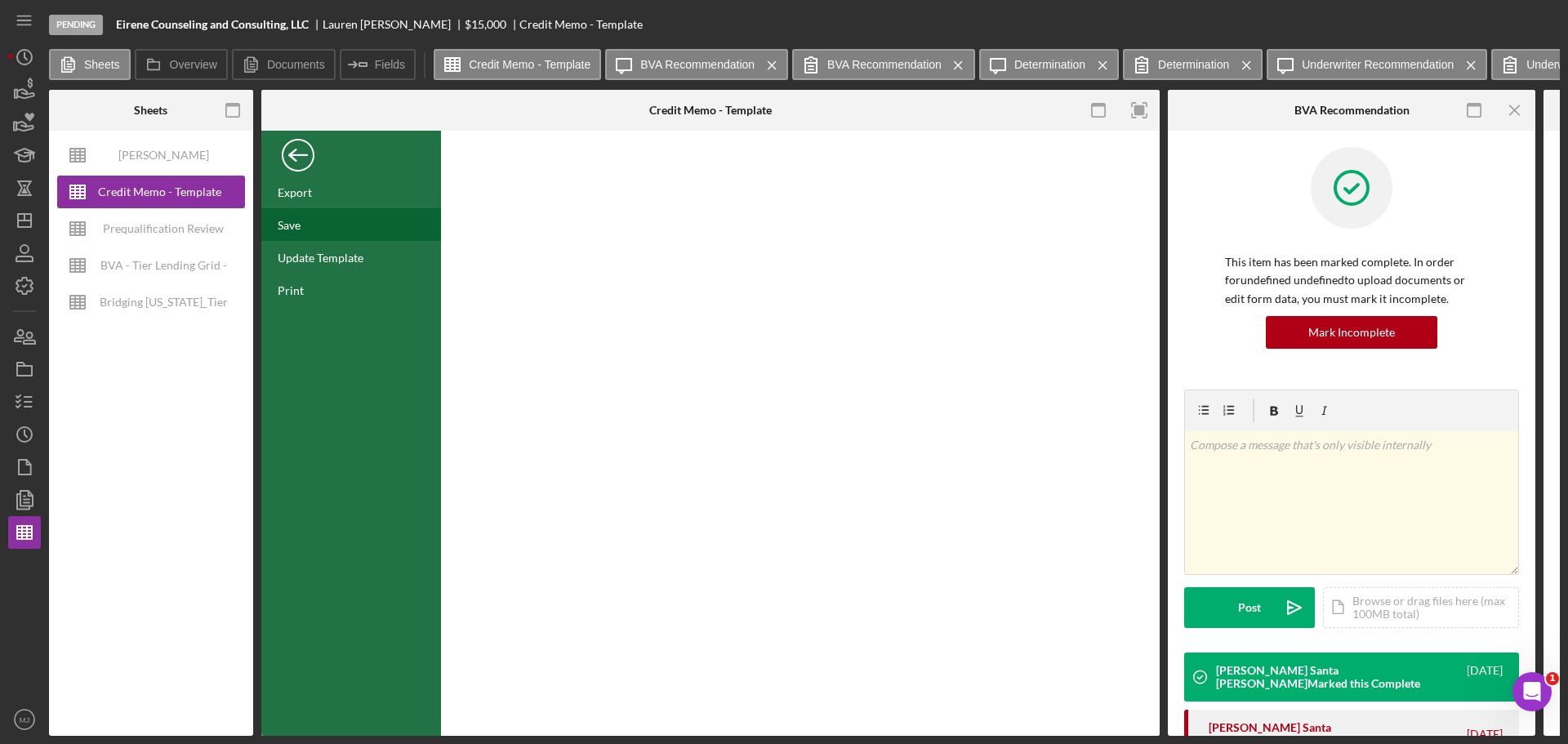
click at [297, 233] on div "Save" at bounding box center [351, 224] width 180 height 33
click at [298, 165] on div "Back" at bounding box center [298, 151] width 33 height 33
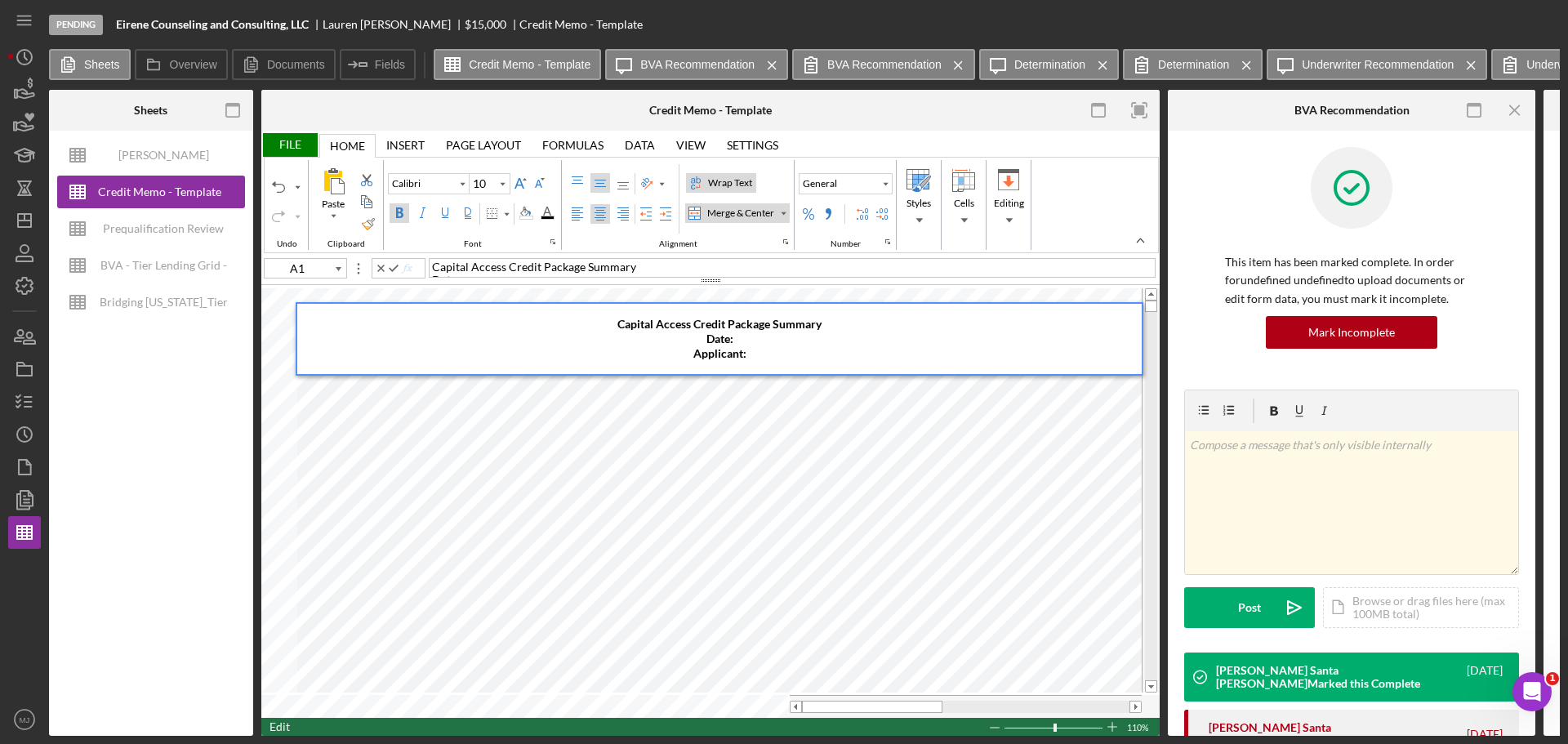
click at [739, 336] on div "Capital Access Credit Package Summary ​Date: ​Applicant:" at bounding box center [720, 339] width 845 height 71
click at [811, 349] on div "Capital Access Credit Package Summary ​Date: [DATE] ​Applicant:" at bounding box center [720, 339] width 845 height 71
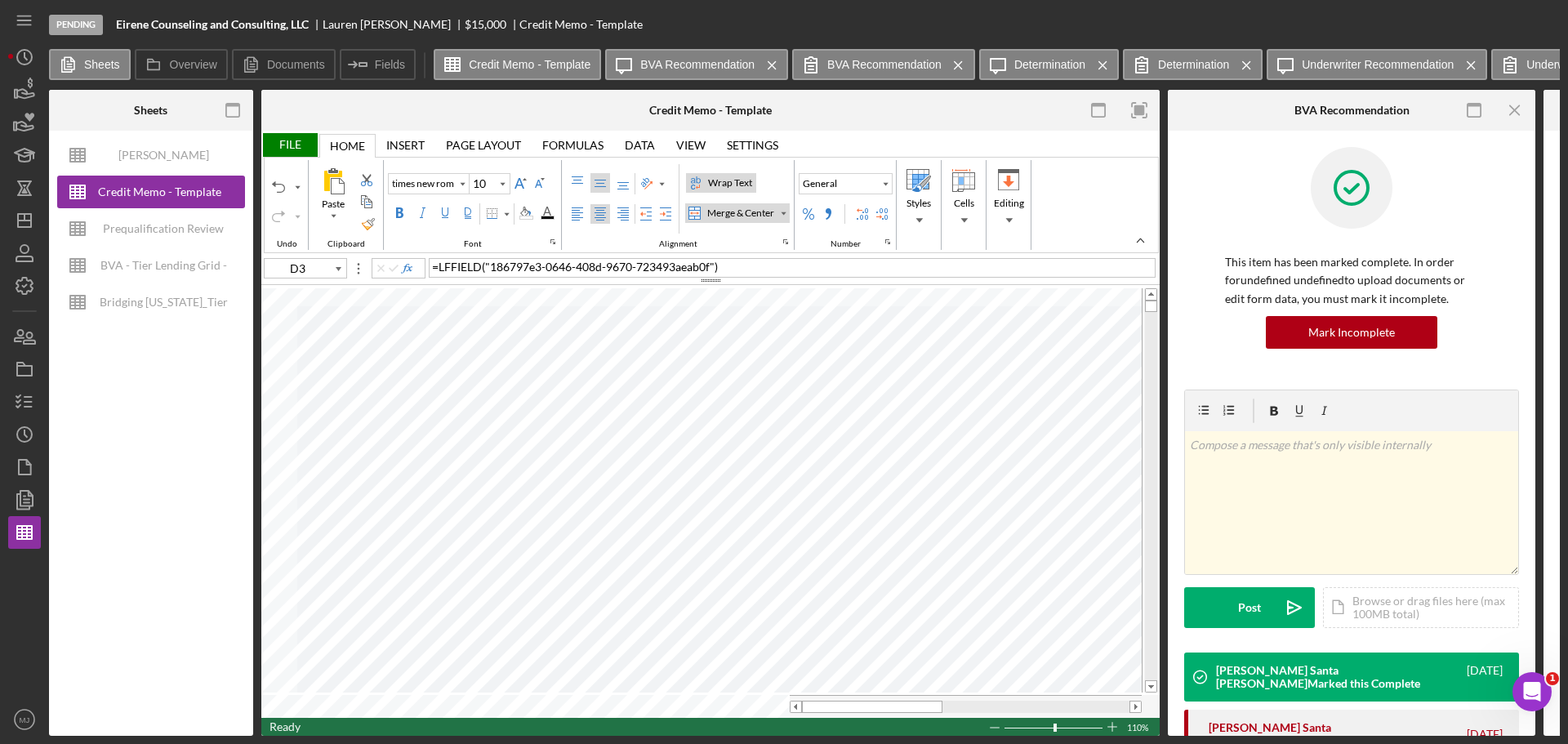
click at [300, 146] on div "File" at bounding box center [290, 145] width 57 height 24
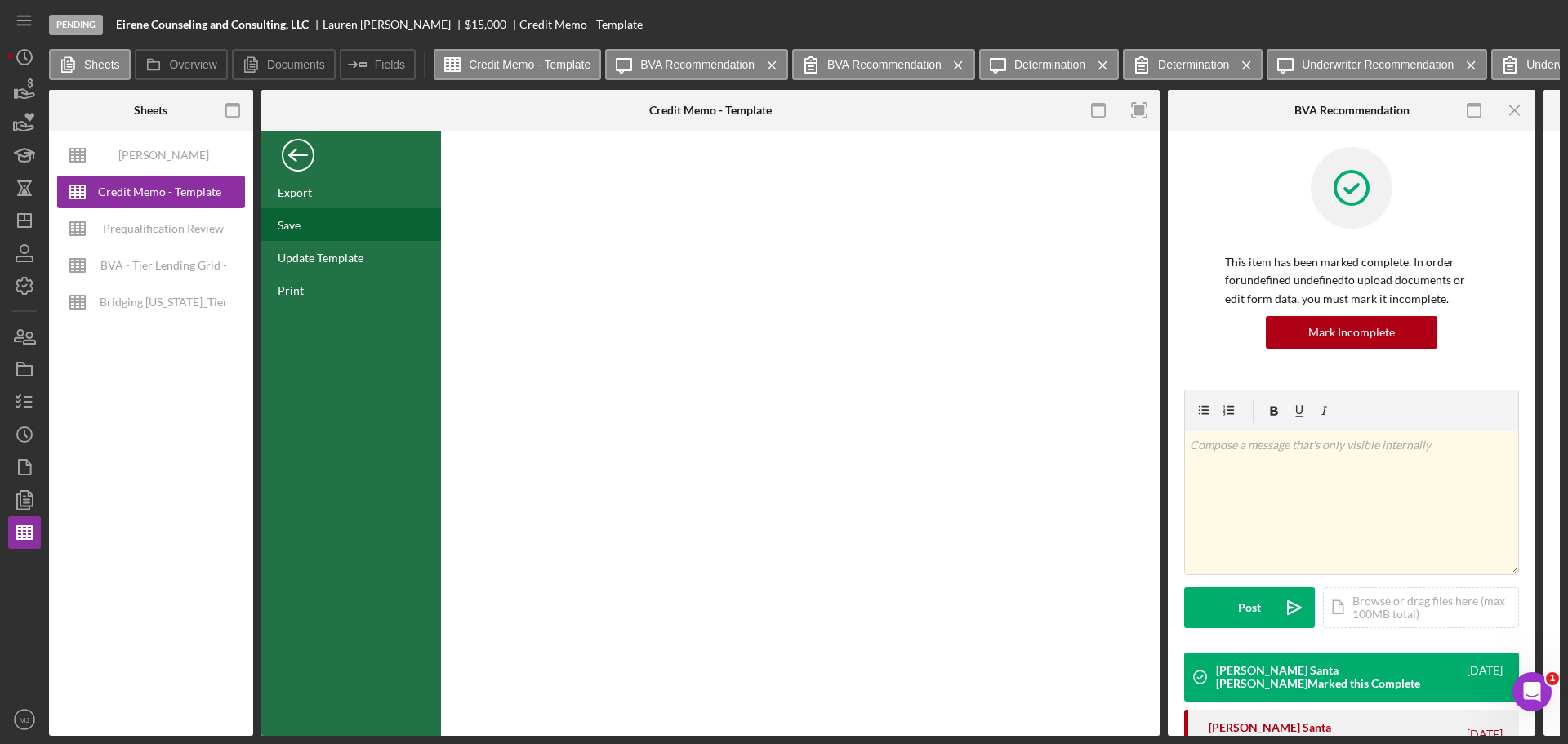
click at [292, 223] on div "Save" at bounding box center [290, 225] width 23 height 14
click at [297, 147] on div "Back" at bounding box center [298, 151] width 33 height 33
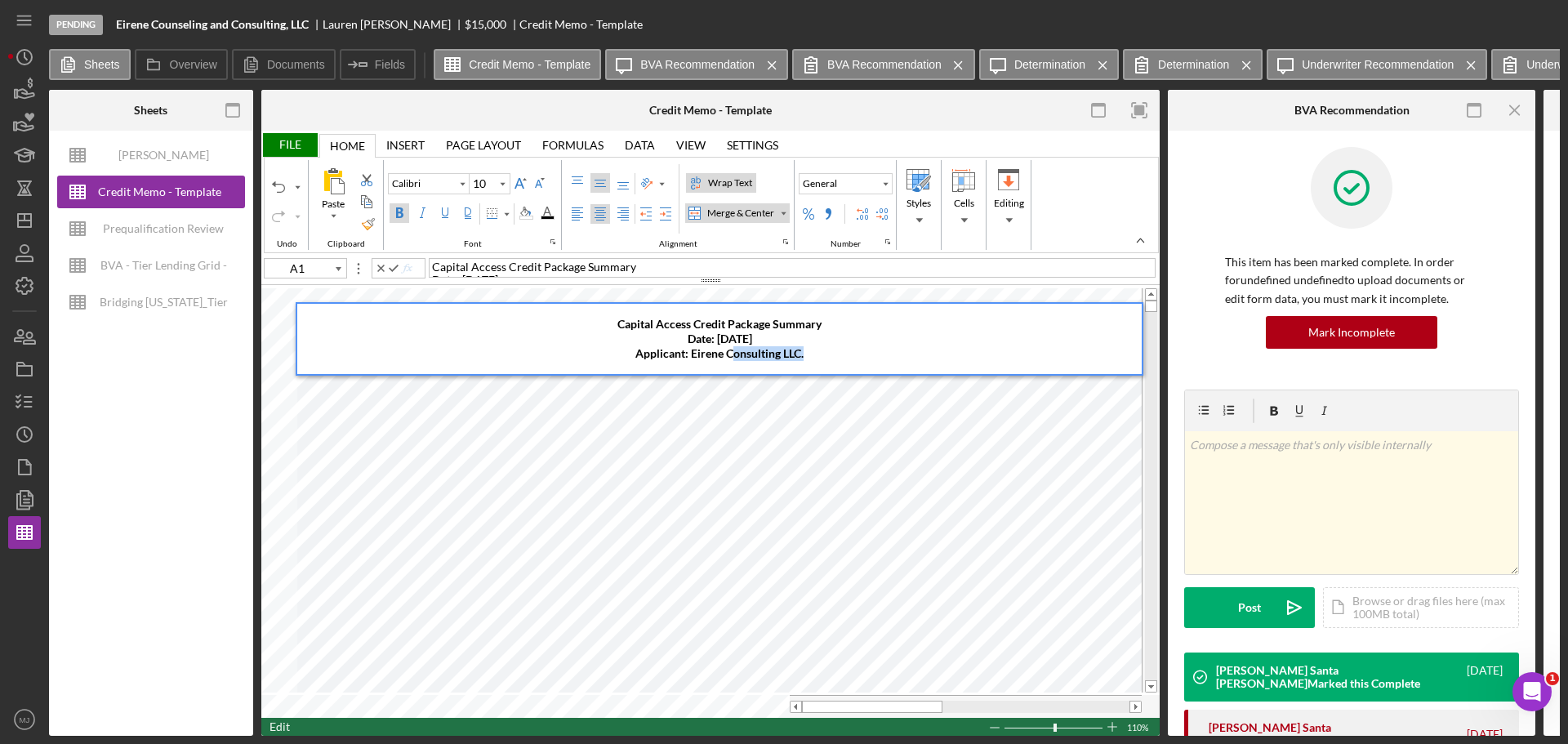
drag, startPoint x: 848, startPoint y: 349, endPoint x: 731, endPoint y: 353, distance: 117.1
click at [731, 353] on div "Capital Access Credit Package Summary ​Date: [DATE] ​Applicant: Eirene Consulti…" at bounding box center [720, 339] width 845 height 71
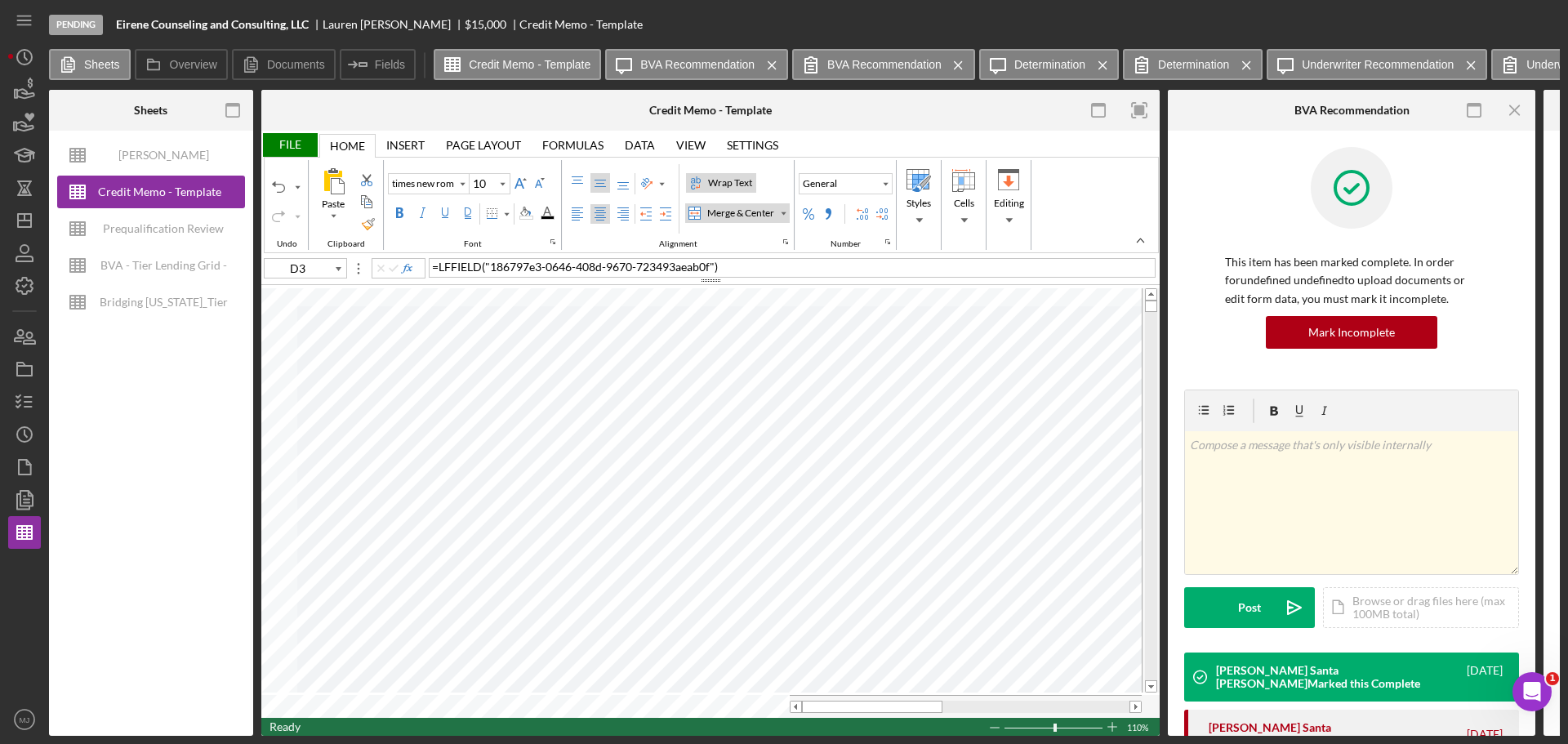
click at [305, 147] on div "File" at bounding box center [290, 145] width 57 height 24
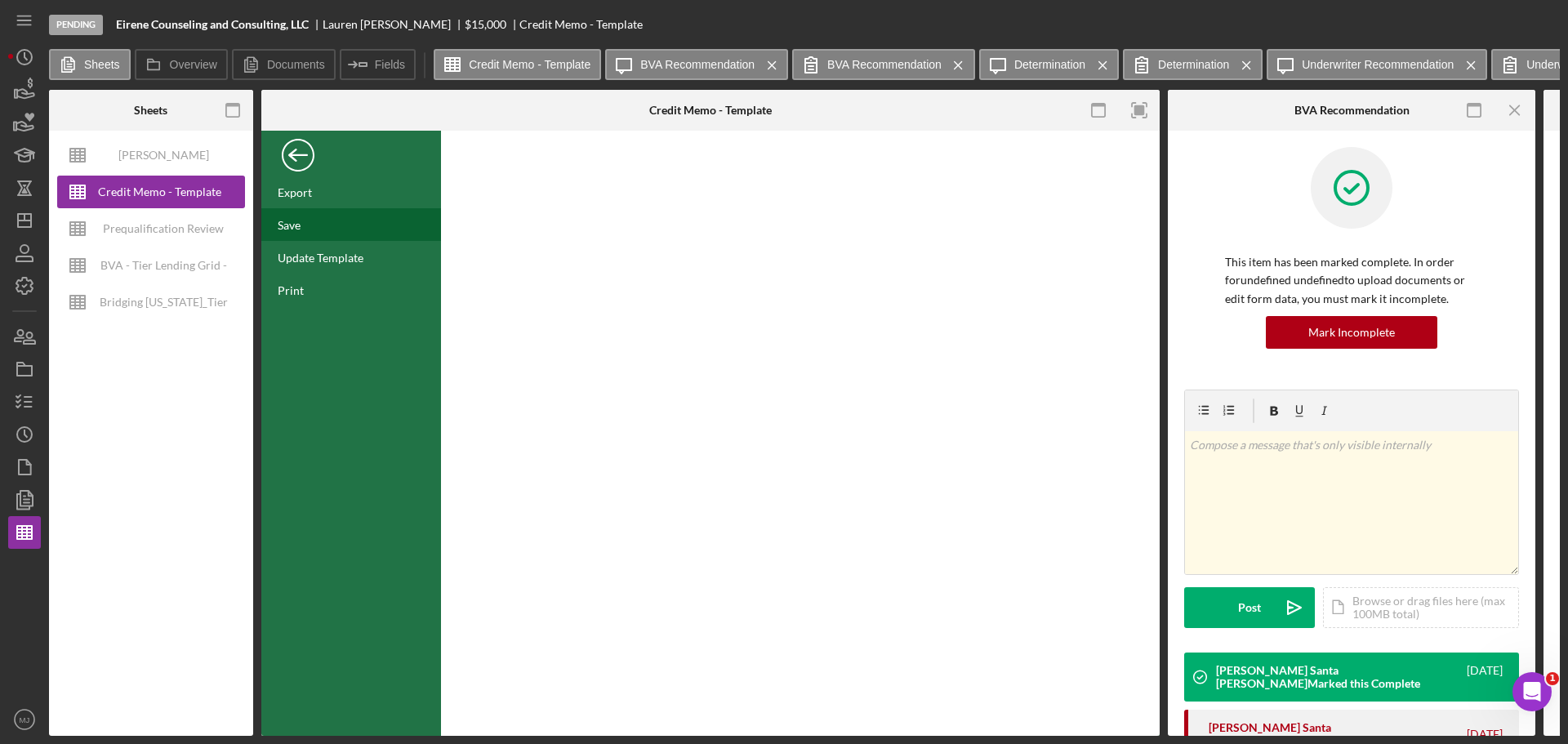
click at [311, 230] on div "Save" at bounding box center [351, 224] width 180 height 33
click at [302, 162] on div "Back" at bounding box center [298, 151] width 33 height 33
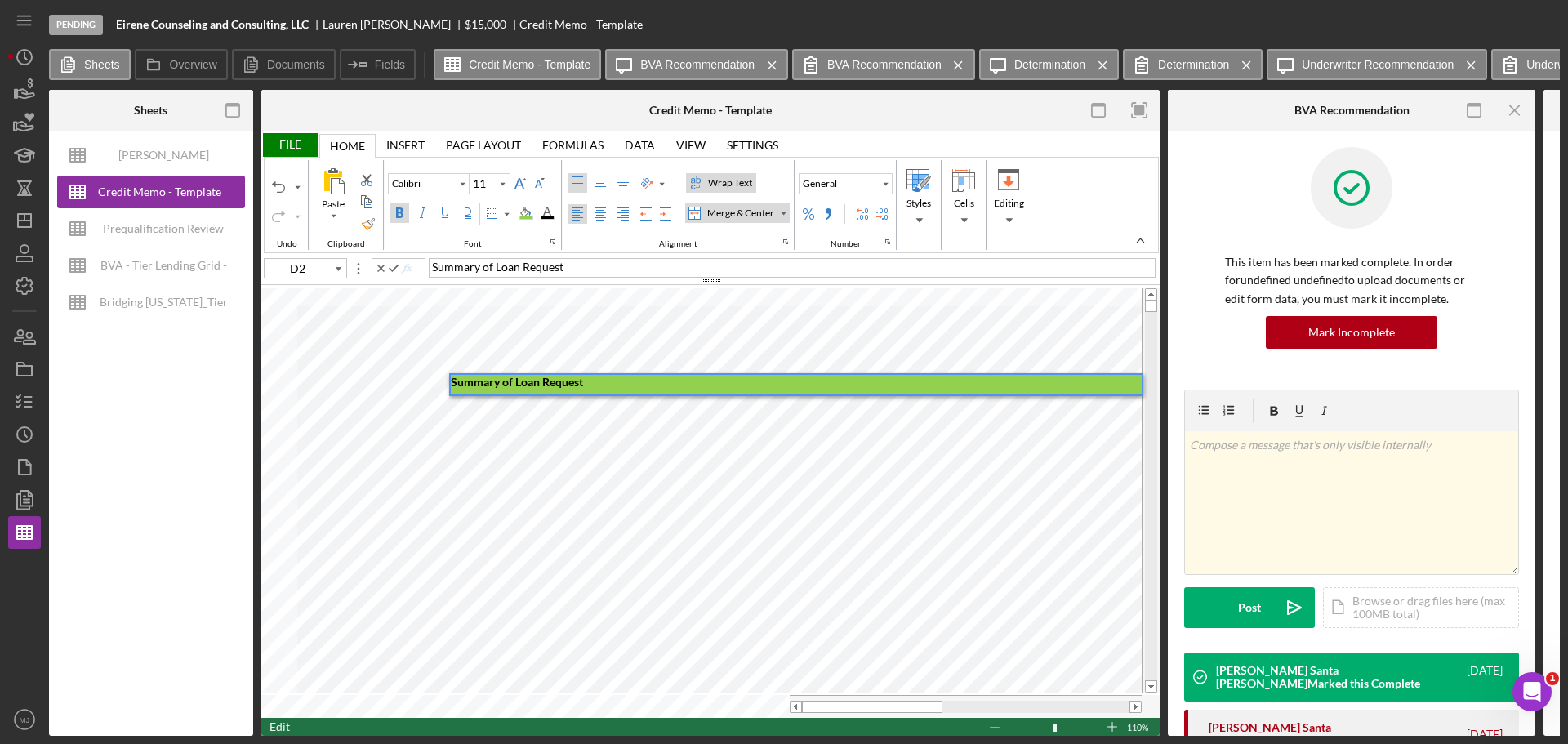
click at [514, 380] on span "Summary of Loan Request" at bounding box center [517, 382] width 132 height 14
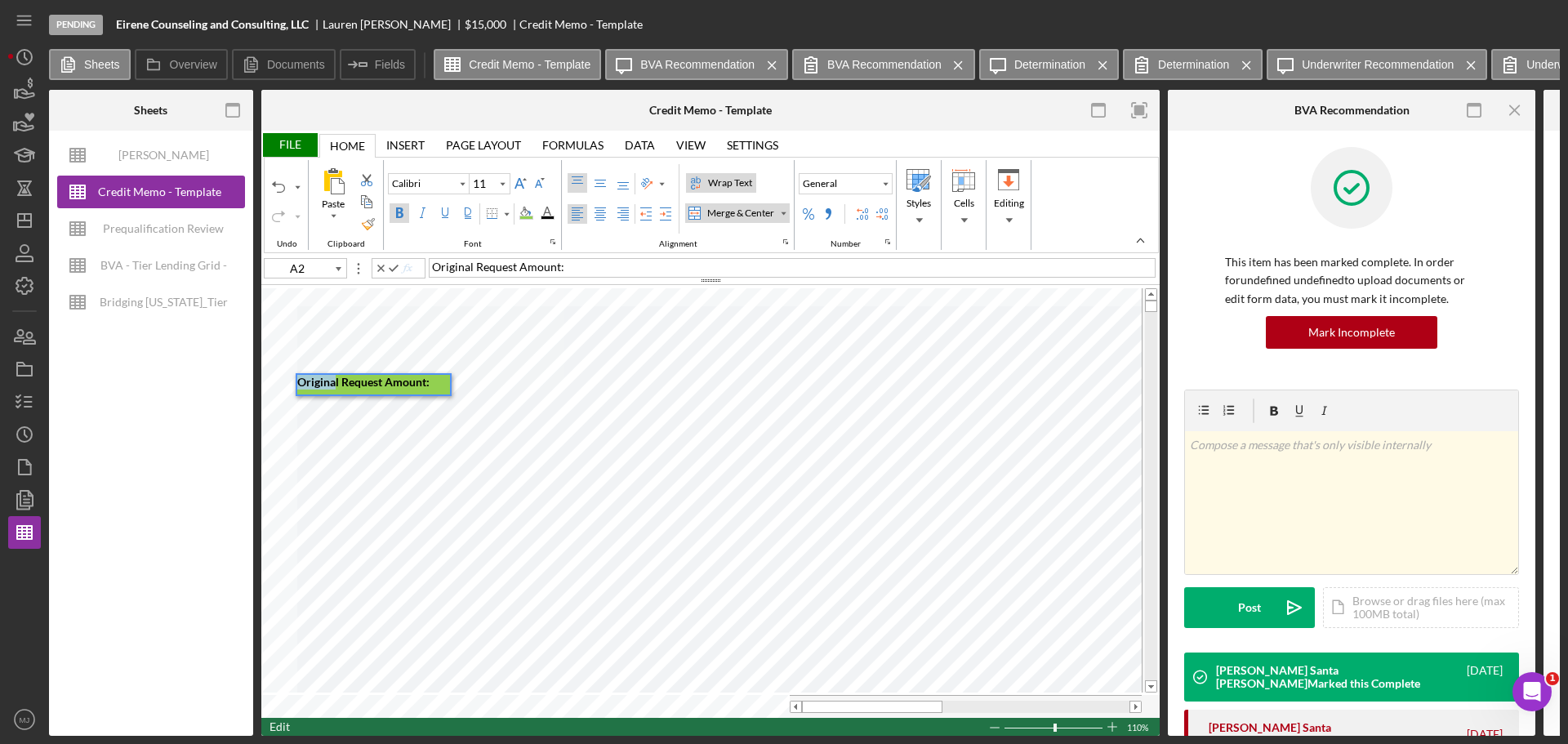
click at [281, 387] on div "Paste Cut Copy AutoFill Original Request Amount: Original Request Amount:" at bounding box center [711, 501] width 899 height 432
click at [329, 380] on span "Inital l Request Amount:" at bounding box center [358, 382] width 123 height 14
click at [313, 379] on span "Inital Request Amount:" at bounding box center [357, 382] width 119 height 14
click at [287, 141] on div "File" at bounding box center [290, 145] width 57 height 24
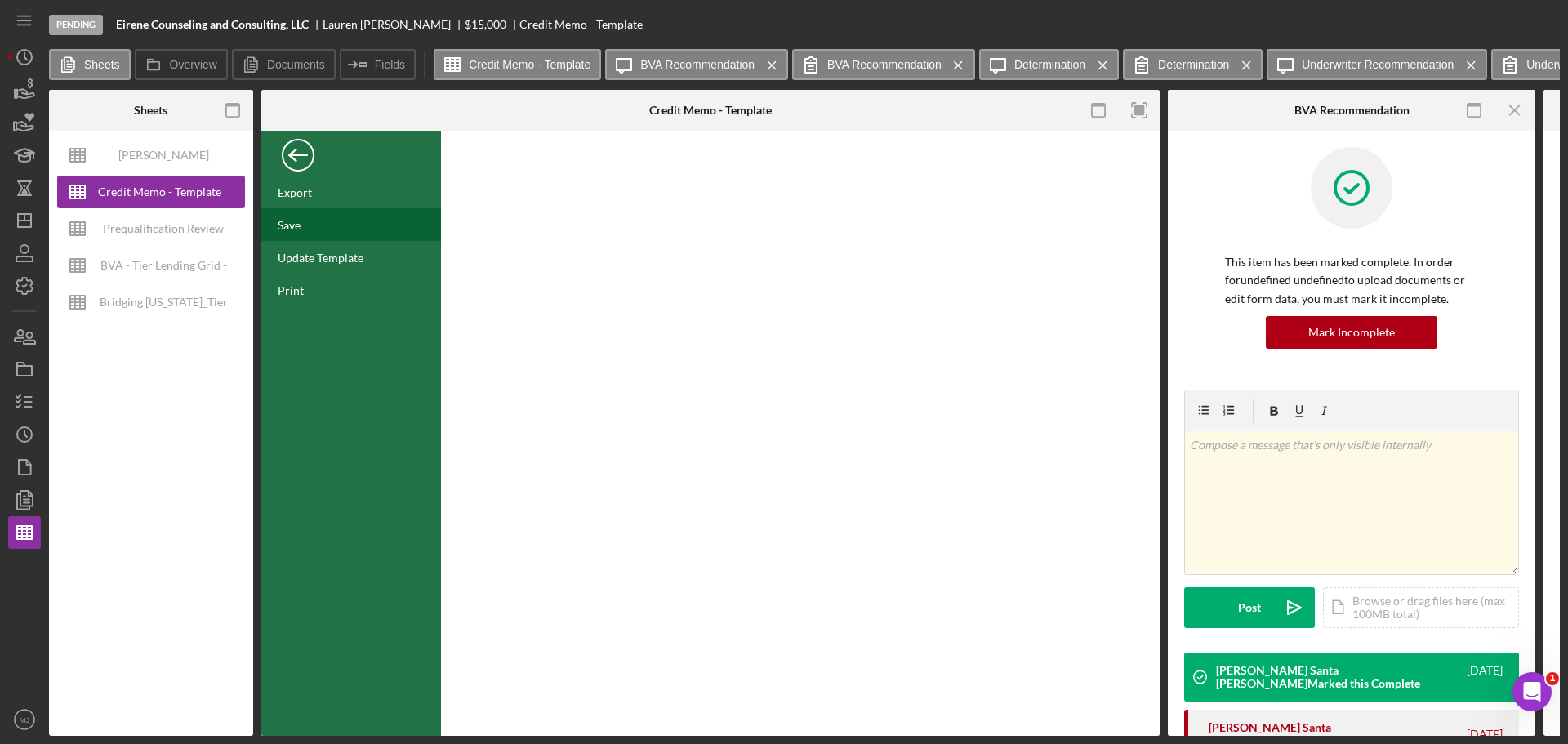
click at [290, 223] on div "Save" at bounding box center [290, 225] width 23 height 14
click at [305, 162] on div "Back" at bounding box center [298, 151] width 33 height 33
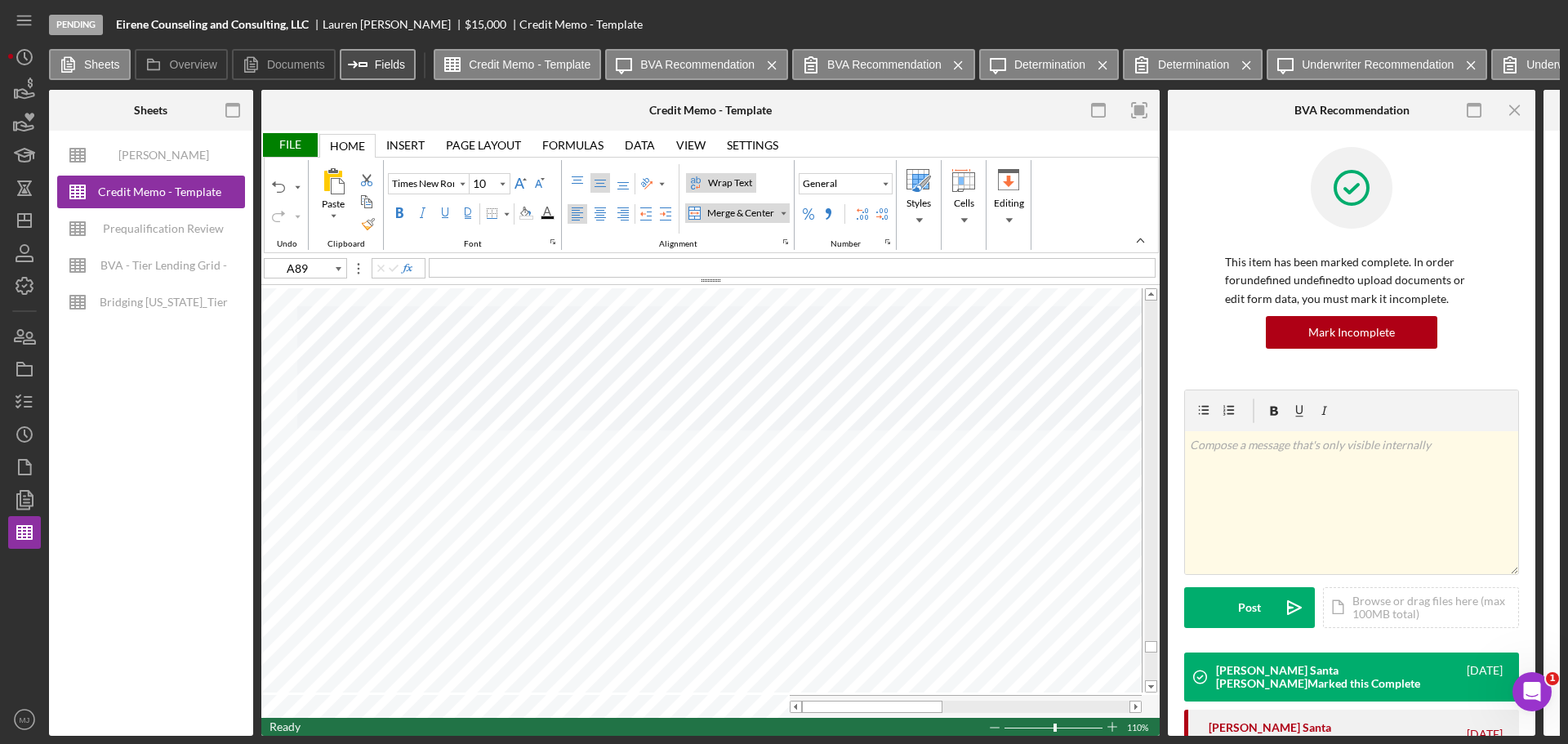
click at [389, 77] on button "Icon/Insert Field Fields" at bounding box center [378, 64] width 76 height 31
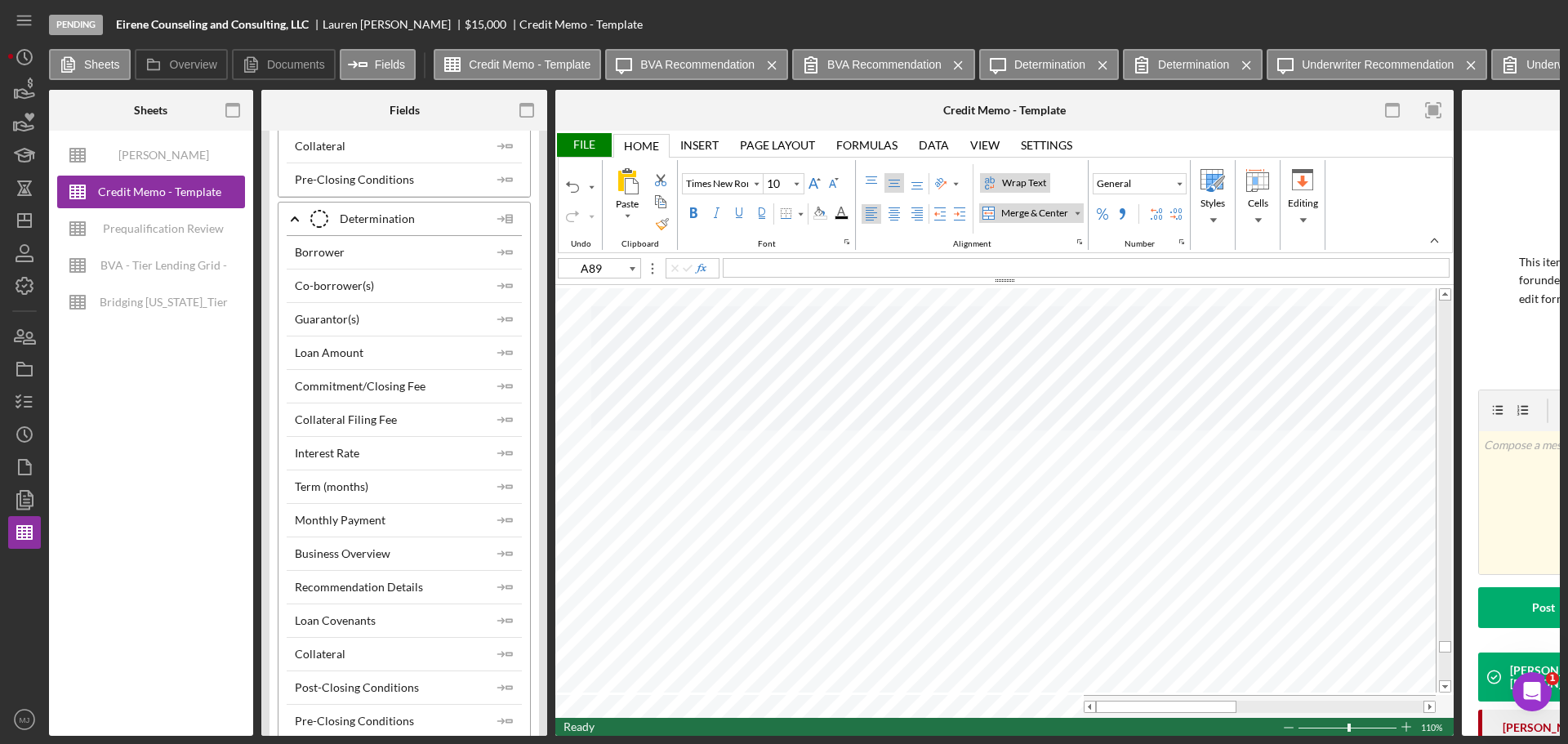
scroll to position [6858, 0]
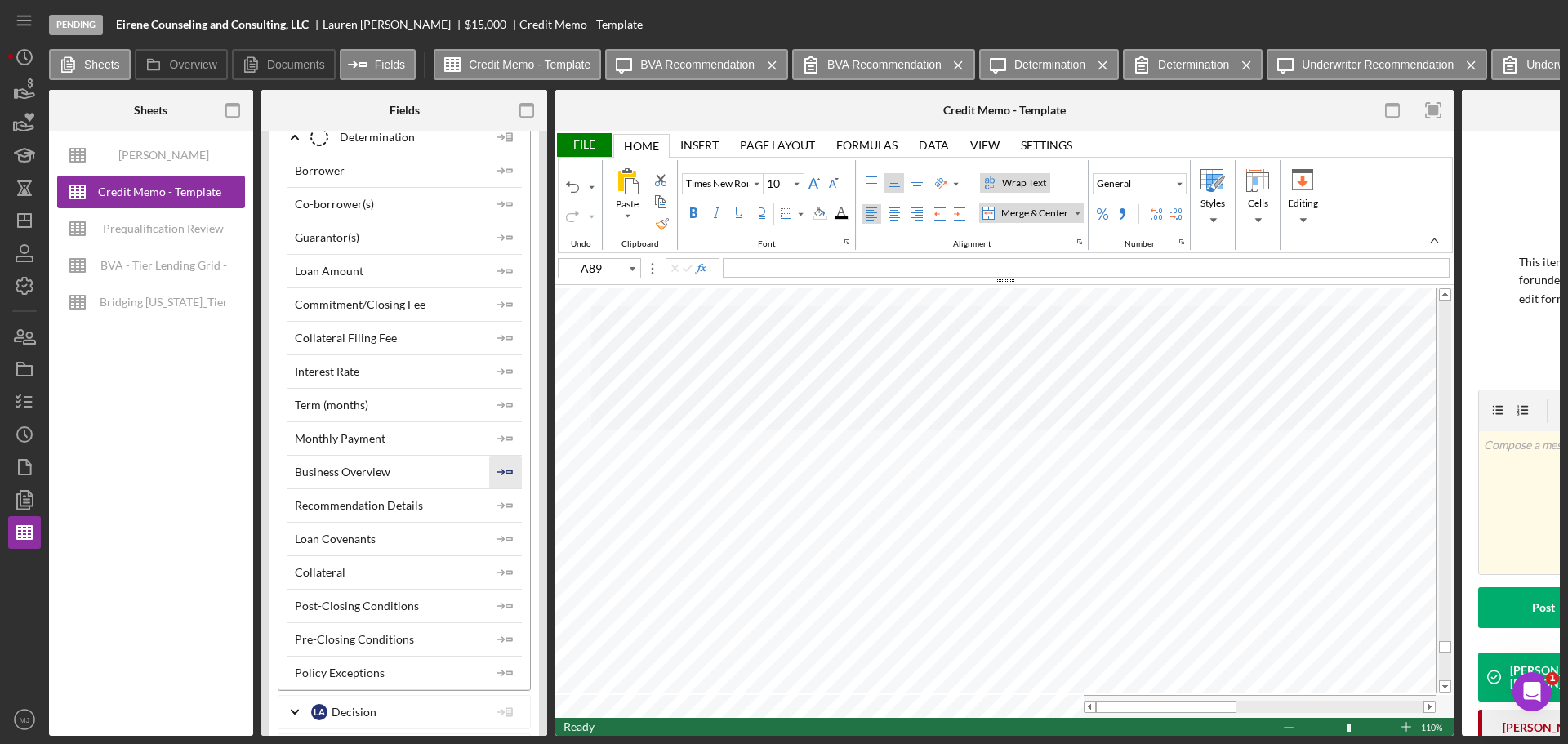
click at [500, 463] on icon "Icon/Insert Field" at bounding box center [505, 471] width 33 height 33
click at [501, 507] on icon "Icon/Insert Field" at bounding box center [505, 505] width 33 height 33
click at [592, 154] on div "File" at bounding box center [584, 145] width 57 height 24
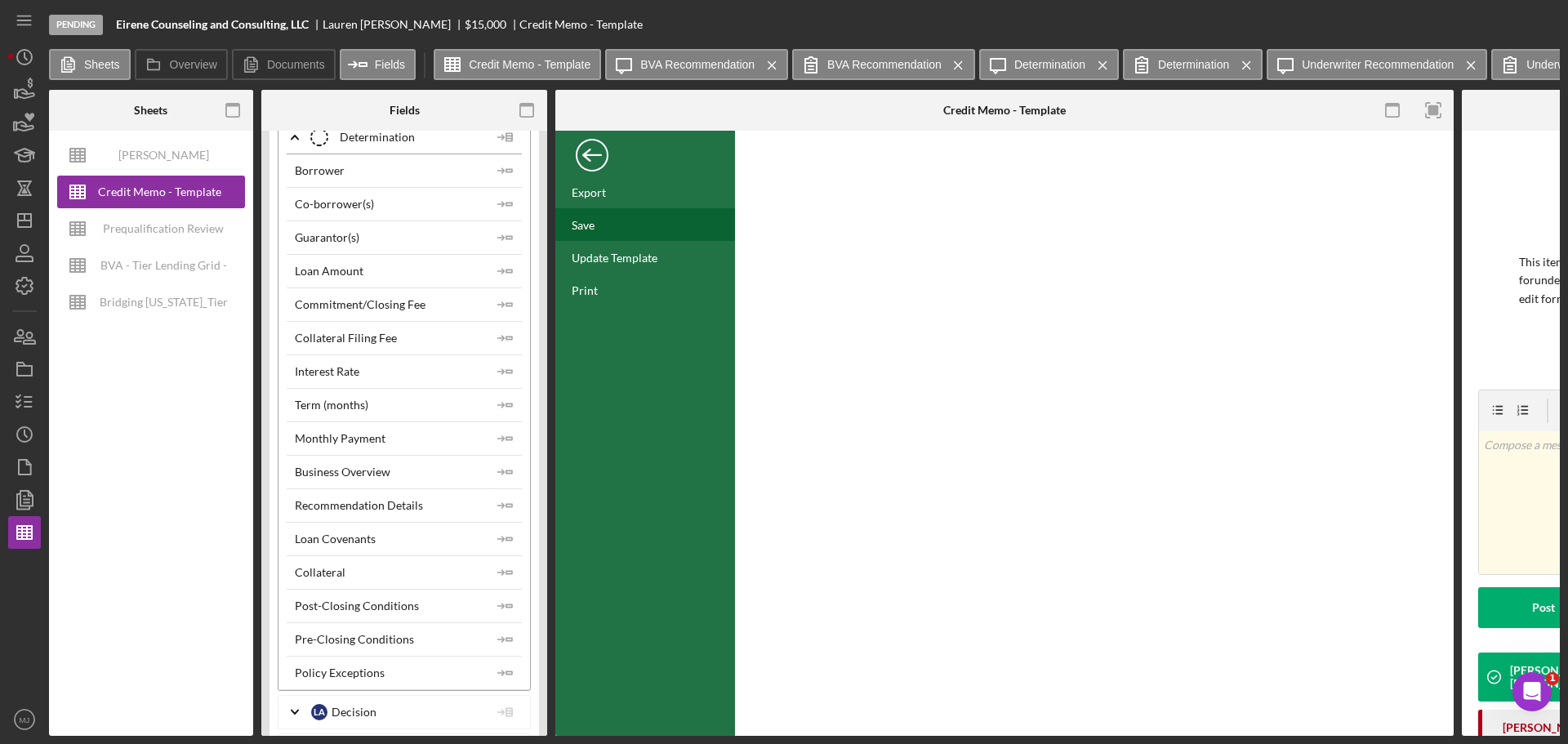
click at [597, 227] on div "Save" at bounding box center [645, 224] width 180 height 33
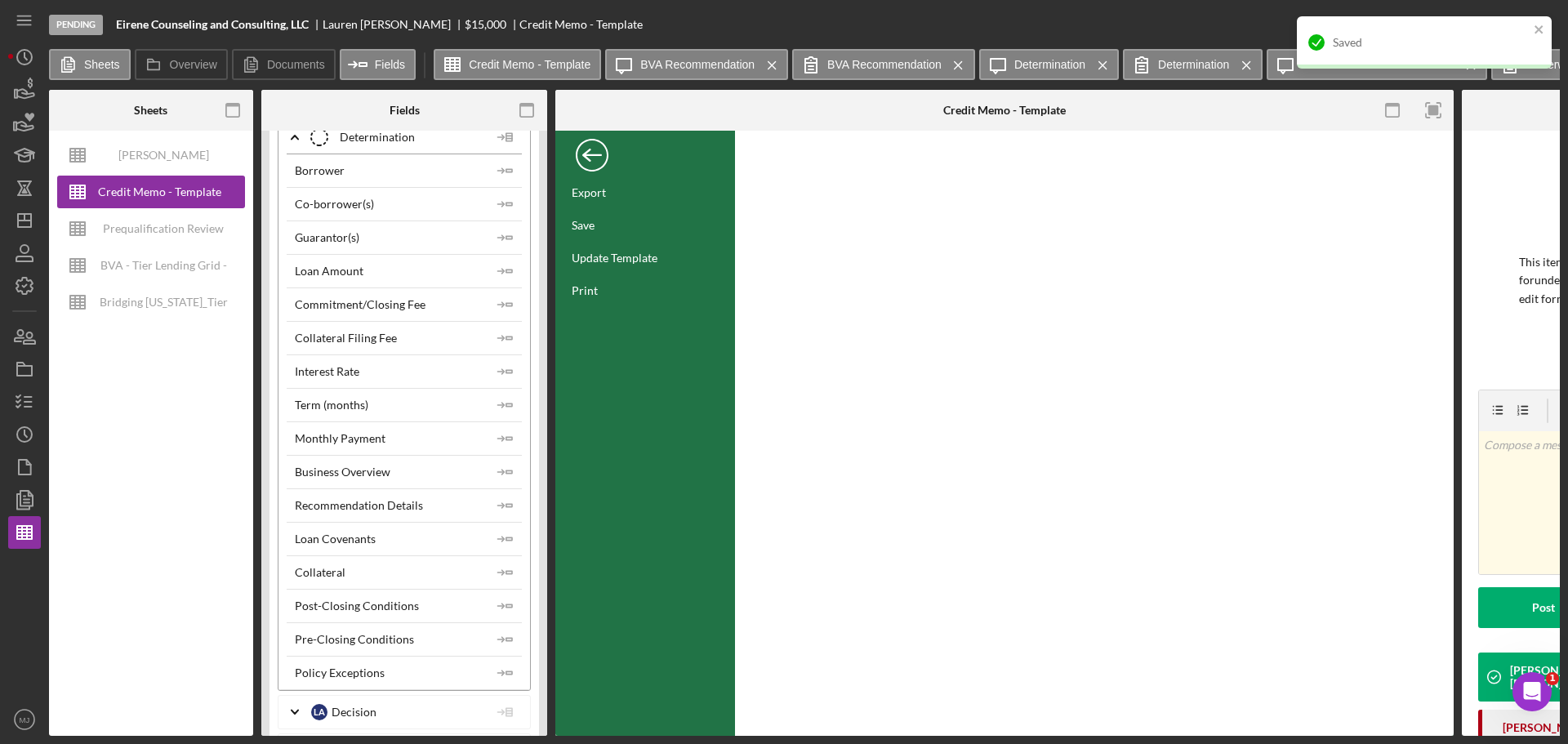
click at [595, 164] on div "Back" at bounding box center [592, 151] width 33 height 33
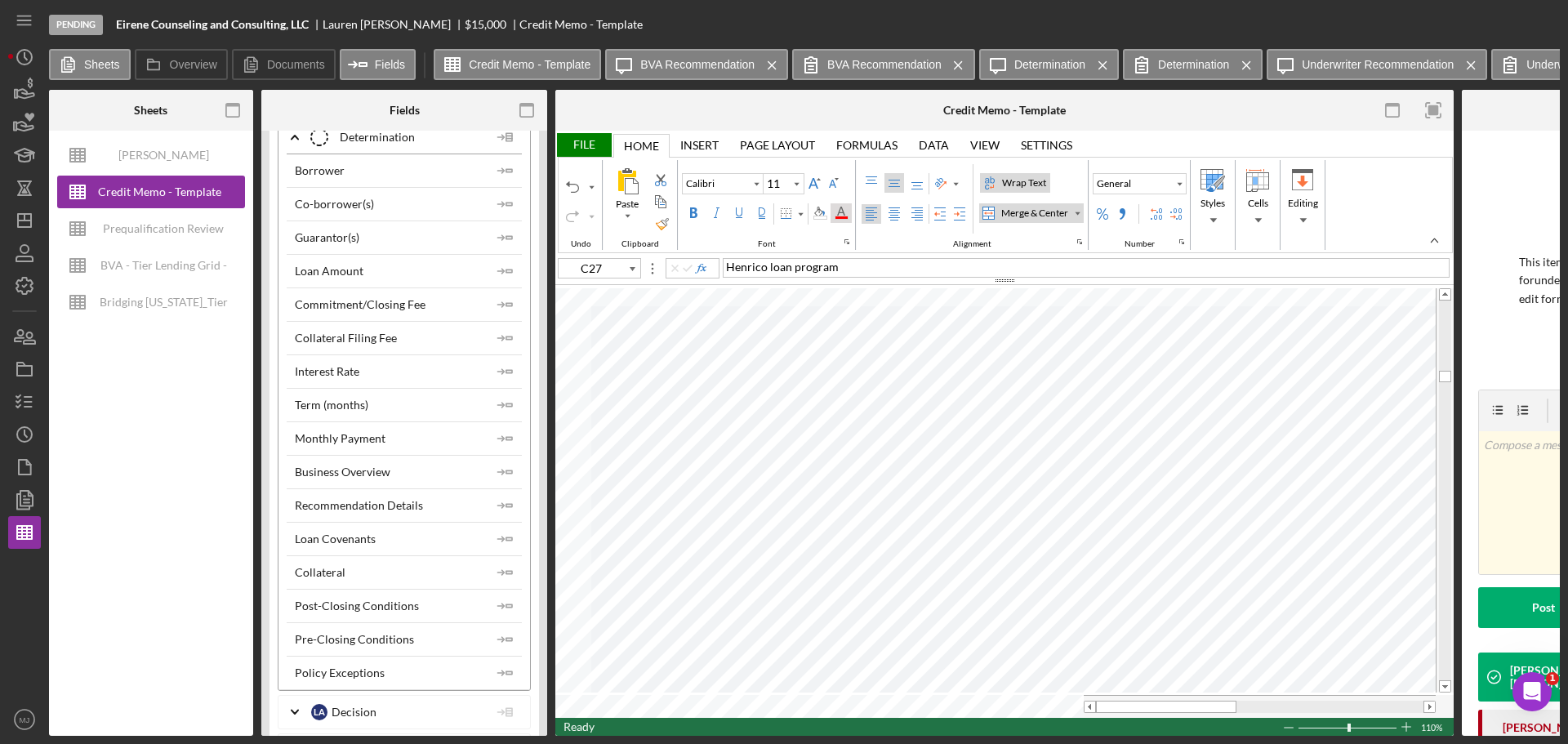
click at [845, 217] on div "Font Color" at bounding box center [841, 213] width 13 height 13
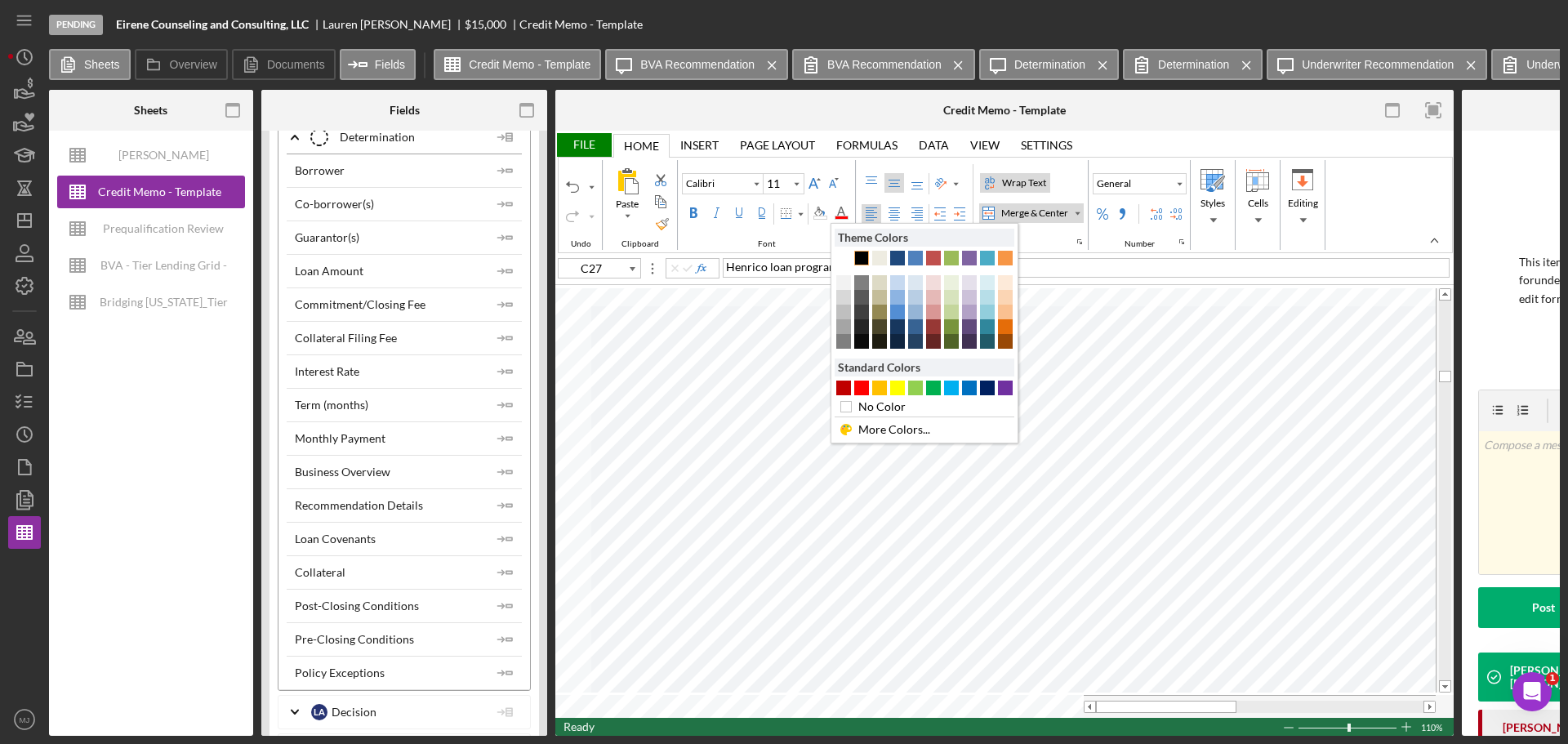
click at [863, 257] on div "Text 1" at bounding box center [862, 258] width 15 height 15
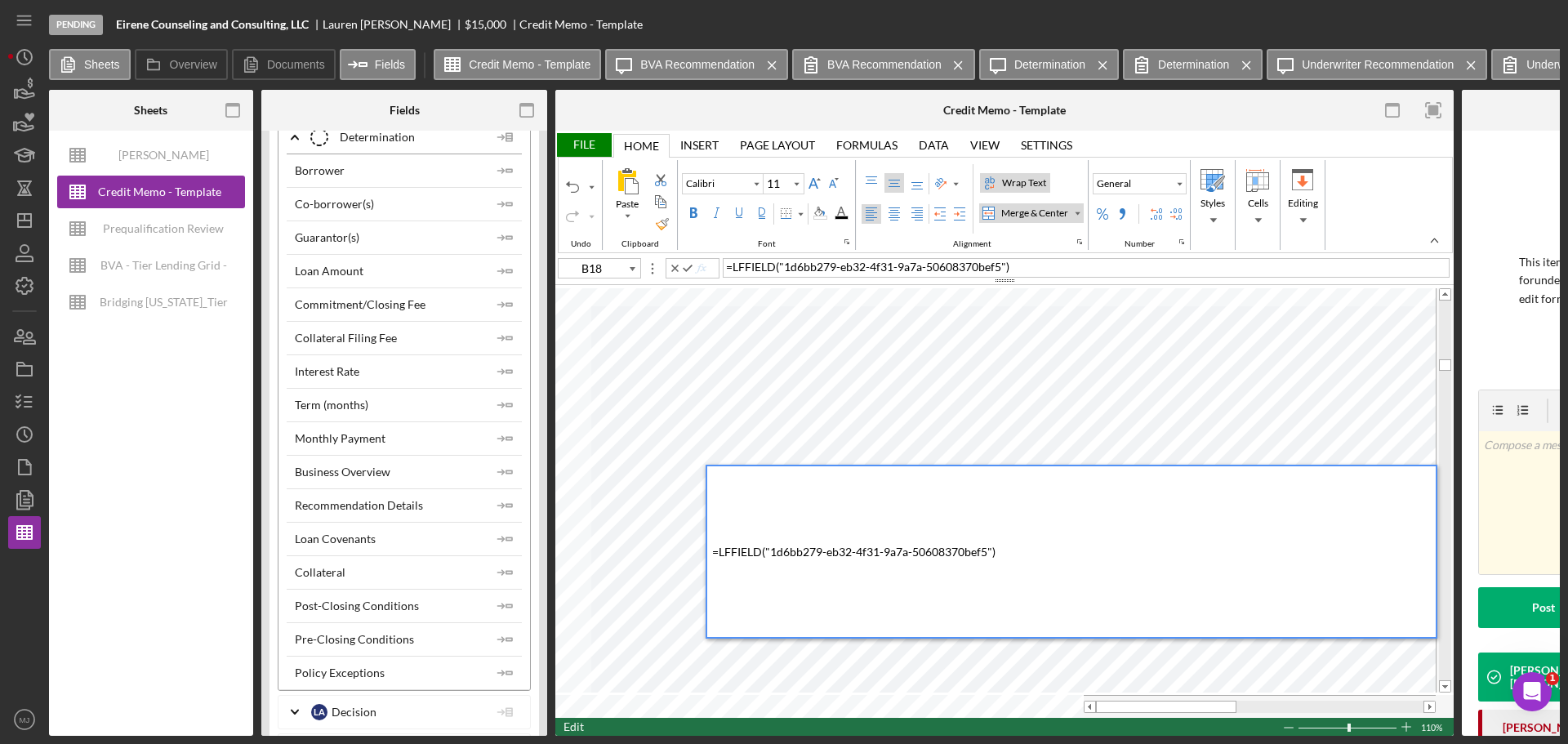
click at [1059, 575] on div "= LFFIELD ( "1d6bb279-eb32-4f31-9a7a-50608370bef5" )" at bounding box center [1074, 551] width 724 height 170
click at [595, 151] on div "File" at bounding box center [584, 145] width 57 height 24
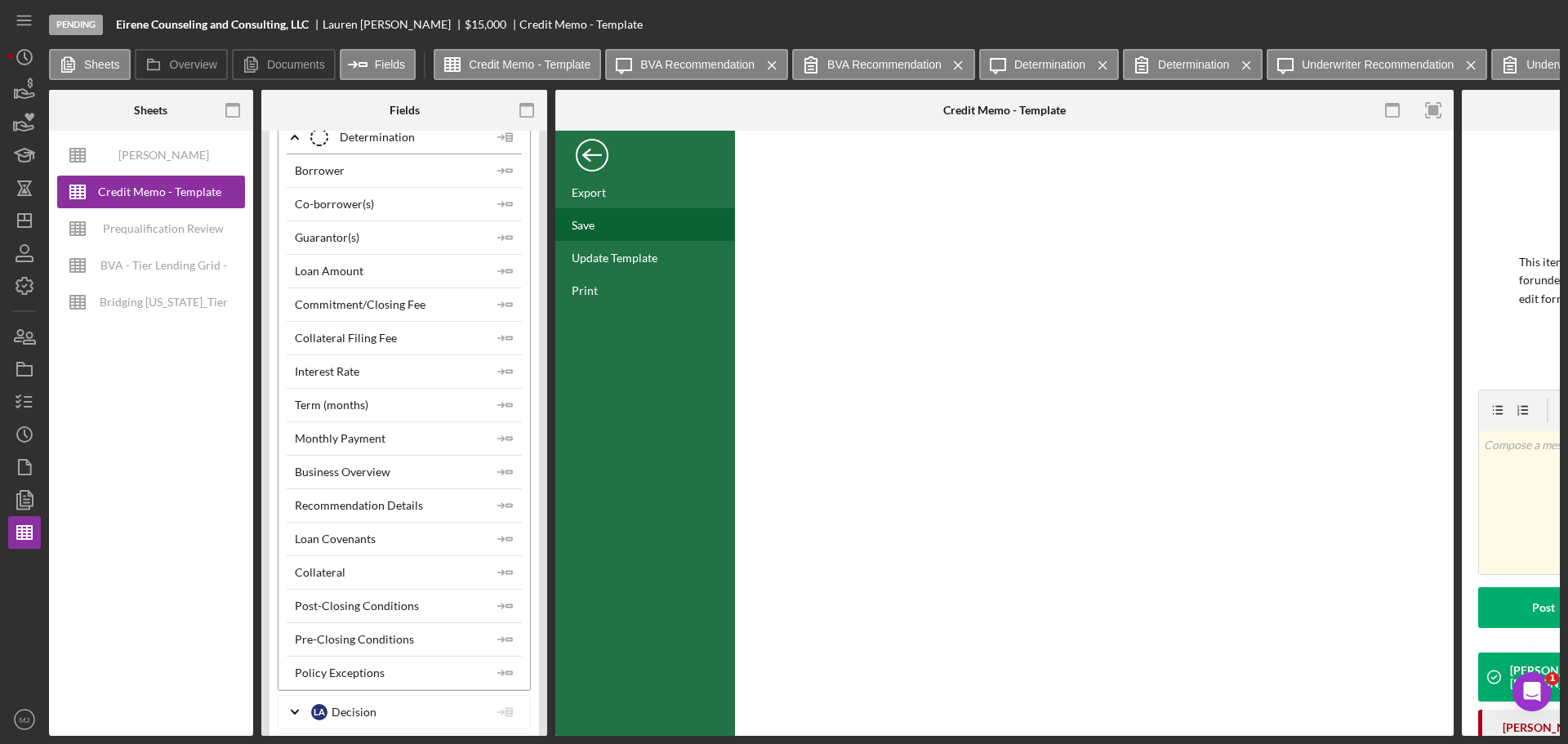
click at [594, 232] on div "Save" at bounding box center [645, 224] width 180 height 33
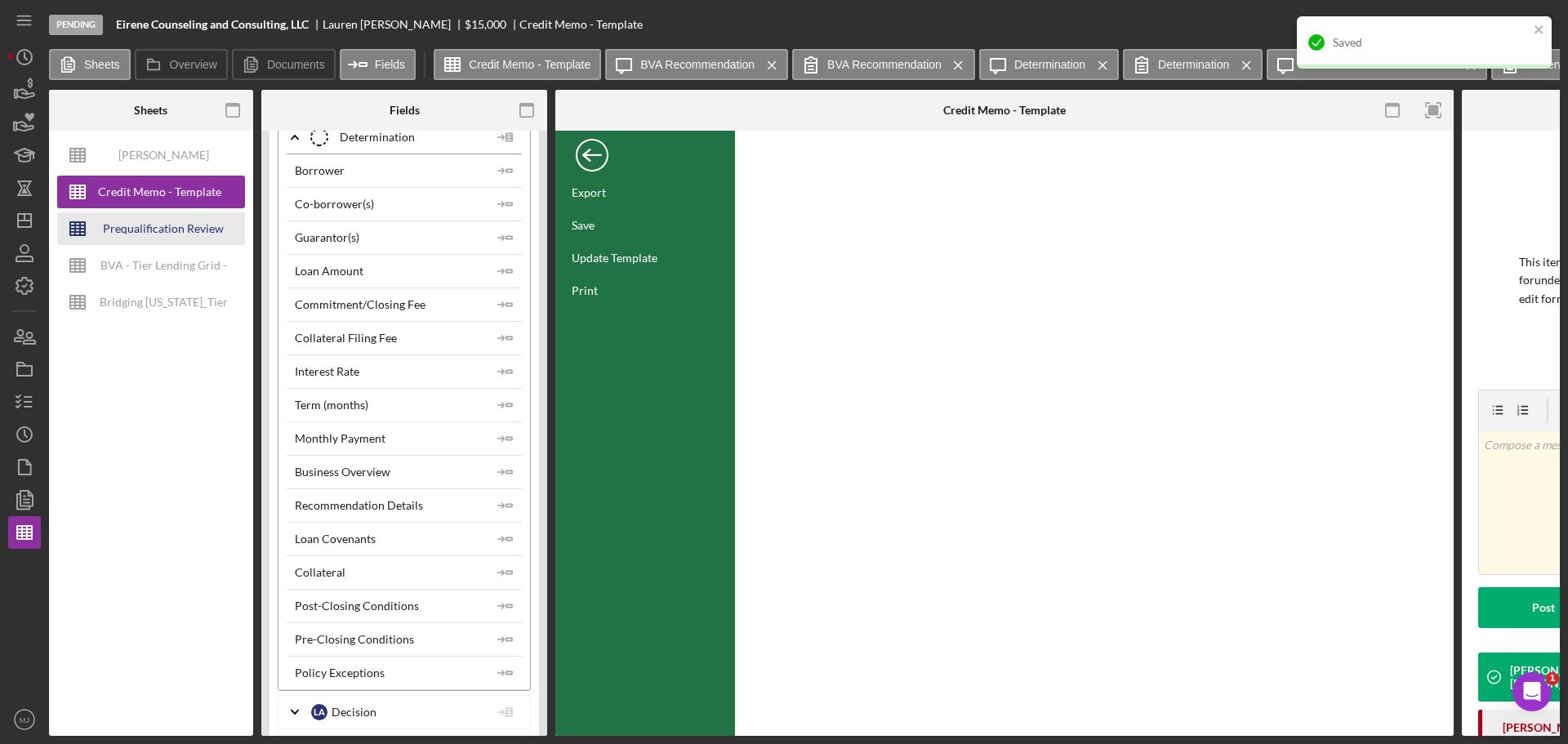
click at [177, 229] on div "Prequalification Review (TEMPLATE) – Entity Name – Date Completed (1)" at bounding box center [163, 229] width 131 height 33
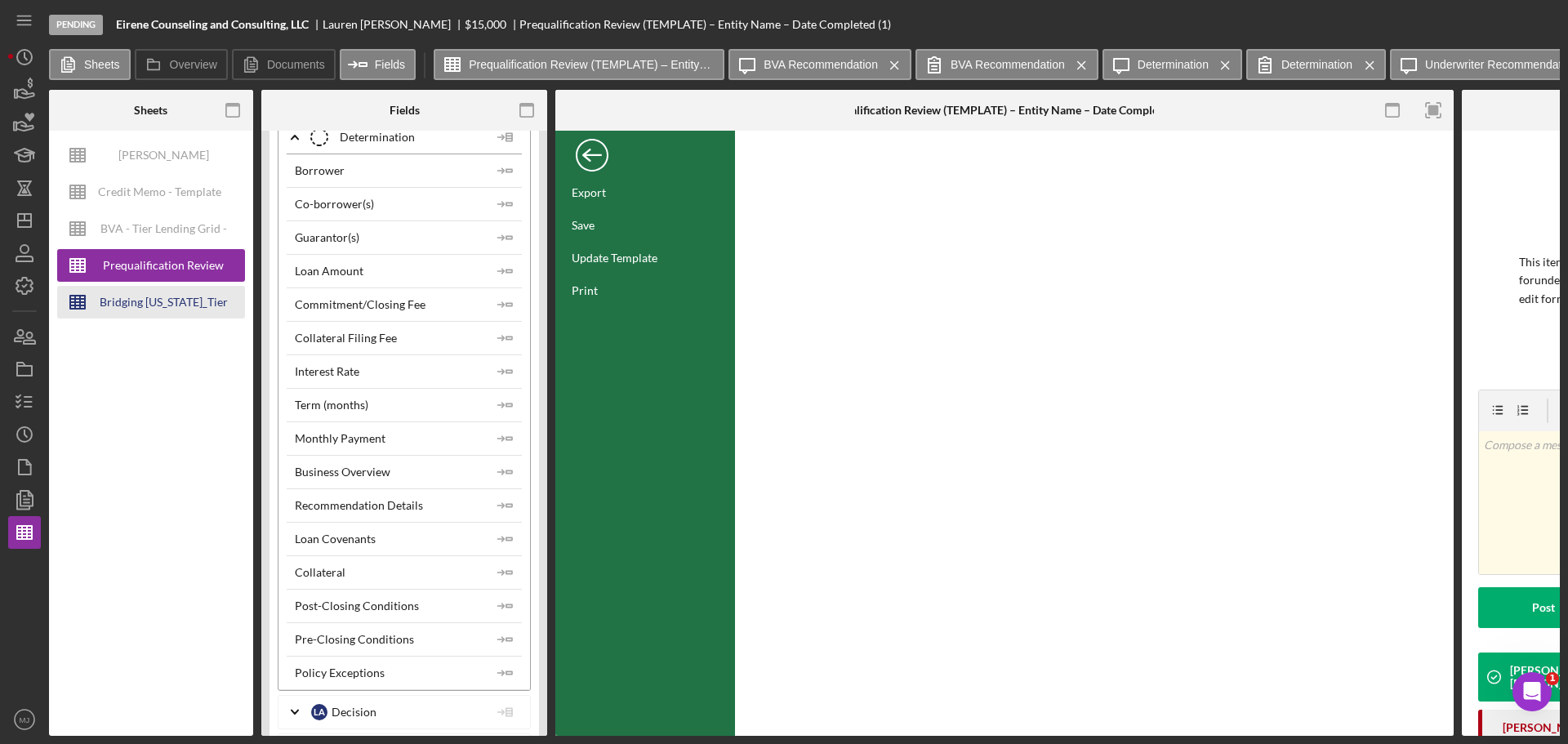
click at [177, 305] on div "Bridging [US_STATE]_Tier Lending Grid V 6.30 COPY" at bounding box center [163, 302] width 131 height 33
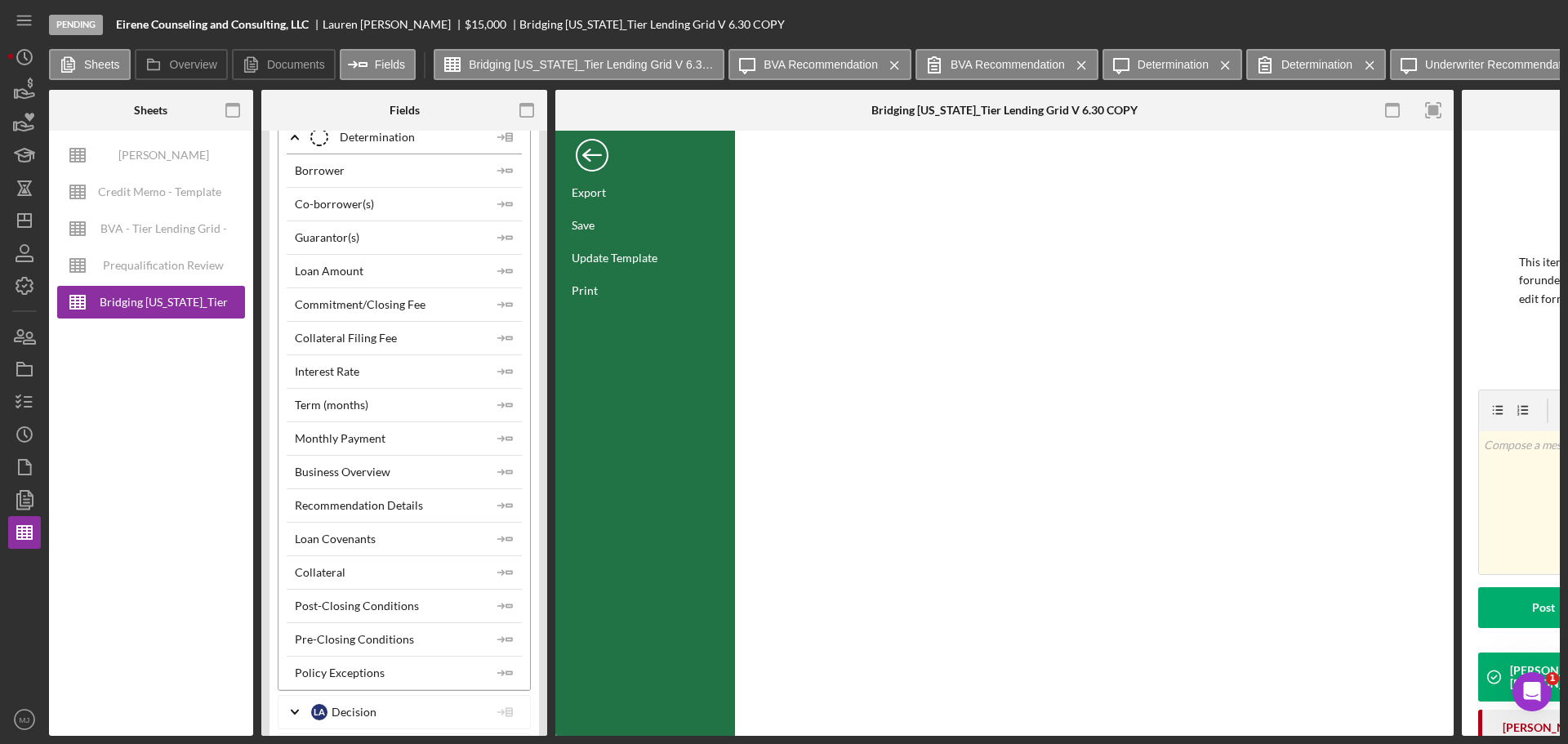
click at [595, 149] on div "Back" at bounding box center [592, 151] width 33 height 33
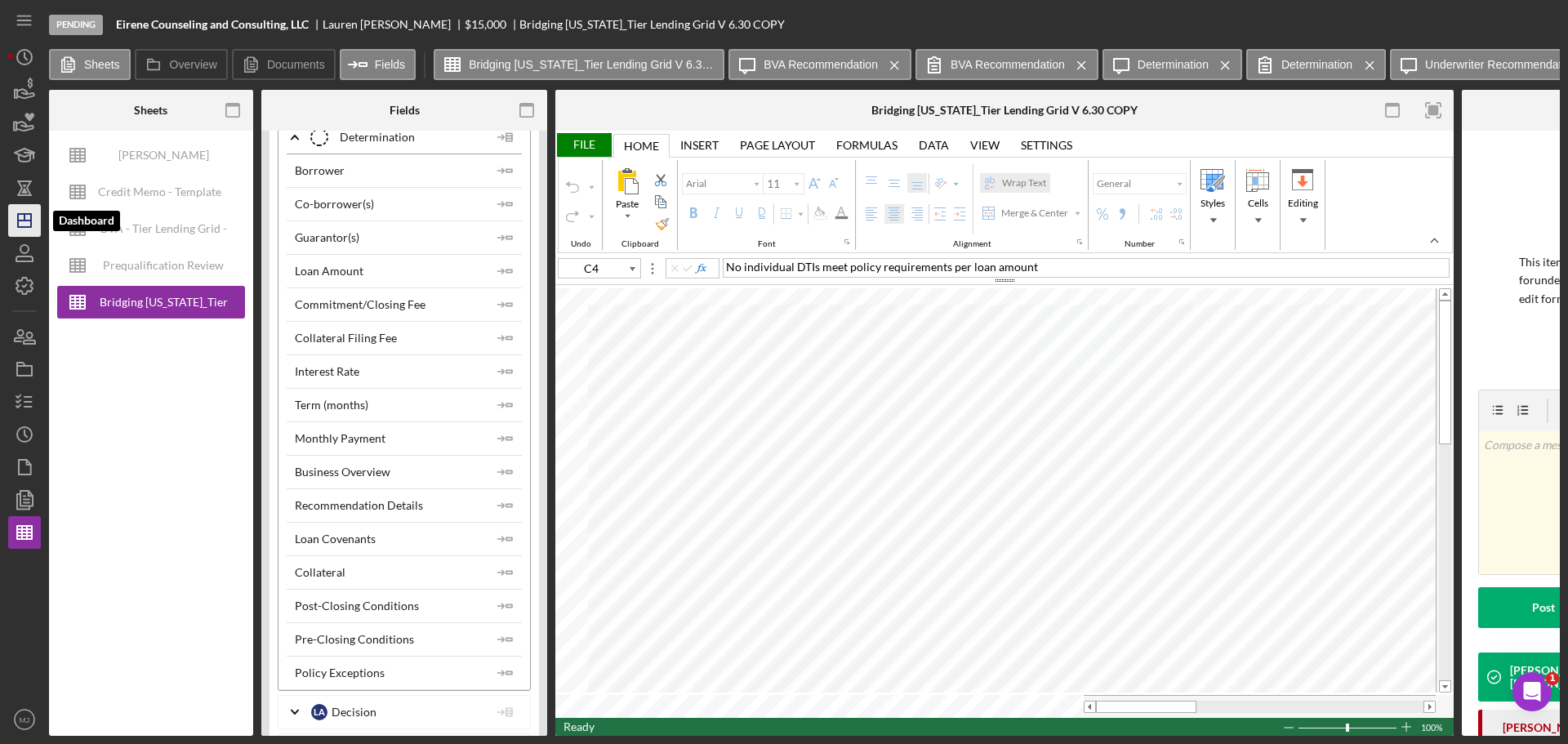
click at [26, 213] on icon "Icon/Dashboard" at bounding box center [25, 221] width 41 height 41
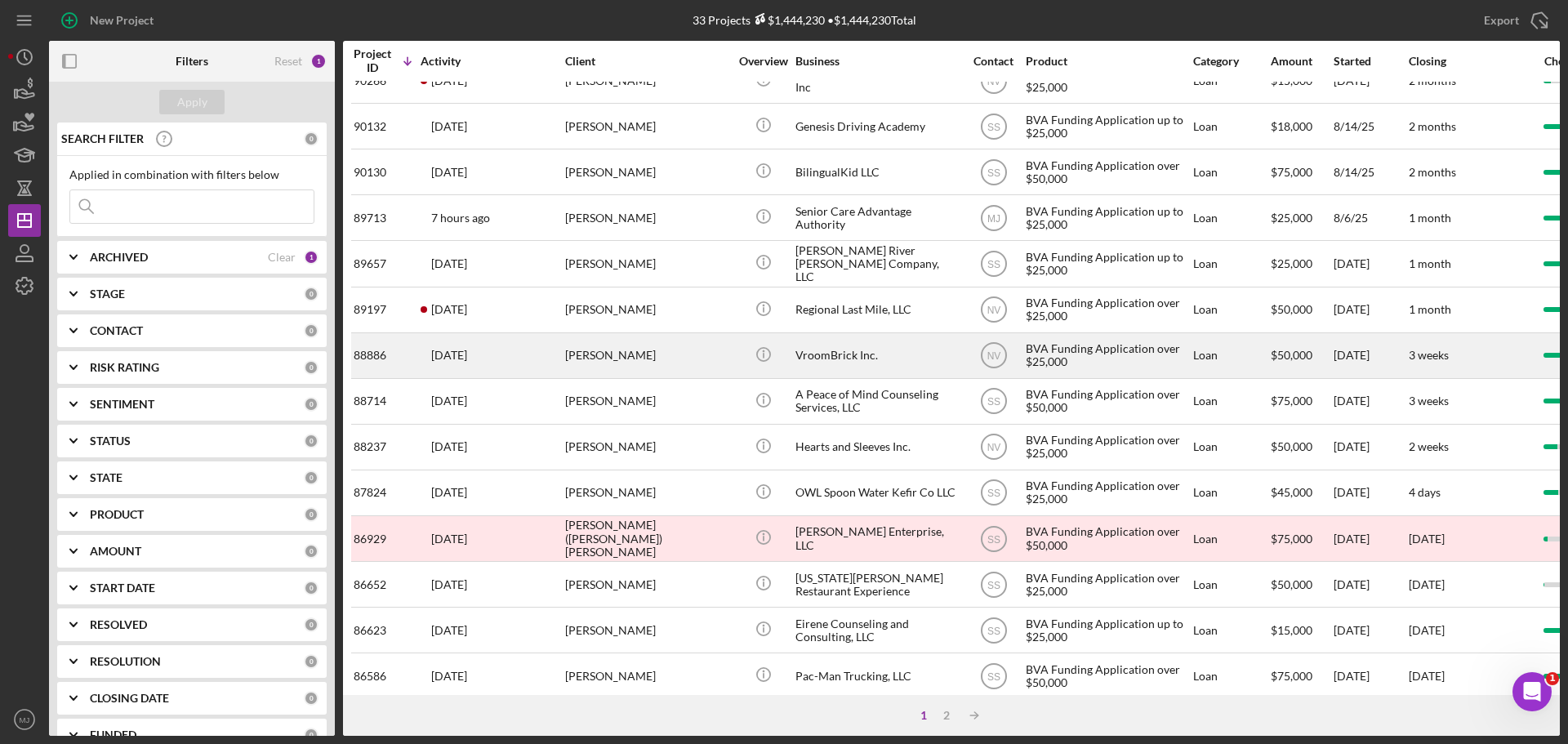
scroll to position [327, 0]
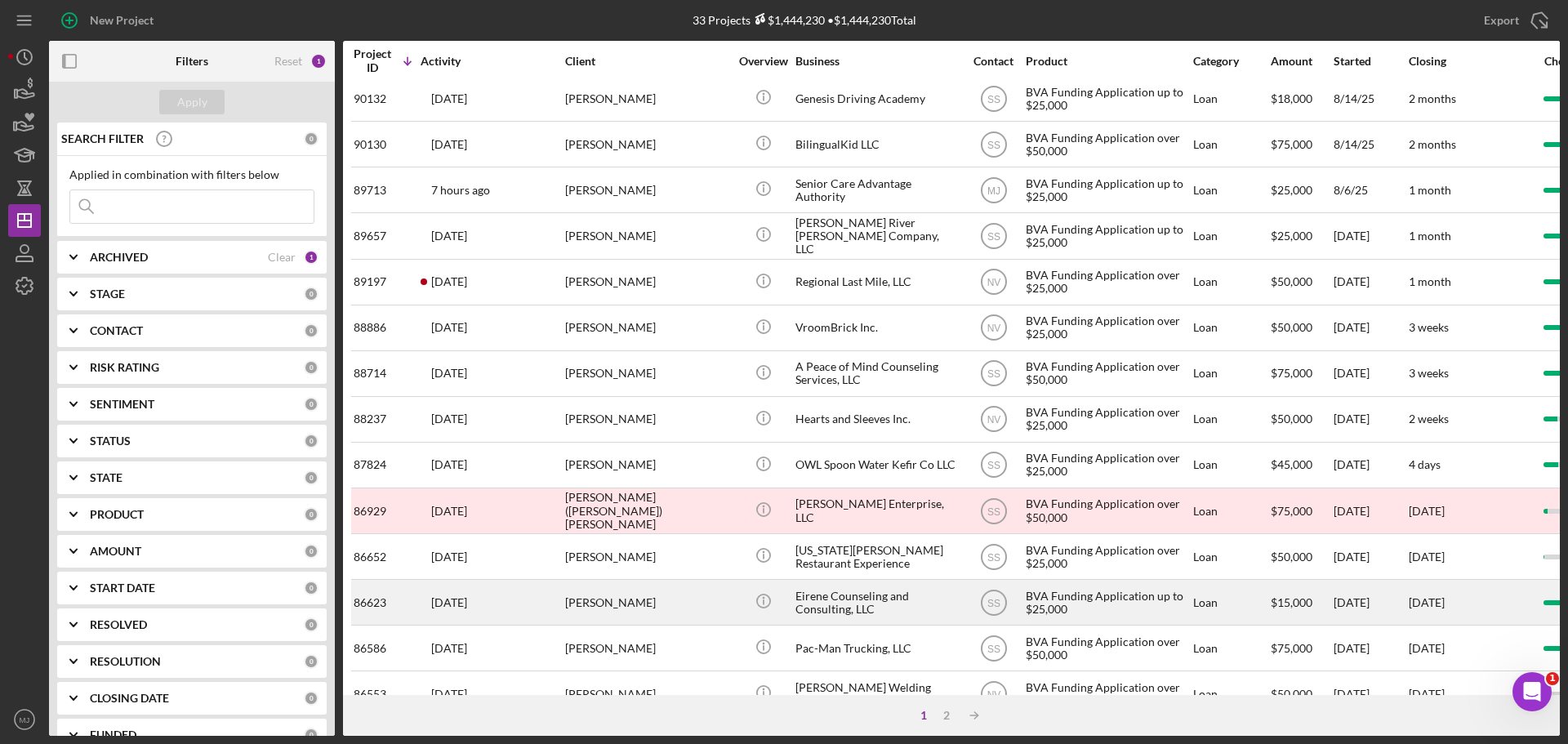
click at [848, 597] on div "Eirene Counseling and Consulting, LLC" at bounding box center [877, 602] width 163 height 43
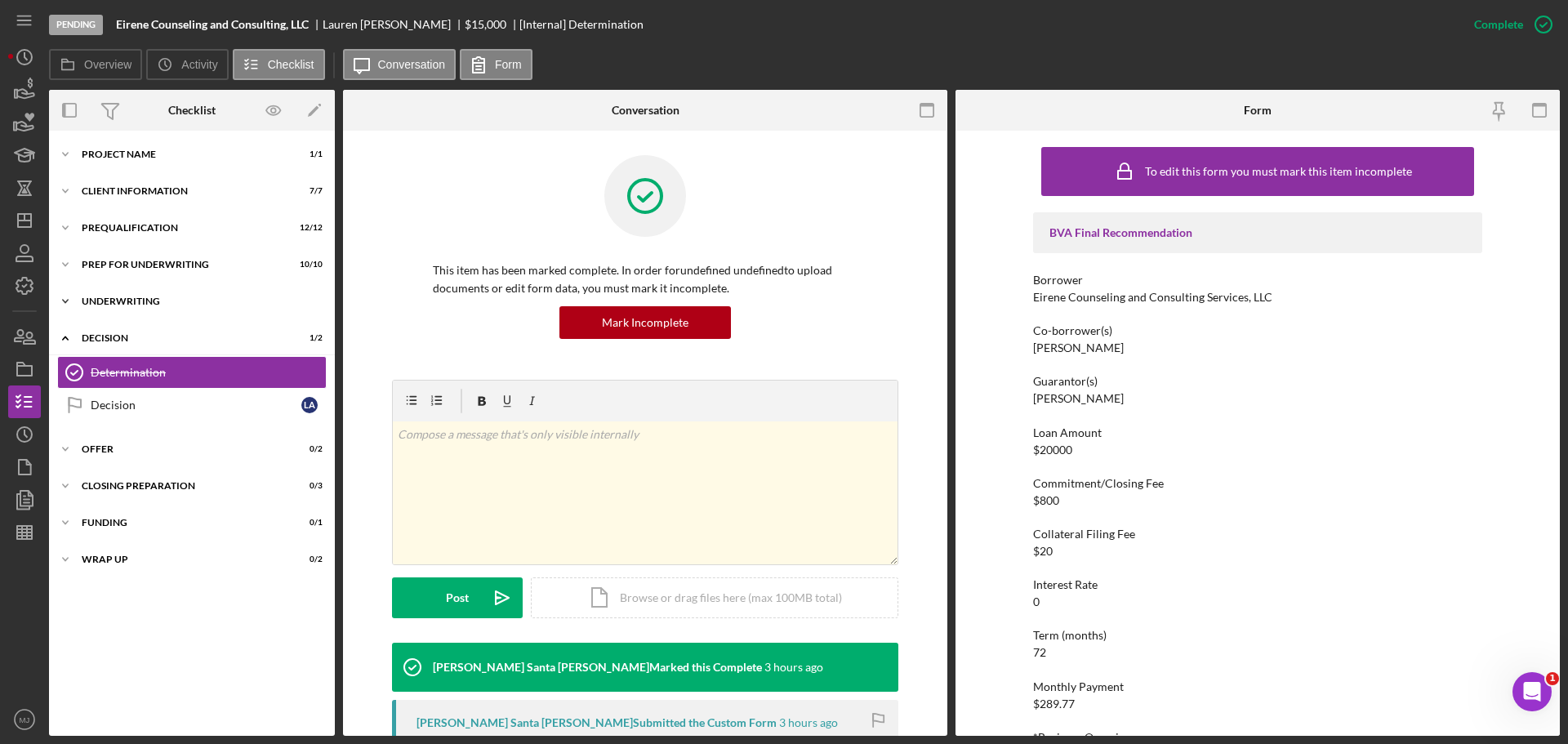
click at [96, 300] on div "Underwriting" at bounding box center [199, 301] width 233 height 10
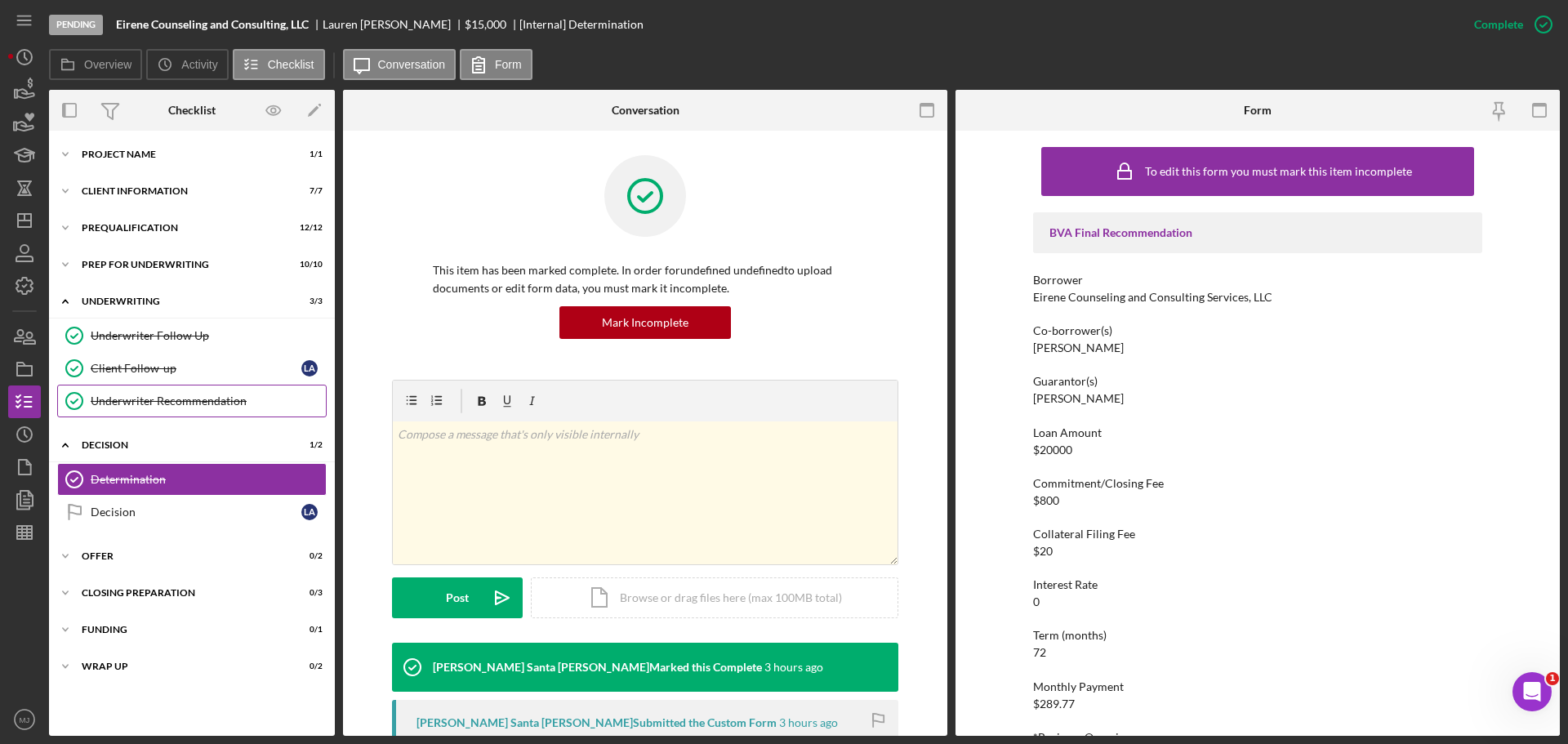
click at [136, 403] on div "Underwriter Recommendation" at bounding box center [208, 401] width 235 height 13
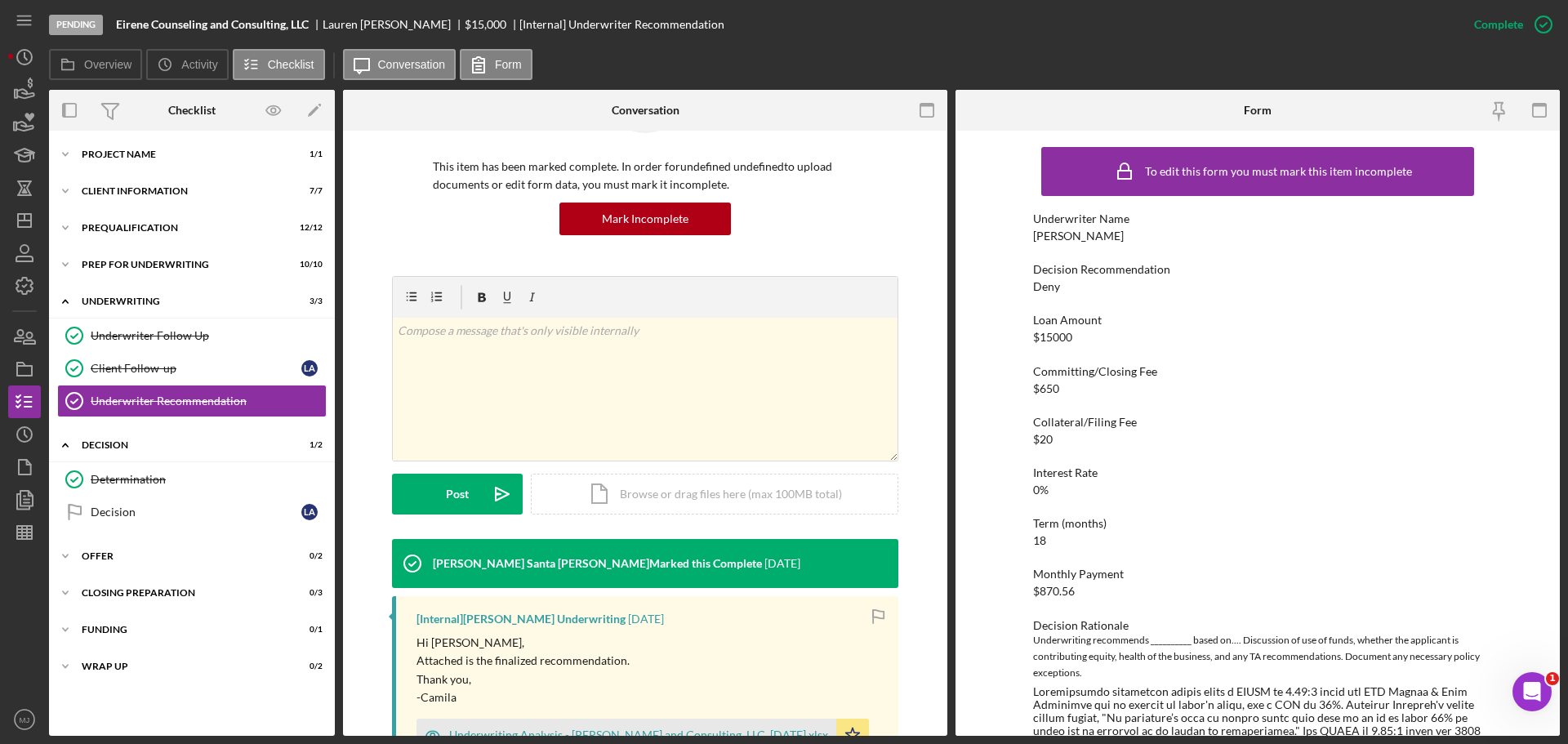
scroll to position [409, 0]
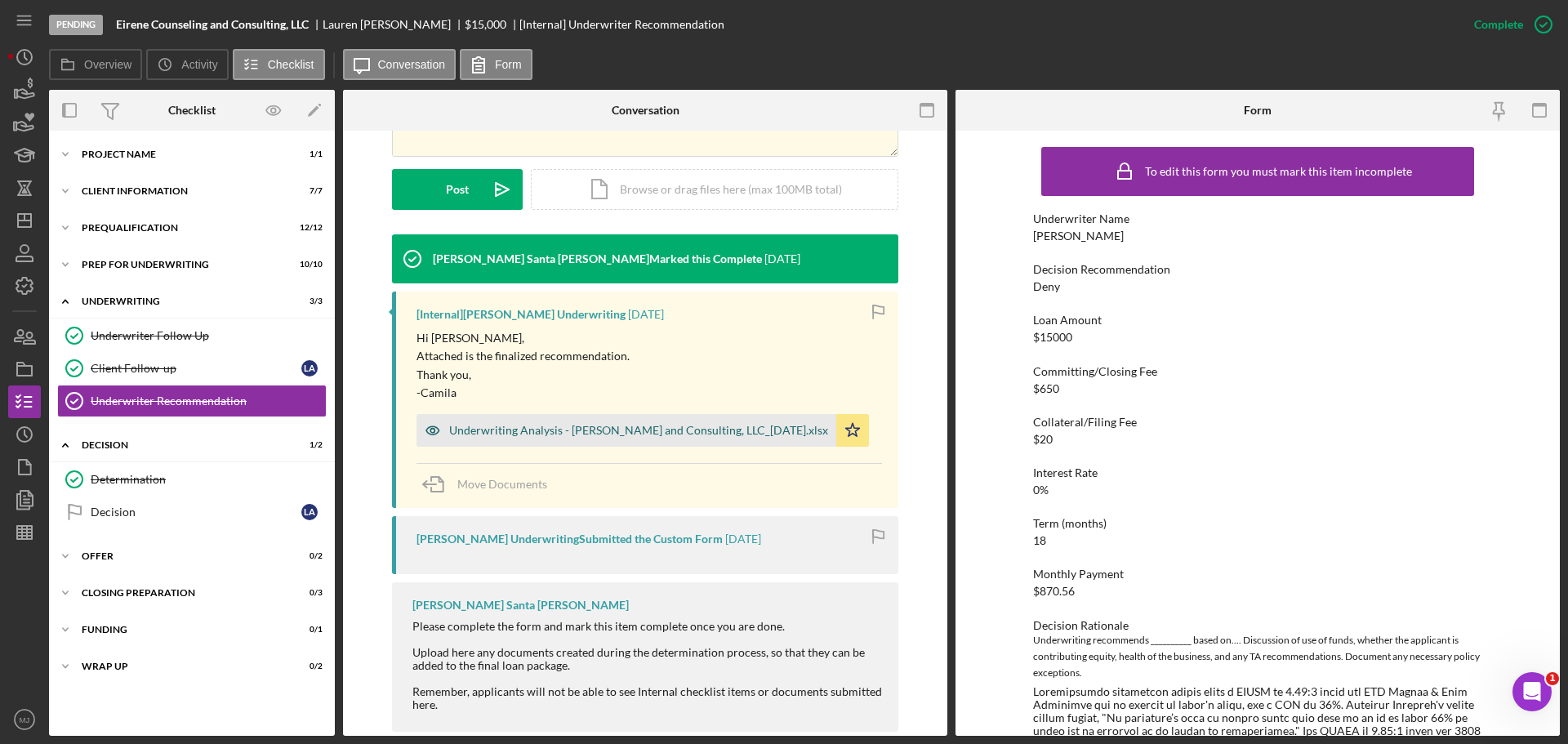
click at [718, 432] on div "Underwriting Analysis - [PERSON_NAME] and Consulting, LLC_[DATE].xlsx" at bounding box center [638, 430] width 379 height 13
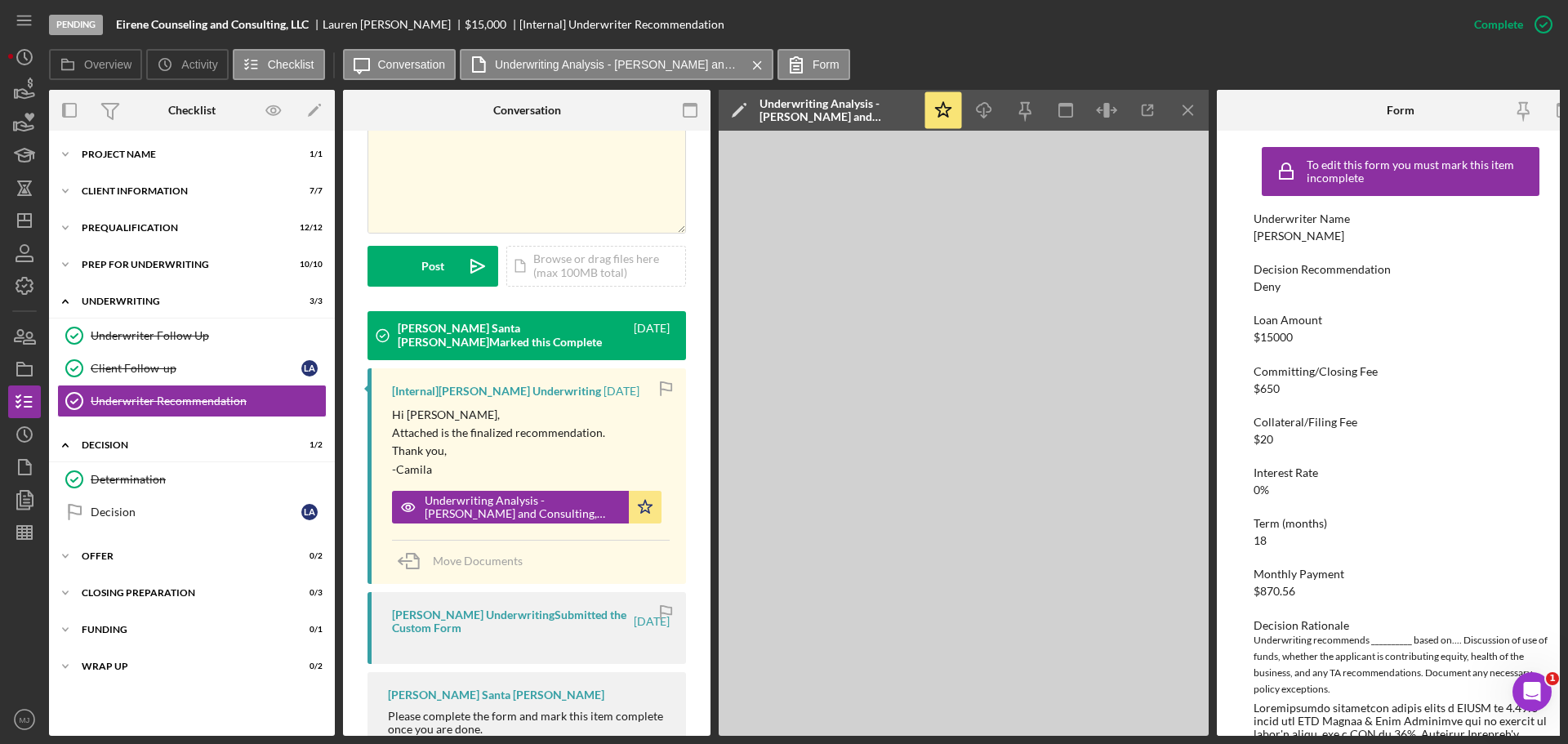
scroll to position [500, 0]
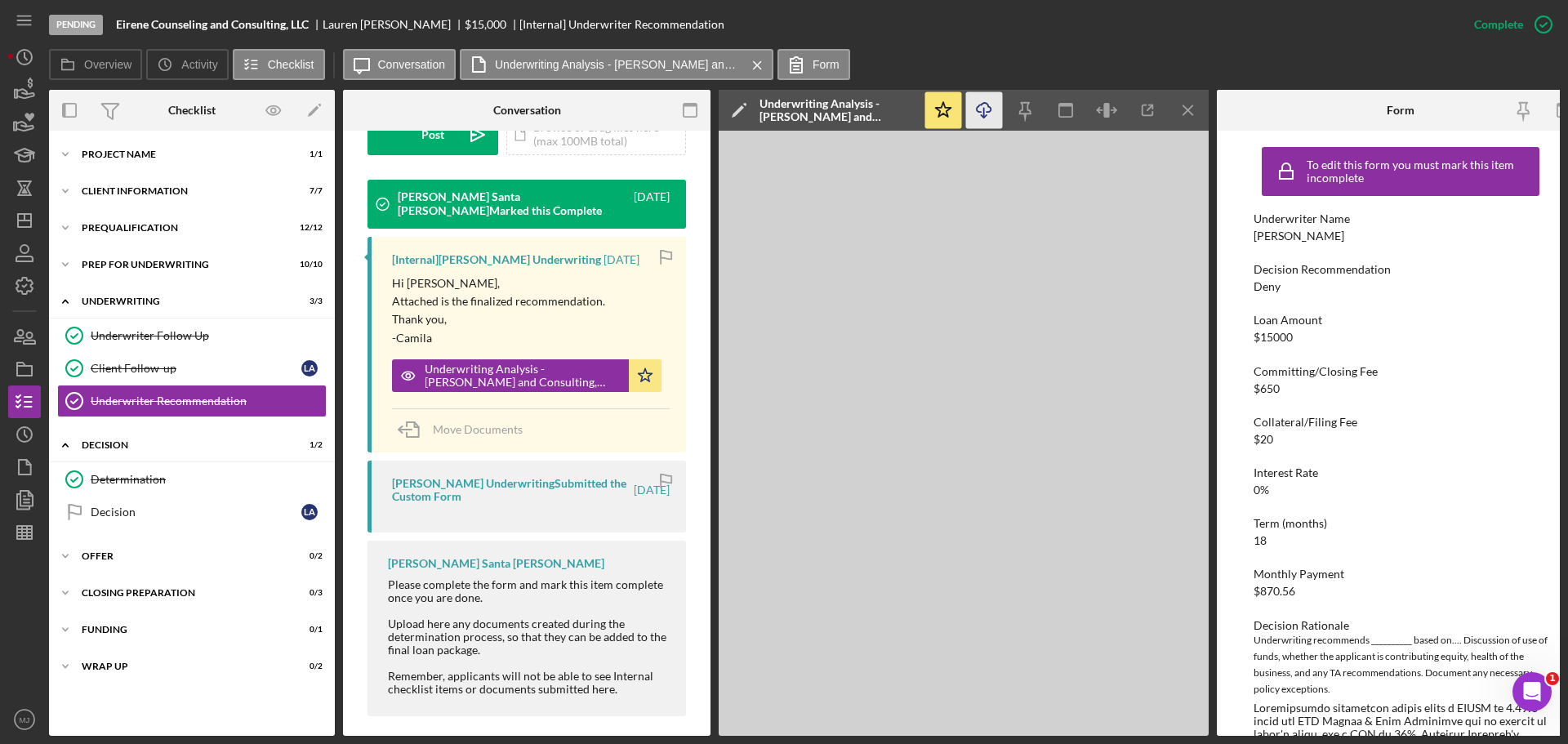
click at [991, 98] on icon "Icon/Download" at bounding box center [984, 111] width 37 height 37
click at [108, 484] on div "Determination" at bounding box center [208, 479] width 235 height 13
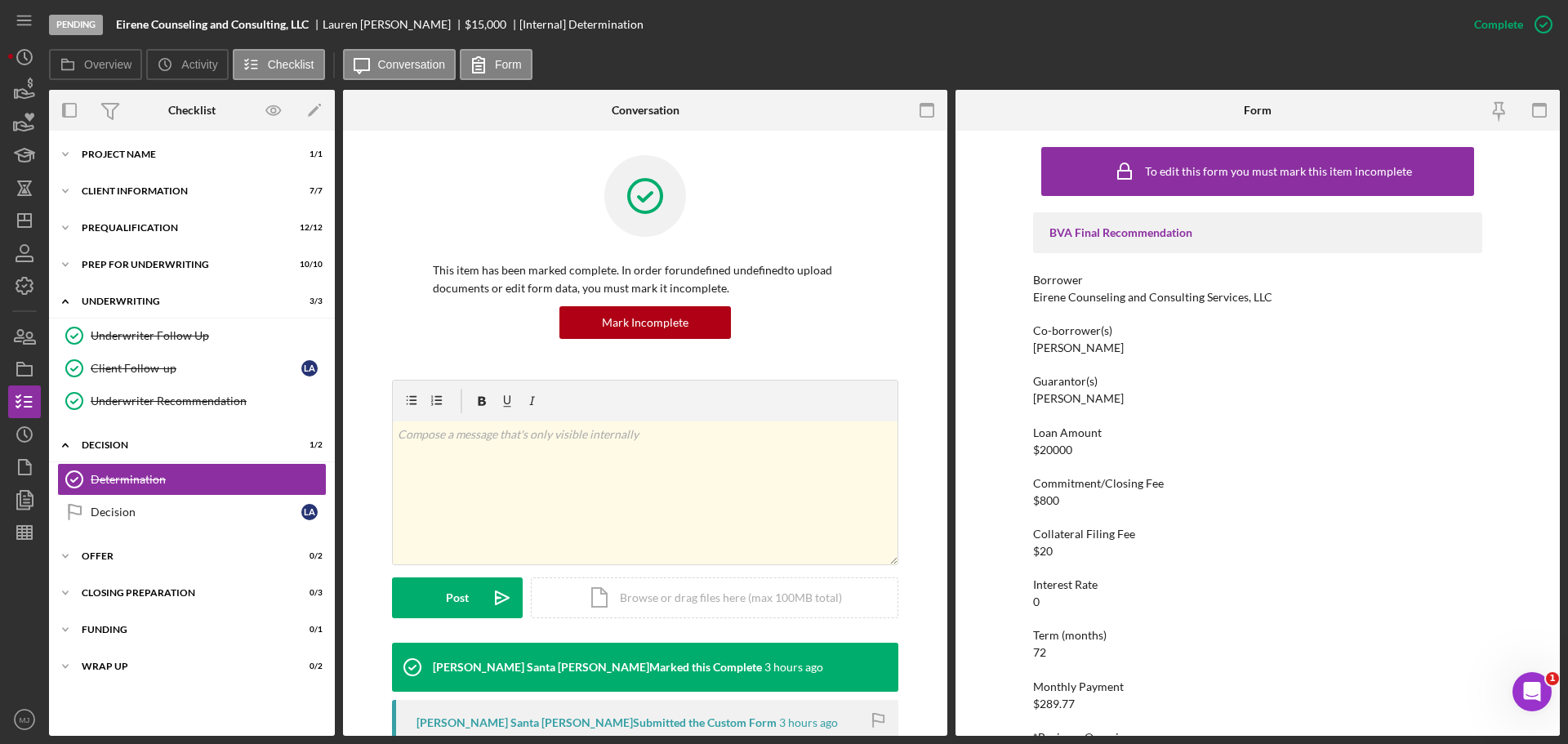
click at [1506, 2] on div "Complete Mark Incomplete" at bounding box center [1509, 25] width 102 height 49
click at [1502, 17] on div "Mark Incomplete" at bounding box center [1479, 24] width 87 height 33
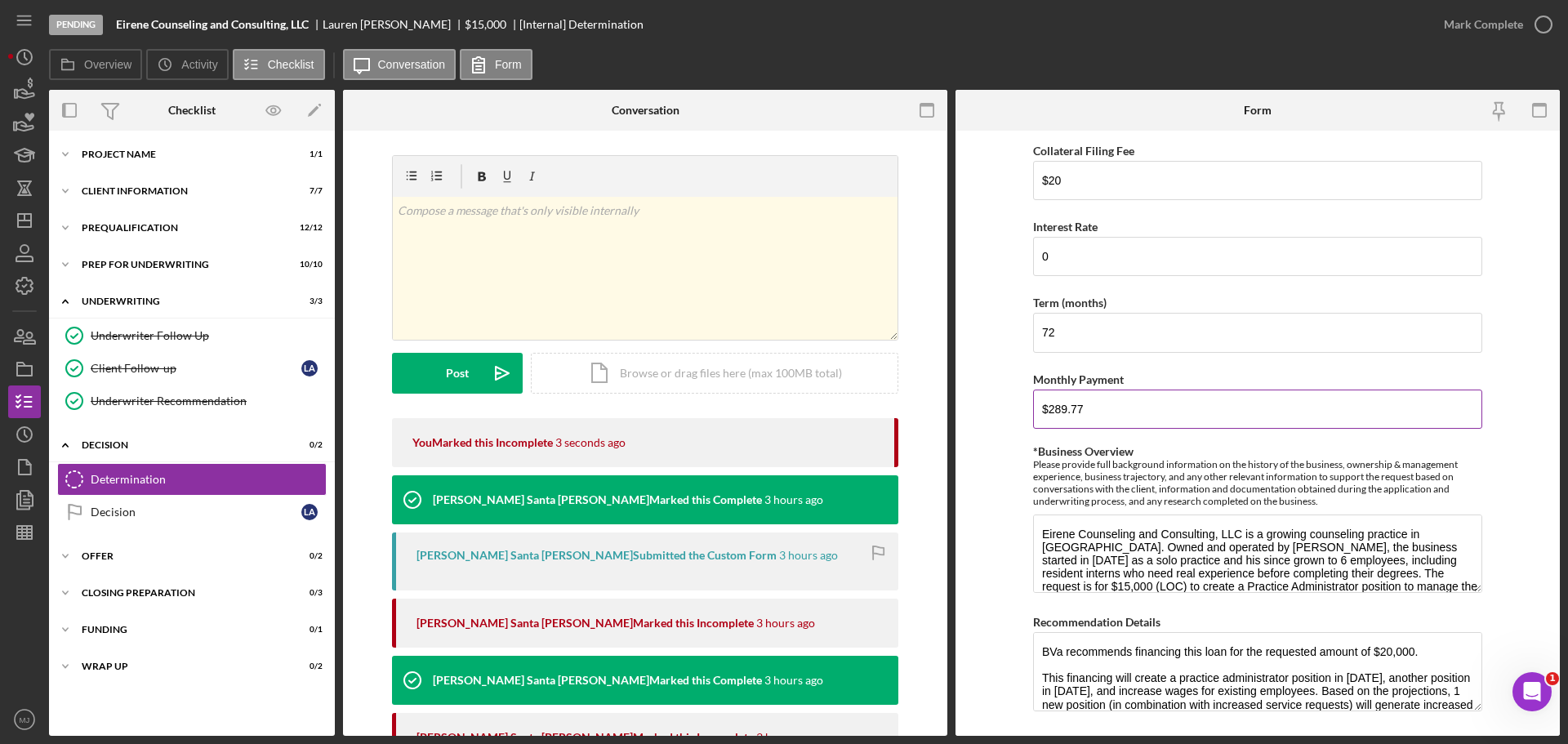
scroll to position [572, 0]
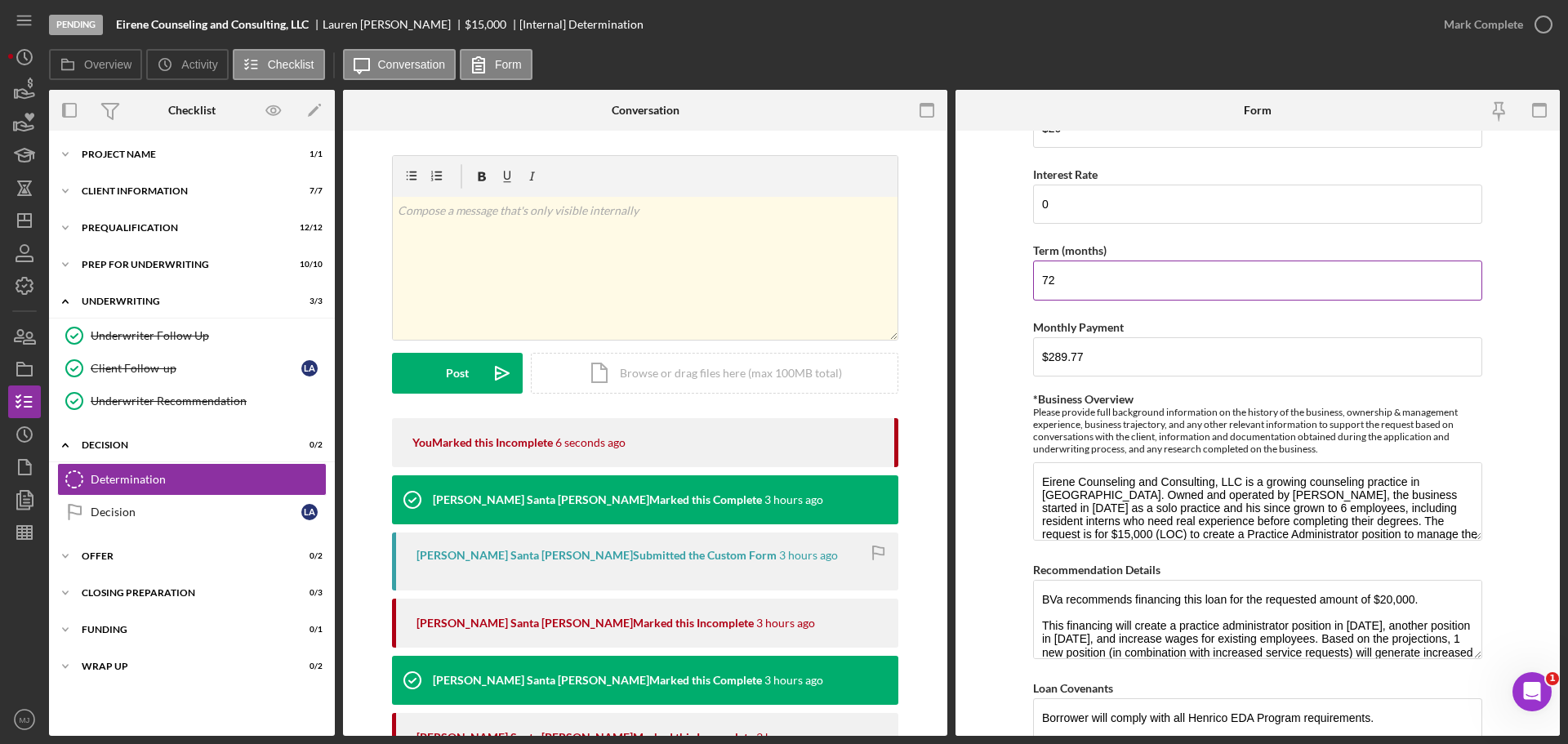
click at [1117, 290] on input "72" at bounding box center [1257, 280] width 449 height 39
click at [1218, 507] on textarea "Eirene Counseling and Consulting, LLC is a growing counseling practice in [GEOG…" at bounding box center [1257, 501] width 449 height 79
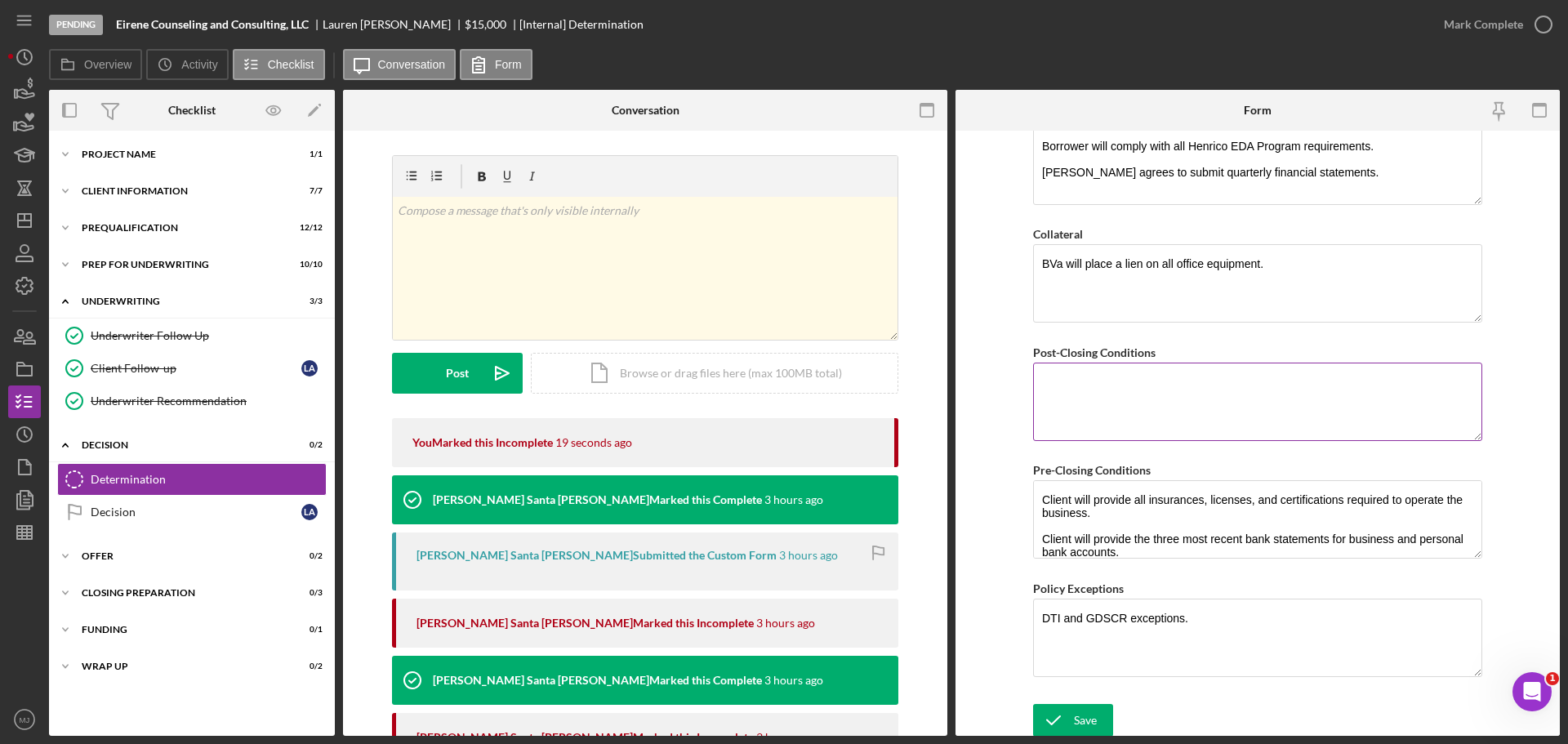
scroll to position [1146, 0]
click at [1260, 417] on textarea "Post-Closing Conditions" at bounding box center [1257, 398] width 449 height 79
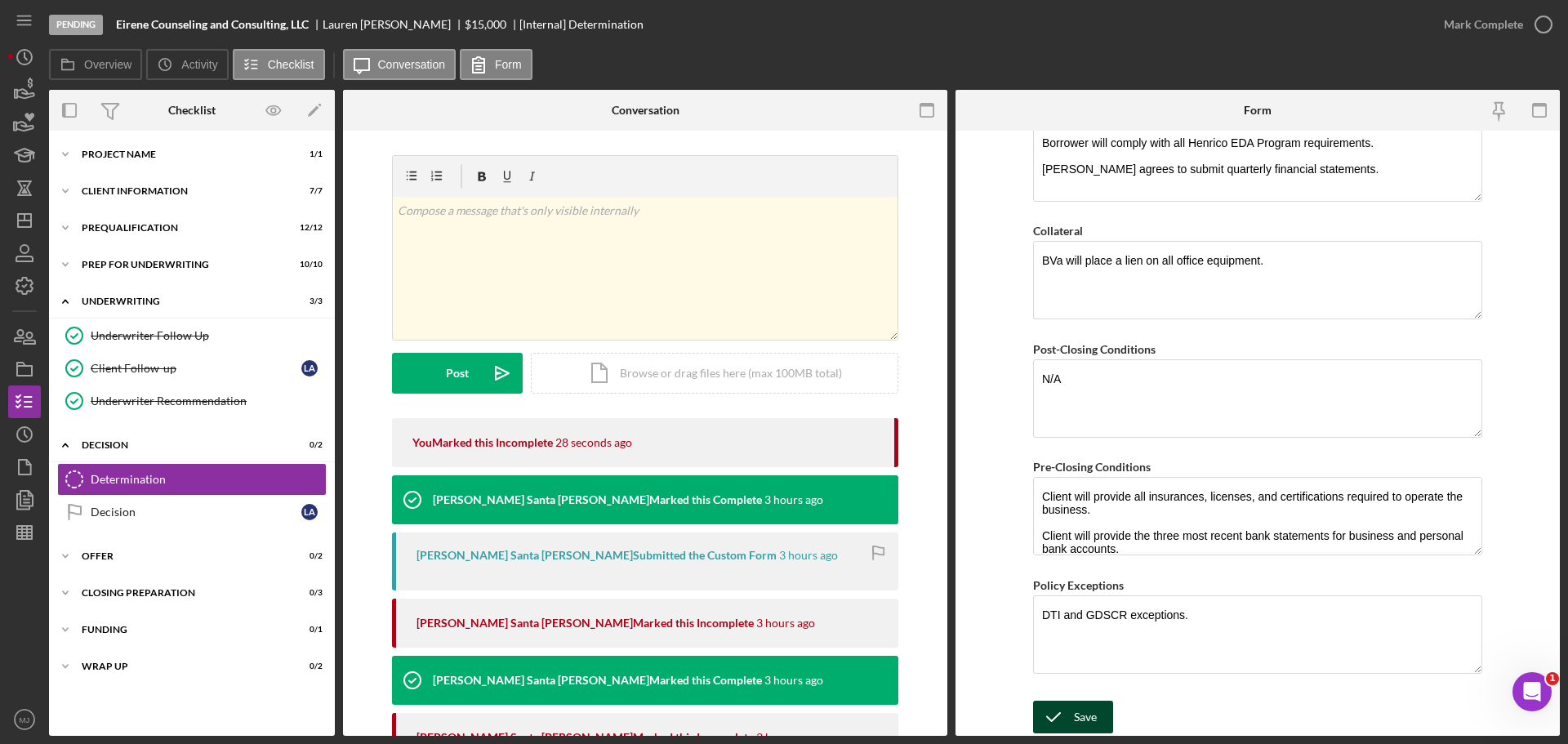
click at [1085, 717] on div "Save" at bounding box center [1085, 717] width 23 height 33
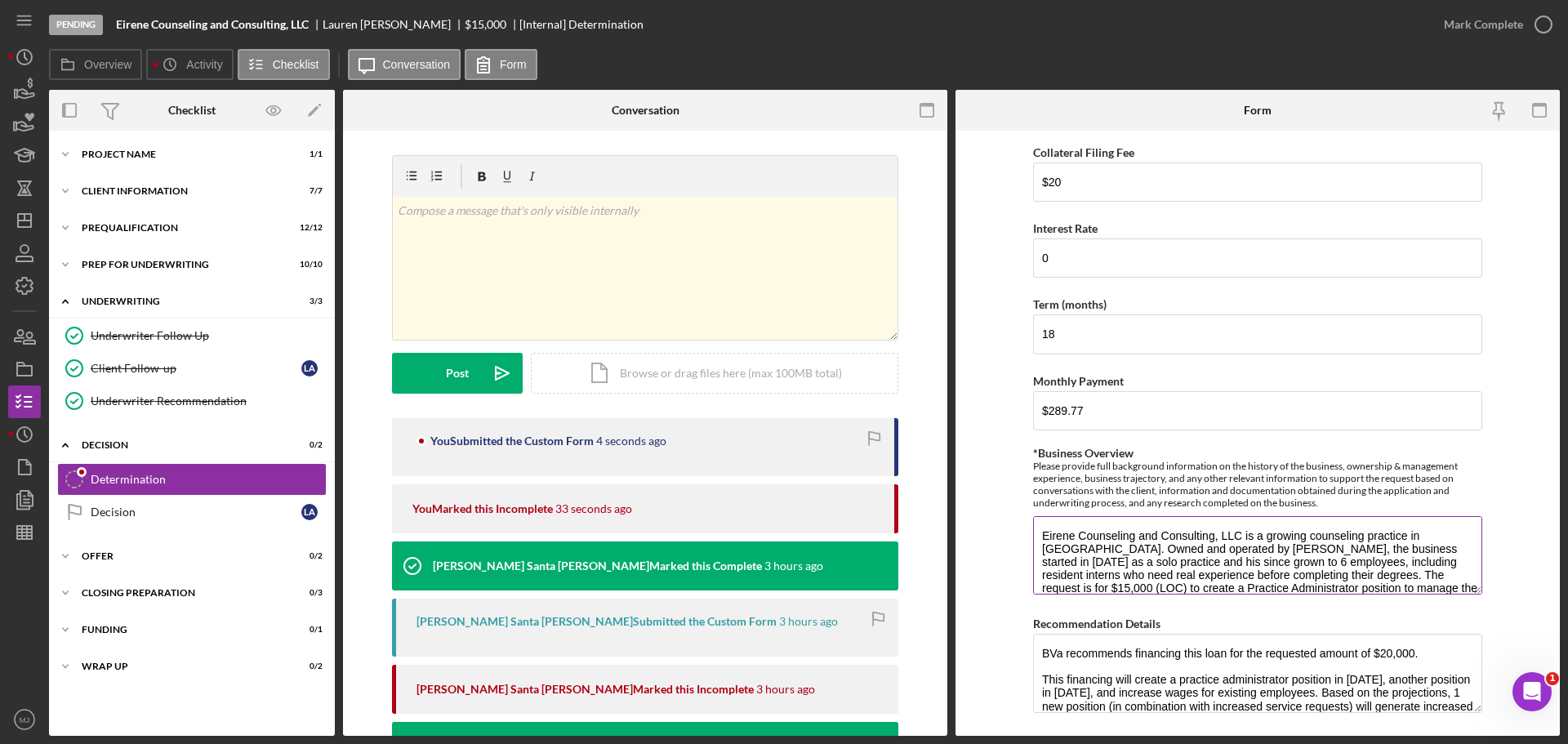
scroll to position [493, 0]
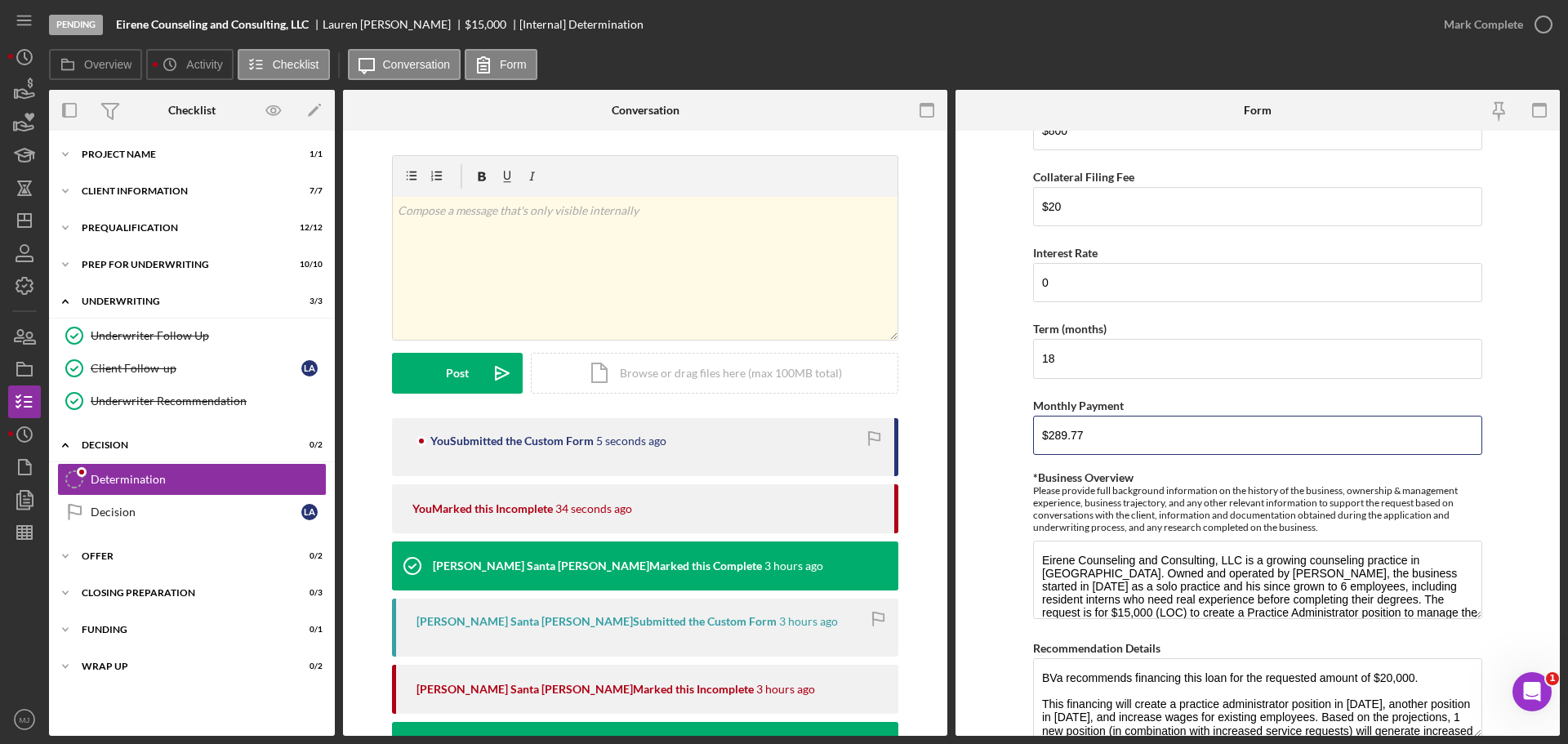
drag, startPoint x: 1102, startPoint y: 436, endPoint x: 980, endPoint y: 431, distance: 122.1
click at [973, 441] on form "BVA Final Recommendation Borrower Eirene Counseling and Consulting Services, LL…" at bounding box center [1257, 432] width 605 height 605
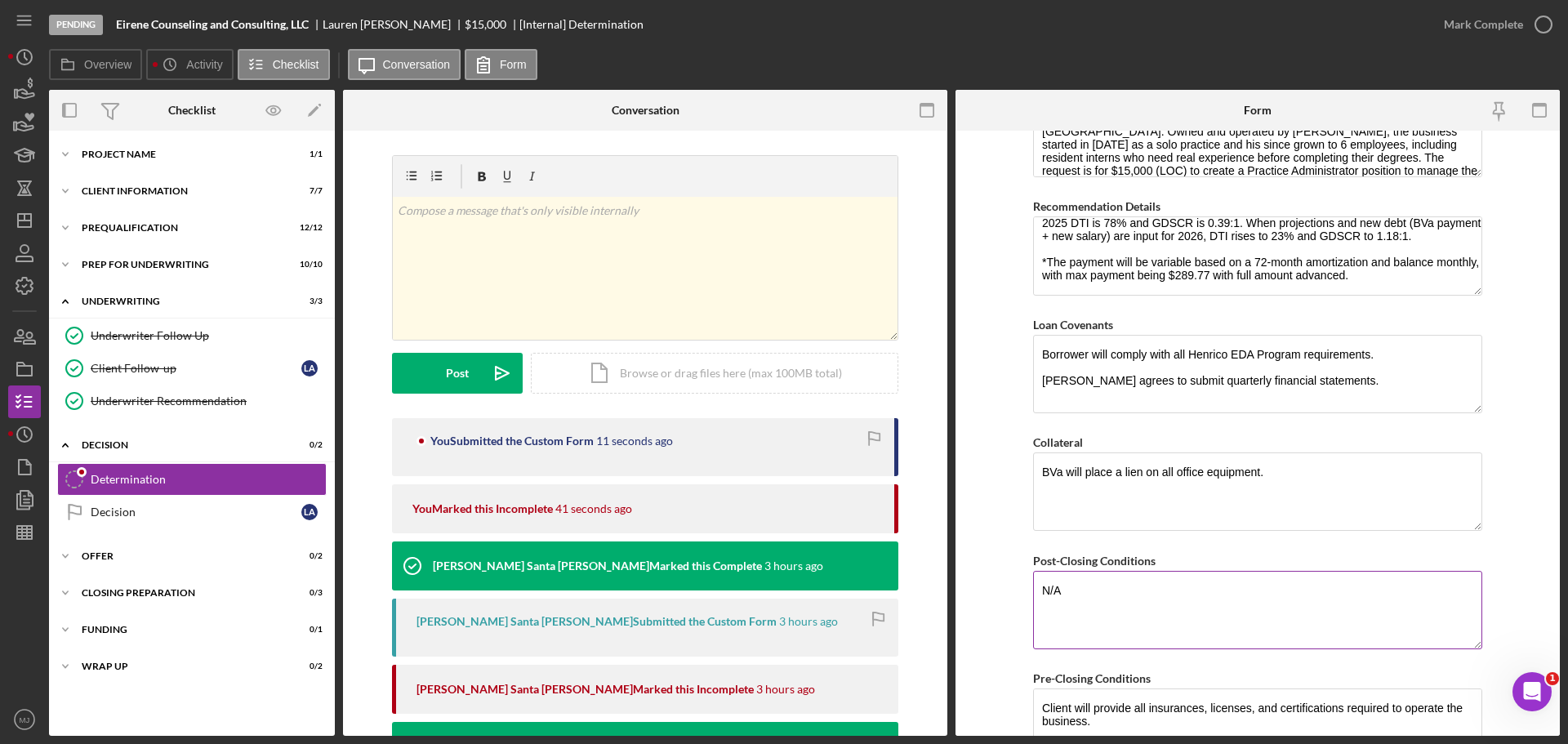
scroll to position [1146, 0]
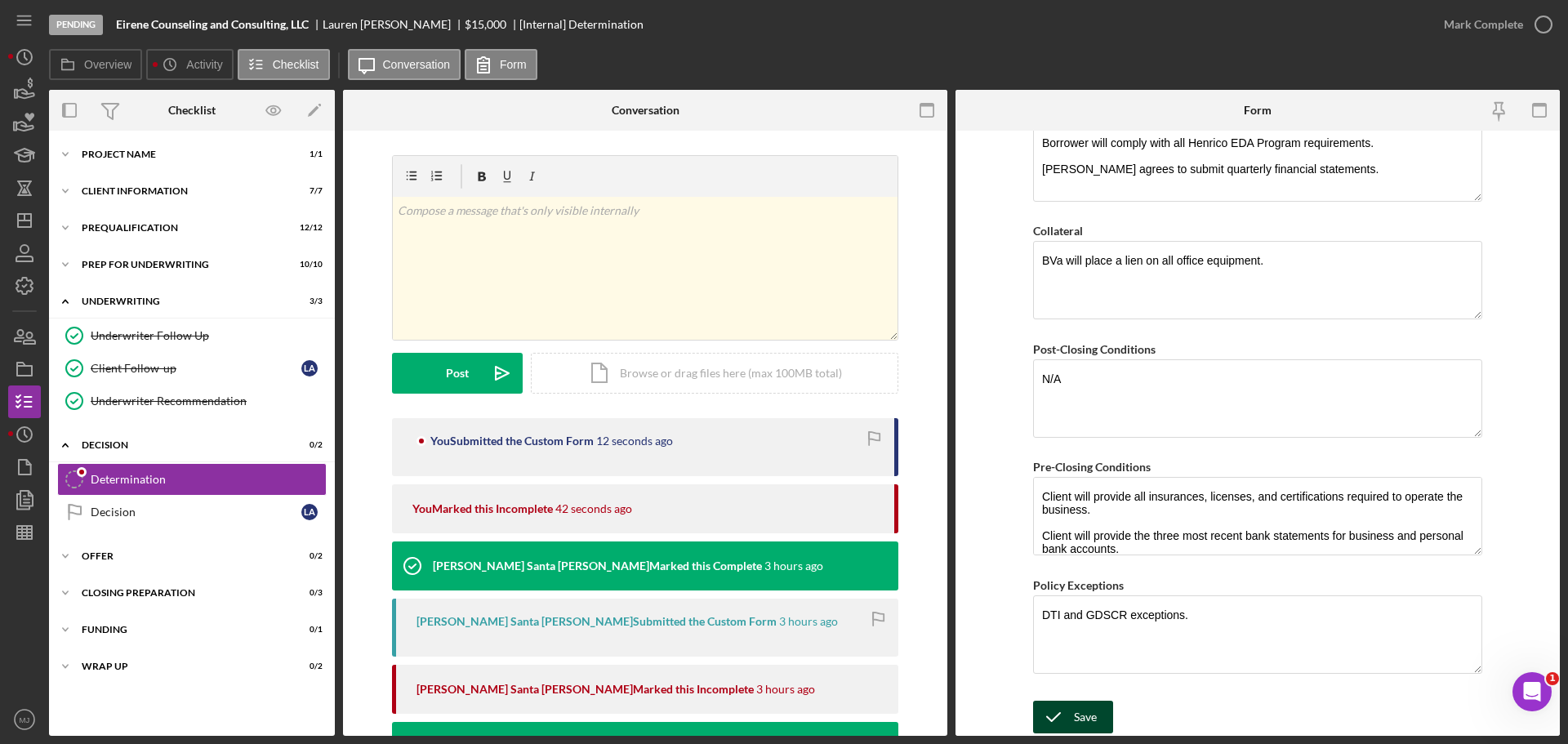
click at [1077, 703] on div "Save" at bounding box center [1085, 717] width 23 height 33
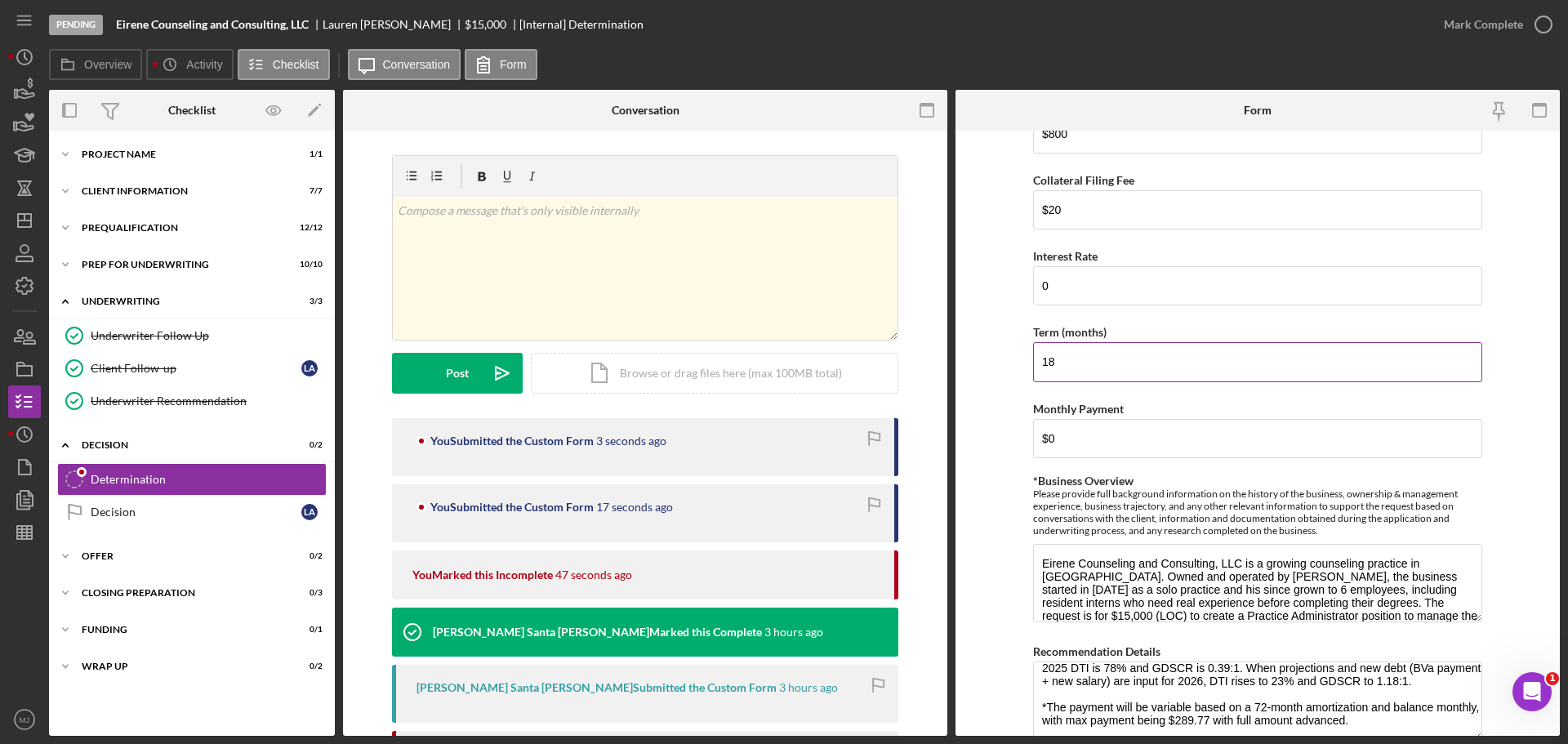
scroll to position [572, 0]
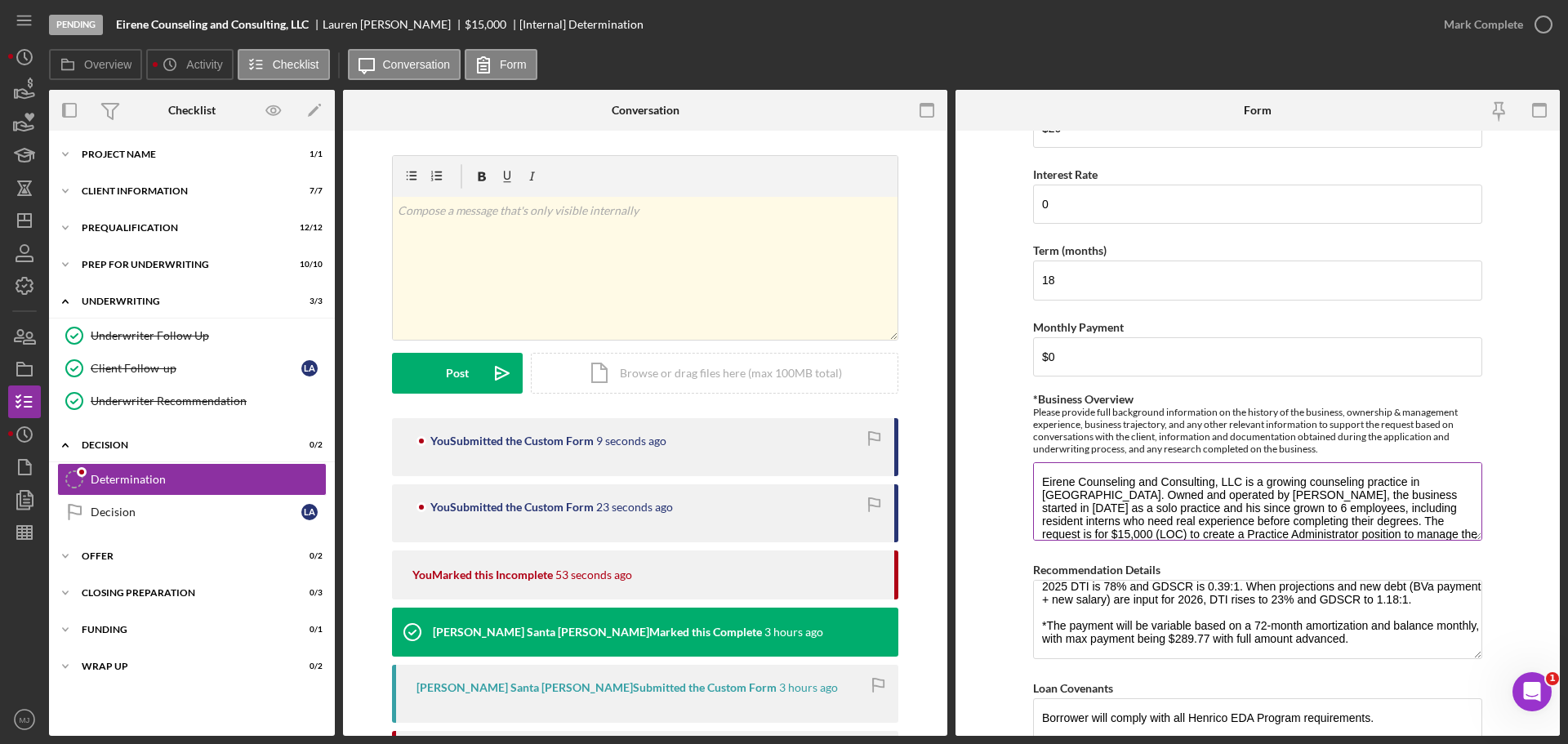
click at [1339, 518] on textarea "Eirene Counseling and Consulting, LLC is a growing counseling practice in [GEOG…" at bounding box center [1257, 501] width 449 height 79
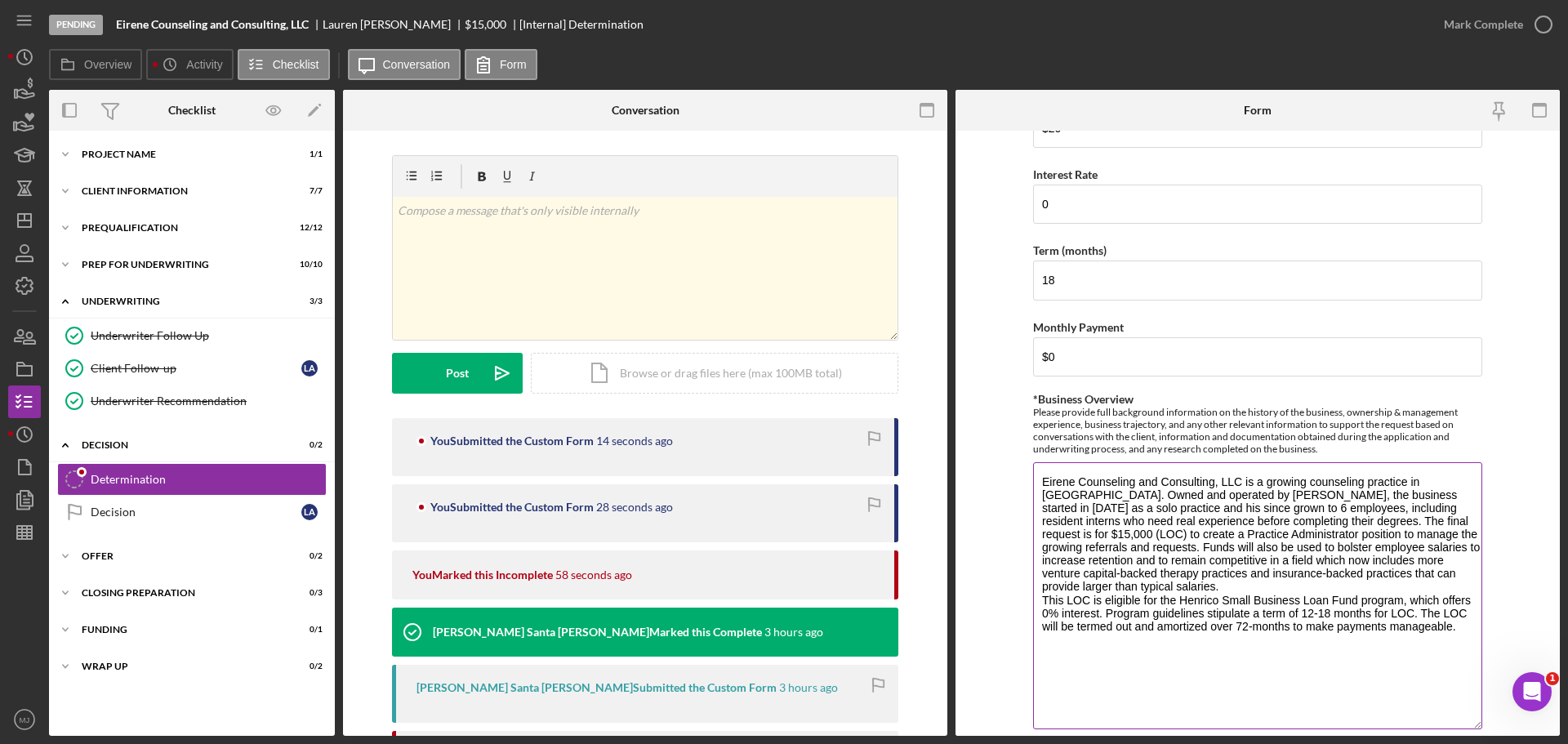
drag, startPoint x: 1475, startPoint y: 535, endPoint x: 1457, endPoint y: 723, distance: 188.9
click at [1457, 723] on textarea "Eirene Counseling and Consulting, LLC is a growing counseling practice in [GEOG…" at bounding box center [1257, 596] width 449 height 267
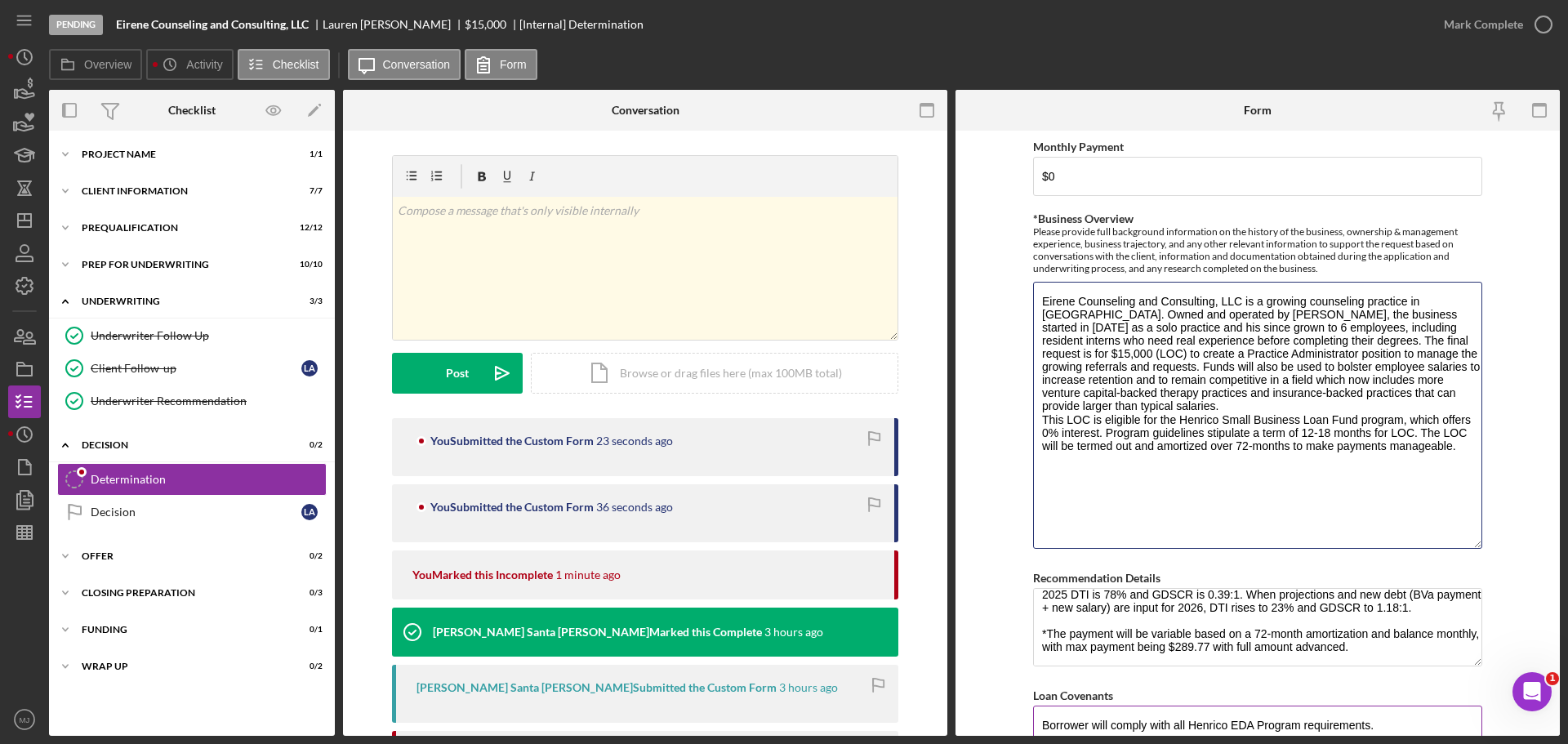
scroll to position [735, 0]
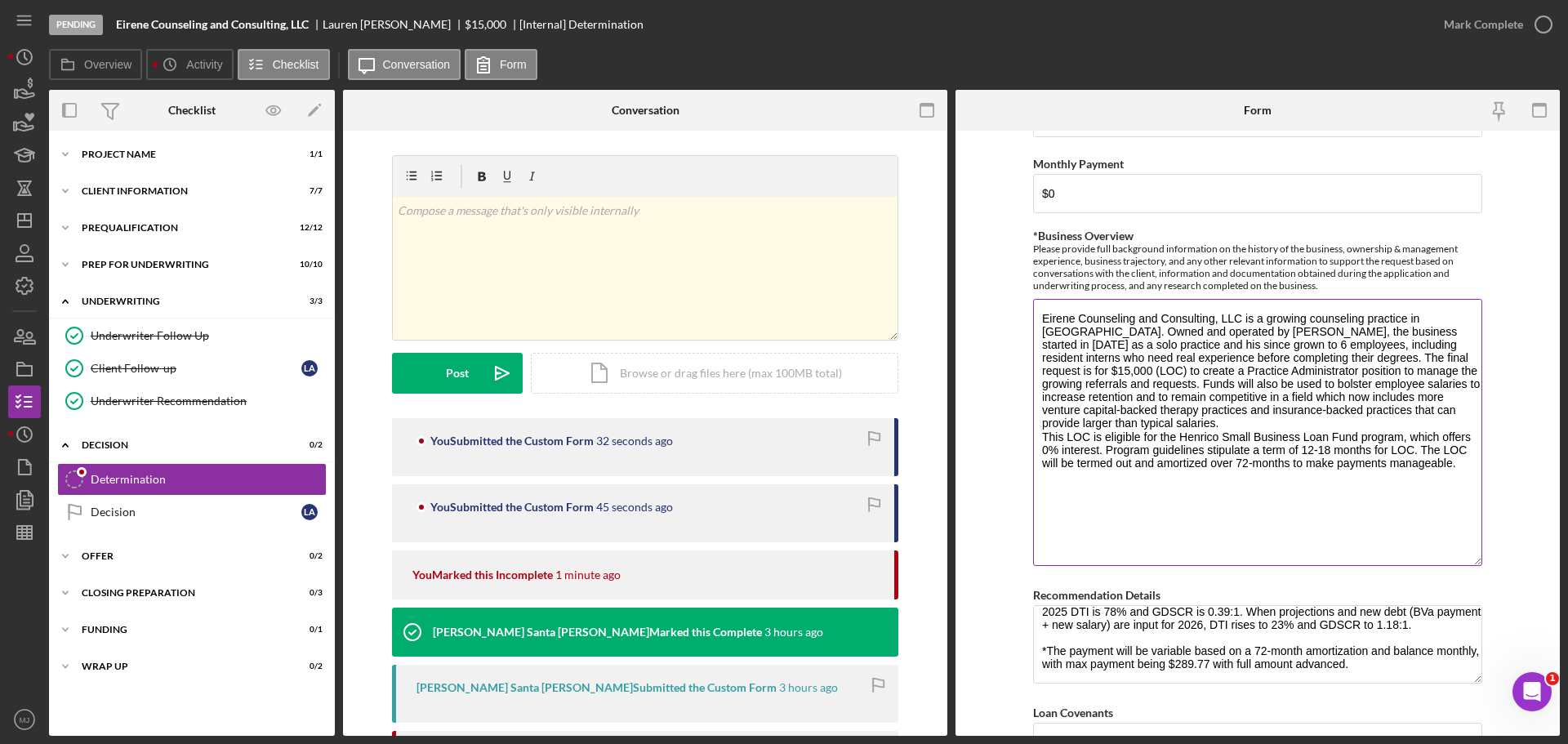
drag, startPoint x: 1293, startPoint y: 354, endPoint x: 1469, endPoint y: 469, distance: 210.2
click at [1469, 469] on textarea "Eirene Counseling and Consulting, LLC is a growing counseling practice in [GEOG…" at bounding box center [1257, 432] width 449 height 267
click at [1351, 417] on textarea "Eirene Counseling and Consulting, LLC is a growing counseling practice in [GEOG…" at bounding box center [1257, 432] width 449 height 267
drag, startPoint x: 1287, startPoint y: 361, endPoint x: 1473, endPoint y: 480, distance: 220.8
click at [1473, 480] on textarea "Eirene Counseling and Consulting, LLC is a growing counseling practice in [GEOG…" at bounding box center [1257, 432] width 449 height 267
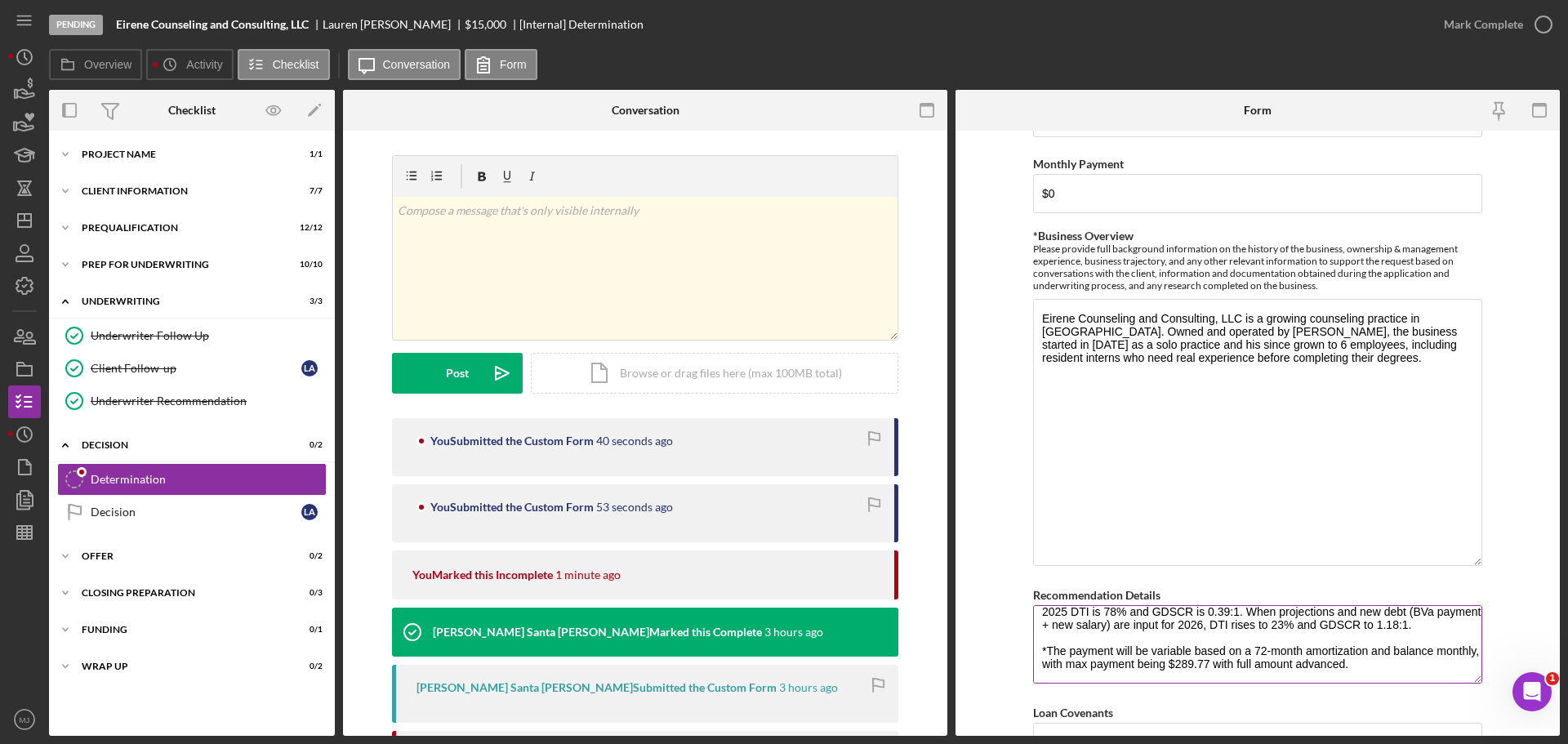
click at [1047, 622] on textarea "BVa recommends financing this loan for the requested amount of $20,000. This fi…" at bounding box center [1257, 643] width 449 height 79
paste textarea "The final request is for $15,000 (LOC) to create a Practice Administrator posit…"
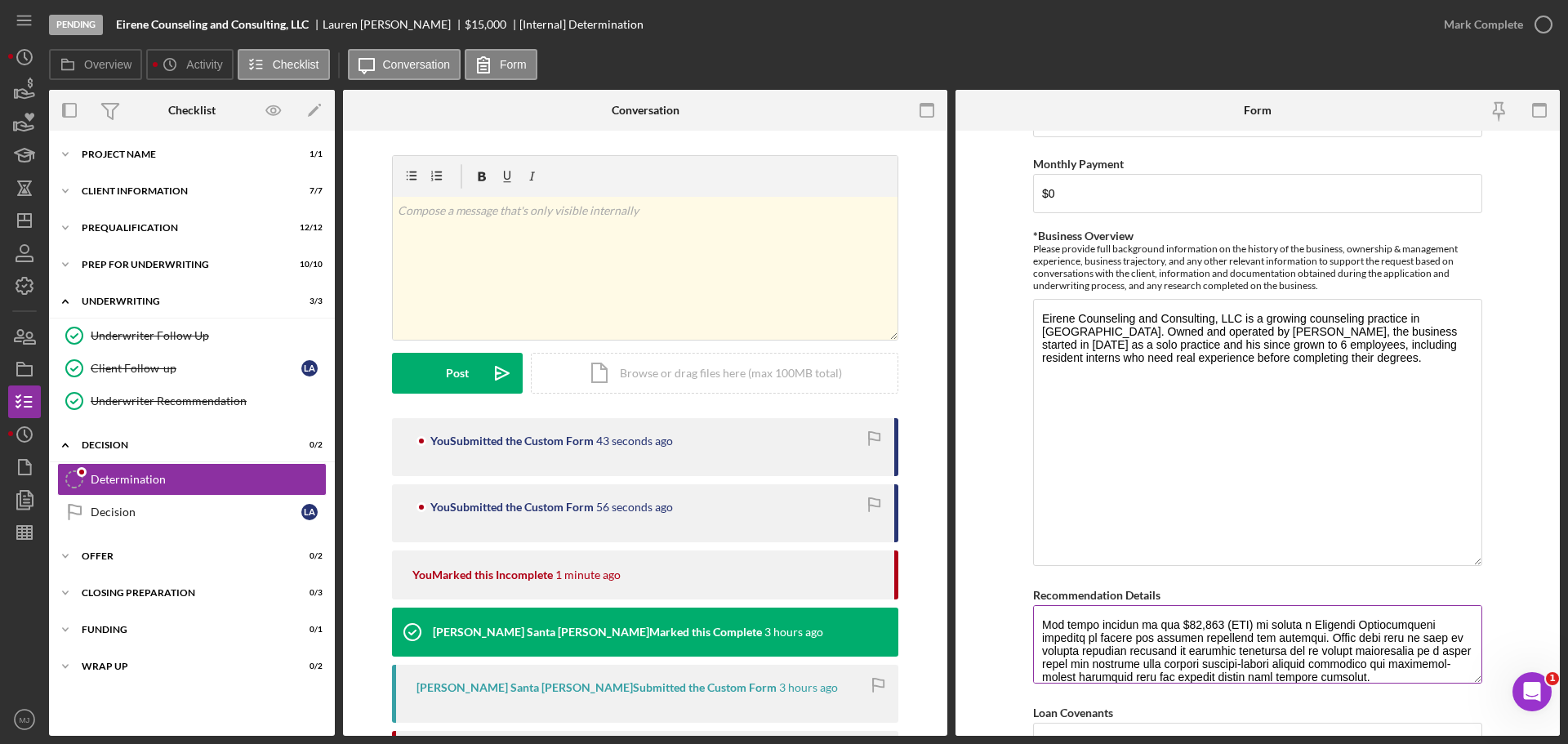
scroll to position [263, 0]
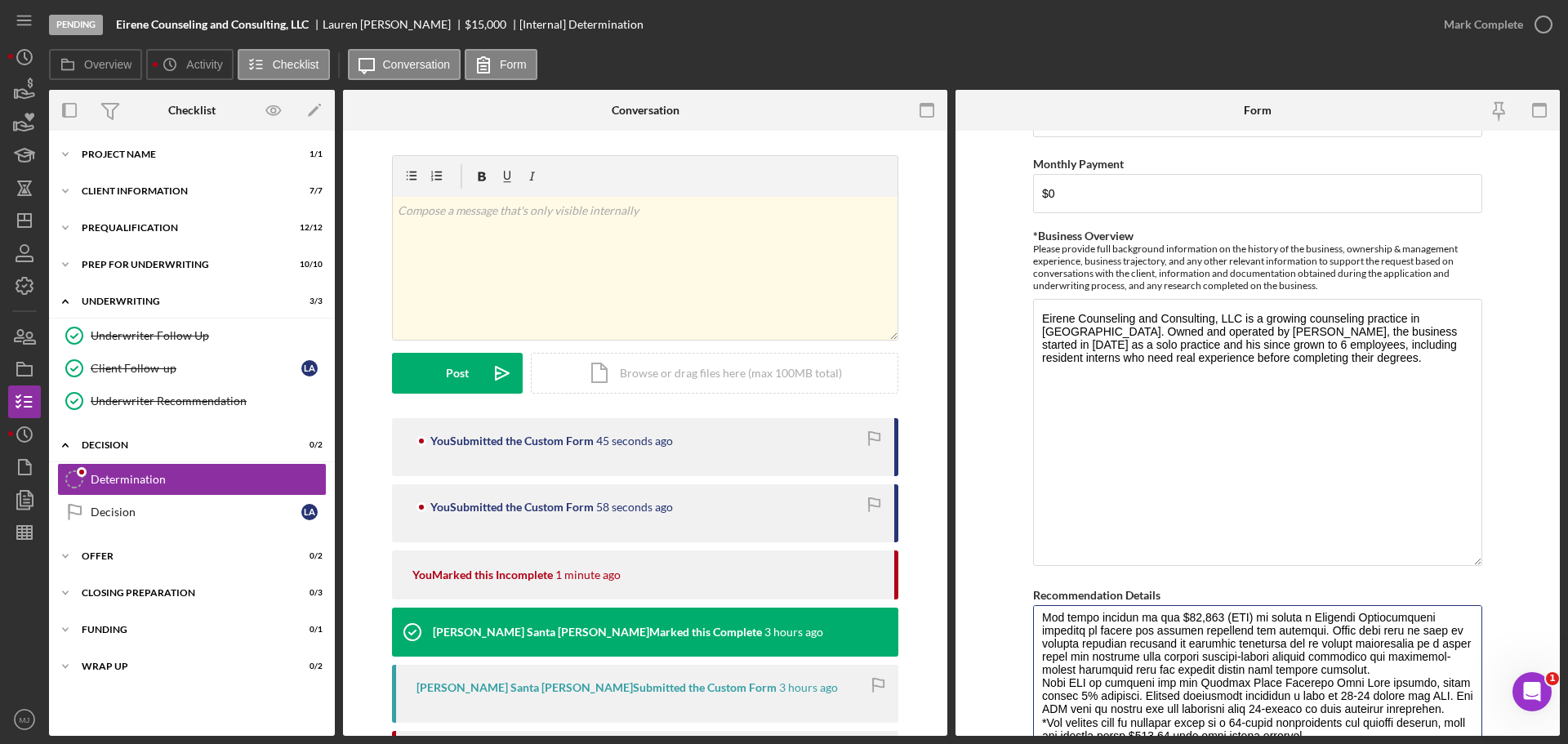
drag, startPoint x: 1476, startPoint y: 680, endPoint x: 1466, endPoint y: 763, distance: 83.6
click at [1466, 743] on html "Pending Eirene Counseling and Consulting, LLC [PERSON_NAME] $15,000 $15,000 [In…" at bounding box center [784, 372] width 1568 height 744
click at [1148, 689] on textarea "Recommendation Details" at bounding box center [1257, 686] width 449 height 162
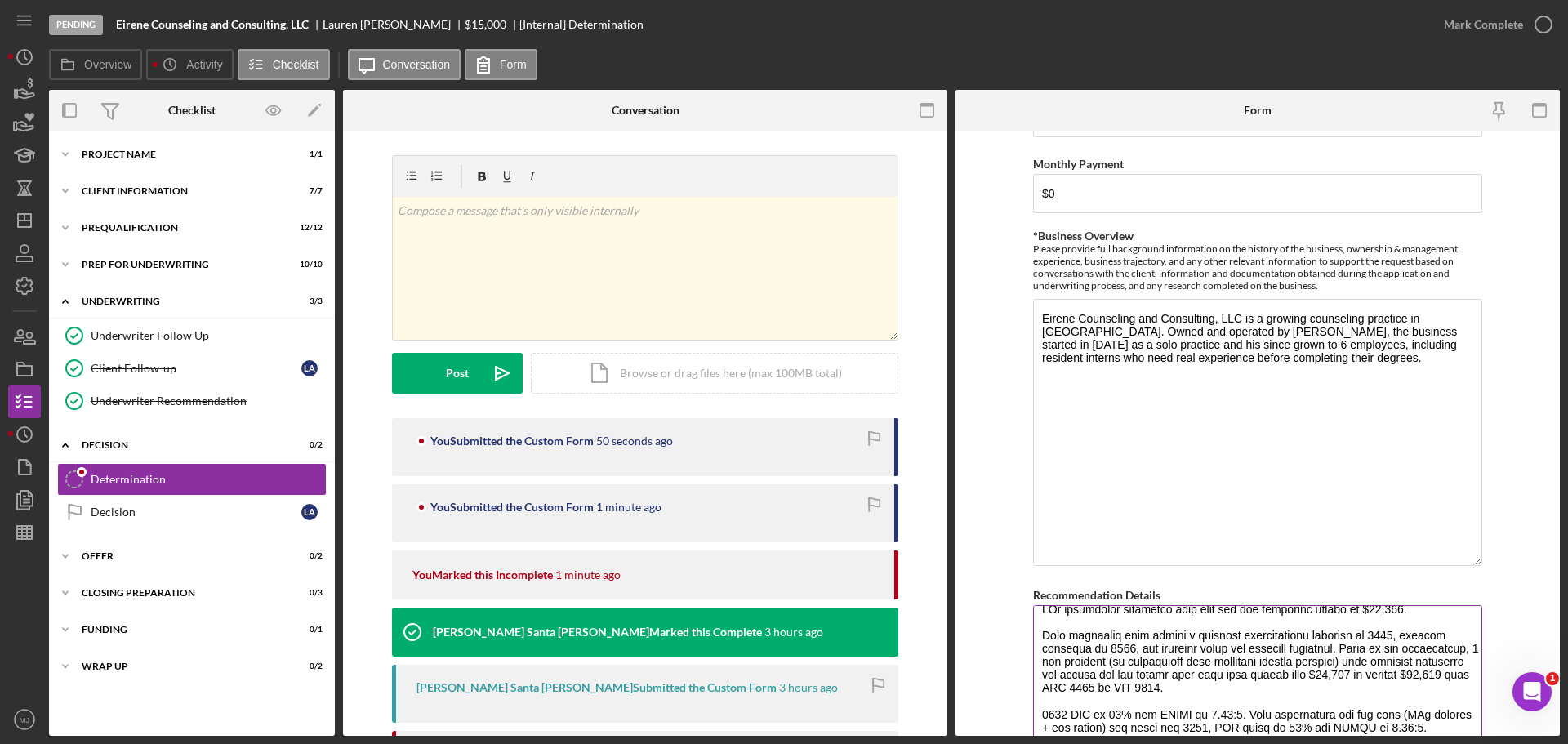
scroll to position [0, 0]
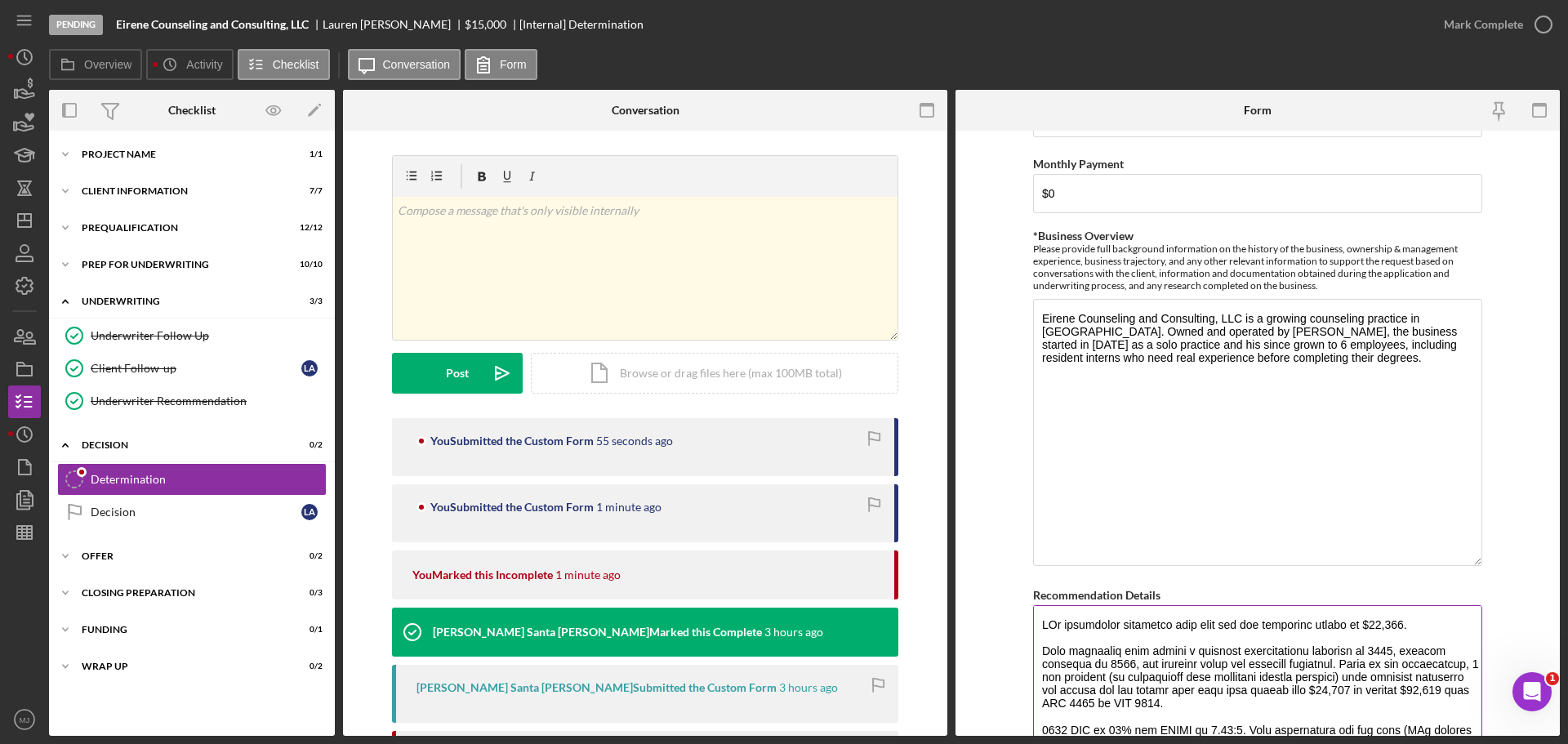
click at [1130, 624] on textarea "Recommendation Details" at bounding box center [1257, 686] width 449 height 162
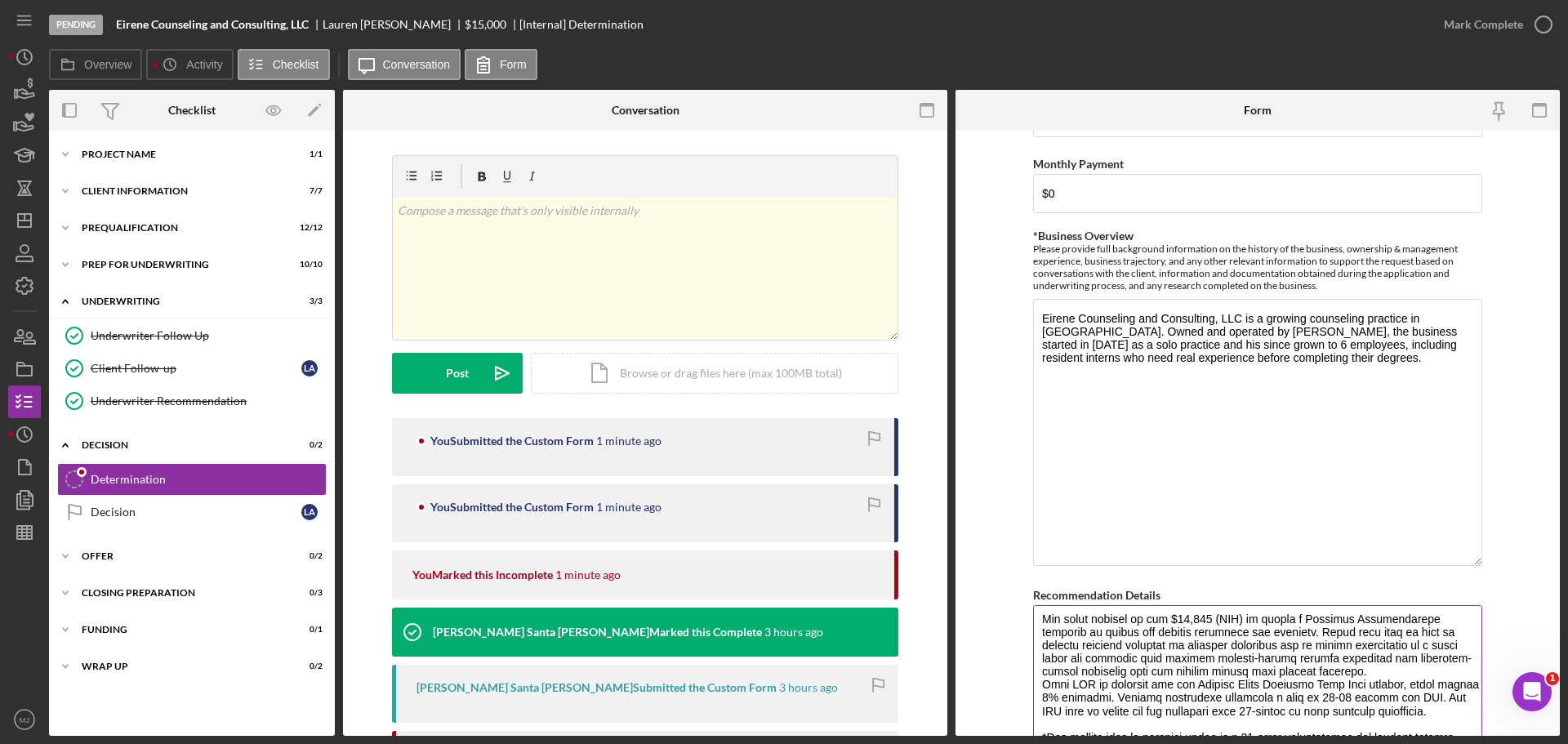
scroll to position [115, 0]
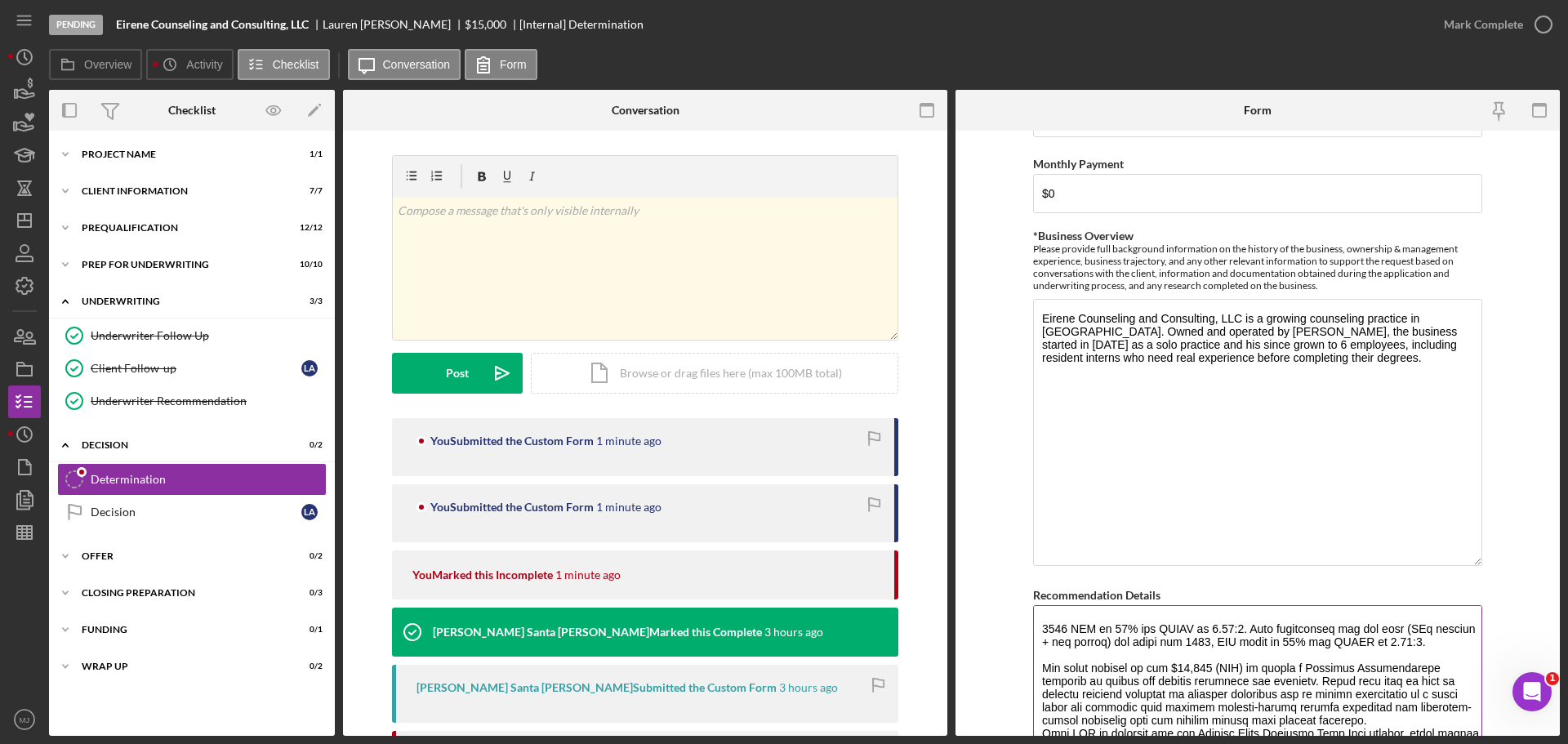
drag, startPoint x: 1329, startPoint y: 667, endPoint x: 1034, endPoint y: 618, distance: 299.0
click at [1034, 618] on textarea "Recommendation Details" at bounding box center [1257, 686] width 449 height 162
click at [1094, 684] on textarea "Recommendation Details" at bounding box center [1257, 686] width 449 height 162
drag, startPoint x: 1039, startPoint y: 659, endPoint x: 1311, endPoint y: 716, distance: 277.9
click at [1311, 716] on textarea "Recommendation Details" at bounding box center [1257, 686] width 449 height 162
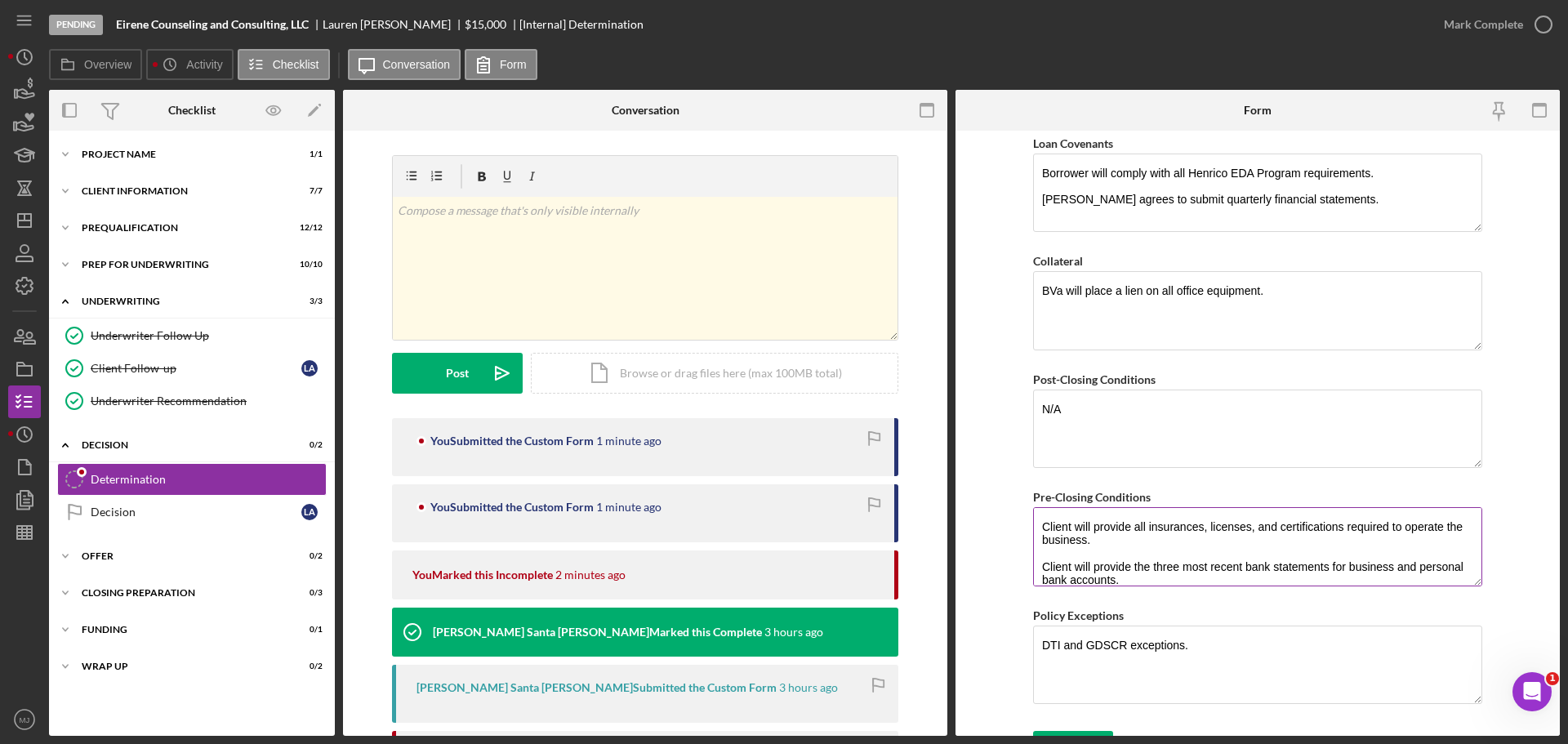
scroll to position [1418, 0]
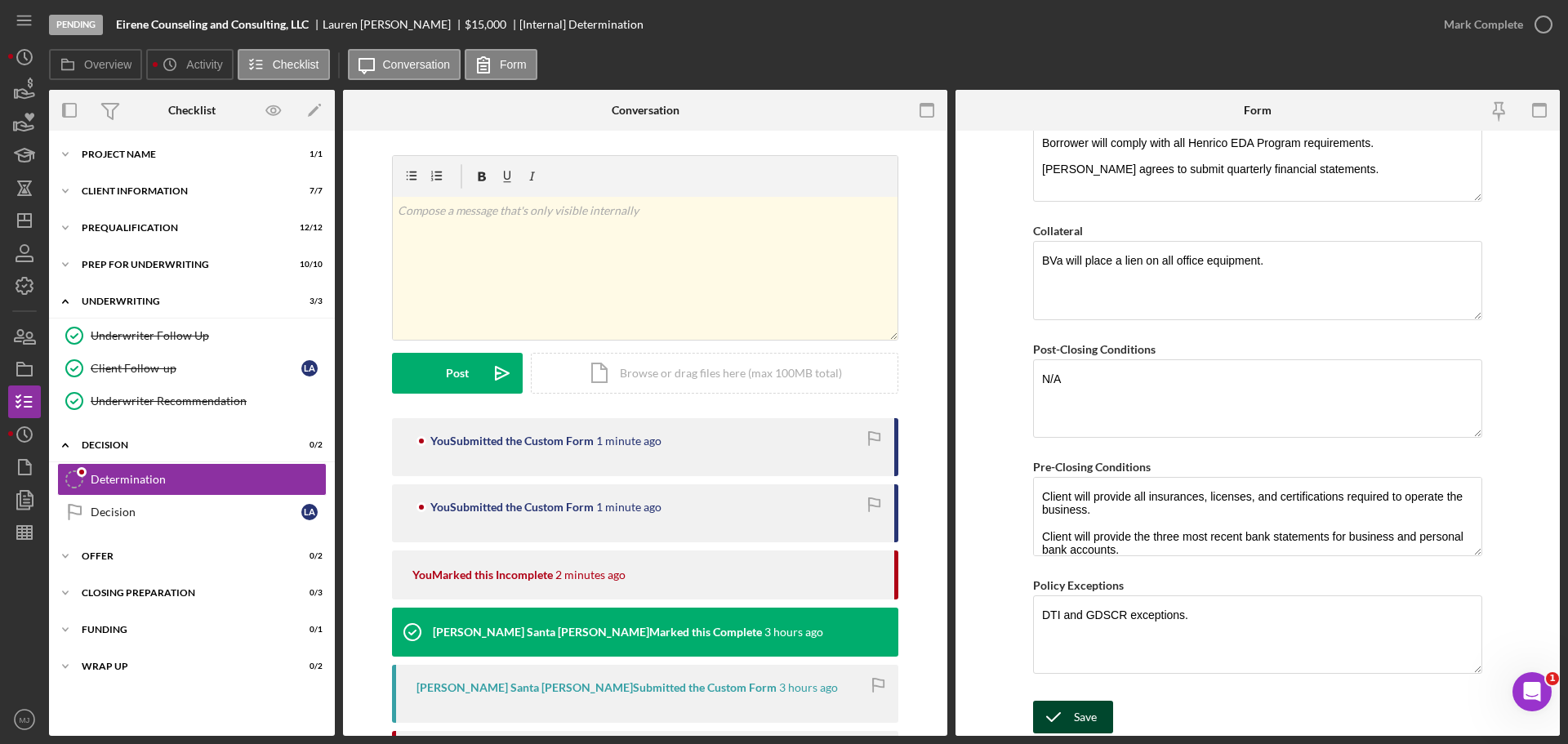
click at [1084, 718] on div "Save" at bounding box center [1085, 717] width 23 height 33
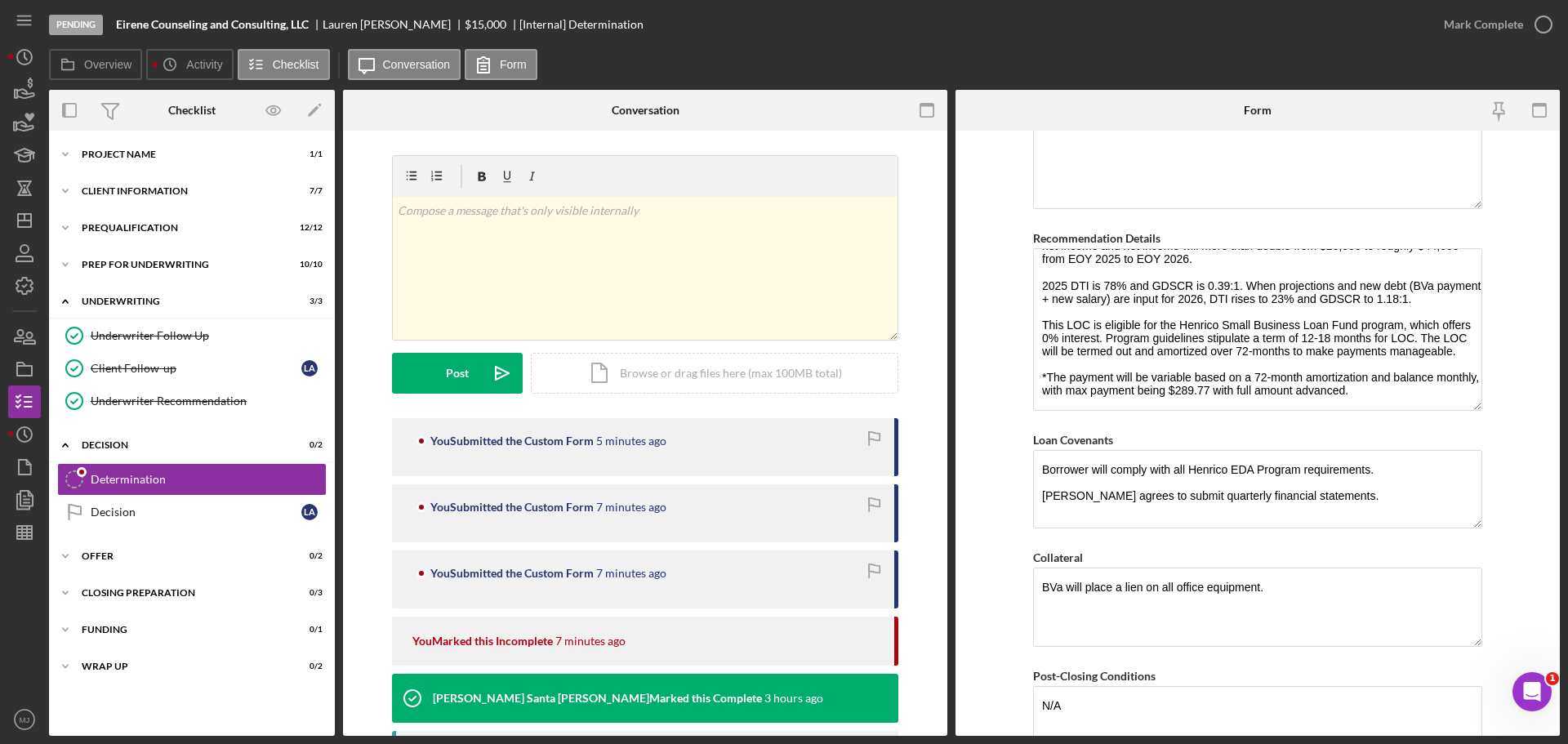
scroll to position [1010, 0]
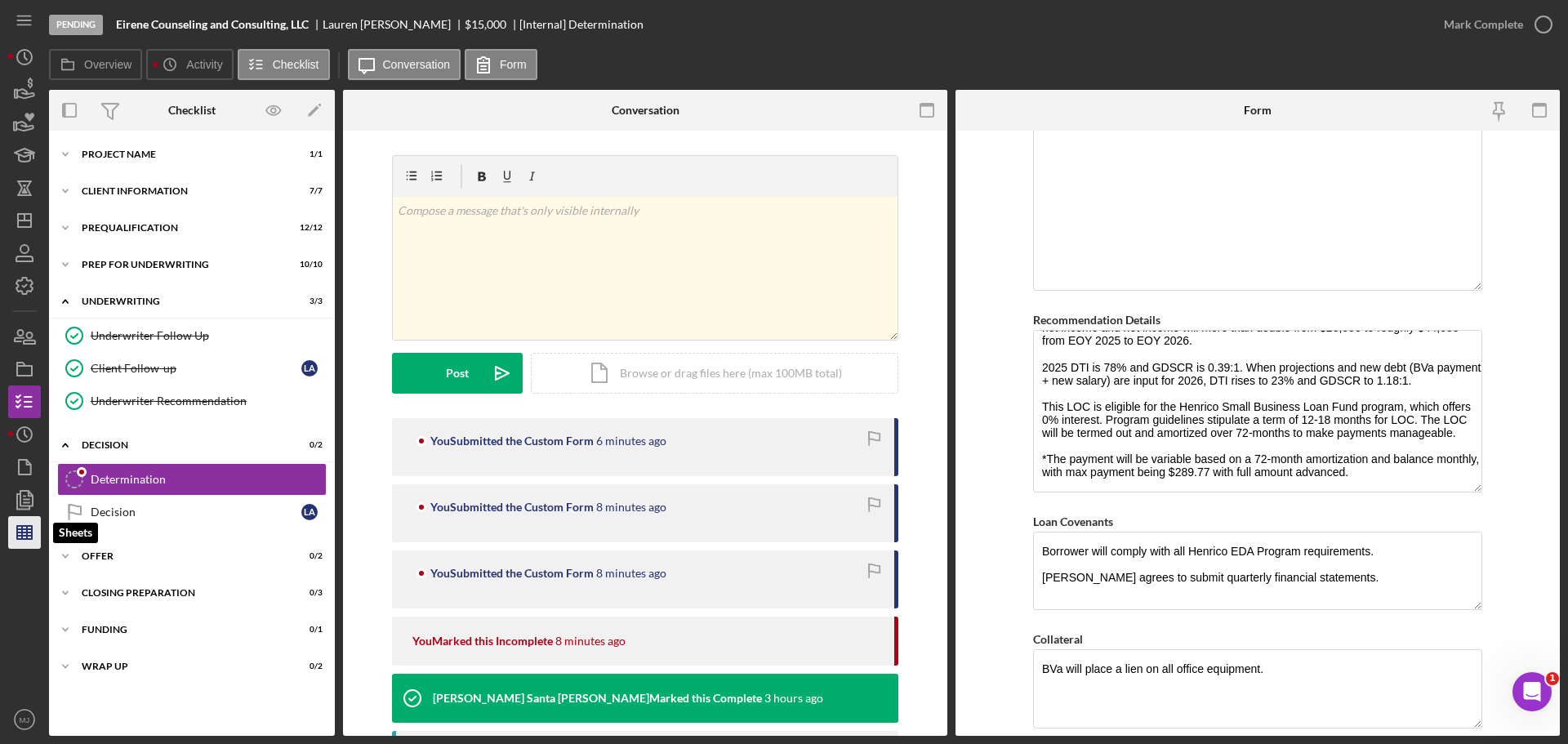
click at [19, 532] on line "button" at bounding box center [24, 532] width 15 height 0
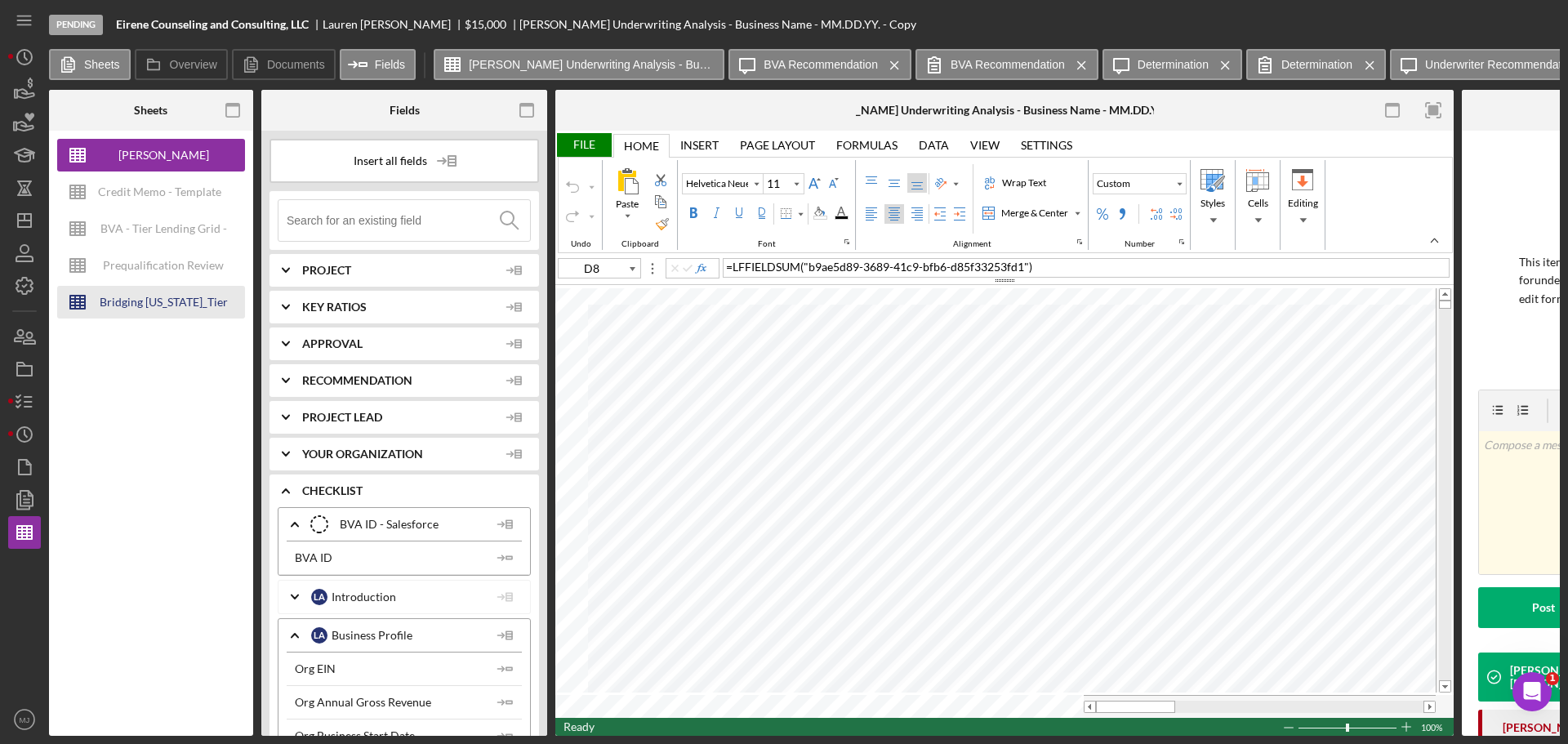
click at [146, 304] on div "Bridging [US_STATE]_Tier Lending Grid V 6.30 COPY" at bounding box center [163, 302] width 131 height 33
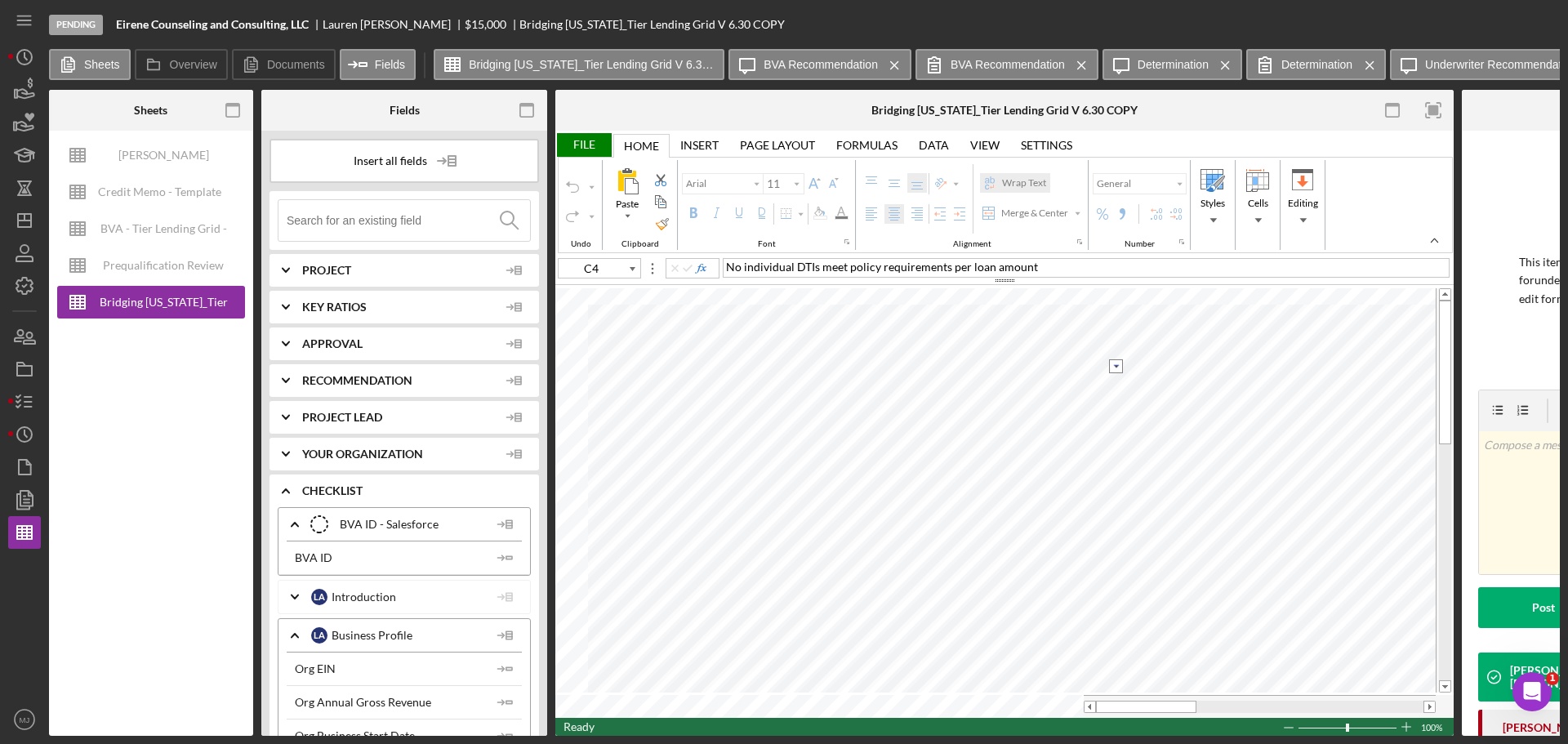
click at [1112, 364] on input "image" at bounding box center [1116, 366] width 14 height 14
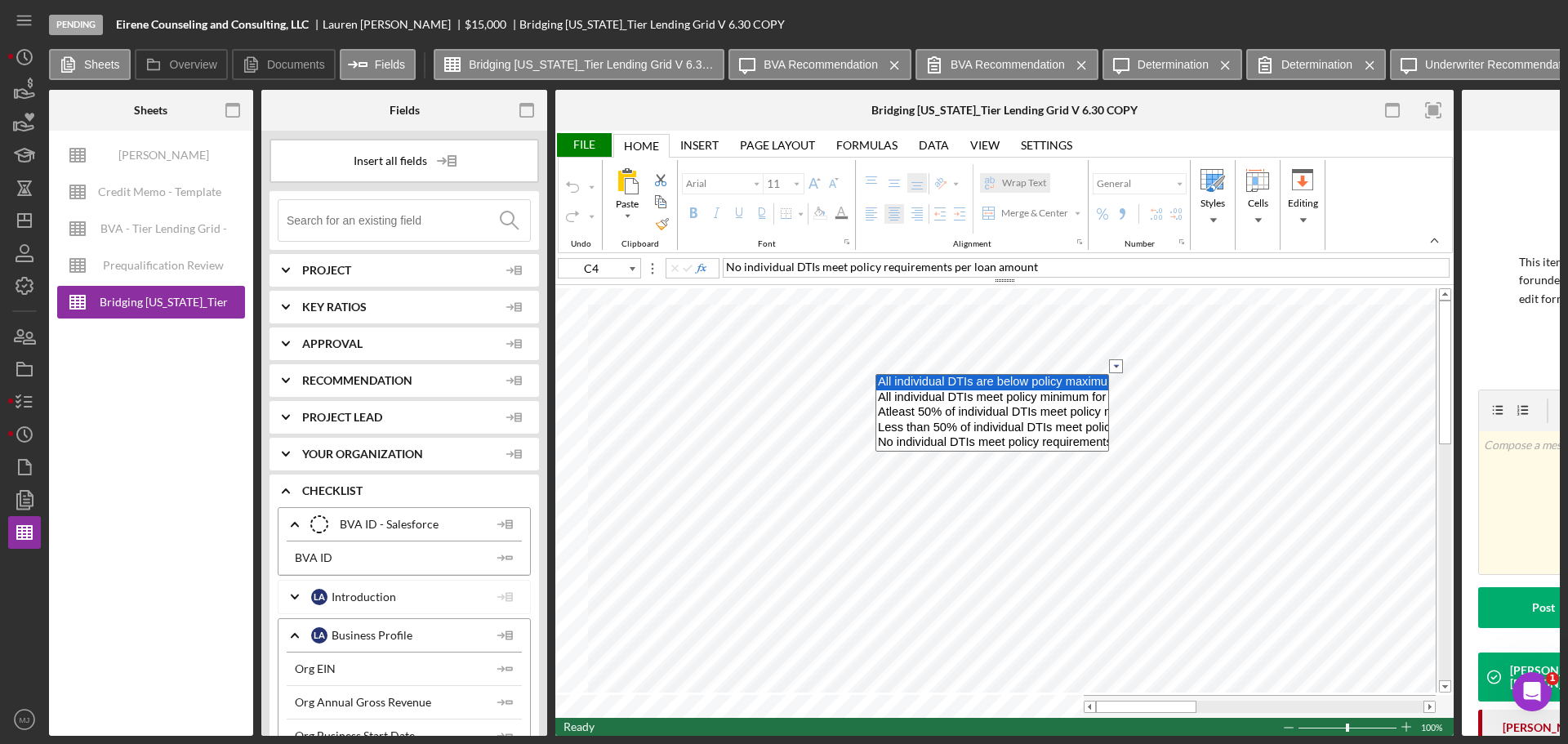
click at [999, 382] on option "All individual DTIs are below policy maximum for loan amount" at bounding box center [992, 383] width 232 height 16
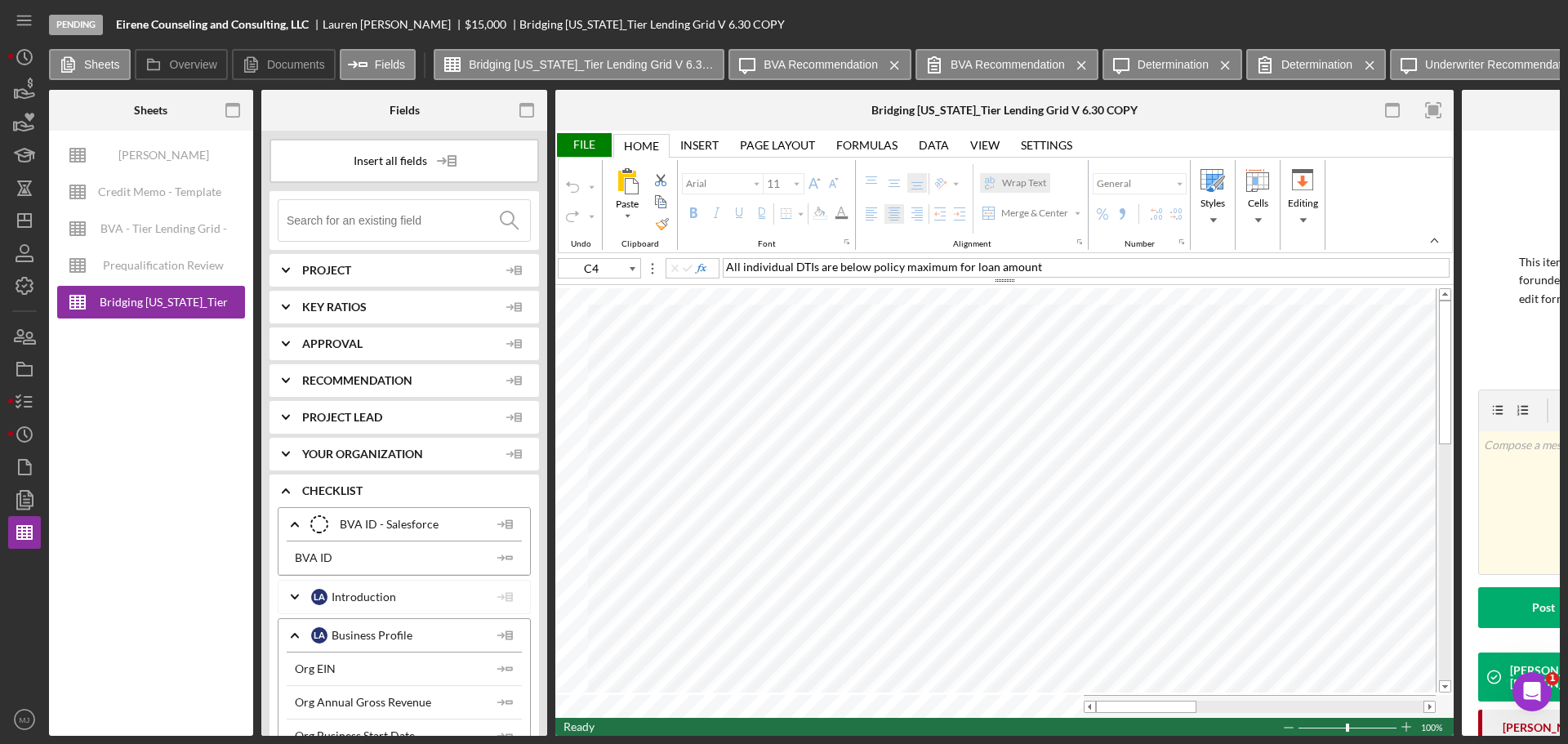
click at [574, 140] on div "File" at bounding box center [584, 145] width 57 height 24
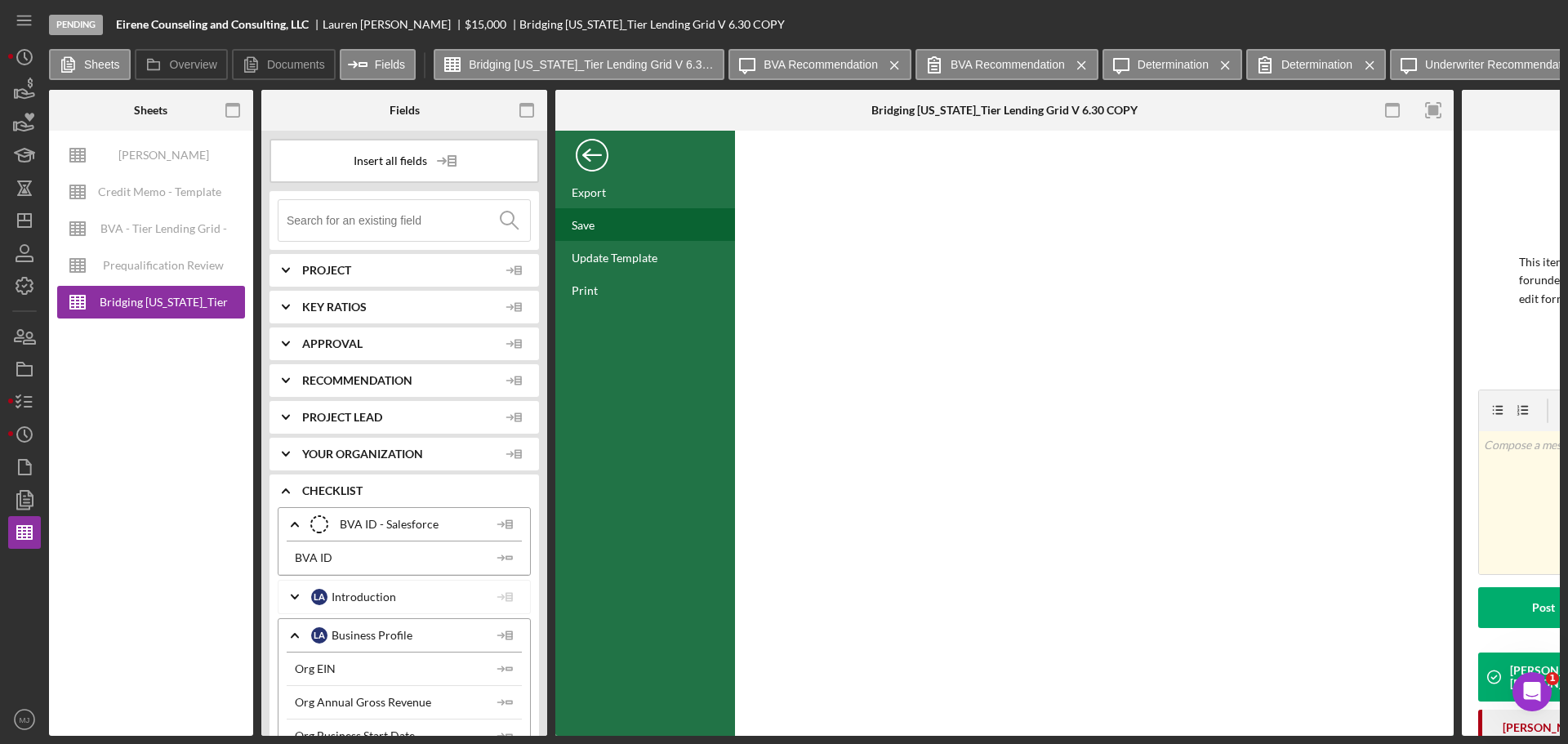
click at [584, 229] on div "Save" at bounding box center [584, 225] width 23 height 14
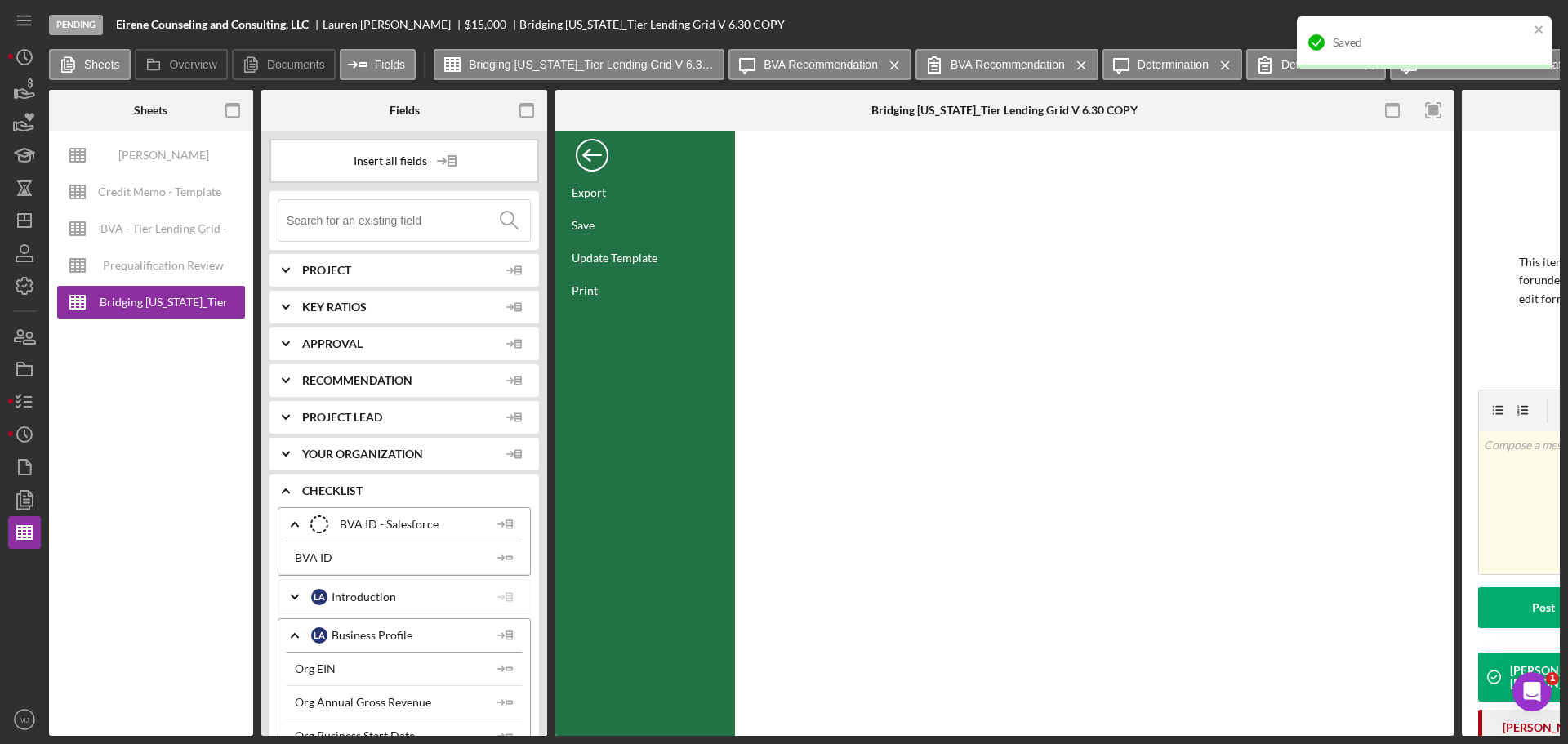
click at [592, 157] on div "Back" at bounding box center [592, 151] width 33 height 33
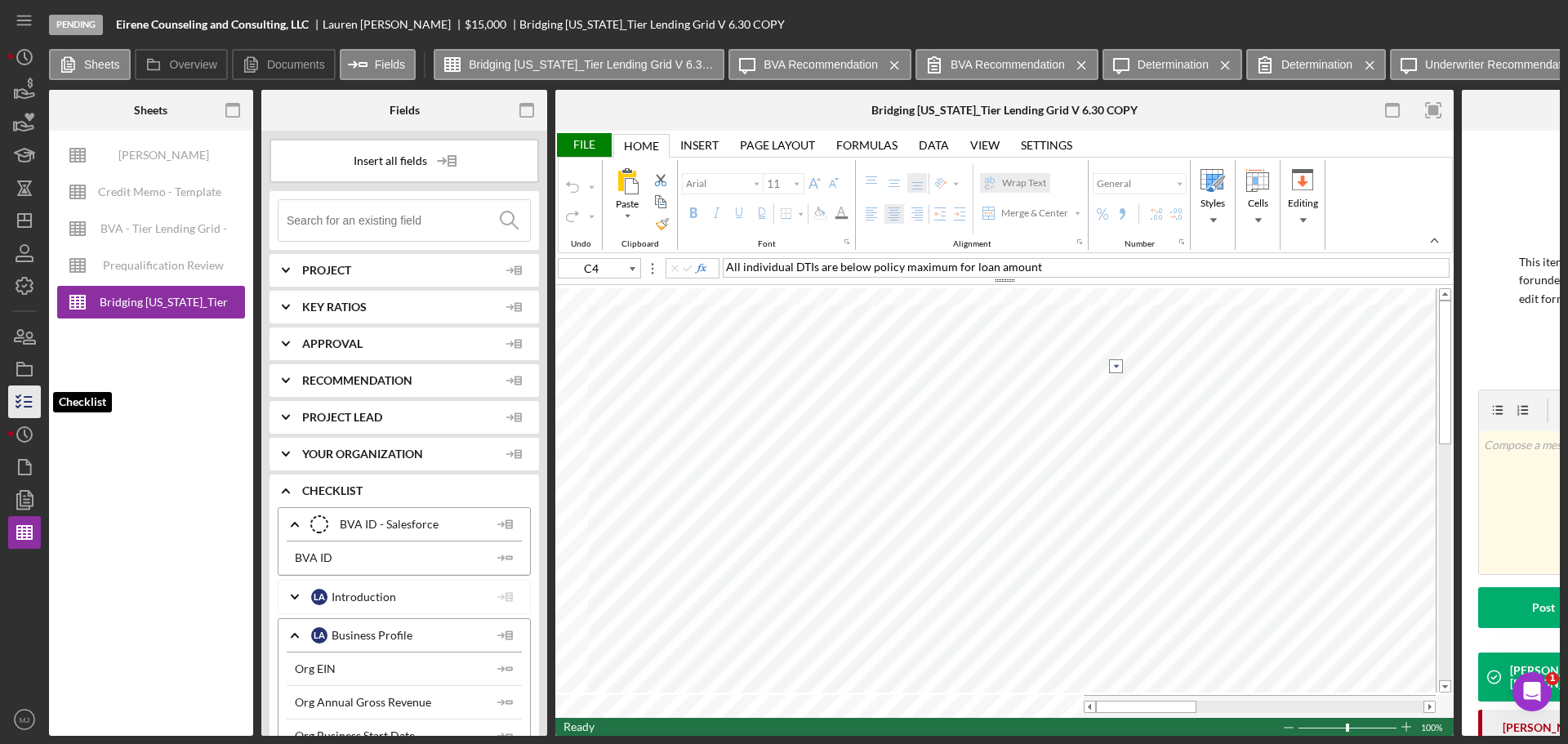
click at [34, 399] on icon "button" at bounding box center [25, 402] width 41 height 41
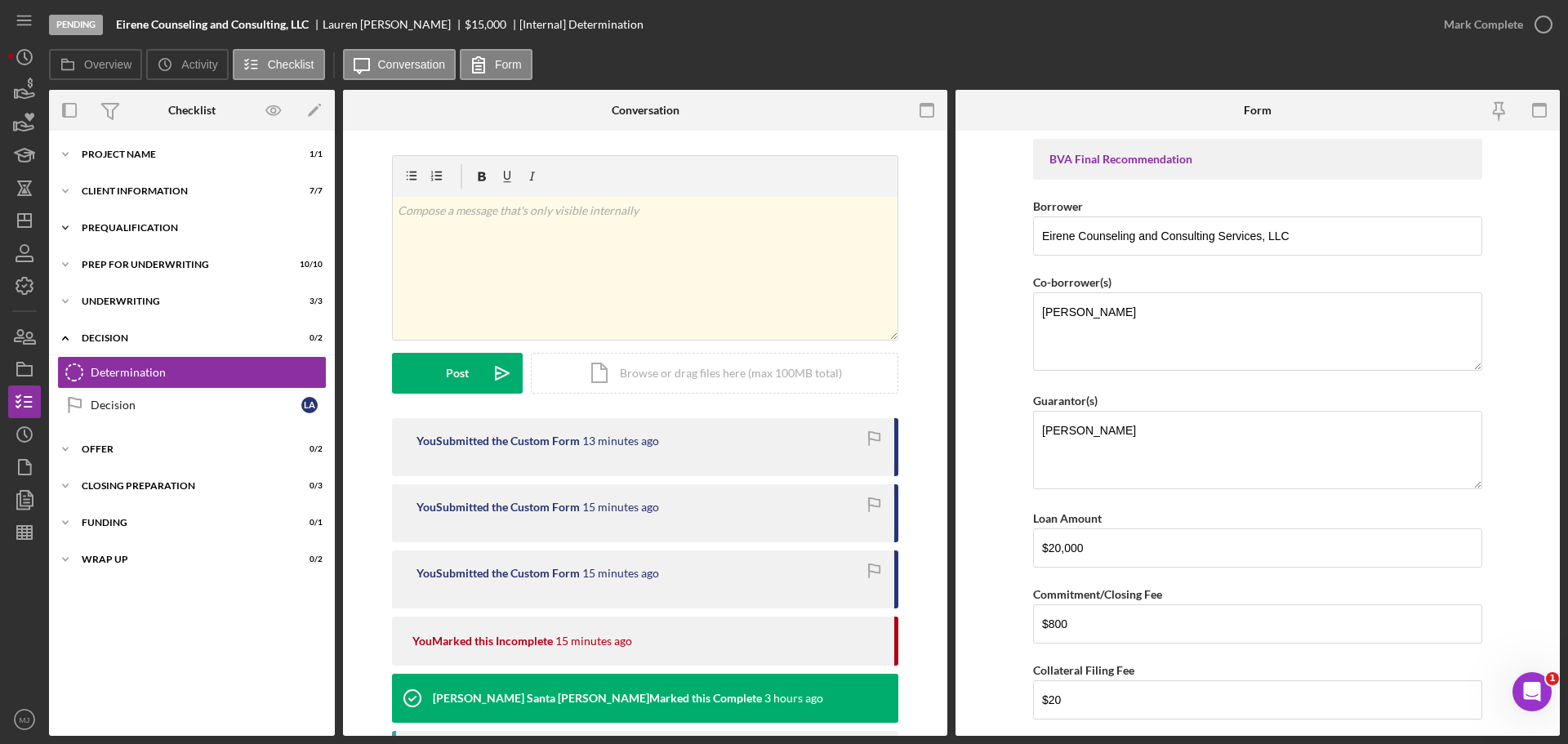
click at [125, 225] on div "Prequalification" at bounding box center [199, 228] width 233 height 10
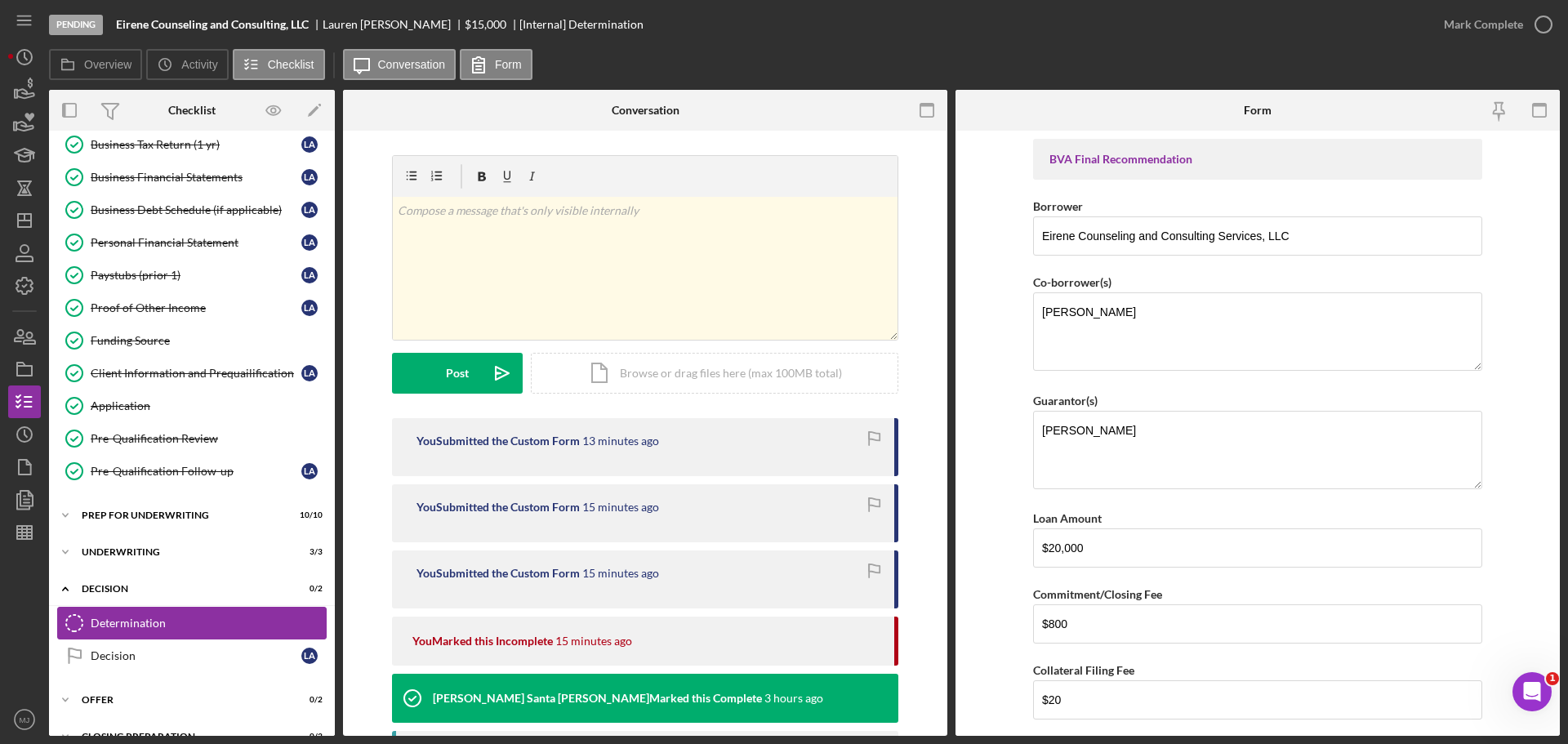
scroll to position [250, 0]
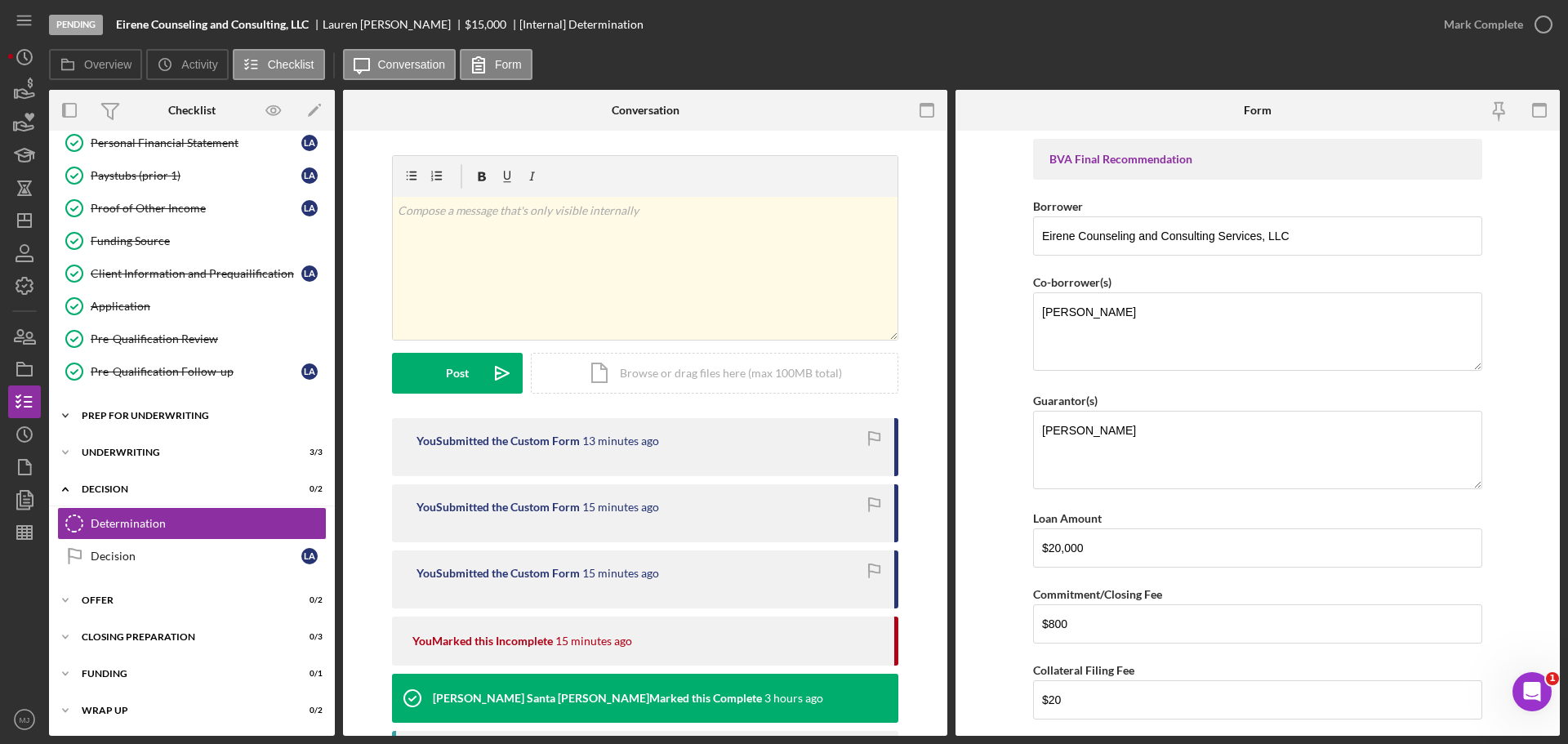
click at [147, 417] on div "Prep for Underwriting" at bounding box center [199, 415] width 233 height 10
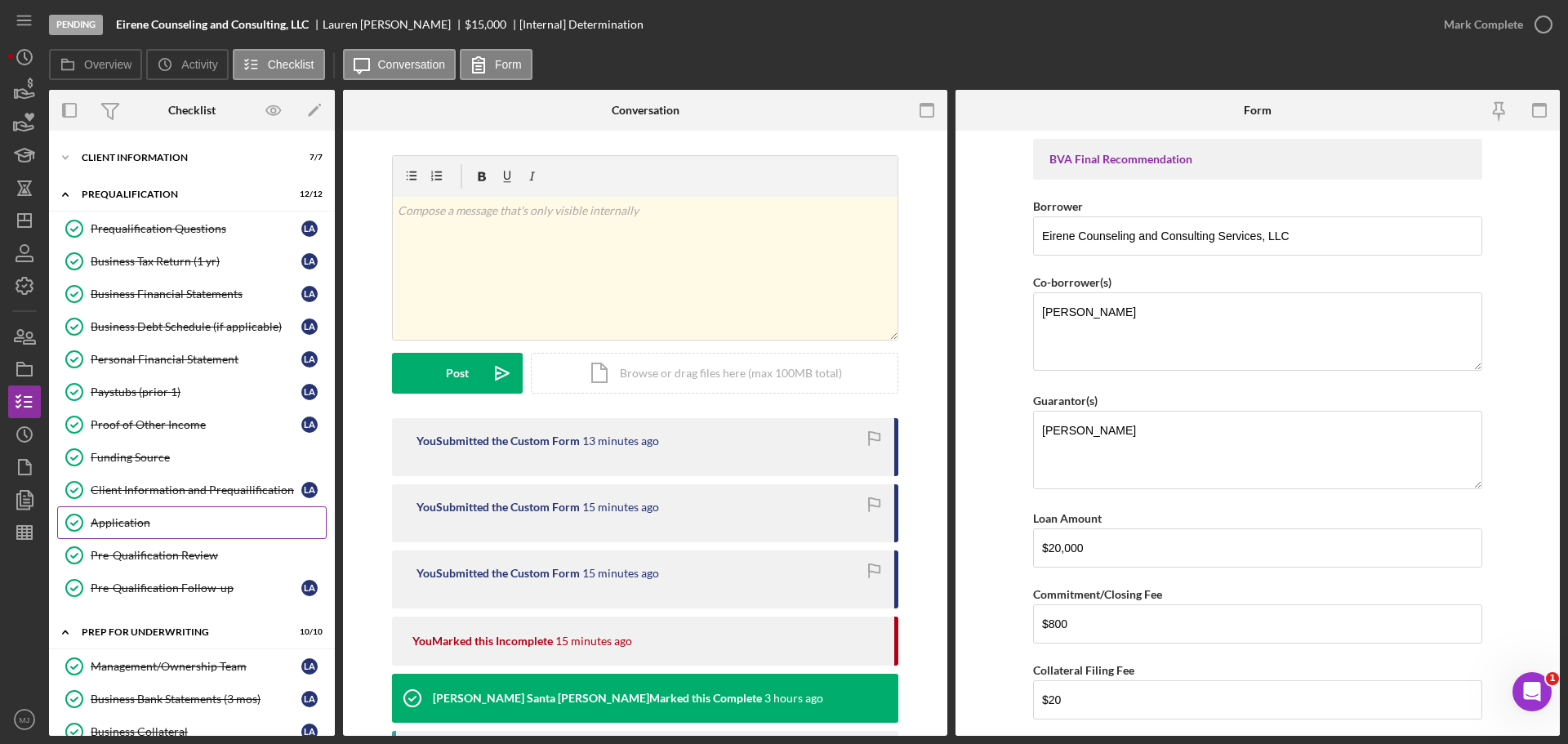
scroll to position [5, 0]
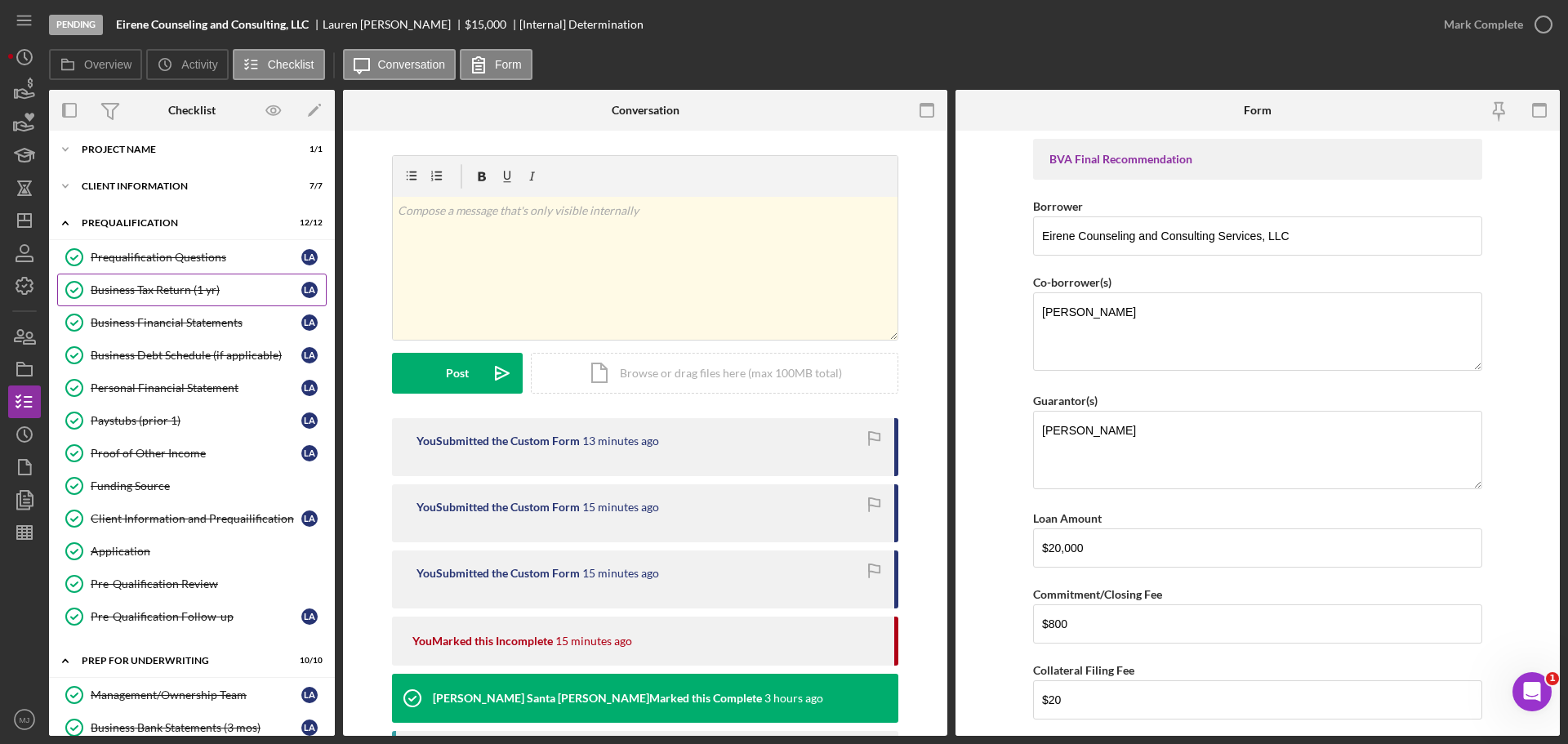
click at [141, 278] on link "Business Tax Return (1 yr) Business Tax Return (1 yr) L A" at bounding box center [192, 289] width 269 height 33
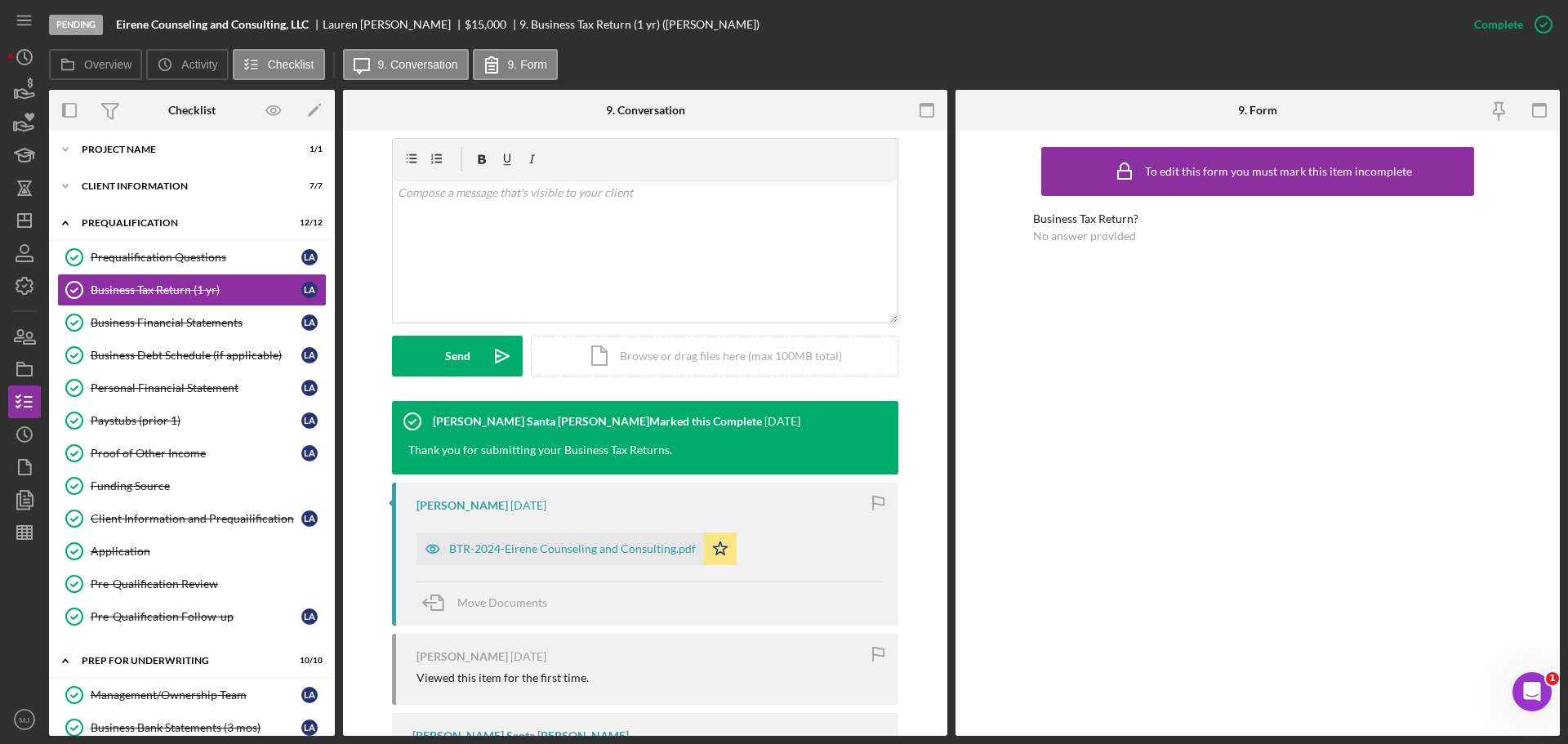
scroll to position [327, 0]
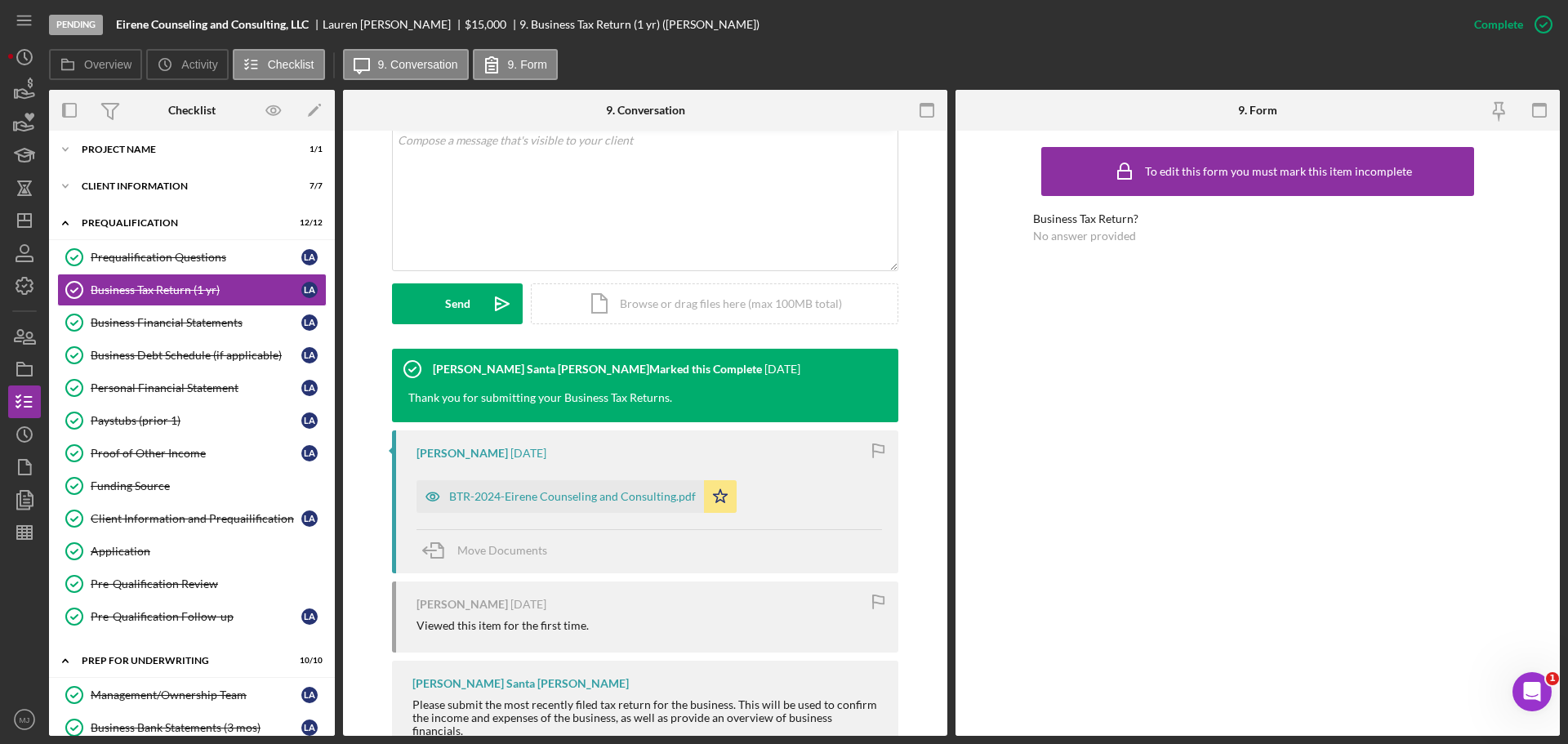
click at [550, 476] on div "BTR-2024-Eirene Counseling and Consulting.pdf Icon/Star" at bounding box center [581, 492] width 328 height 41
click at [561, 496] on div "BTR-2024-Eirene Counseling and Consulting.pdf" at bounding box center [572, 496] width 246 height 13
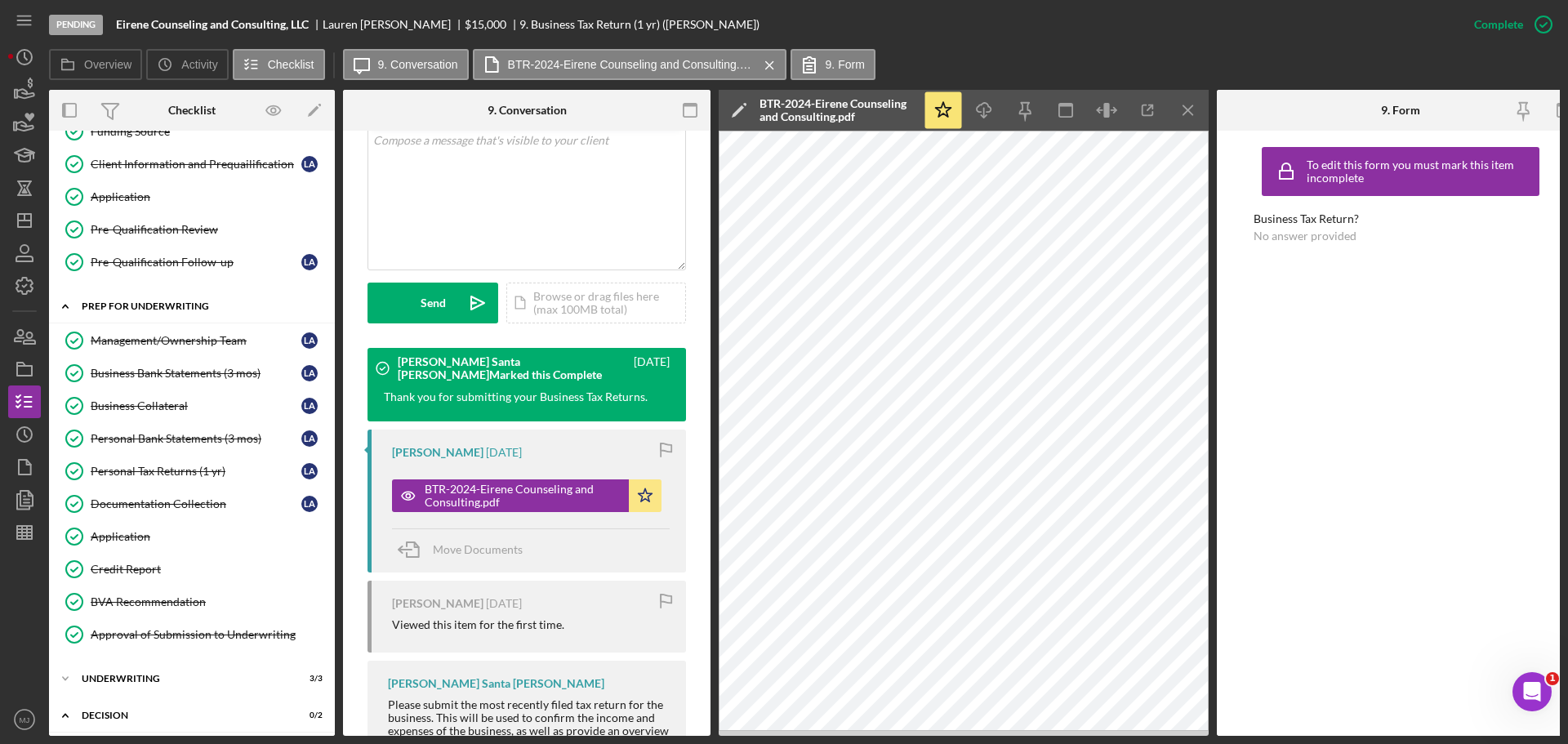
scroll to position [332, 0]
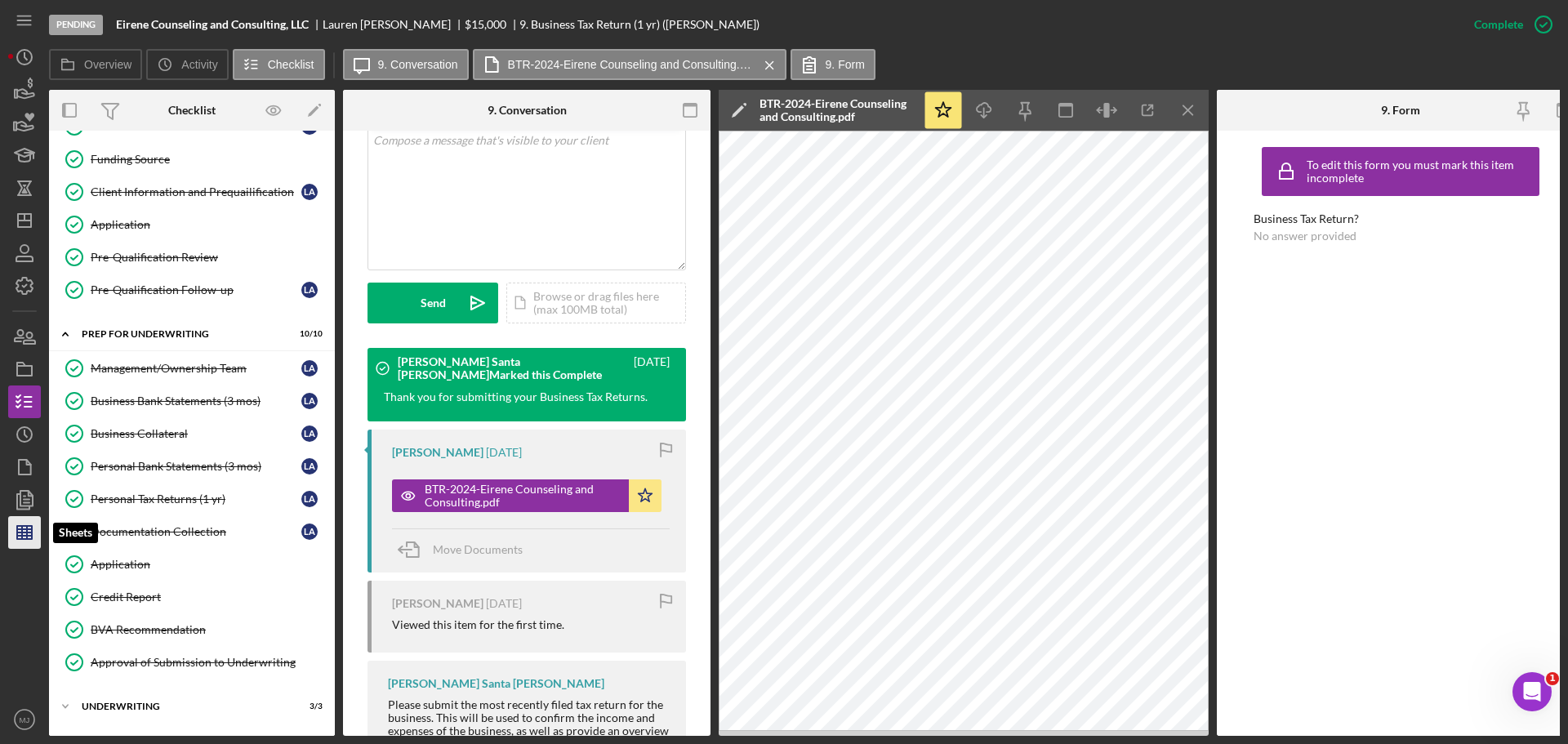
click at [30, 529] on line "button" at bounding box center [24, 529] width 15 height 0
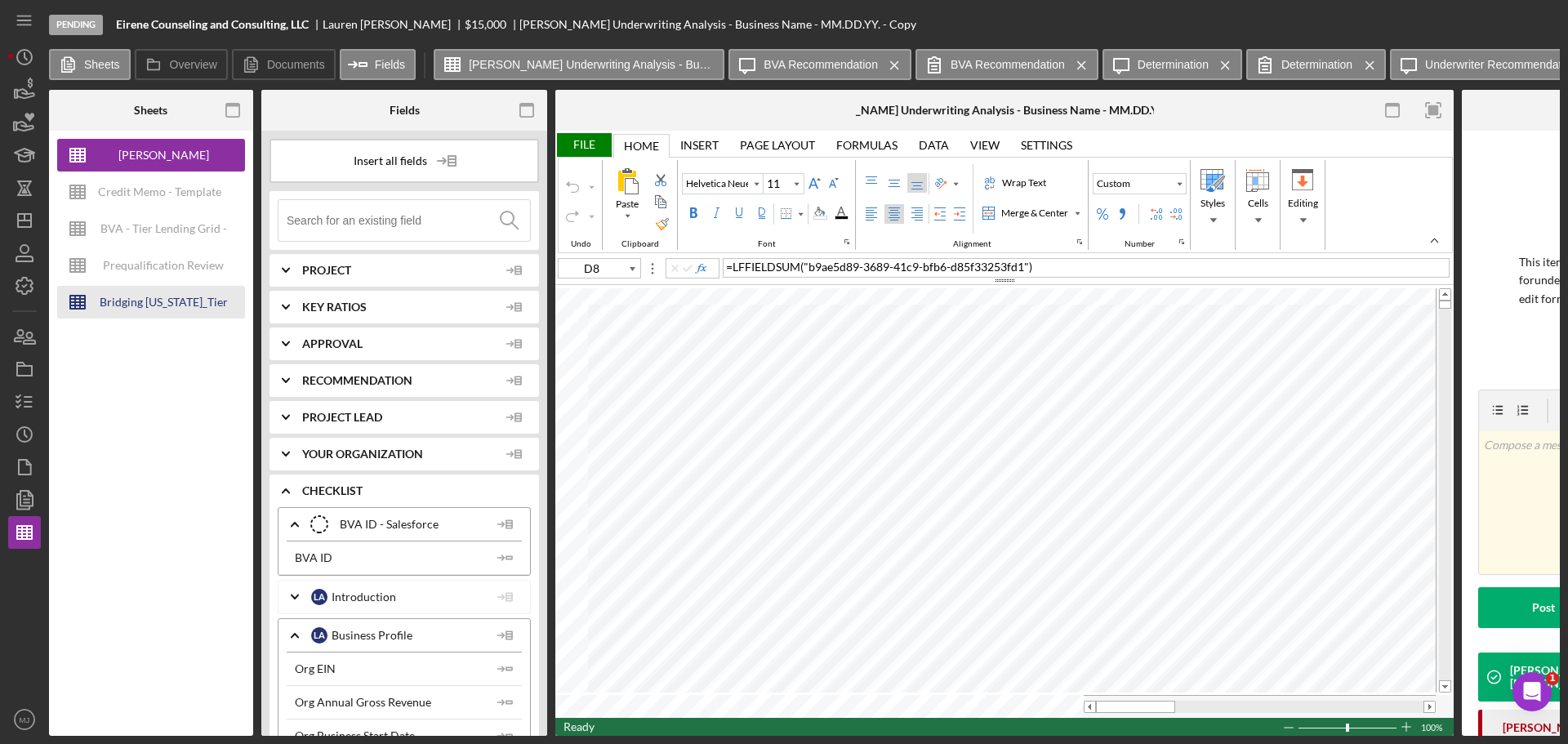
click at [173, 297] on div "Bridging [US_STATE]_Tier Lending Grid V 6.30 COPY" at bounding box center [163, 302] width 131 height 33
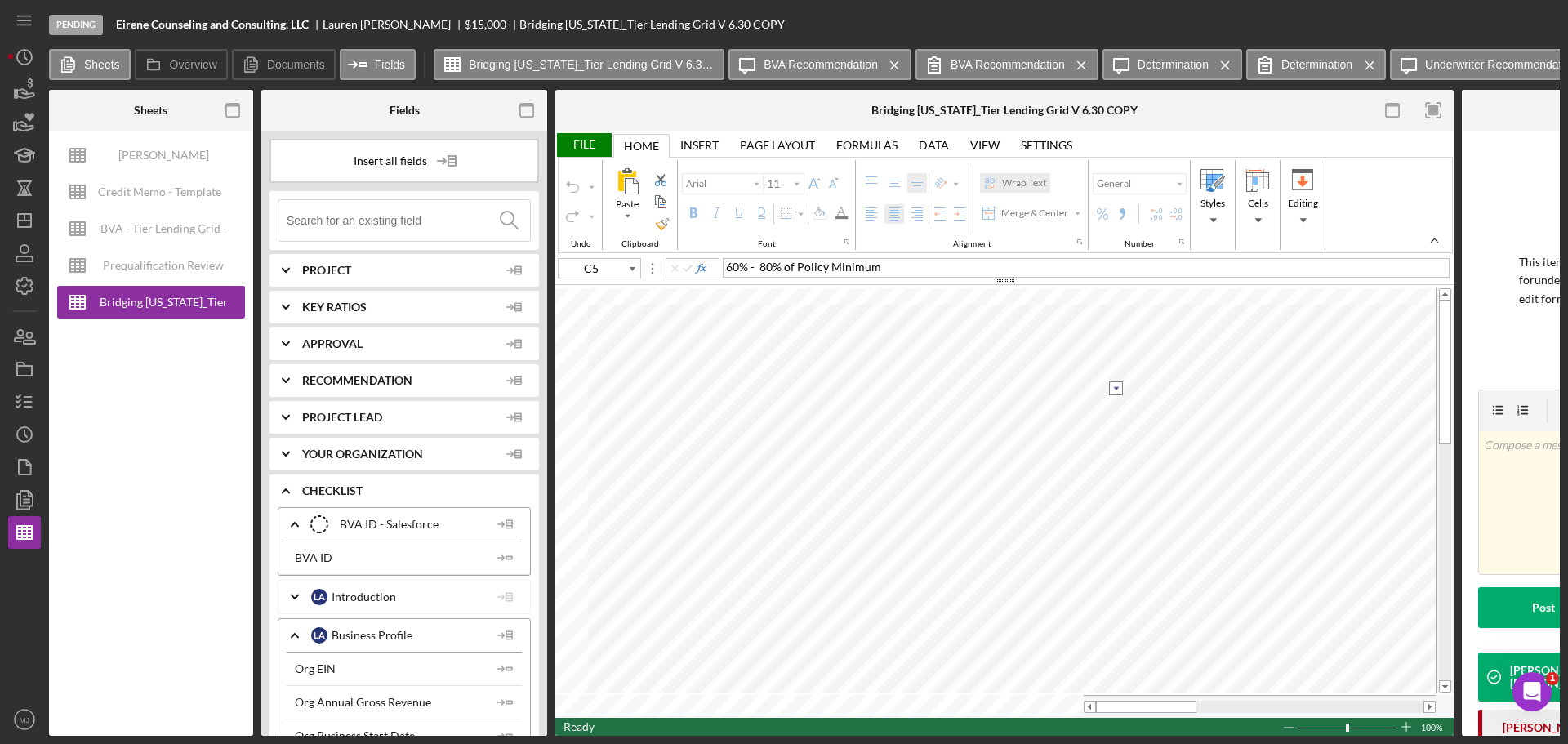
click at [1114, 387] on input "image" at bounding box center [1116, 388] width 14 height 14
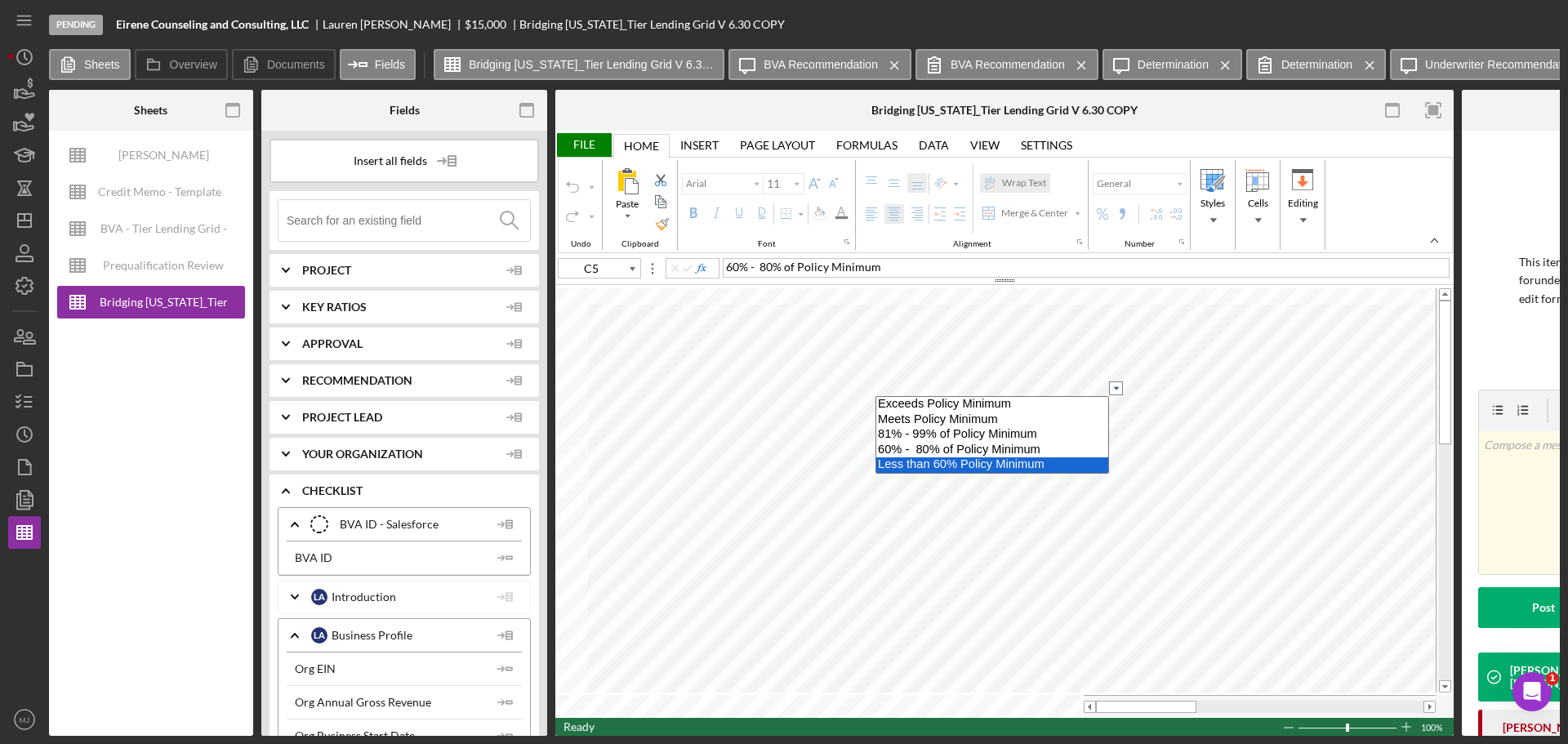
click at [965, 462] on option "Less than 60% Policy Minimum" at bounding box center [992, 465] width 232 height 16
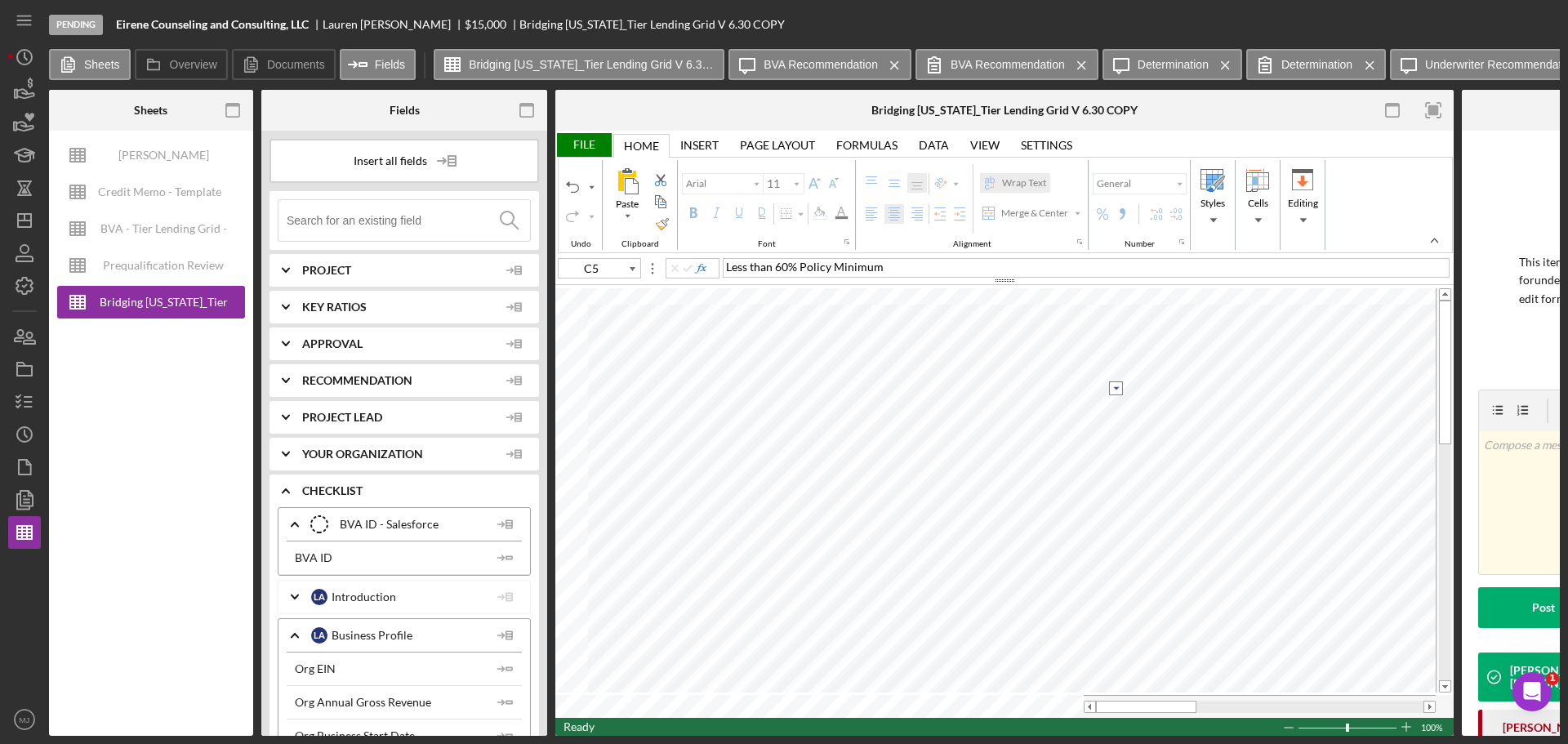
click at [1117, 386] on input "image" at bounding box center [1116, 388] width 14 height 14
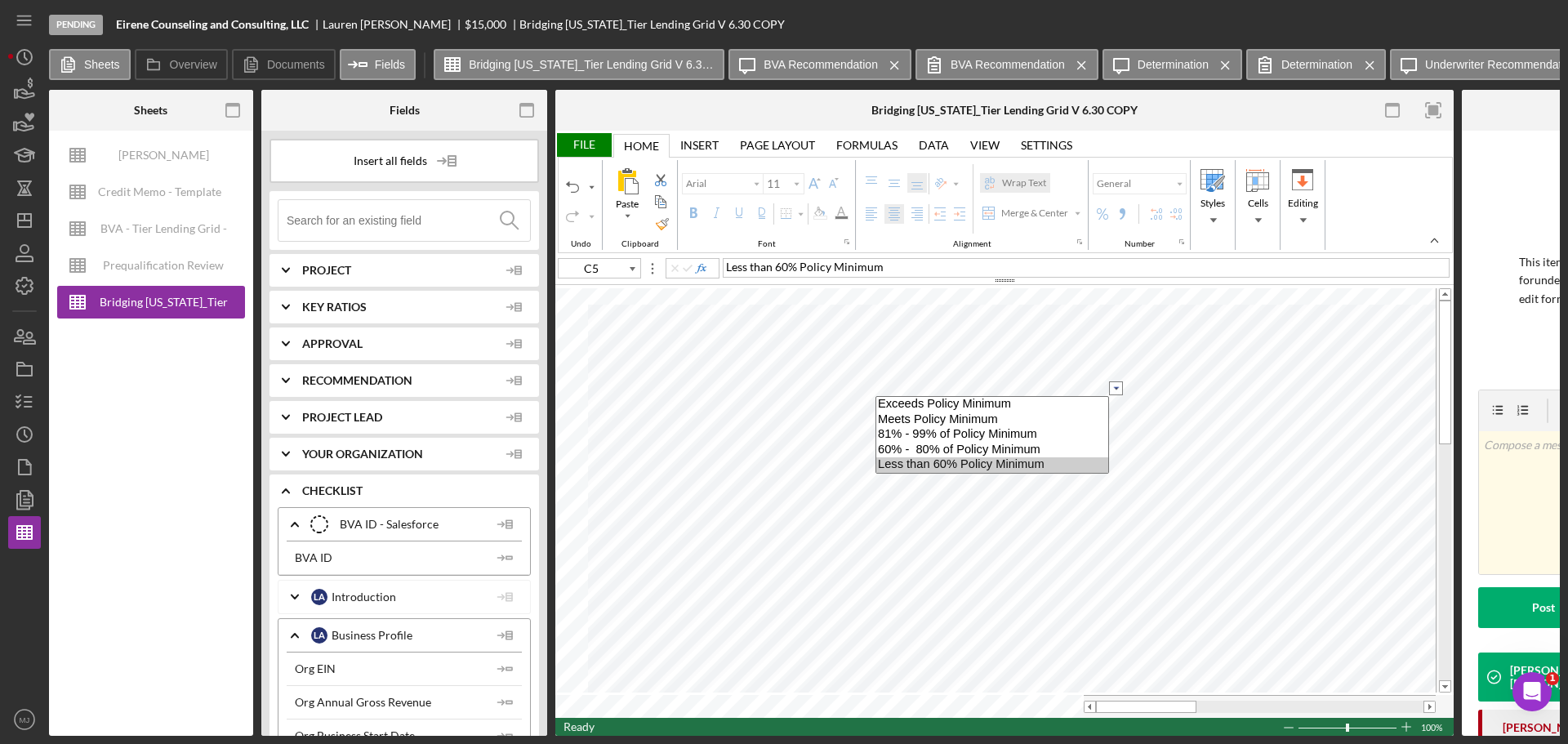
click at [1117, 386] on input "image" at bounding box center [1116, 388] width 14 height 14
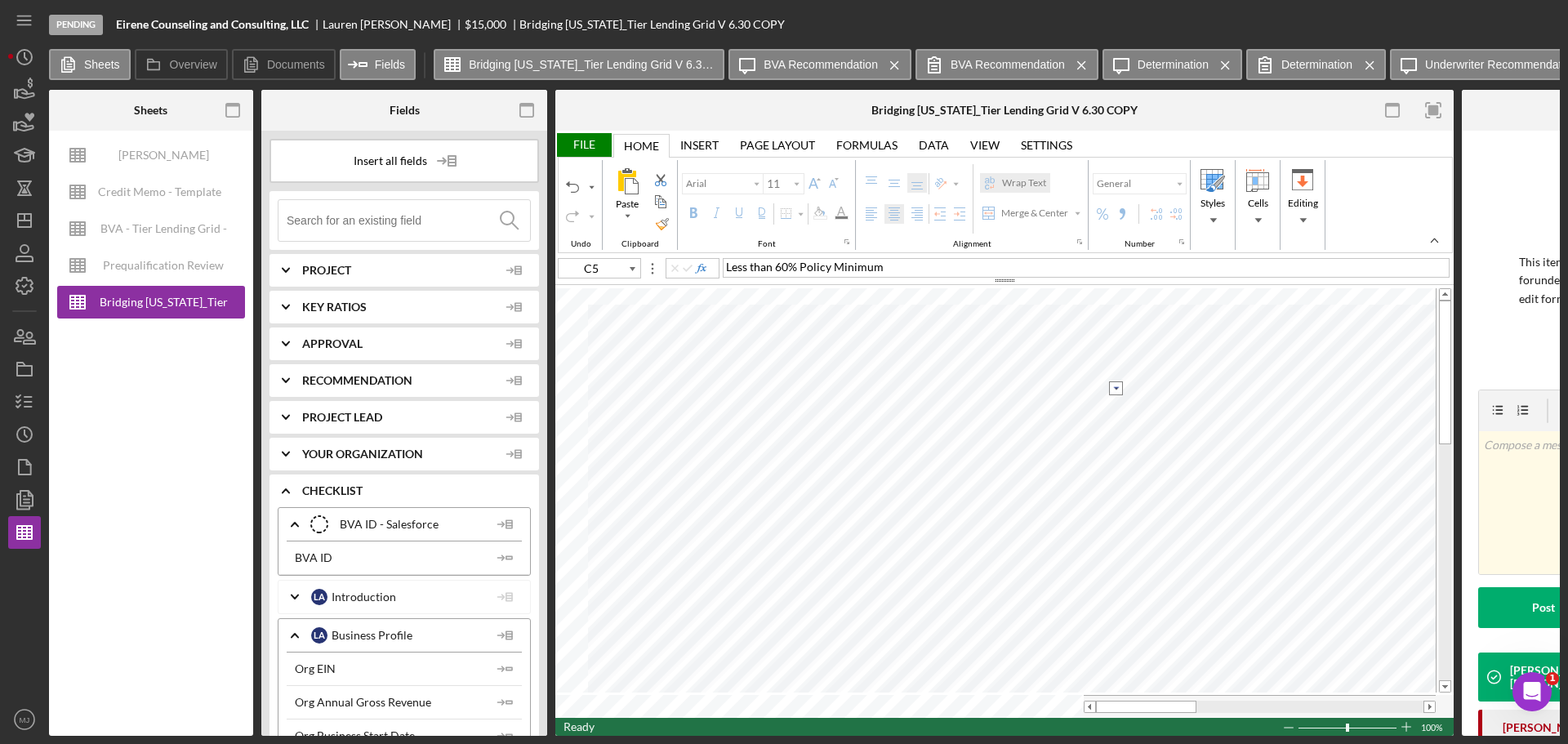
click at [1118, 385] on input "image" at bounding box center [1116, 388] width 14 height 14
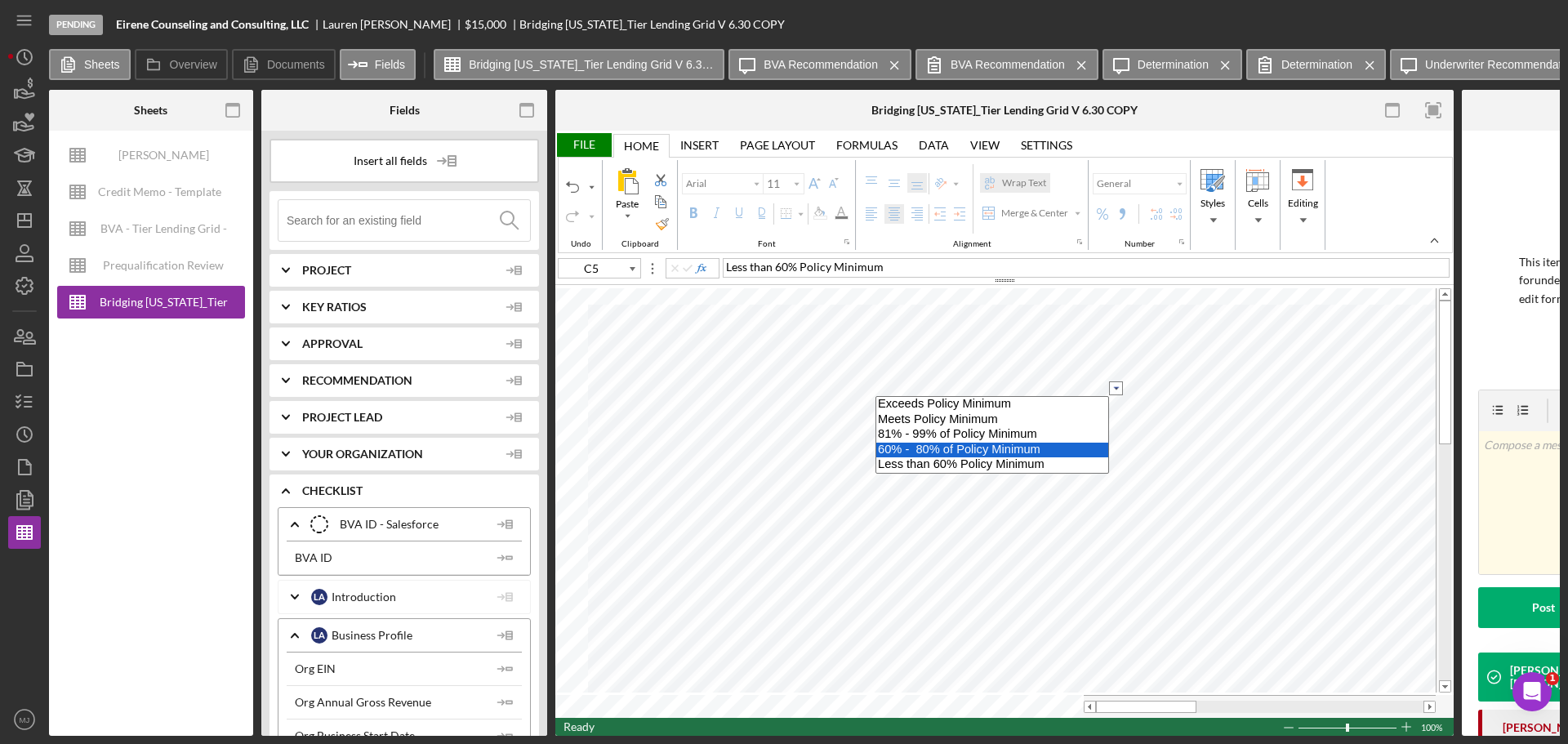
click at [967, 451] on option "60% - 80% of Policy Minimum" at bounding box center [992, 450] width 232 height 16
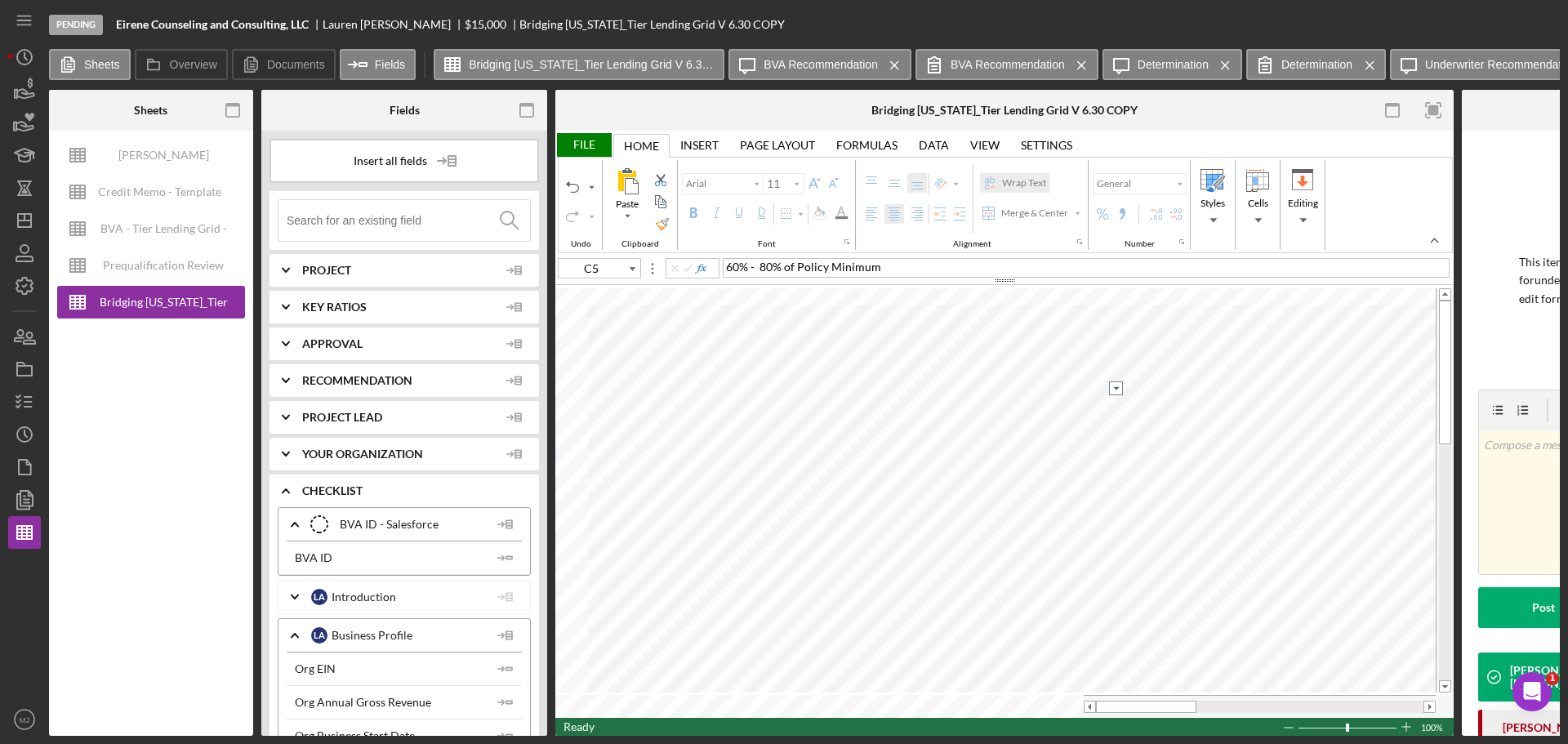
click at [1120, 390] on input "image" at bounding box center [1116, 388] width 14 height 14
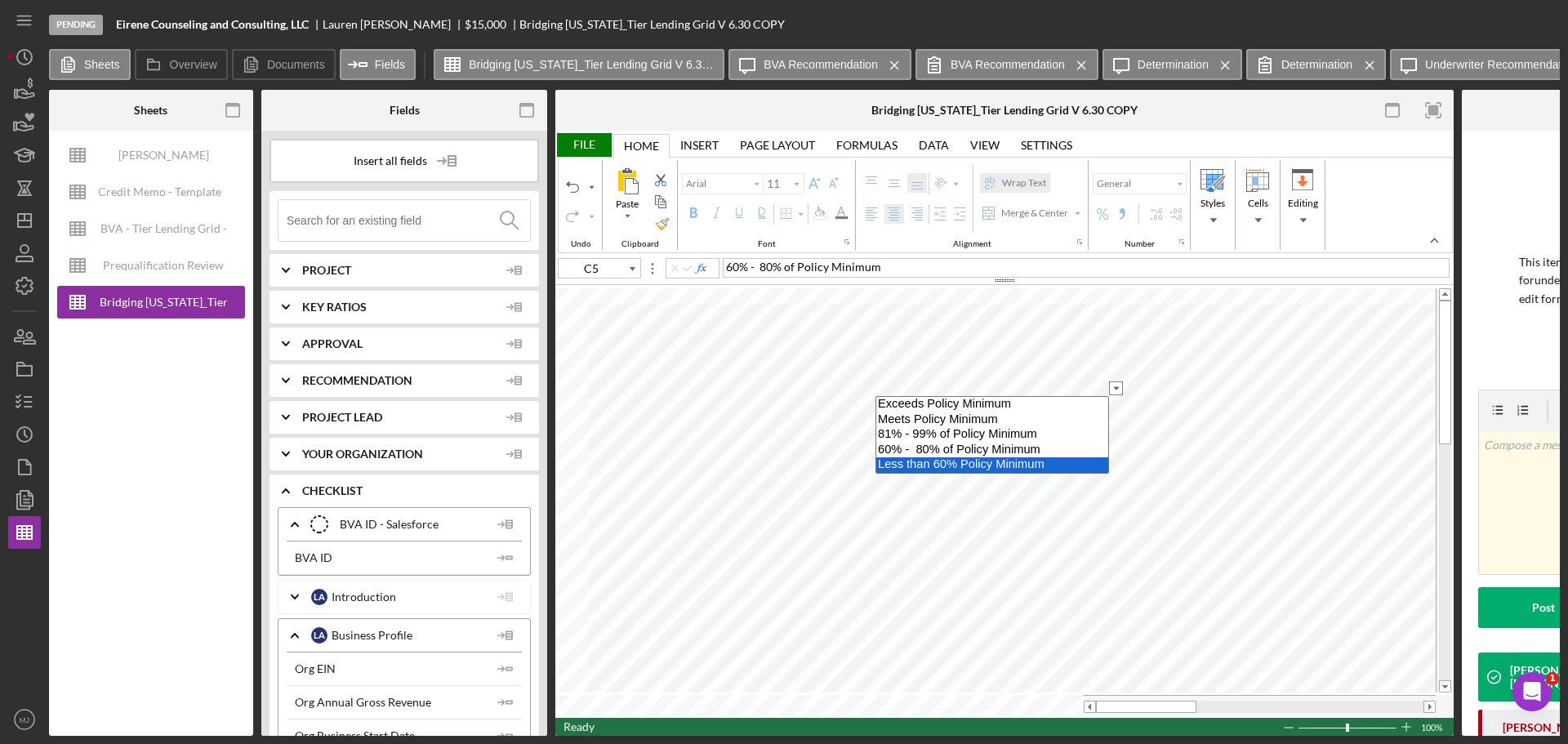
click at [932, 468] on option "Less than 60% Policy Minimum" at bounding box center [992, 465] width 232 height 16
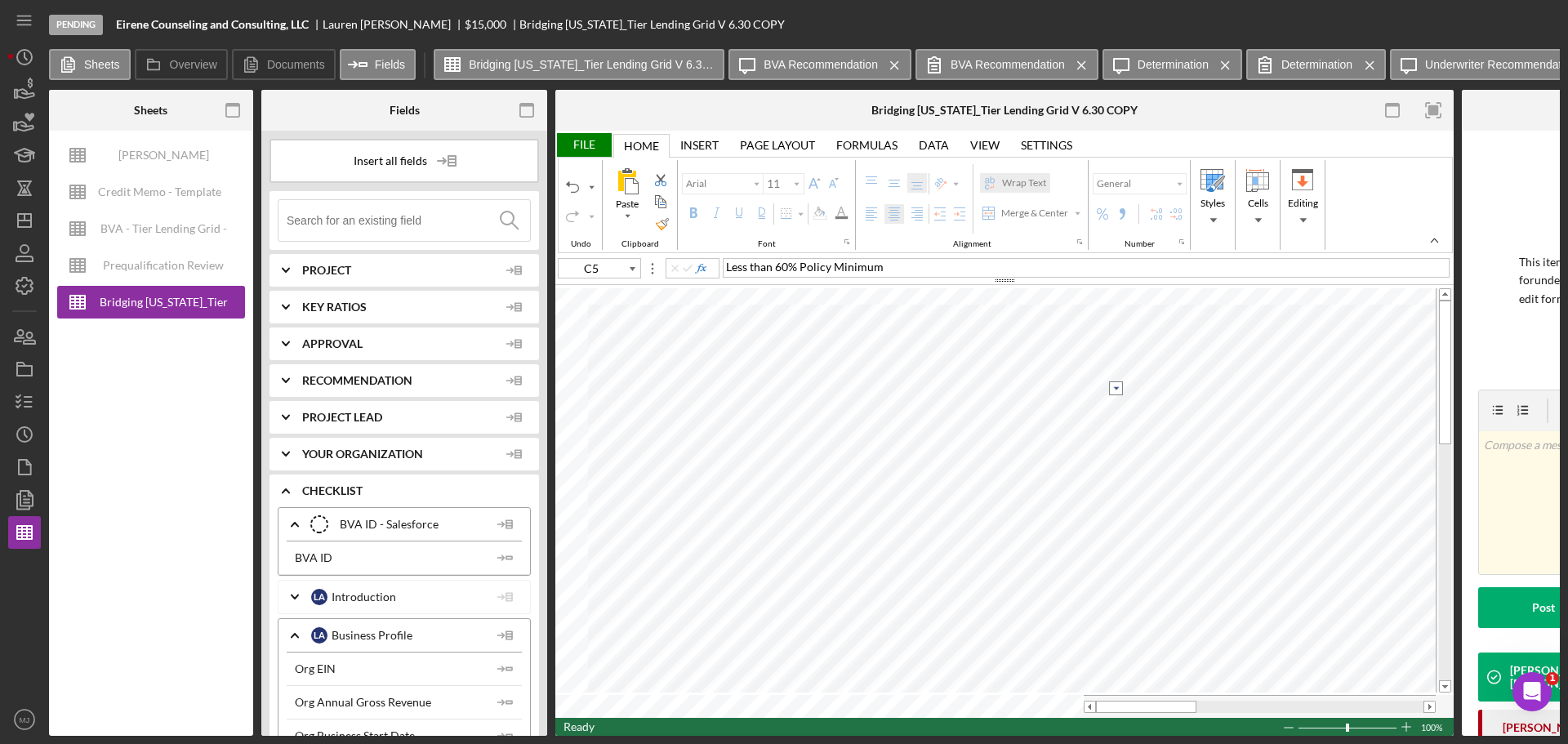
click at [577, 146] on div "File" at bounding box center [584, 145] width 57 height 24
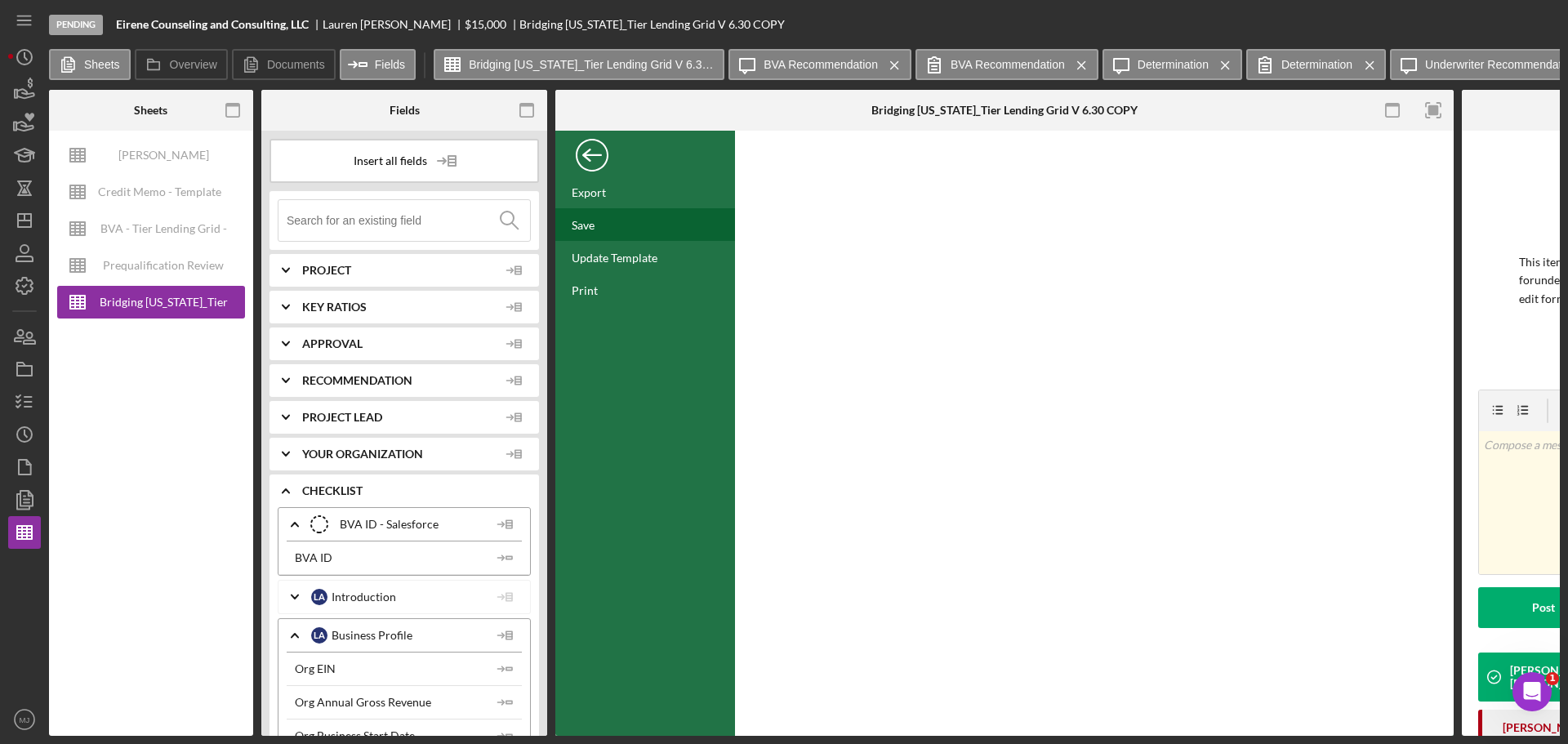
click at [584, 214] on div "Save" at bounding box center [645, 224] width 180 height 33
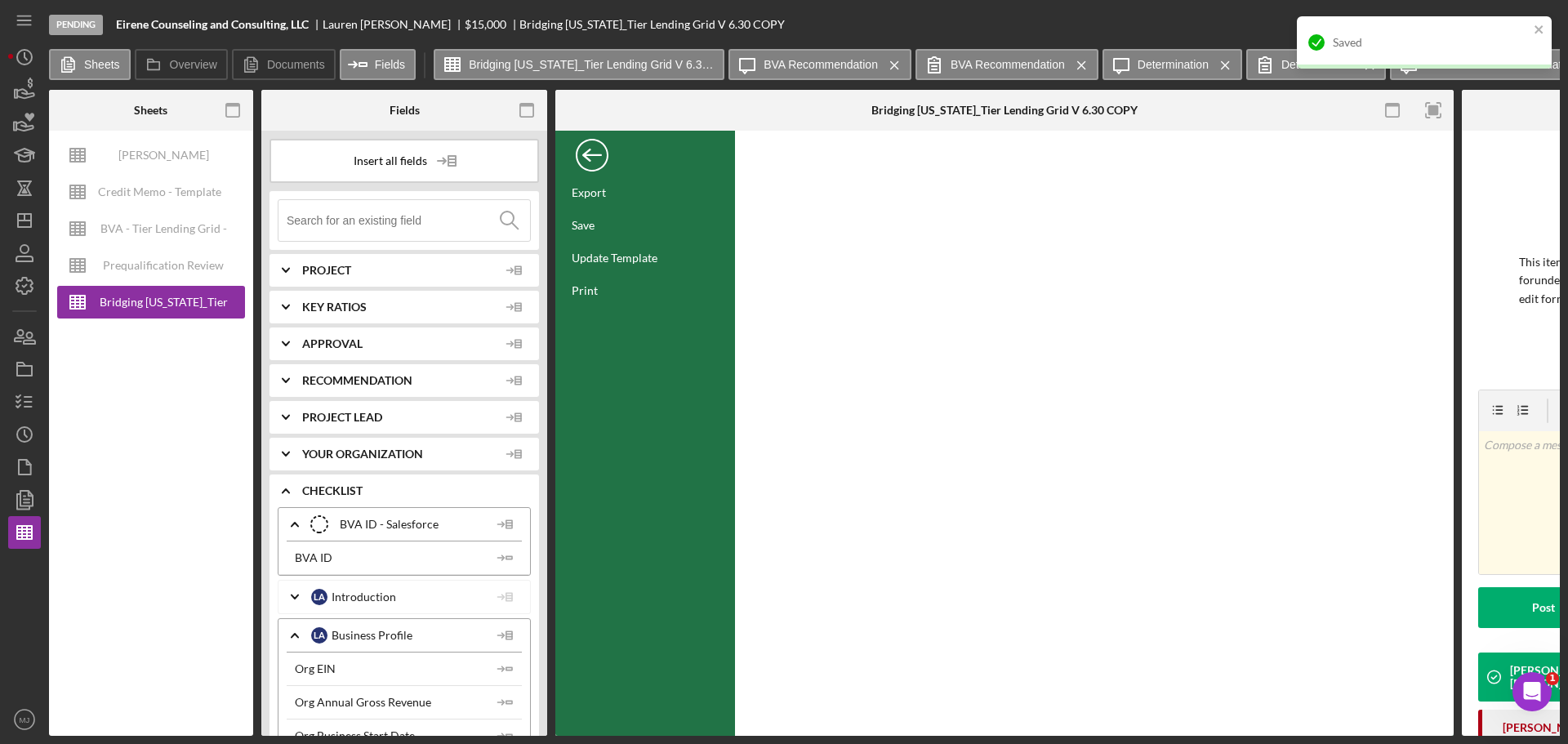
click at [594, 153] on div "Back" at bounding box center [592, 151] width 33 height 33
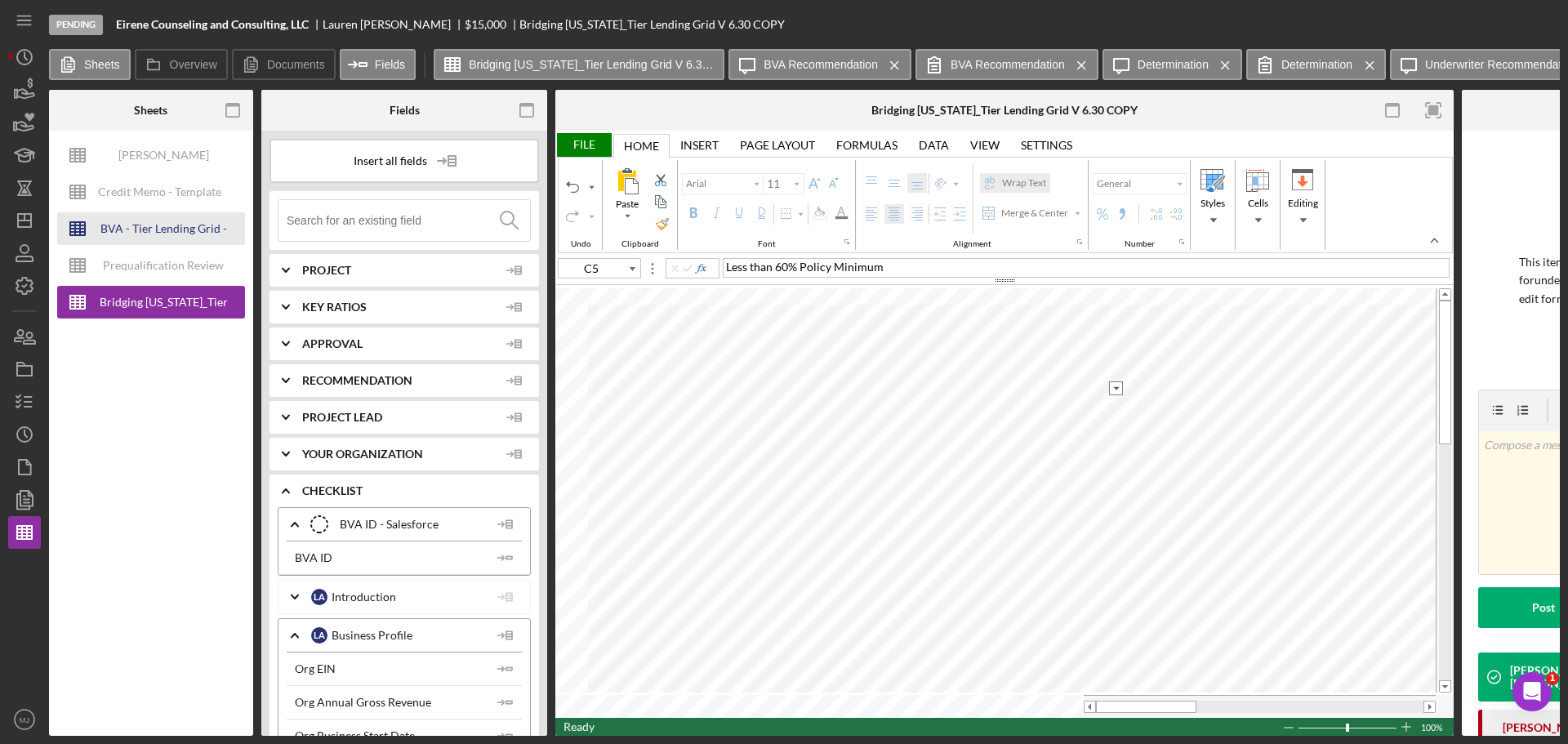
click at [156, 234] on div "BVA - Tier Lending Grid - [DATE]" at bounding box center [163, 229] width 131 height 33
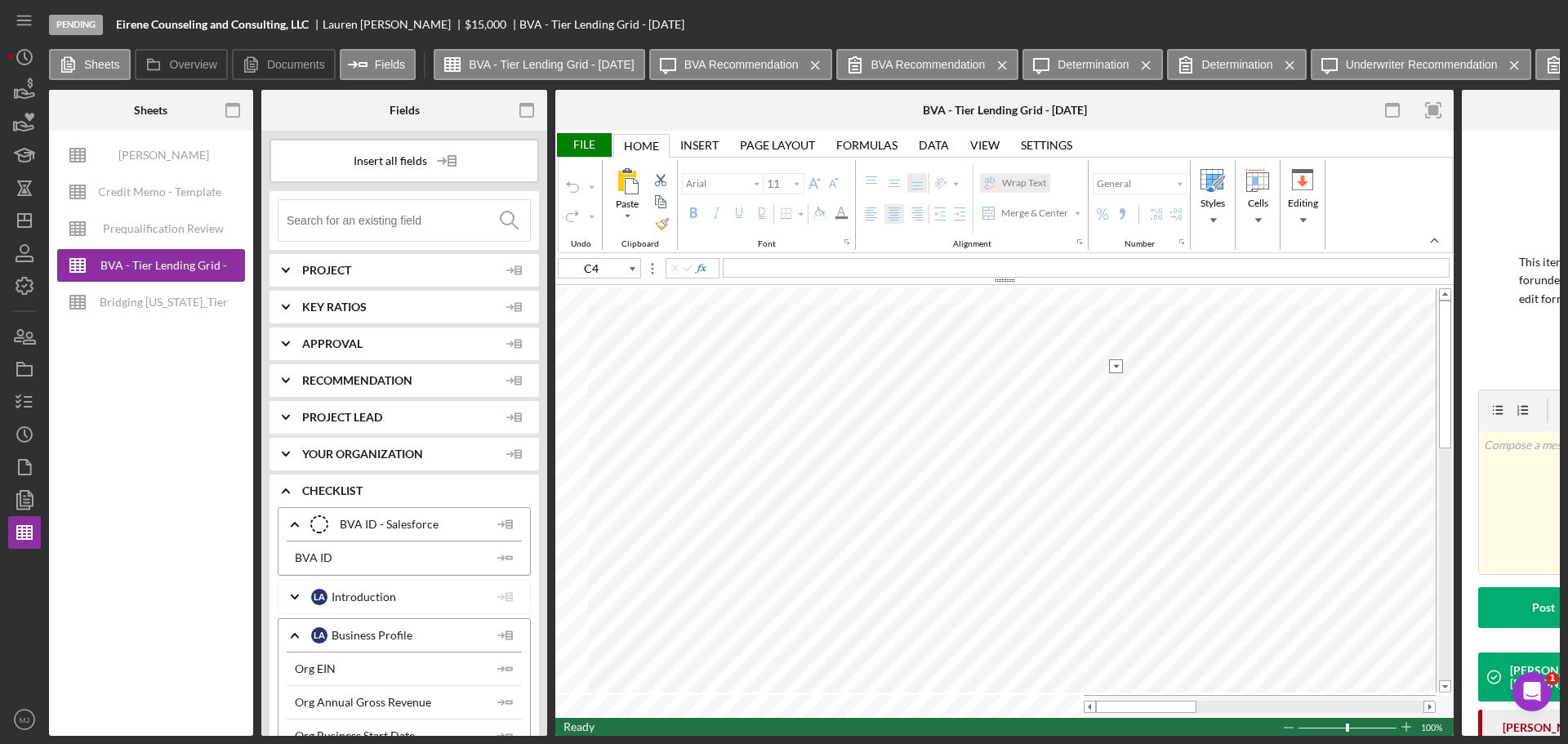
click at [1112, 372] on input "image" at bounding box center [1116, 366] width 14 height 14
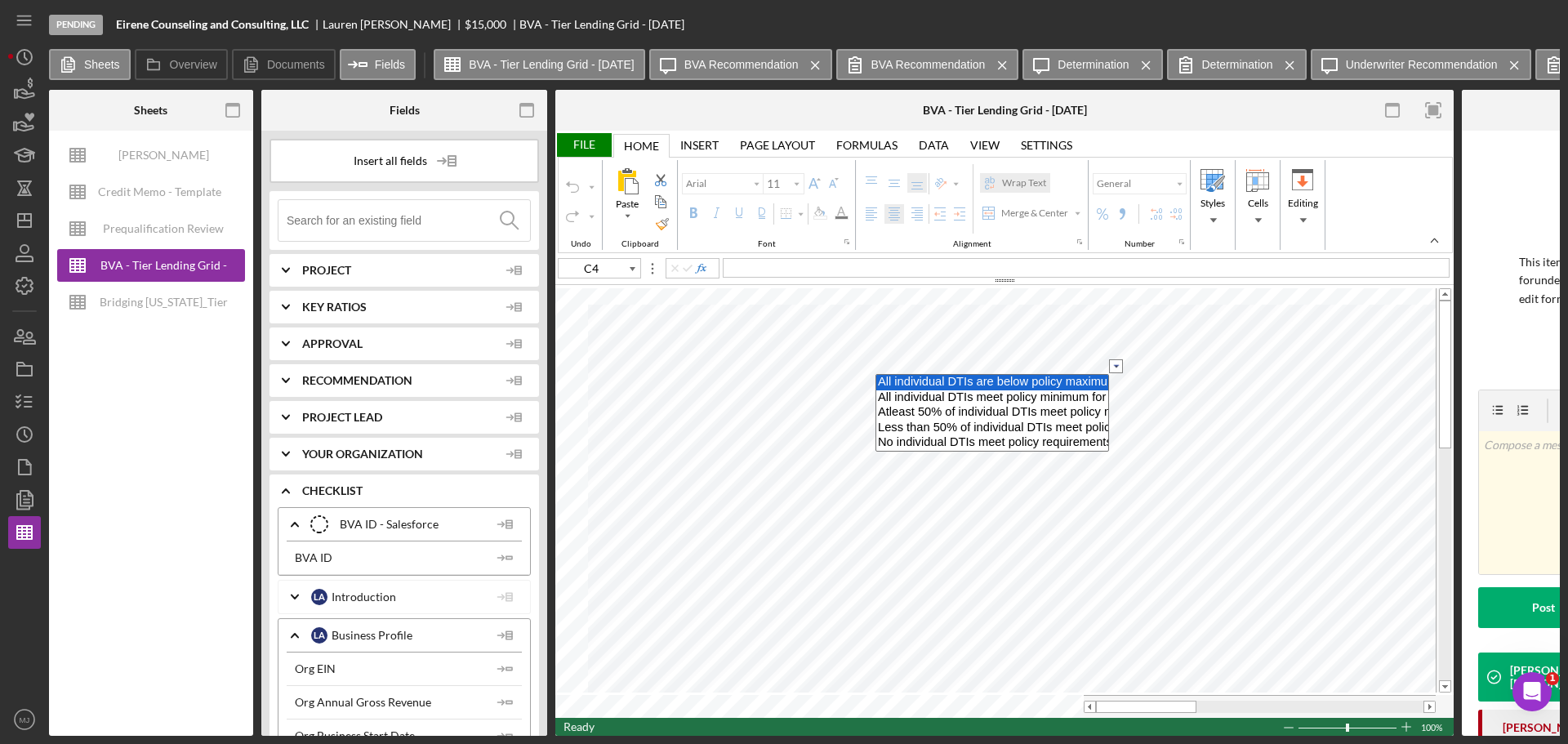
click at [936, 379] on option "All individual DTIs are below policy maximum for loan amount" at bounding box center [992, 383] width 232 height 16
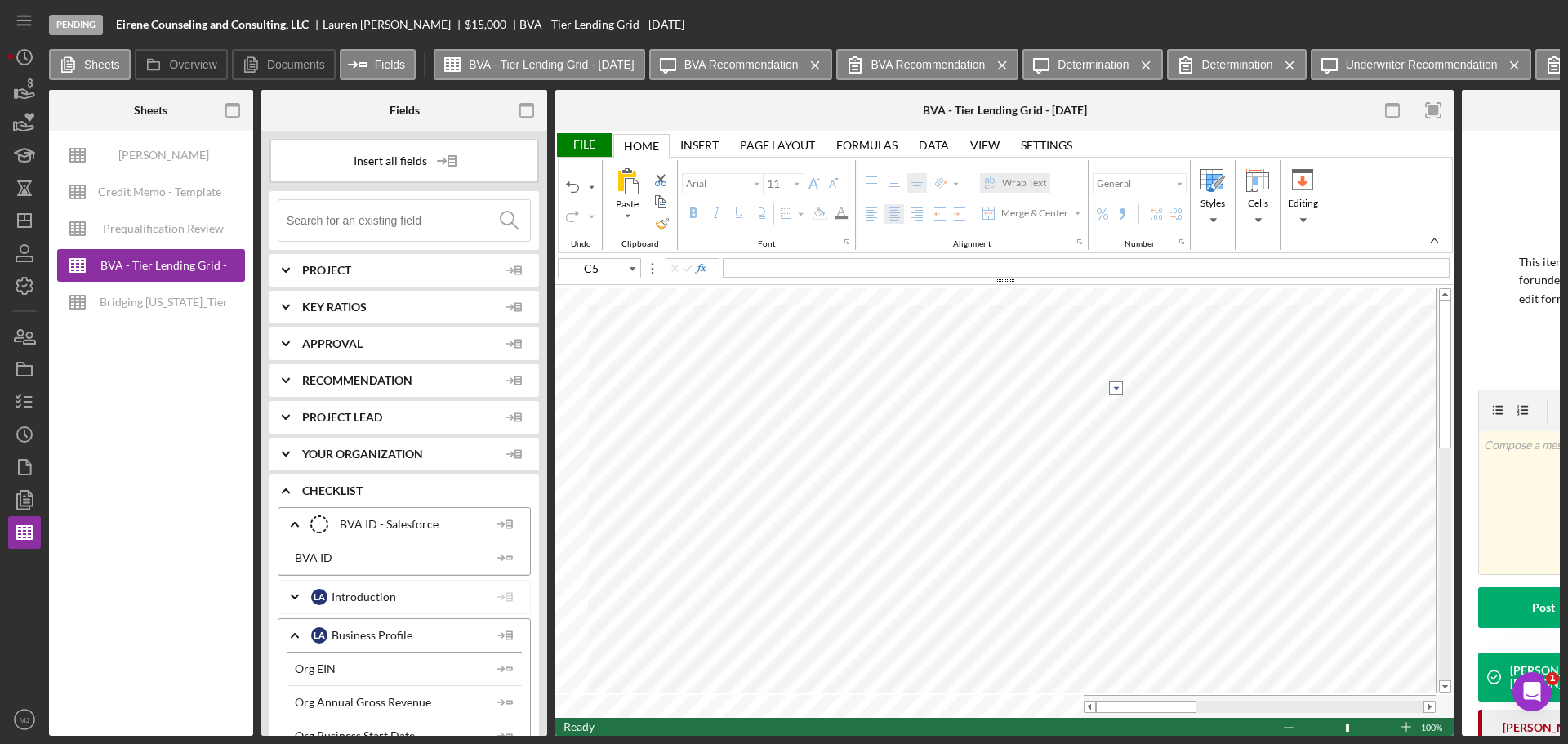
click at [1115, 387] on input "image" at bounding box center [1116, 388] width 14 height 14
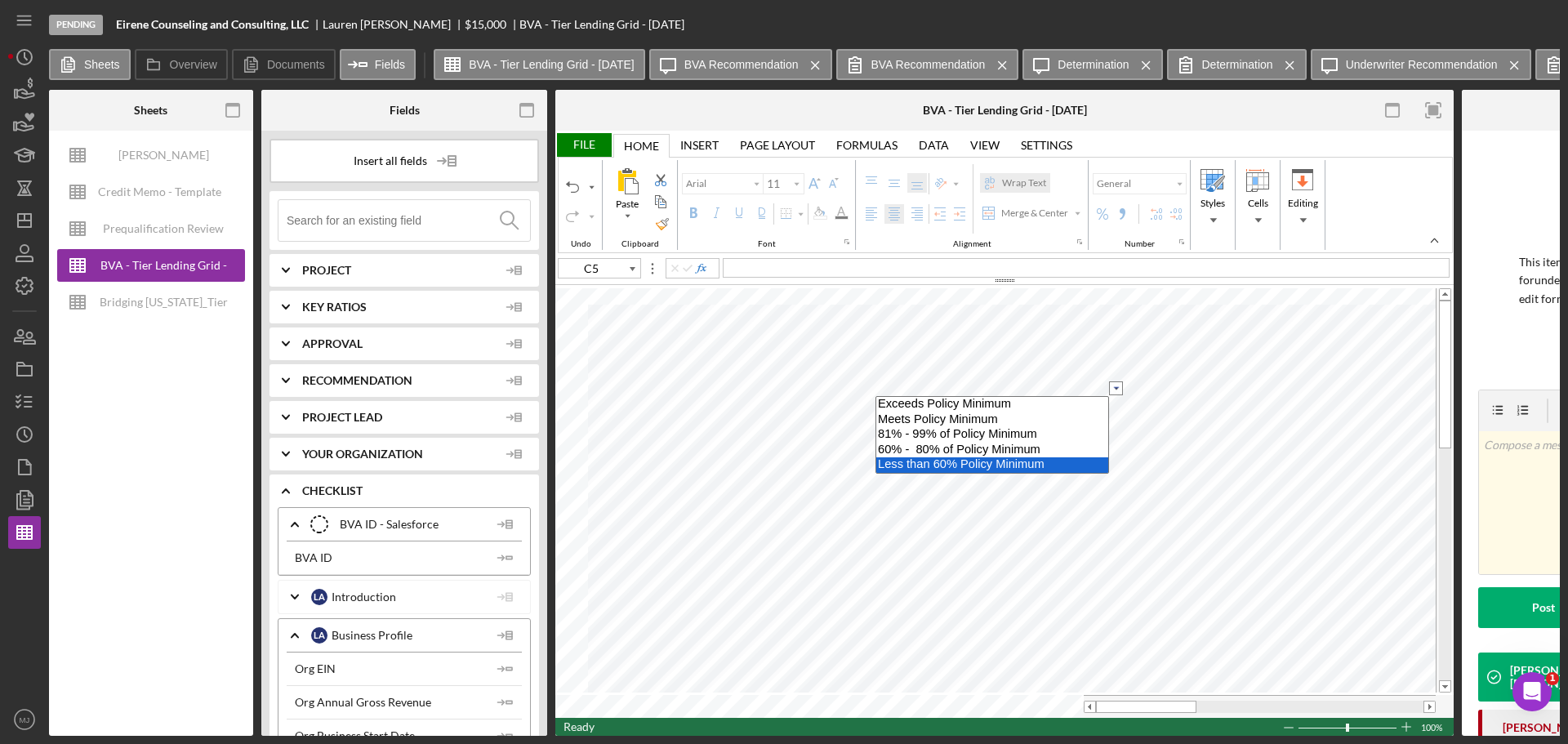
click at [963, 464] on option "Less than 60% Policy Minimum" at bounding box center [992, 465] width 232 height 16
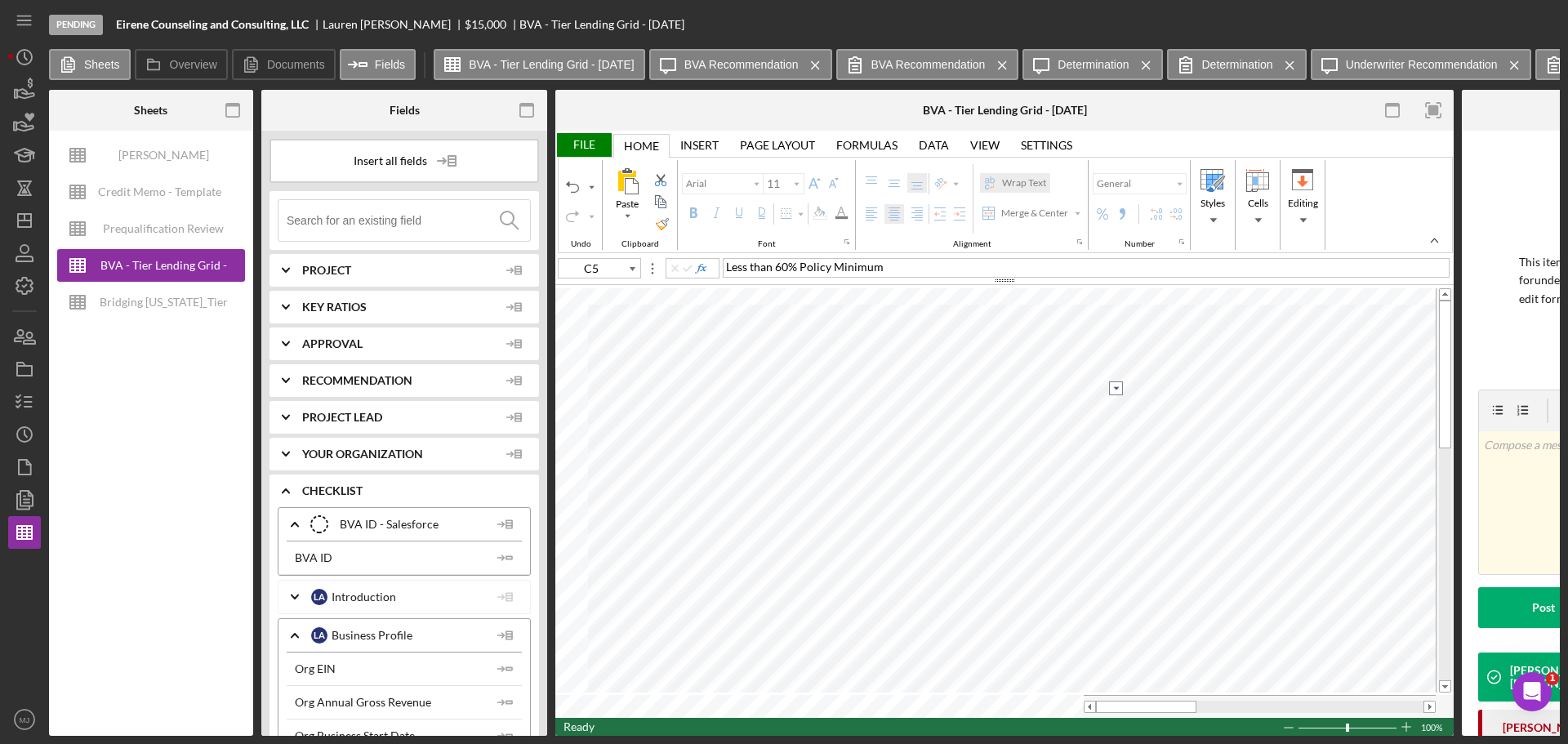
click at [1113, 387] on input "image" at bounding box center [1116, 388] width 14 height 14
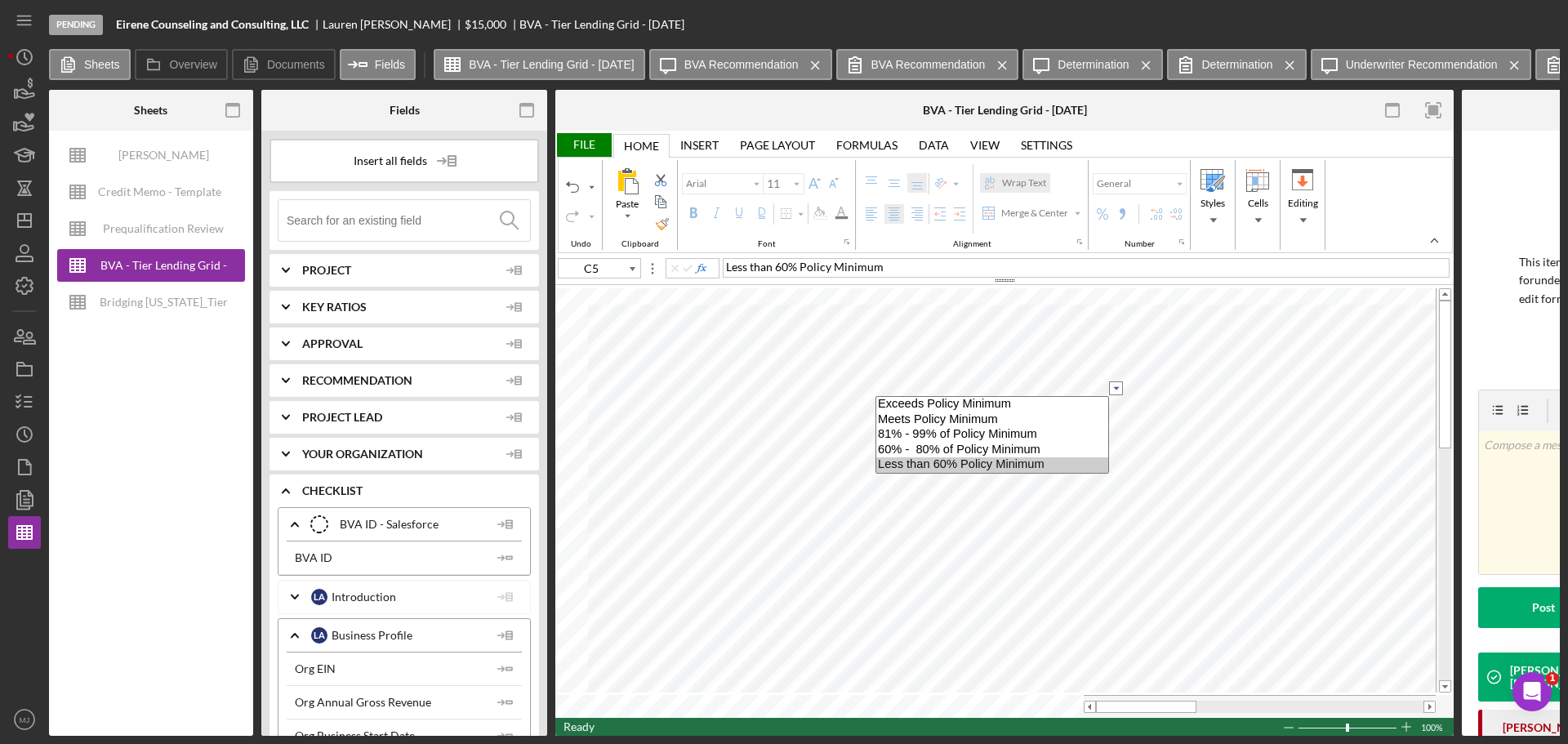
click at [1113, 387] on input "image" at bounding box center [1116, 388] width 14 height 14
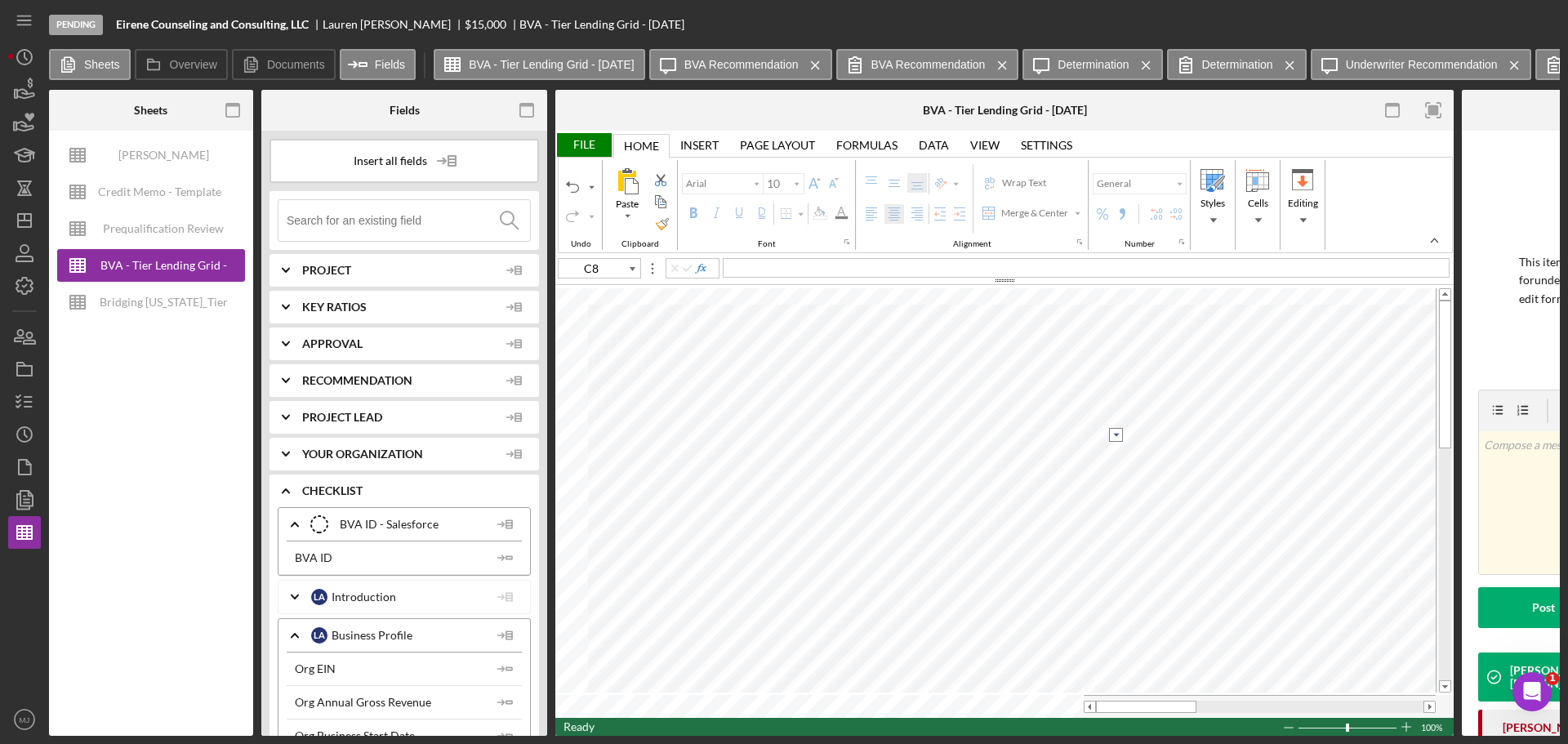
click at [1114, 434] on input "image" at bounding box center [1116, 435] width 14 height 14
click at [948, 449] on option "No slow pays" at bounding box center [992, 450] width 232 height 14
click at [1114, 463] on input "image" at bounding box center [1116, 465] width 14 height 14
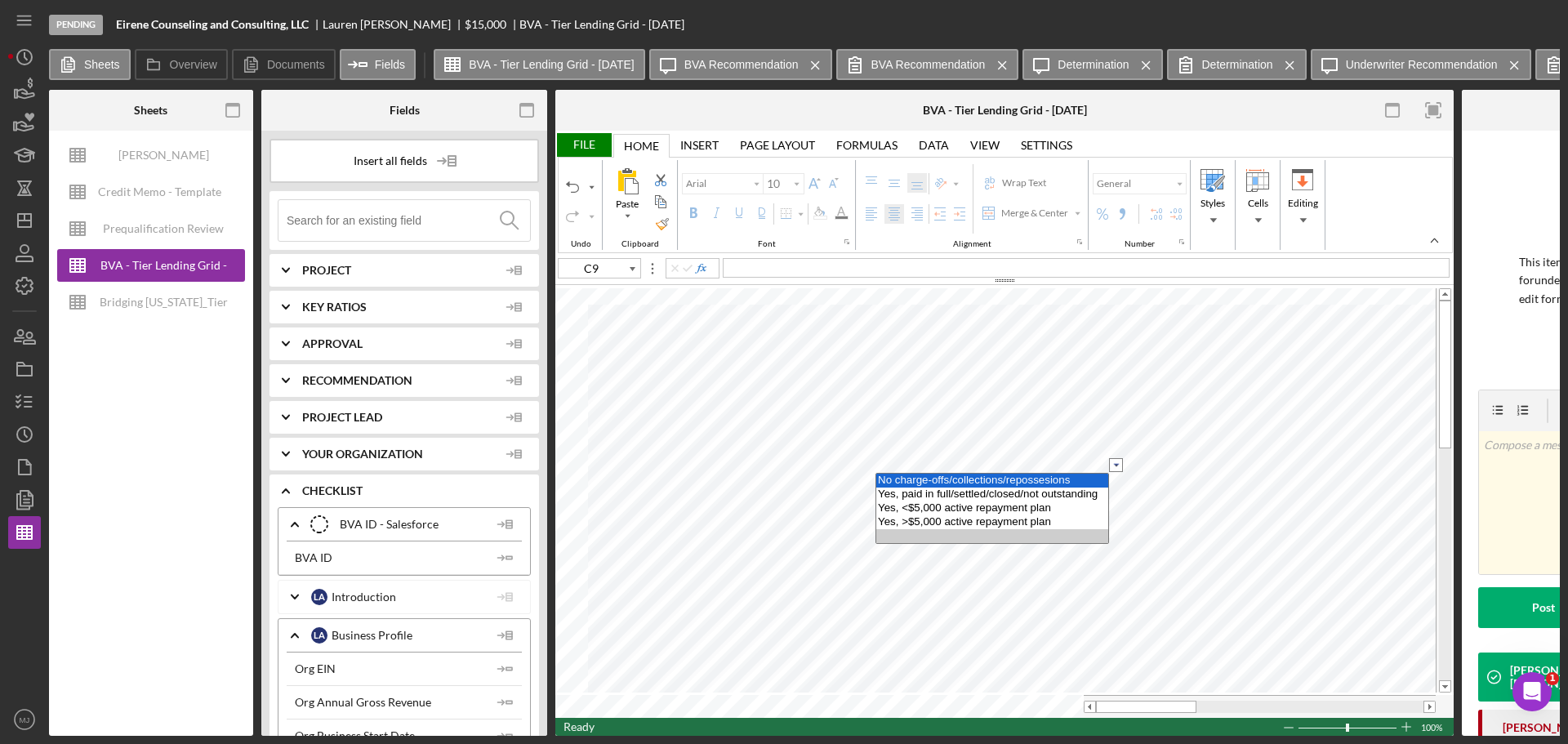
click at [995, 484] on option "No charge-offs/collections/repossesions" at bounding box center [992, 481] width 232 height 14
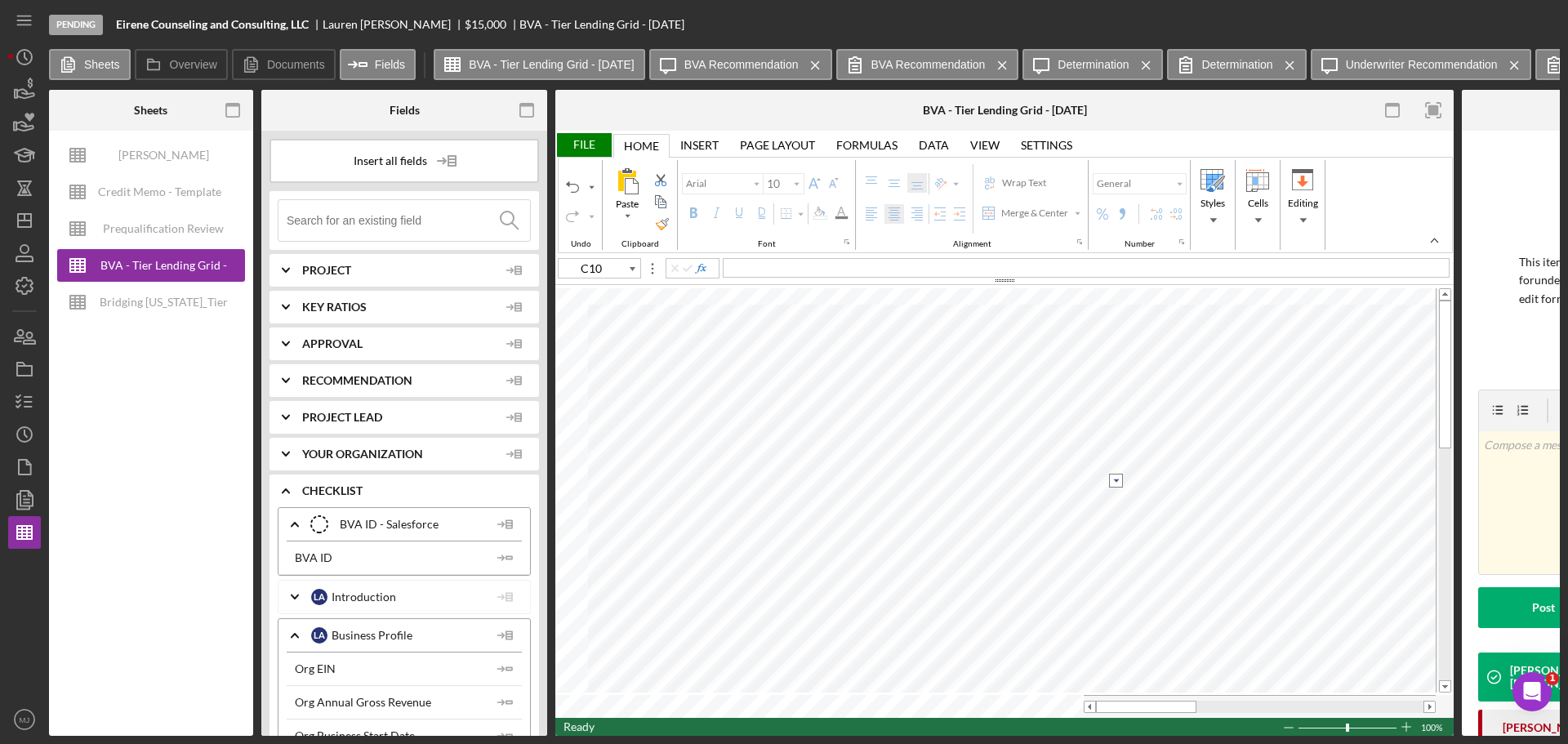
click at [1115, 480] on input "image" at bounding box center [1116, 481] width 14 height 14
click at [942, 493] on option "No BK" at bounding box center [992, 496] width 232 height 14
click at [1112, 492] on input "image" at bounding box center [1116, 496] width 14 height 14
click at [935, 509] on option "0" at bounding box center [992, 512] width 232 height 14
click at [1116, 511] on input "image" at bounding box center [1116, 512] width 14 height 14
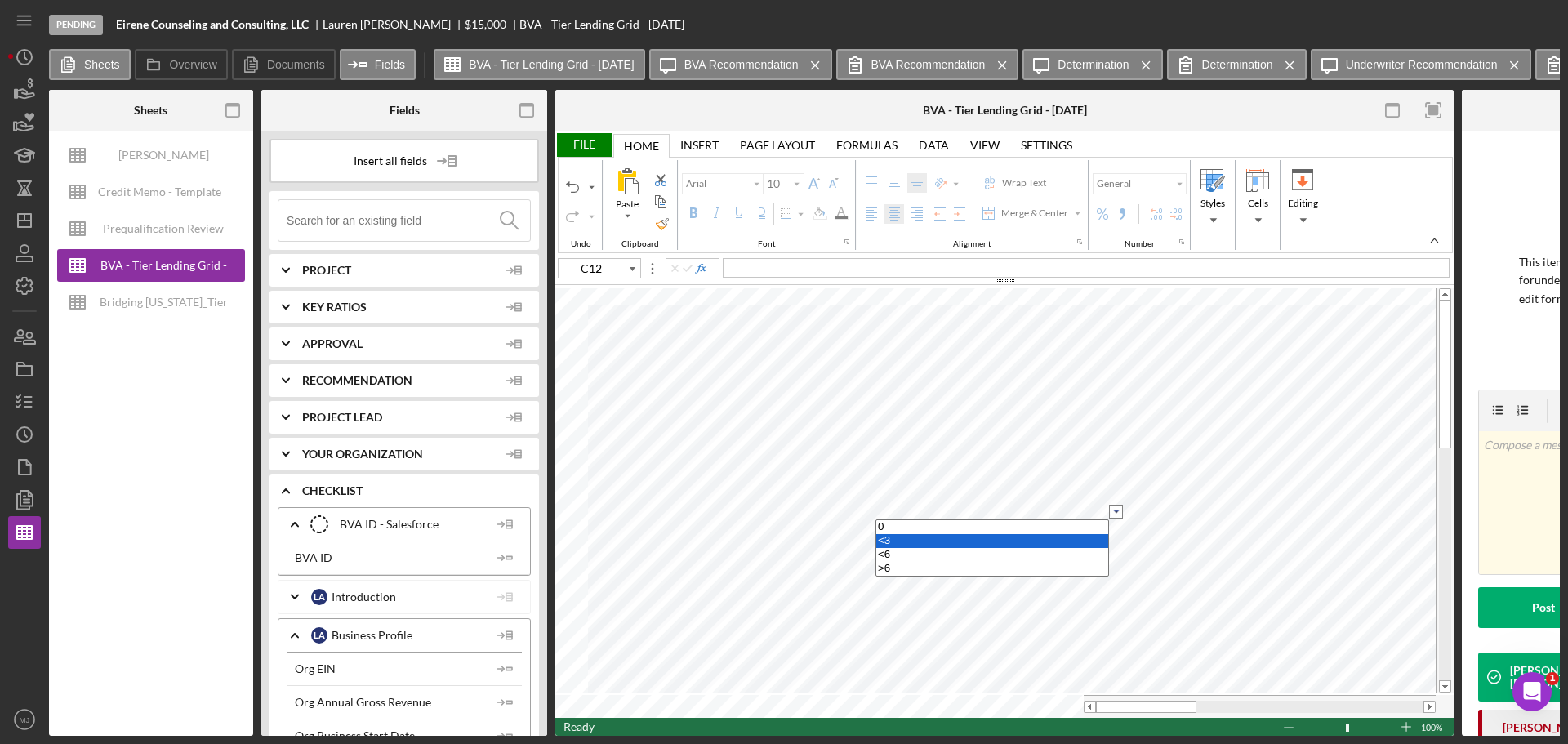
click at [916, 539] on option "<3" at bounding box center [992, 541] width 232 height 14
click at [1118, 533] on input "image" at bounding box center [1116, 530] width 14 height 14
click at [944, 559] on option "No" at bounding box center [992, 560] width 232 height 14
click at [1117, 523] on div "Paste Cut Copy AutoFill Yes No" at bounding box center [1005, 501] width 899 height 432
click at [1119, 531] on input "image" at bounding box center [1116, 530] width 14 height 14
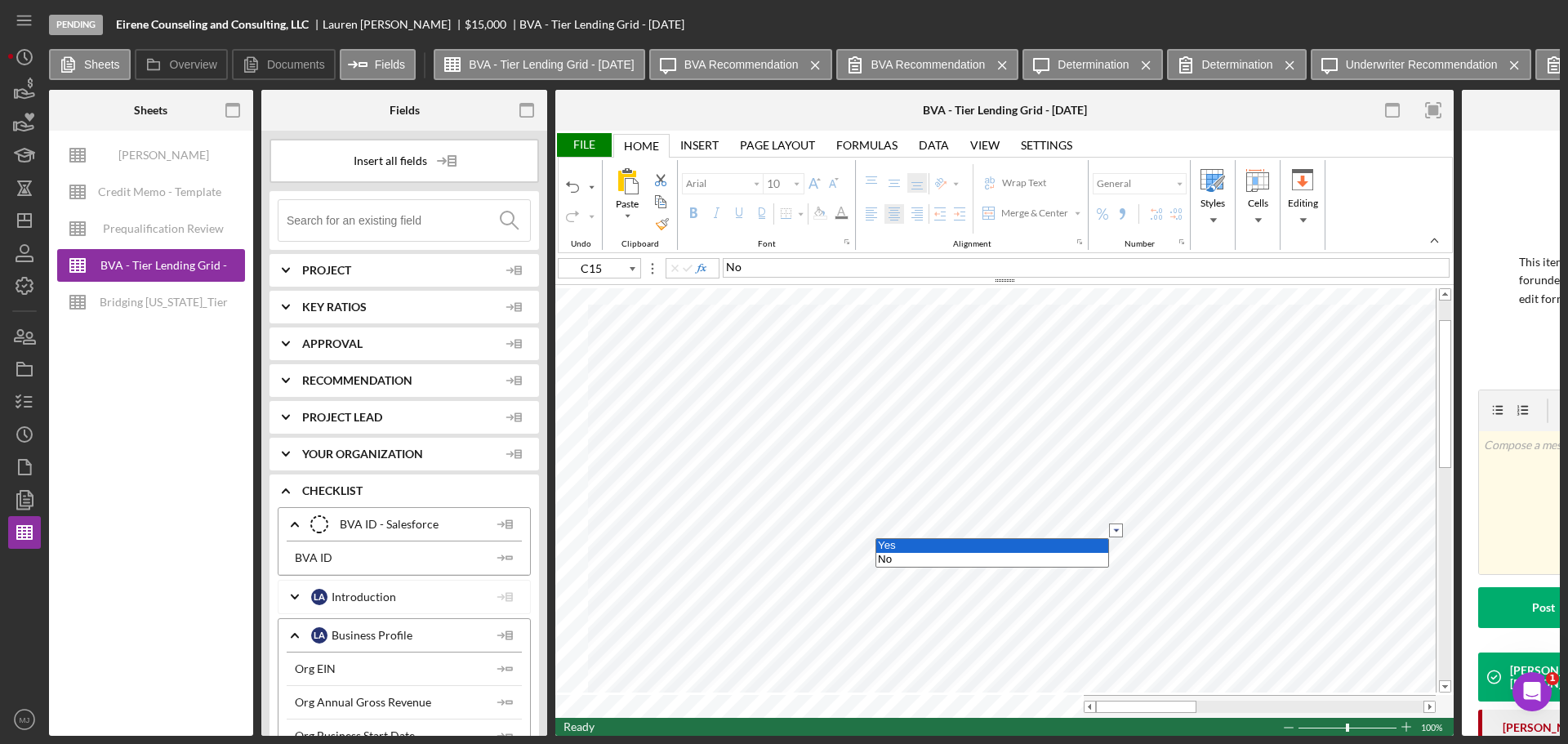
click at [1052, 551] on option "Yes" at bounding box center [992, 546] width 232 height 14
click at [1117, 546] on input "image" at bounding box center [1116, 546] width 14 height 14
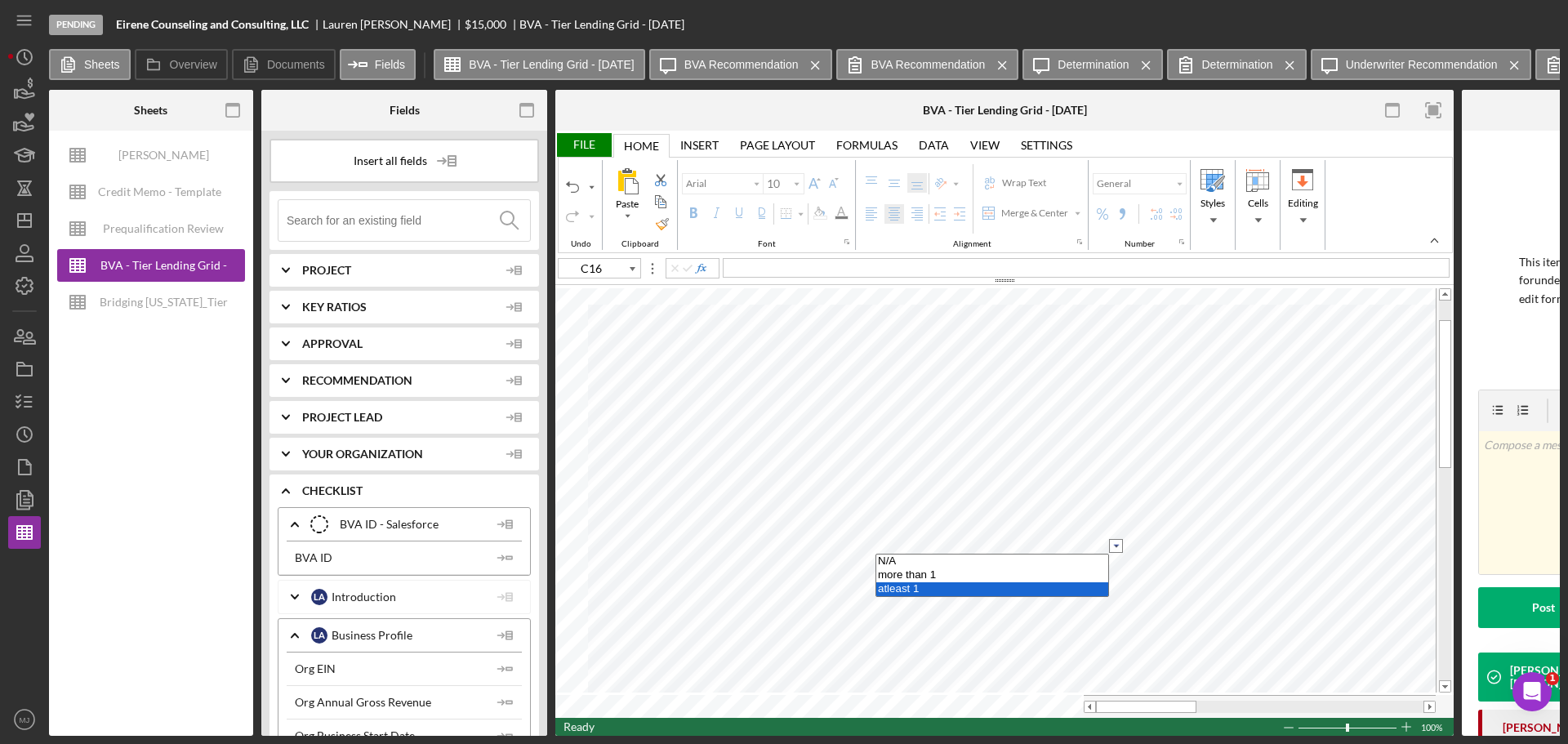
click at [929, 586] on option "atleast 1" at bounding box center [992, 590] width 232 height 14
click at [1113, 565] on input "image" at bounding box center [1116, 561] width 14 height 14
click at [976, 576] on option "Yes" at bounding box center [992, 577] width 232 height 14
click at [1118, 580] on input "image" at bounding box center [1116, 577] width 14 height 14
click at [1059, 590] on option "Yes" at bounding box center [992, 592] width 232 height 14
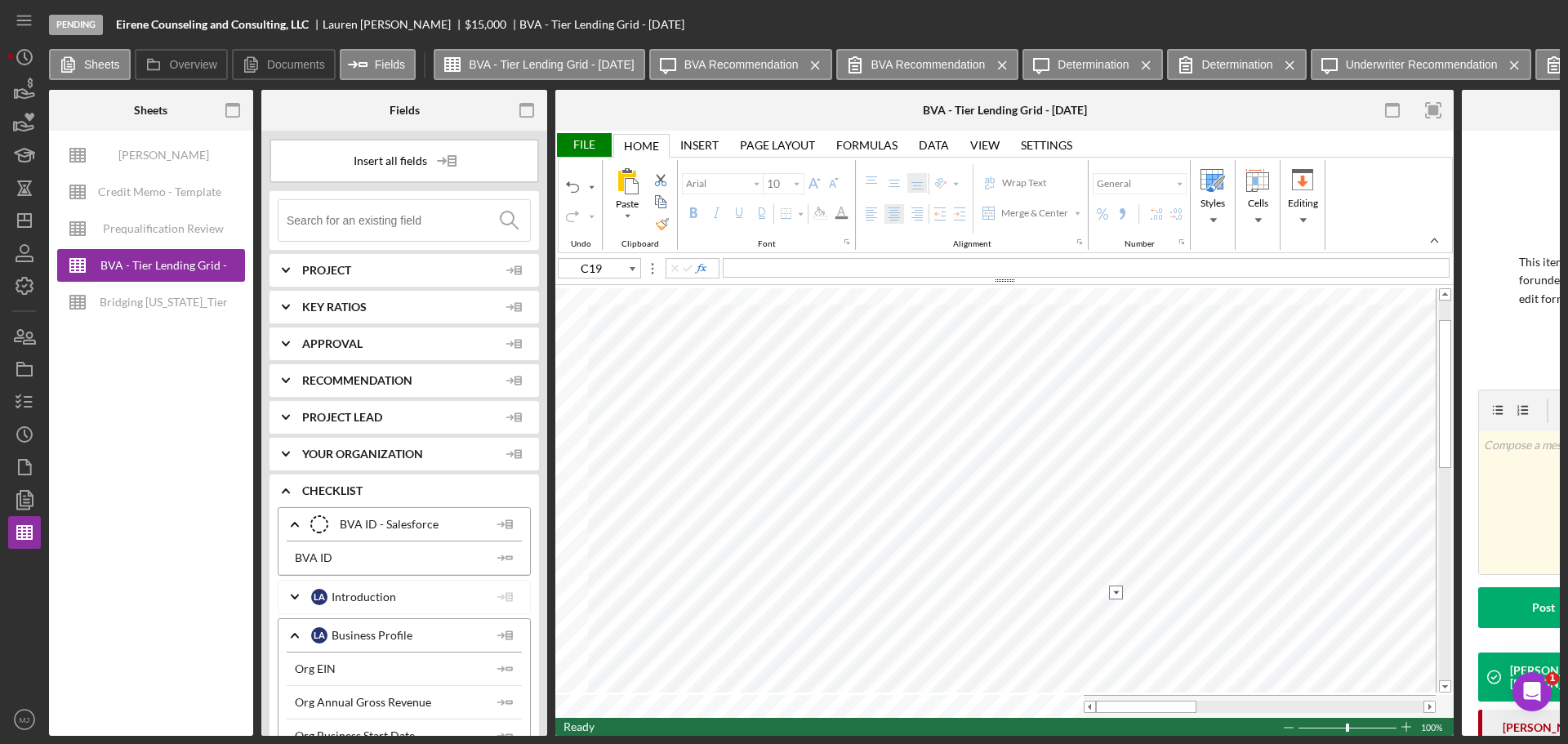
click at [1116, 594] on input "image" at bounding box center [1116, 592] width 14 height 14
click at [1054, 604] on option "Yes" at bounding box center [992, 608] width 232 height 14
click at [1119, 592] on input "image" at bounding box center [1116, 592] width 14 height 14
click at [1043, 621] on option "No" at bounding box center [992, 622] width 232 height 14
click at [1114, 607] on input "image" at bounding box center [1116, 608] width 14 height 14
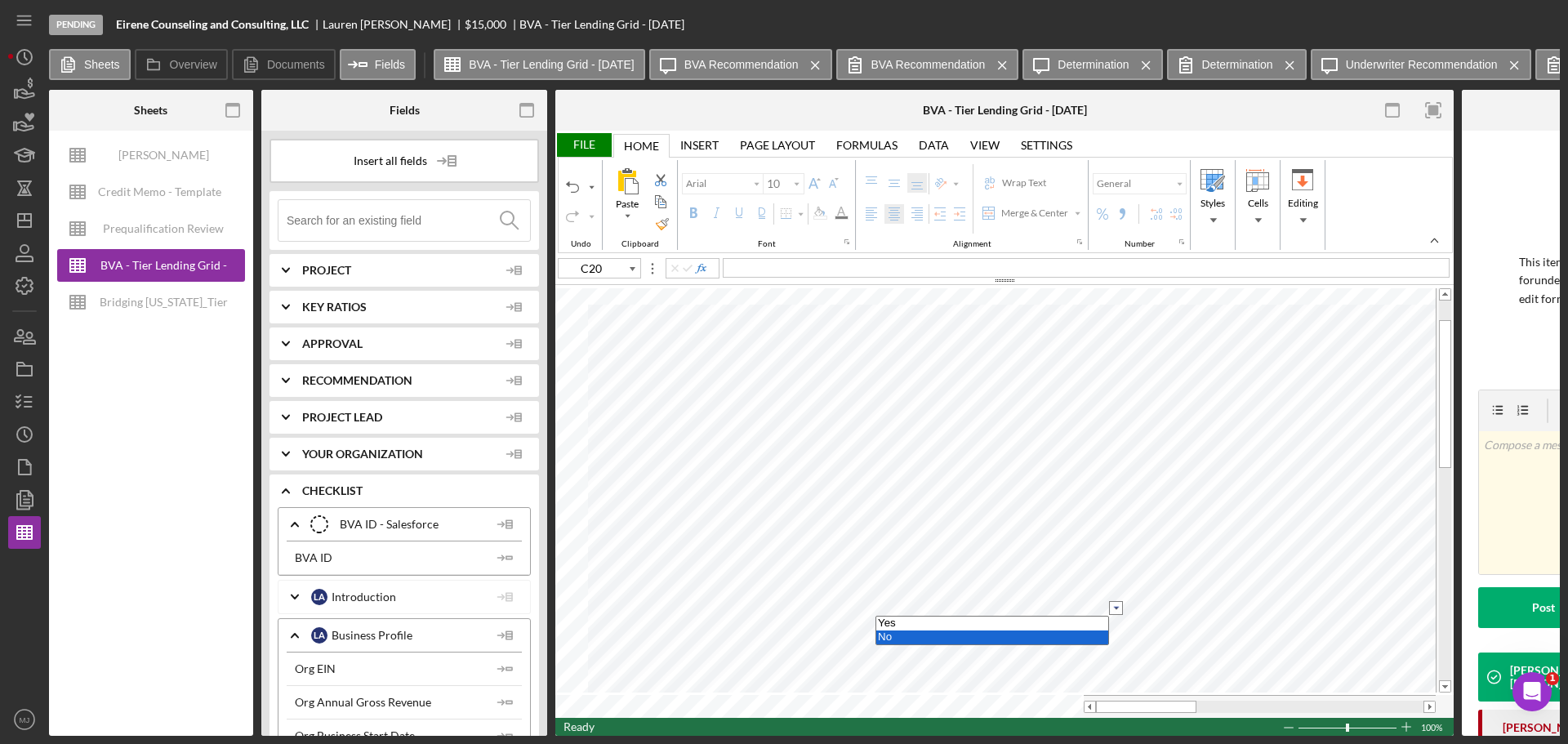
click at [1047, 635] on option "No" at bounding box center [992, 637] width 232 height 14
click at [1116, 621] on input "image" at bounding box center [1116, 623] width 14 height 14
click at [1043, 649] on option "No" at bounding box center [992, 653] width 232 height 14
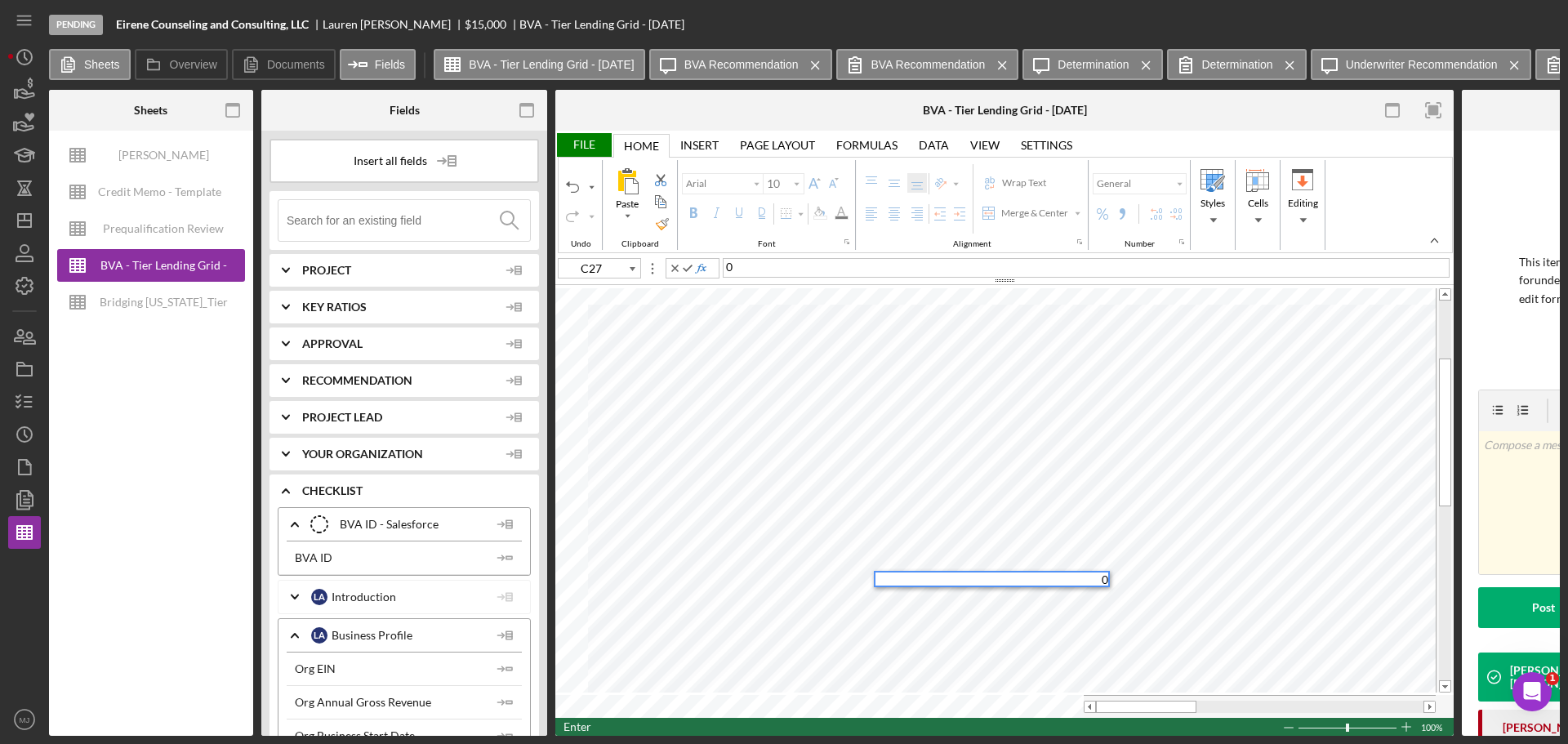
click at [988, 586] on div "0" at bounding box center [991, 579] width 236 height 17
click at [1120, 605] on input "image" at bounding box center [1116, 607] width 14 height 14
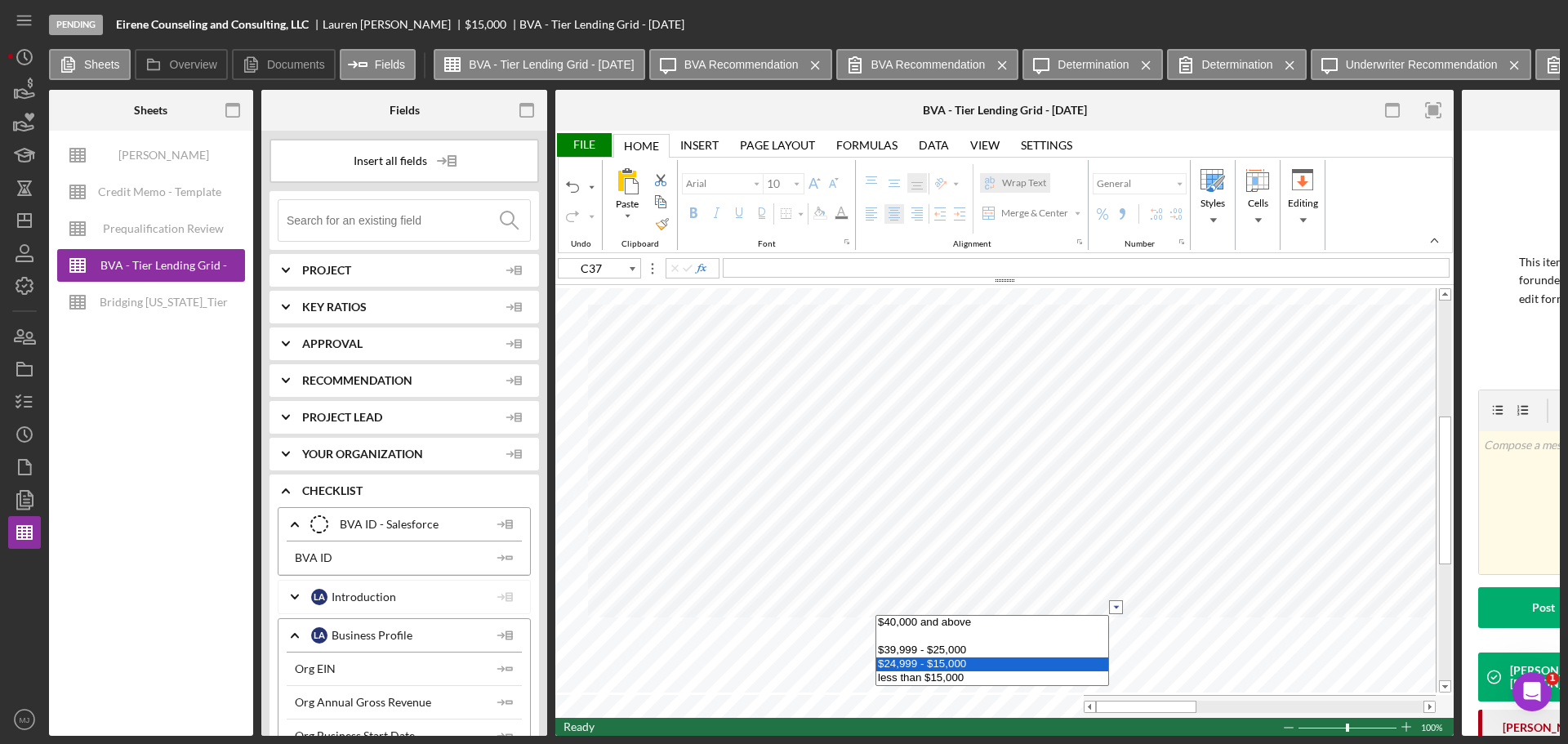
click at [957, 661] on option "$24,999 - $15,000" at bounding box center [992, 665] width 232 height 14
click at [601, 147] on div "File" at bounding box center [584, 145] width 57 height 24
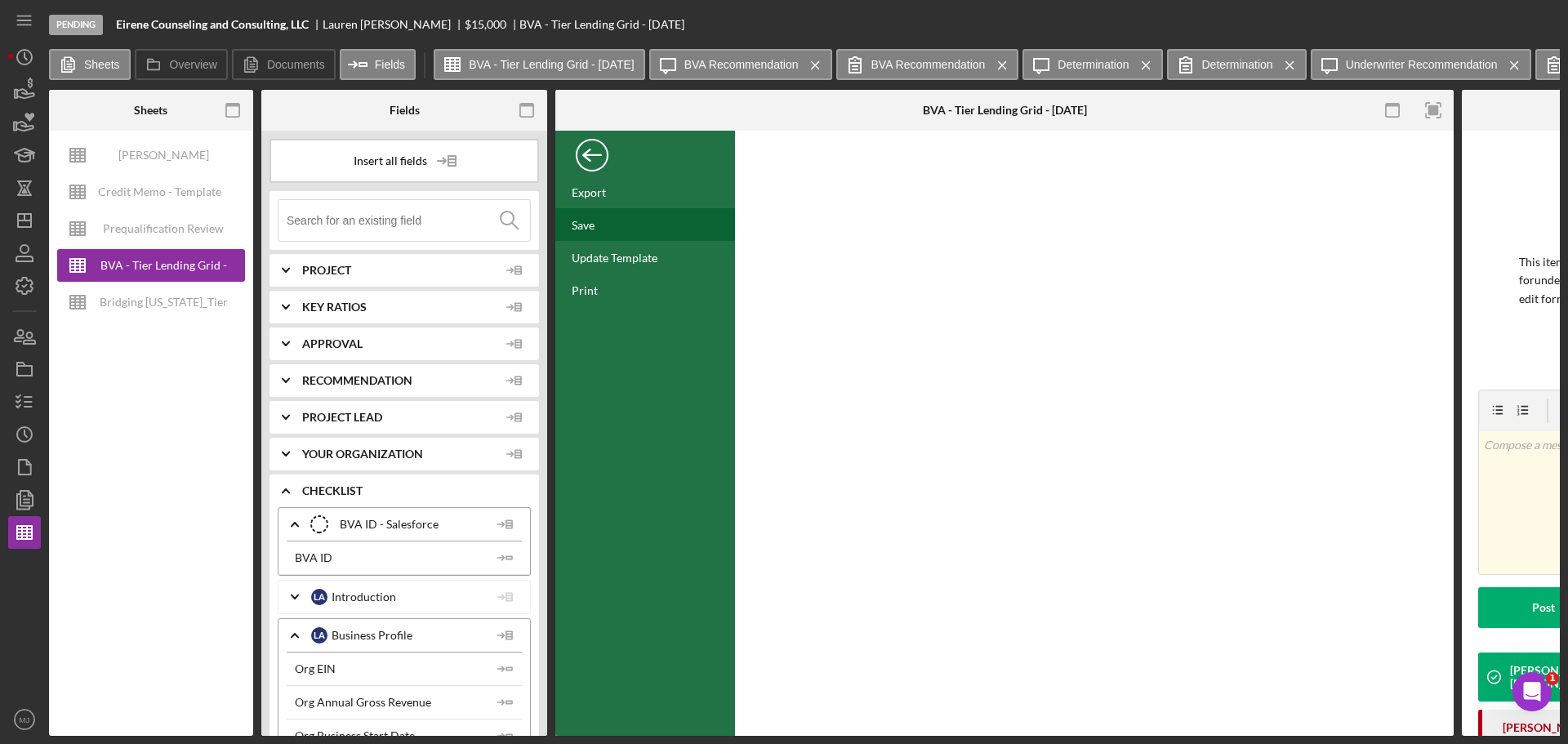
click at [592, 232] on div "Save" at bounding box center [645, 224] width 180 height 33
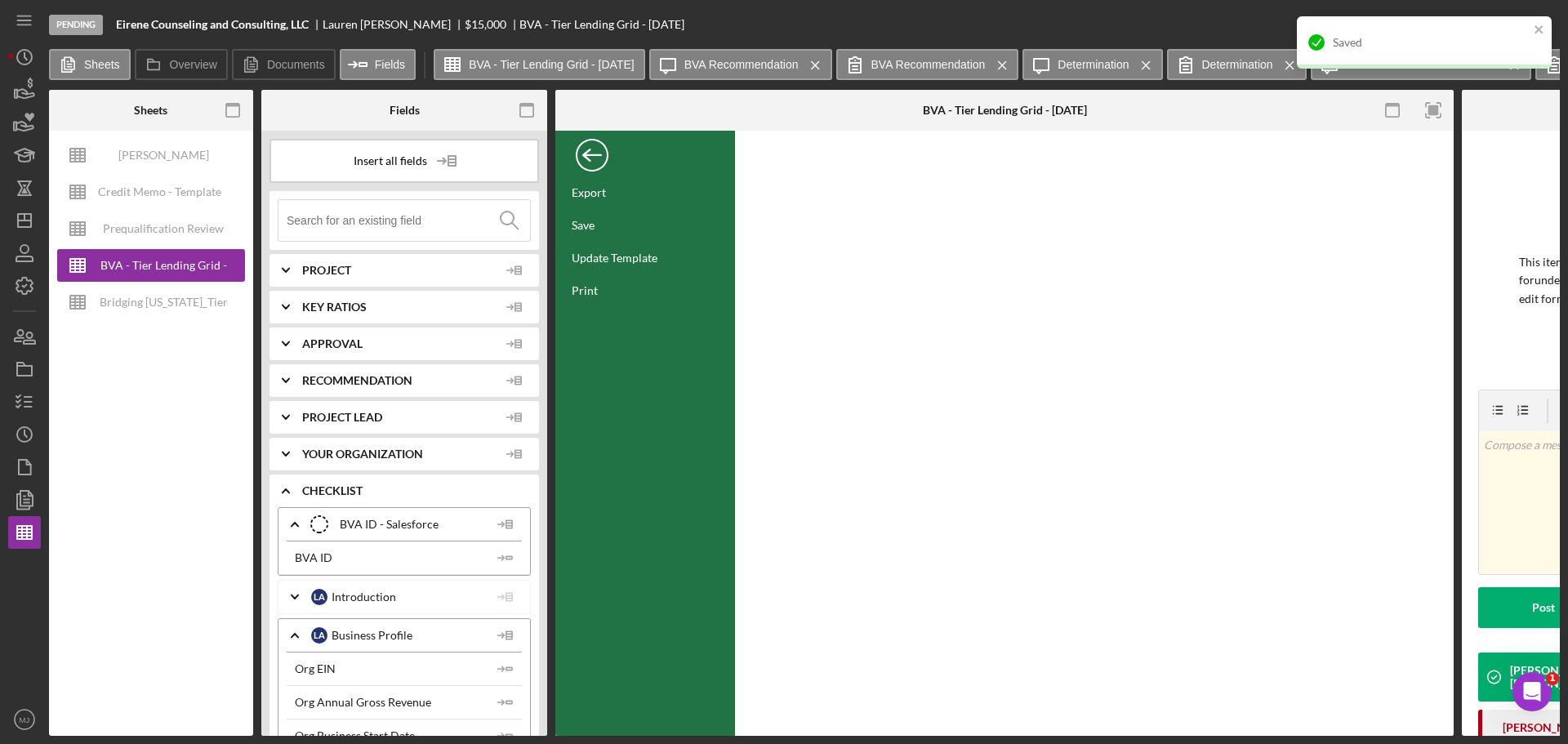
click at [600, 154] on div "Back" at bounding box center [592, 151] width 33 height 33
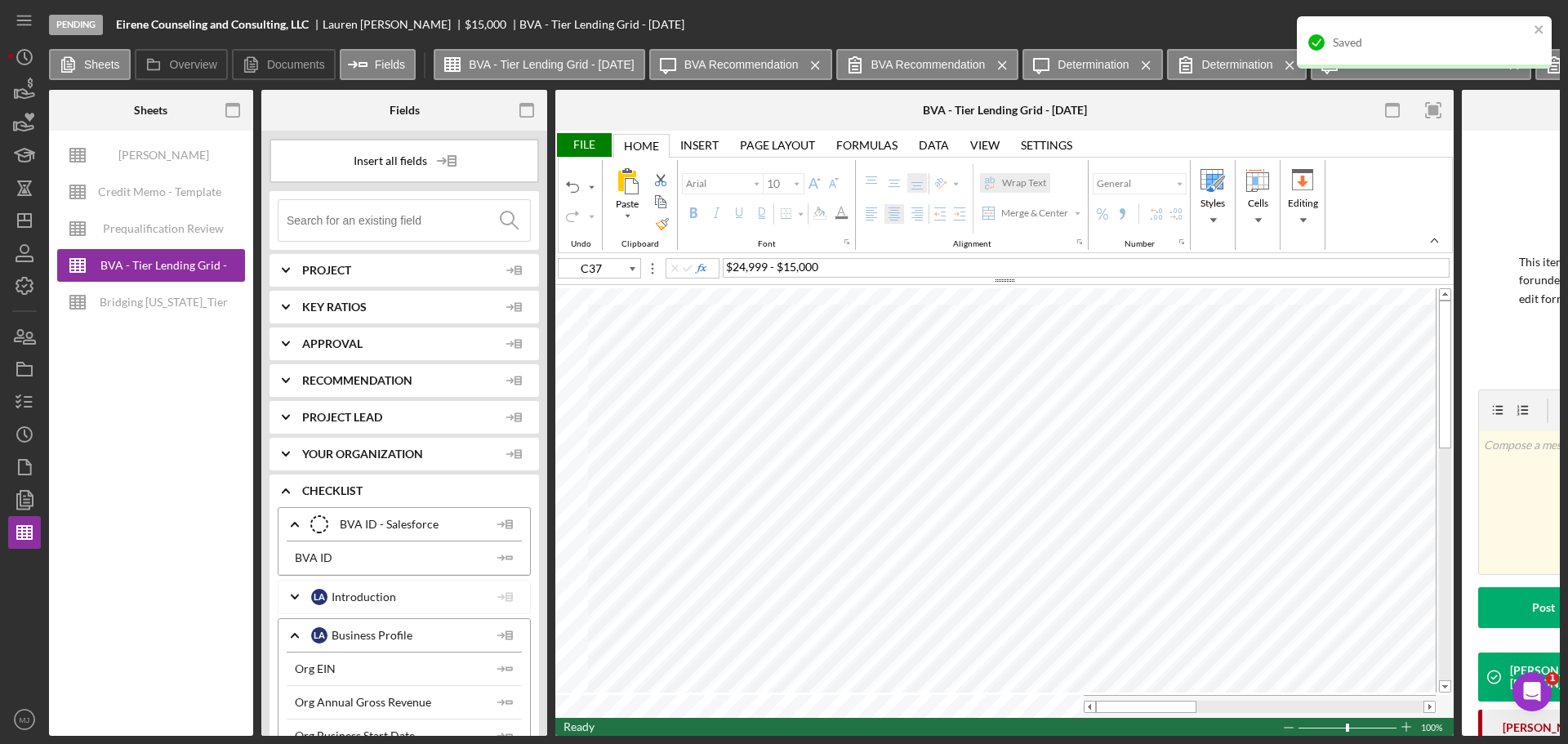
click at [589, 149] on div "File" at bounding box center [584, 145] width 57 height 24
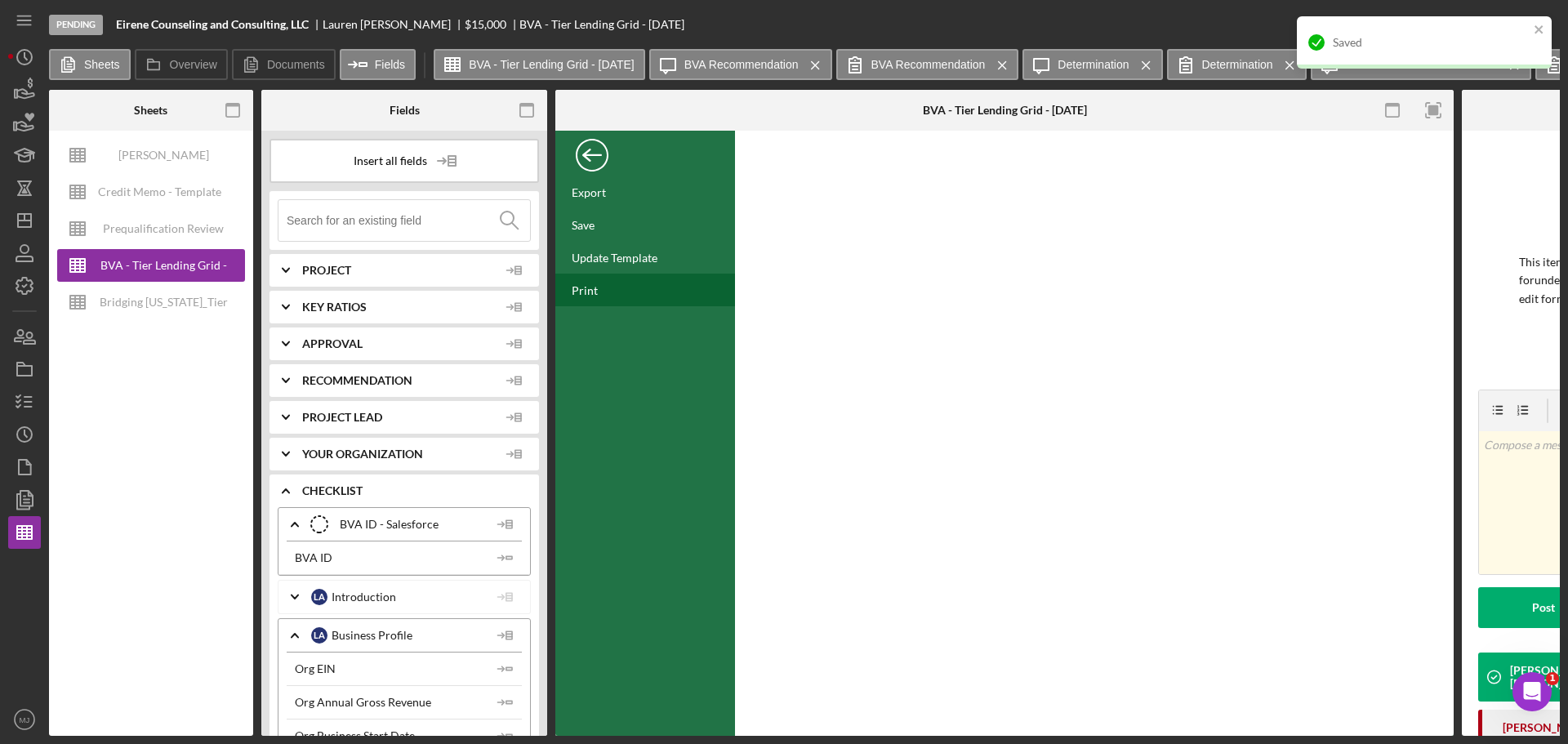
click at [587, 288] on div "Print" at bounding box center [585, 290] width 26 height 14
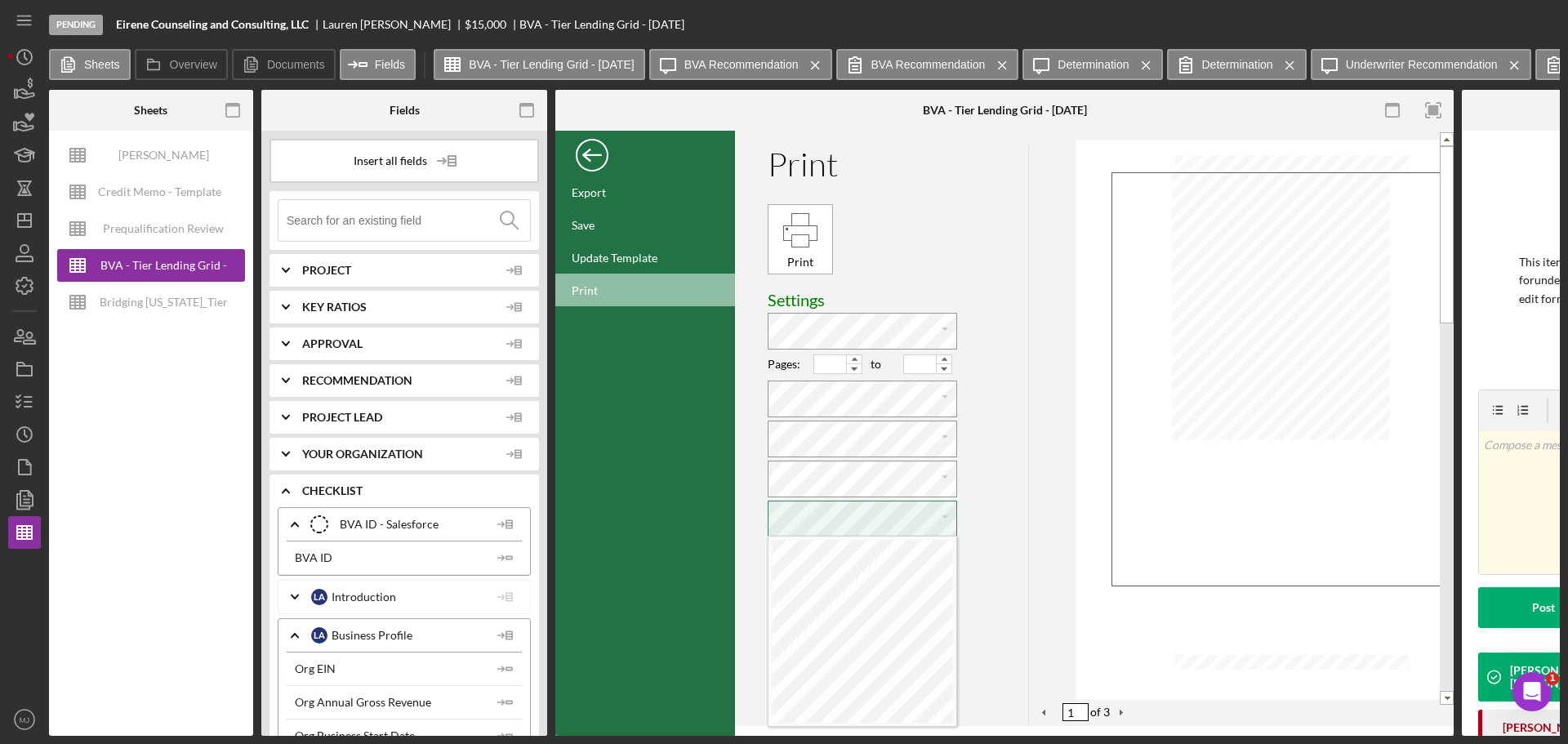
scroll to position [7, 4]
click at [803, 251] on div "Print" at bounding box center [801, 239] width 64 height 64
click at [581, 152] on div "Back" at bounding box center [592, 151] width 33 height 33
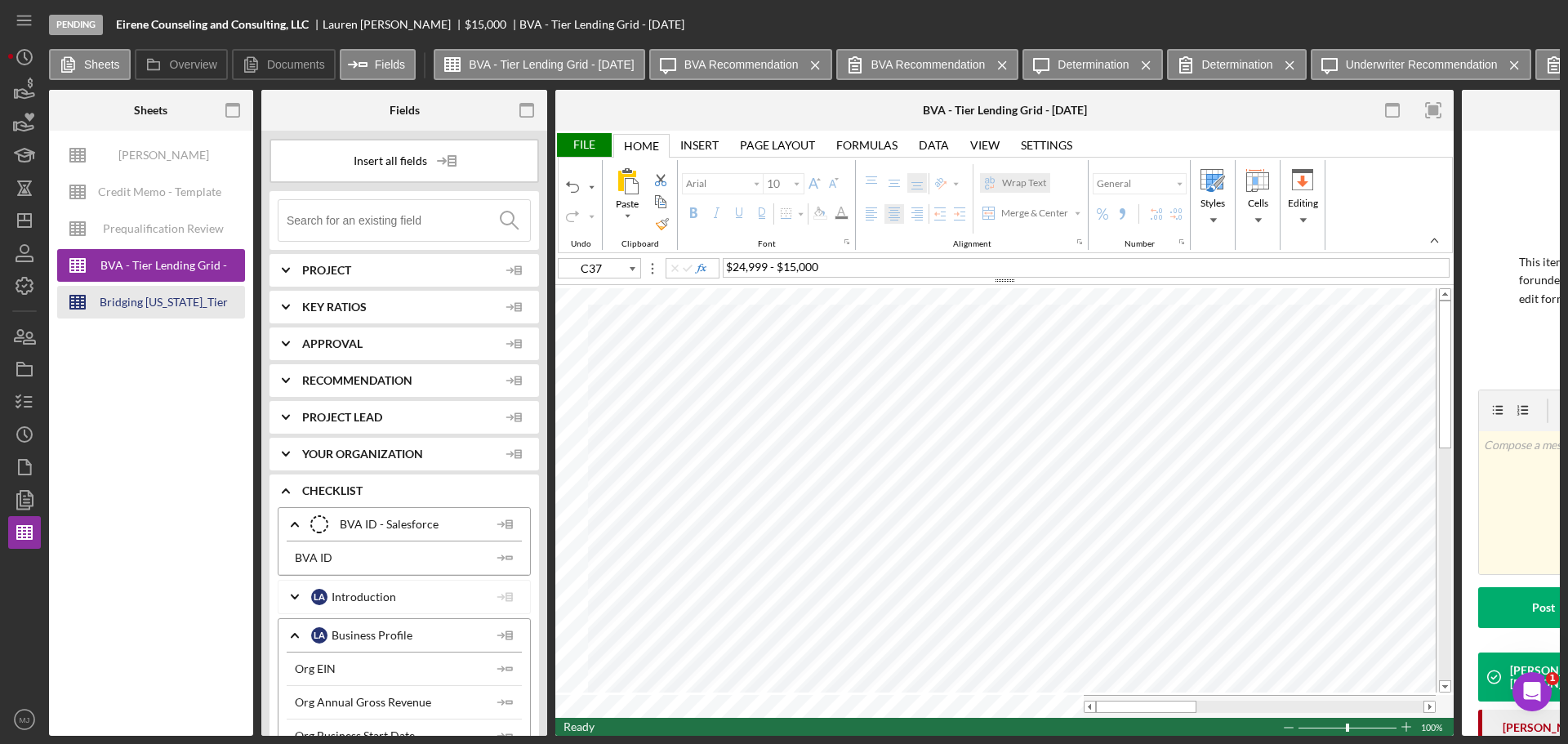
click at [168, 312] on div "Bridging [US_STATE]_Tier Lending Grid V 6.30 COPY" at bounding box center [163, 302] width 131 height 33
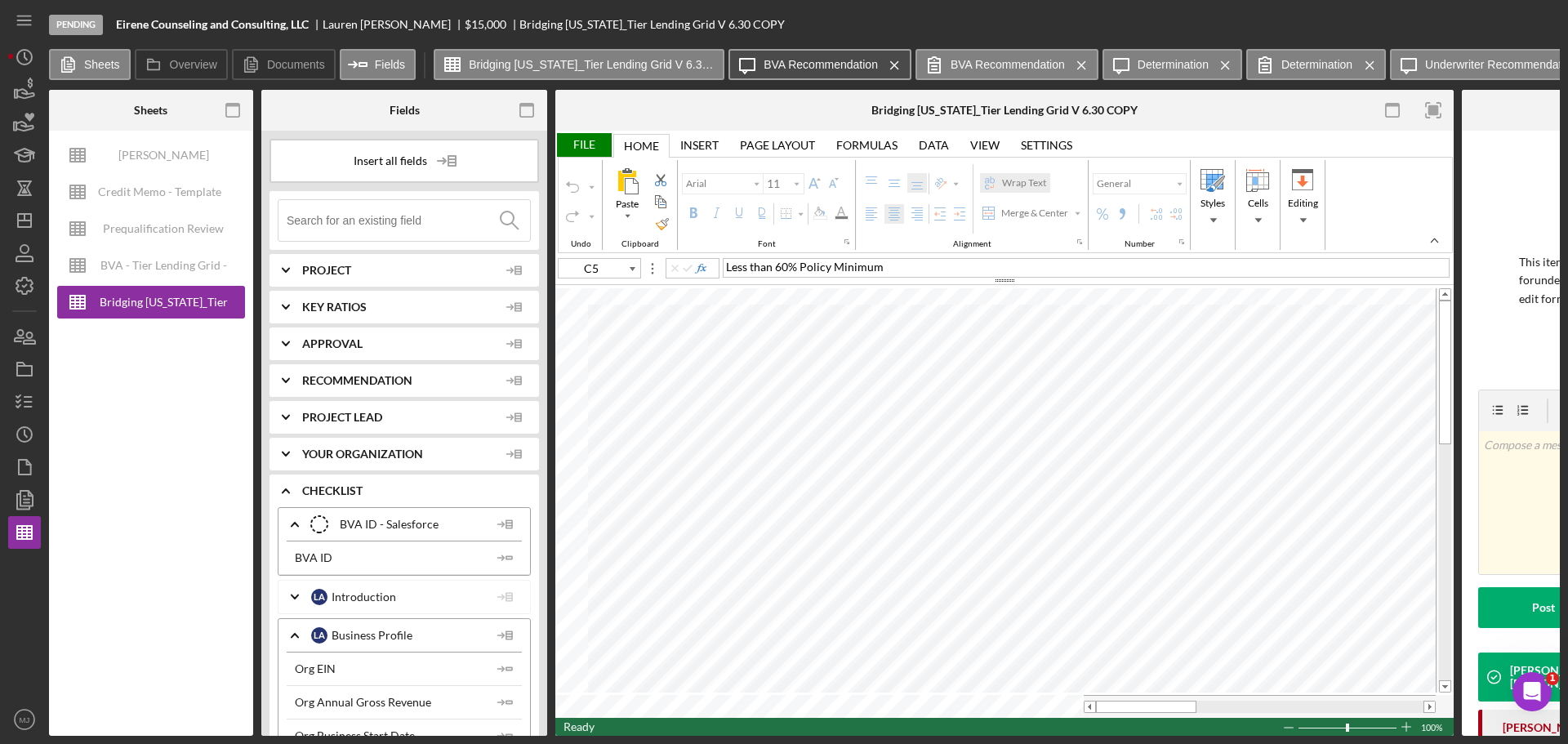
click at [825, 61] on label "BVA Recommendation" at bounding box center [821, 64] width 115 height 13
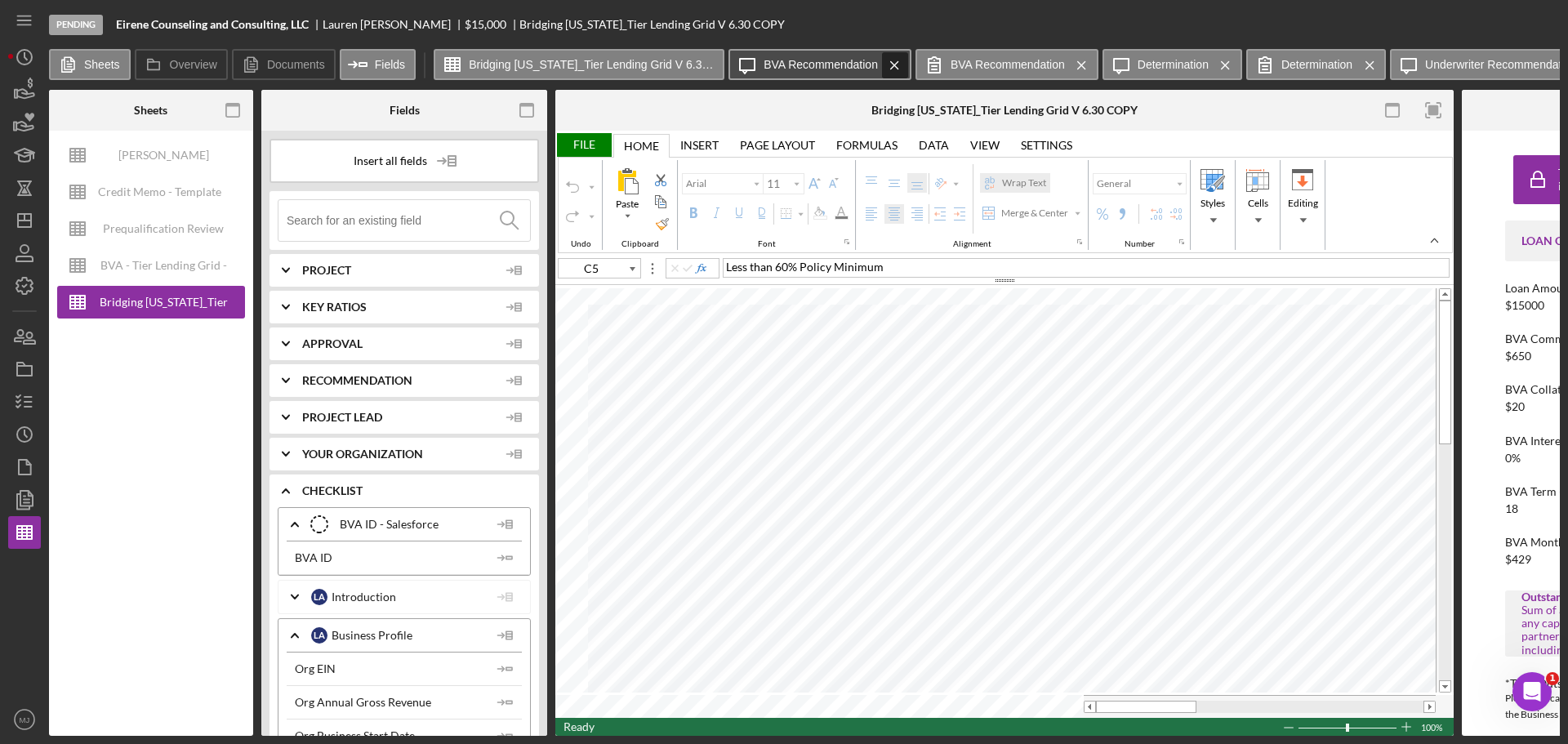
click at [896, 69] on icon "Icon/Menu Close" at bounding box center [894, 65] width 28 height 41
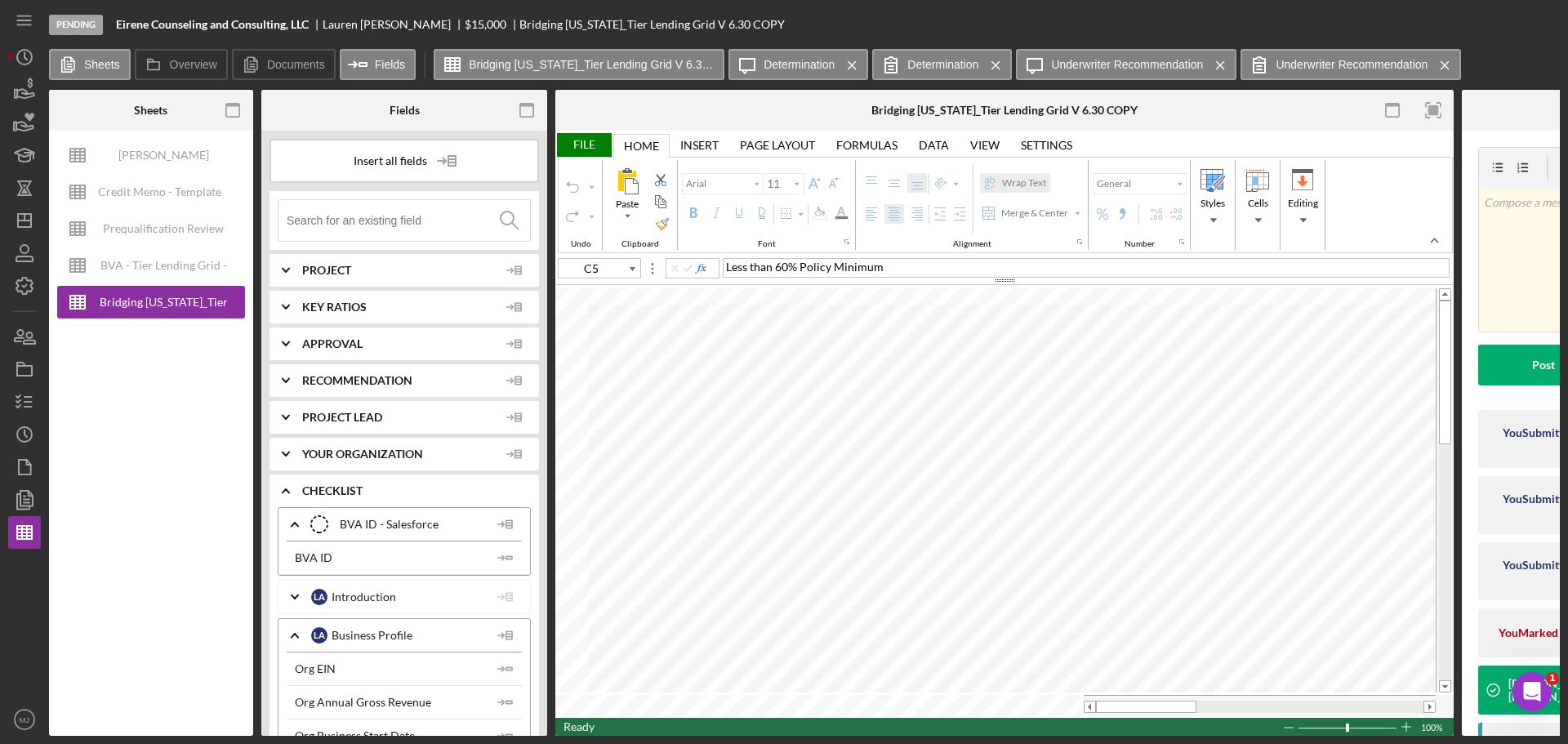
click at [896, 69] on icon at bounding box center [891, 64] width 41 height 41
click at [1000, 66] on icon "Icon/Menu Close" at bounding box center [996, 65] width 28 height 41
click at [839, 64] on icon "Icon/Menu Close" at bounding box center [852, 65] width 28 height 41
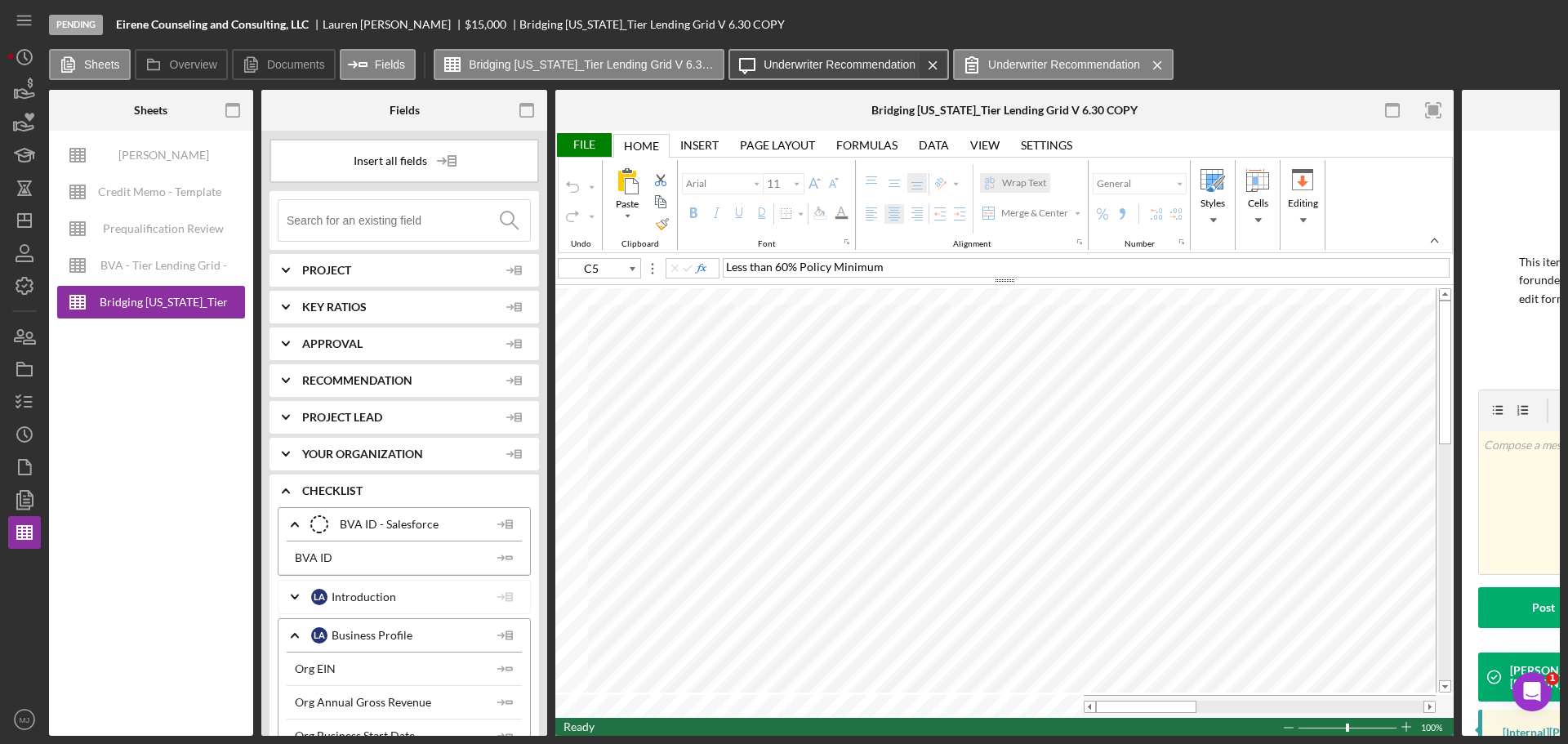
click at [931, 66] on icon "Icon/Menu Close" at bounding box center [933, 65] width 28 height 41
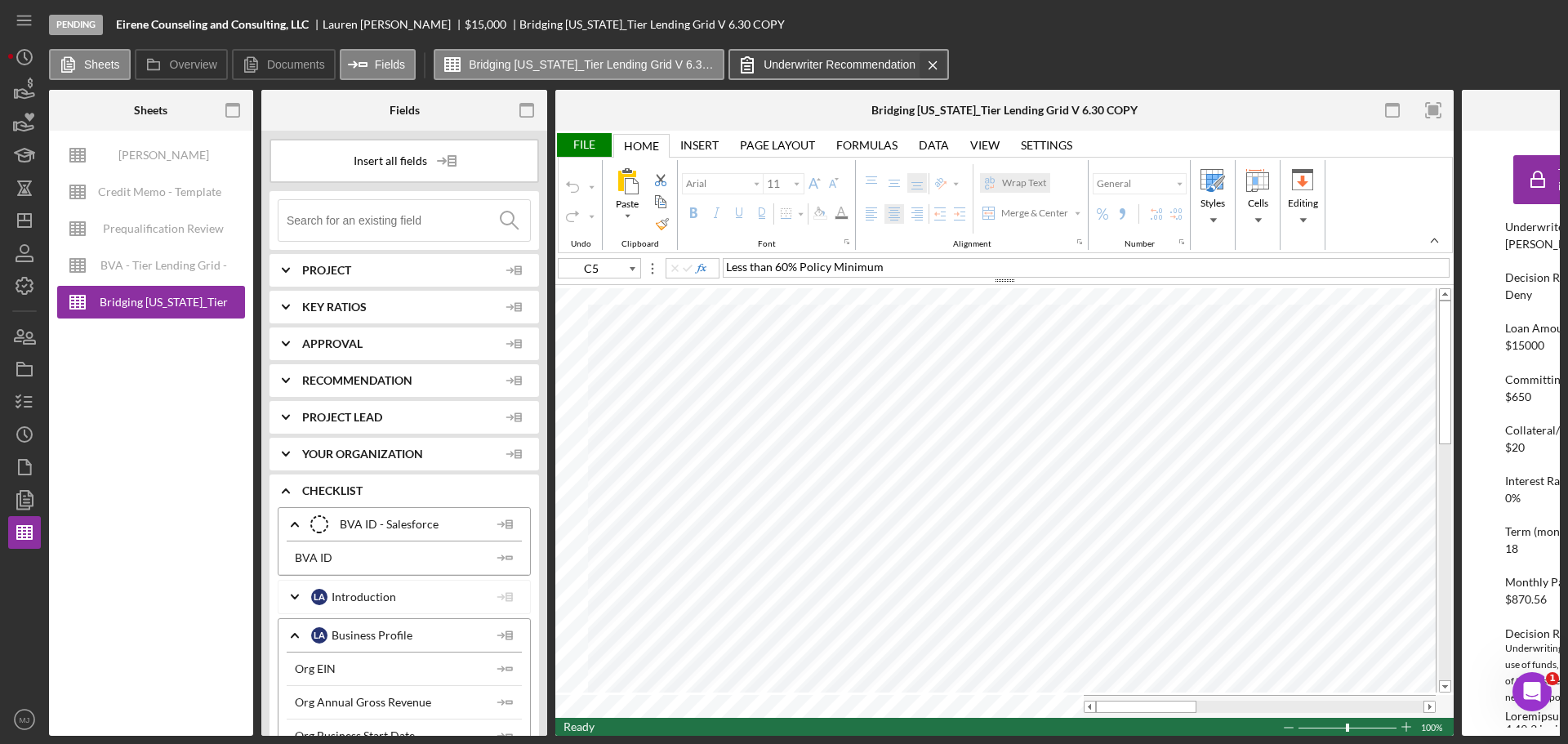
click at [938, 67] on icon "Icon/Menu Close" at bounding box center [933, 65] width 28 height 41
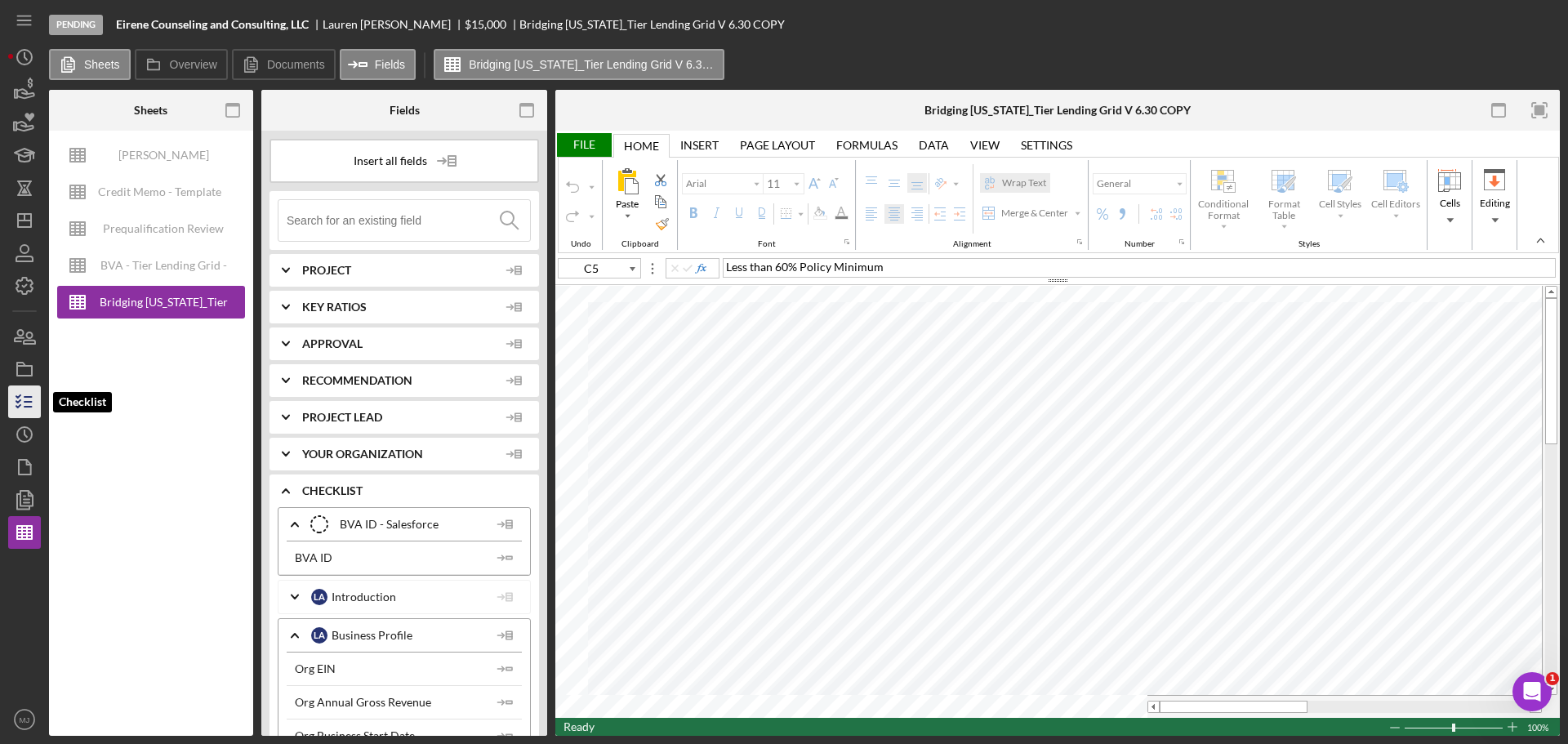
click at [19, 410] on icon "button" at bounding box center [25, 402] width 41 height 41
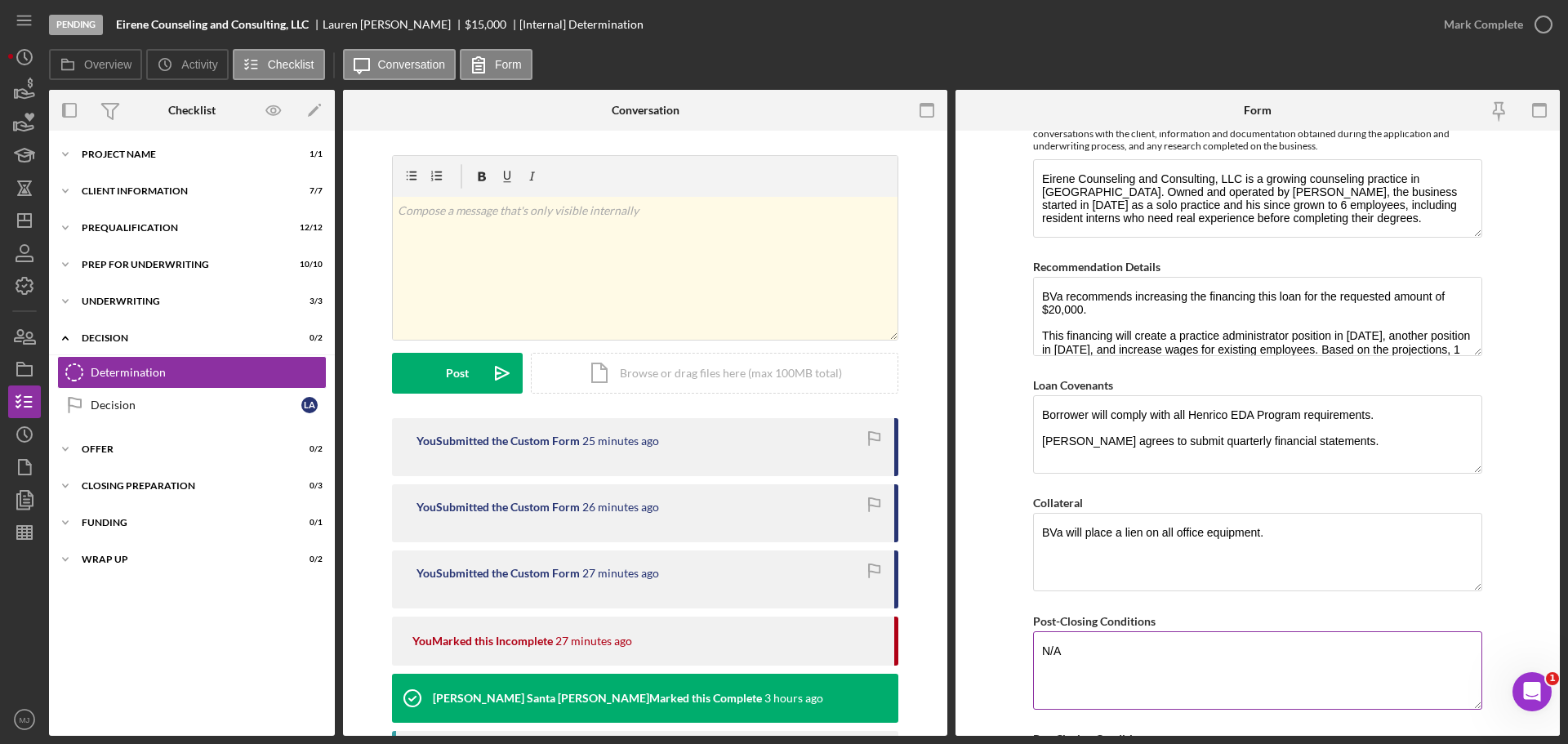
scroll to position [1146, 0]
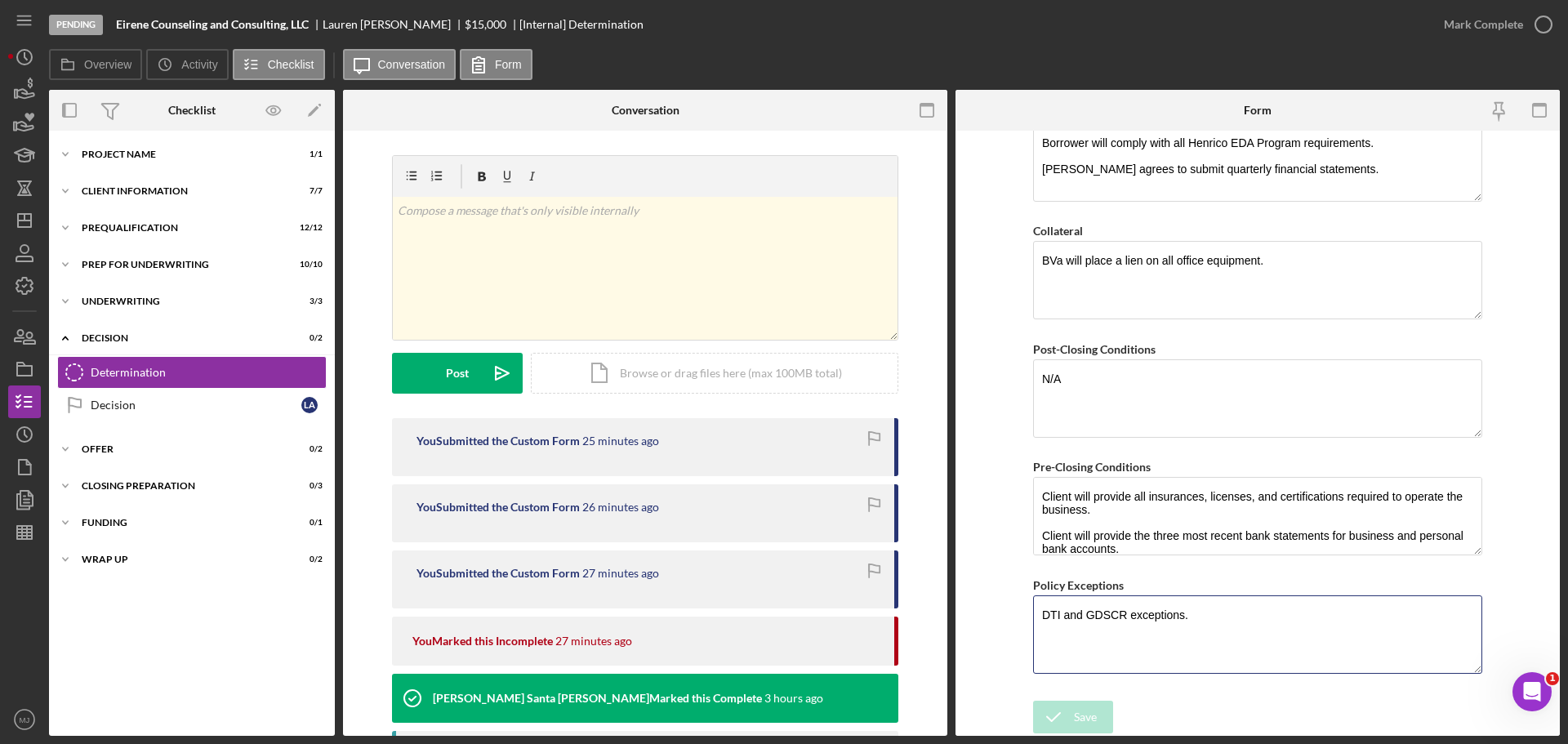
drag, startPoint x: 1082, startPoint y: 617, endPoint x: 1015, endPoint y: 620, distance: 67.1
click at [1015, 620] on form "BVA Final Recommendation Borrower Eirene Counseling and Consulting Services, LL…" at bounding box center [1257, 432] width 605 height 605
click at [1199, 616] on textarea "GDSCR exceptions." at bounding box center [1257, 634] width 449 height 79
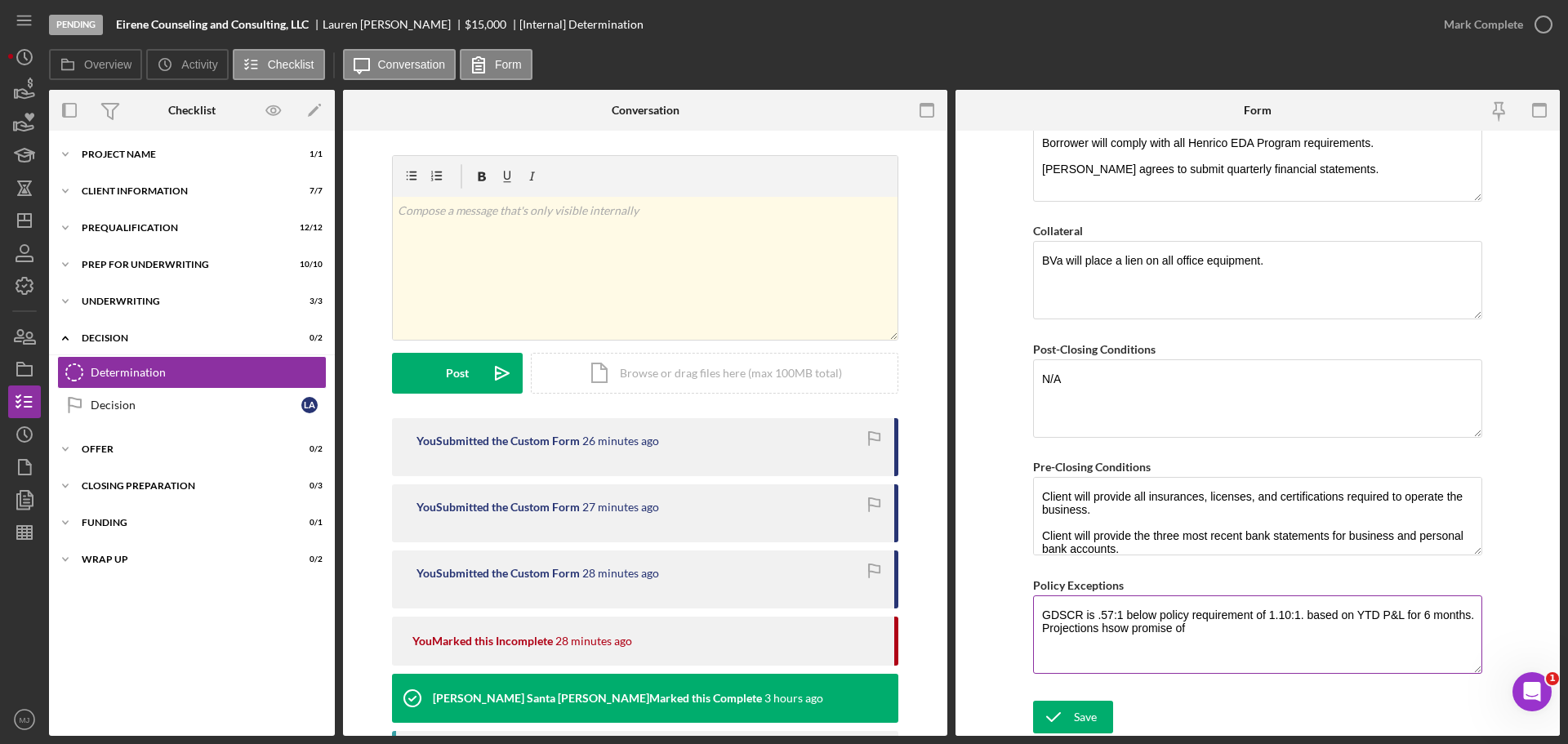
click at [1111, 628] on textarea "GDSCR is .57:1 below policy requirement of 1.10:1. based on YTD P&L for 6 month…" at bounding box center [1257, 634] width 449 height 79
click at [1206, 620] on textarea "GDSCR is .57:1 below policy requirement of 1.10:1. based on YTD P&L for 6 month…" at bounding box center [1257, 634] width 449 height 79
click at [1198, 629] on textarea "GDSCR is .57:1 below policy requirement of 1.10:1. based on YTD P&L for 6 month…" at bounding box center [1257, 634] width 449 height 79
click at [1195, 628] on textarea "GDSCR is .57:1 below policy requirement of 1.10:1. based on YTD P&L for 6 month…" at bounding box center [1257, 634] width 449 height 79
click at [1474, 616] on textarea "GDSCR is .57:1 below policy requirement of 1.10:1. based on YTD P&L for 6 month…" at bounding box center [1257, 634] width 449 height 79
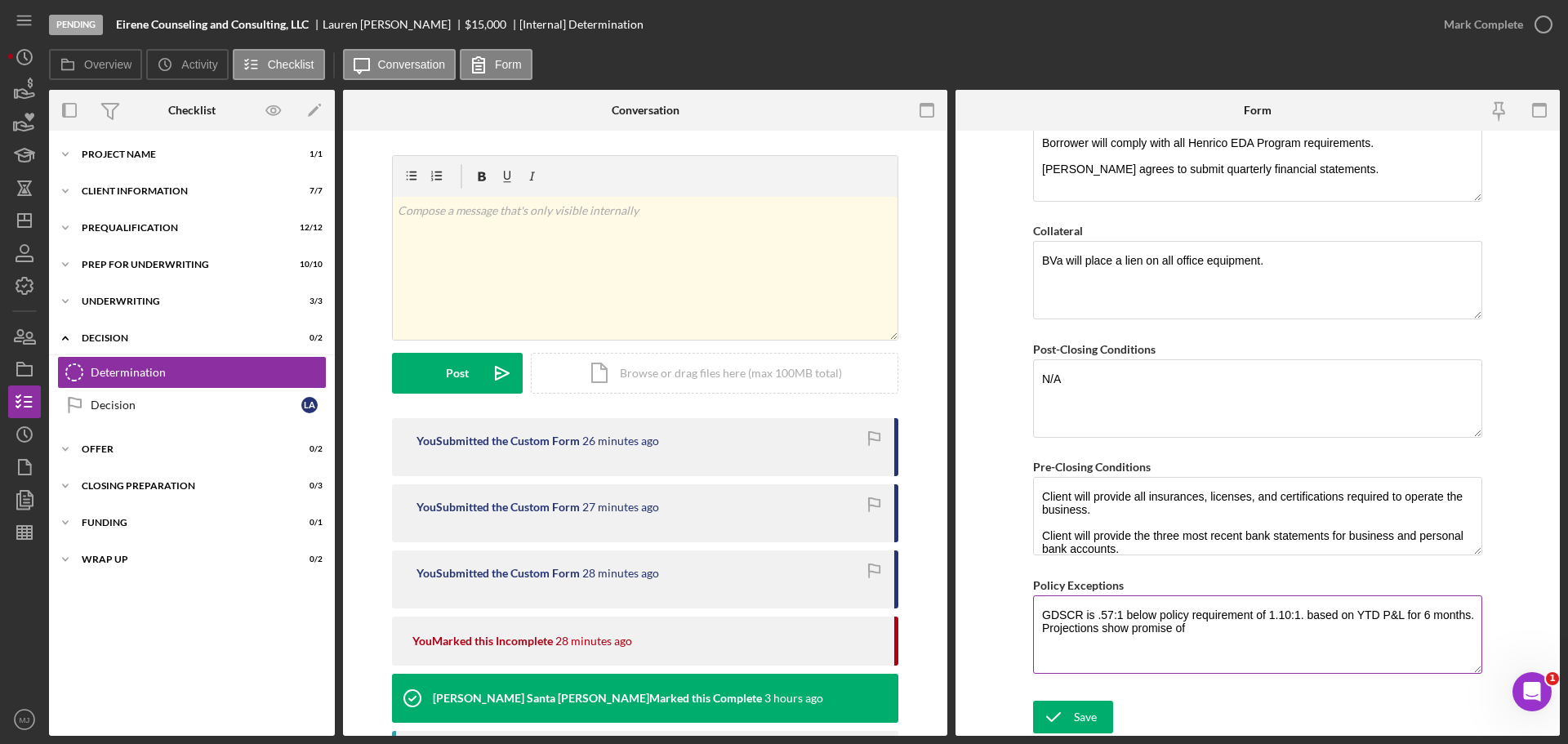
click at [1378, 616] on textarea "GDSCR is .57:1 below policy requirement of 1.10:1. based on YTD P&L for 6 month…" at bounding box center [1257, 634] width 449 height 79
click at [1074, 624] on textarea "GDSCR is .57:1 below policy requirement of 1.10:1. based on YTD 2025 P&L for 6 …" at bounding box center [1257, 634] width 449 height 79
click at [1247, 627] on textarea "GDSCR is .57:1 below policy requirement of 1.10:1. based on YTD 2025 P&L for 6 …" at bounding box center [1257, 634] width 449 height 79
click at [1078, 712] on div "Save" at bounding box center [1085, 717] width 23 height 33
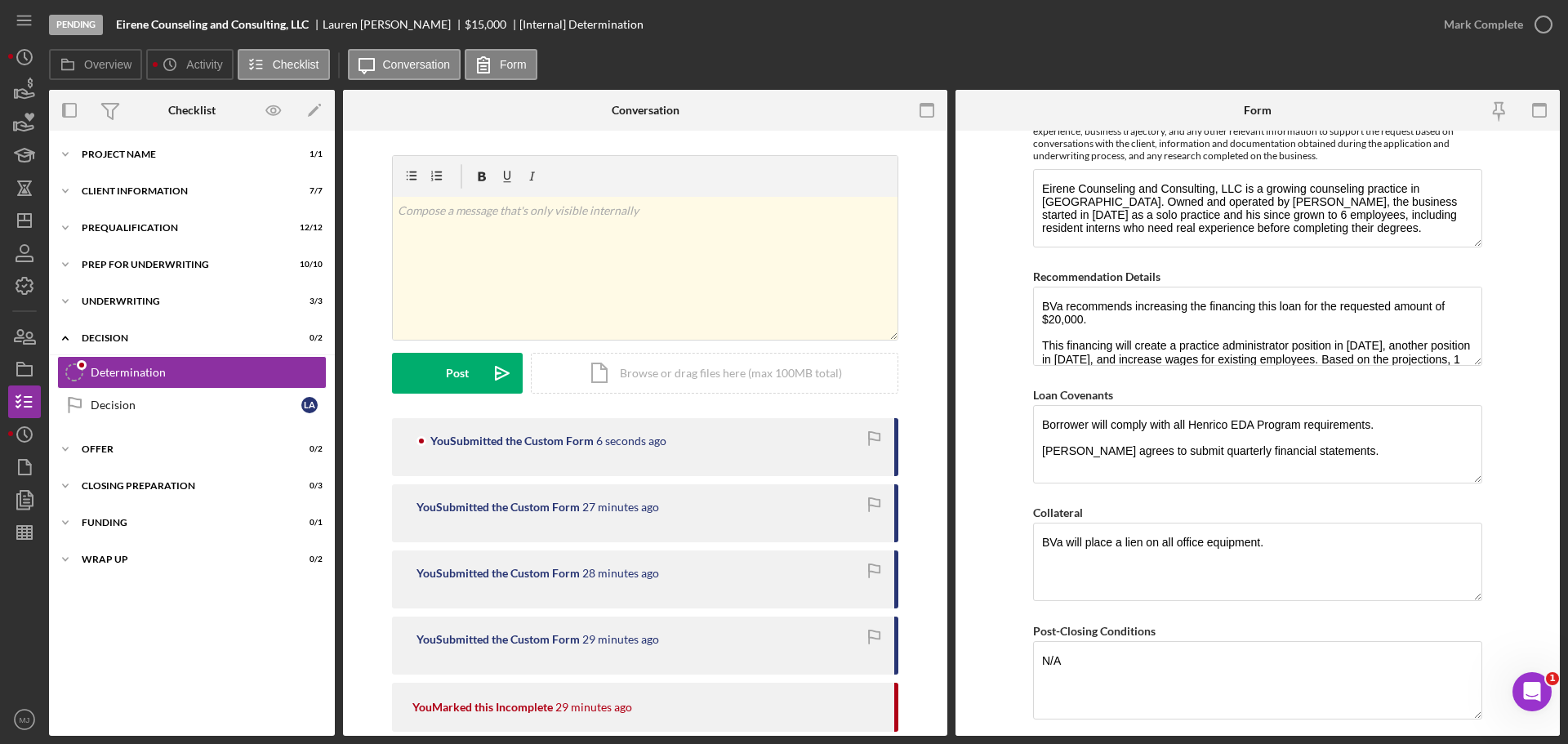
scroll to position [820, 0]
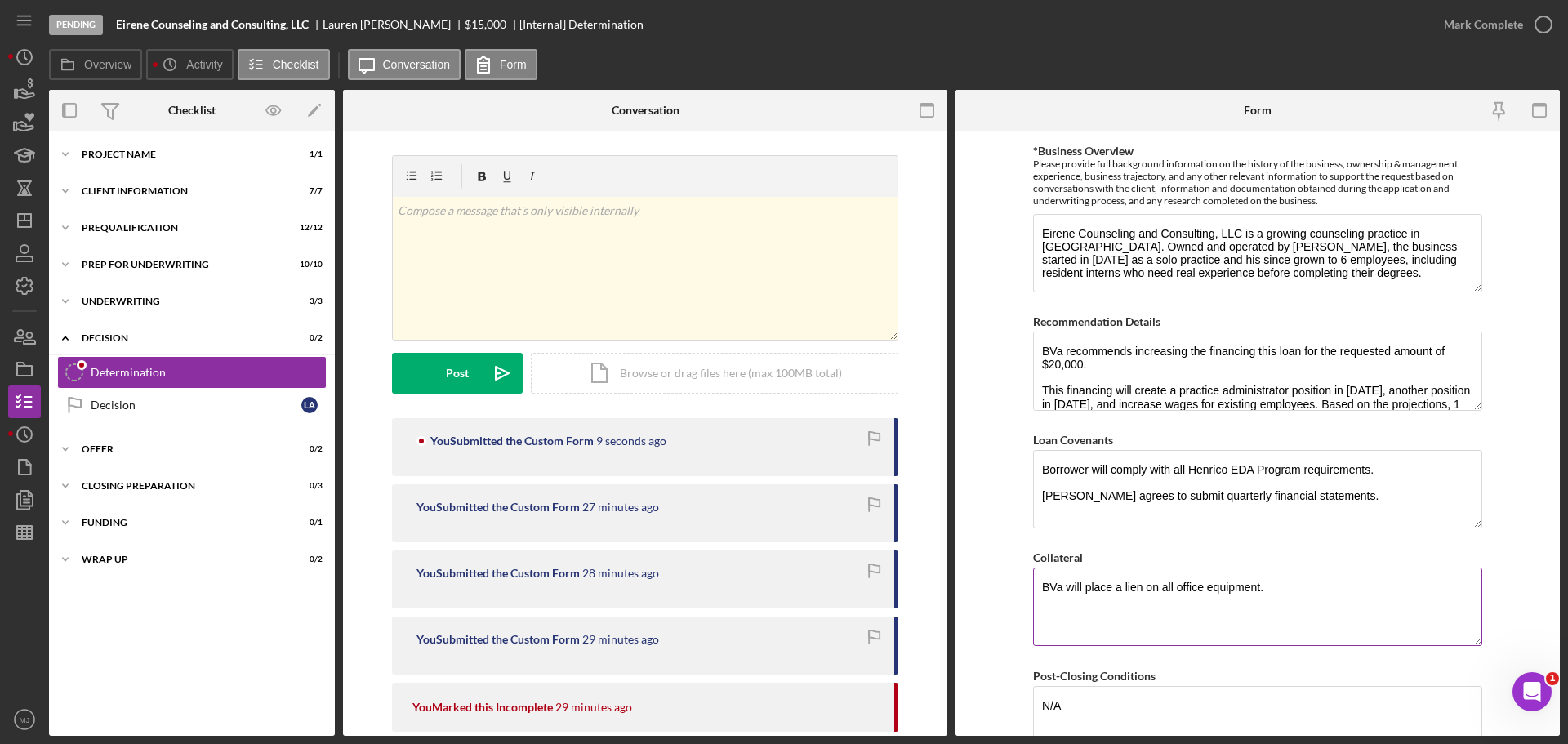
drag, startPoint x: 1276, startPoint y: 592, endPoint x: 1142, endPoint y: 582, distance: 134.4
click at [1142, 582] on textarea "BVa will place a lien on all office equipment." at bounding box center [1257, 606] width 449 height 79
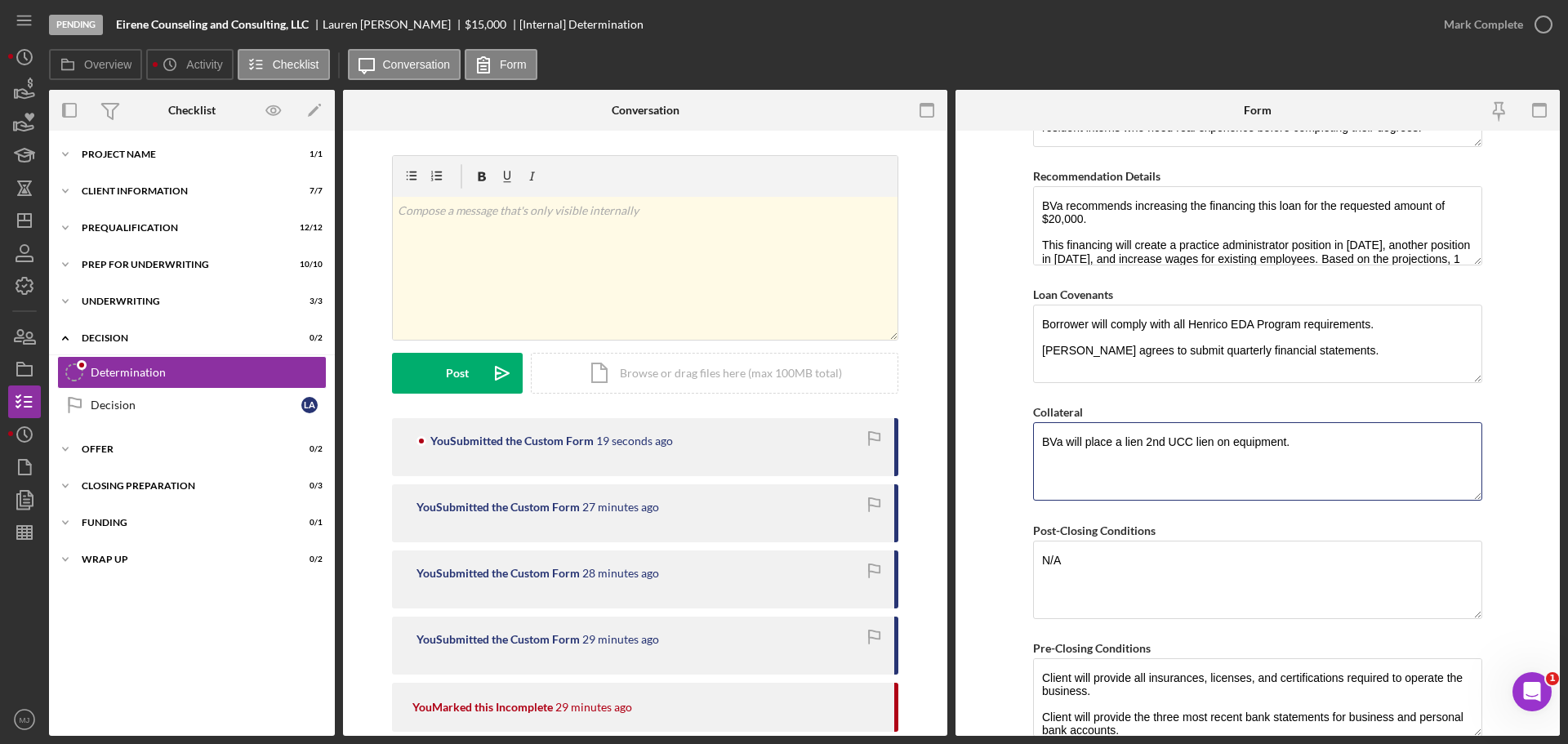
scroll to position [1146, 0]
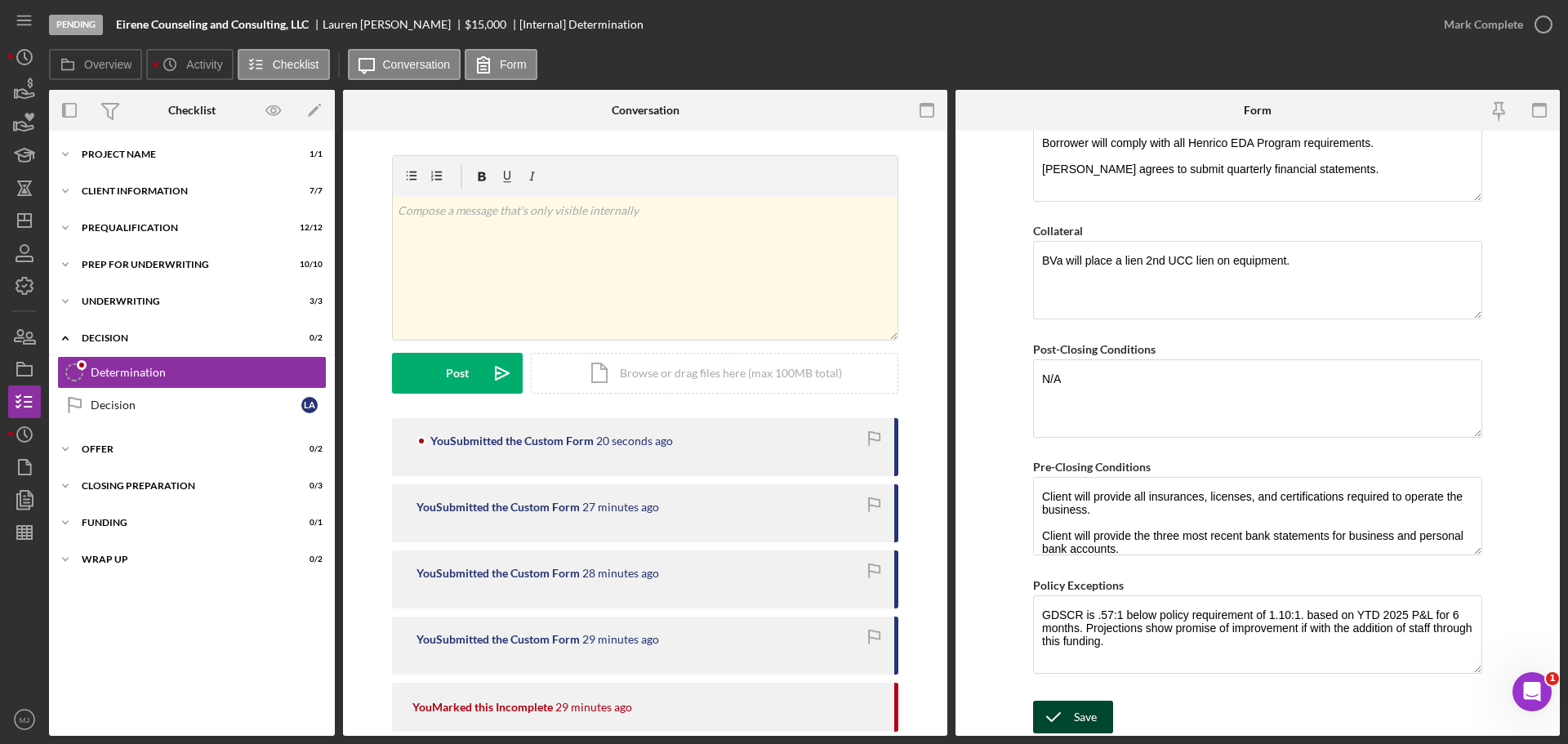
click at [1083, 707] on div "Save" at bounding box center [1085, 717] width 23 height 33
drag, startPoint x: 1308, startPoint y: 628, endPoint x: 1295, endPoint y: 628, distance: 13.0
click at [1295, 628] on textarea "GDSCR is .57:1 below policy requirement of 1.10:1. based on YTD 2025 P&L for 6 …" at bounding box center [1257, 634] width 449 height 79
click at [1085, 721] on div "Save" at bounding box center [1085, 717] width 23 height 33
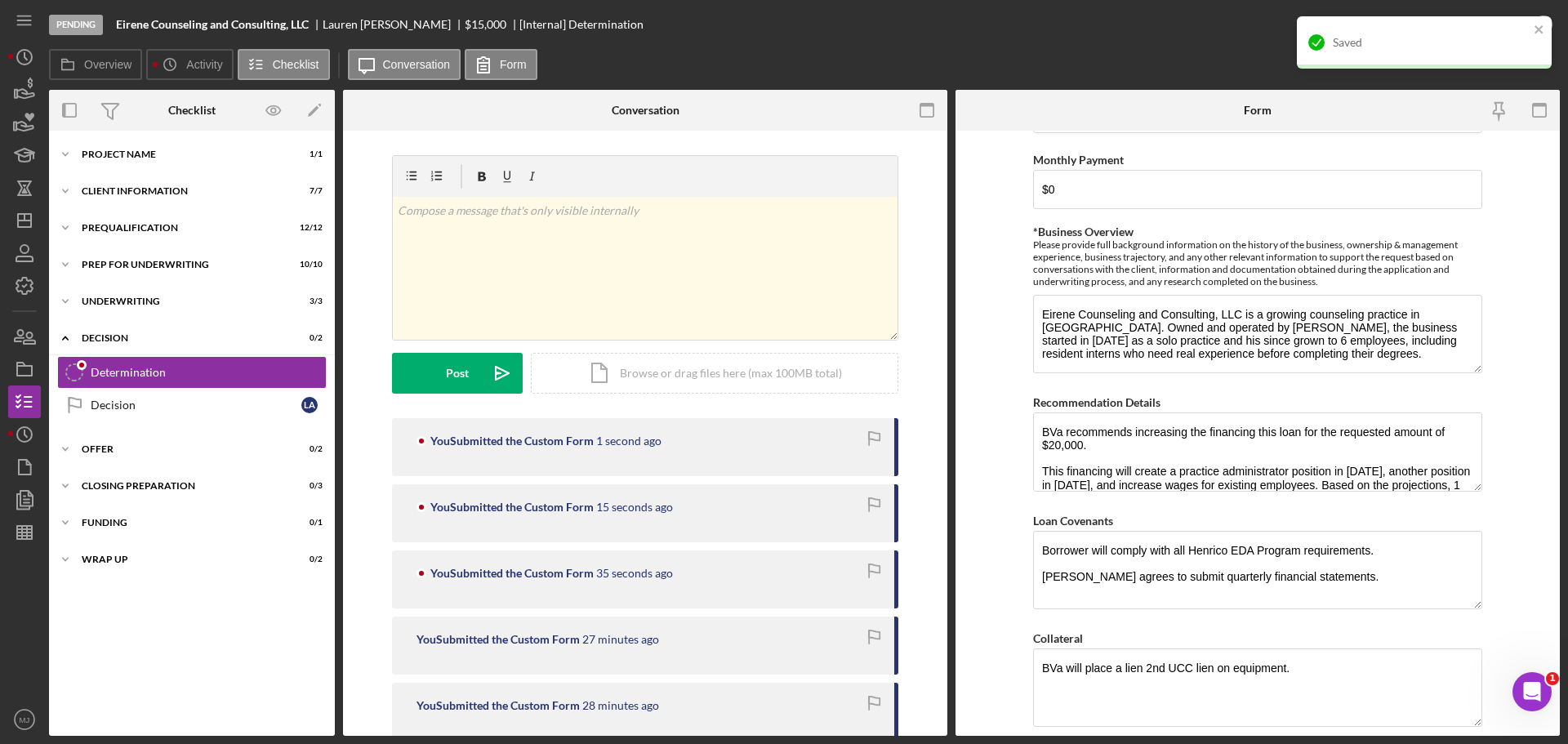
scroll to position [738, 0]
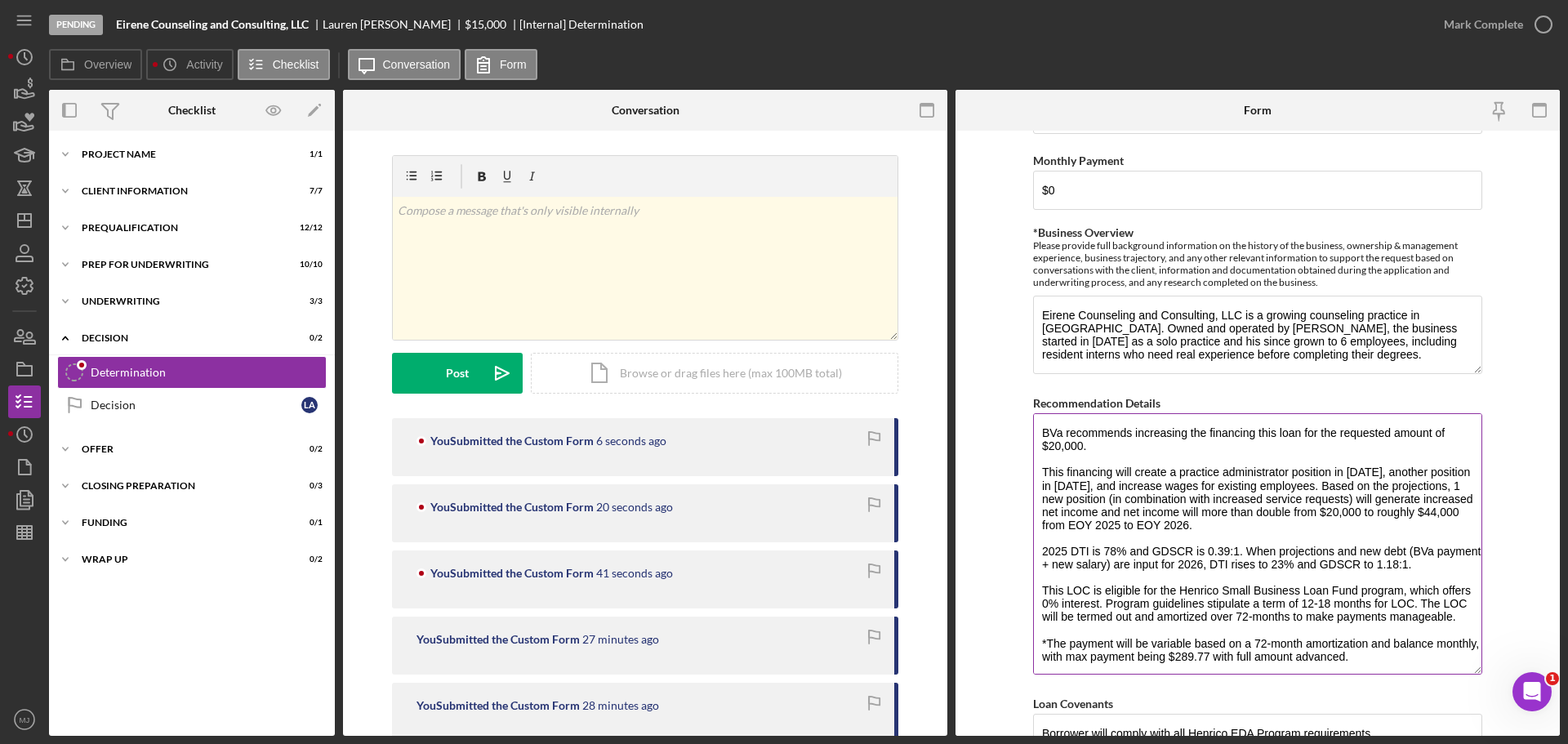
drag, startPoint x: 1468, startPoint y: 488, endPoint x: 1455, endPoint y: 671, distance: 183.5
click at [1455, 671] on textarea "BVa recommends increasing the financing this loan for the requested amount of $…" at bounding box center [1257, 544] width 449 height 261
click at [1511, 34] on div "Mark Complete" at bounding box center [1484, 24] width 79 height 33
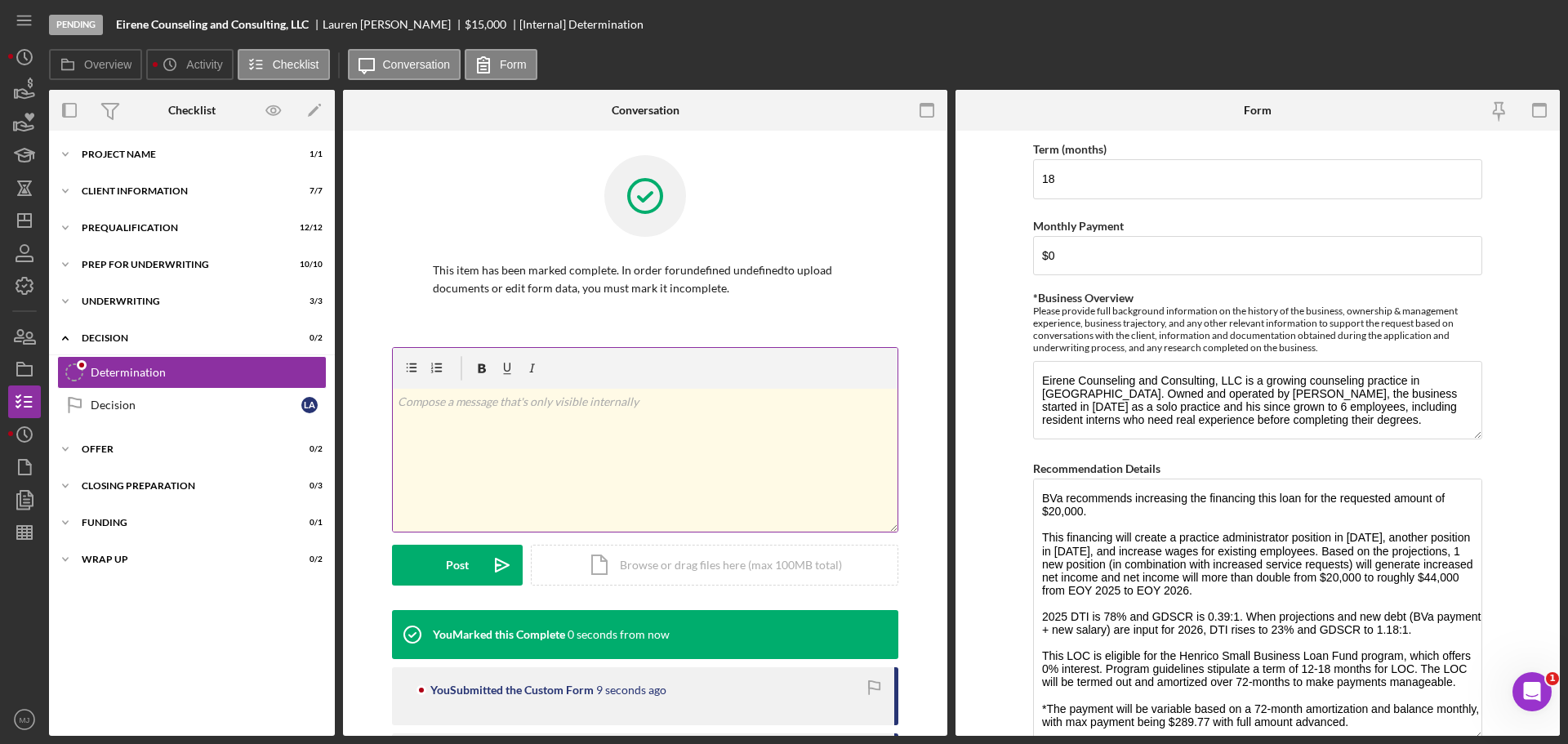
scroll to position [803, 0]
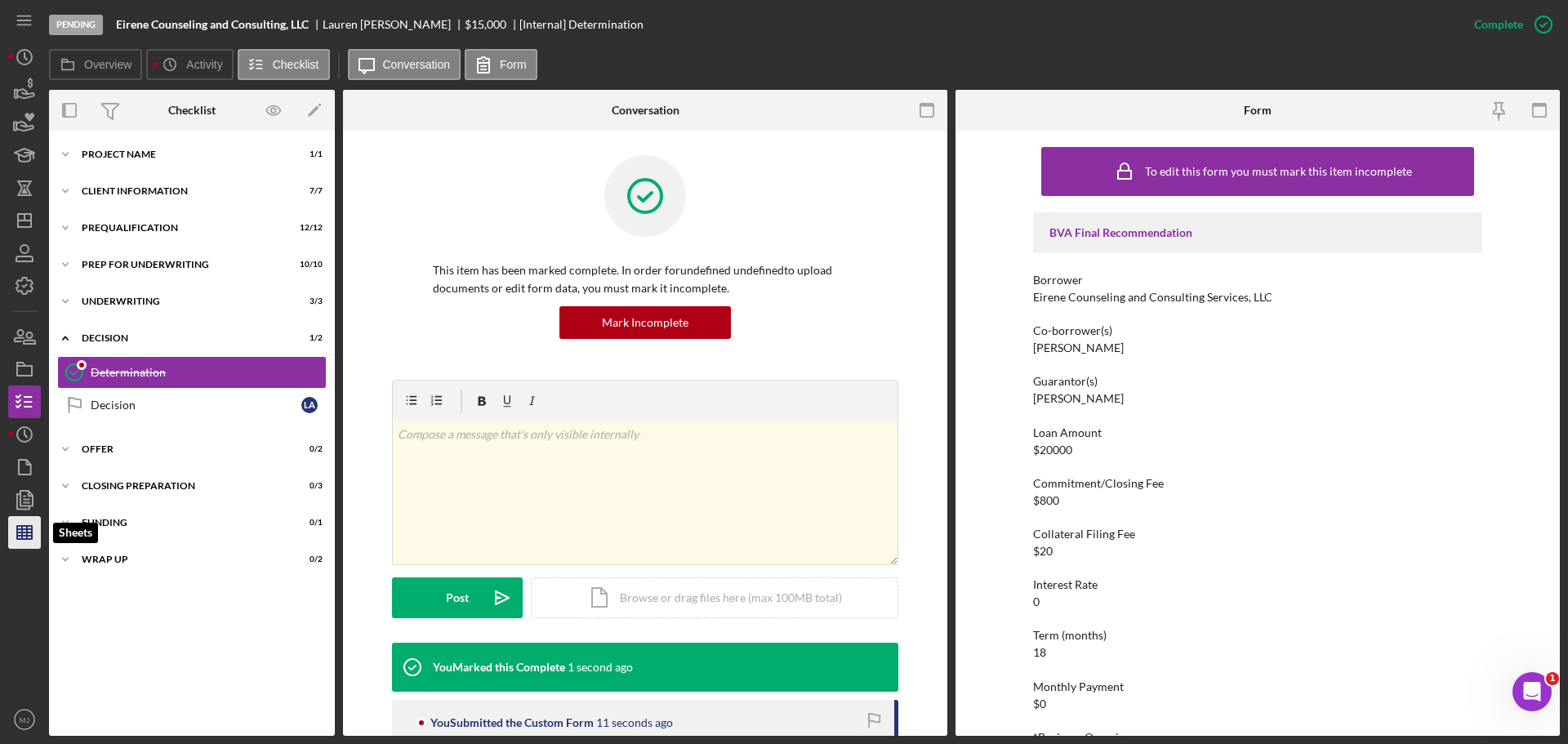
click at [22, 530] on line "button" at bounding box center [22, 532] width 0 height 13
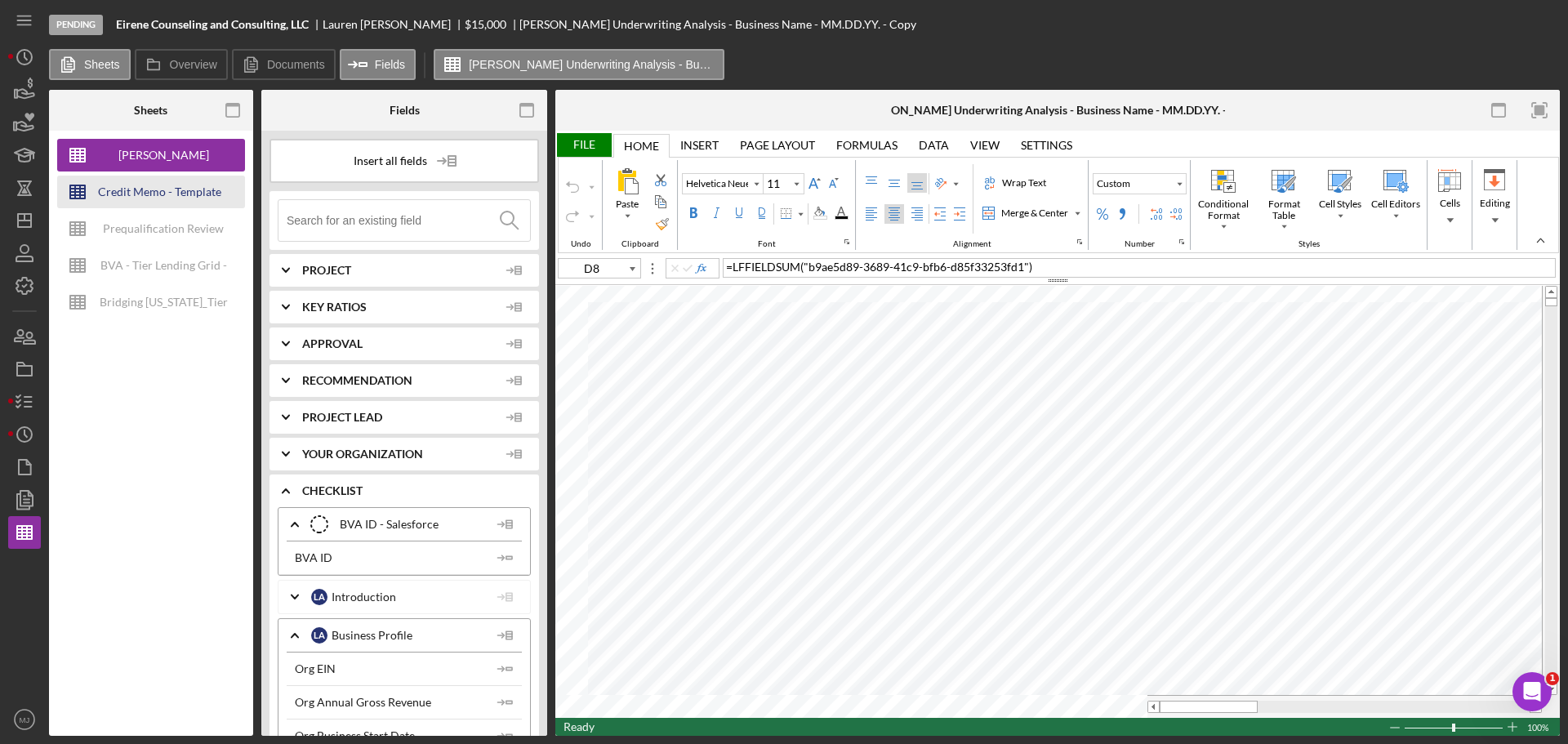
click at [179, 193] on div "Credit Memo - Template" at bounding box center [160, 192] width 124 height 33
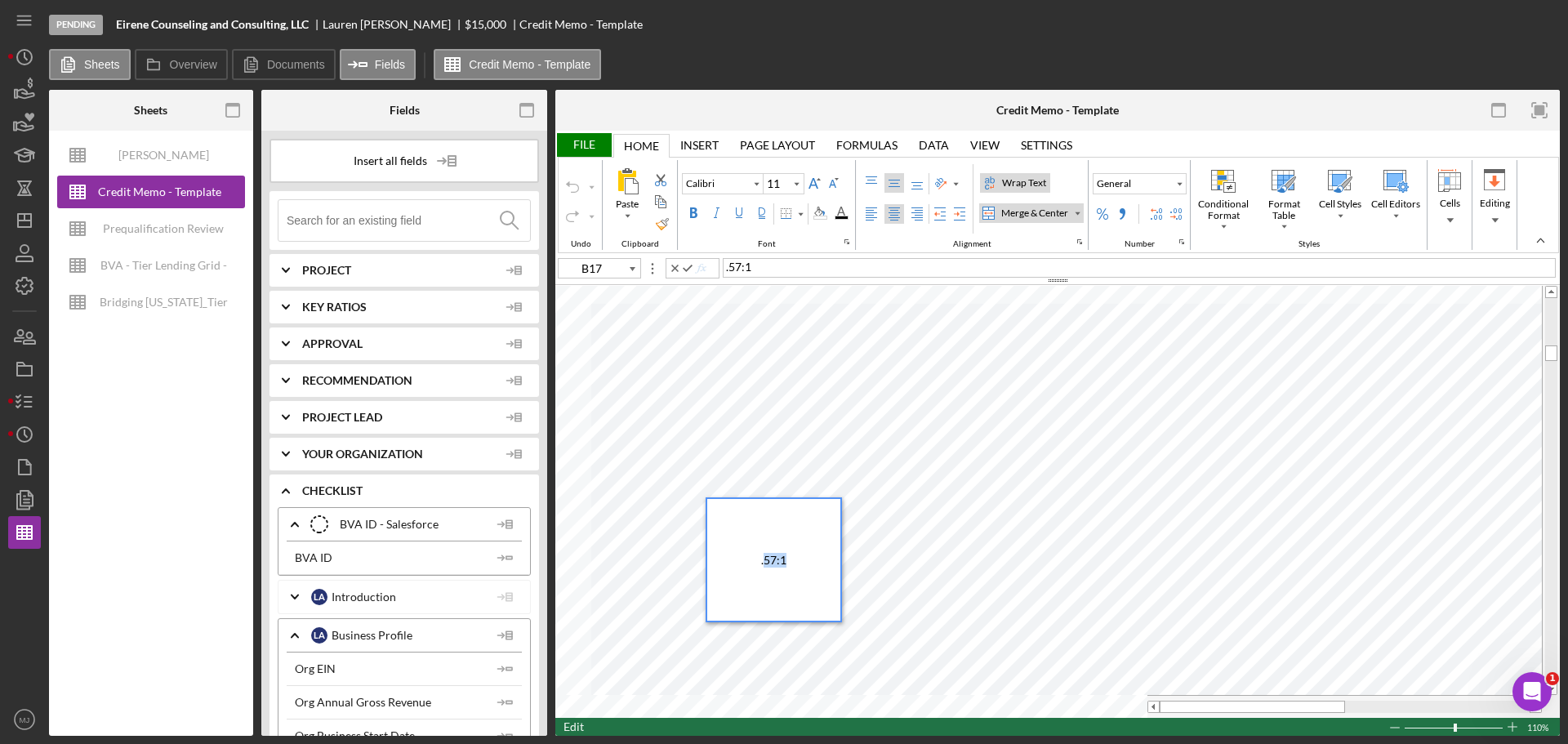
drag, startPoint x: 802, startPoint y: 570, endPoint x: 767, endPoint y: 561, distance: 36.1
click at [767, 561] on div ".57:1" at bounding box center [773, 560] width 133 height 122
click at [1106, 217] on div "Percent Style" at bounding box center [1102, 214] width 13 height 13
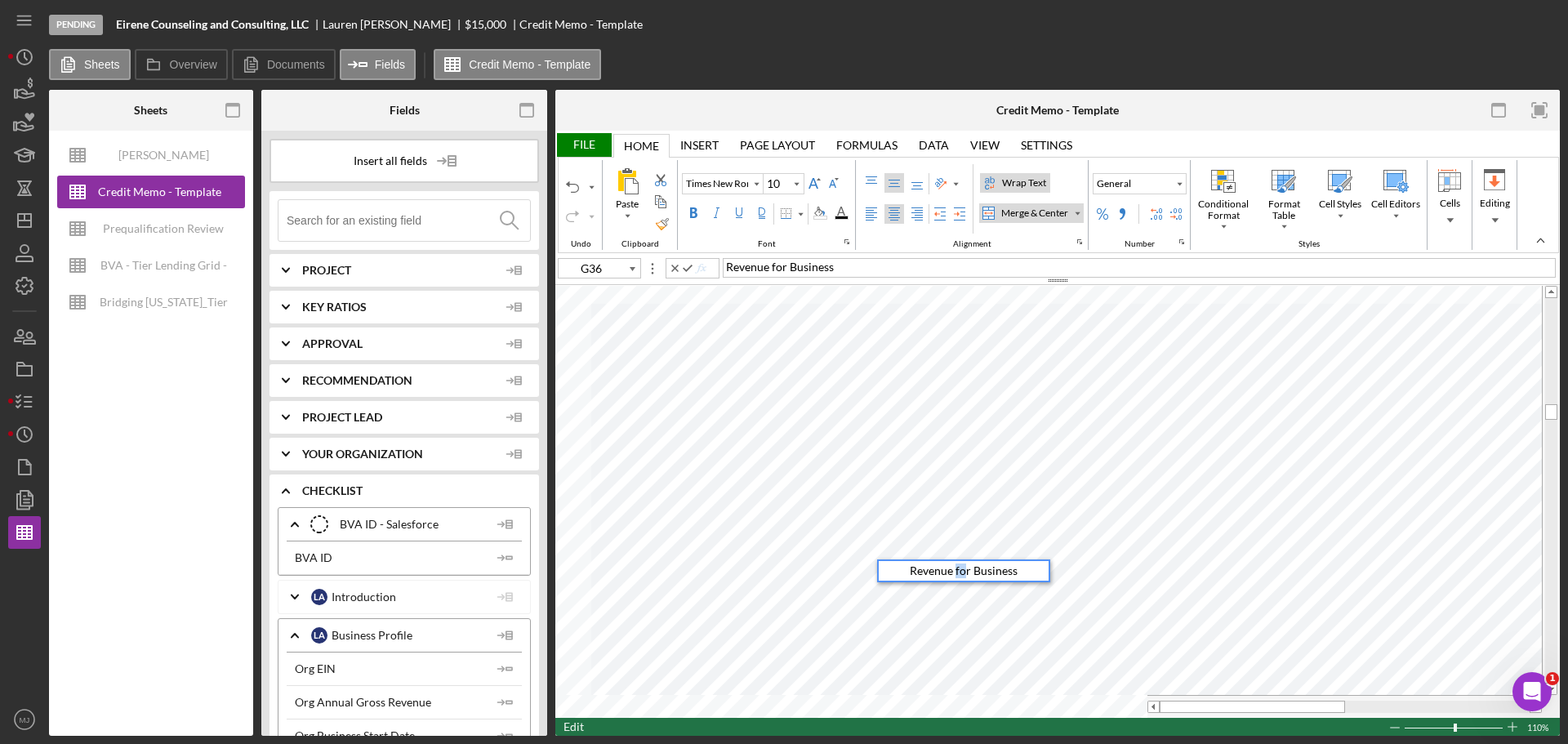
drag, startPoint x: 969, startPoint y: 568, endPoint x: 958, endPoint y: 568, distance: 11.0
click at [958, 568] on span "Revenue for Business" at bounding box center [964, 570] width 108 height 14
click at [598, 144] on div "File" at bounding box center [584, 145] width 57 height 24
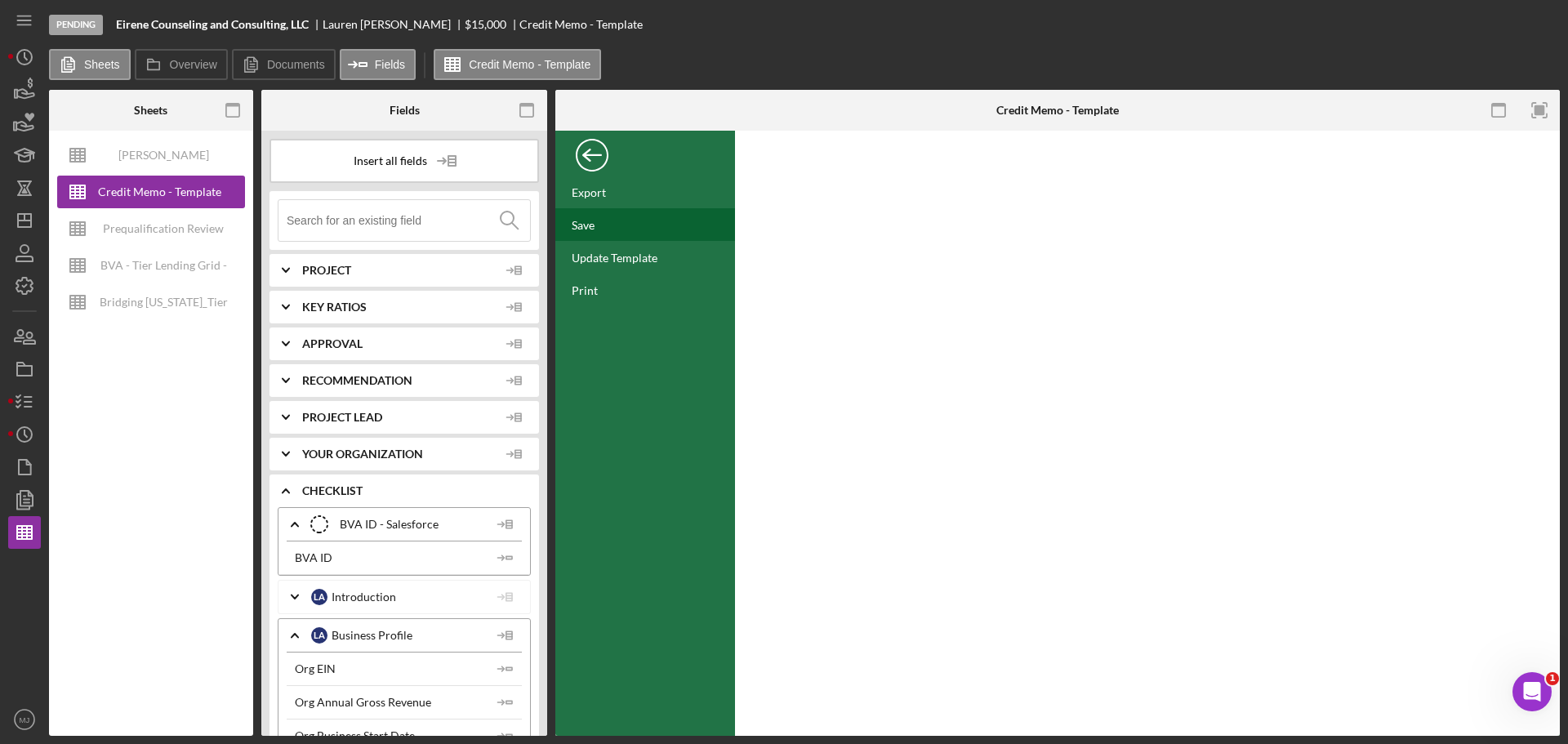
click at [599, 231] on div "Save" at bounding box center [645, 224] width 180 height 33
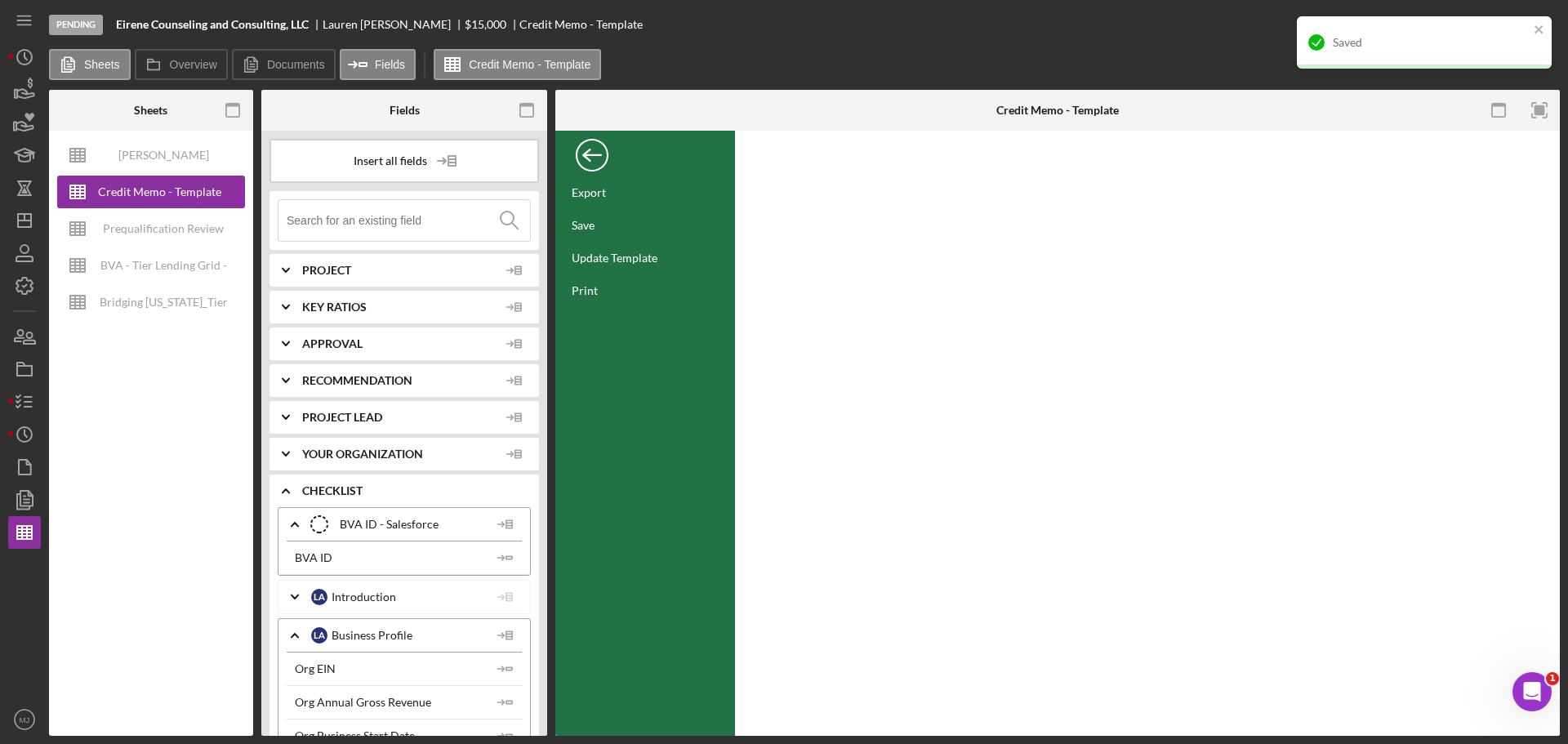
click at [592, 162] on div "Back" at bounding box center [592, 151] width 33 height 33
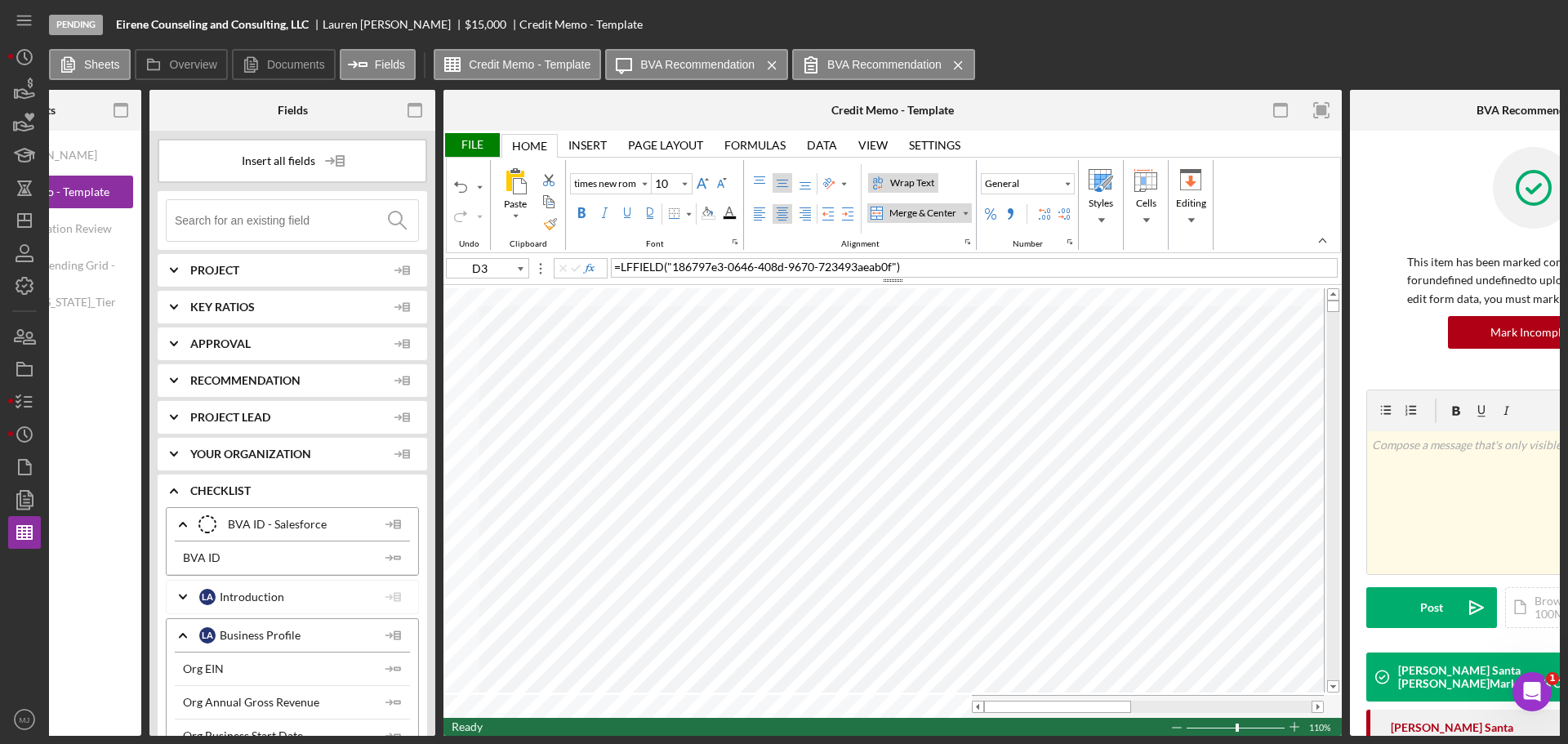
scroll to position [0, 117]
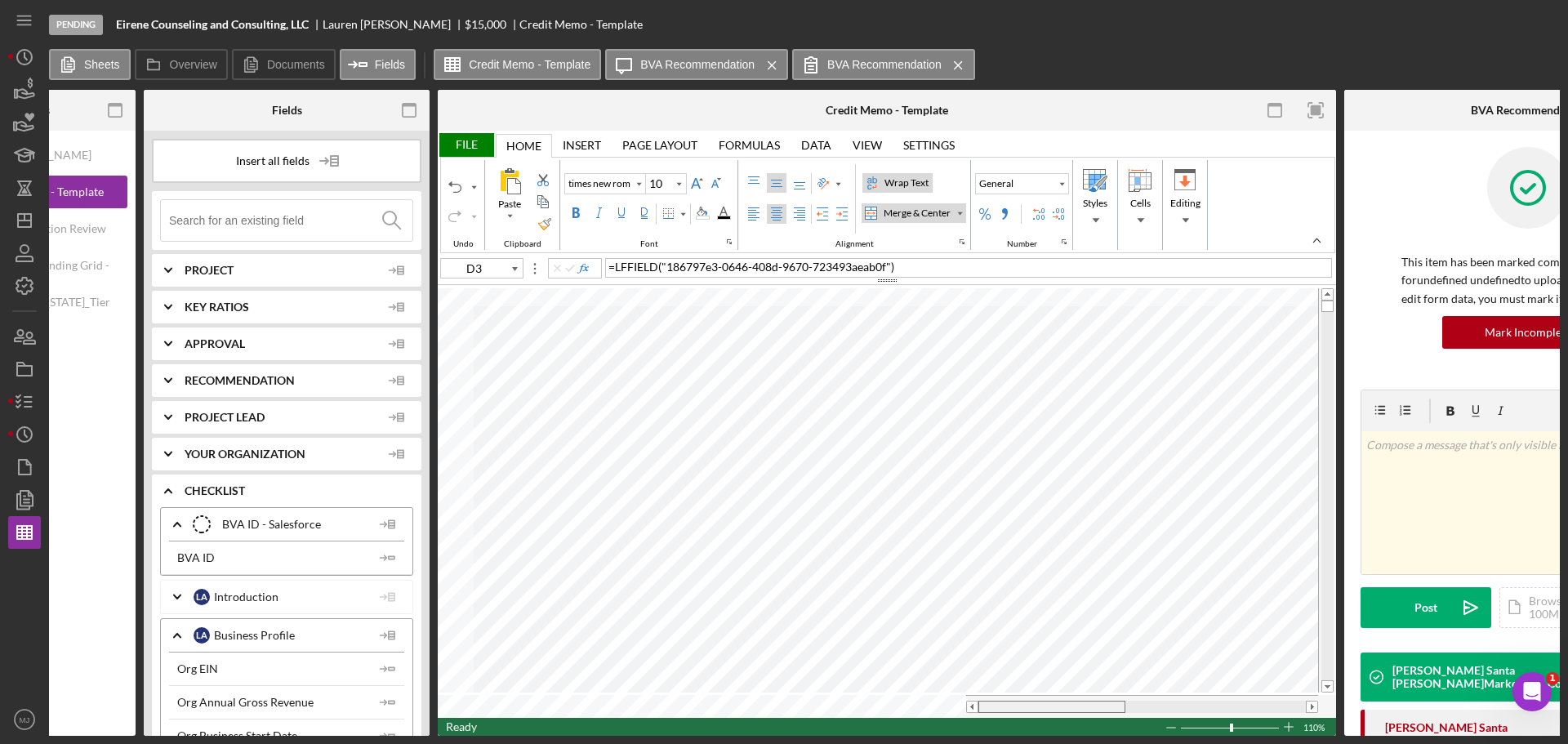
click at [965, 705] on tr at bounding box center [878, 706] width 880 height 23
click at [29, 395] on icon "button" at bounding box center [25, 402] width 41 height 41
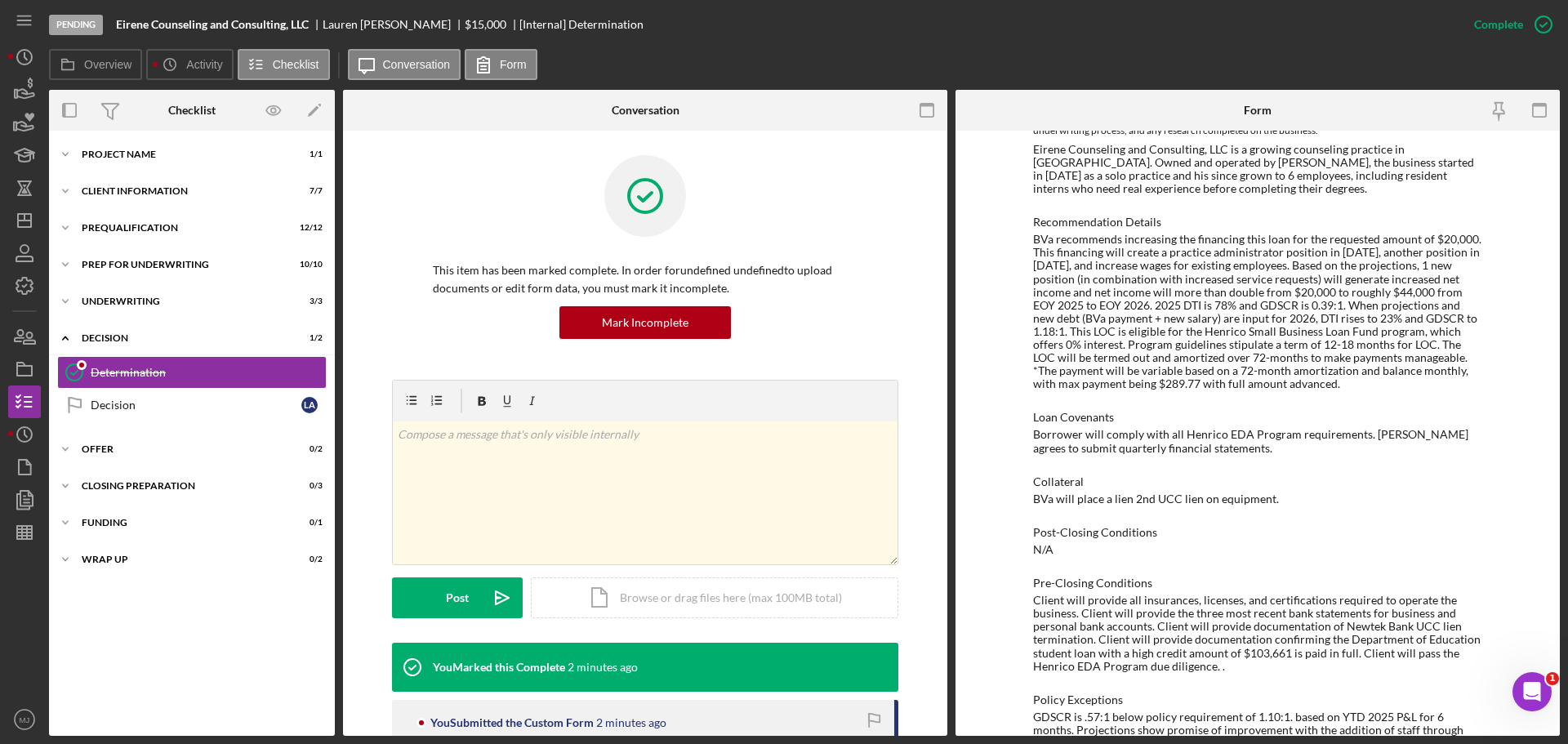
scroll to position [695, 0]
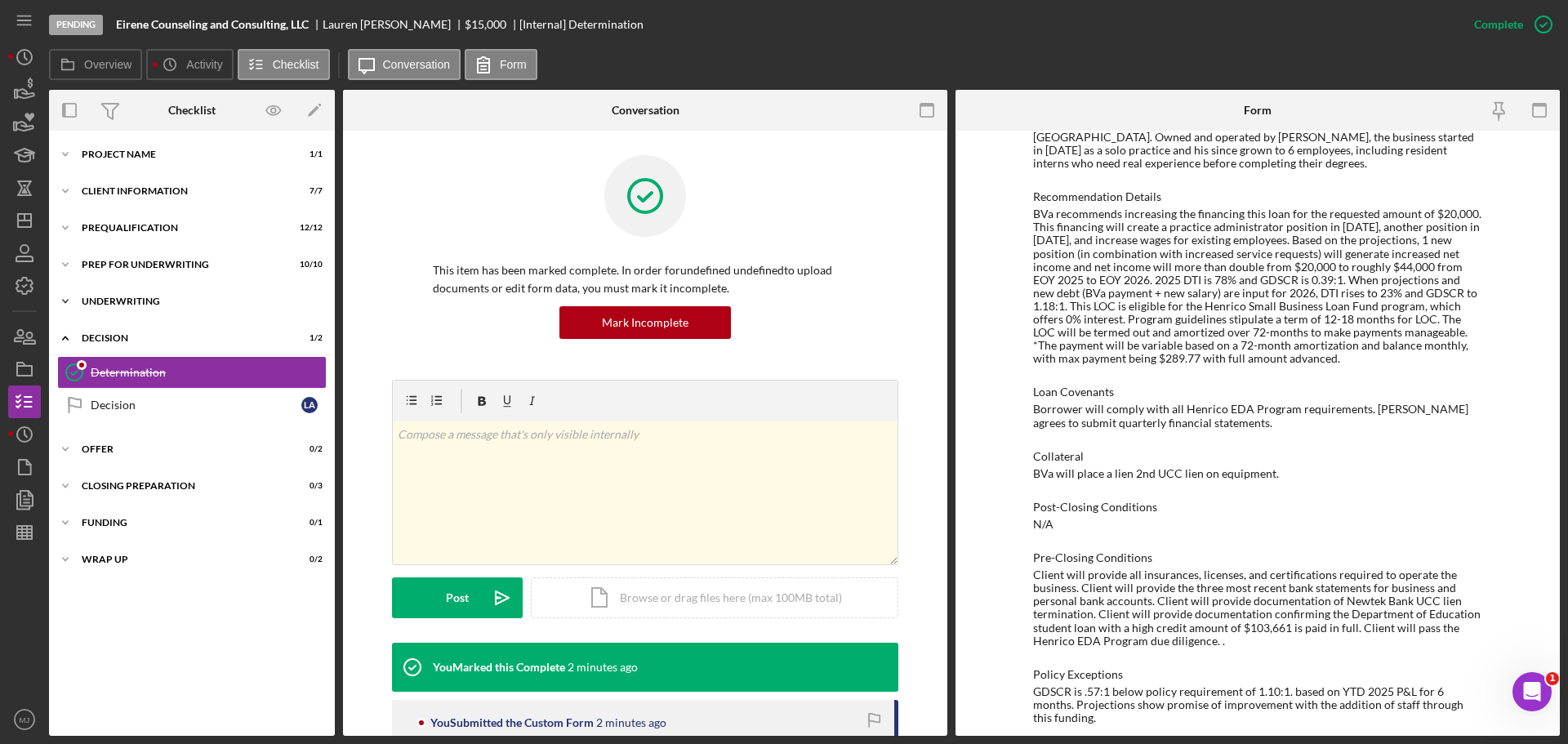
click at [119, 302] on div "Underwriting" at bounding box center [199, 301] width 233 height 10
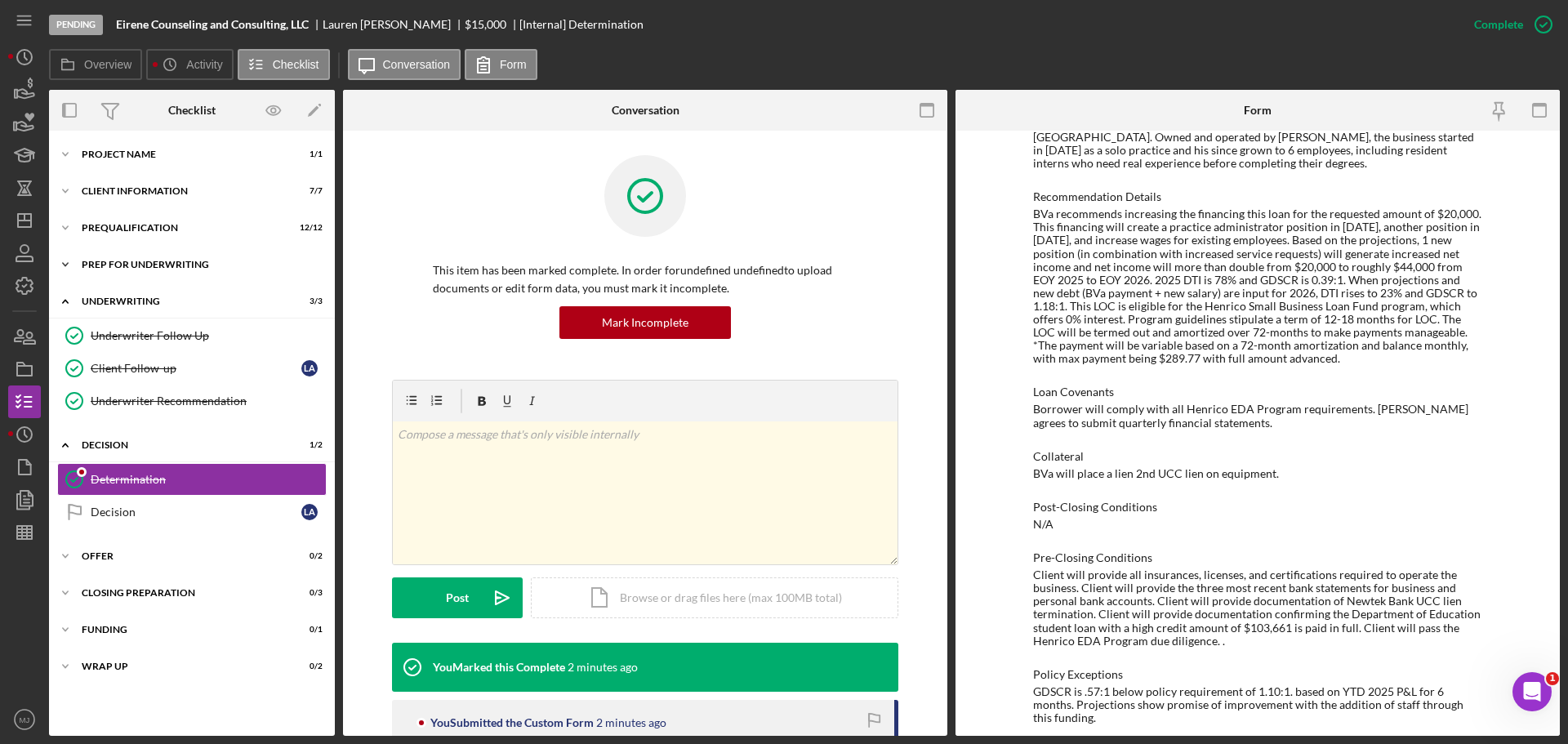
click at [126, 256] on div "Icon/Expander Prep for Underwriting 10 / 10" at bounding box center [192, 264] width 286 height 33
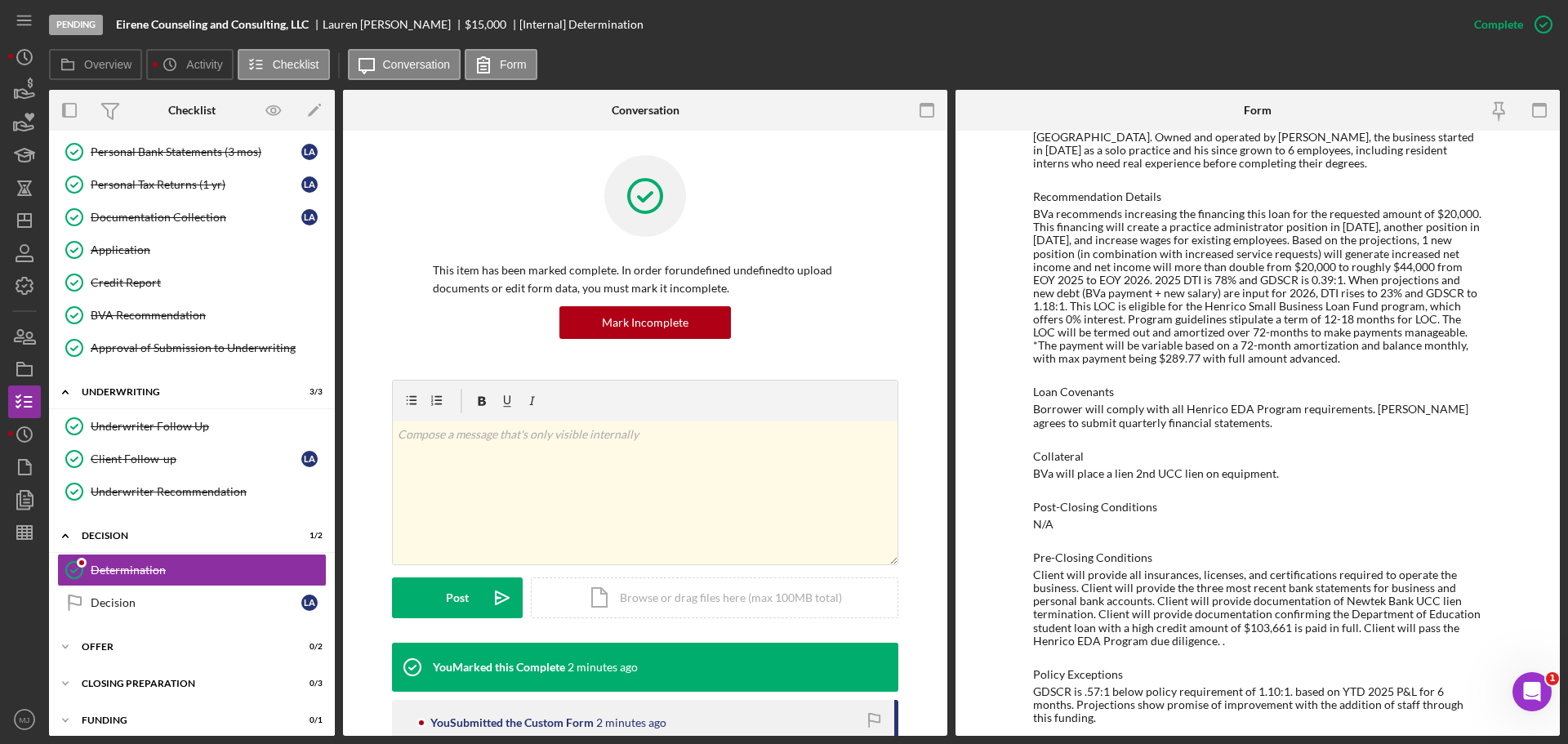
scroll to position [291, 0]
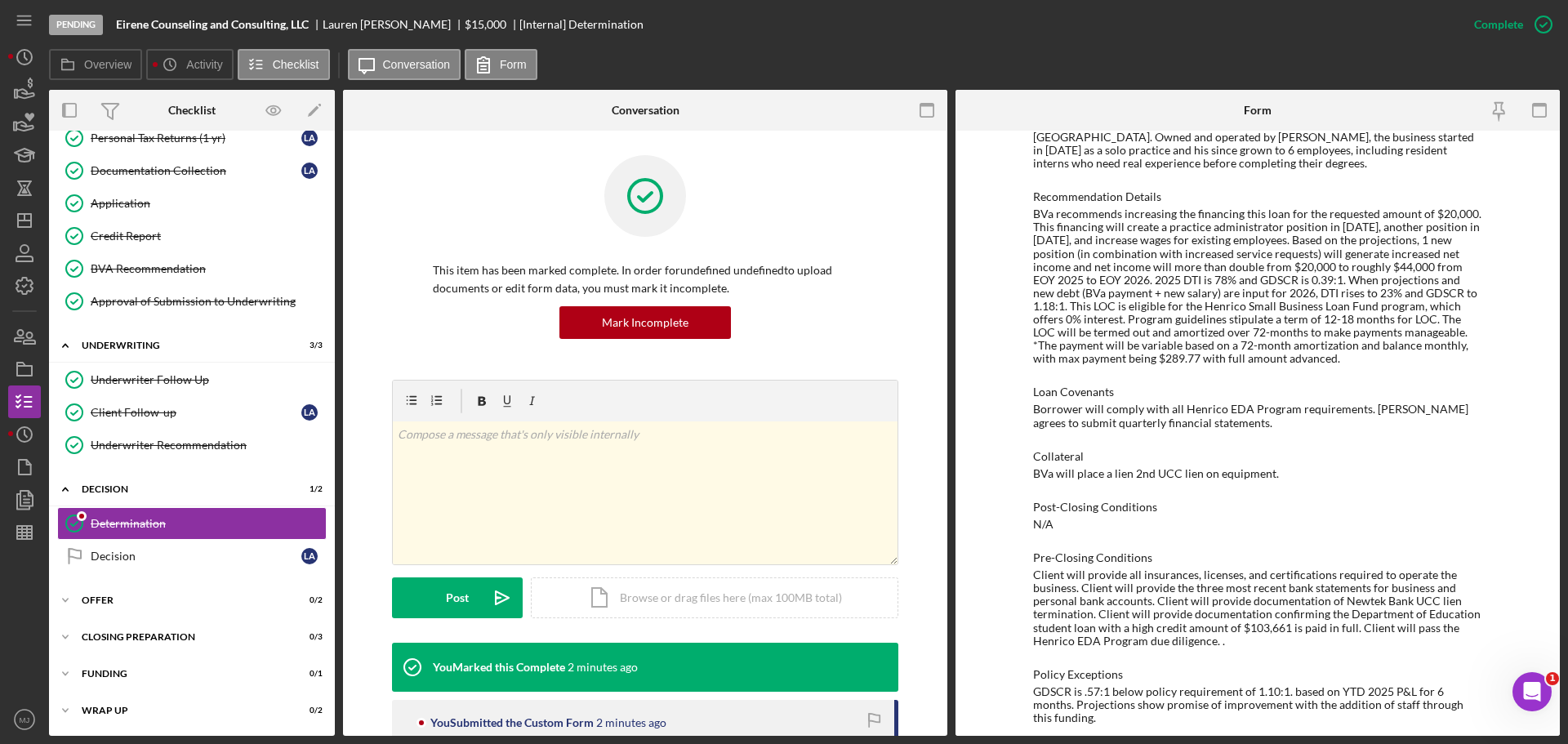
click at [1174, 289] on div "BVa recommends increasing the financing this loan for the requested amount of $…" at bounding box center [1257, 286] width 449 height 158
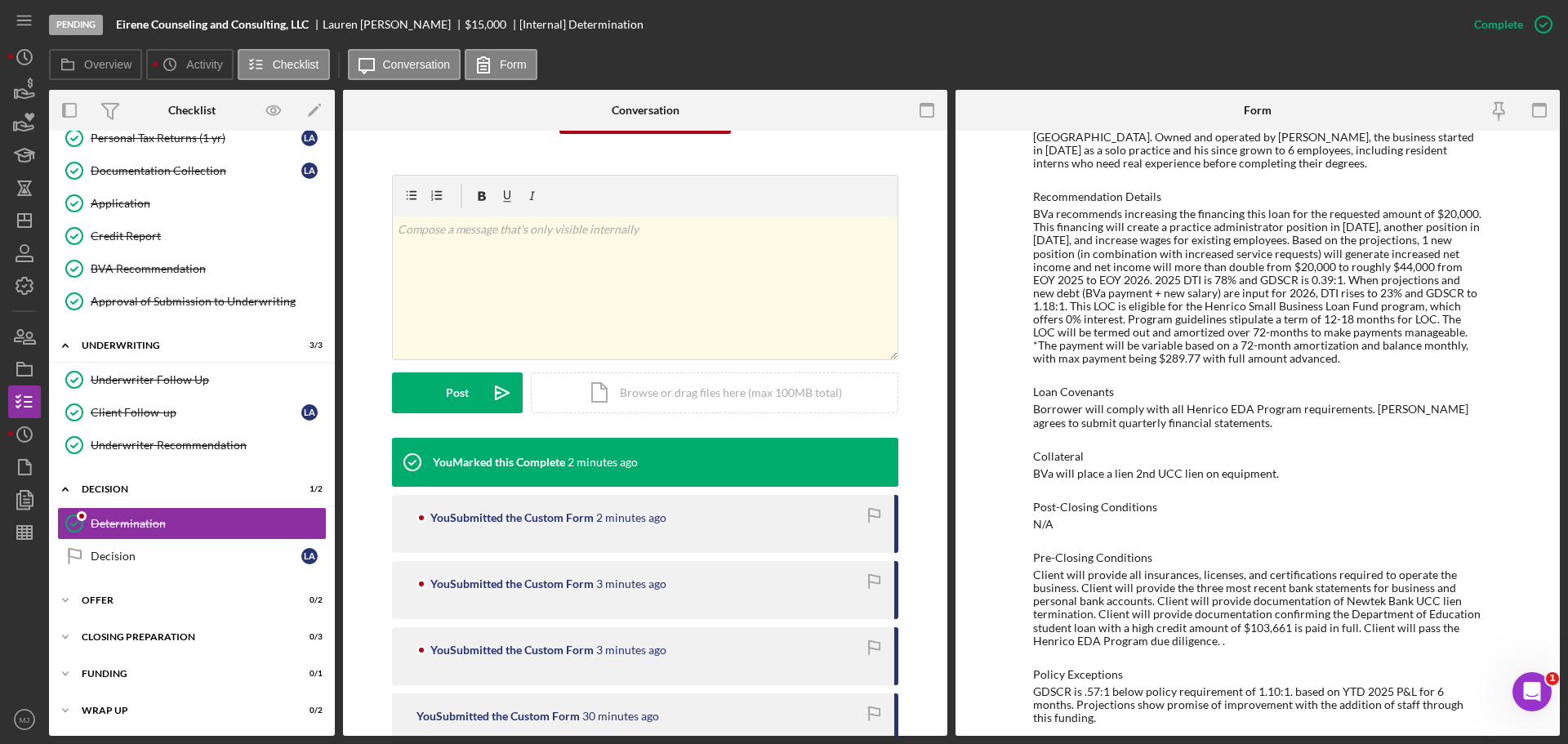
scroll to position [0, 0]
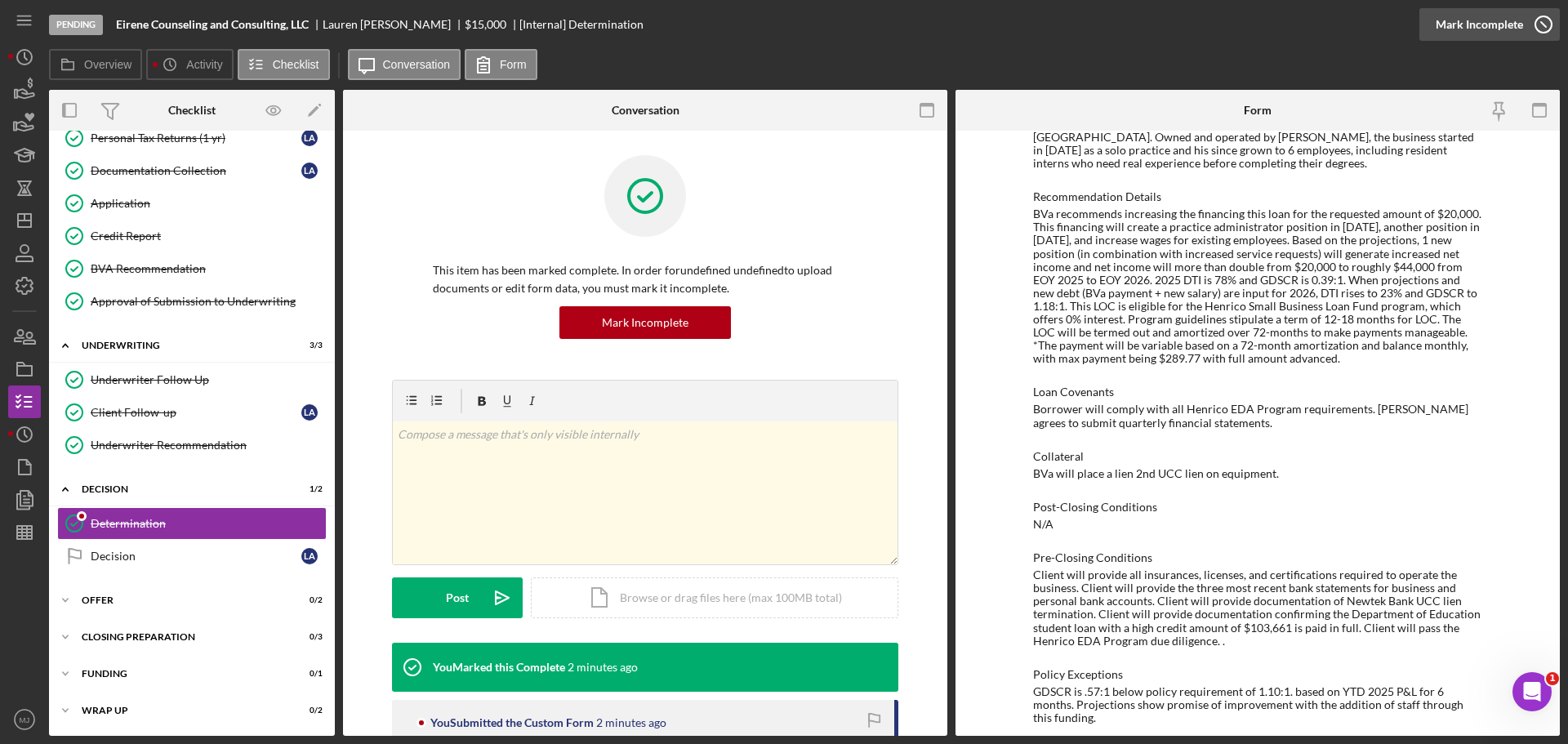
click at [1505, 26] on div "Mark Incomplete" at bounding box center [1479, 24] width 87 height 33
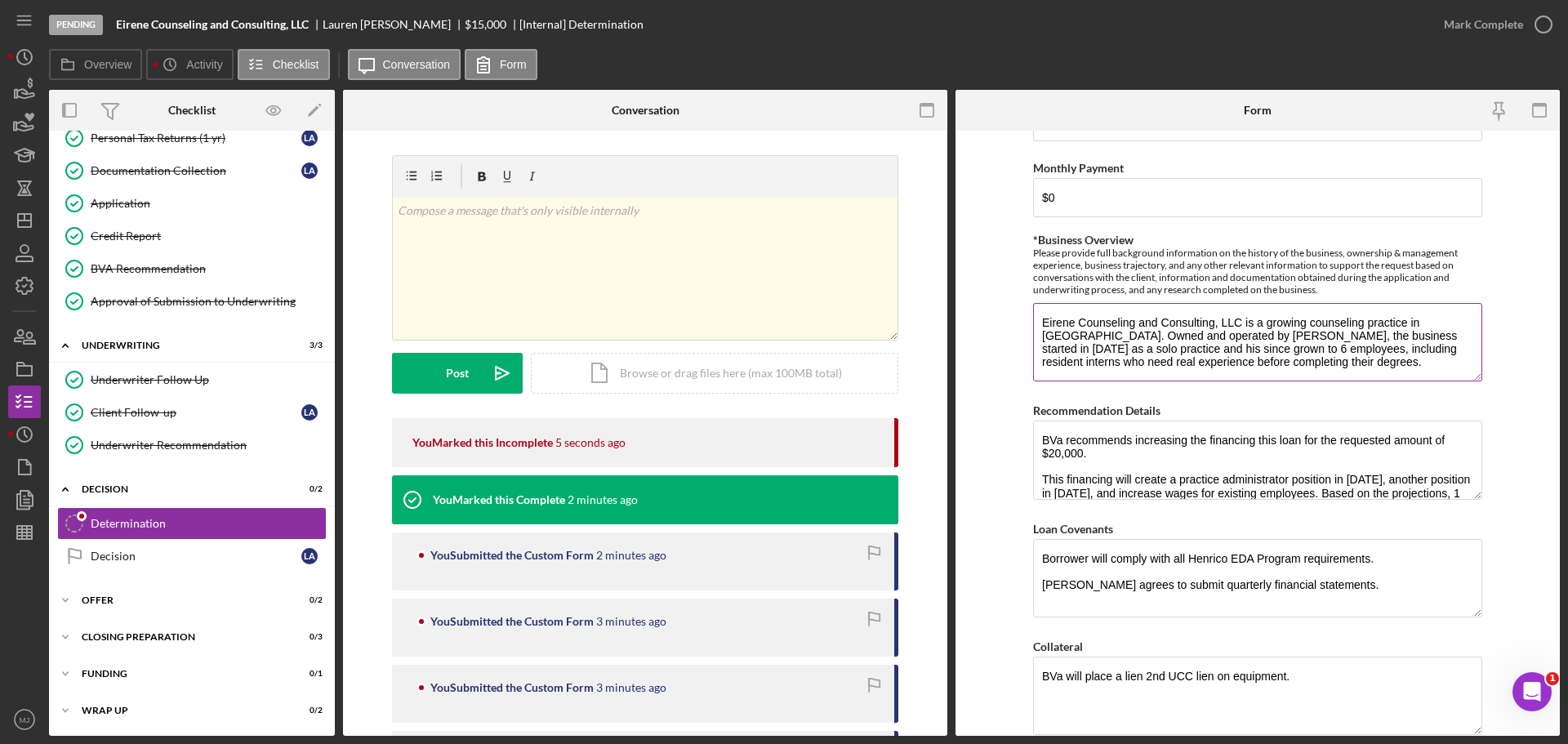
scroll to position [820, 0]
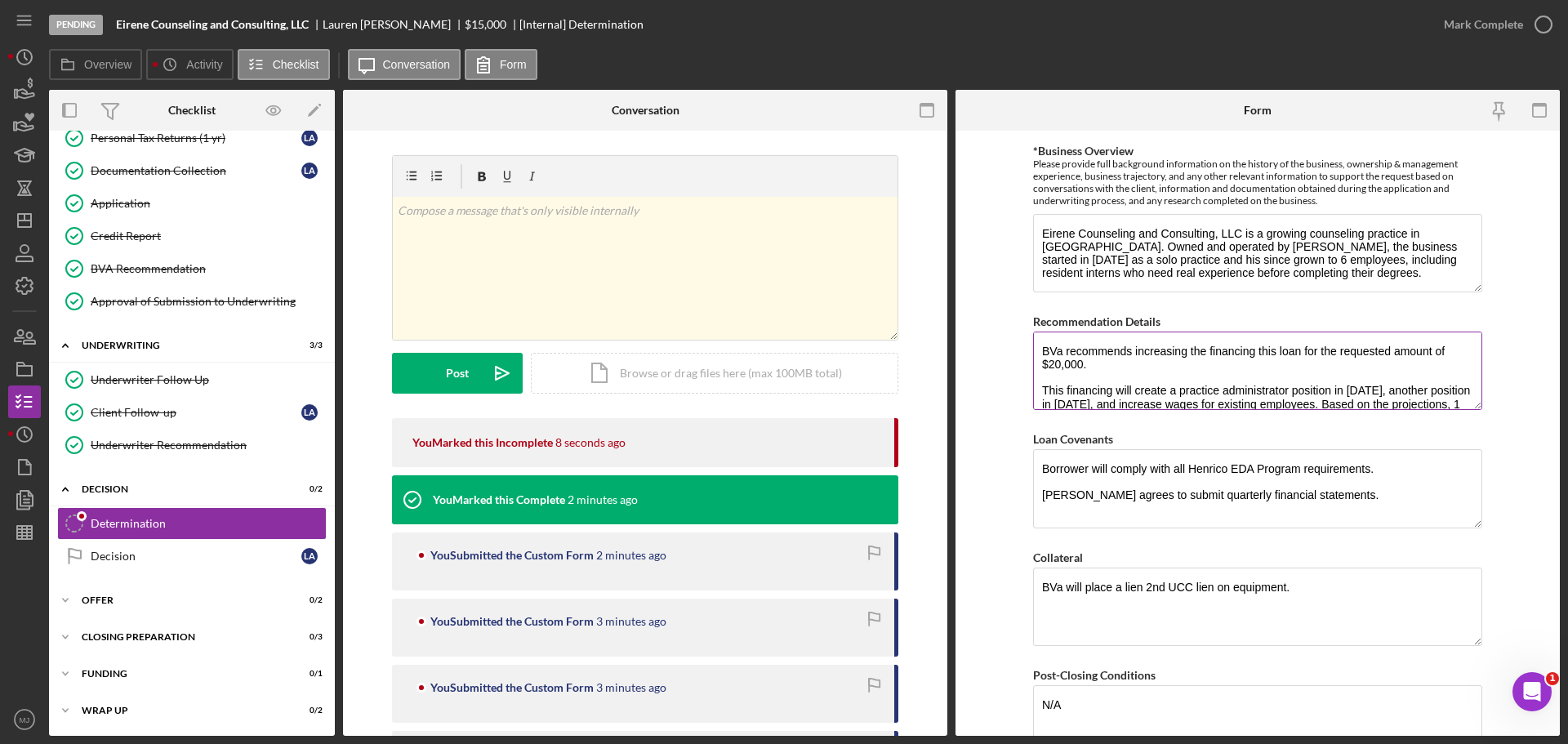
click at [1473, 409] on textarea "BVa recommends increasing the financing this loan for the requested amount of $…" at bounding box center [1257, 371] width 449 height 79
click at [1128, 364] on textarea "BVa recommends increasing the financing this loan for the requested amount of $…" at bounding box center [1257, 371] width 449 height 79
click at [1041, 352] on textarea "BVa recommends increasing the financing this loan for the requested amount of $…" at bounding box center [1257, 371] width 449 height 79
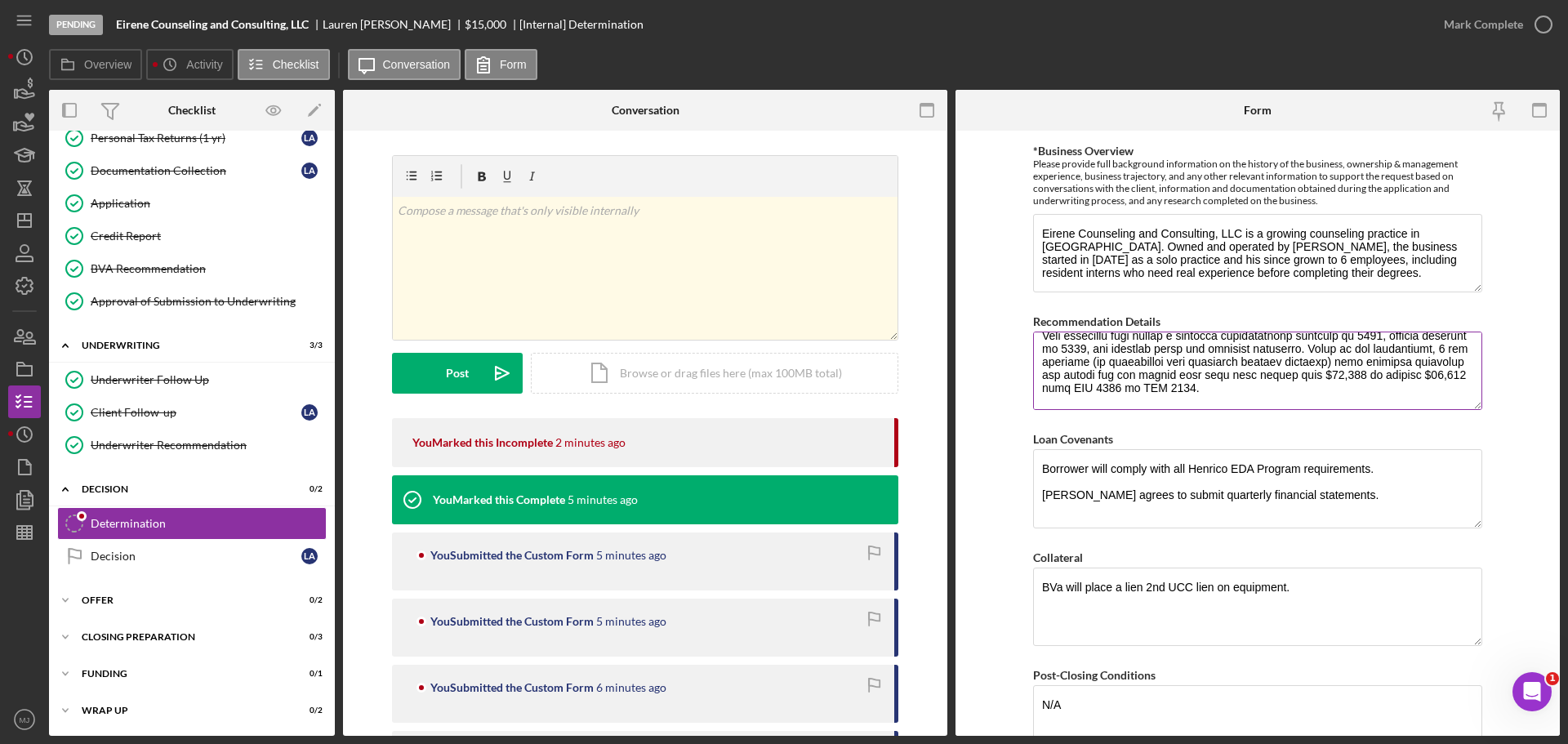
scroll to position [0, 0]
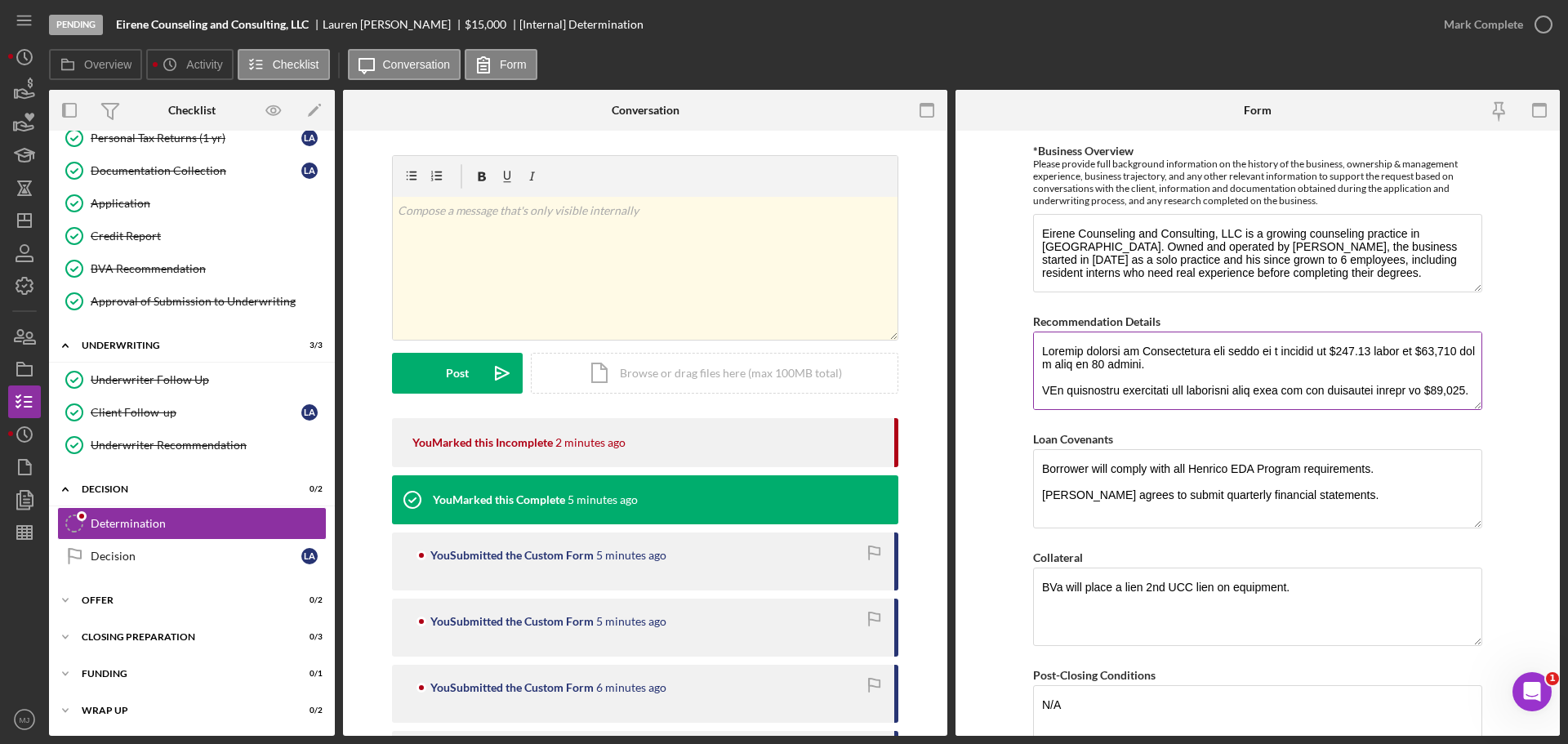
click at [1130, 401] on textarea "Recommendation Details" at bounding box center [1257, 371] width 449 height 79
click at [1202, 399] on textarea "Recommendation Details" at bounding box center [1257, 371] width 449 height 79
click at [1327, 403] on textarea "Recommendation Details" at bounding box center [1257, 371] width 449 height 79
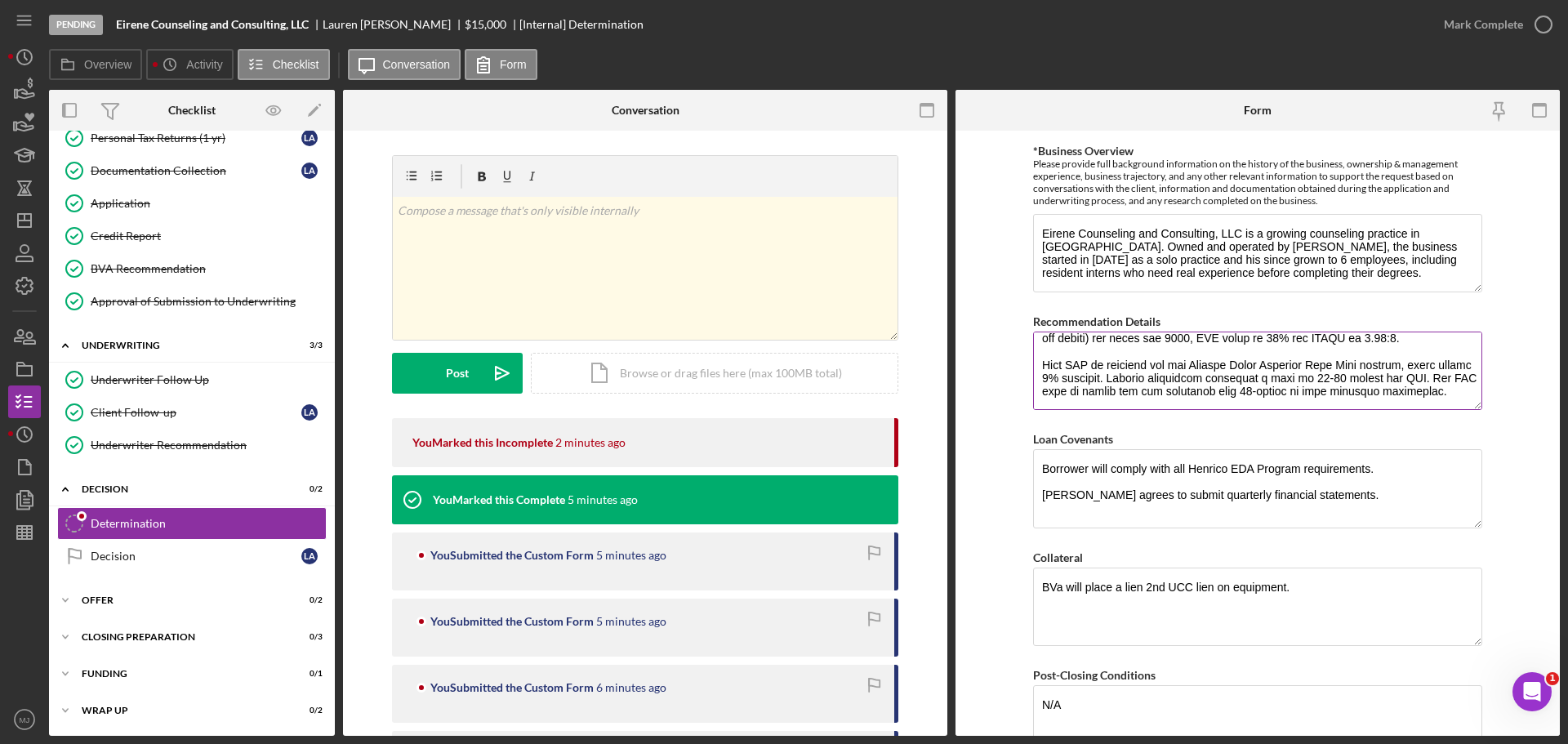
drag, startPoint x: 1321, startPoint y: 402, endPoint x: 1259, endPoint y: 387, distance: 63.8
click at [1259, 387] on textarea "Recommendation Details" at bounding box center [1257, 371] width 449 height 79
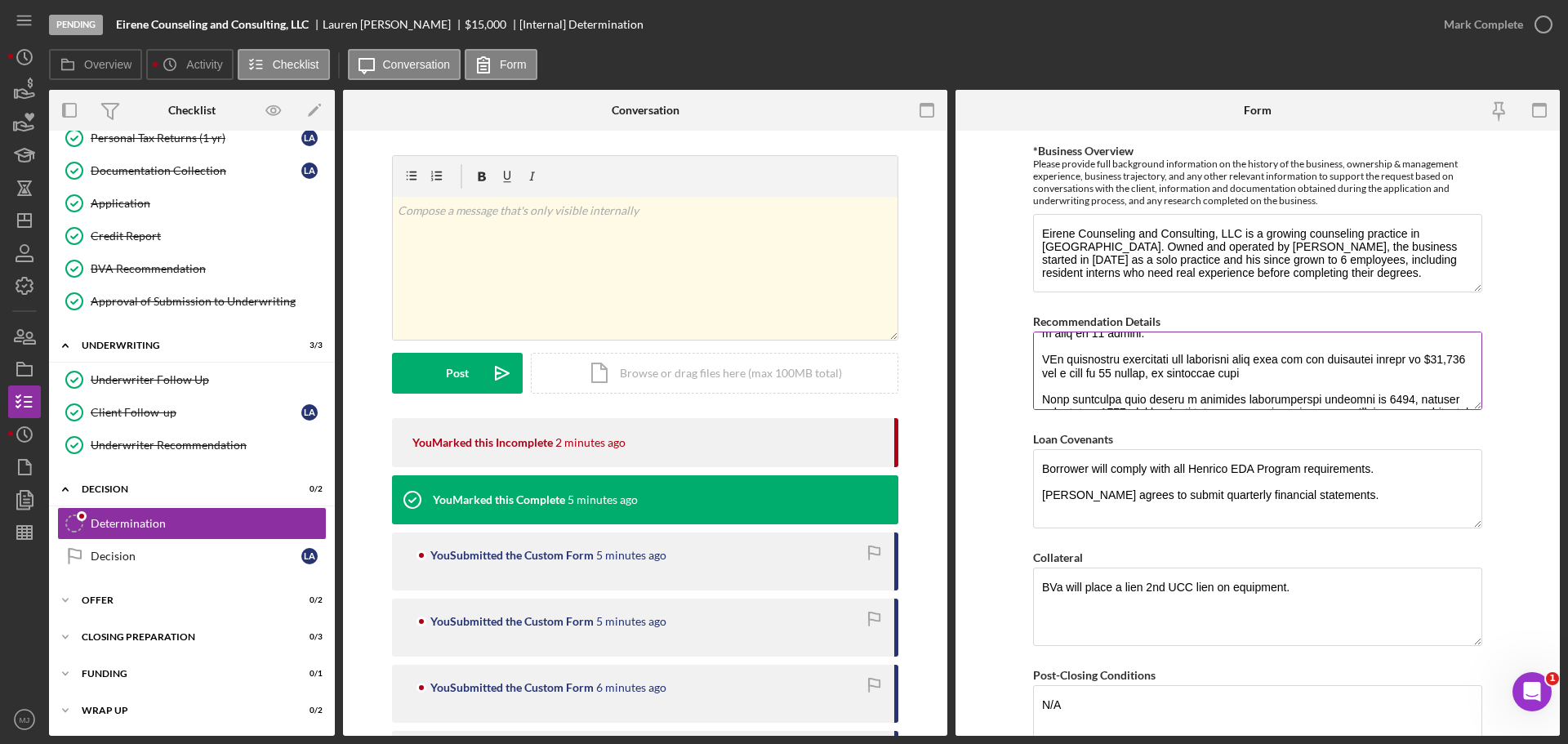
click at [1274, 387] on textarea "Recommendation Details" at bounding box center [1257, 371] width 449 height 79
drag, startPoint x: 1275, startPoint y: 371, endPoint x: 1255, endPoint y: 371, distance: 20.0
click at [1255, 371] on textarea "Recommendation Details" at bounding box center [1257, 371] width 449 height 79
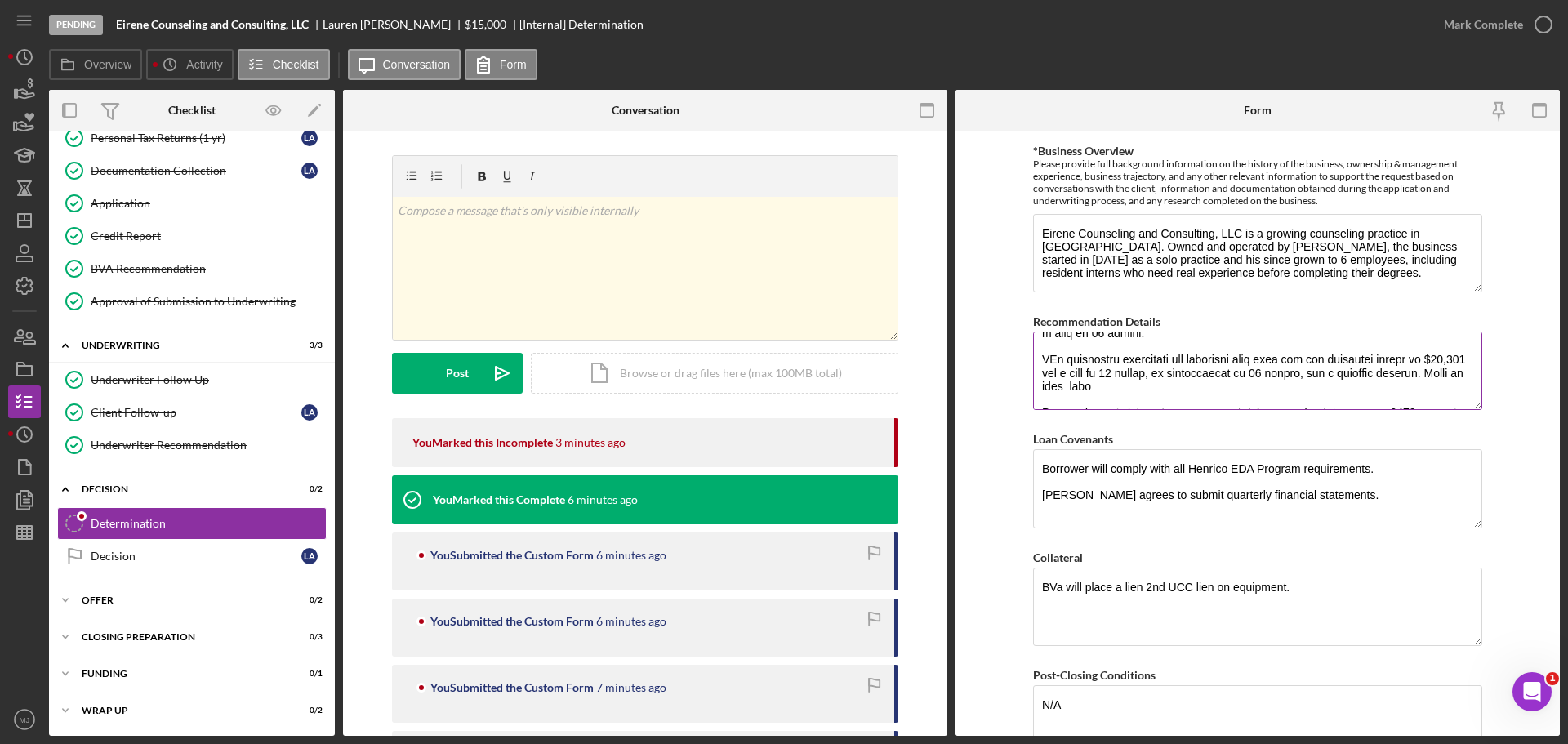
click at [1082, 372] on textarea "Recommendation Details" at bounding box center [1257, 371] width 449 height 79
click at [1097, 370] on textarea "Recommendation Details" at bounding box center [1257, 371] width 449 height 79
click at [1109, 371] on textarea "Recommendation Details" at bounding box center [1257, 371] width 449 height 79
click at [1277, 386] on textarea "Recommendation Details" at bounding box center [1257, 371] width 449 height 79
drag, startPoint x: 1277, startPoint y: 386, endPoint x: 1238, endPoint y: 386, distance: 39.0
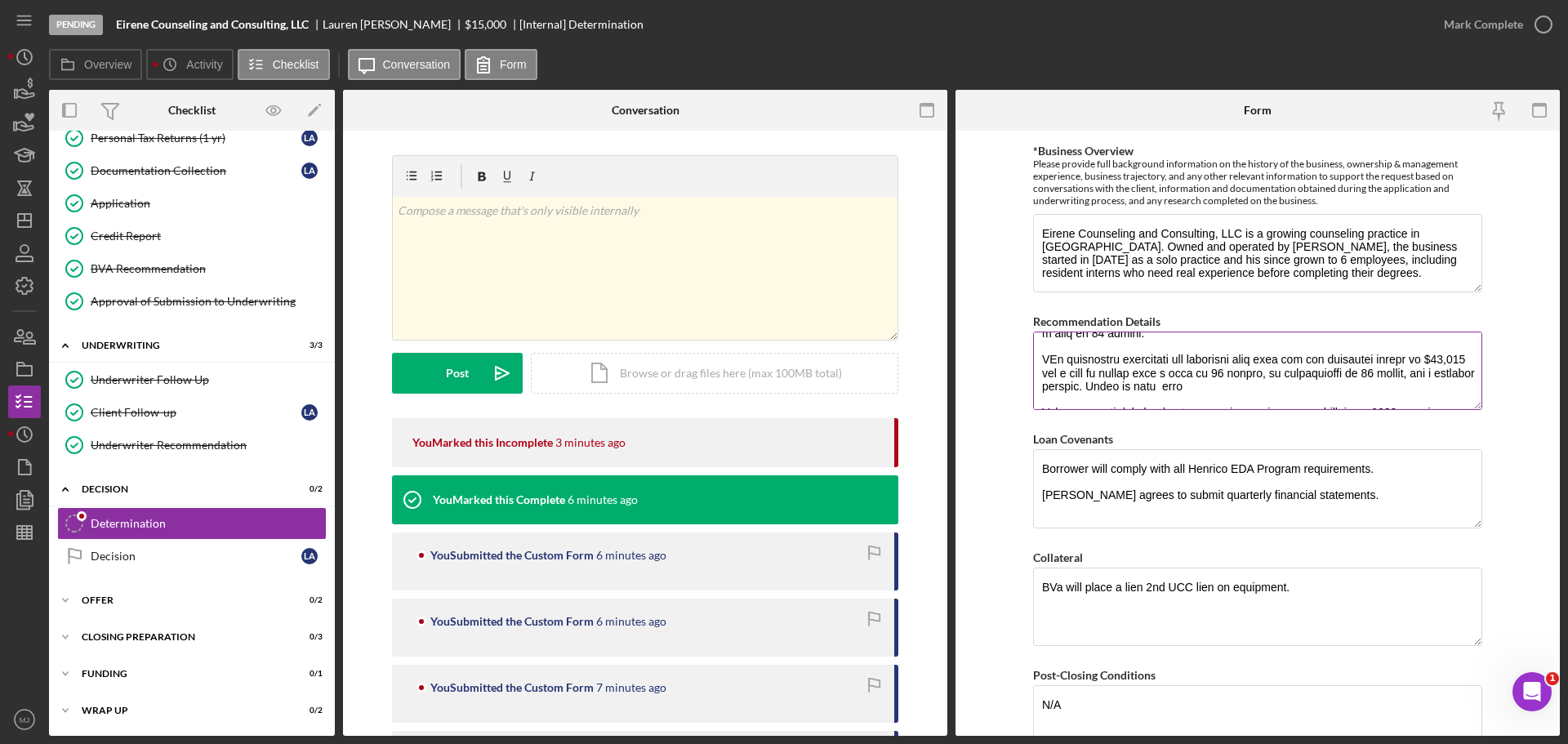
click at [1238, 386] on textarea "Recommendation Details" at bounding box center [1257, 371] width 449 height 79
drag, startPoint x: 1259, startPoint y: 392, endPoint x: 1165, endPoint y: 387, distance: 94.1
click at [1165, 387] on textarea "Recommendation Details" at bounding box center [1257, 371] width 449 height 79
click at [1259, 390] on textarea "Recommendation Details" at bounding box center [1257, 371] width 449 height 79
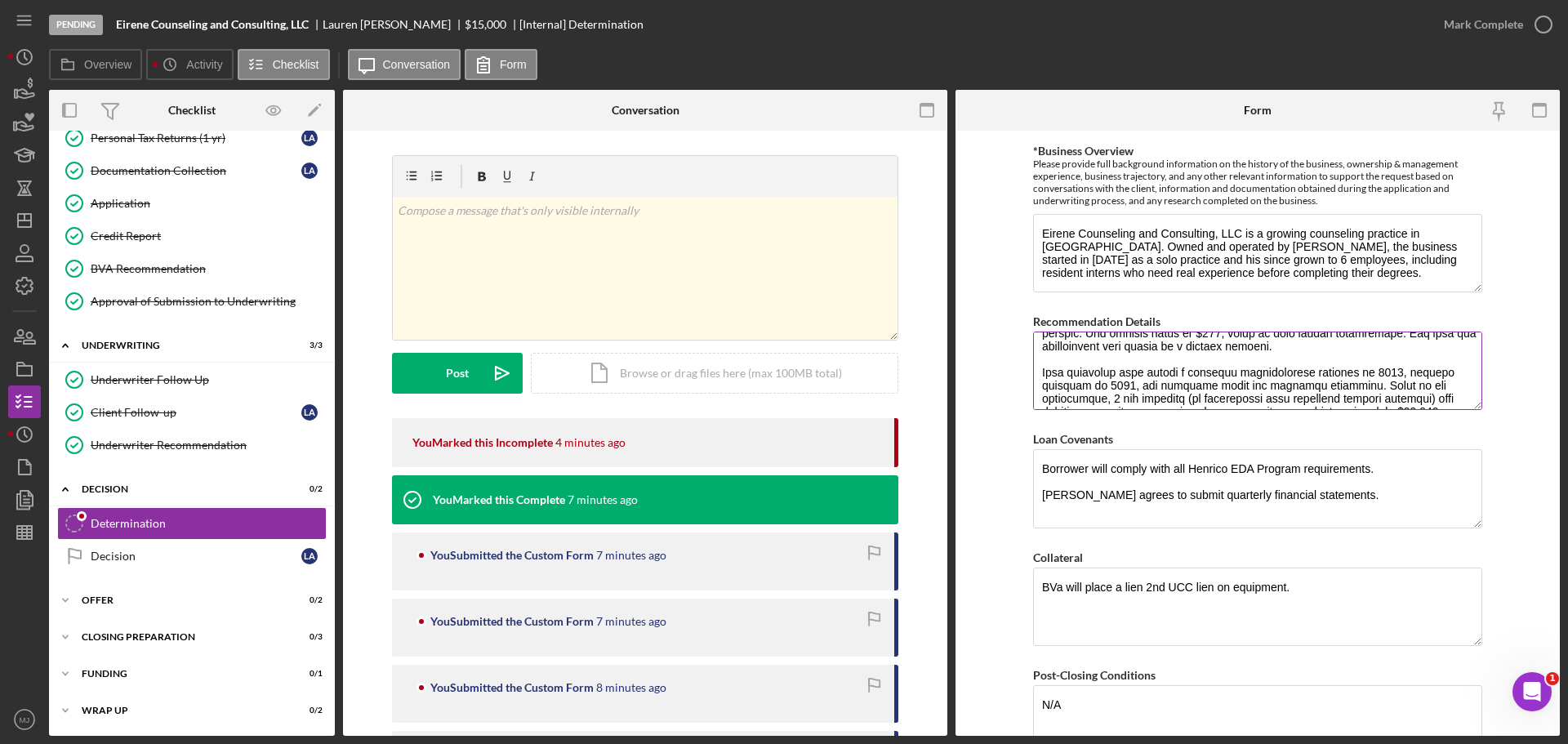
scroll to position [113, 0]
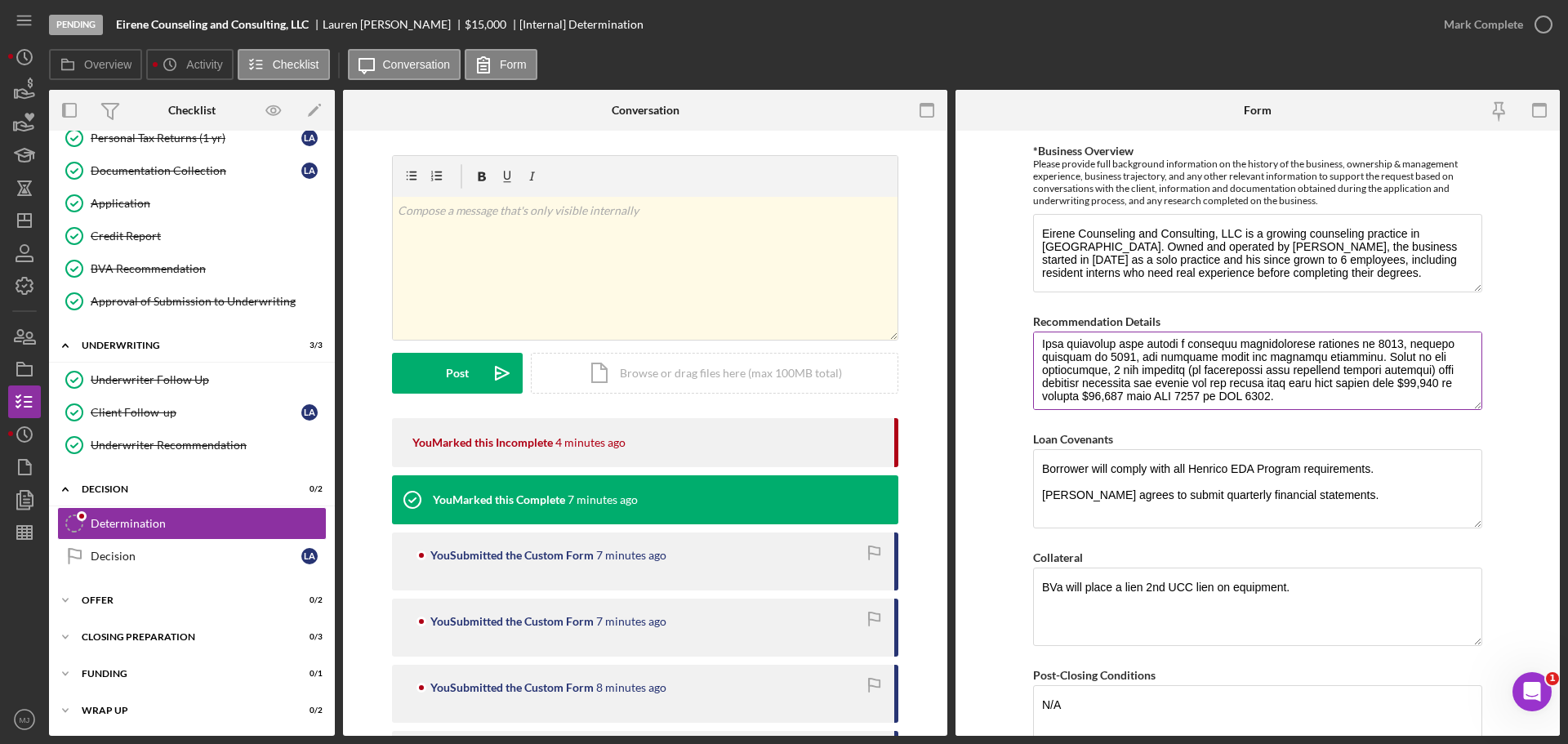
click at [1353, 392] on textarea "Recommendation Details" at bounding box center [1257, 371] width 449 height 79
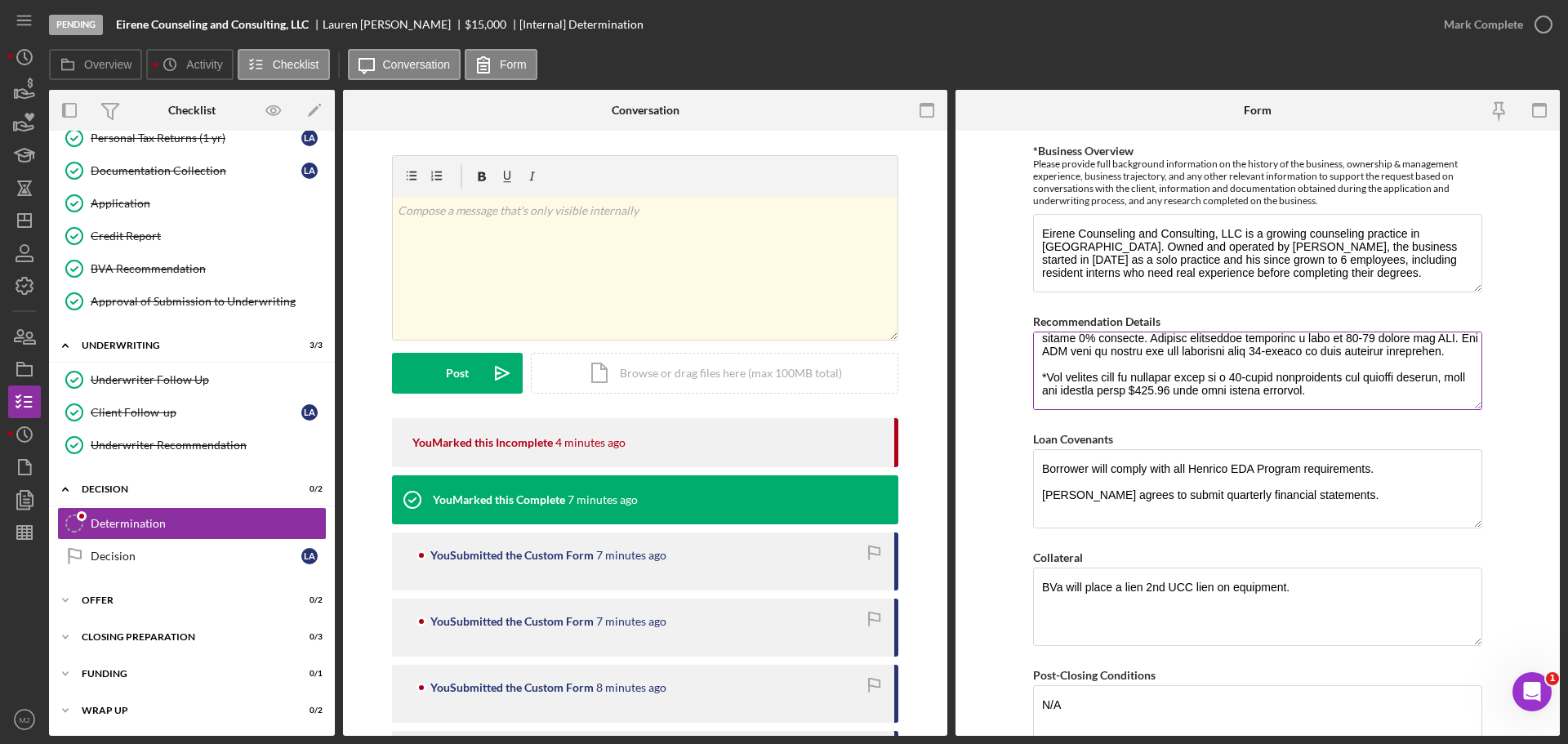
scroll to position [289, 0]
drag, startPoint x: 1399, startPoint y: 362, endPoint x: 1027, endPoint y: 349, distance: 372.2
click at [1027, 349] on form "BVA Final Recommendation Borrower Eirene Counseling and Consulting Services, LL…" at bounding box center [1257, 432] width 605 height 605
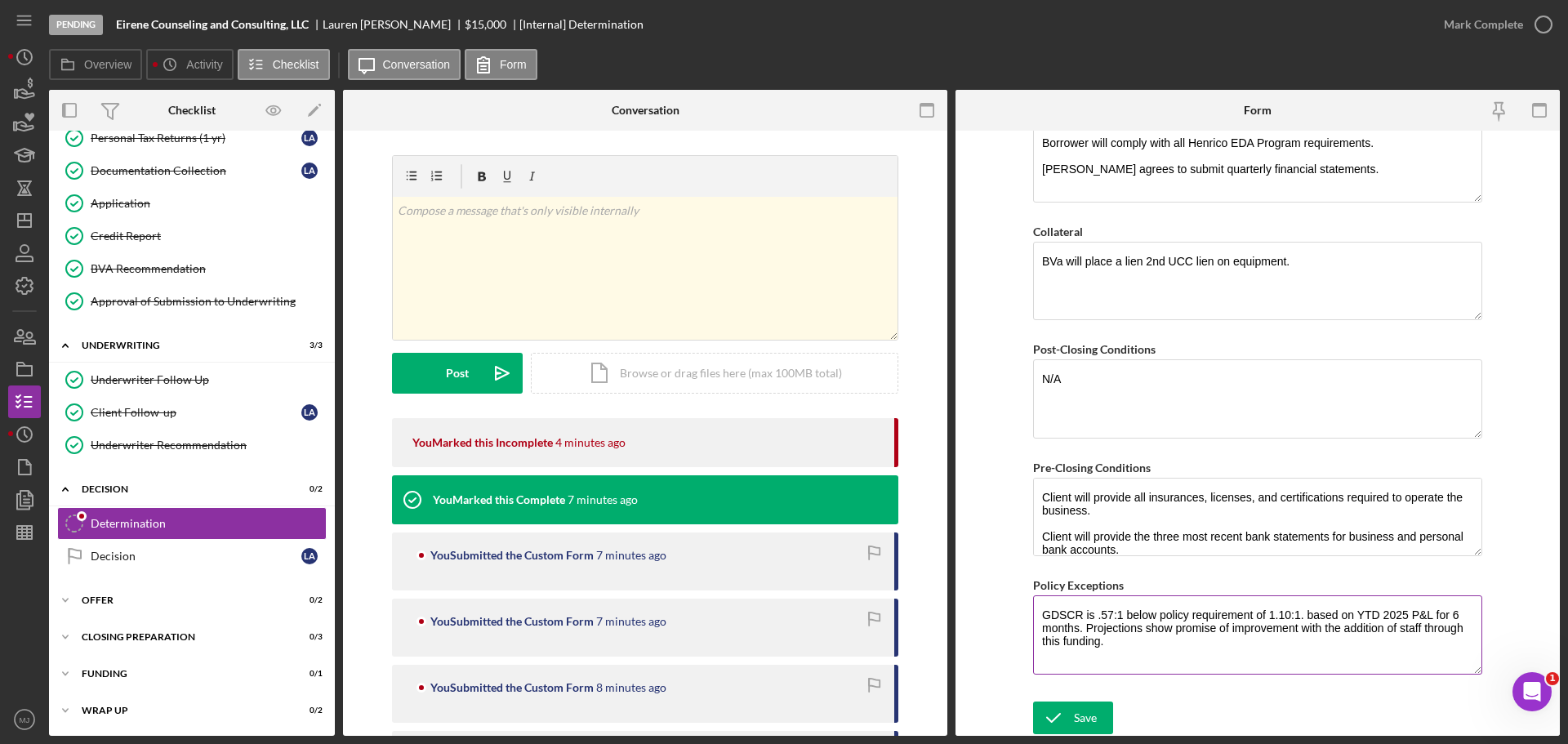
scroll to position [1146, 0]
click at [1074, 715] on div "Save" at bounding box center [1085, 717] width 23 height 33
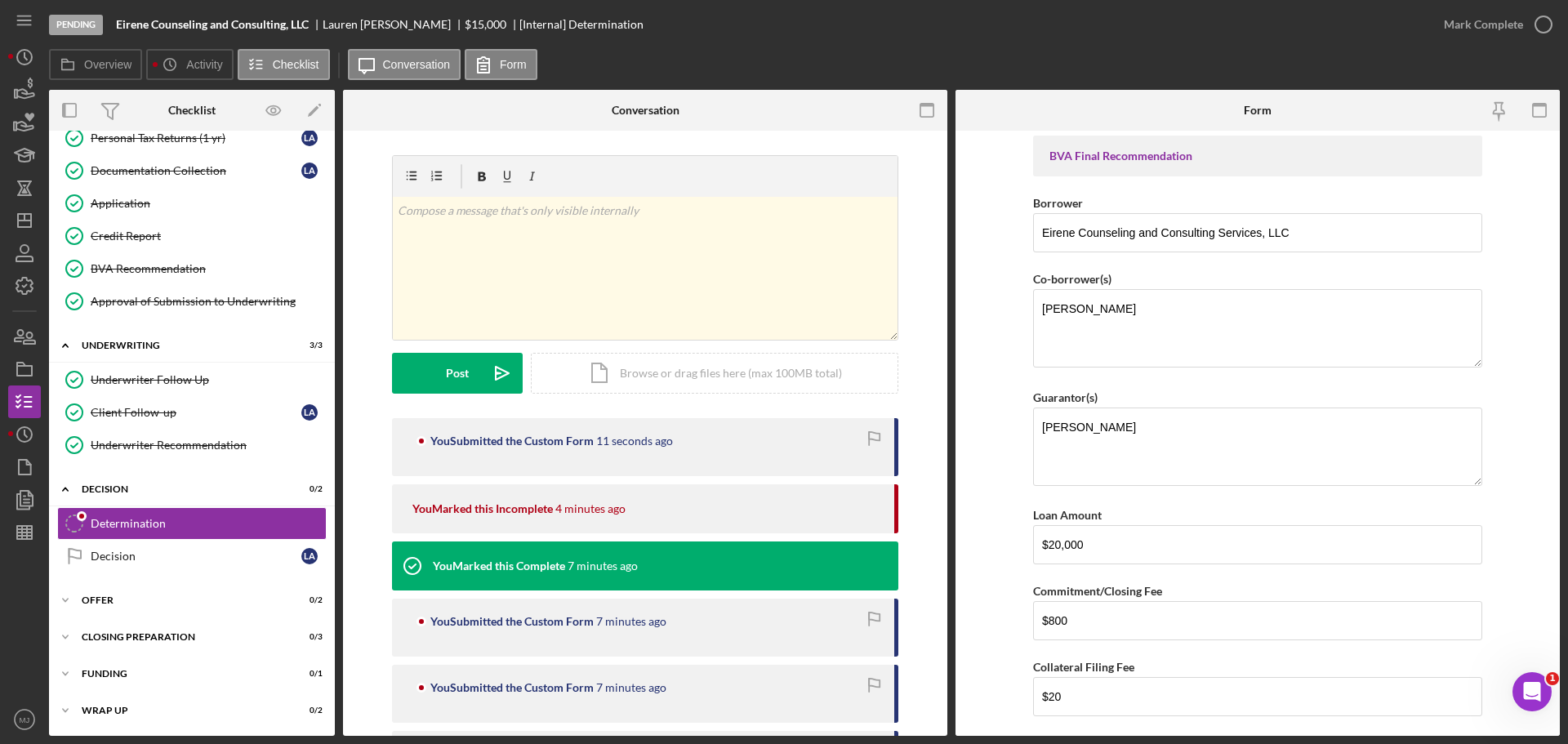
scroll to position [0, 0]
click at [1456, 31] on div "Mark Complete" at bounding box center [1484, 24] width 79 height 33
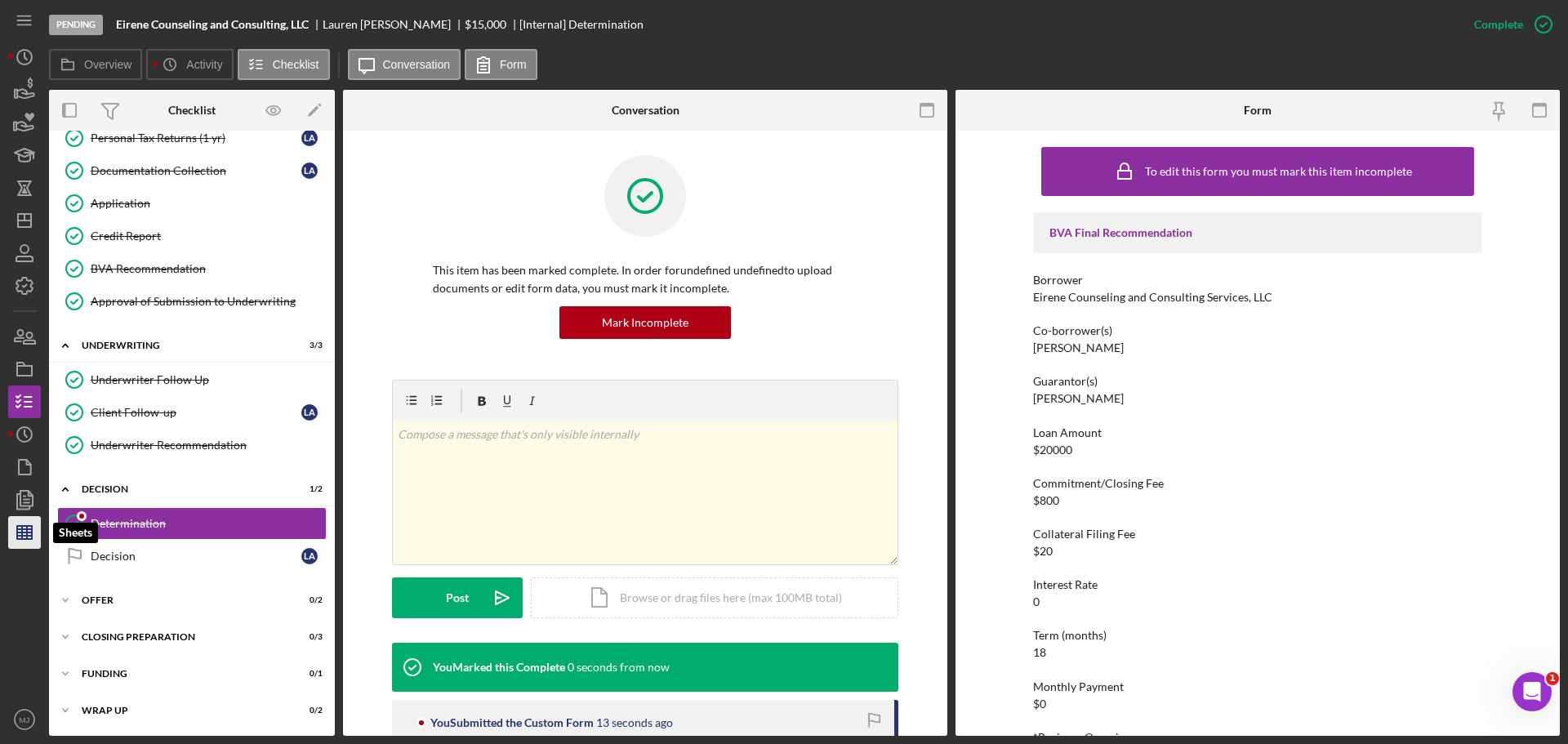
click at [26, 530] on icon "button" at bounding box center [25, 532] width 41 height 41
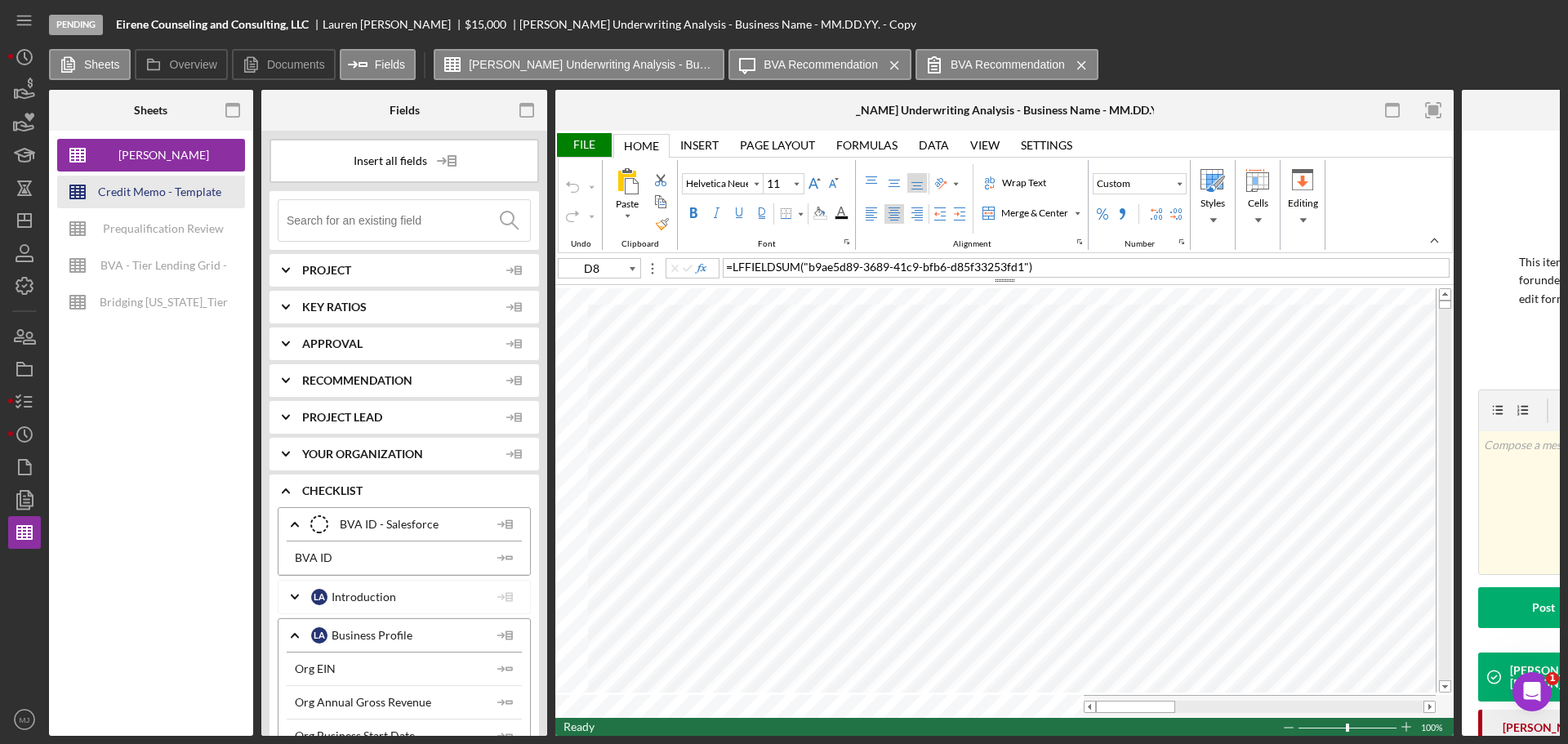
click at [139, 190] on div "Credit Memo - Template" at bounding box center [160, 192] width 124 height 33
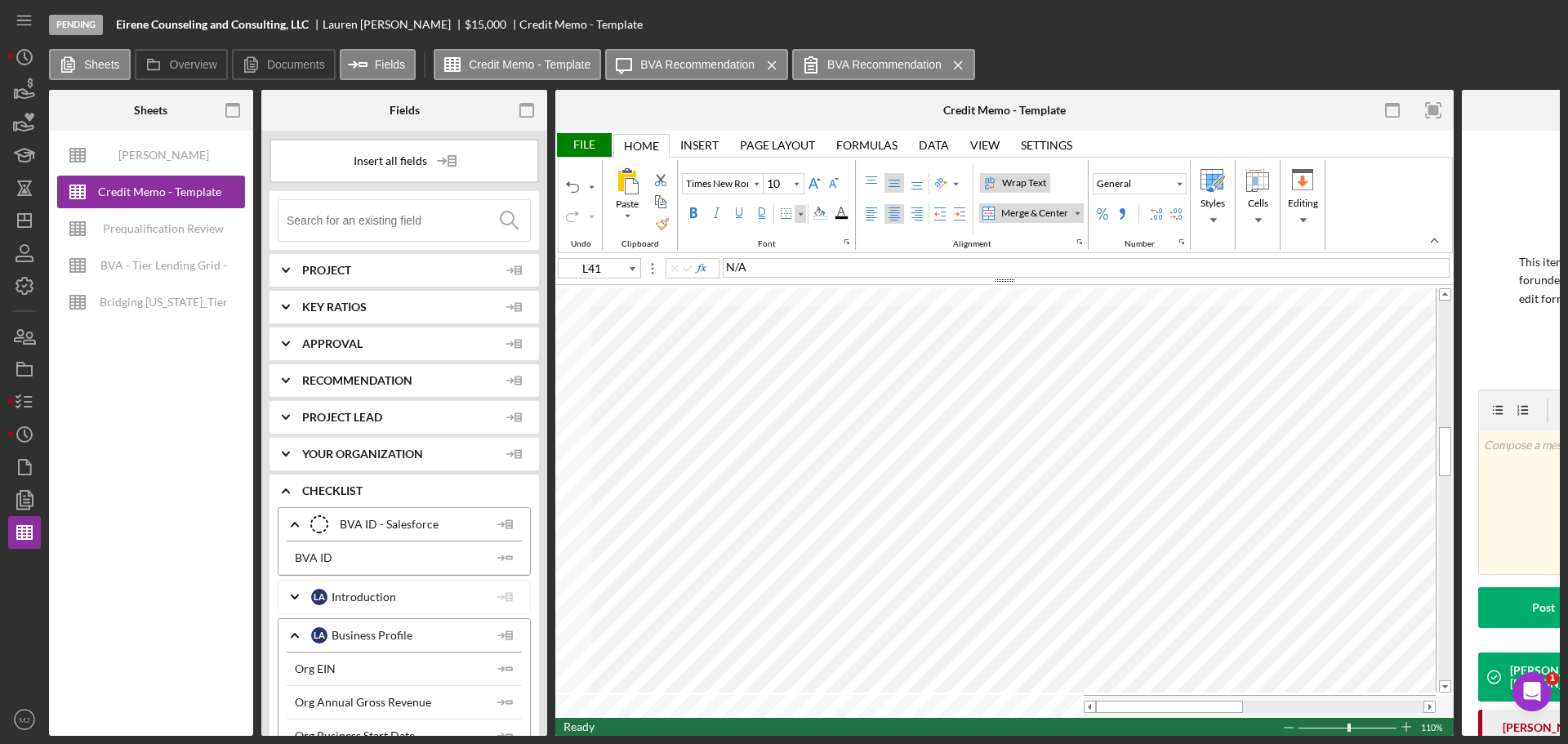
click at [803, 214] on div "Border" at bounding box center [800, 214] width 8 height 8
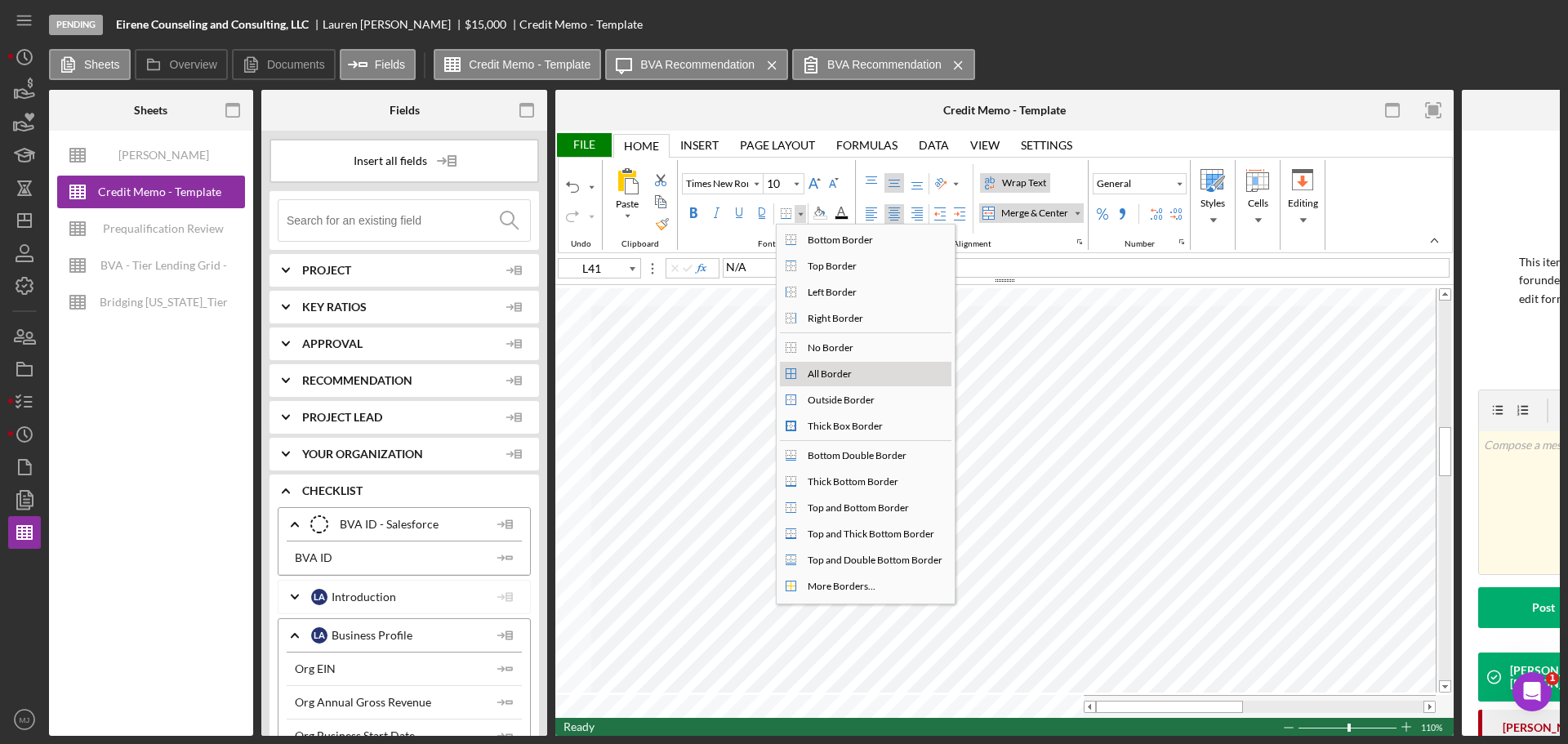
click at [817, 373] on div "All Border" at bounding box center [829, 373] width 50 height 15
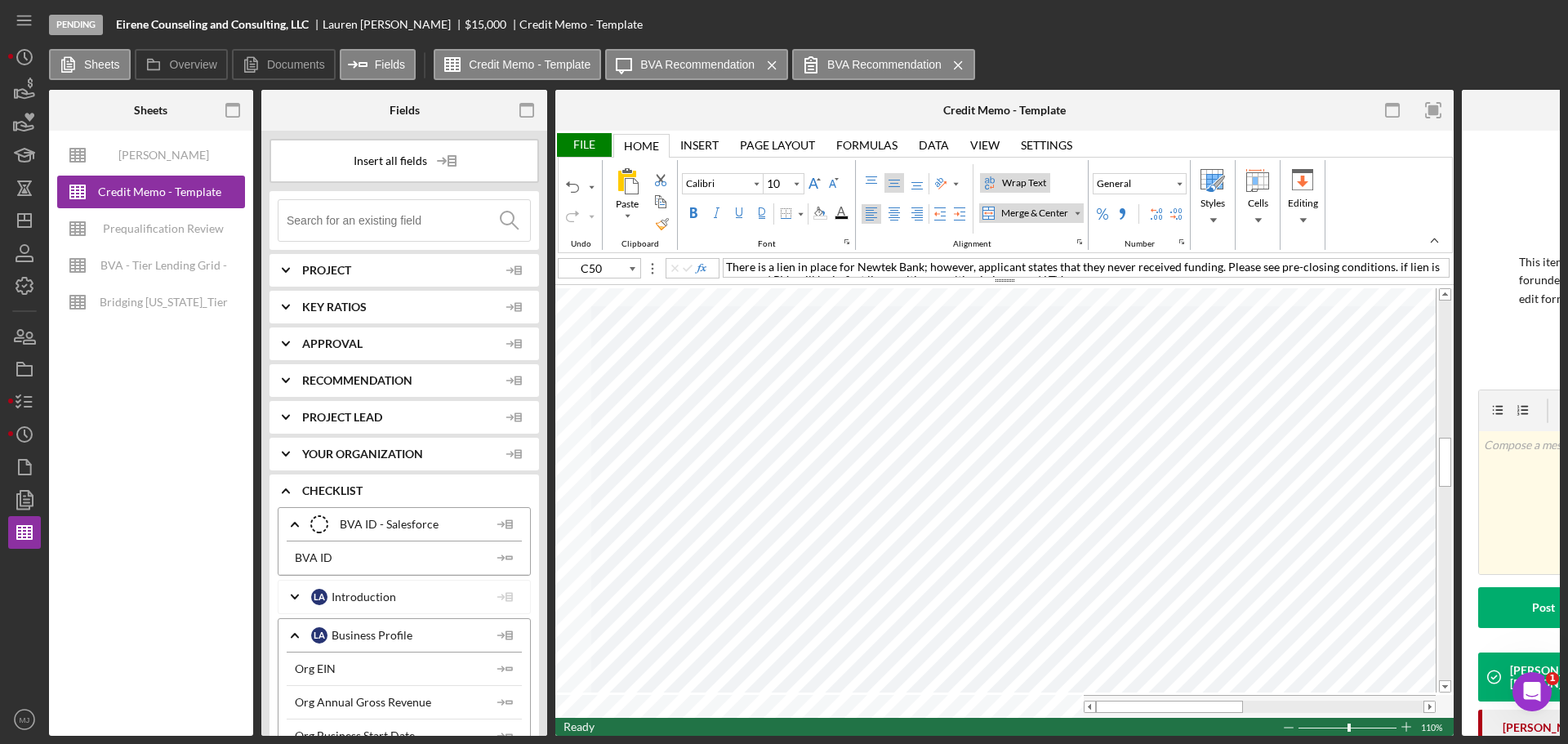
click at [589, 140] on div "File" at bounding box center [584, 145] width 57 height 24
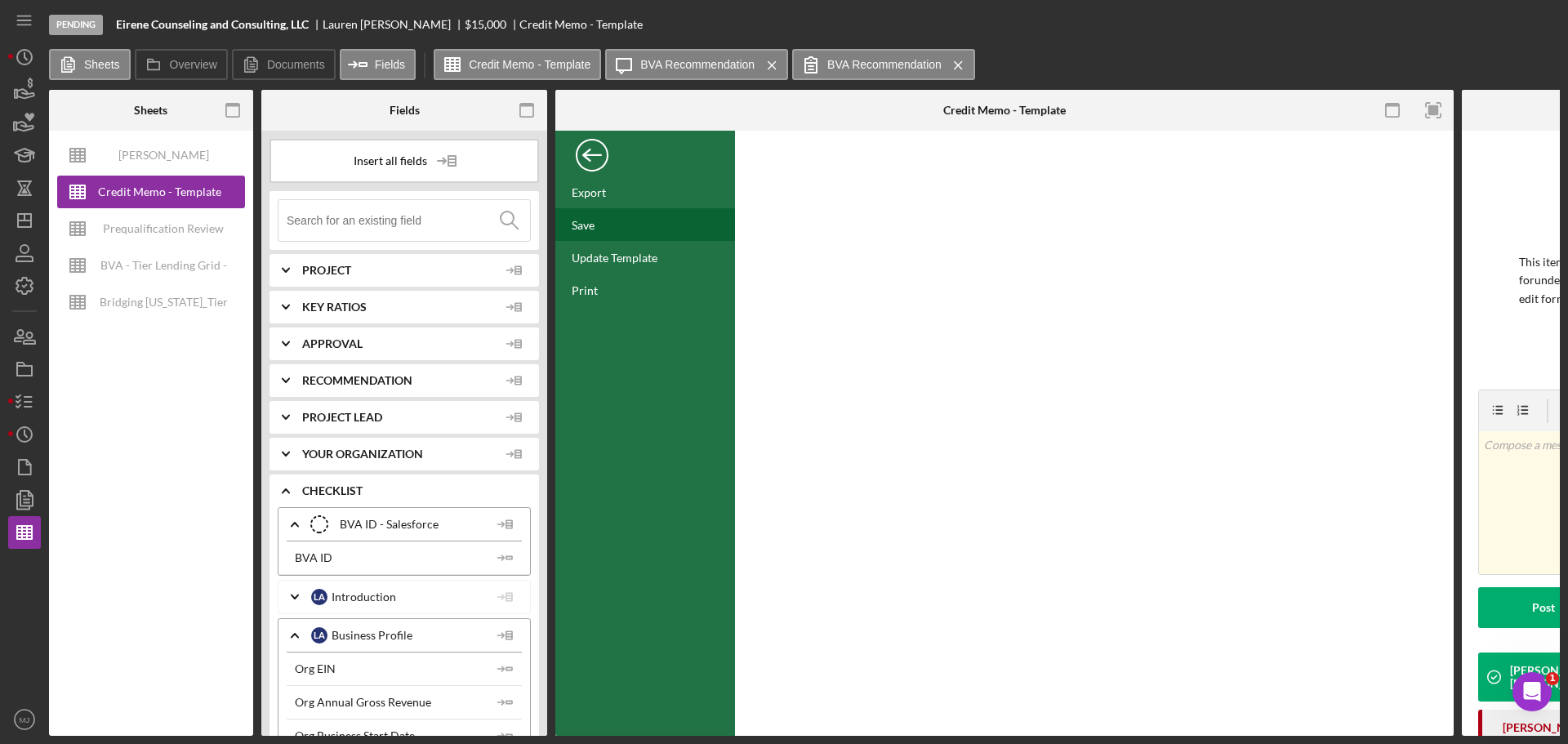
click at [588, 224] on div "Save" at bounding box center [584, 225] width 23 height 14
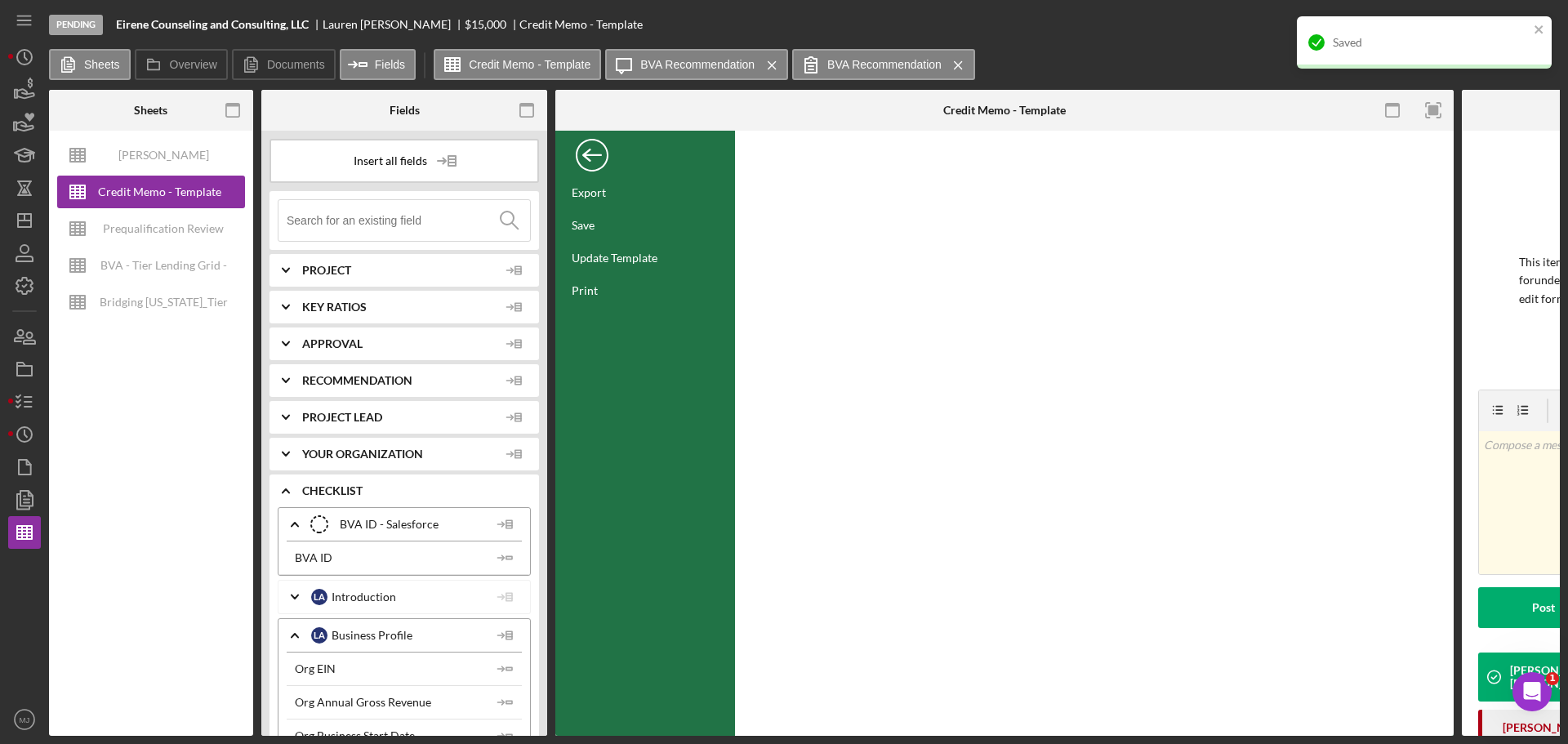
click at [592, 160] on div "Back" at bounding box center [592, 151] width 33 height 33
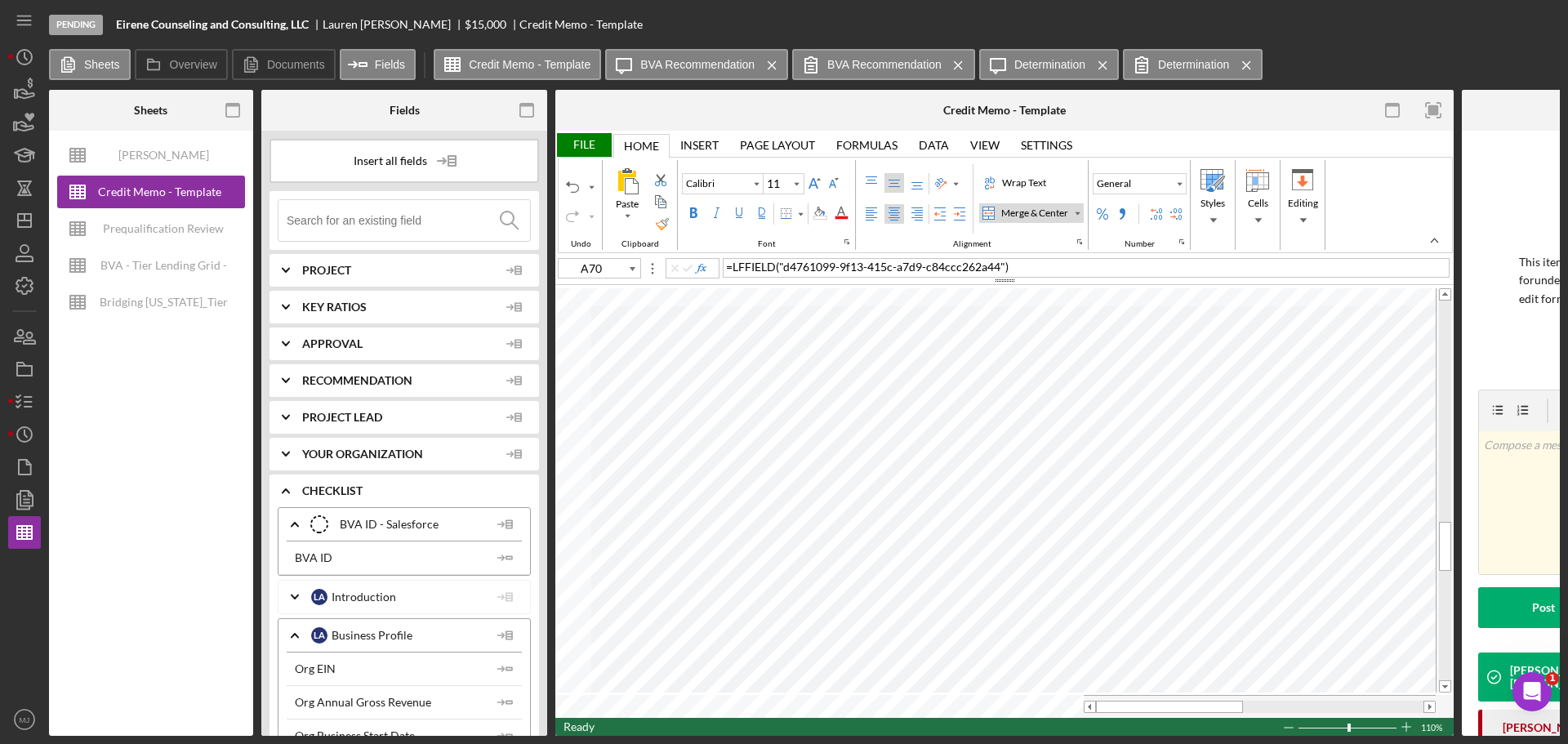
click at [1012, 172] on div "Wrap Text Merge & Center" at bounding box center [1031, 200] width 109 height 72
click at [1014, 180] on div "Wrap Text" at bounding box center [1023, 183] width 50 height 15
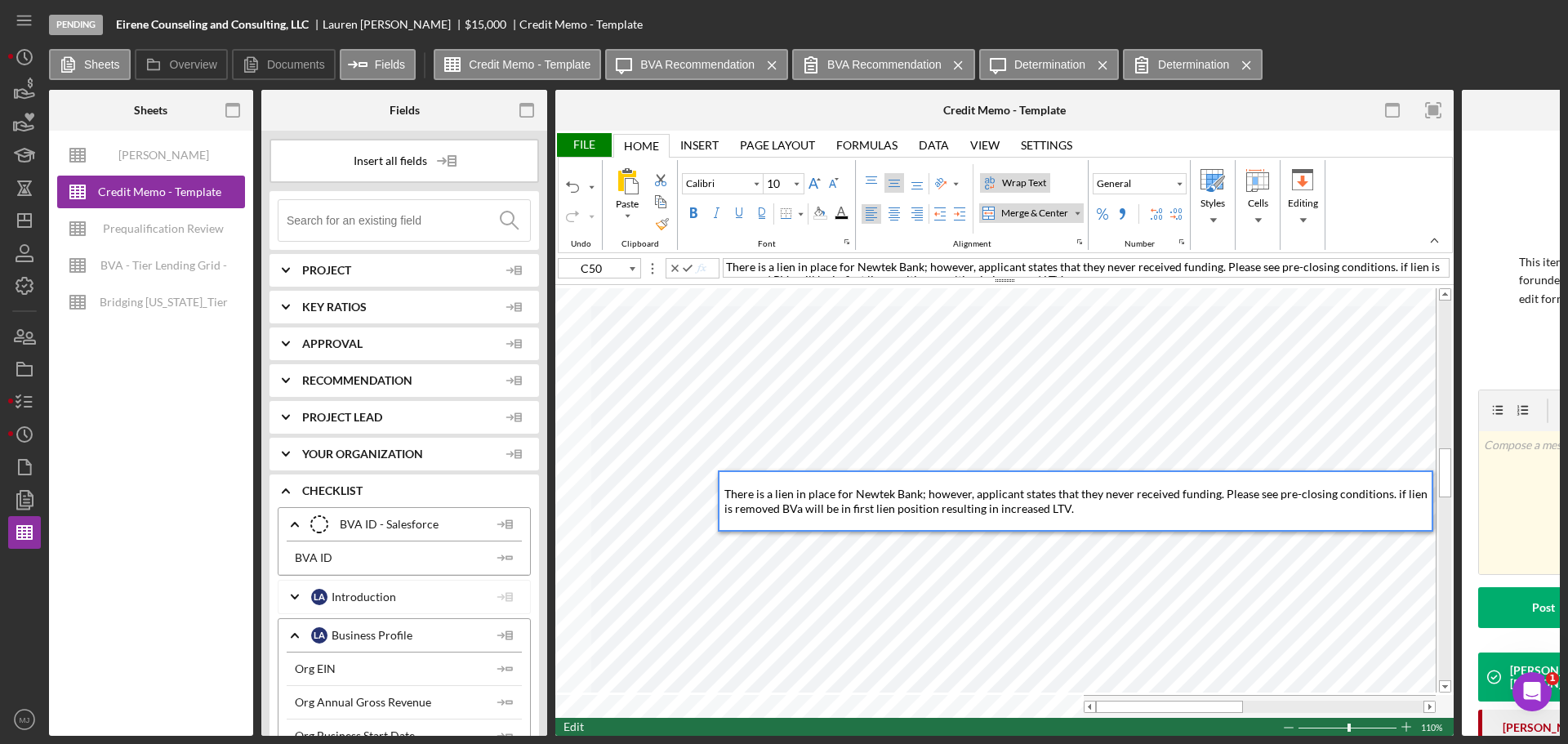
click at [1391, 492] on span "There is a lien in place for Newtek Bank; however, applicant states that they n…" at bounding box center [1077, 500] width 705 height 28
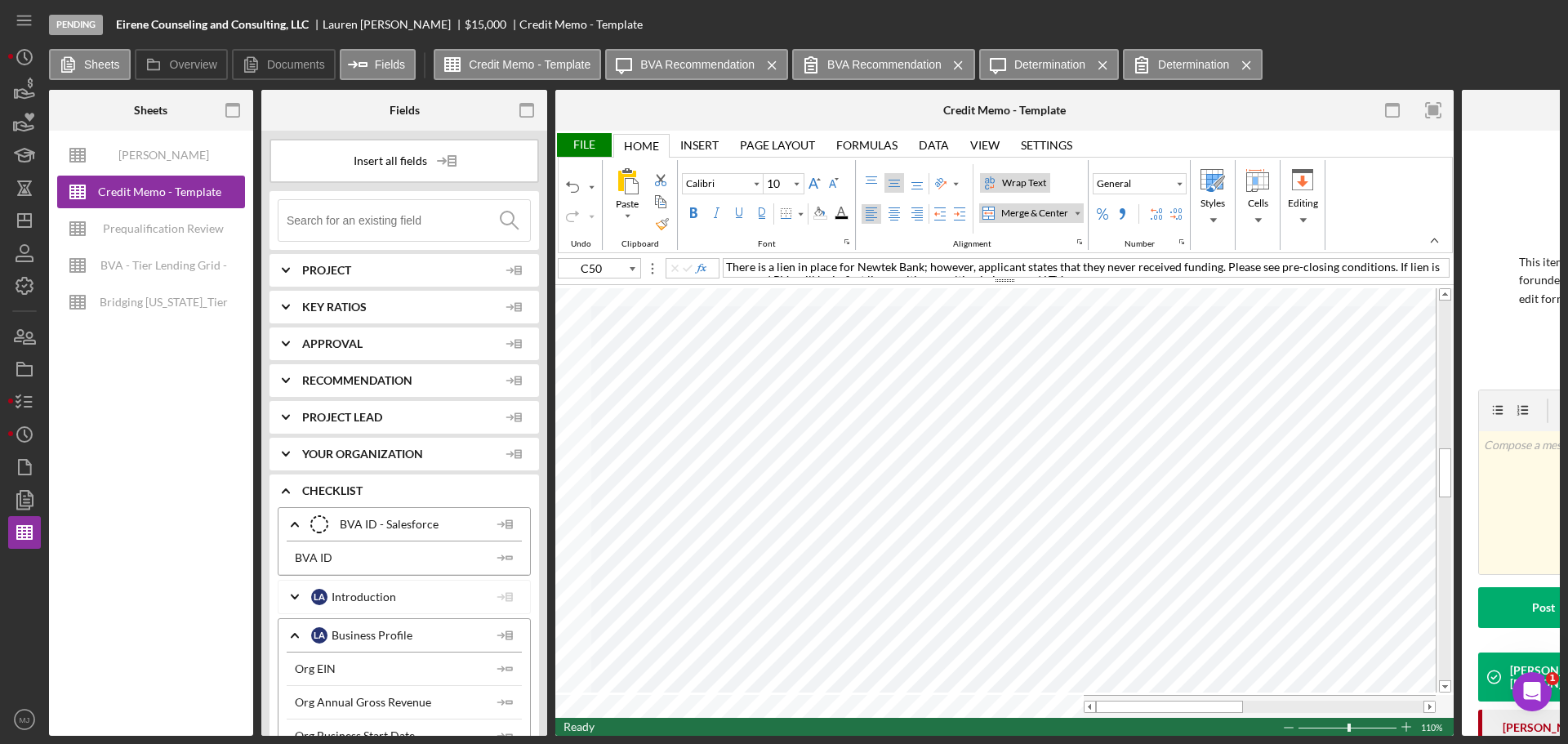
click at [579, 143] on div "File" at bounding box center [584, 145] width 57 height 24
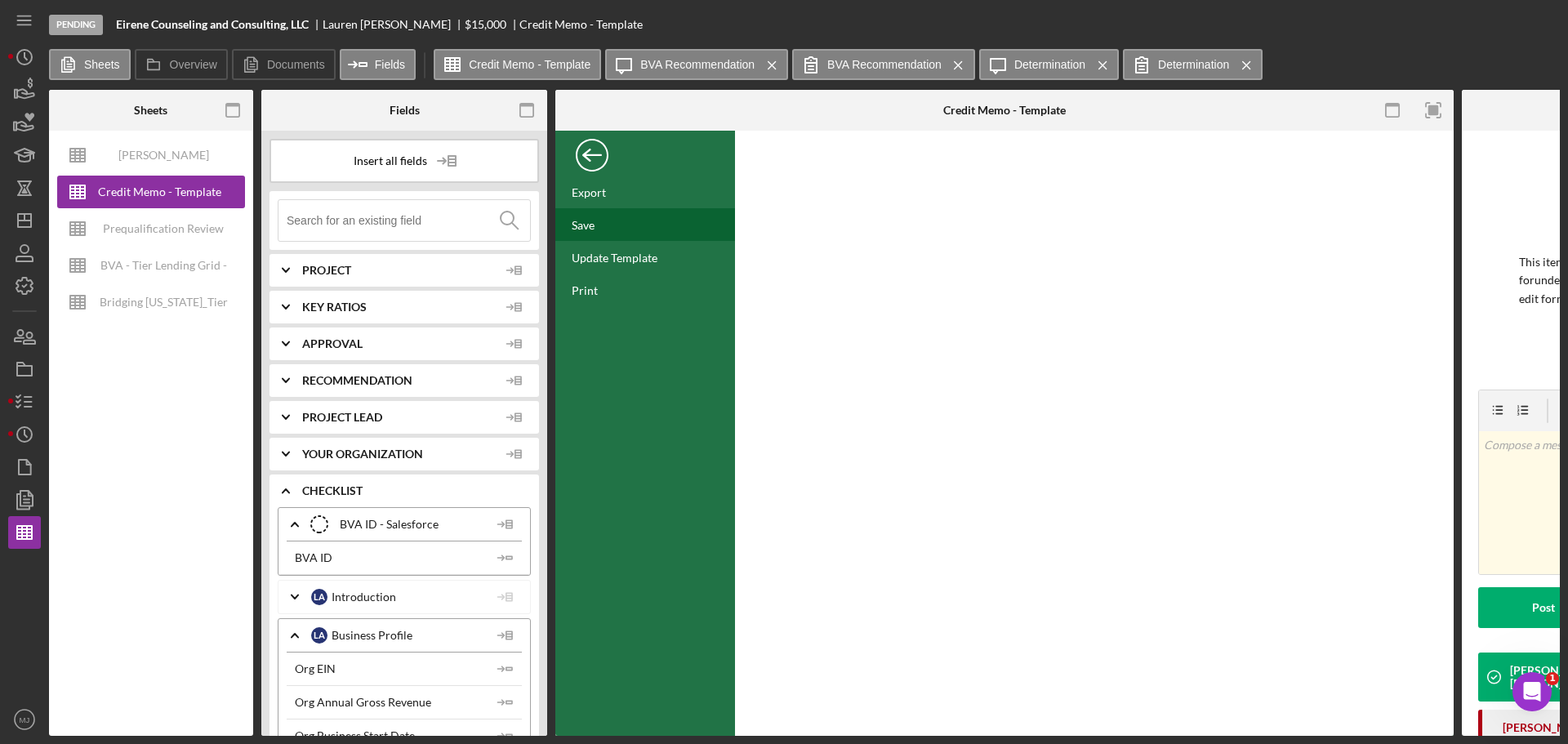
click at [601, 233] on div "Save" at bounding box center [645, 224] width 180 height 33
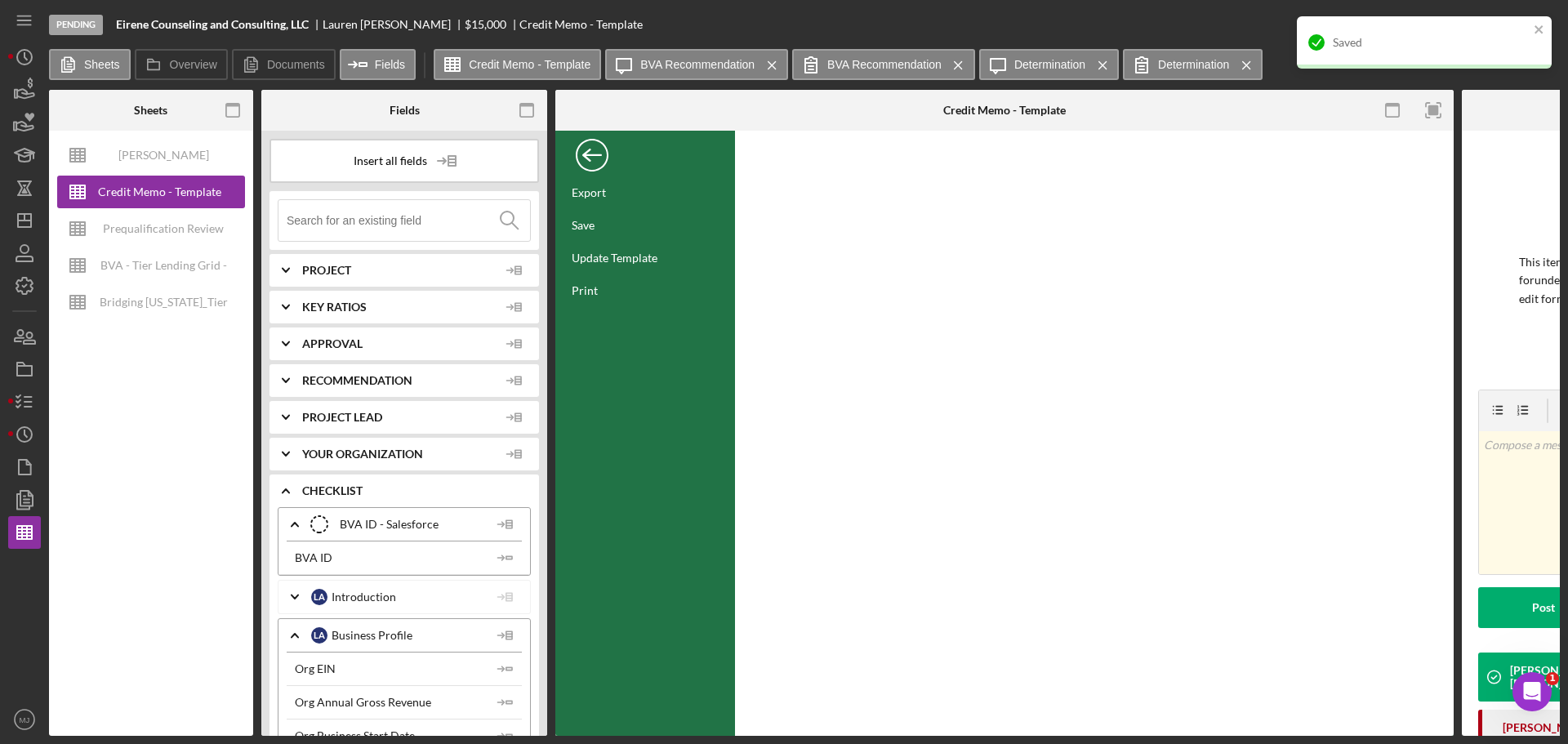
click at [591, 155] on div "Back" at bounding box center [592, 151] width 33 height 33
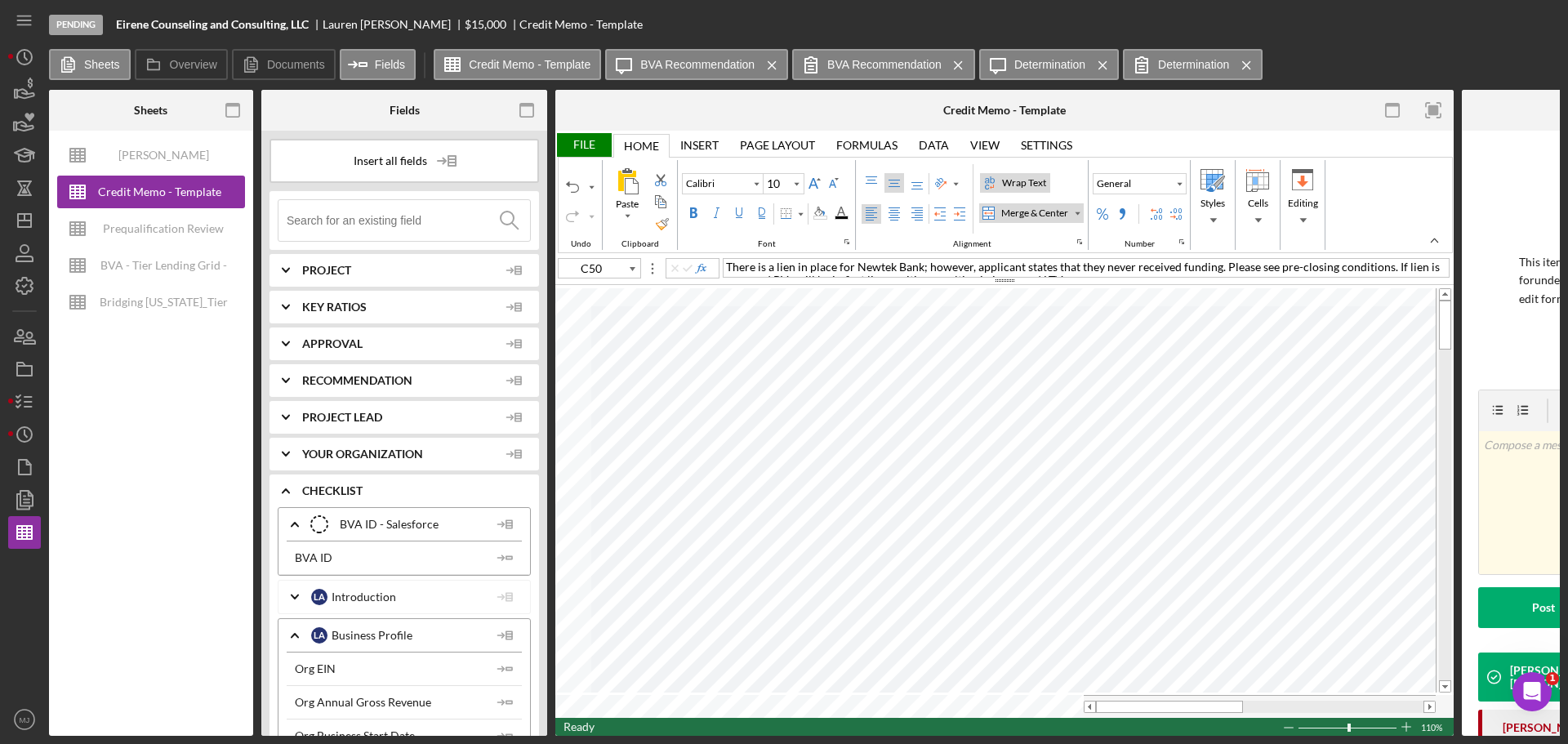
click at [995, 147] on div "View" at bounding box center [984, 145] width 29 height 13
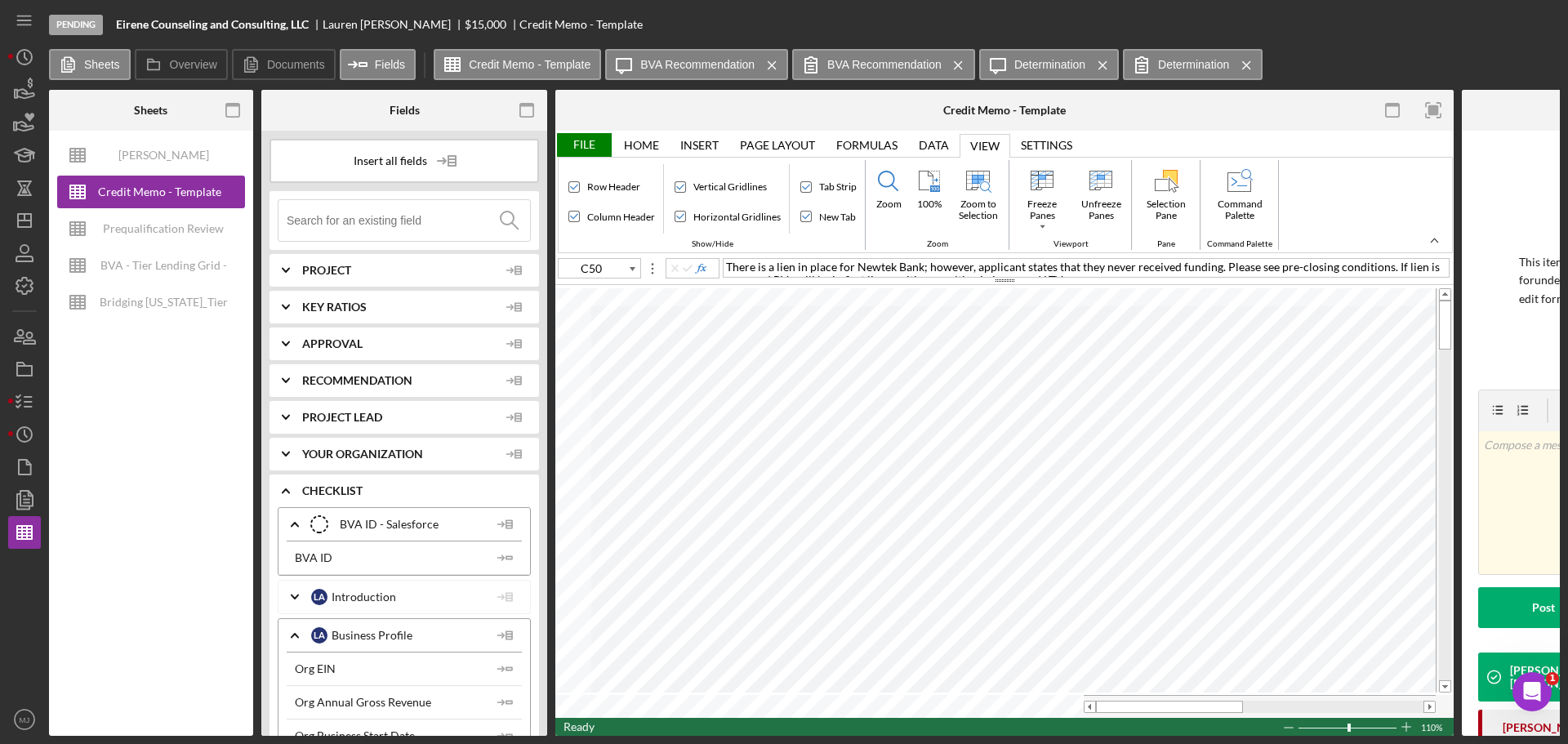
click at [647, 139] on div "Home" at bounding box center [642, 145] width 35 height 13
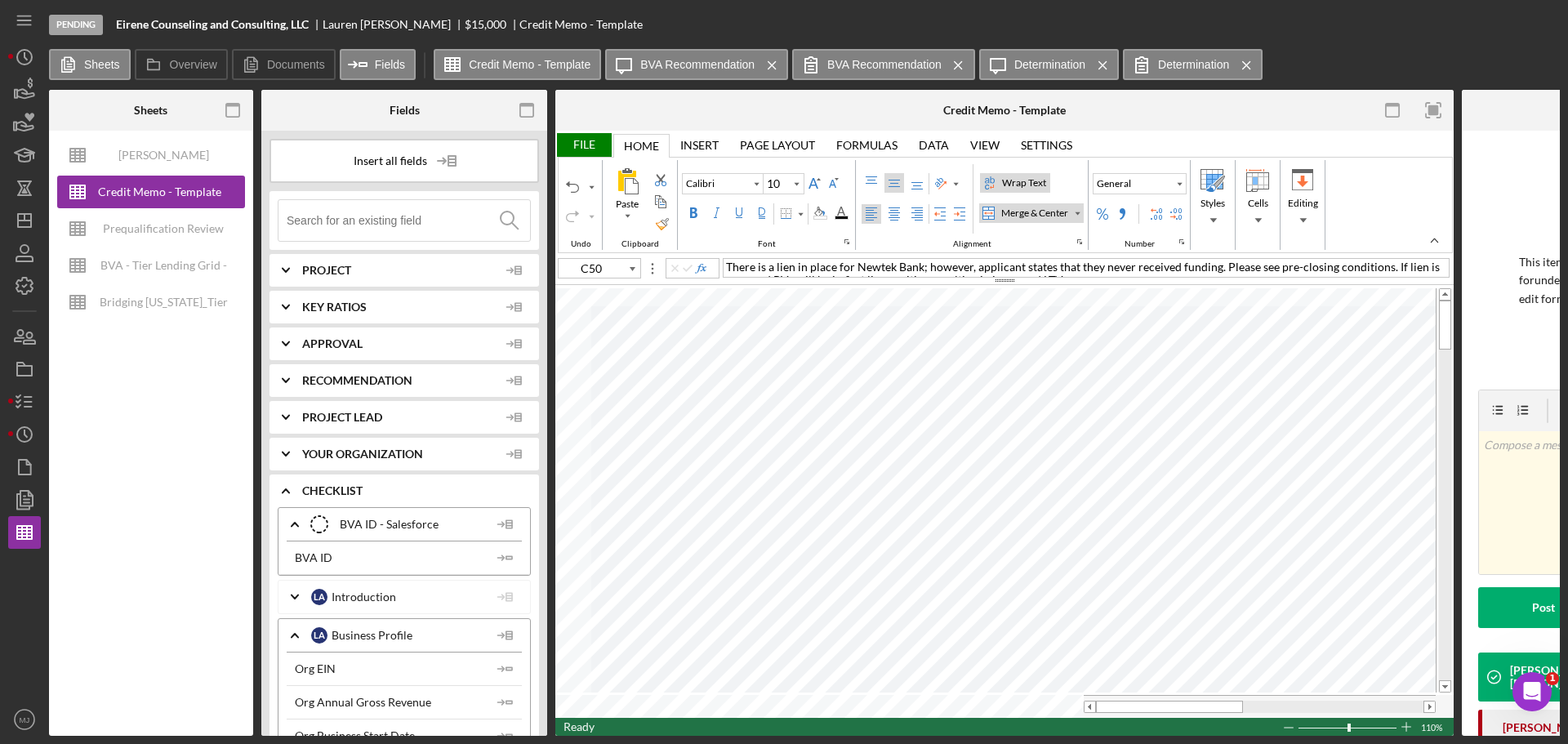
click at [961, 148] on div "View View" at bounding box center [984, 145] width 50 height 24
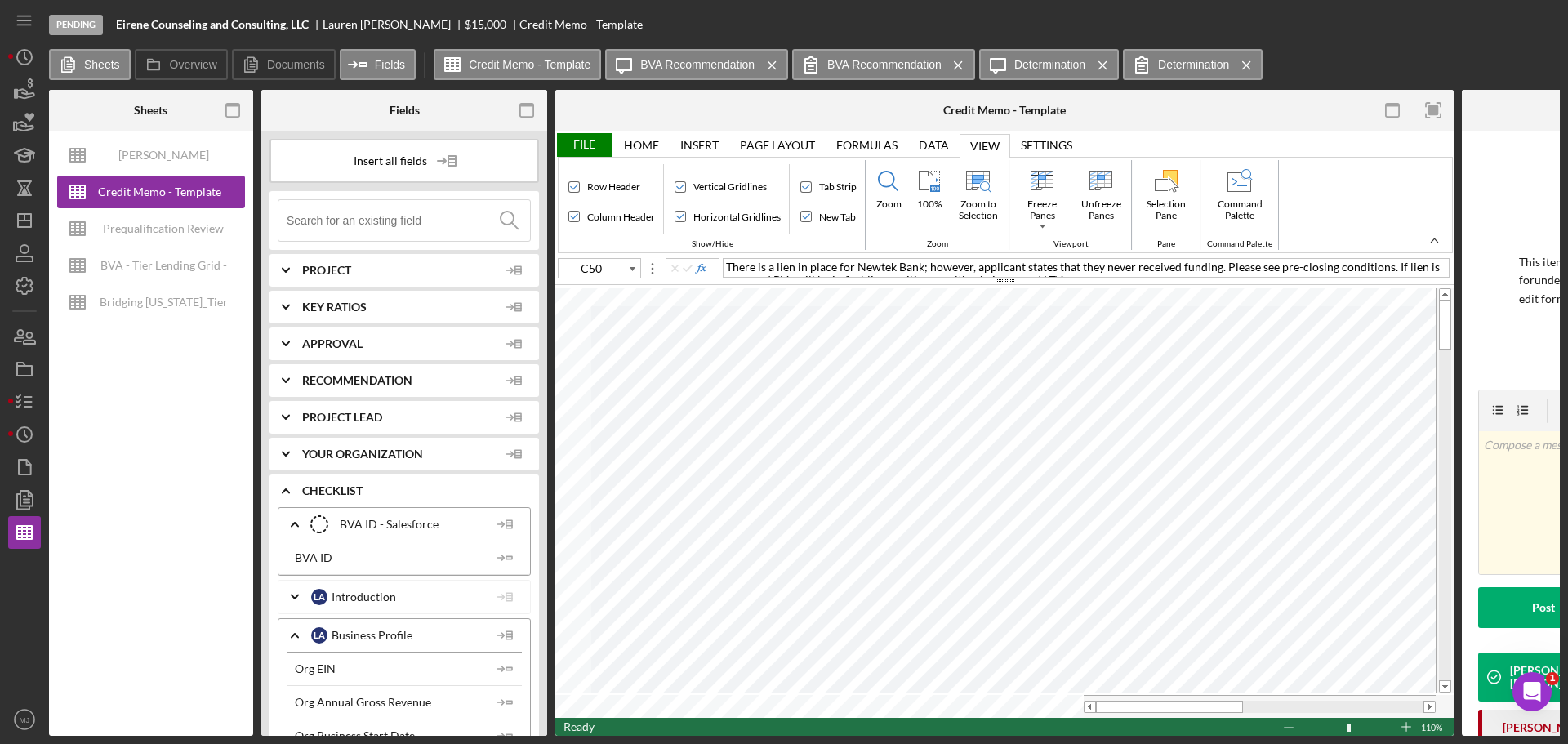
click at [930, 148] on div "Data" at bounding box center [934, 145] width 30 height 13
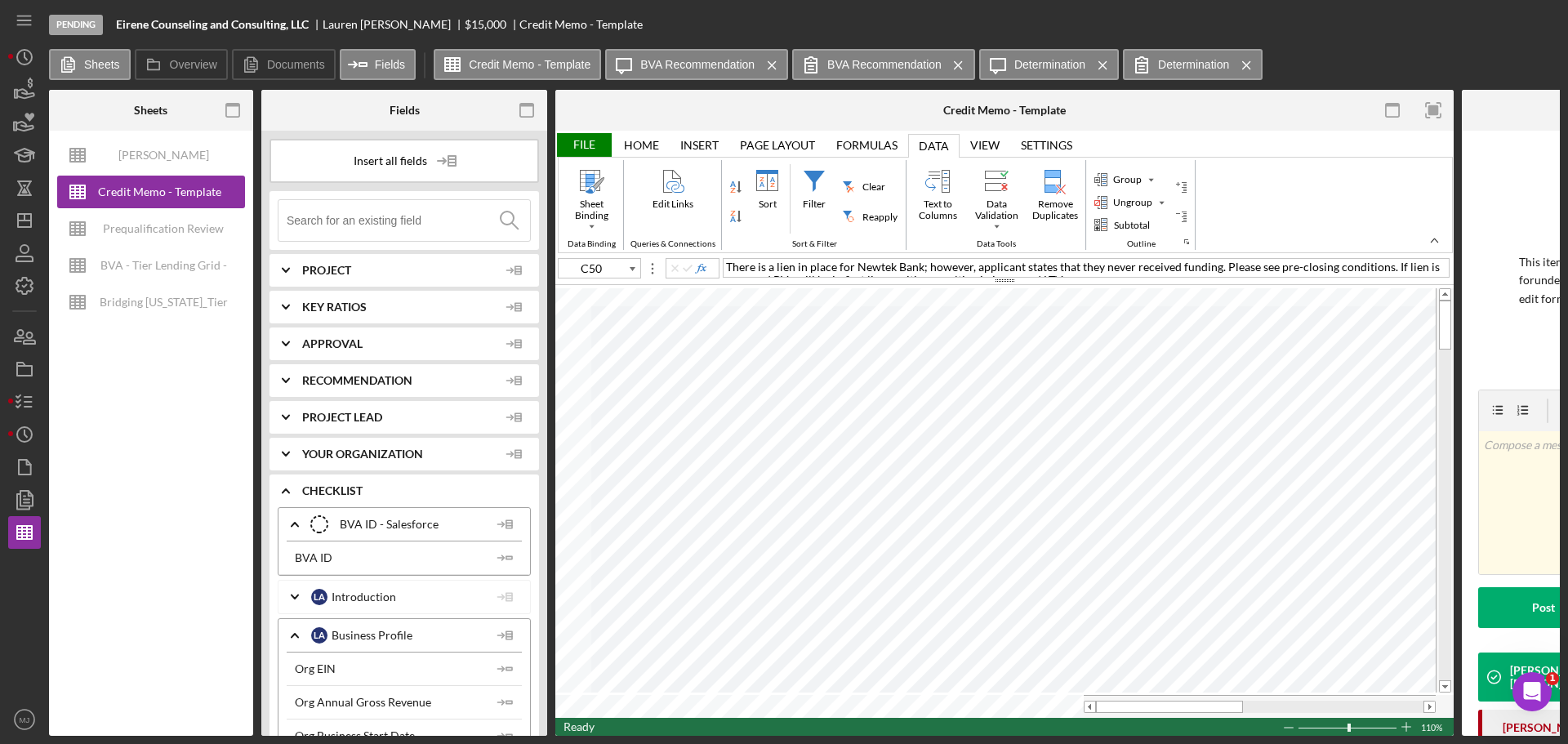
click at [796, 147] on div "Page Layout" at bounding box center [777, 145] width 75 height 13
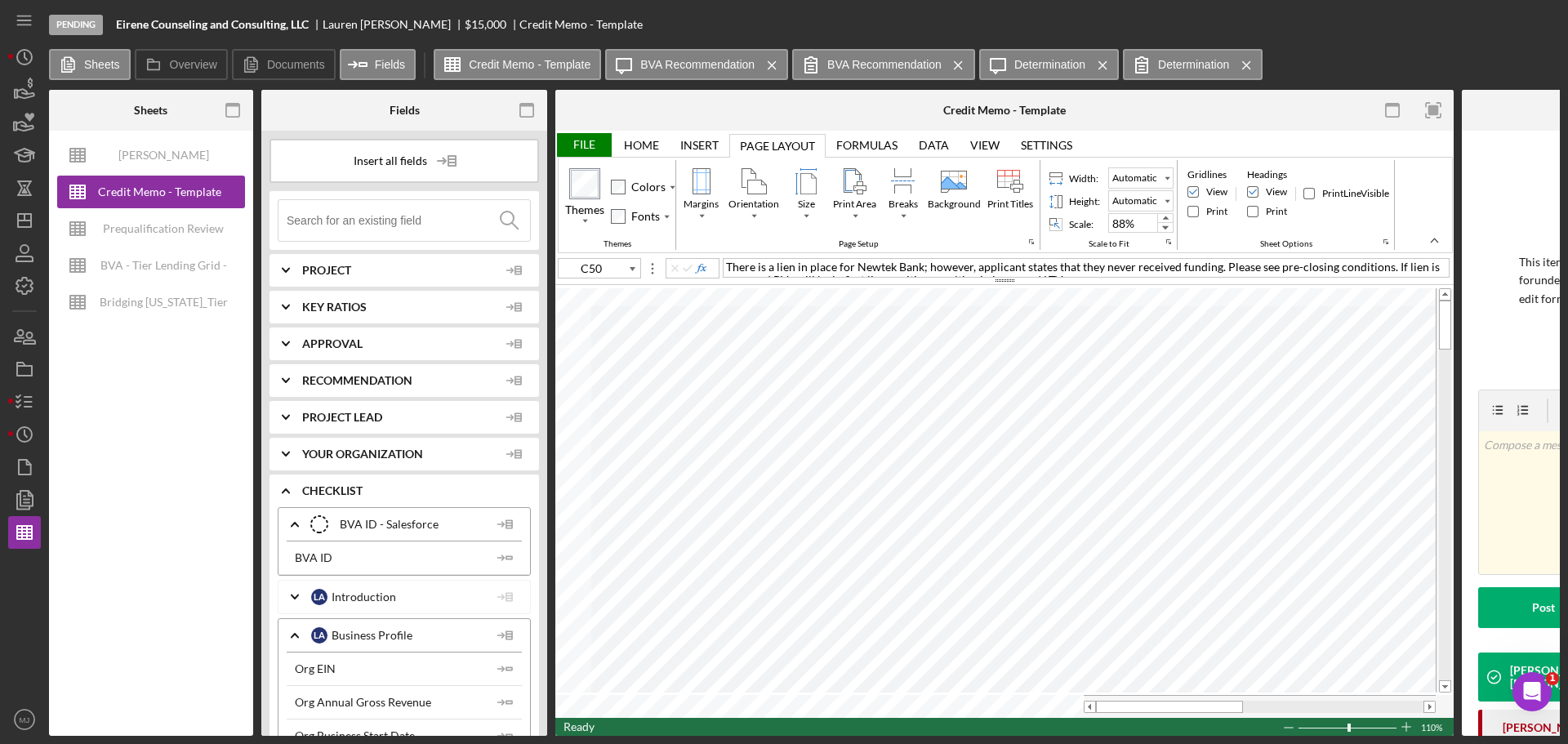
click at [649, 147] on div "Home" at bounding box center [642, 145] width 35 height 13
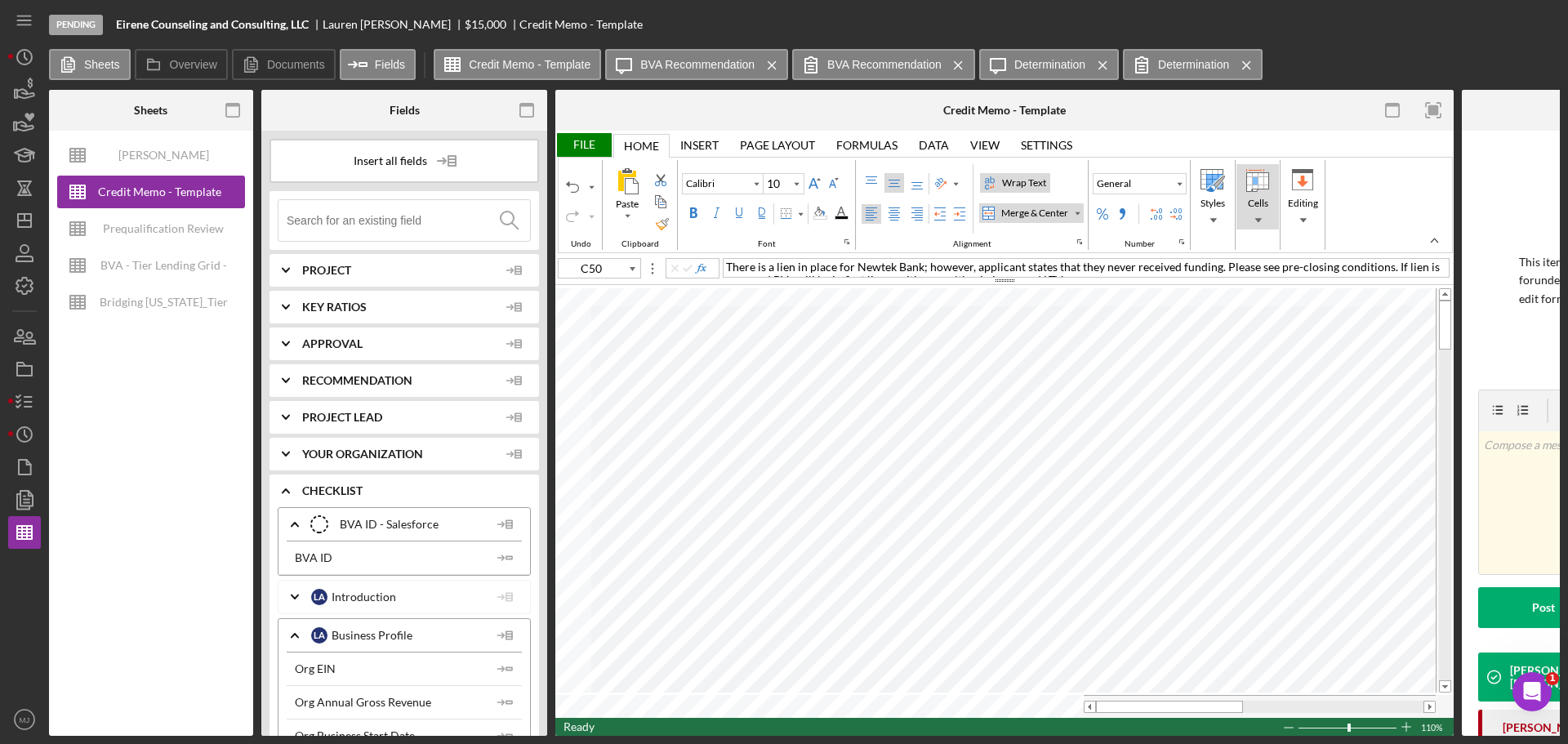
click at [1261, 217] on div "Cells" at bounding box center [1257, 219] width 29 height 11
click at [1078, 142] on div "Settings Settings" at bounding box center [1046, 145] width 72 height 24
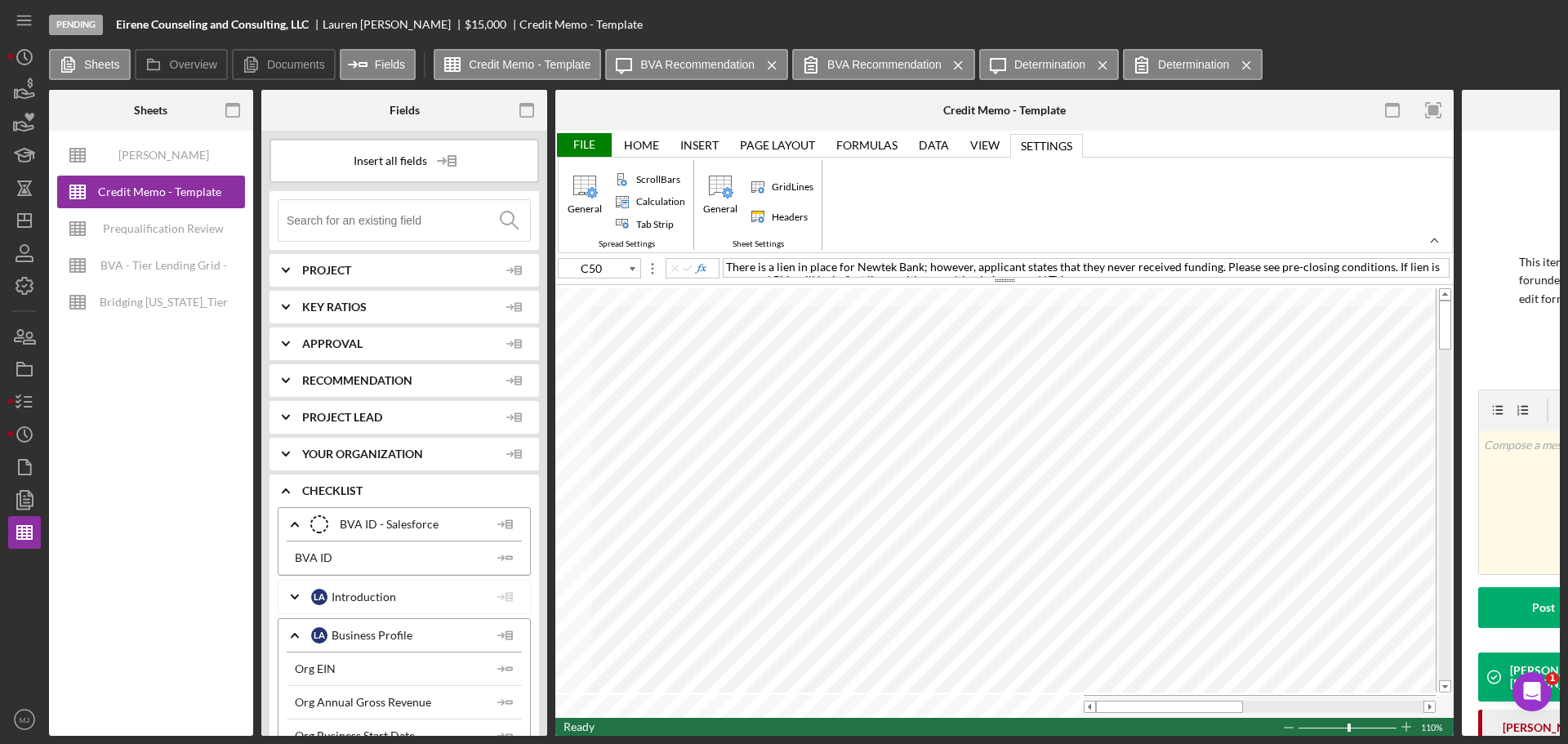
click at [999, 142] on div "View" at bounding box center [984, 145] width 29 height 13
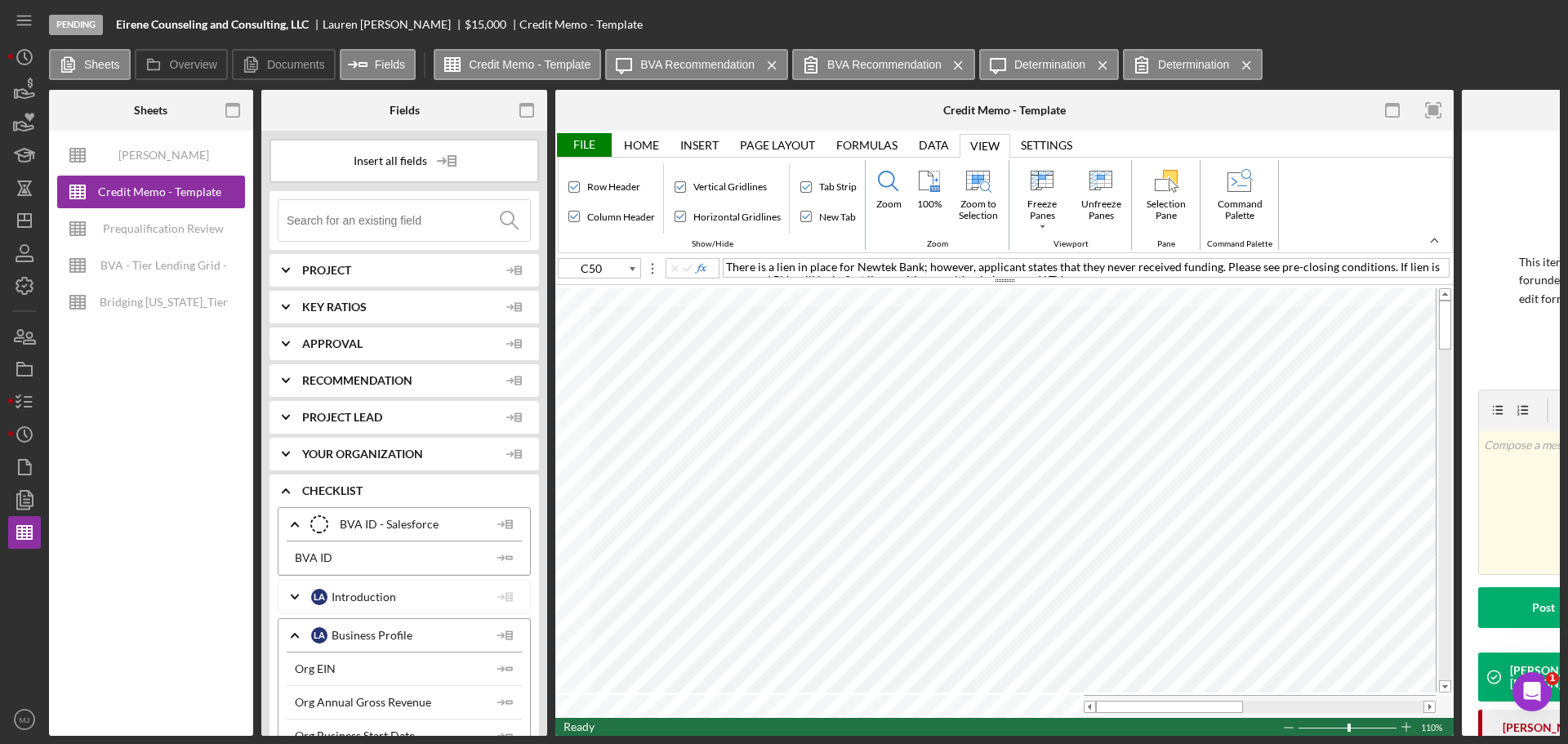
click at [917, 148] on div "Data Data" at bounding box center [934, 145] width 51 height 24
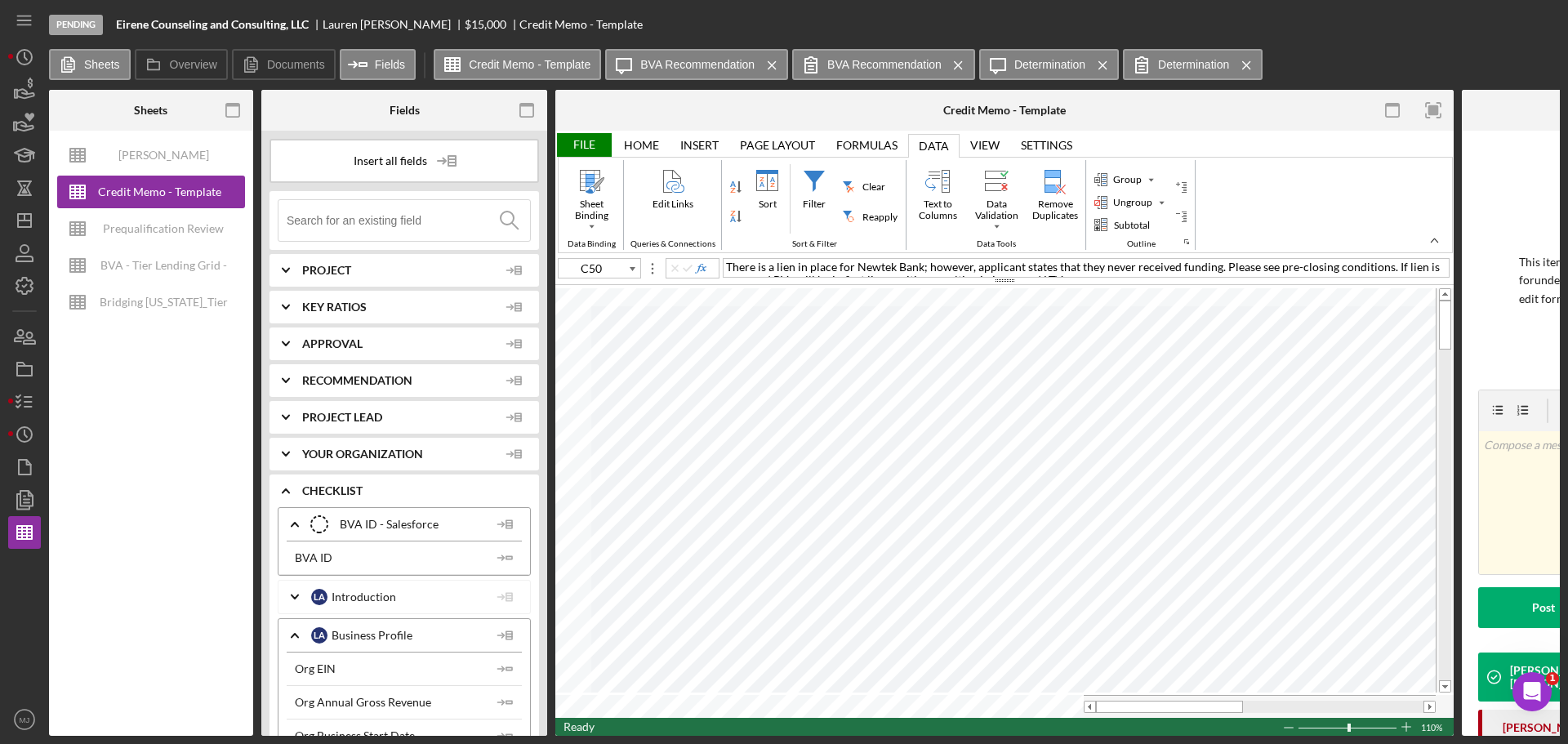
click at [878, 151] on div "Formulas" at bounding box center [866, 145] width 61 height 13
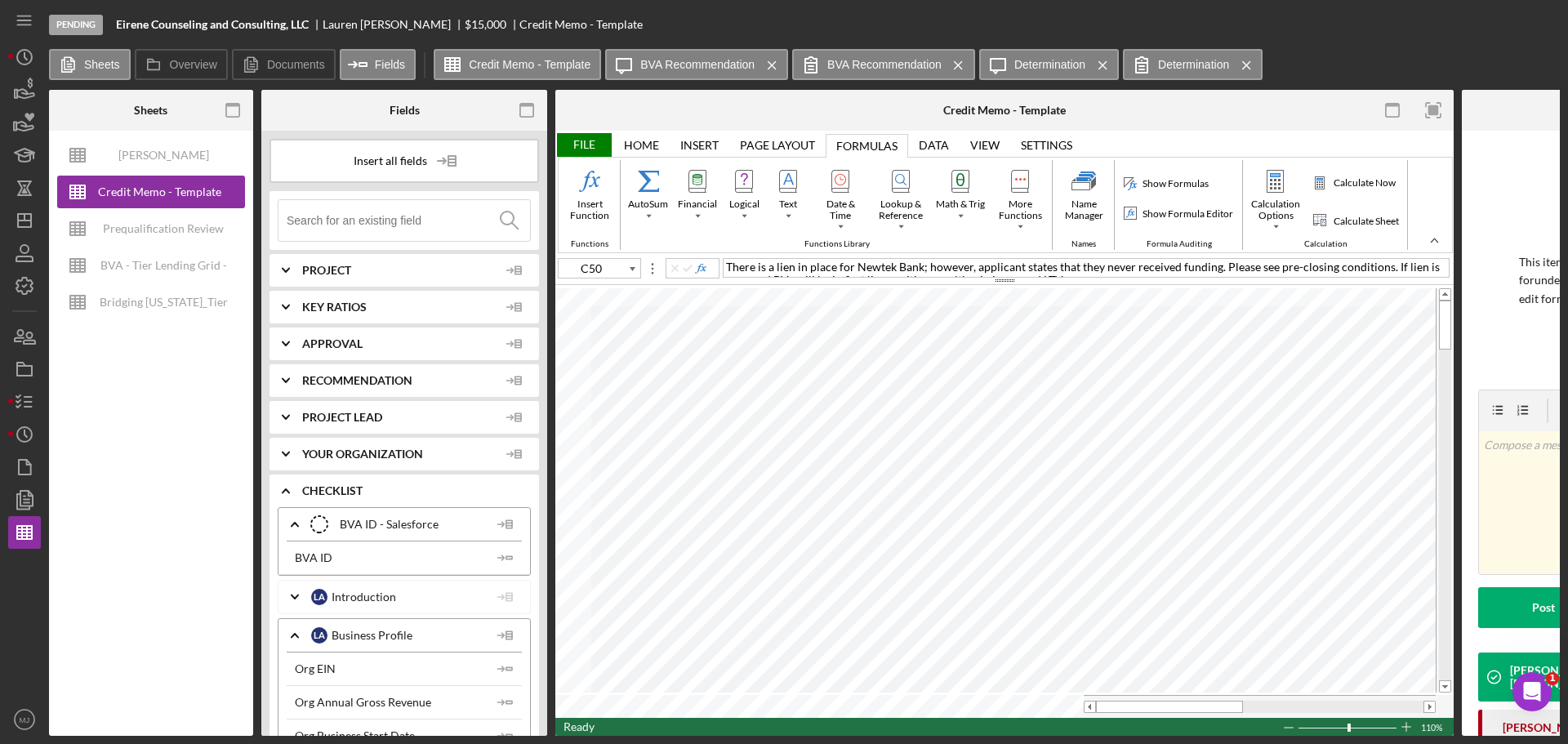
click at [800, 153] on div "Page Layout Page Layout" at bounding box center [777, 145] width 96 height 24
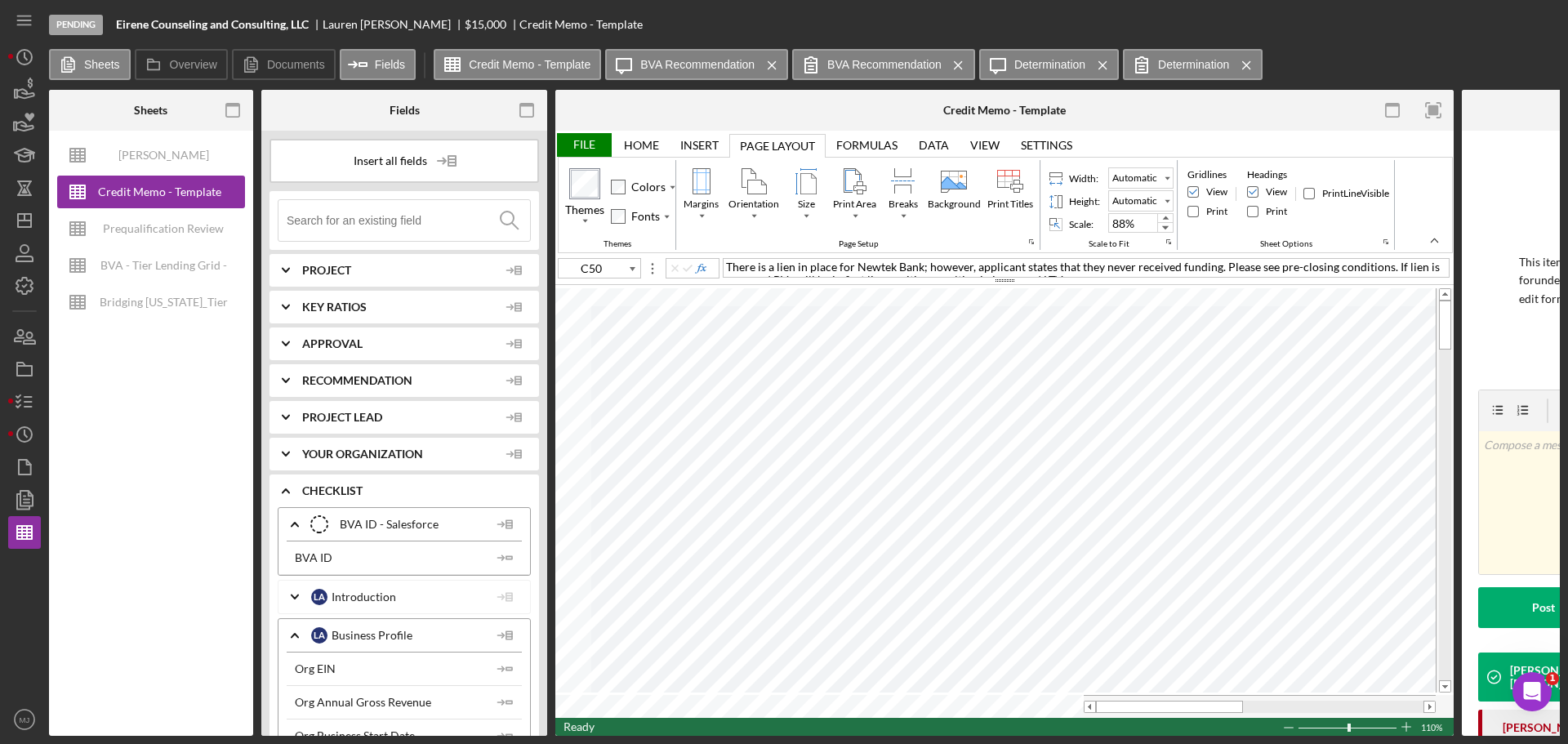
click at [711, 146] on div "Insert" at bounding box center [699, 145] width 38 height 13
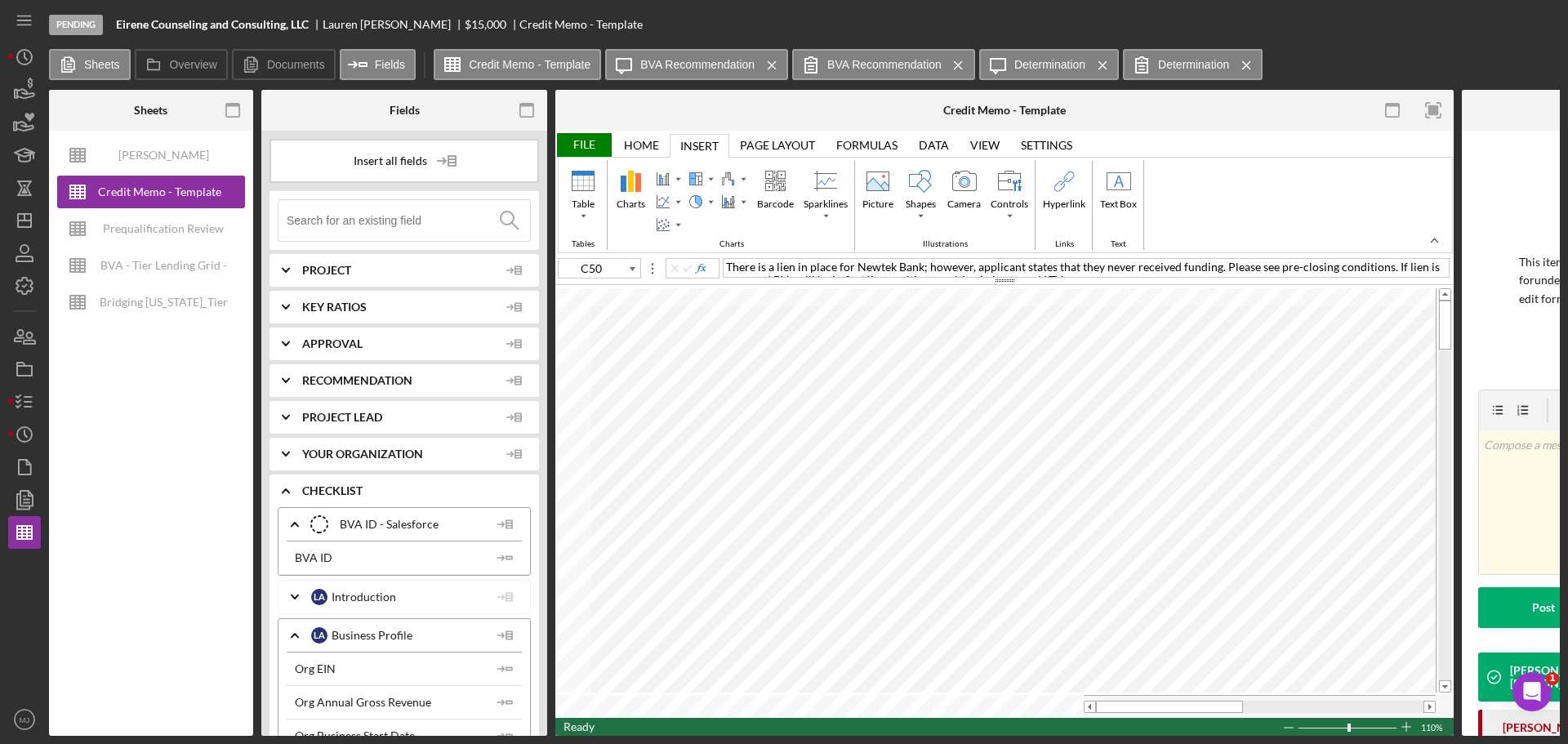
click at [634, 144] on div "Home" at bounding box center [642, 145] width 35 height 13
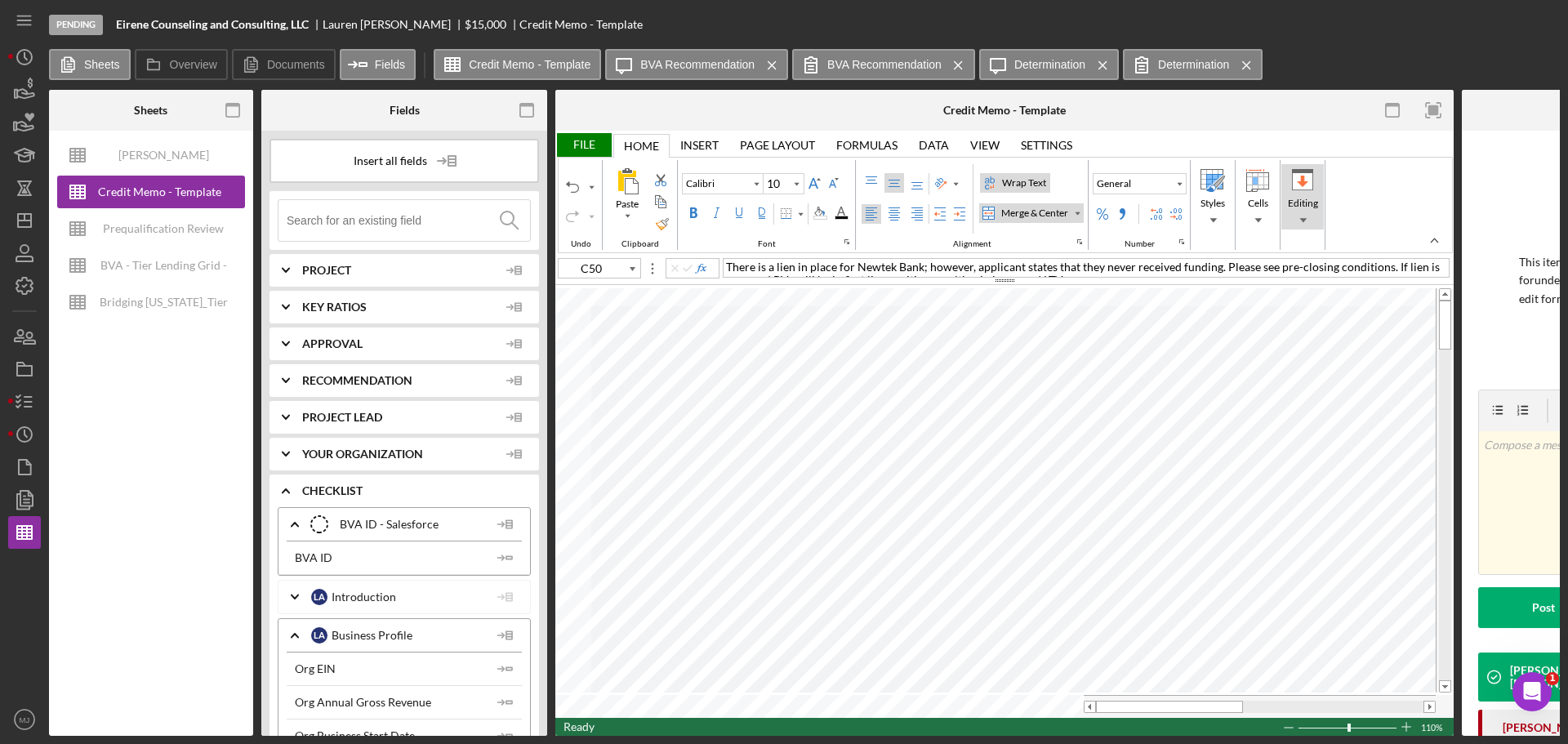
click at [1304, 216] on div "Editing" at bounding box center [1302, 219] width 29 height 11
click at [1266, 217] on div "Cells" at bounding box center [1257, 219] width 29 height 11
click at [1219, 220] on div "Styles" at bounding box center [1212, 219] width 29 height 11
click at [1302, 219] on div "Editing" at bounding box center [1302, 219] width 29 height 11
click at [950, 141] on div "Data Data" at bounding box center [934, 145] width 51 height 24
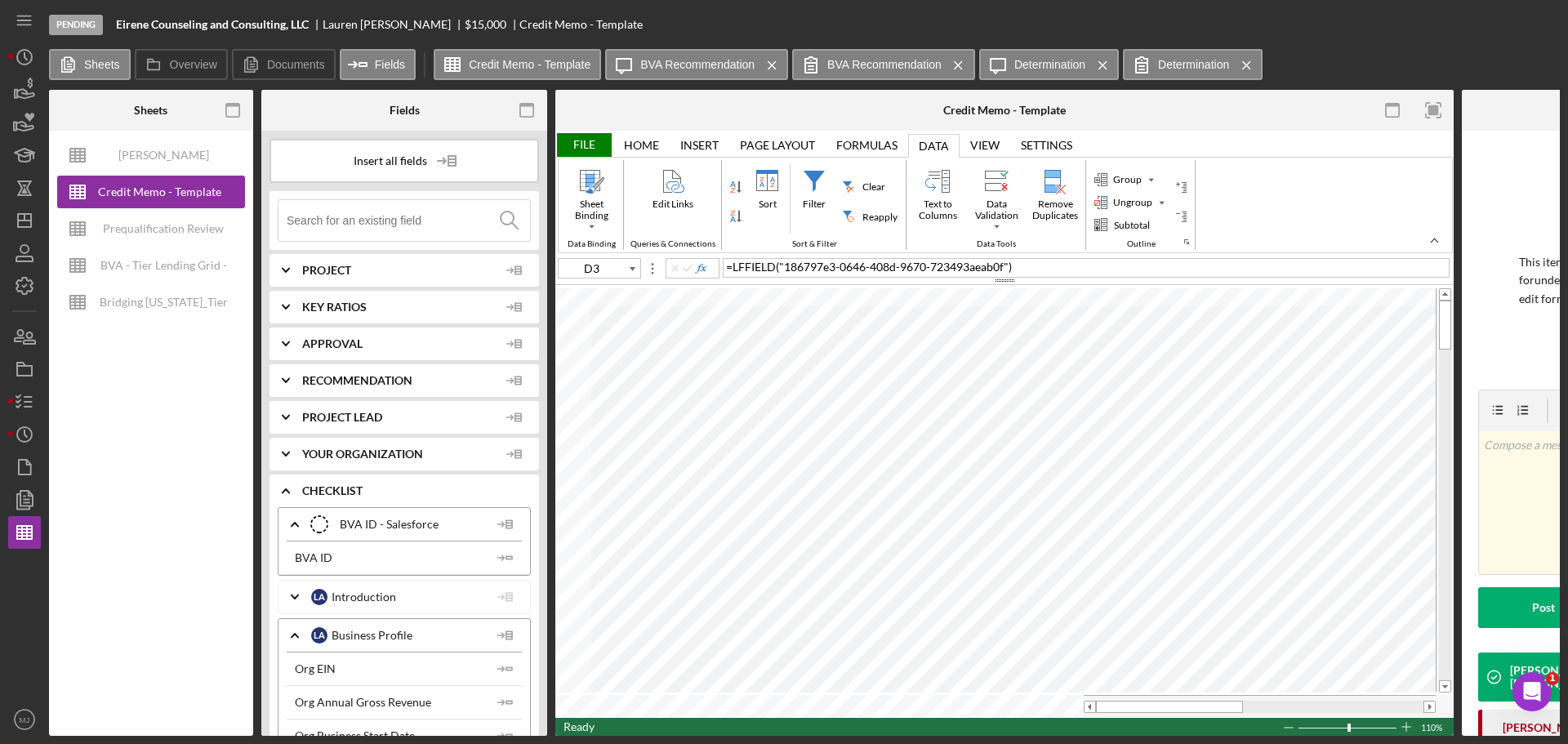
click at [637, 139] on div "Home" at bounding box center [642, 145] width 35 height 13
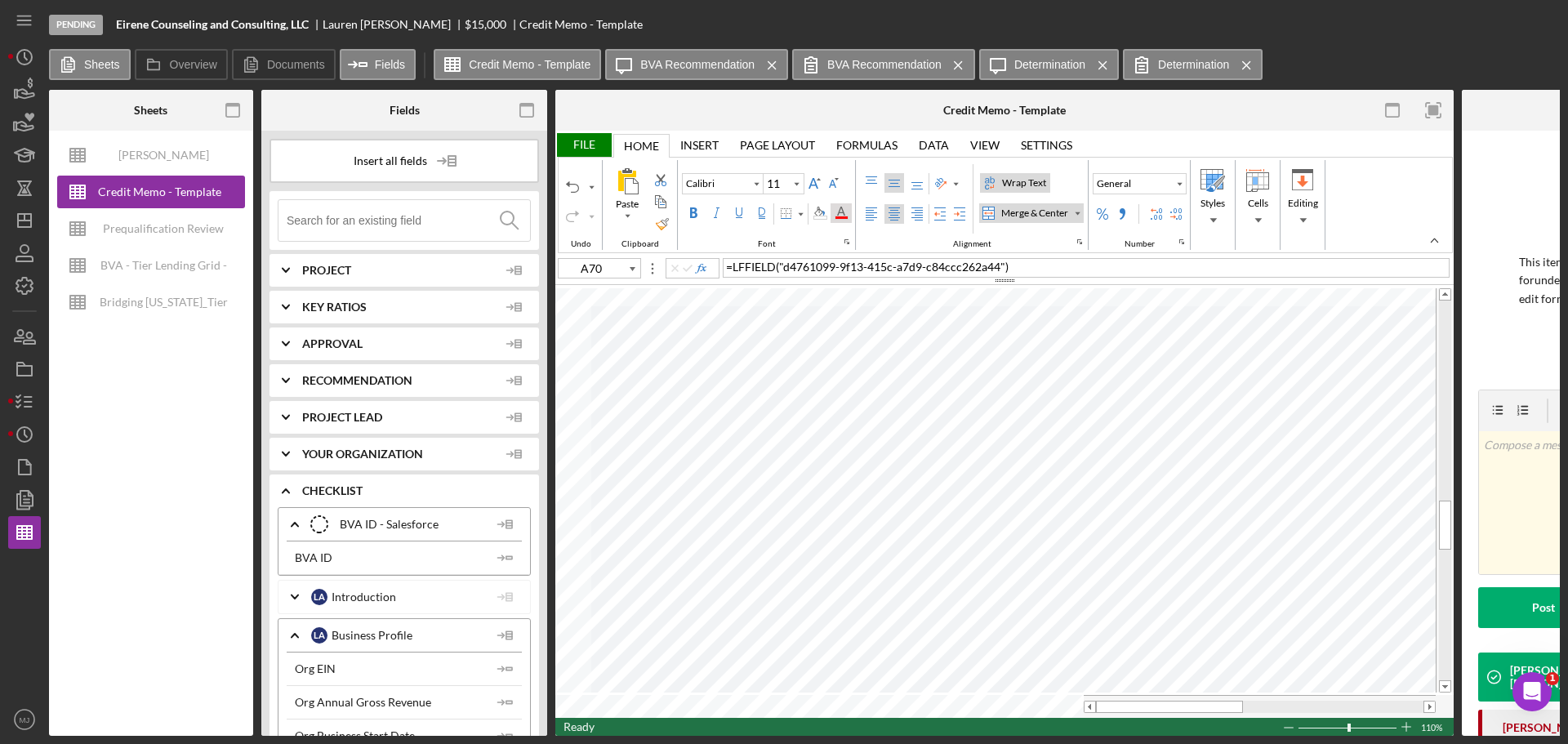
click at [845, 213] on div "Font Color" at bounding box center [841, 213] width 13 height 13
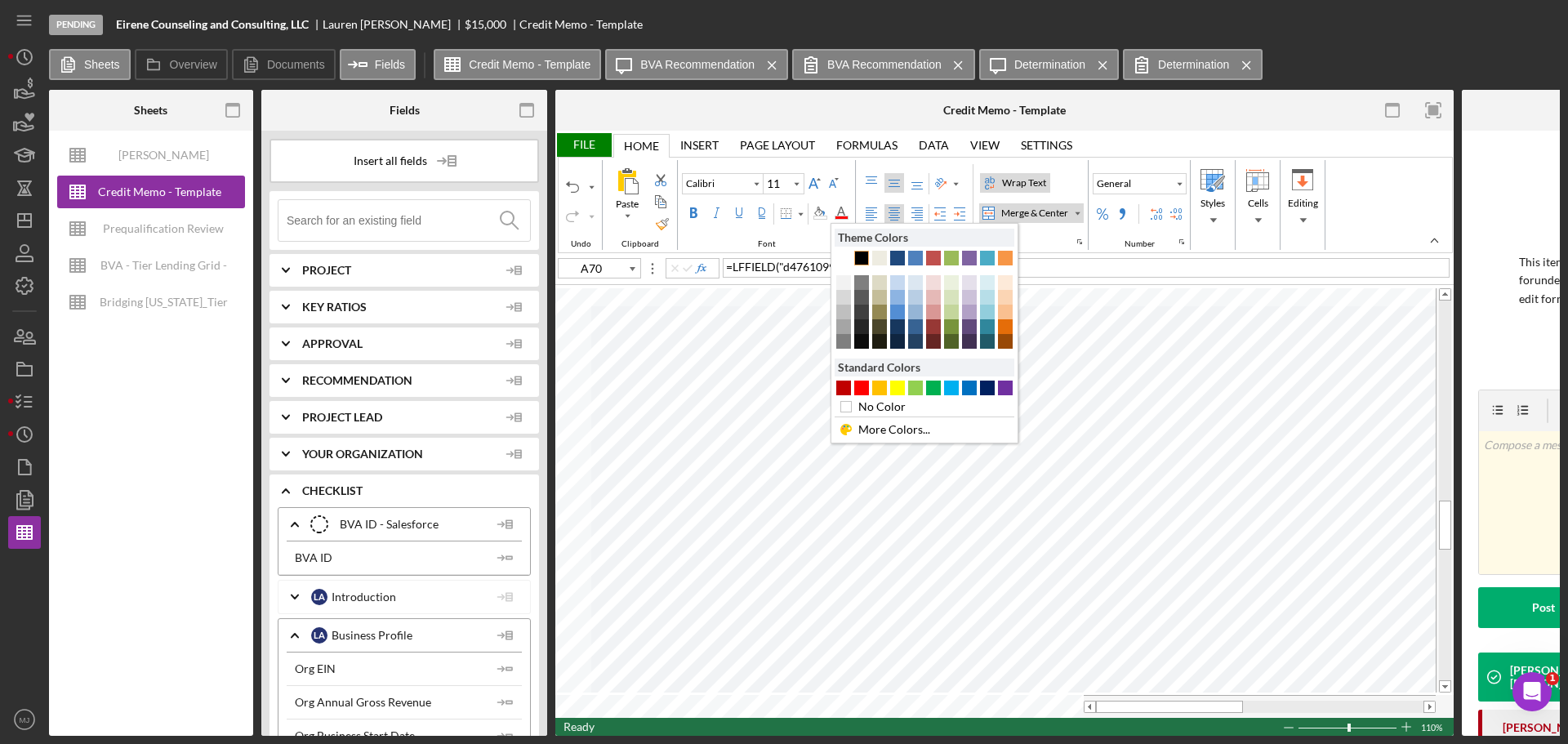
click at [863, 260] on div "Text 1" at bounding box center [862, 258] width 15 height 15
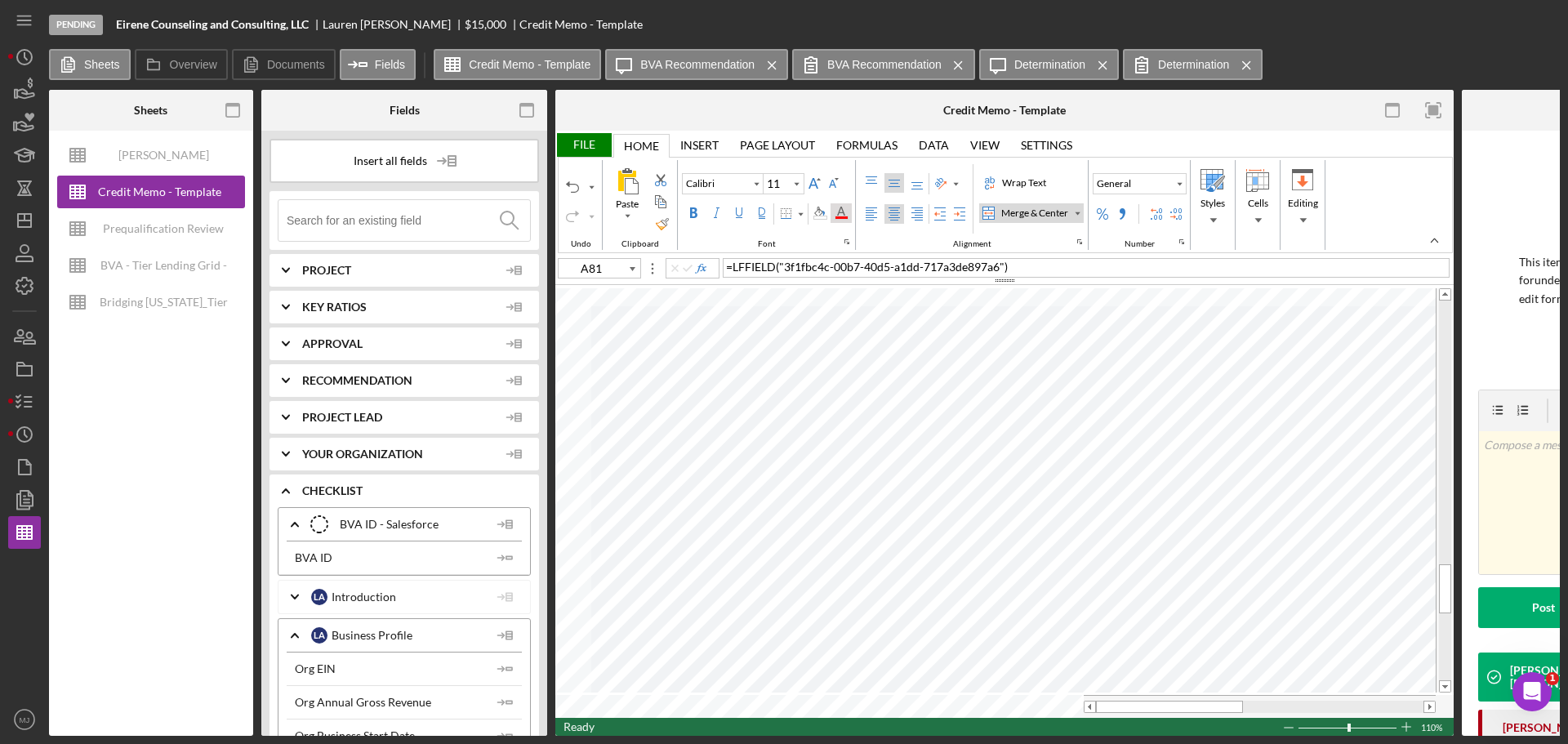
click at [847, 209] on div "Font Color" at bounding box center [841, 213] width 13 height 13
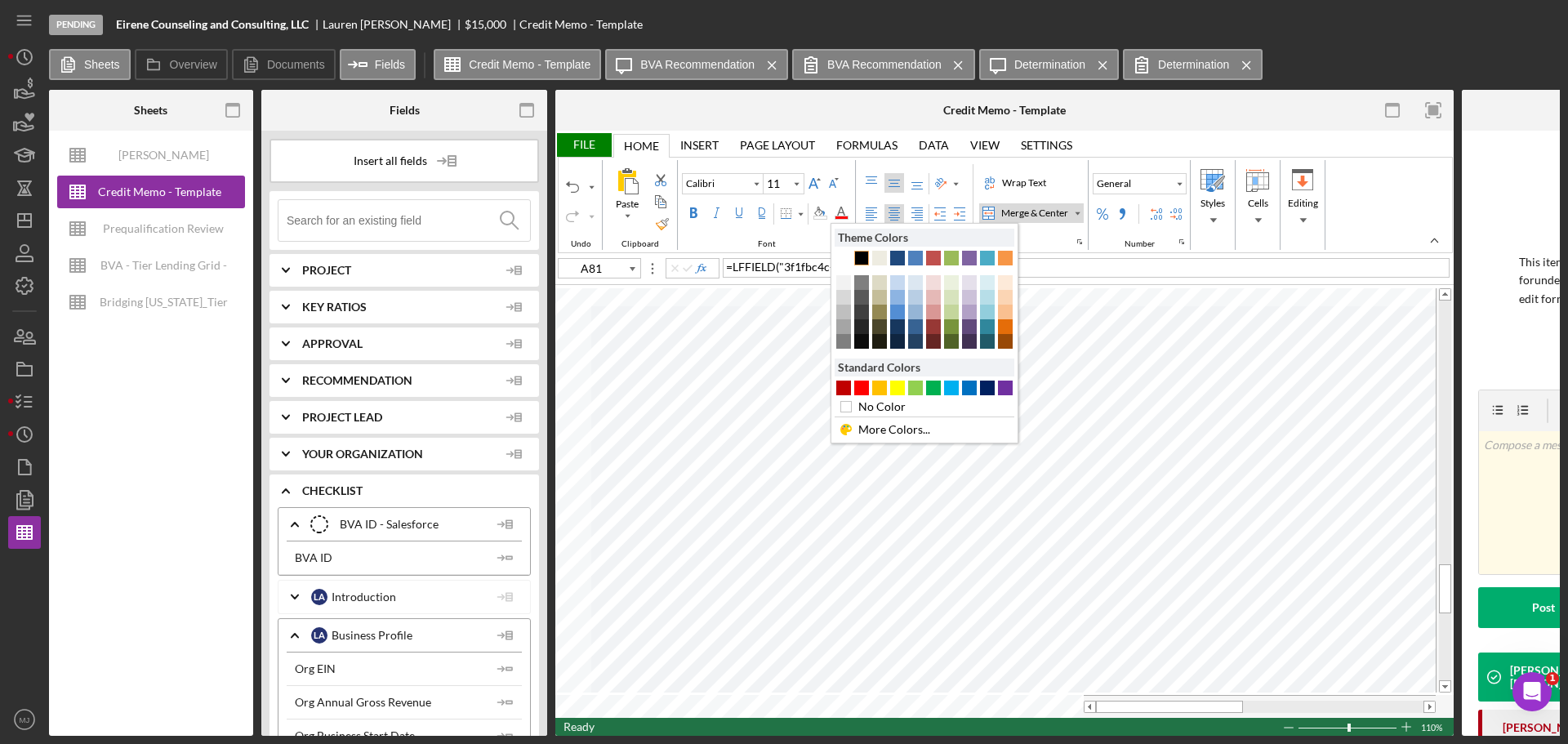
click at [867, 256] on div "Text 1" at bounding box center [862, 258] width 15 height 15
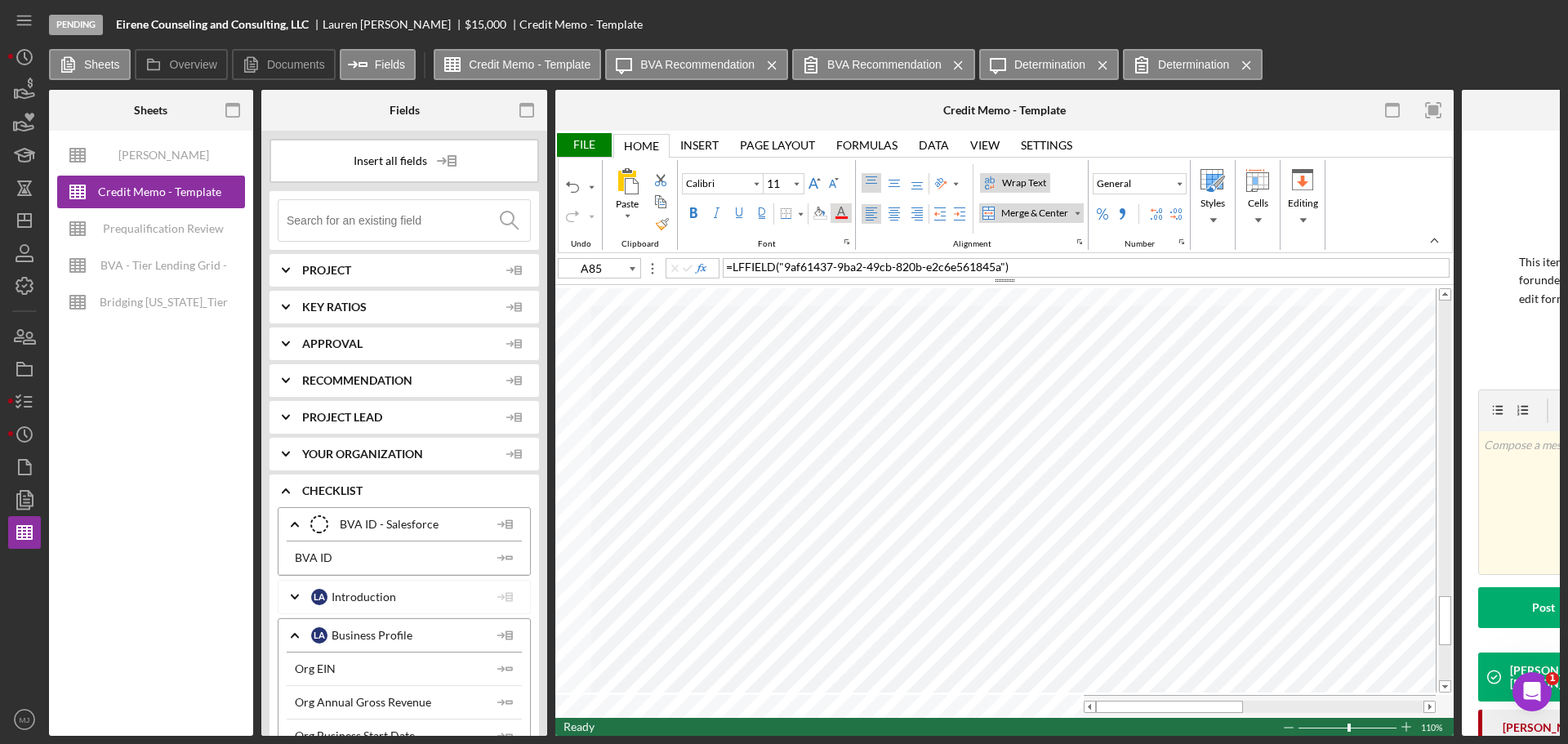
click at [836, 210] on div "Font Color" at bounding box center [841, 213] width 13 height 13
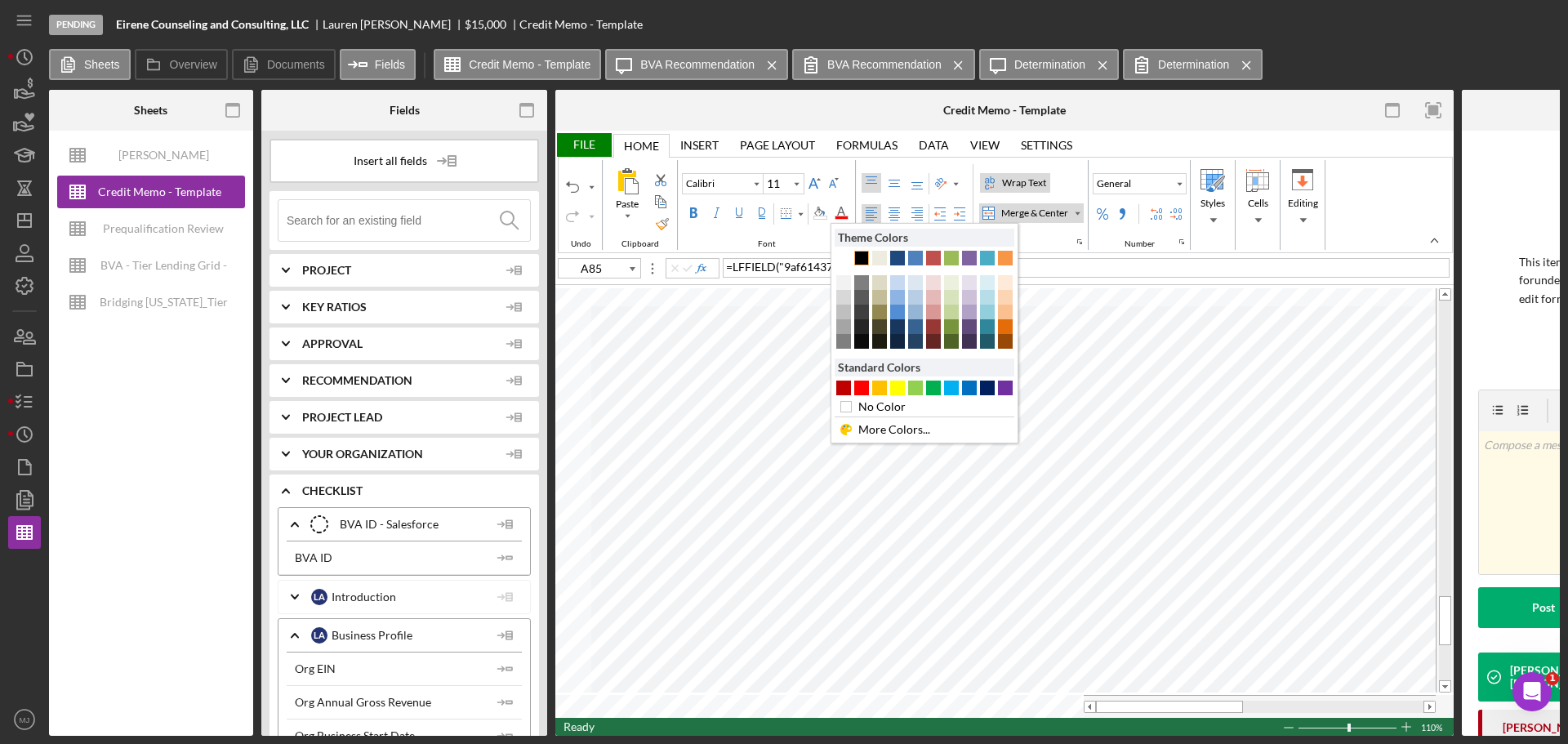
click at [863, 259] on div "Text 1" at bounding box center [862, 258] width 15 height 15
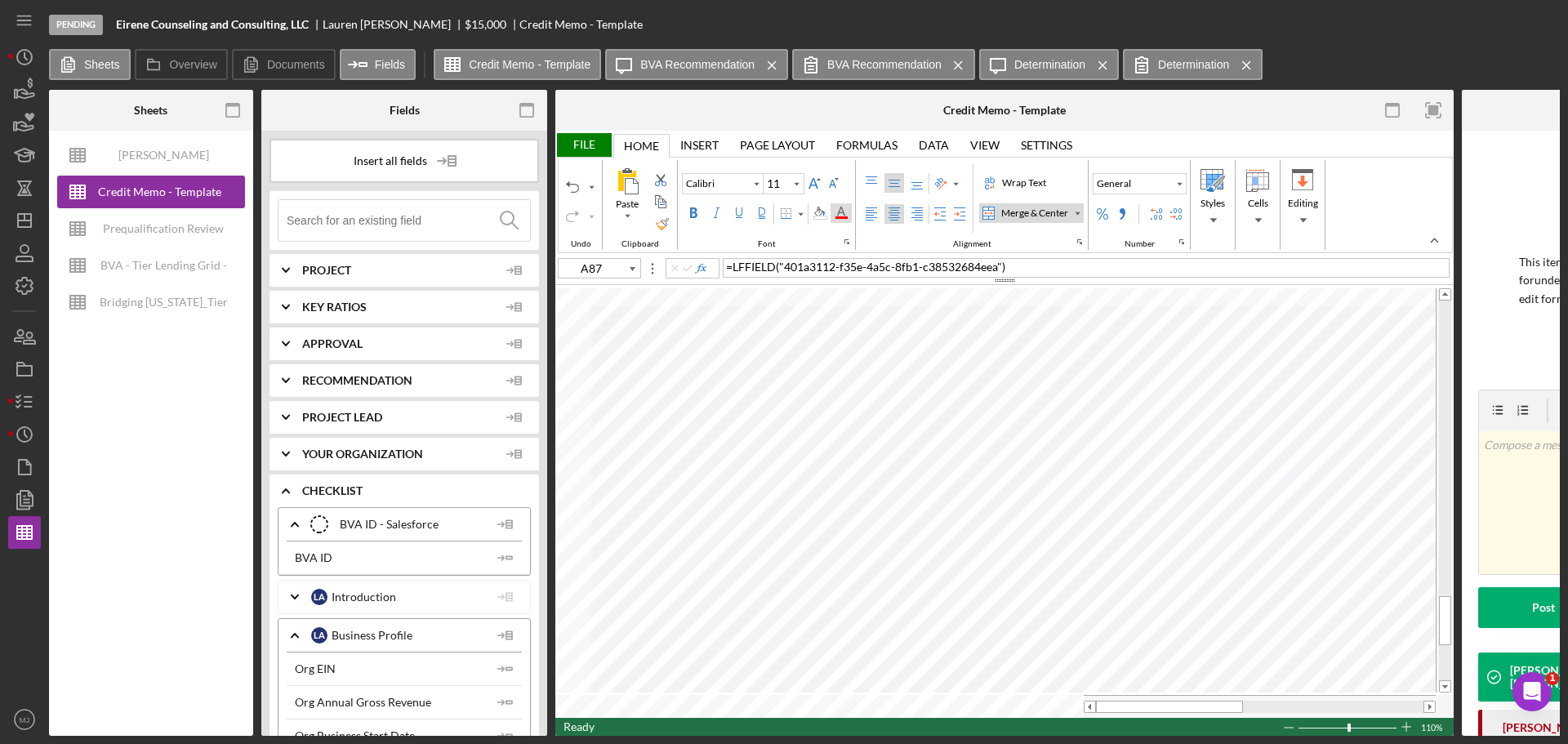
click at [838, 207] on div "Font Color" at bounding box center [841, 213] width 13 height 13
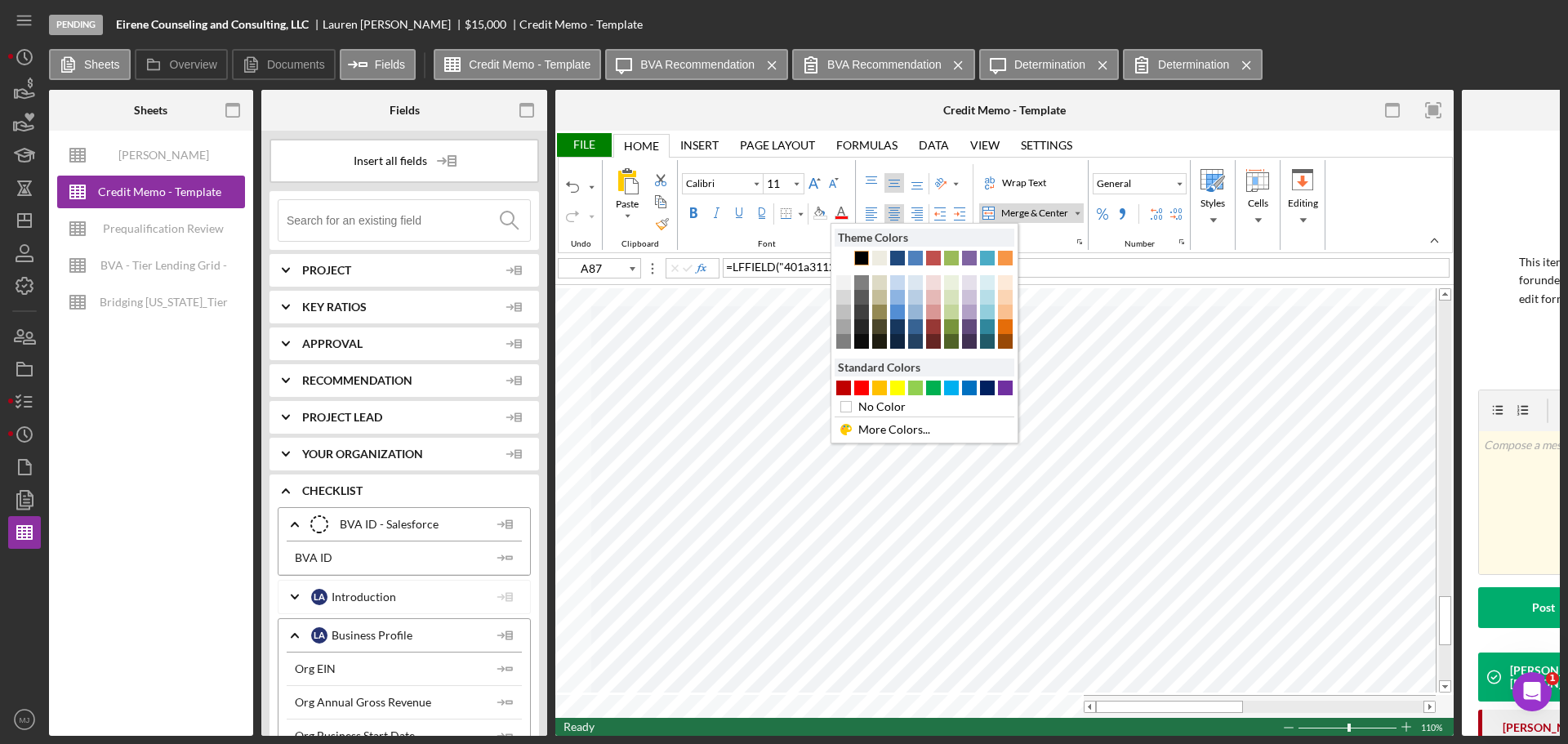
click at [860, 256] on div "Text 1" at bounding box center [862, 258] width 15 height 15
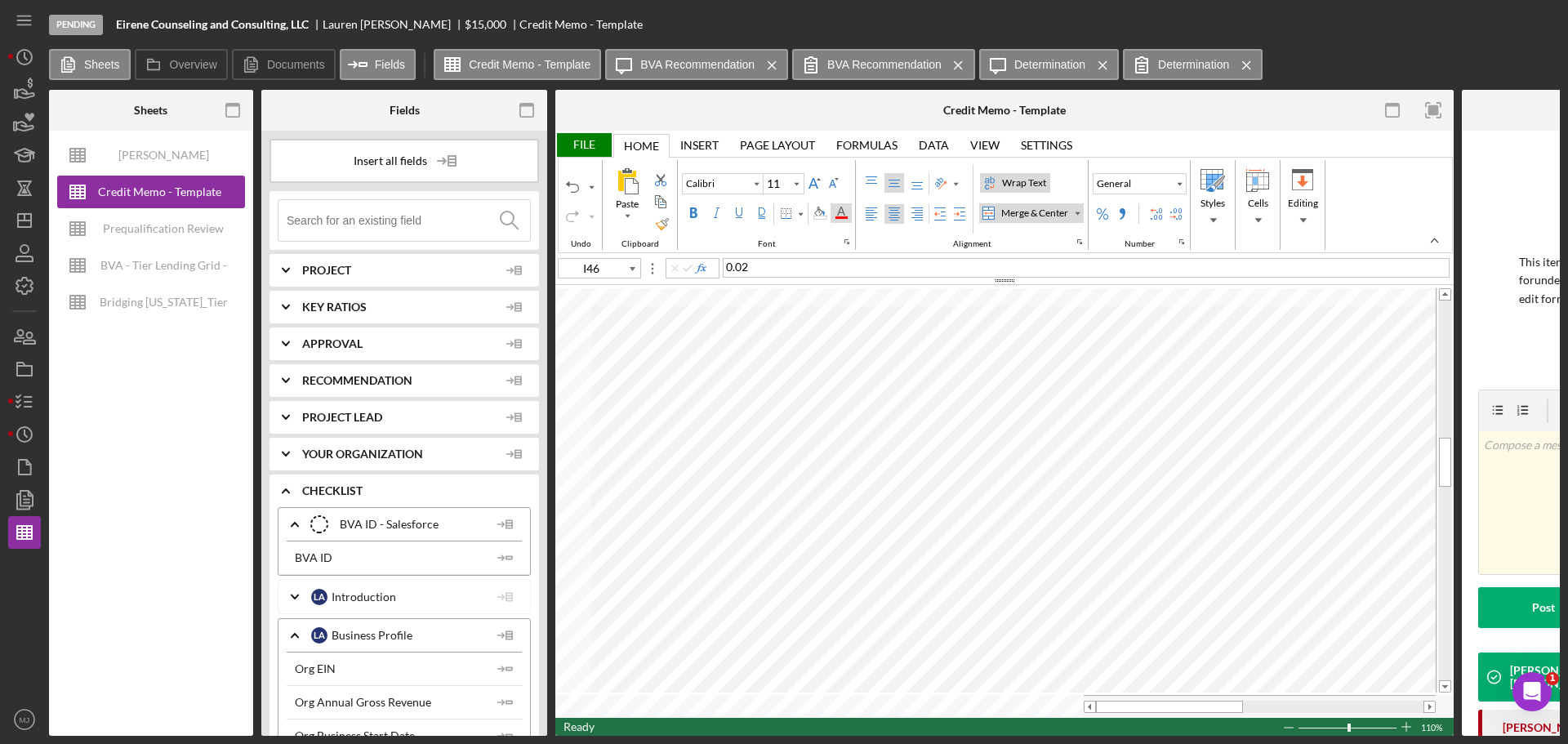
click at [846, 216] on div "Font Color" at bounding box center [841, 213] width 13 height 13
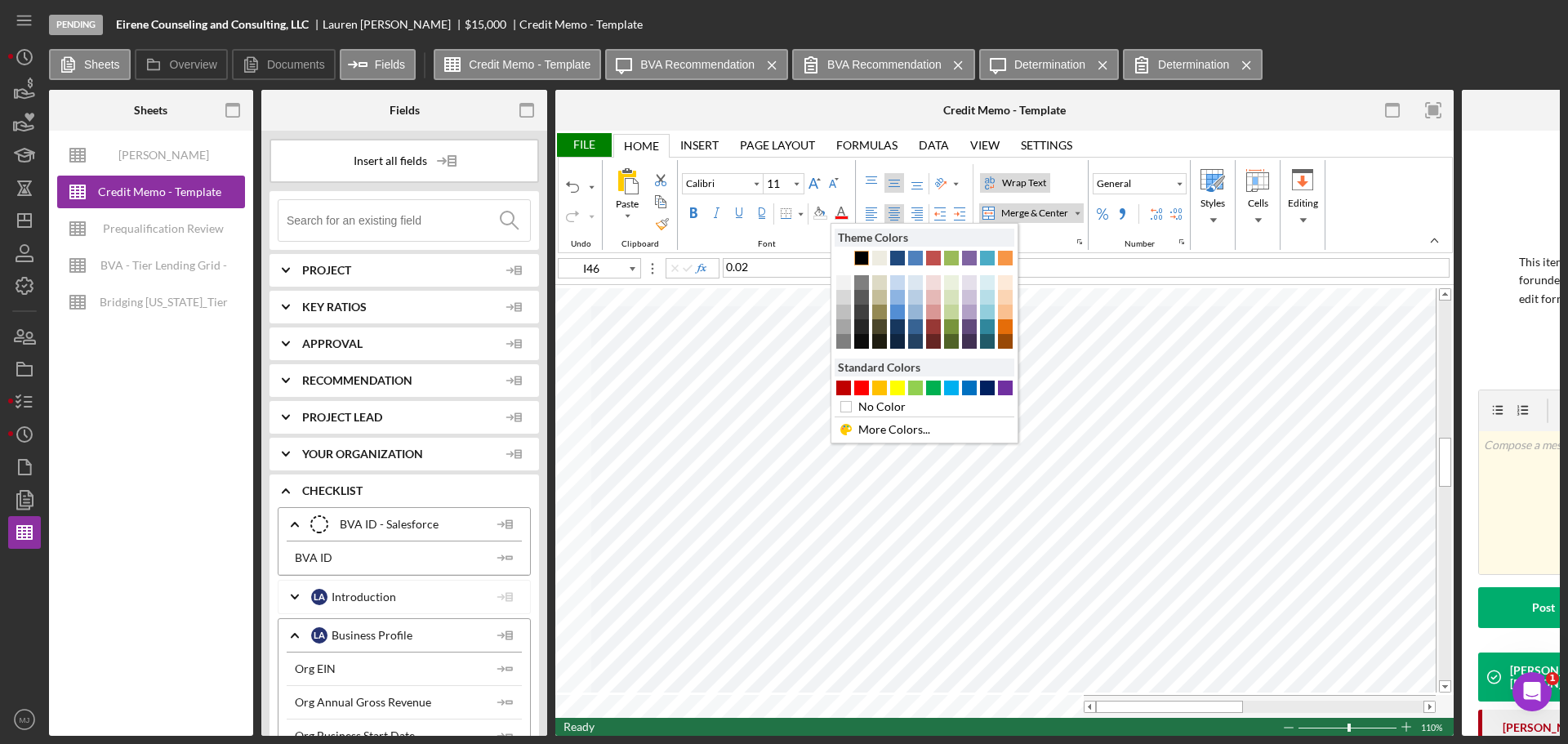
click at [856, 260] on div "Text 1" at bounding box center [862, 258] width 15 height 15
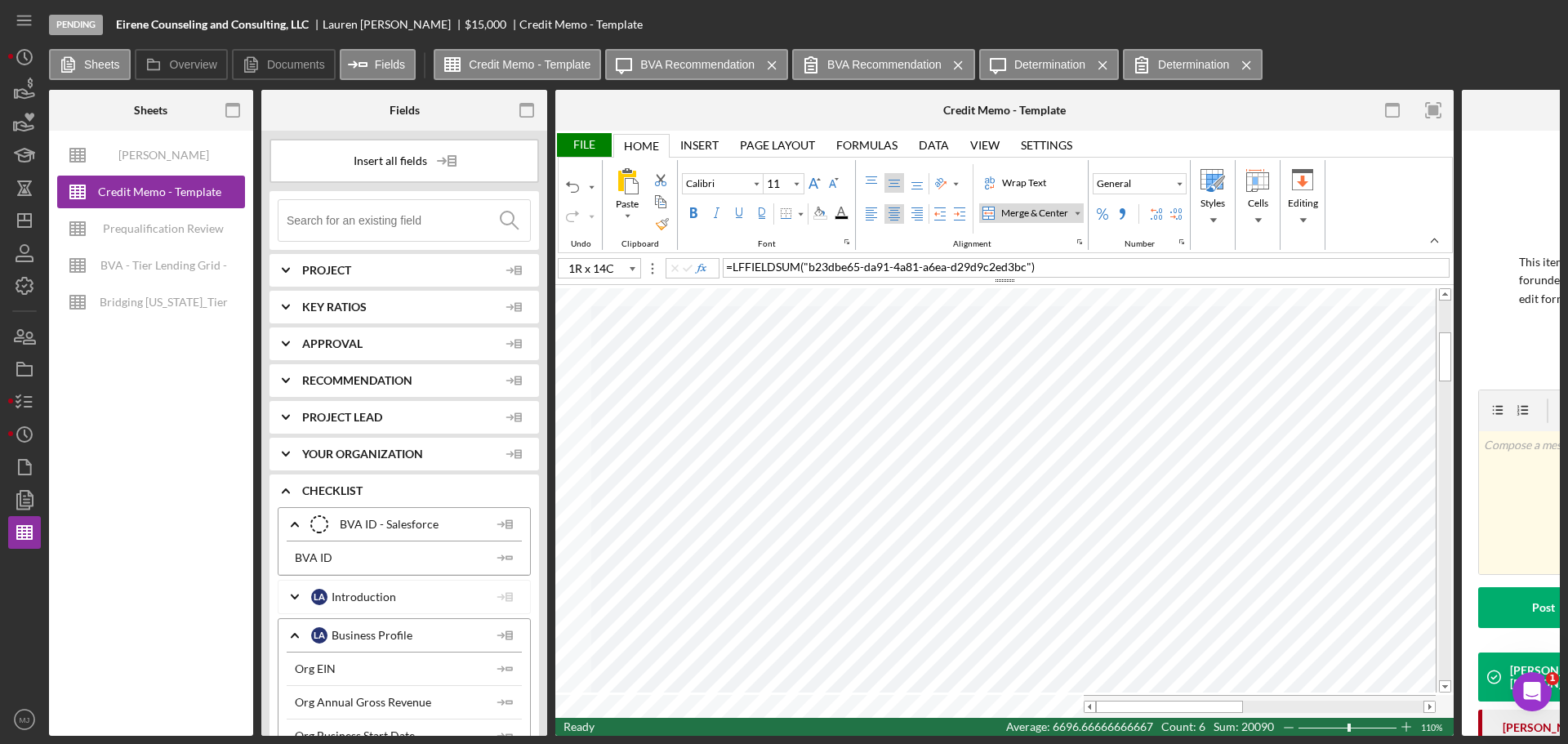
click at [893, 212] on div "Center Align" at bounding box center [894, 214] width 13 height 13
click at [894, 179] on div "Middle Align" at bounding box center [894, 183] width 13 height 13
click at [1186, 182] on div "Number Format" at bounding box center [1179, 184] width 13 height 19
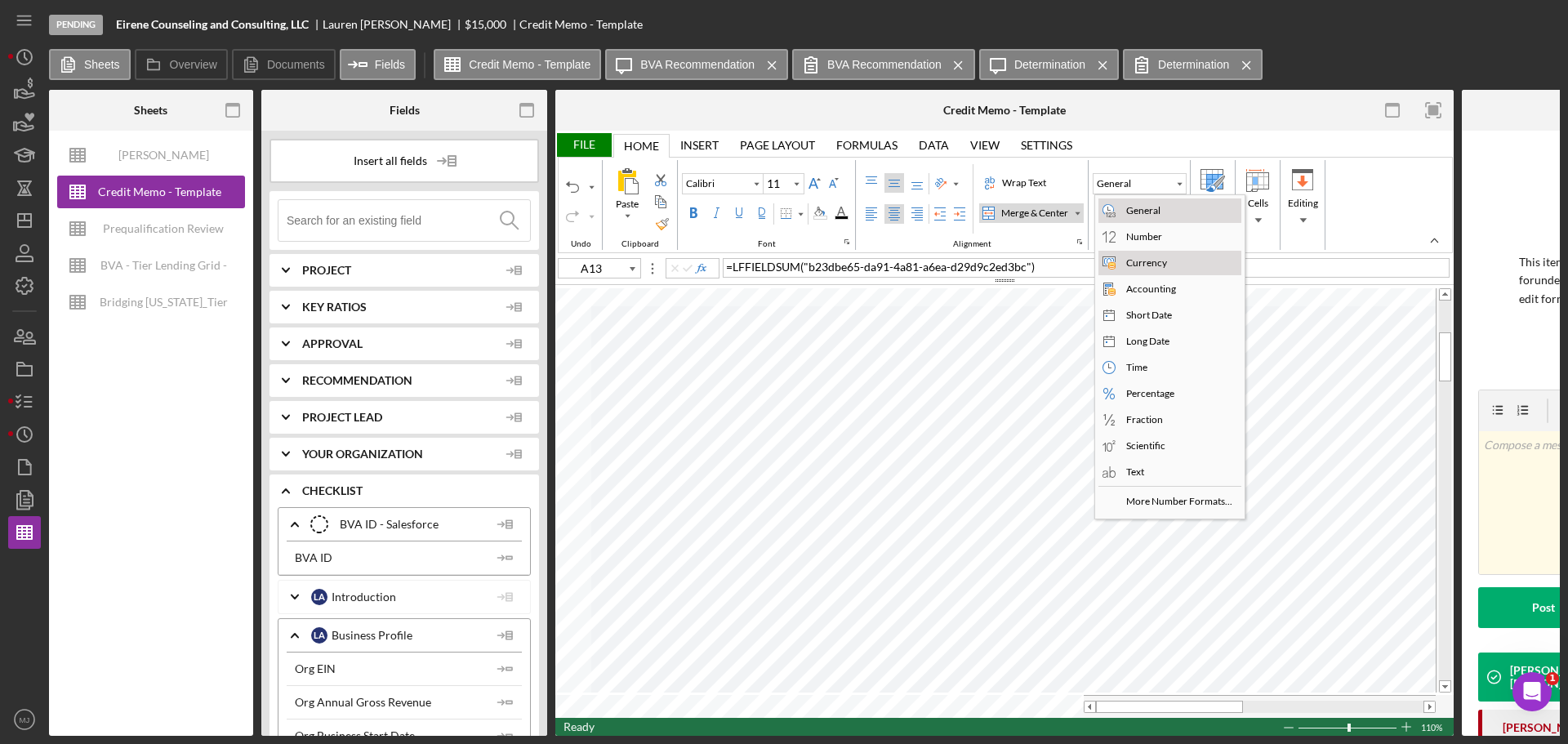
click at [1165, 274] on div "Currency" at bounding box center [1170, 263] width 143 height 25
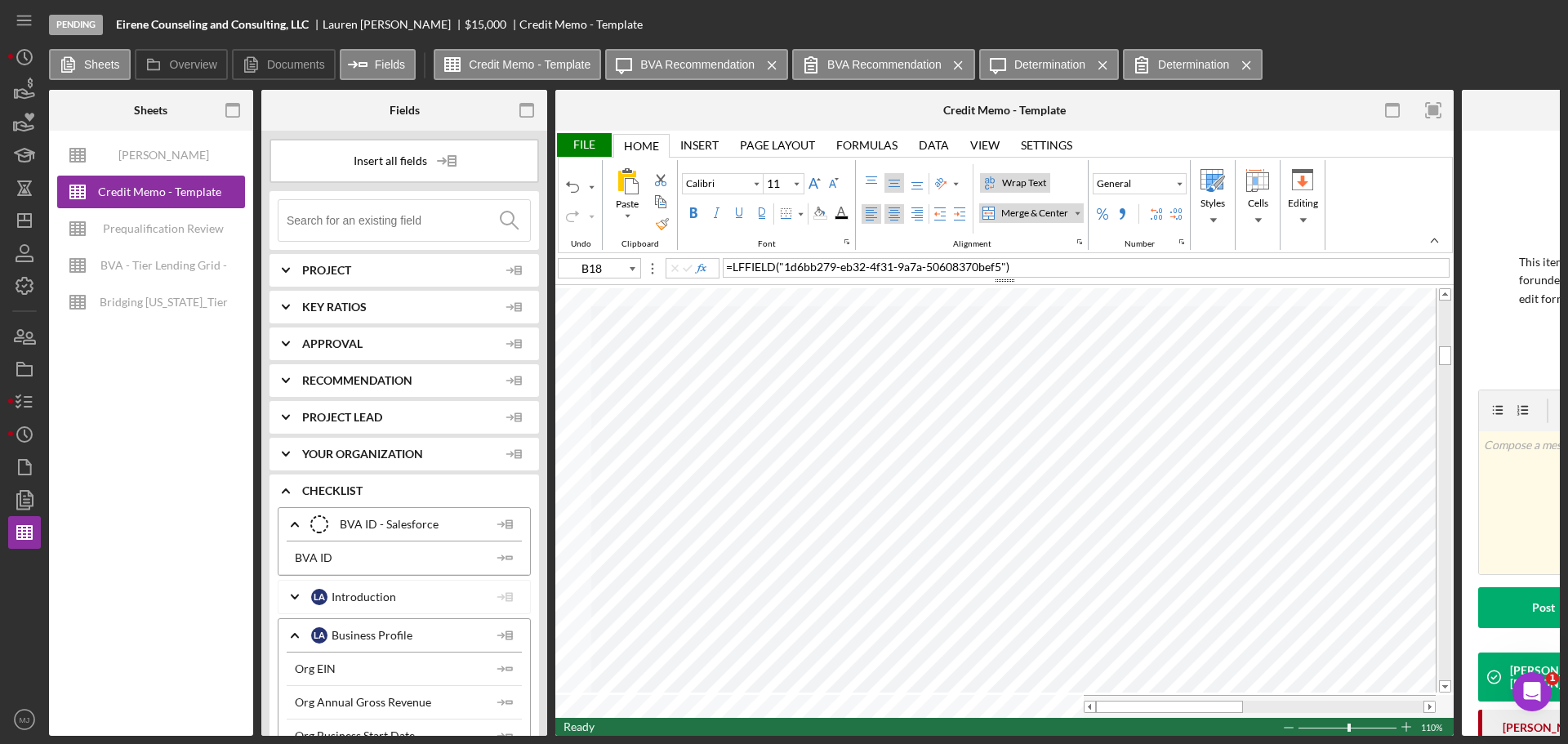
click at [903, 213] on div "Alignment" at bounding box center [915, 214] width 109 height 19
click at [873, 180] on div "Top Align" at bounding box center [871, 183] width 13 height 13
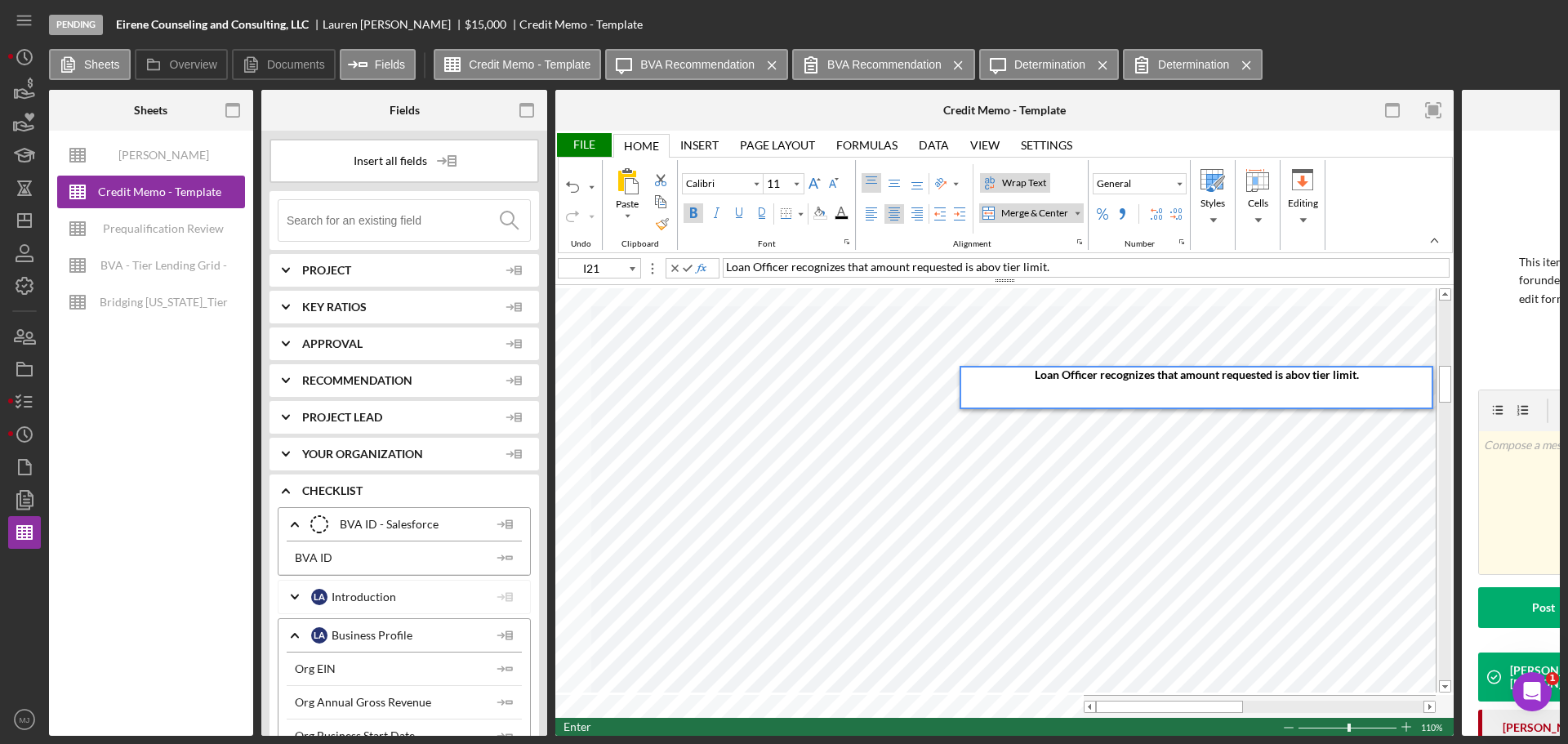
click at [1308, 376] on span "Loan Officer recognizes that amount requested is abov tier limit." at bounding box center [1196, 374] width 324 height 14
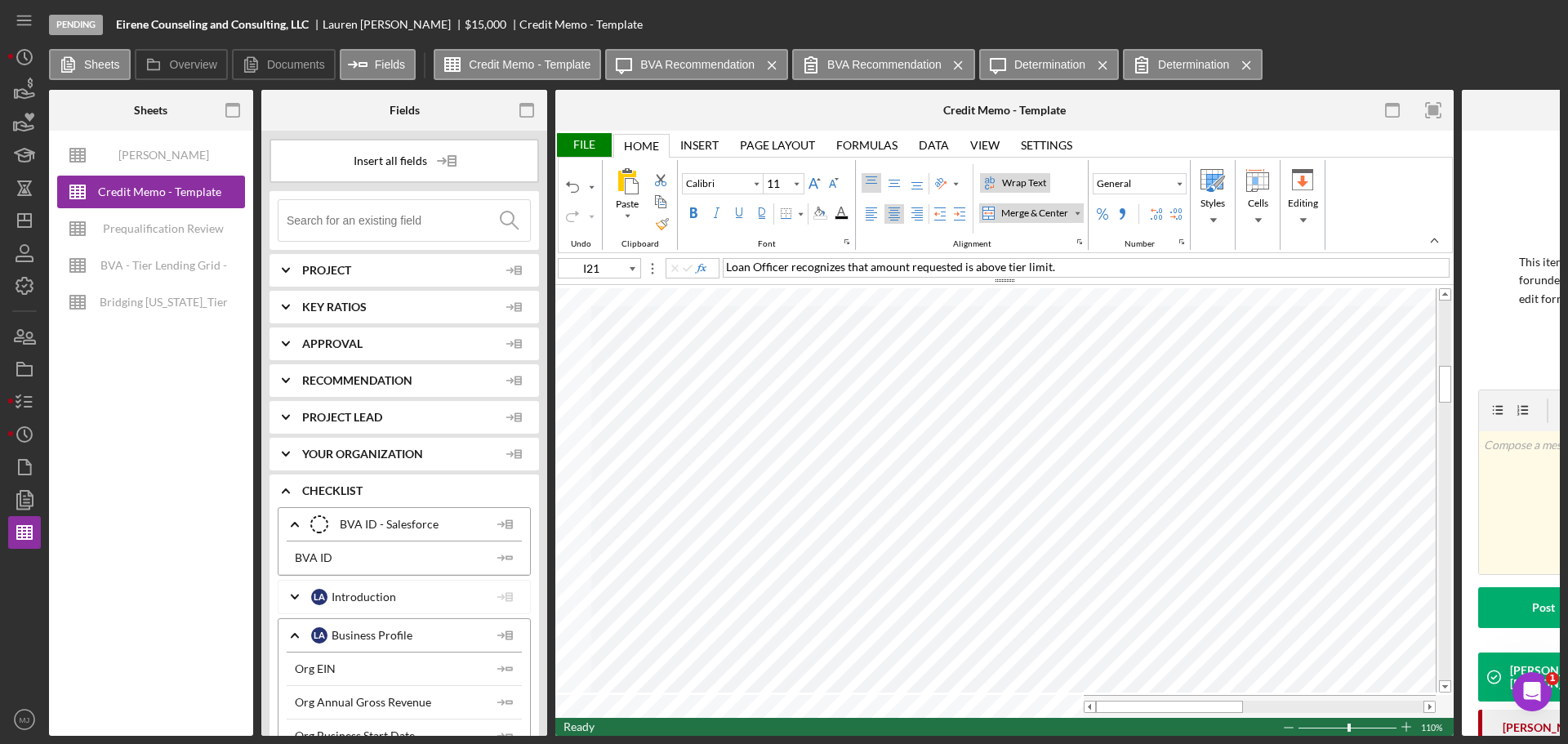
click at [594, 147] on div "File" at bounding box center [584, 145] width 57 height 24
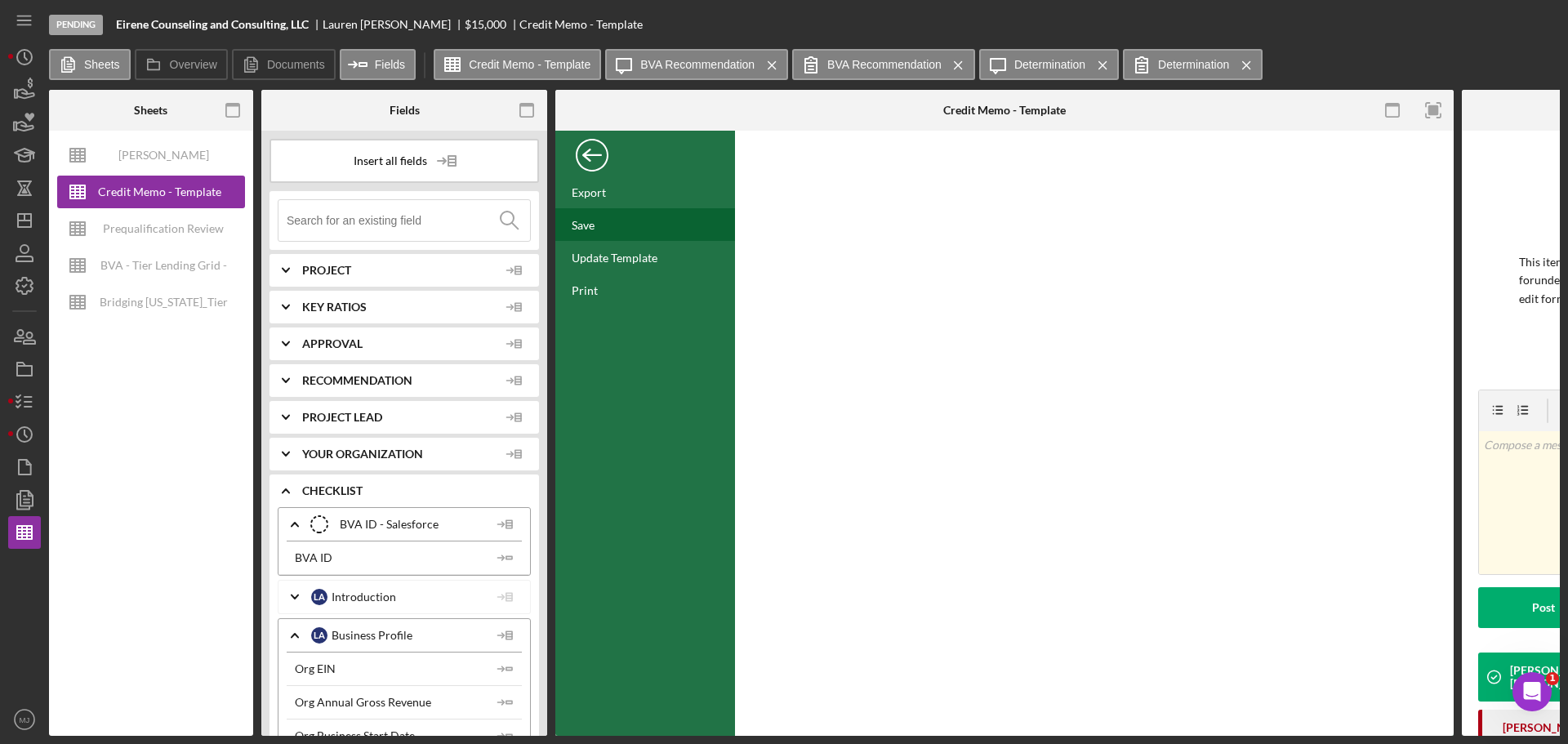
click at [585, 226] on div "Save" at bounding box center [584, 225] width 23 height 14
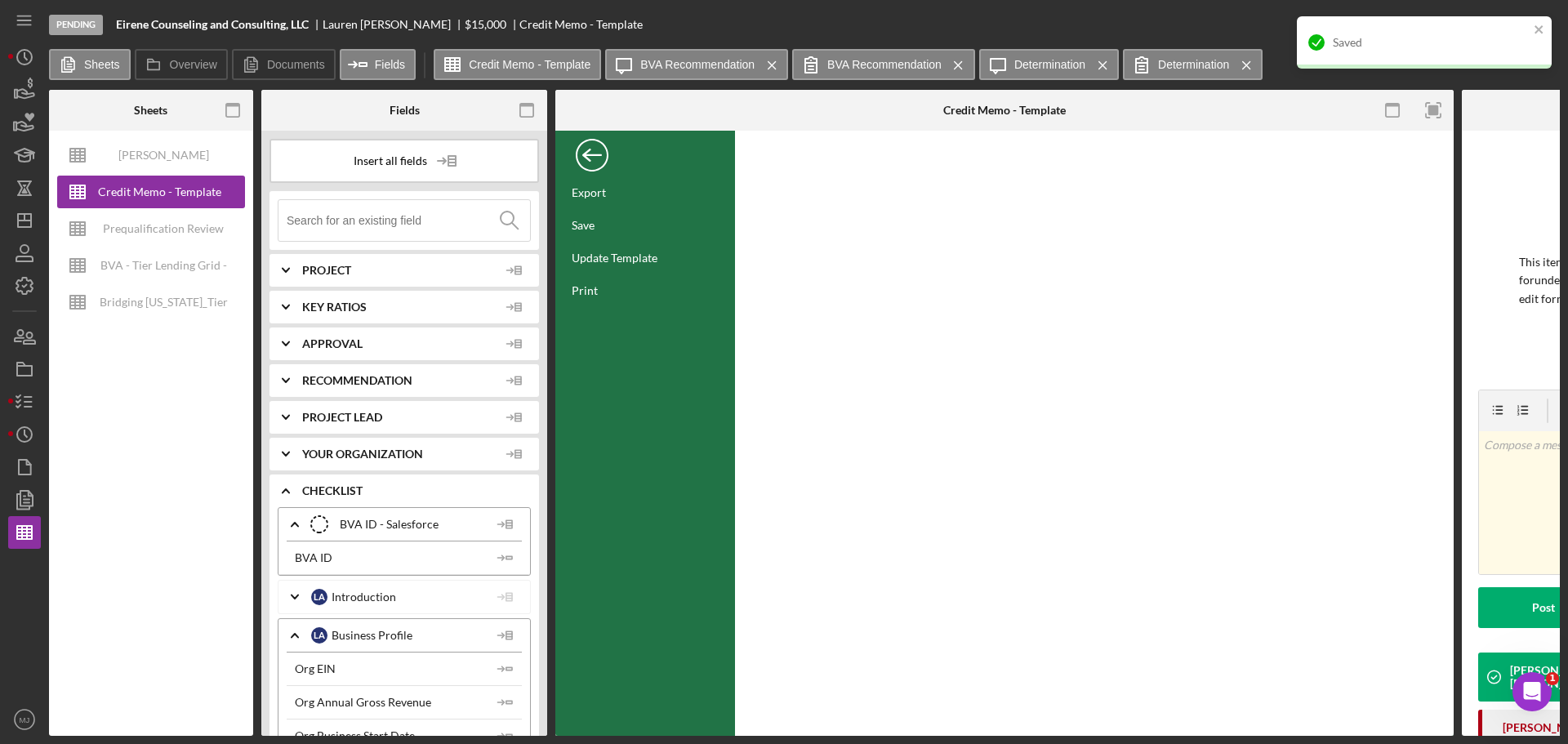
click at [592, 152] on div "Back" at bounding box center [592, 151] width 33 height 33
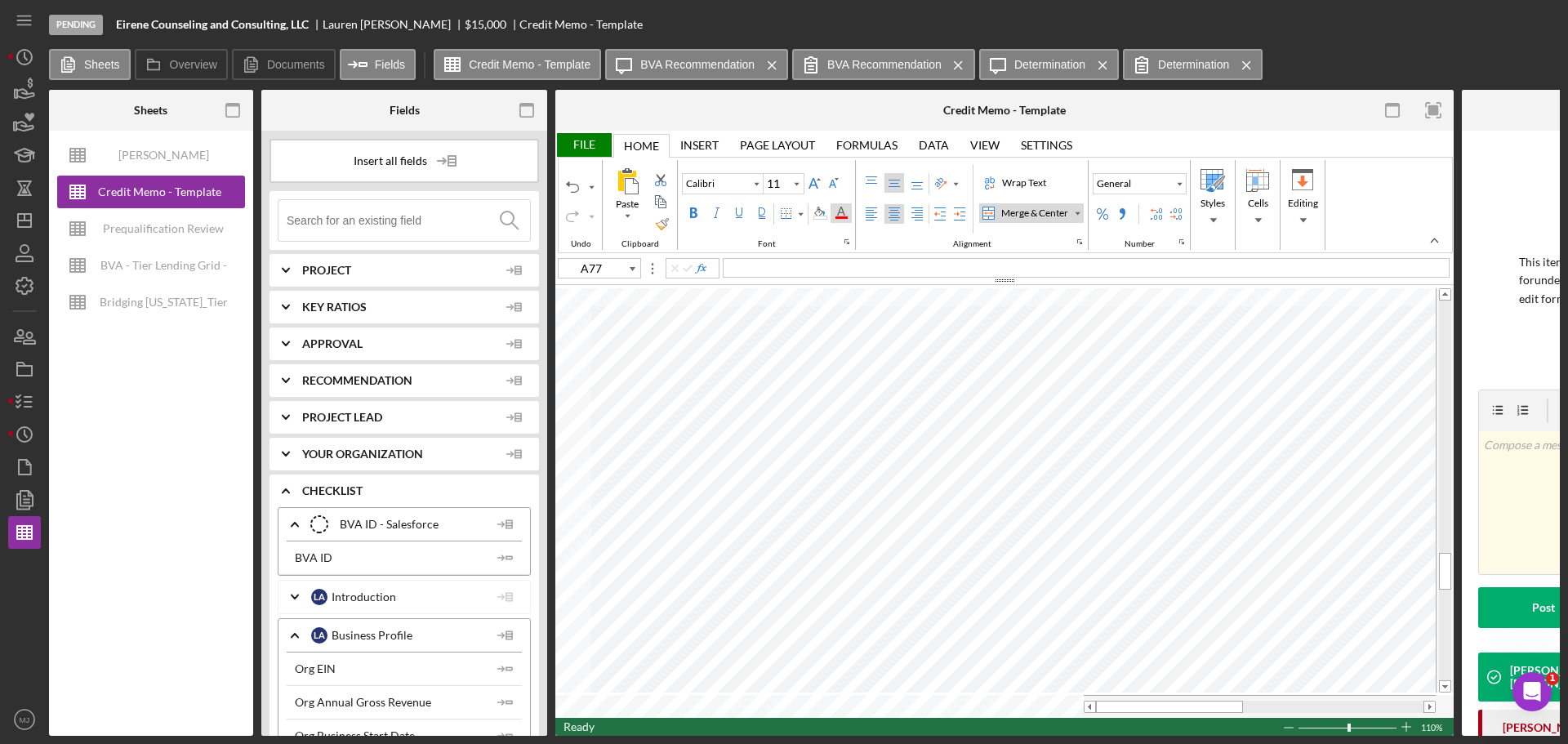
click at [841, 216] on div "Font Color" at bounding box center [841, 213] width 13 height 13
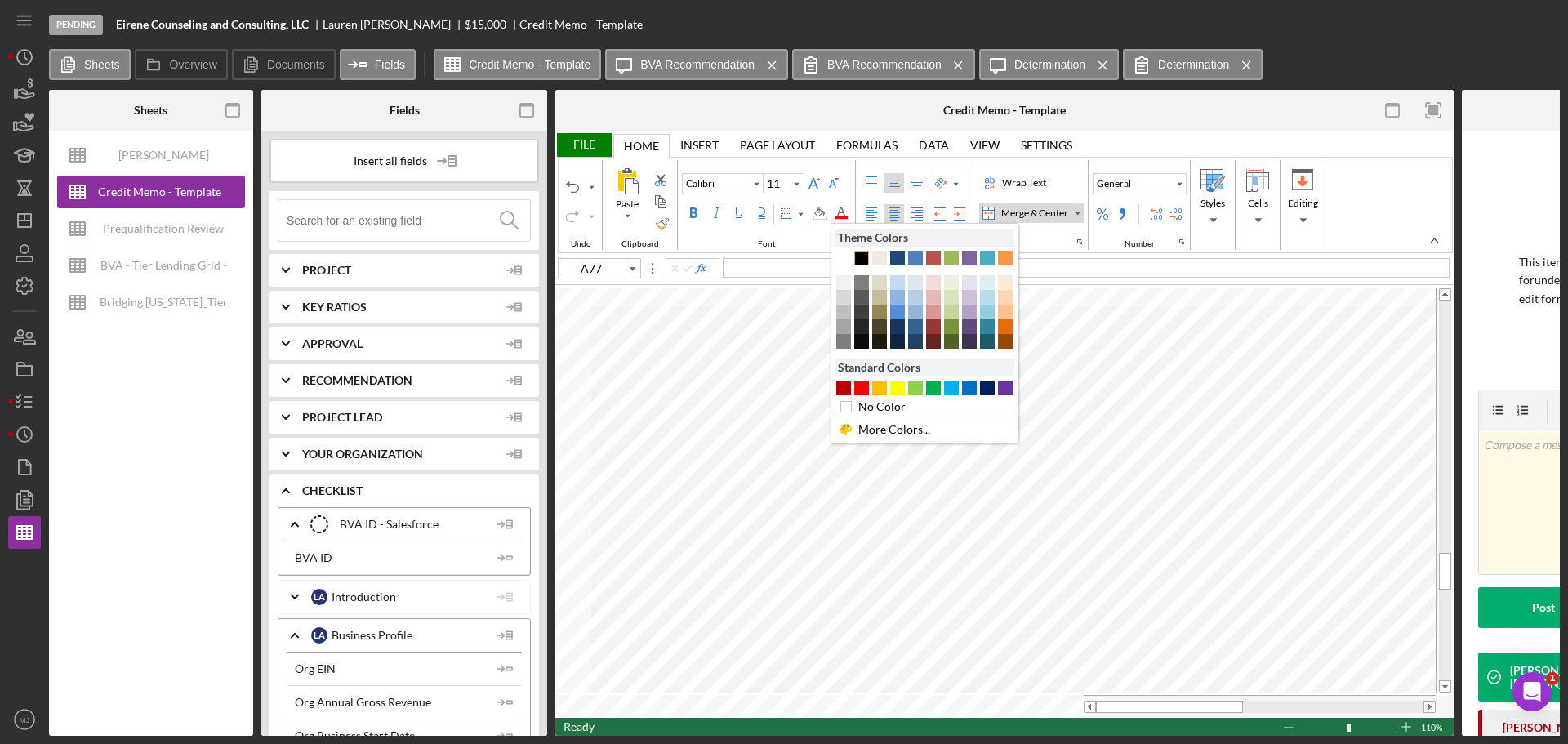
click at [863, 260] on div "Text 1" at bounding box center [862, 258] width 15 height 15
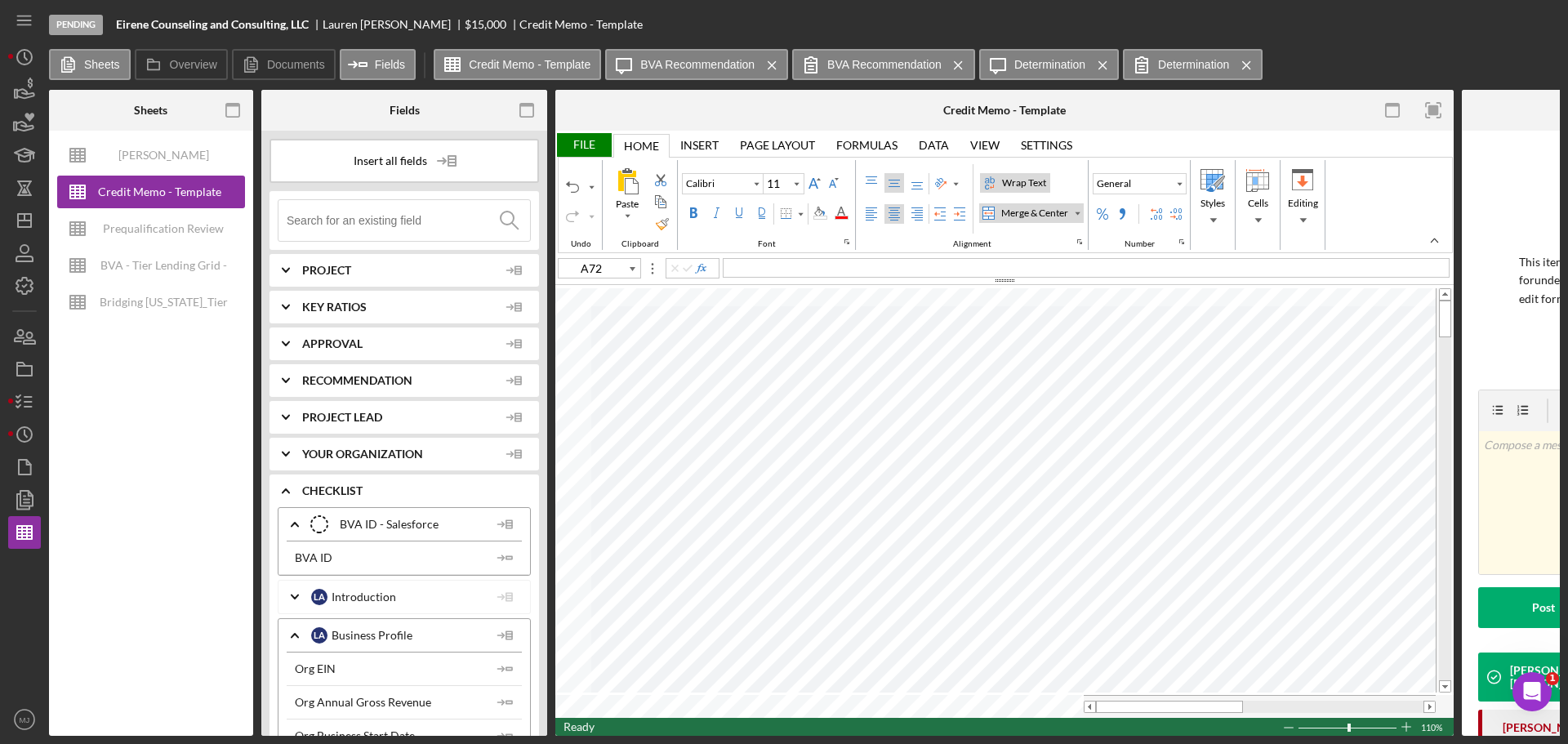
click at [594, 146] on div "File" at bounding box center [584, 145] width 57 height 24
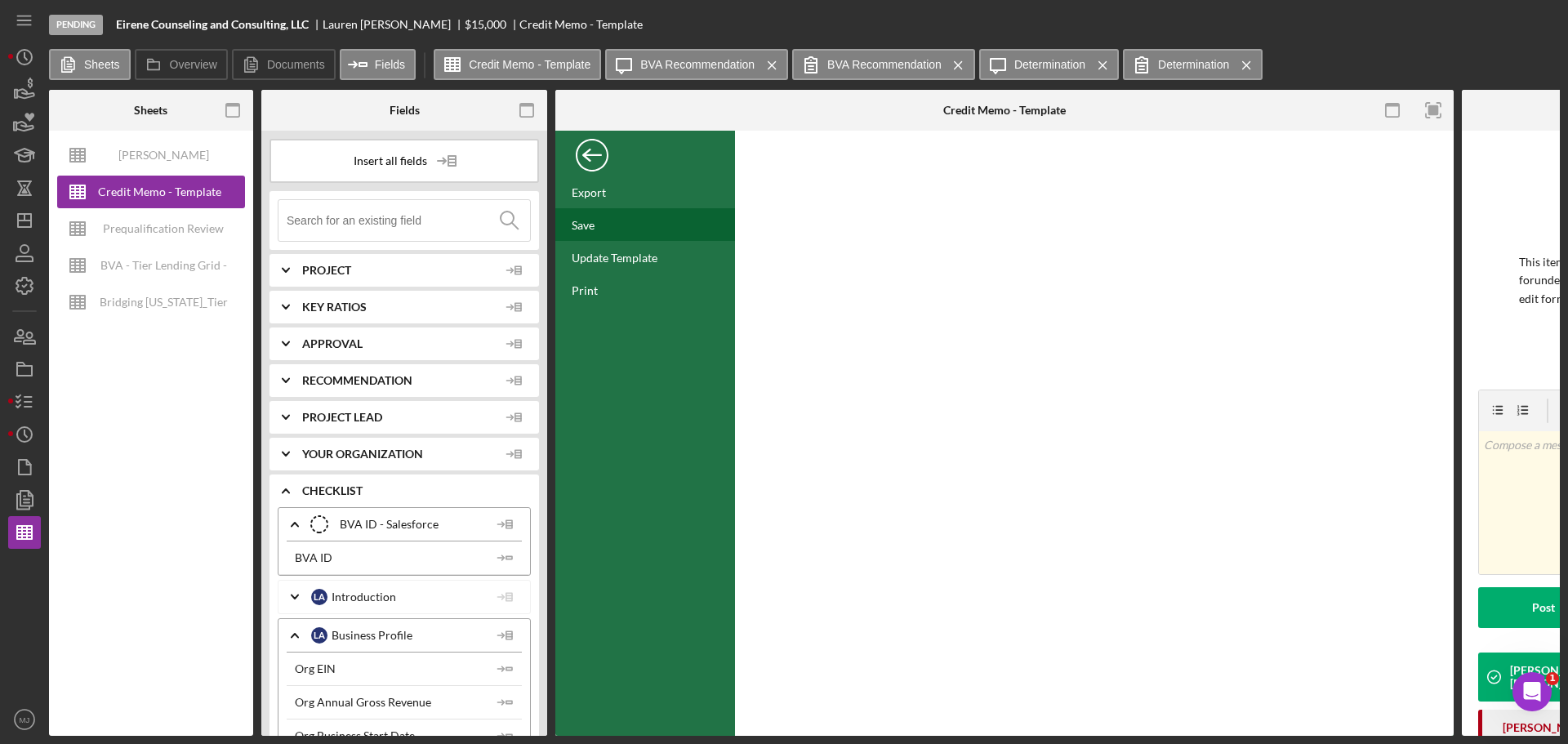
click at [598, 235] on div "Save" at bounding box center [645, 224] width 180 height 33
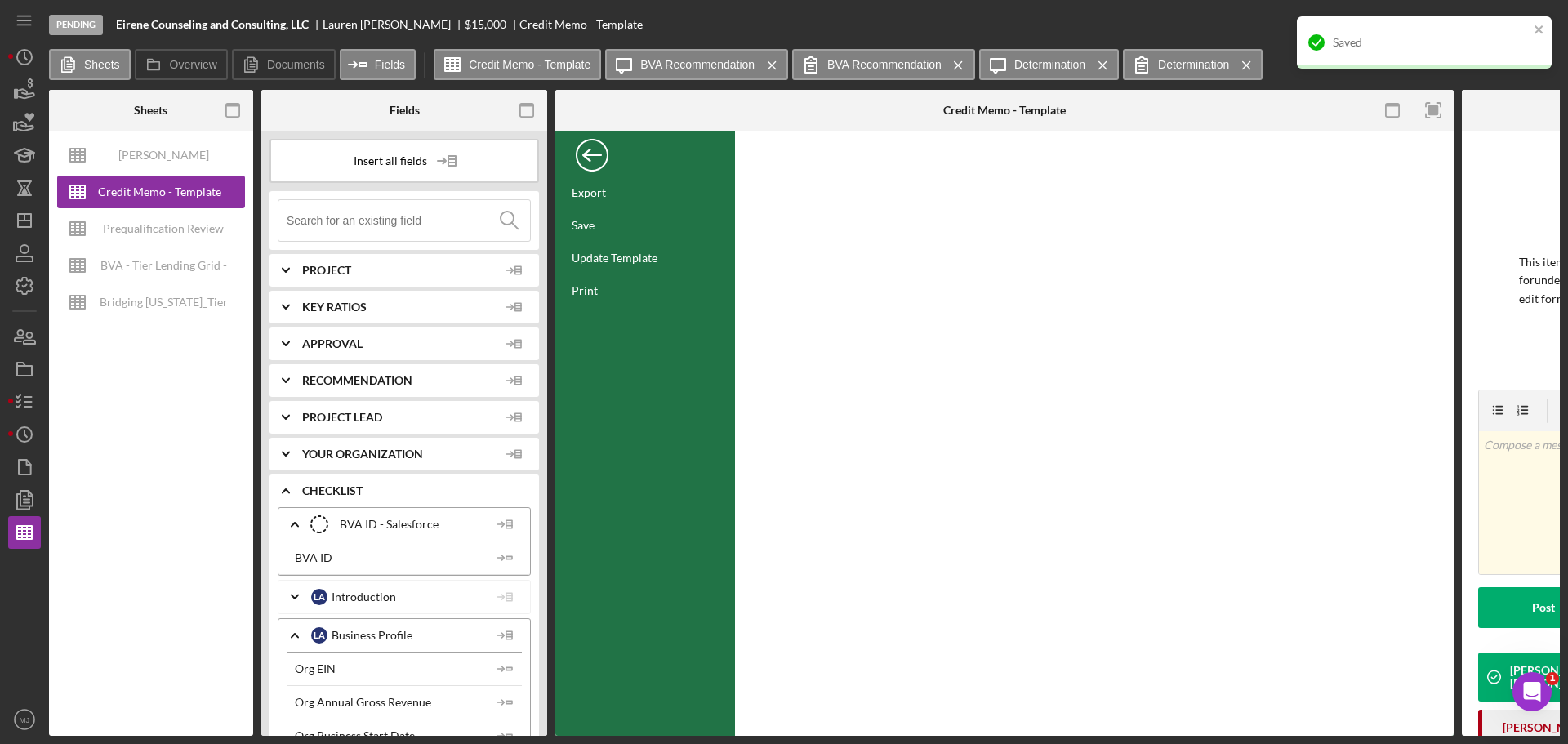
click at [596, 156] on div "Back" at bounding box center [592, 151] width 33 height 33
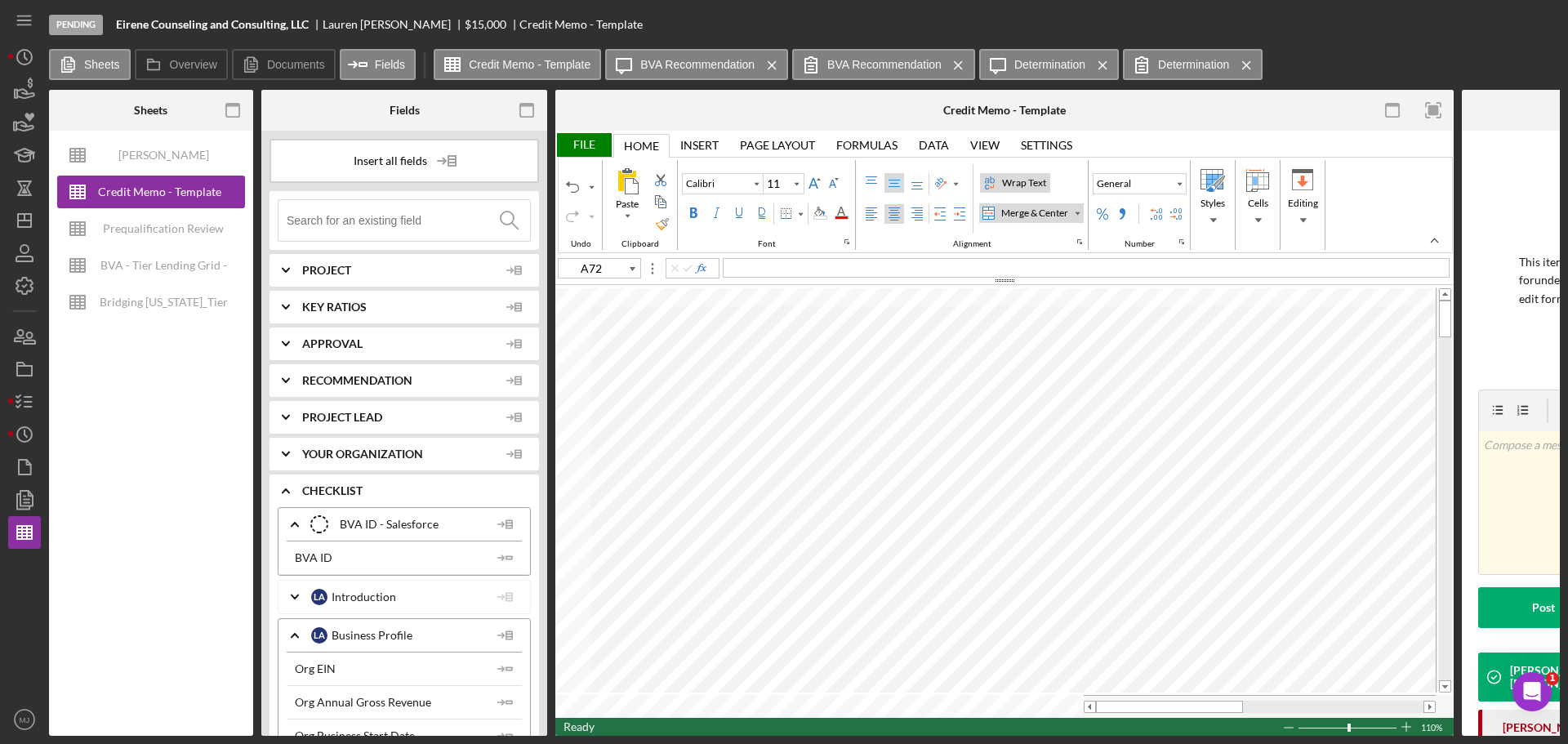
click at [583, 145] on div "File" at bounding box center [584, 145] width 57 height 24
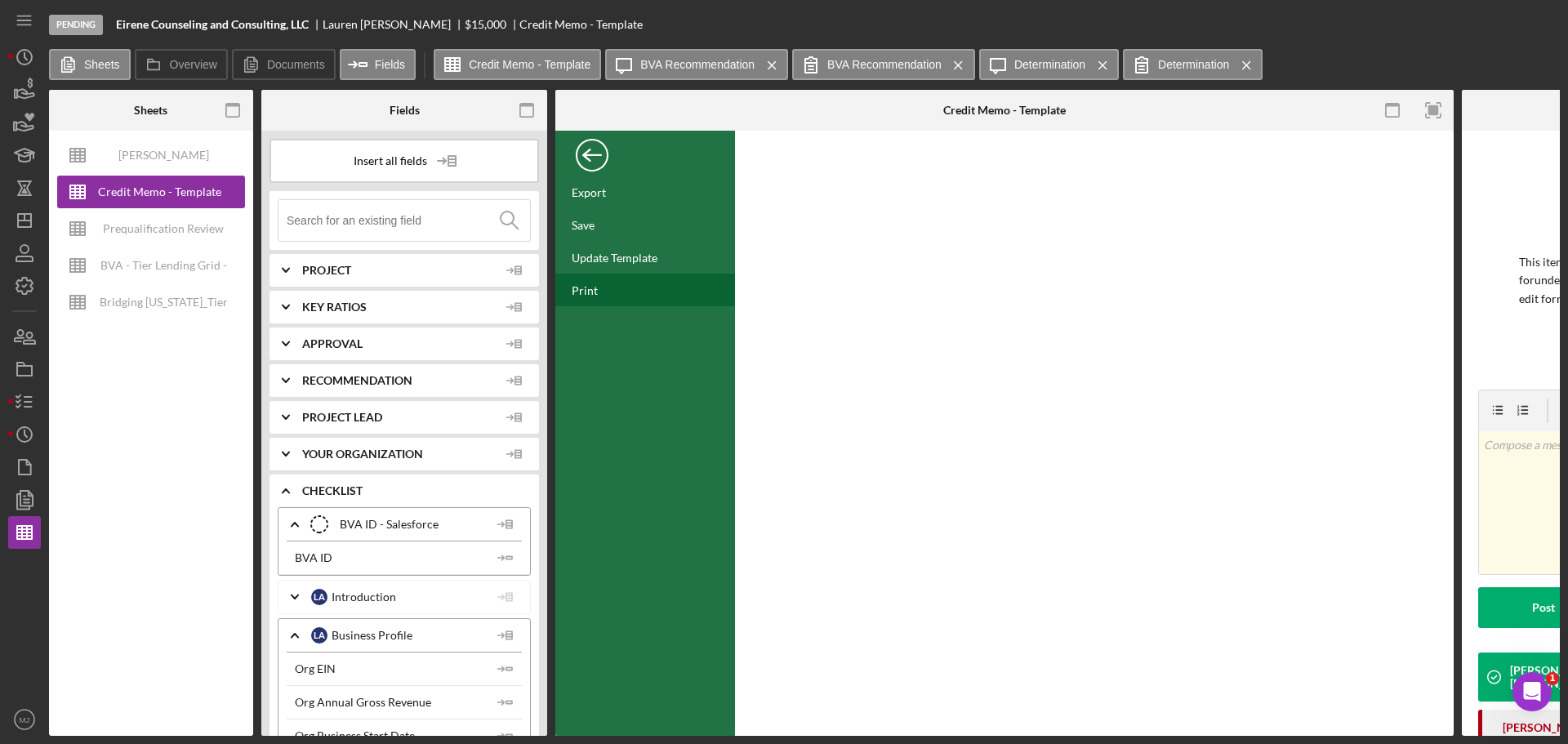
click at [606, 287] on div "Print" at bounding box center [645, 289] width 180 height 33
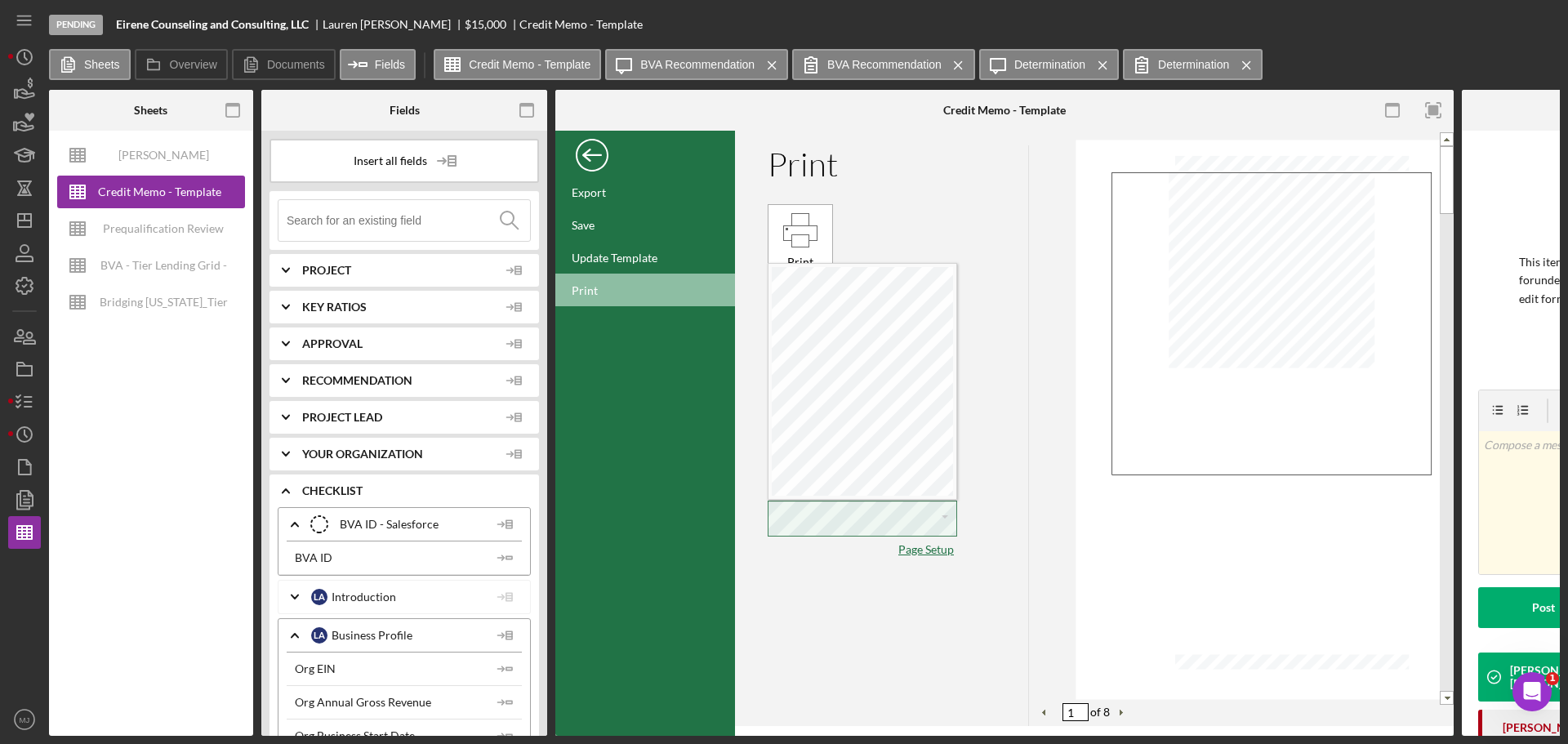
scroll to position [7, 4]
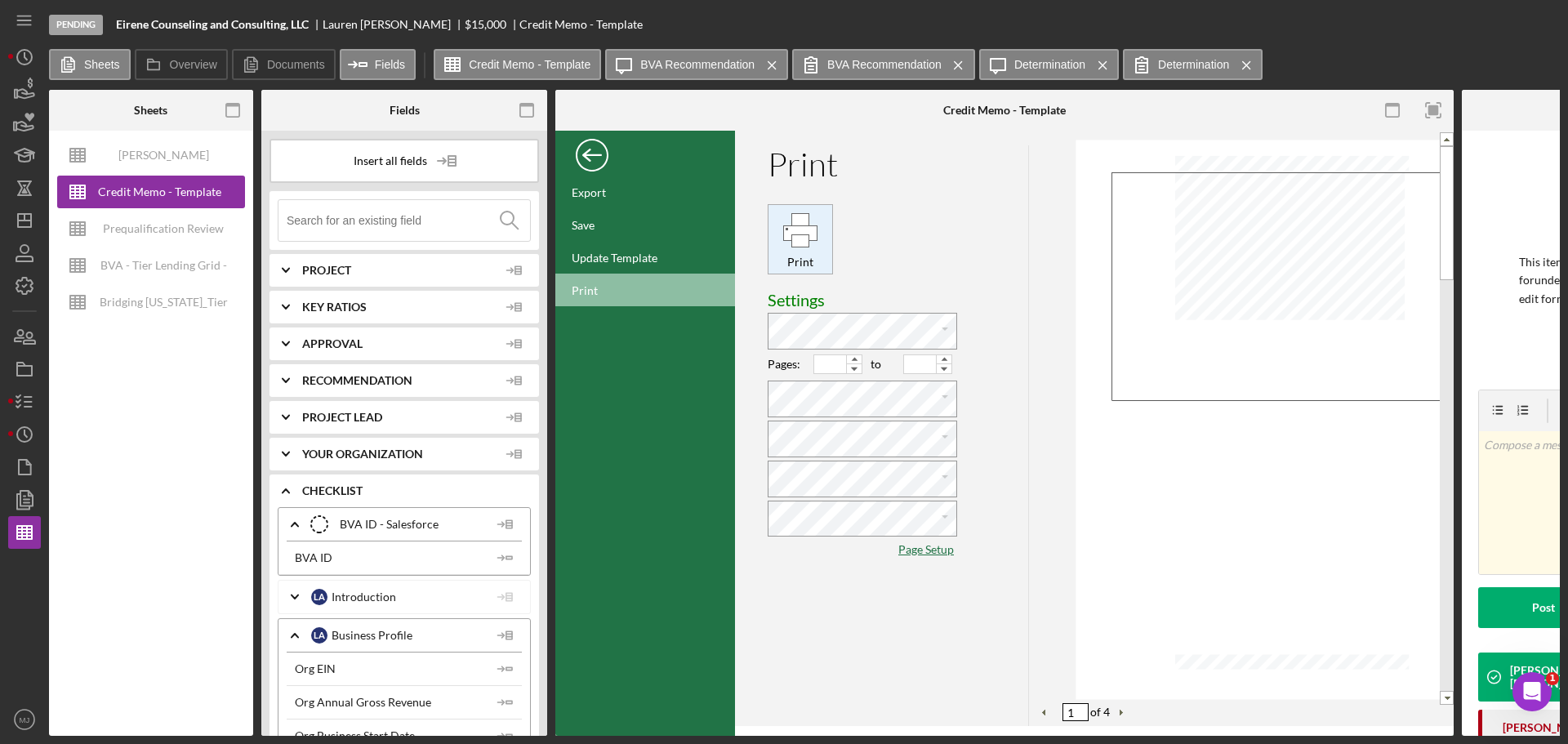
click at [797, 250] on div "Print" at bounding box center [801, 239] width 64 height 64
click at [583, 149] on div "Back" at bounding box center [592, 151] width 33 height 33
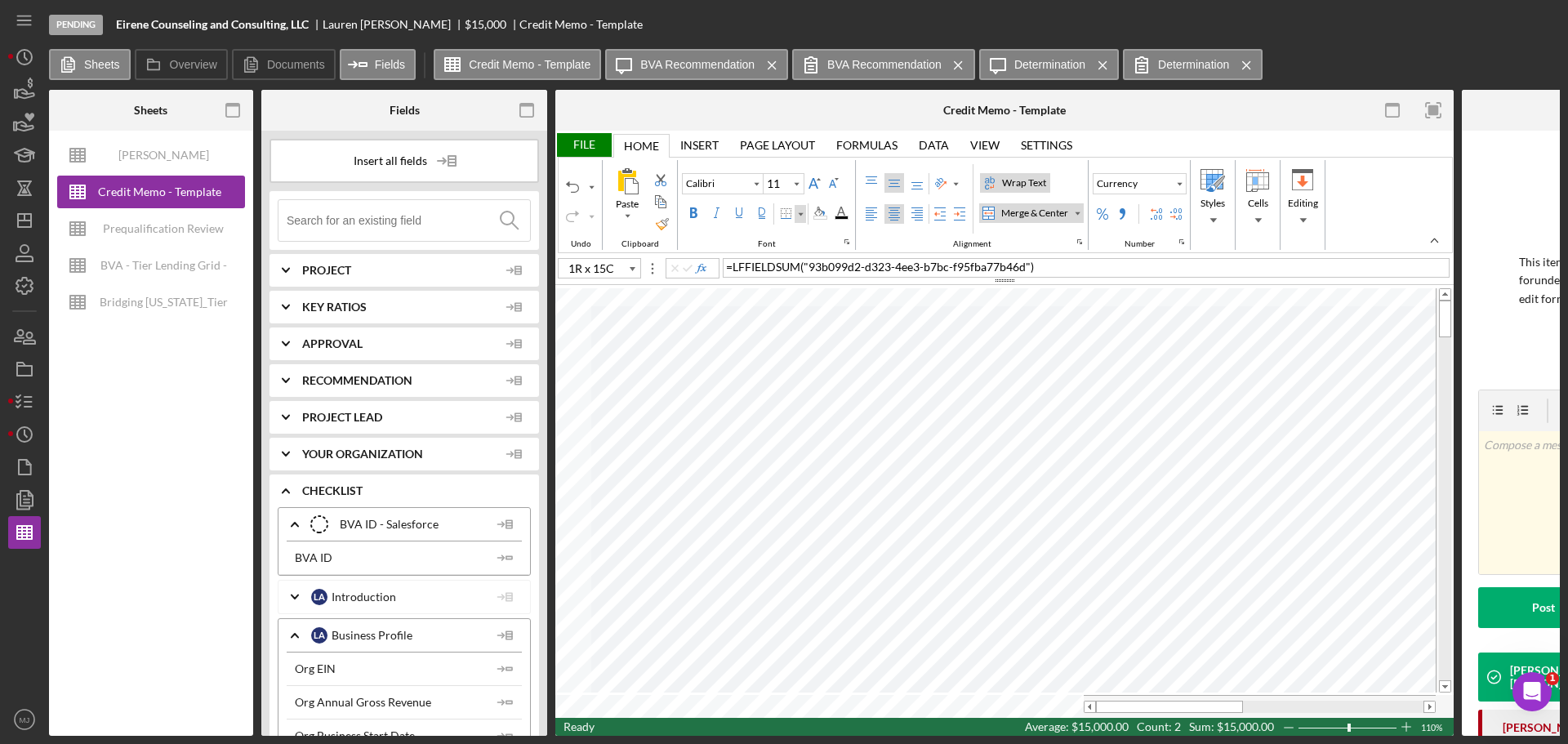
click at [803, 213] on div "Border" at bounding box center [800, 214] width 8 height 8
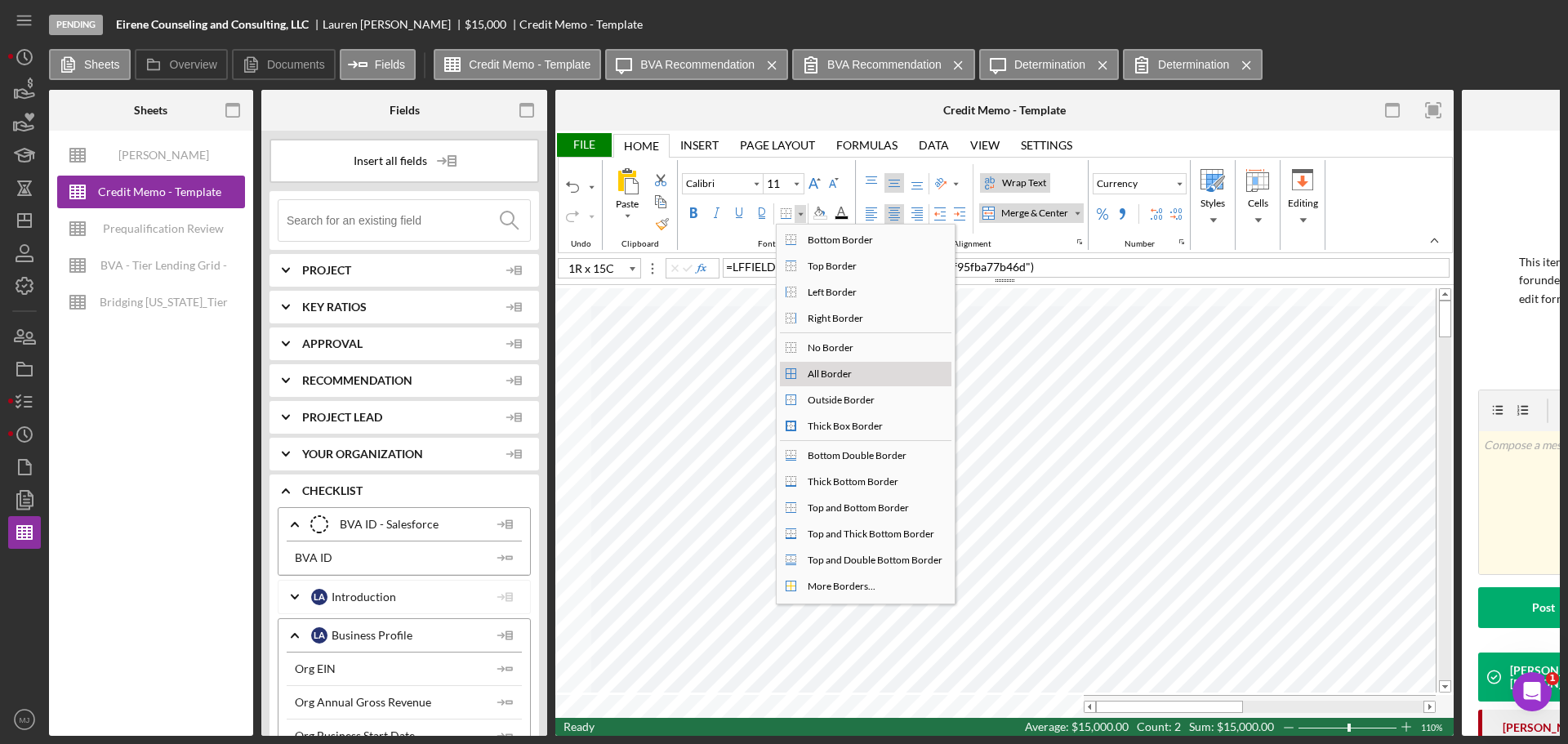
click at [831, 370] on div "All Border" at bounding box center [829, 373] width 50 height 15
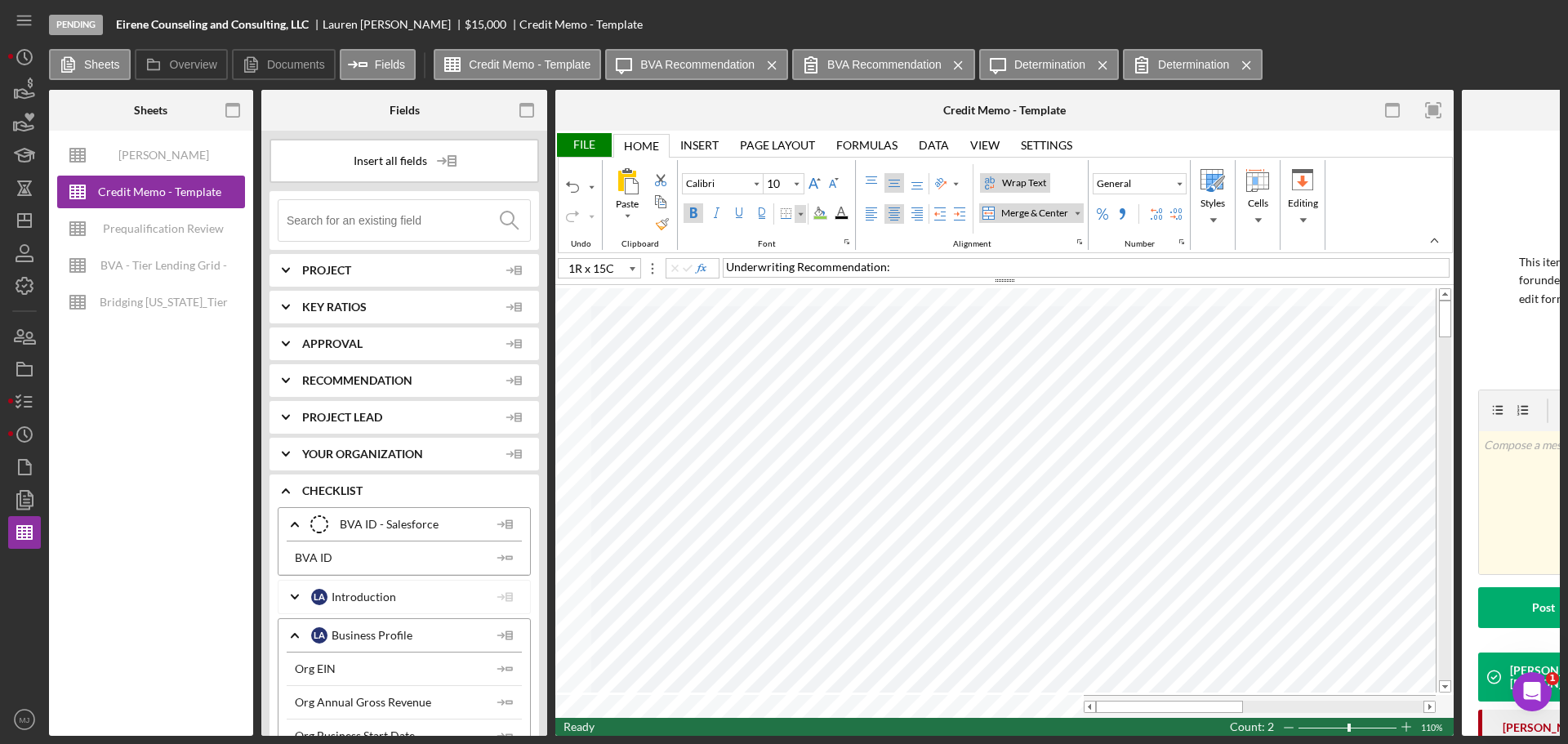
click at [802, 214] on div "Border" at bounding box center [800, 214] width 8 height 8
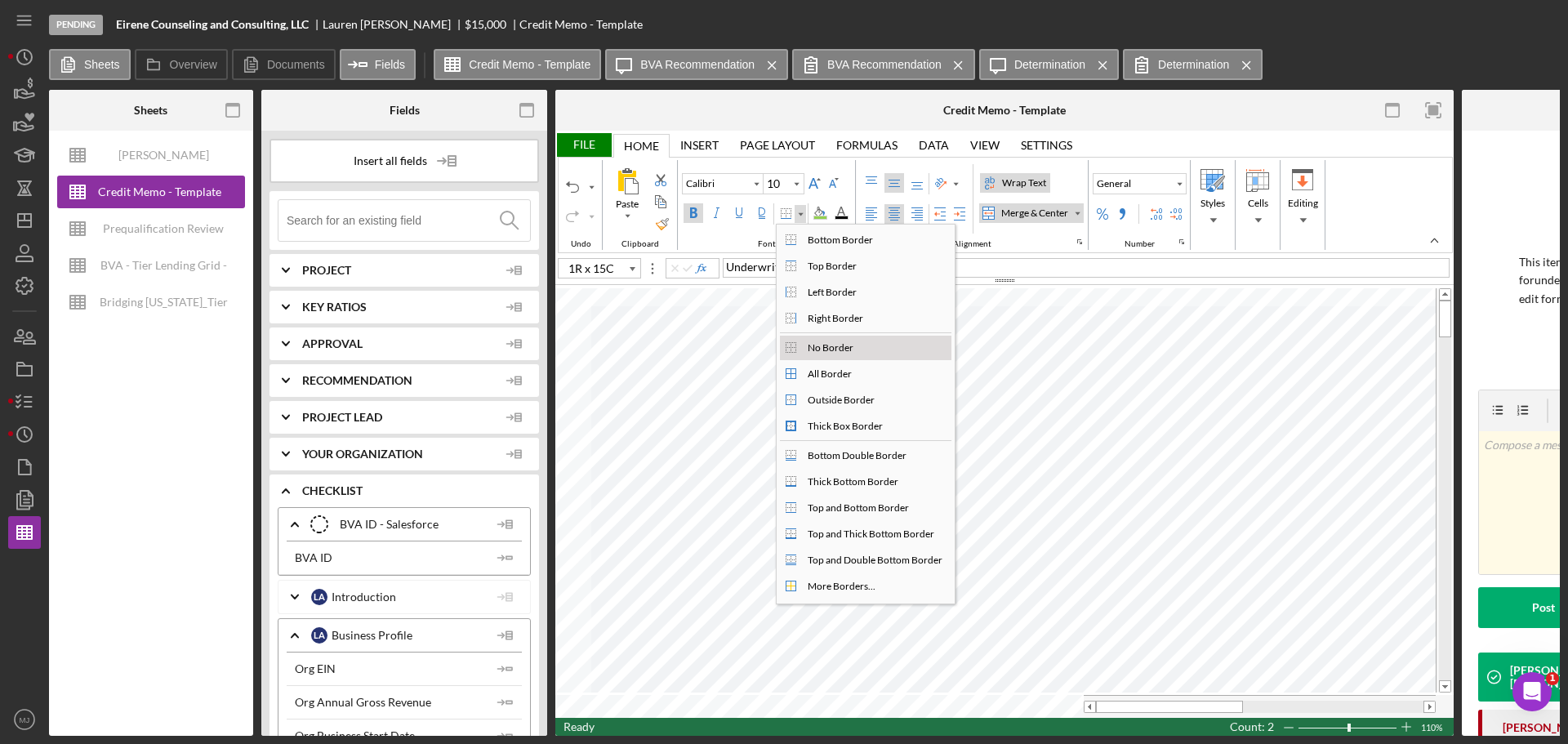
click at [814, 349] on div "No Border" at bounding box center [830, 348] width 52 height 15
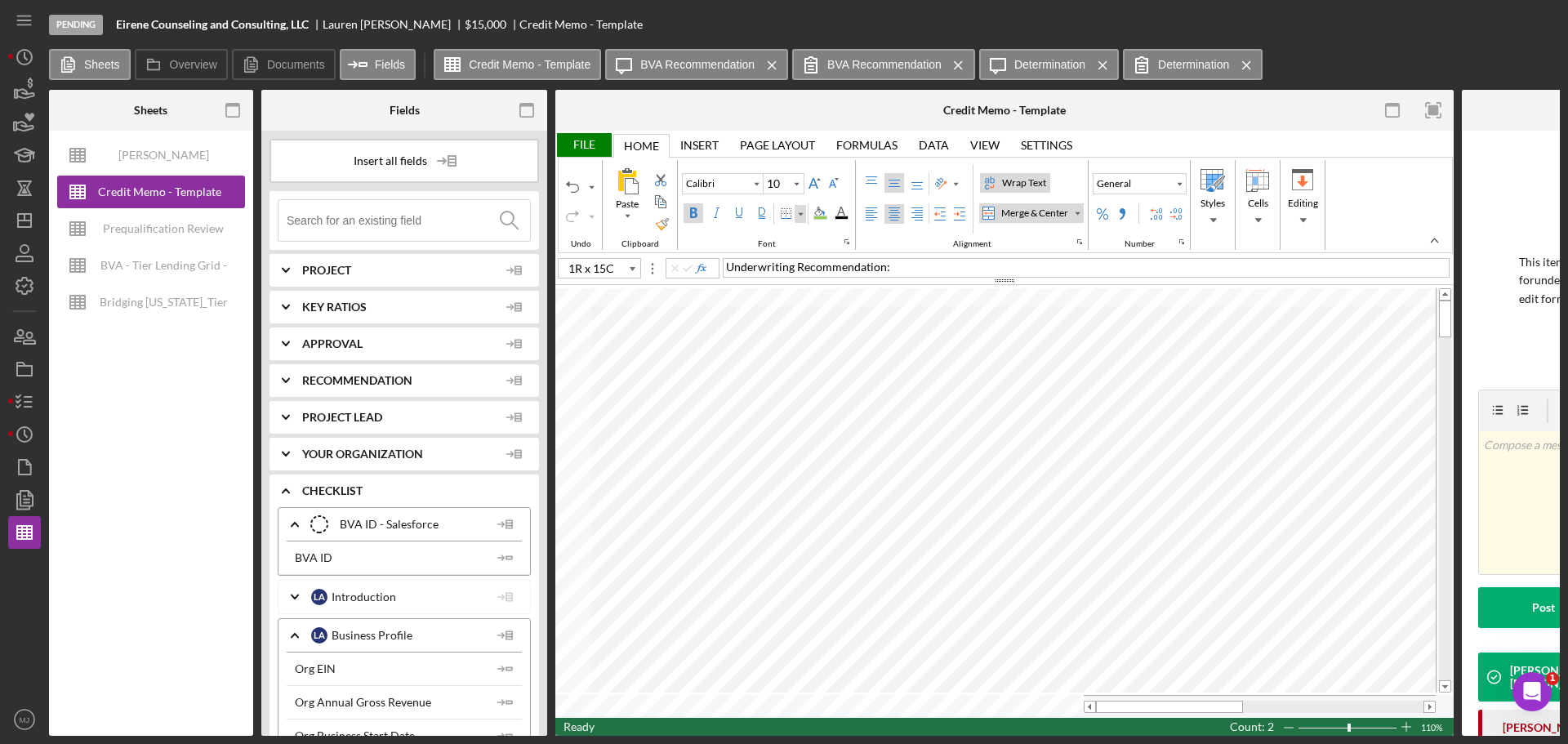
click at [795, 213] on div "Border" at bounding box center [800, 214] width 11 height 18
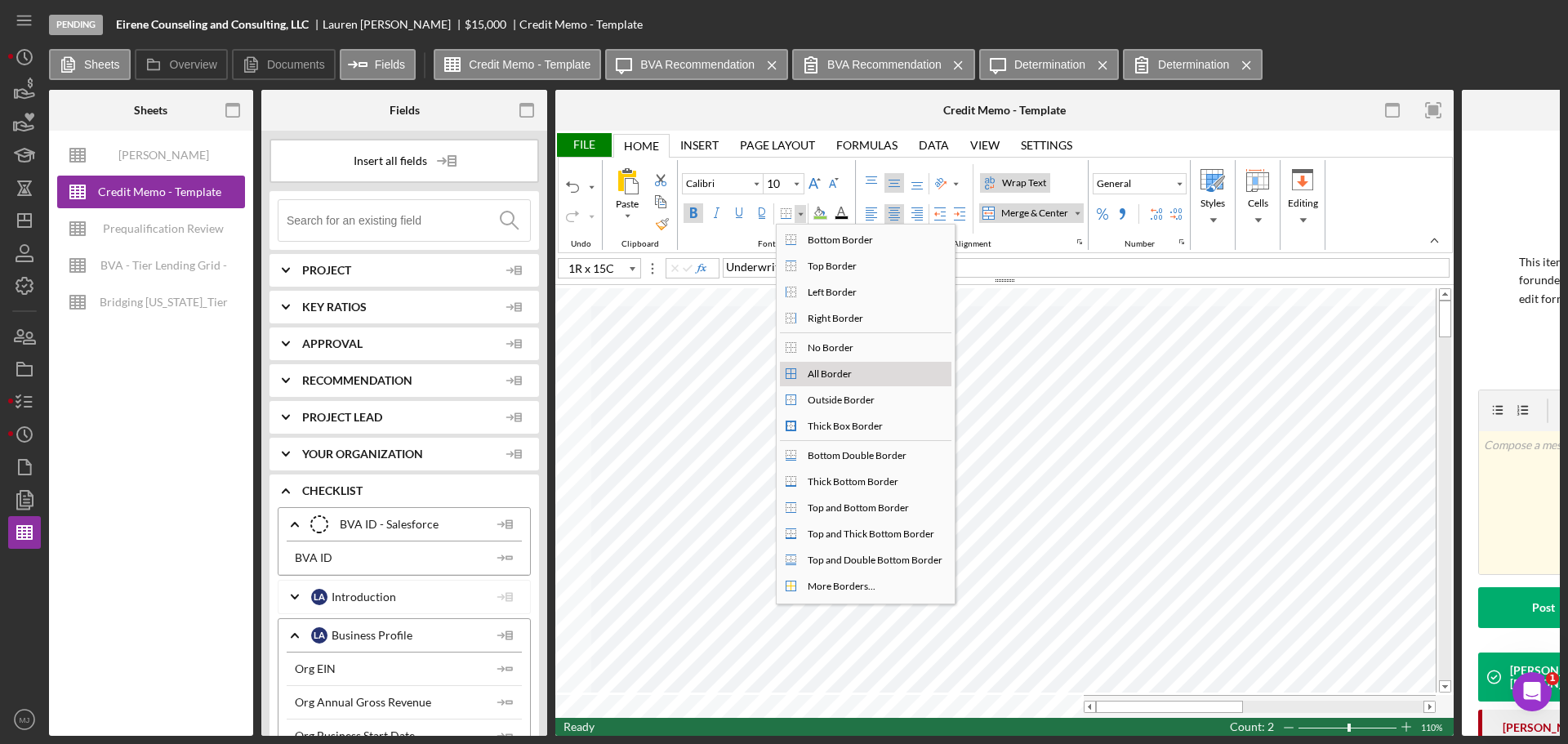
click at [817, 382] on div "All Border" at bounding box center [875, 374] width 149 height 19
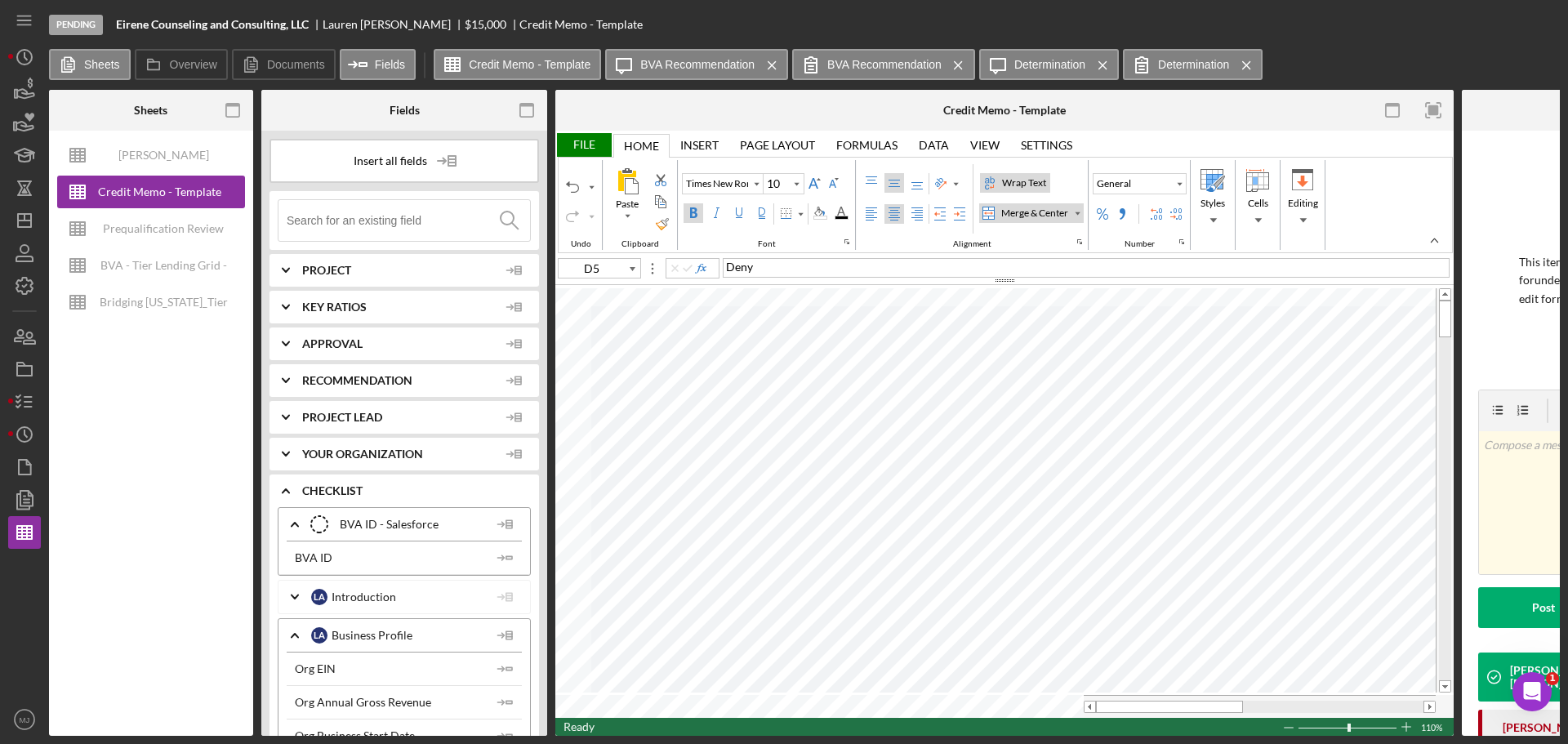
click at [696, 212] on div "Bold" at bounding box center [693, 213] width 13 height 13
click at [780, 183] on input "10" at bounding box center [776, 184] width 26 height 19
click at [782, 184] on input "10" at bounding box center [776, 184] width 26 height 19
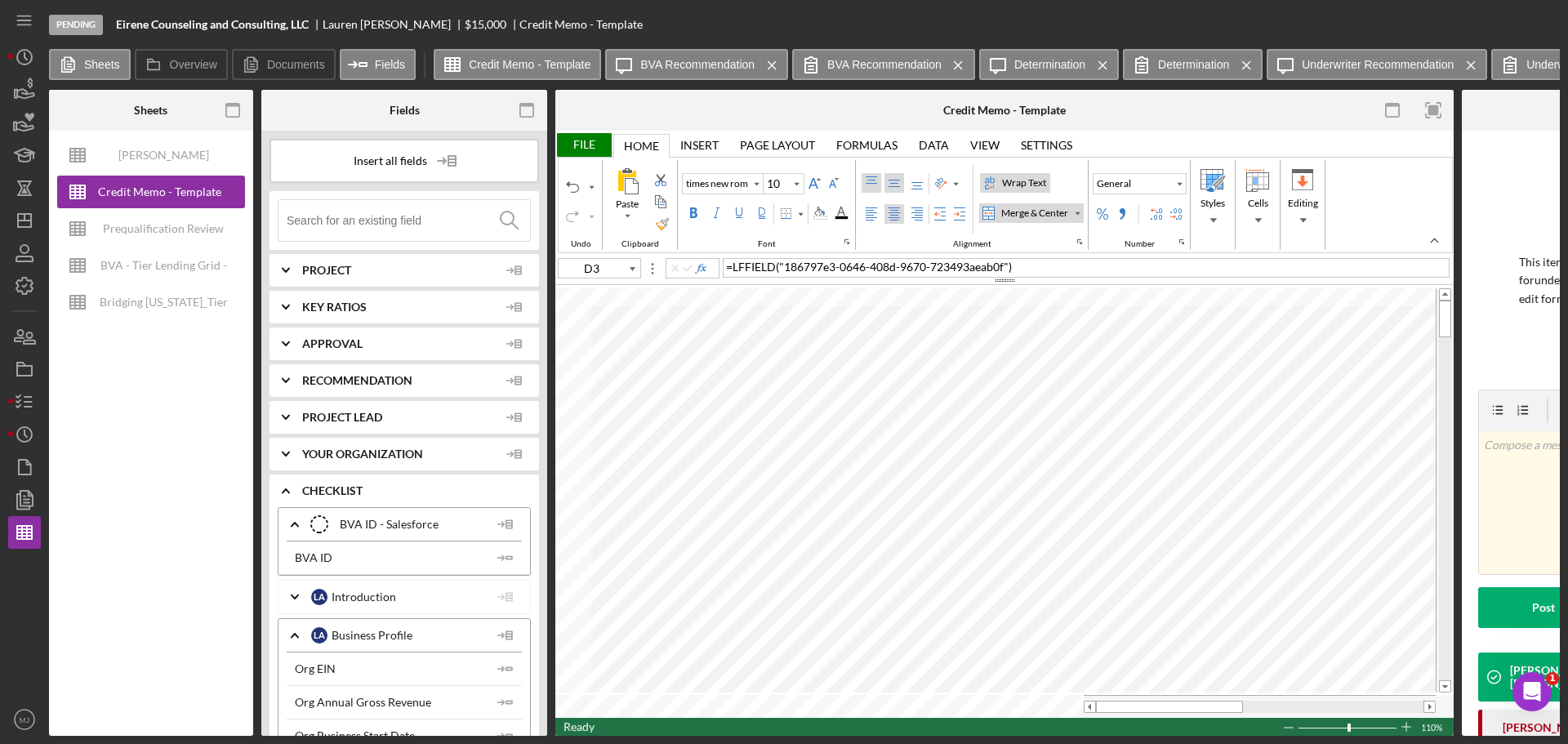
click at [866, 178] on div "Top Align" at bounding box center [871, 183] width 13 height 13
click at [876, 217] on div "Left Align" at bounding box center [871, 214] width 13 height 13
click at [808, 220] on div "Font" at bounding box center [766, 214] width 170 height 21
click at [803, 216] on div "Border" at bounding box center [800, 214] width 8 height 8
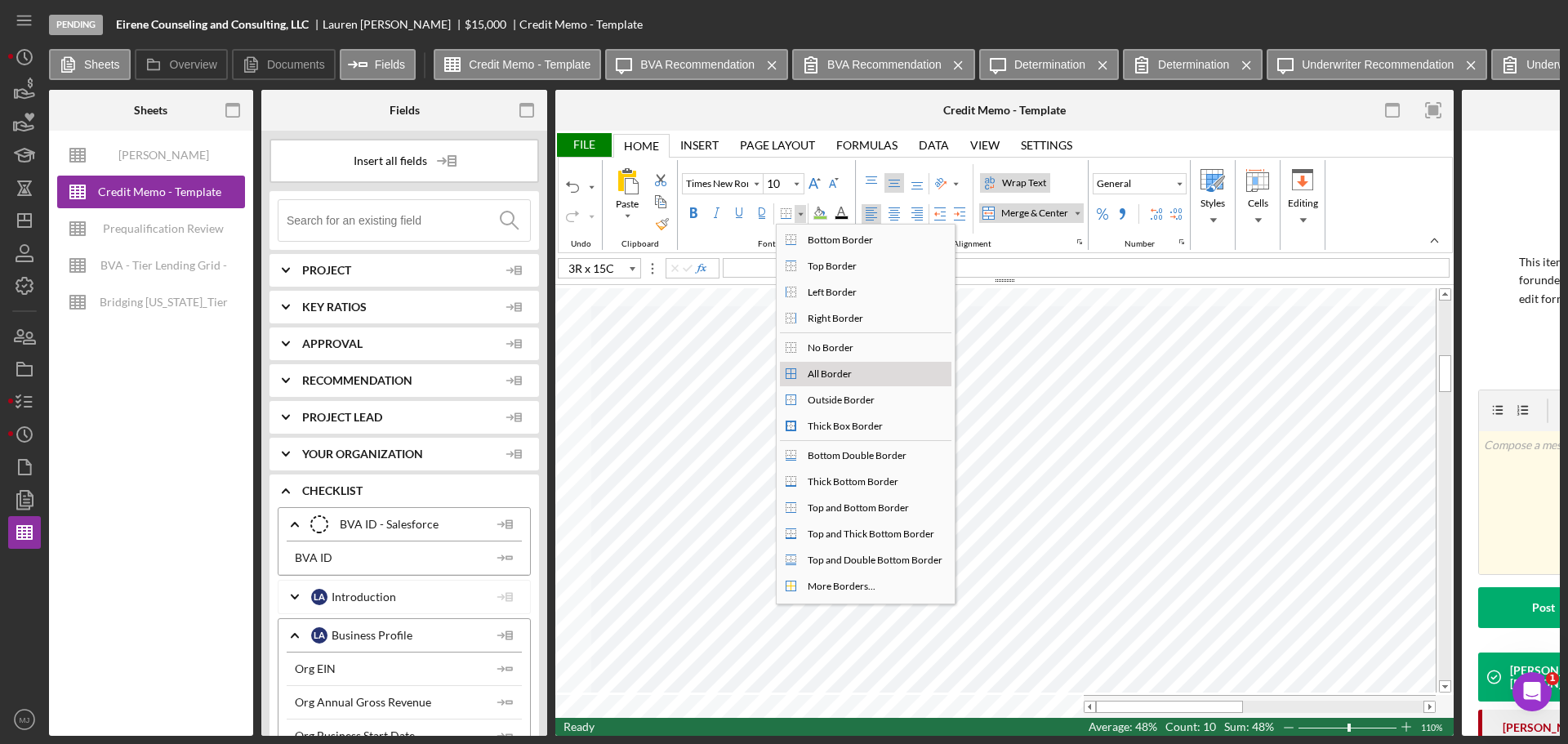
click at [825, 371] on div "All Border" at bounding box center [829, 373] width 50 height 15
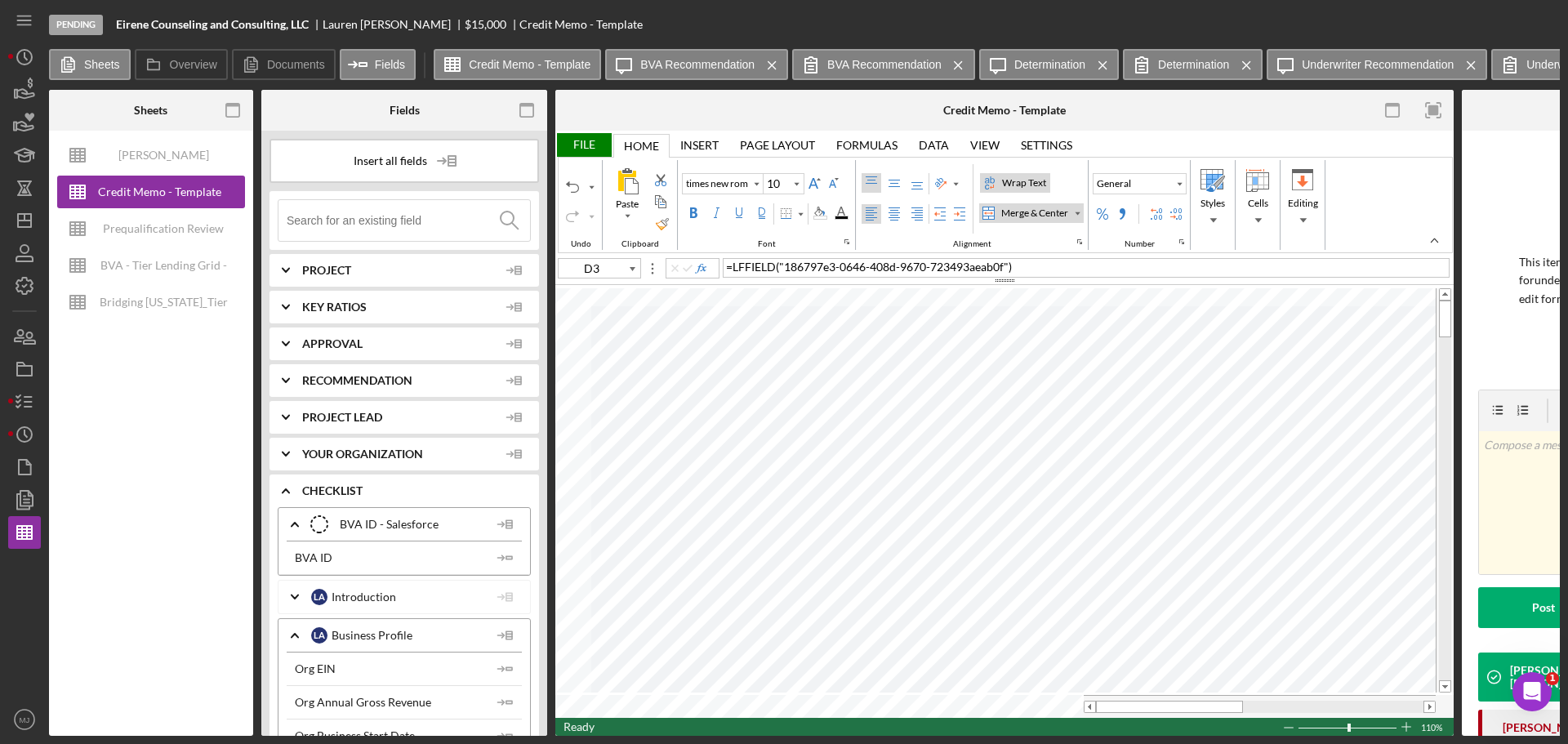
click at [582, 141] on div "File" at bounding box center [584, 145] width 57 height 24
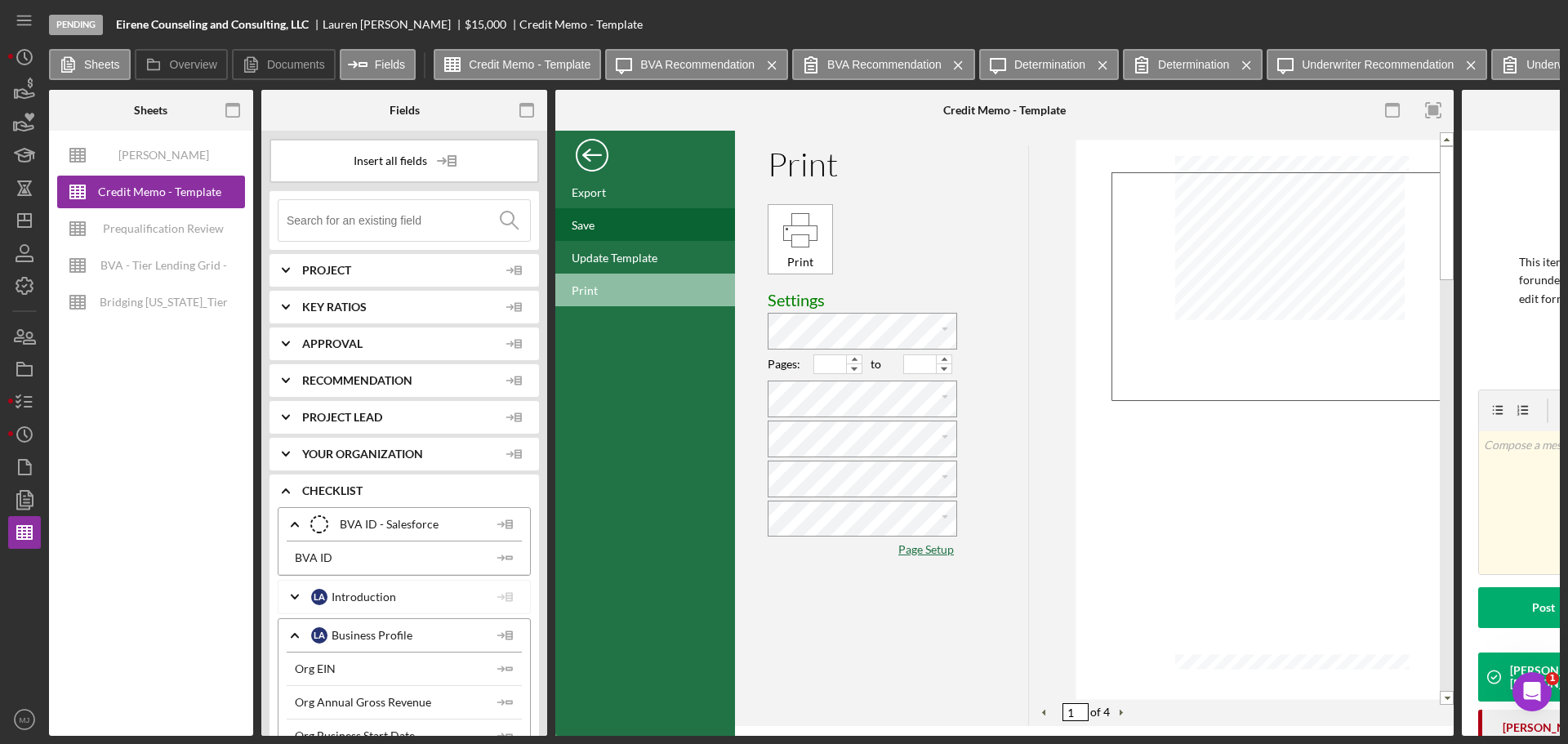
click at [592, 223] on div "Save" at bounding box center [584, 225] width 23 height 14
click at [807, 244] on div "Print" at bounding box center [800, 230] width 38 height 38
click at [598, 161] on div "Back" at bounding box center [592, 151] width 33 height 33
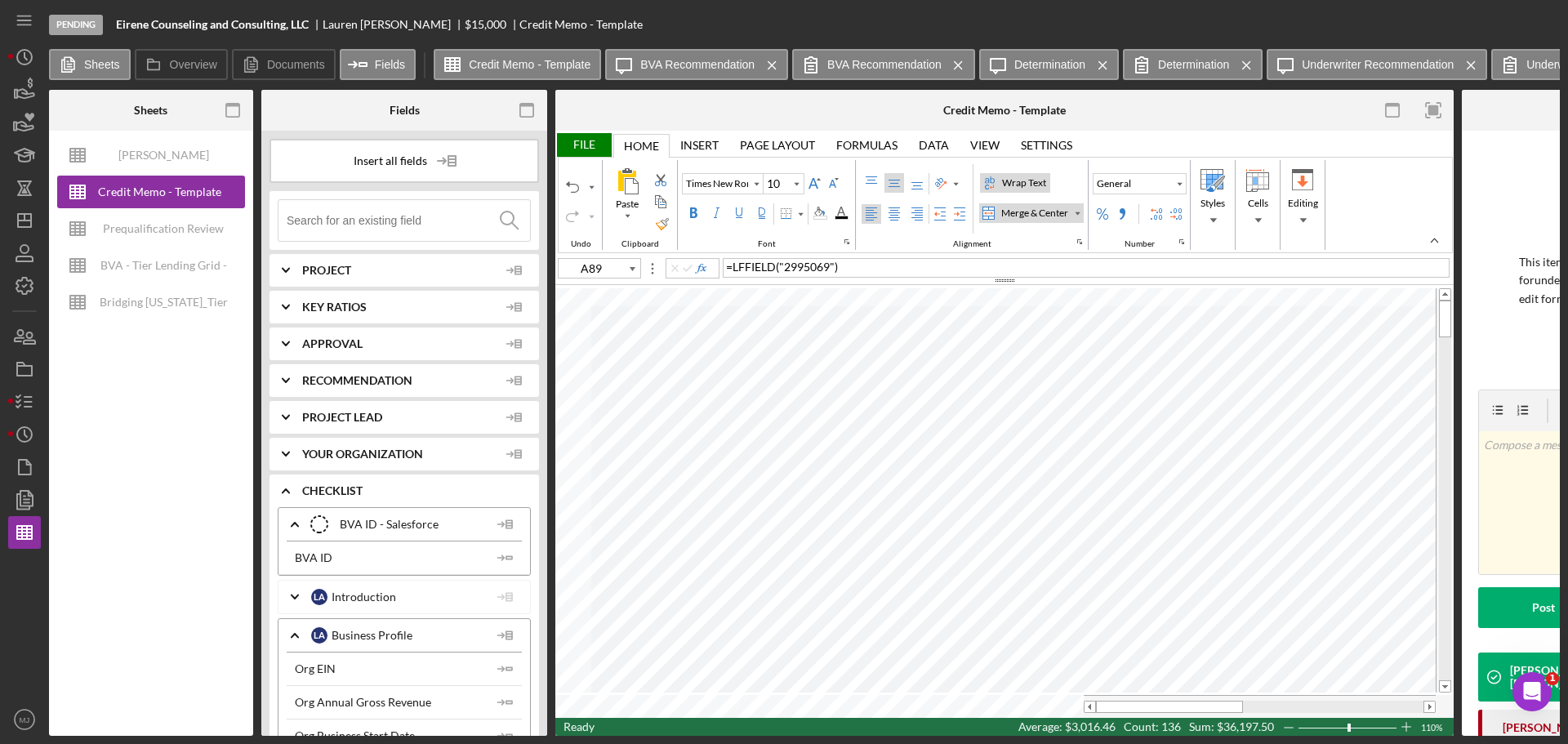
click at [591, 143] on div "File" at bounding box center [584, 145] width 57 height 24
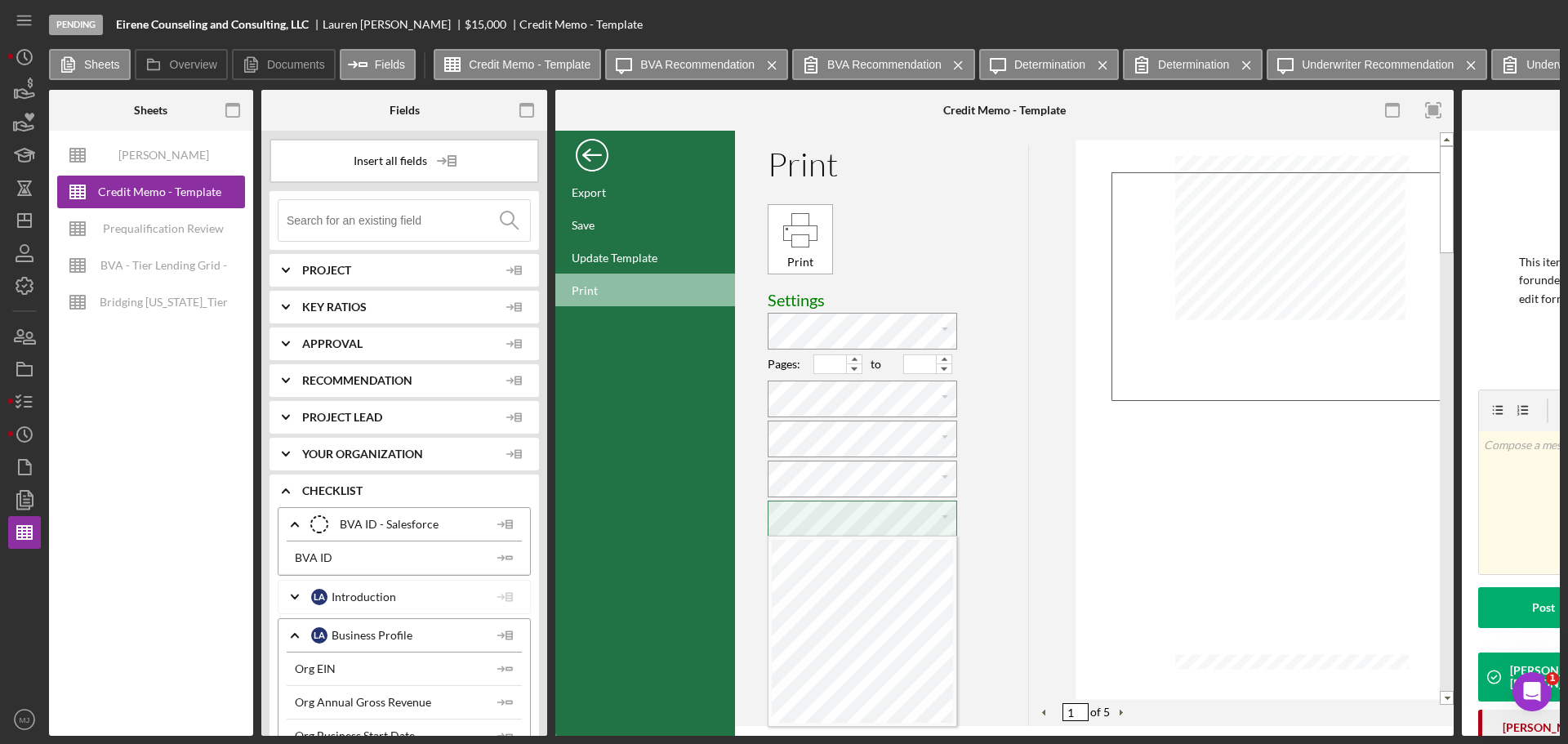
scroll to position [7, 4]
click at [799, 256] on div "Print" at bounding box center [800, 262] width 56 height 18
click at [589, 160] on div "Back" at bounding box center [592, 151] width 33 height 33
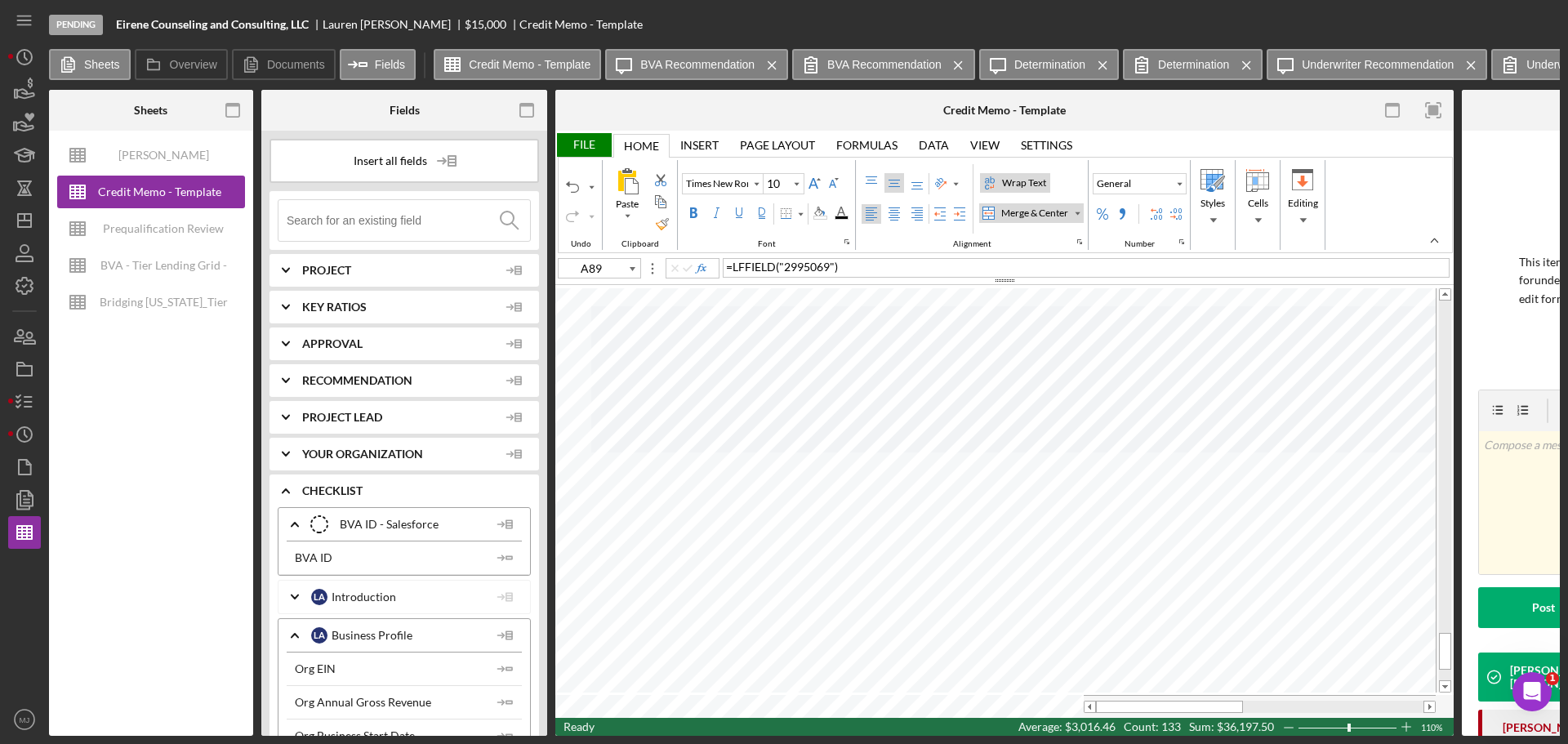
click at [584, 147] on div "File" at bounding box center [584, 145] width 57 height 24
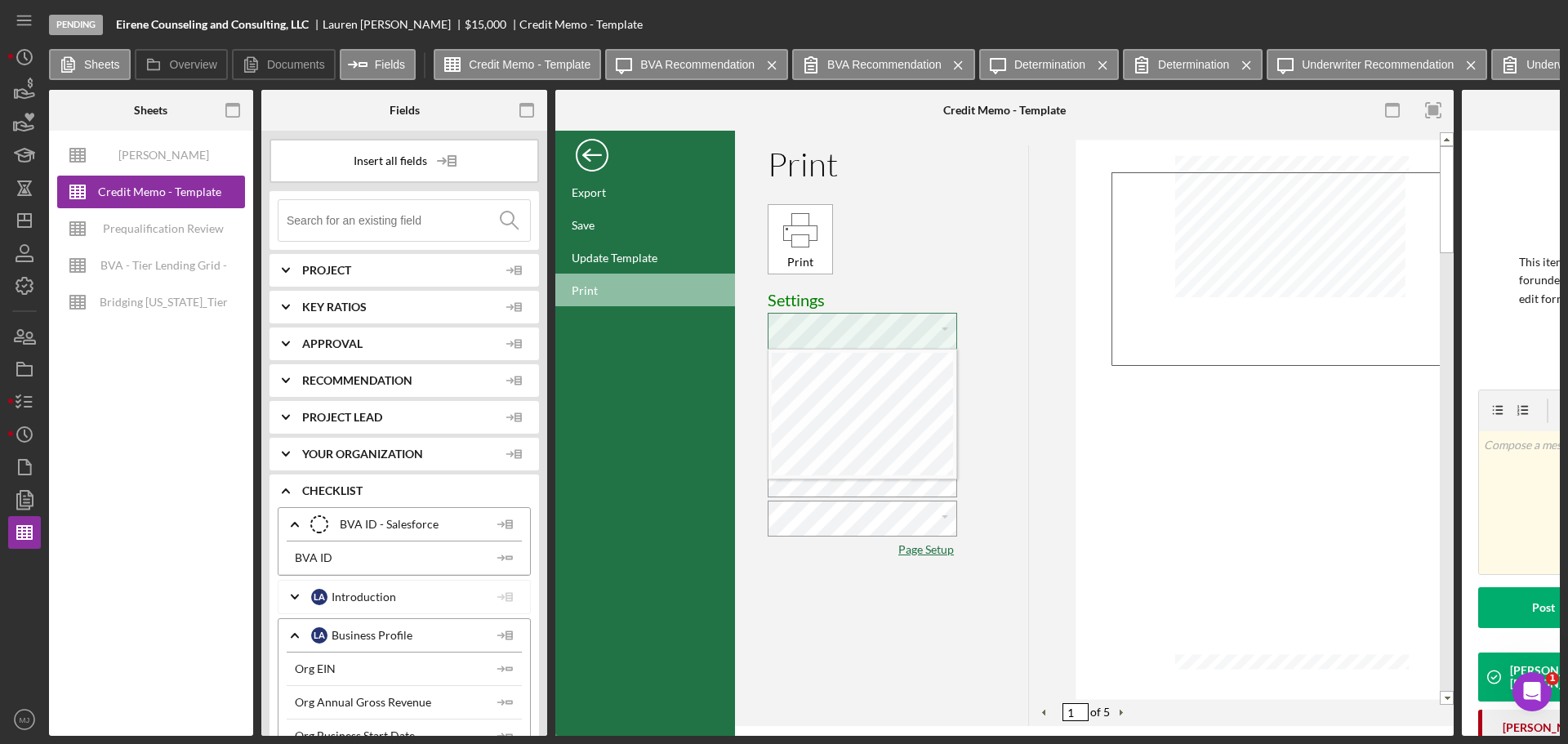
scroll to position [7, 4]
click at [801, 230] on div "Print" at bounding box center [800, 230] width 38 height 38
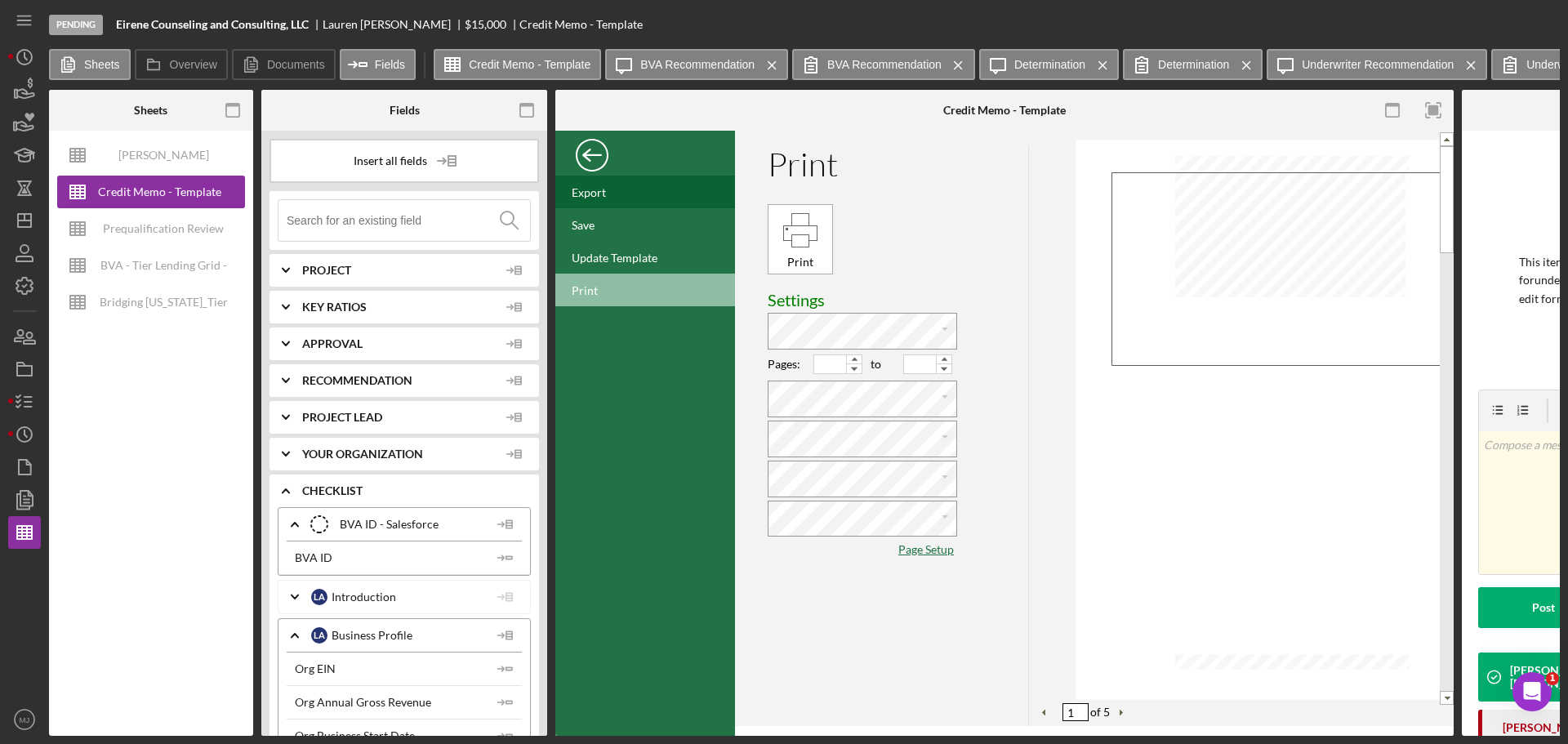
click at [594, 187] on div "Export" at bounding box center [589, 192] width 34 height 14
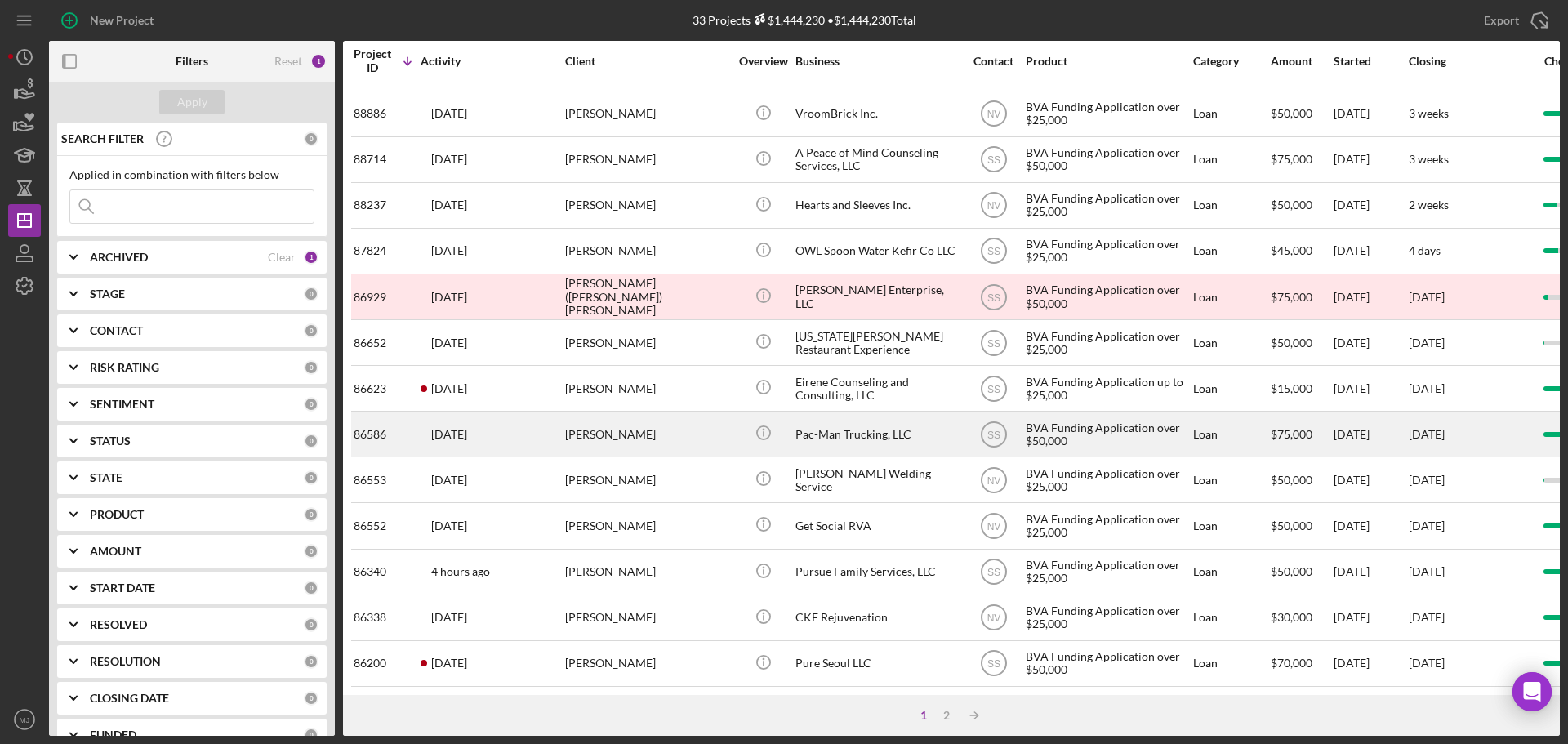
scroll to position [552, 0]
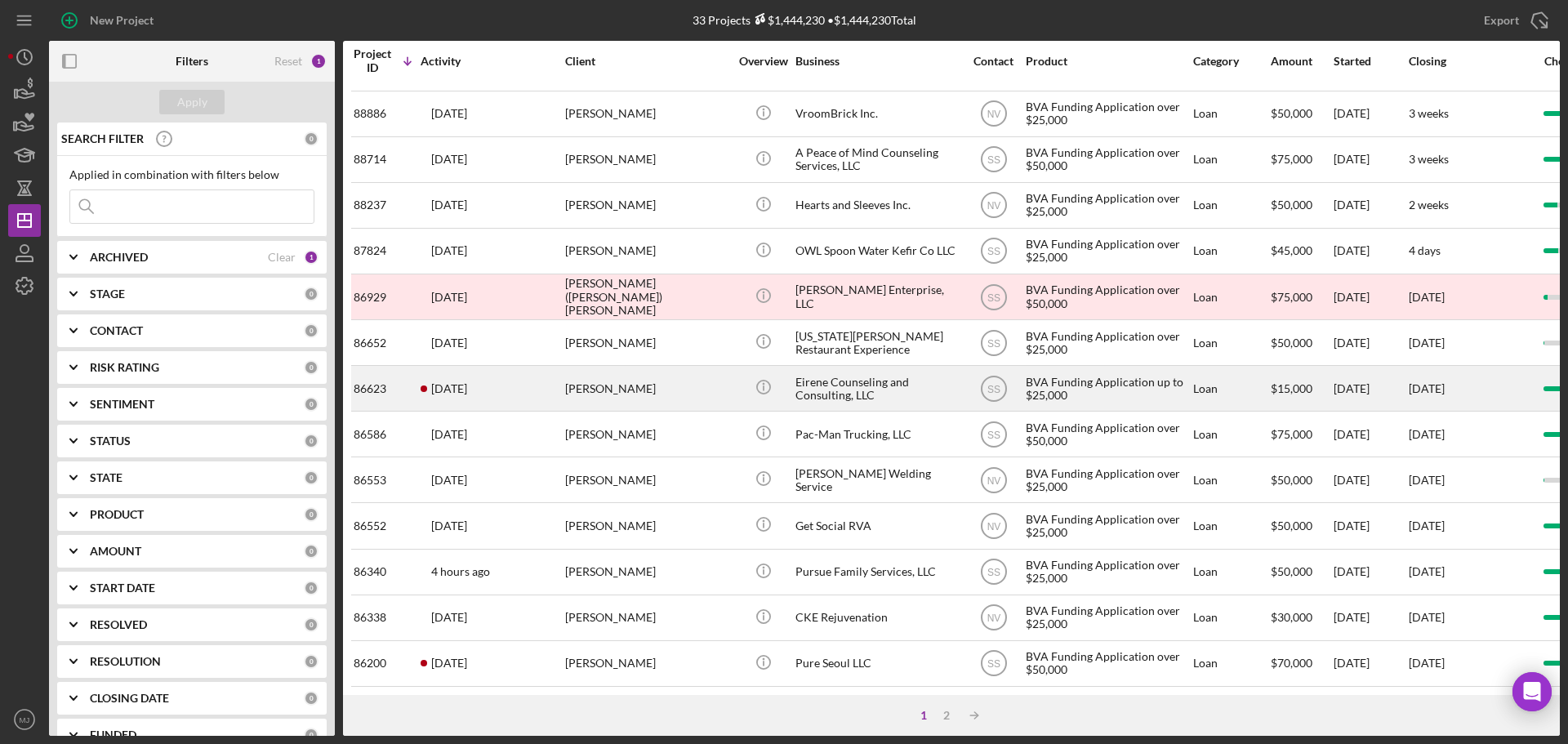
click at [865, 368] on div "Eirene Counseling and Consulting, LLC" at bounding box center [877, 387] width 163 height 43
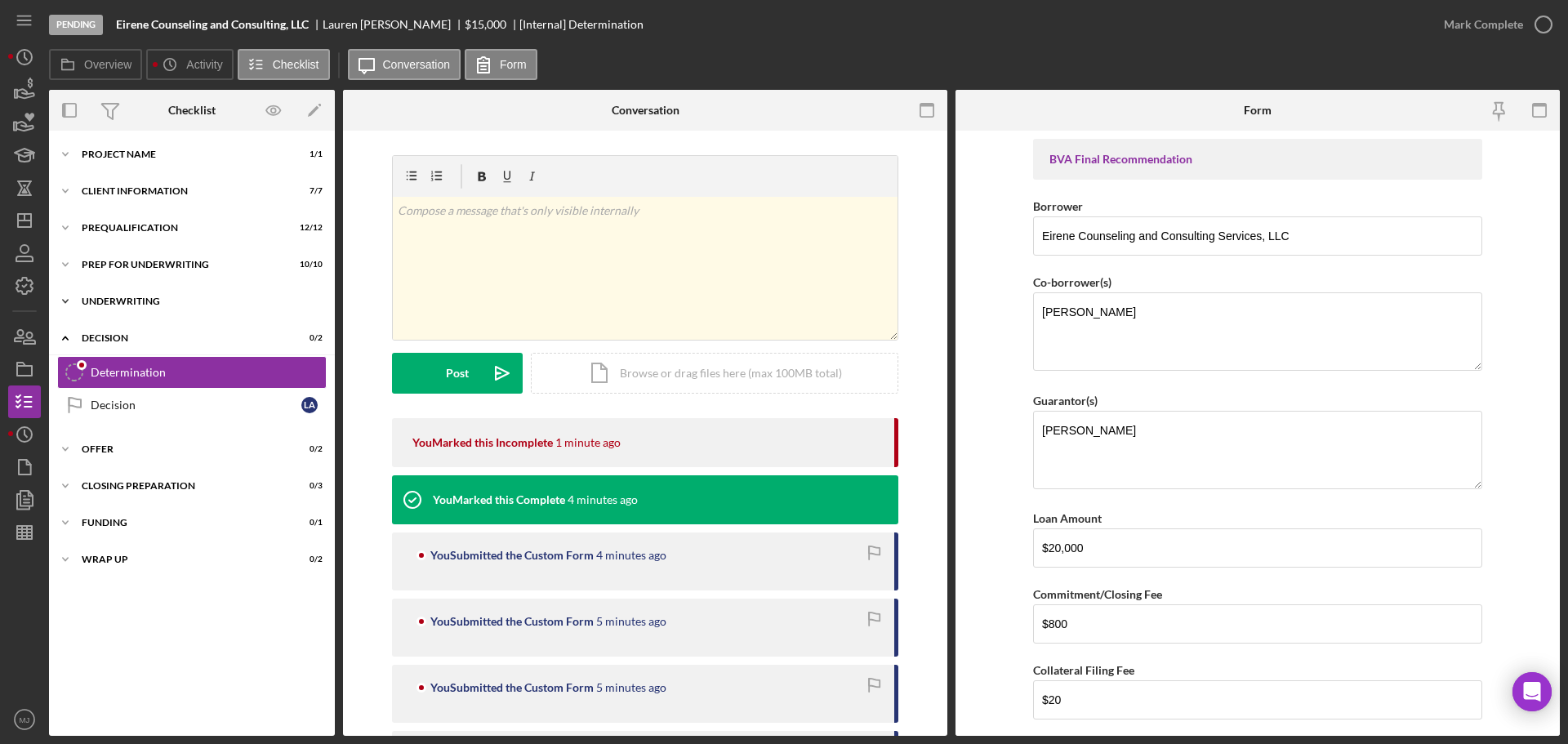
click at [140, 302] on div "Underwriting" at bounding box center [199, 301] width 233 height 10
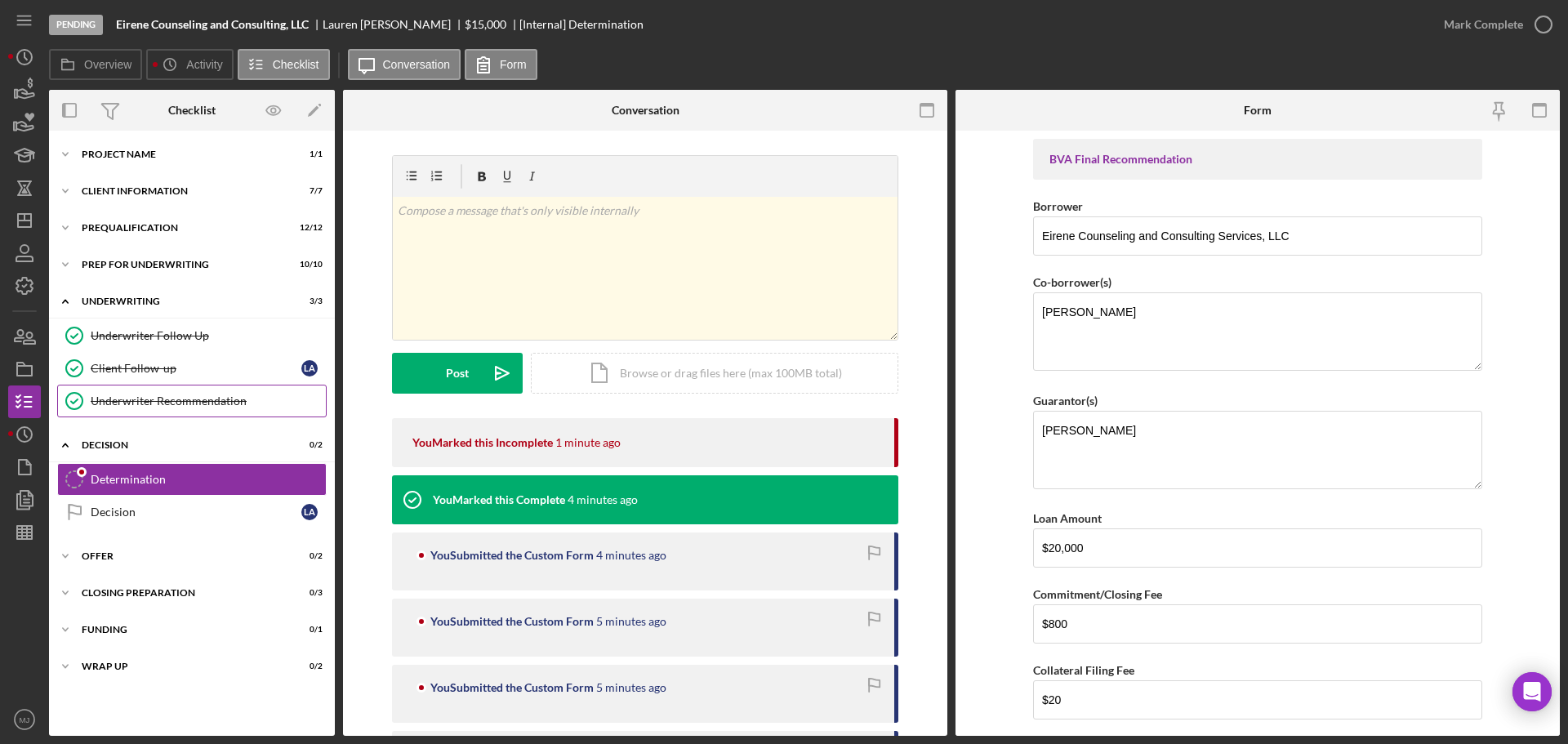
click at [142, 395] on div "Underwriter Recommendation" at bounding box center [208, 401] width 235 height 13
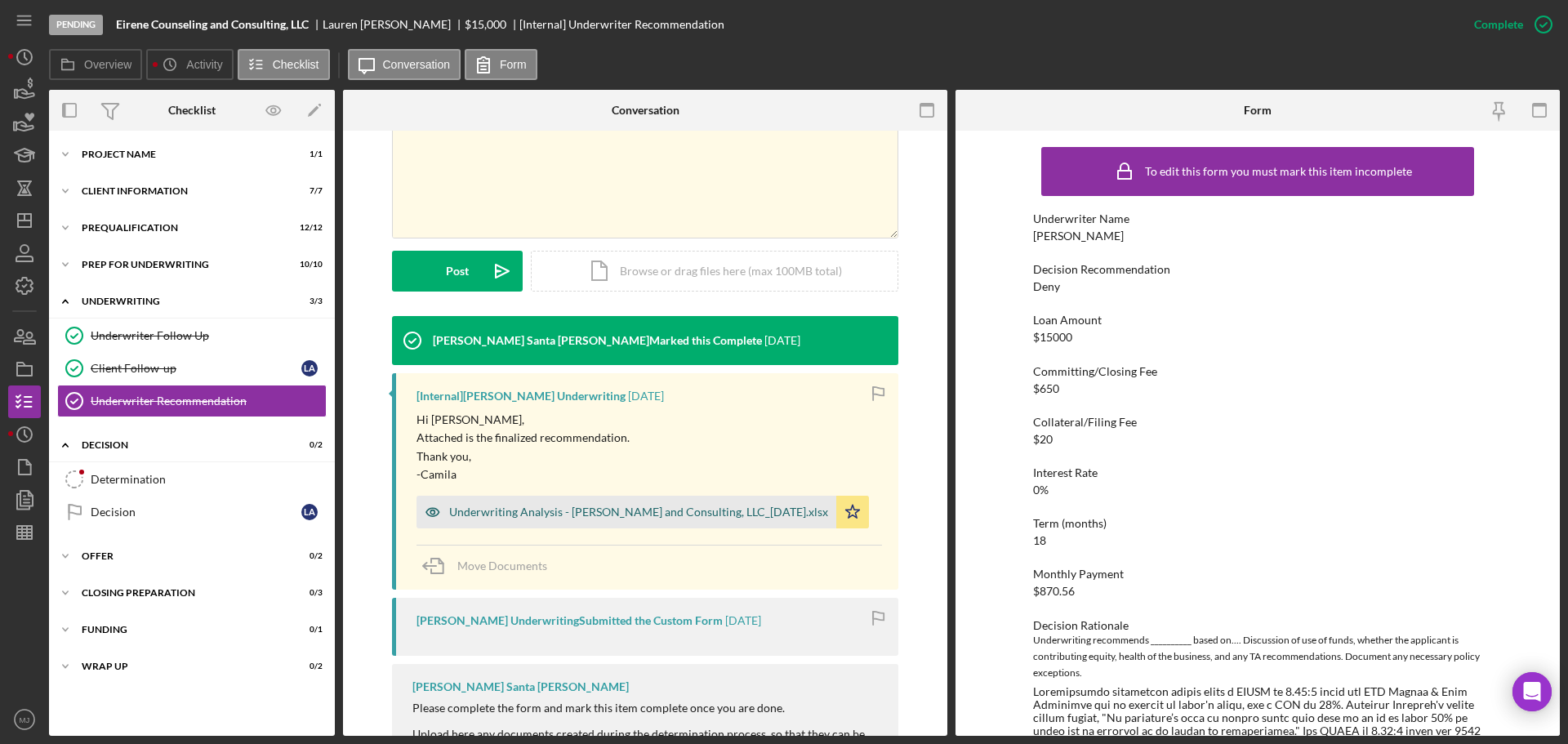
click at [547, 508] on div "Underwriting Analysis - [PERSON_NAME] and Consulting, LLC_[DATE].xlsx" at bounding box center [638, 512] width 379 height 13
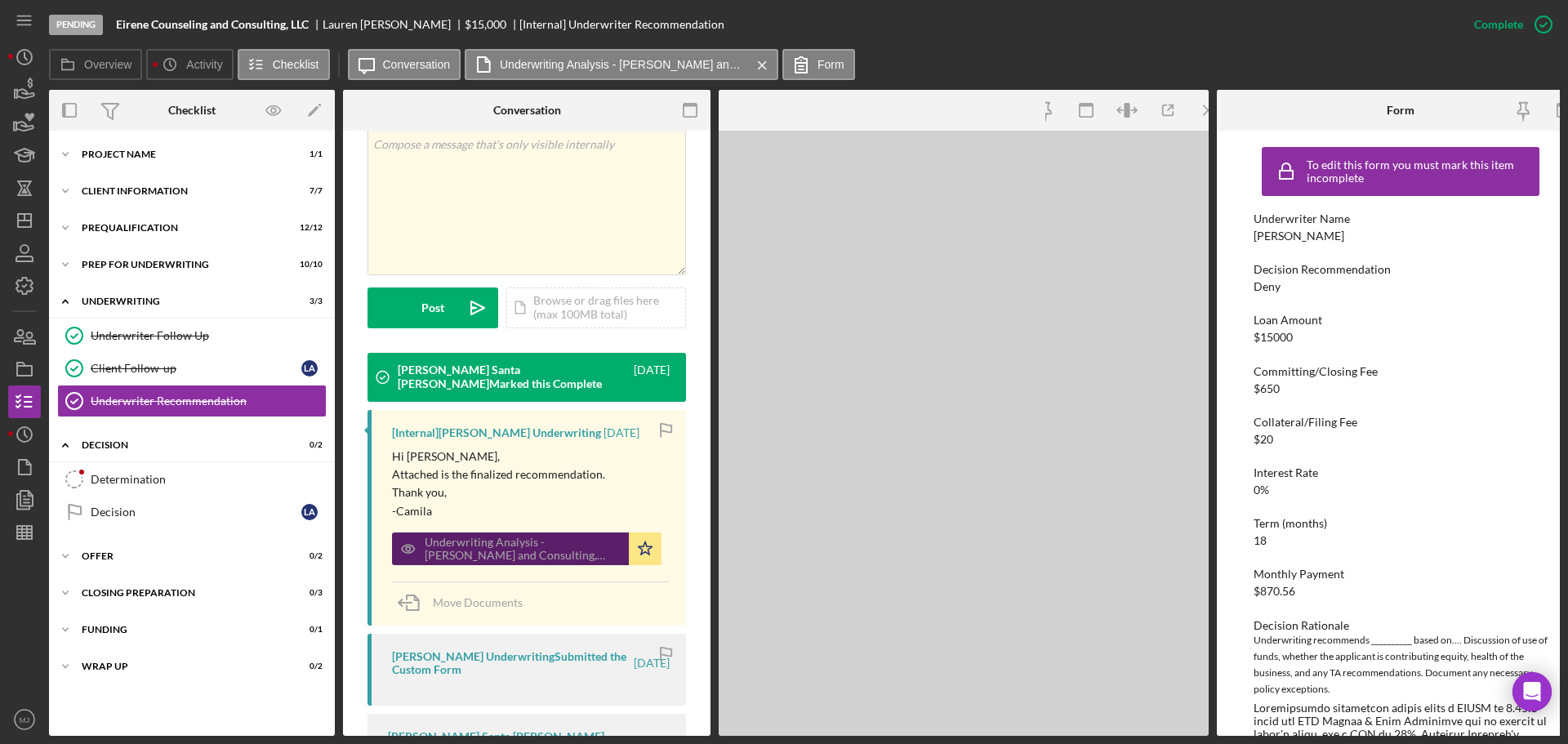
scroll to position [344, 0]
